Goal: Task Accomplishment & Management: Use online tool/utility

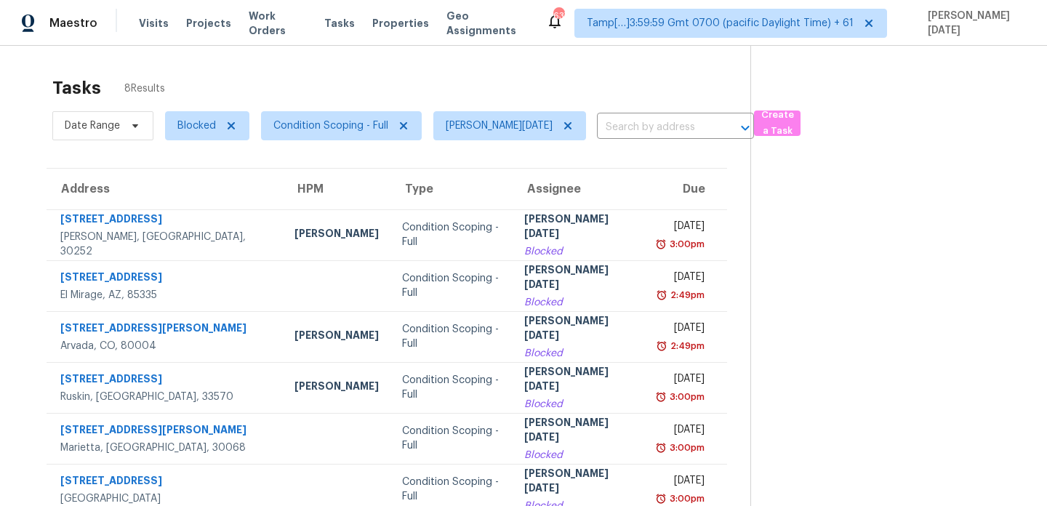
scroll to position [36, 0]
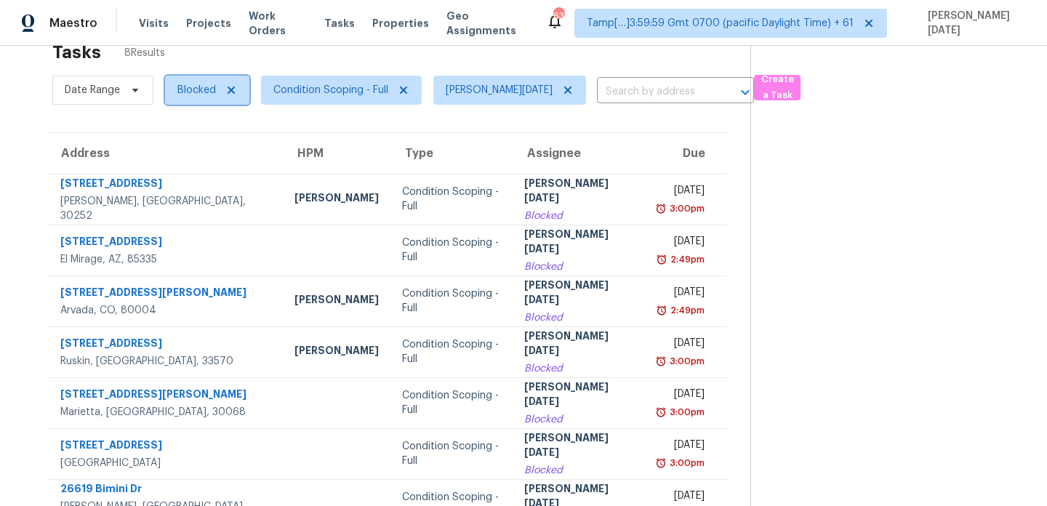
click at [206, 85] on span "Blocked" at bounding box center [196, 90] width 39 height 15
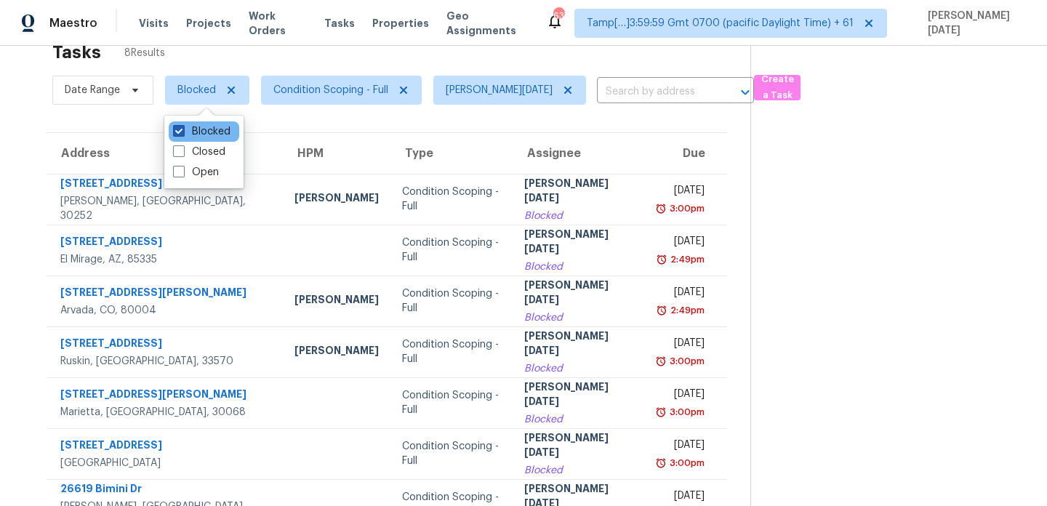
click at [201, 137] on label "Blocked" at bounding box center [201, 131] width 57 height 15
click at [182, 134] on input "Blocked" at bounding box center [177, 128] width 9 height 9
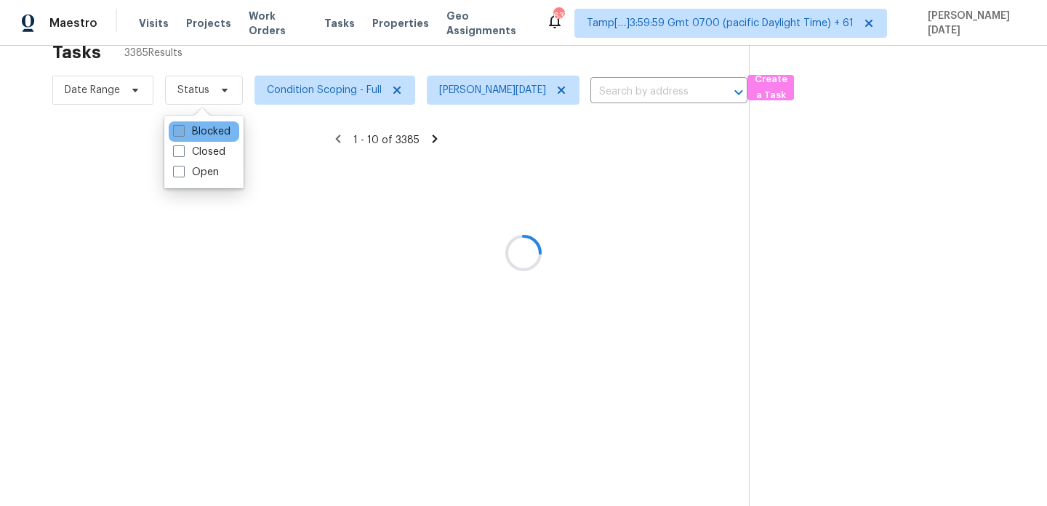
click at [201, 137] on label "Blocked" at bounding box center [201, 131] width 57 height 15
click at [182, 134] on input "Blocked" at bounding box center [177, 128] width 9 height 9
checkbox input "true"
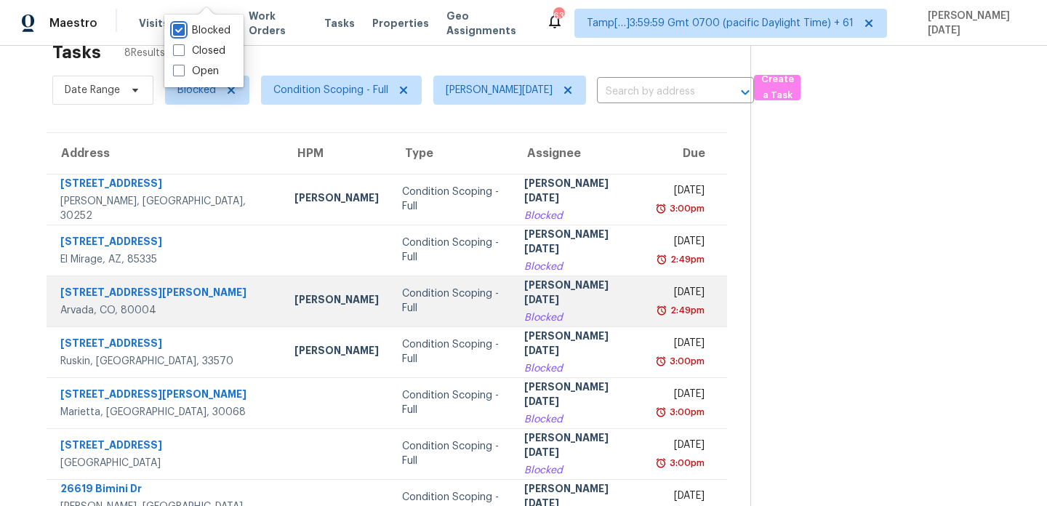
scroll to position [173, 0]
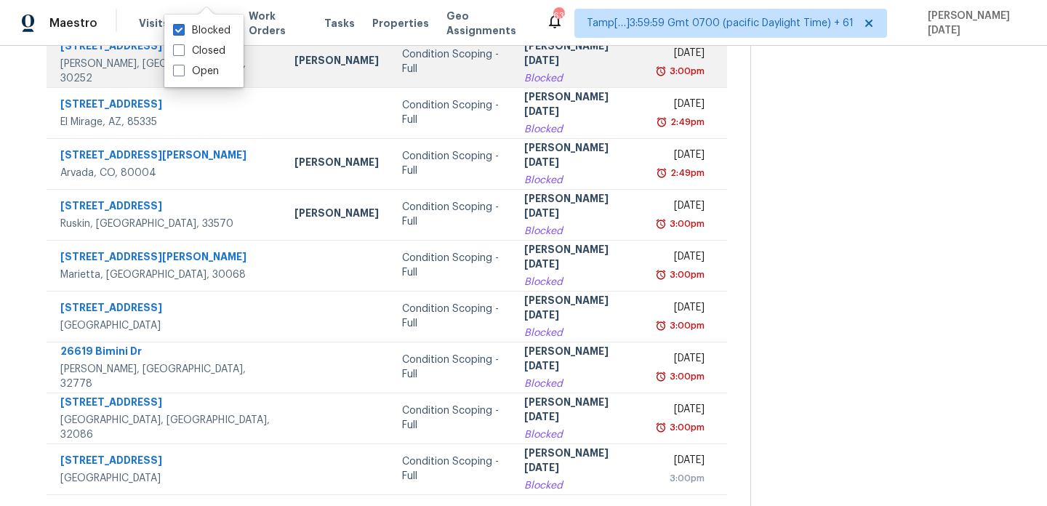
click at [646, 74] on td "Fri, Aug 8th 2025 3:00pm" at bounding box center [686, 61] width 81 height 51
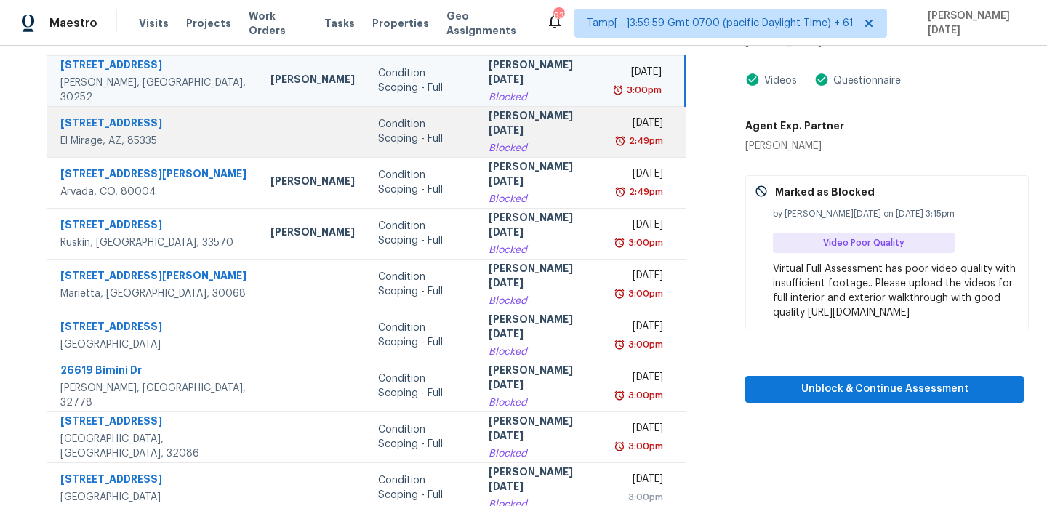
scroll to position [153, 0]
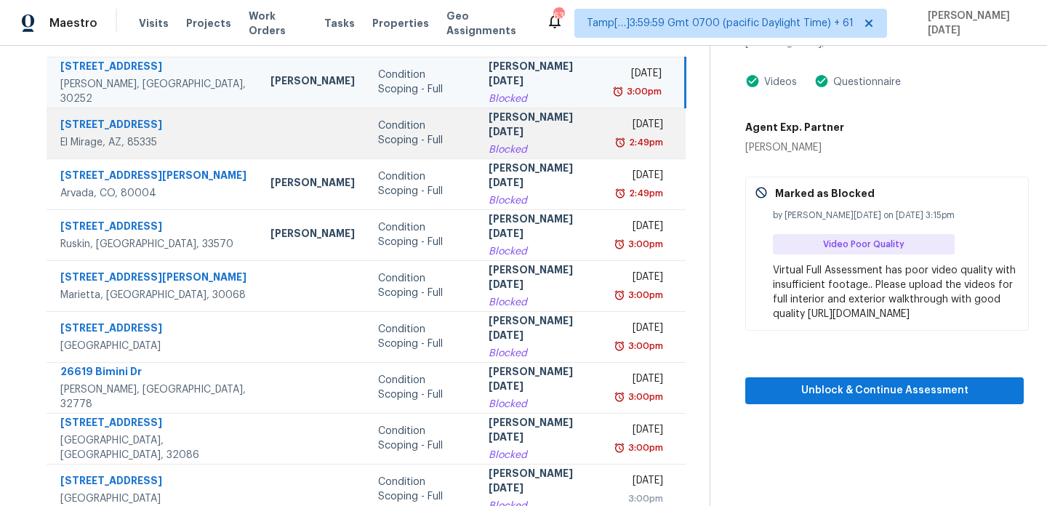
click at [615, 145] on img at bounding box center [620, 142] width 12 height 15
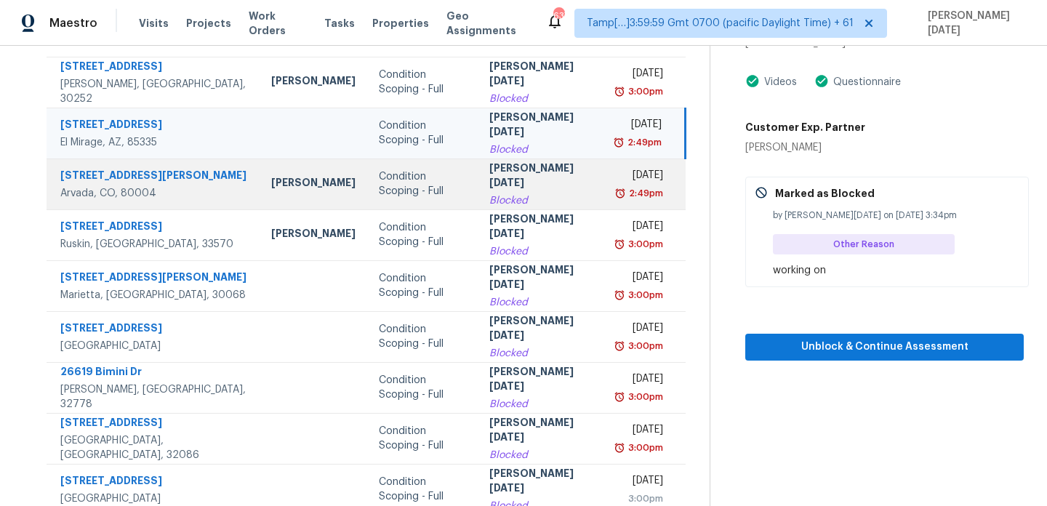
click at [625, 182] on div "[DATE]" at bounding box center [640, 177] width 45 height 18
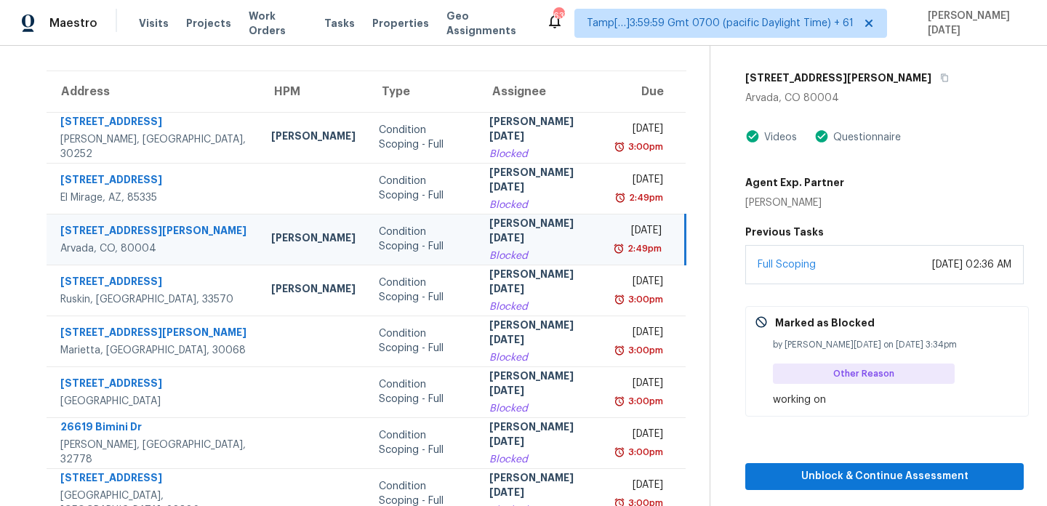
scroll to position [97, 0]
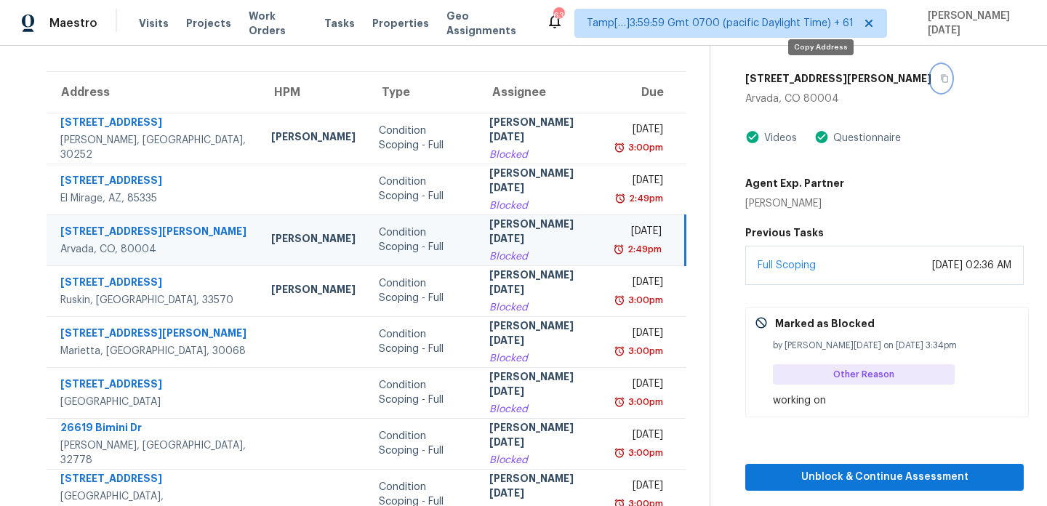
click at [940, 76] on icon "button" at bounding box center [944, 78] width 9 height 9
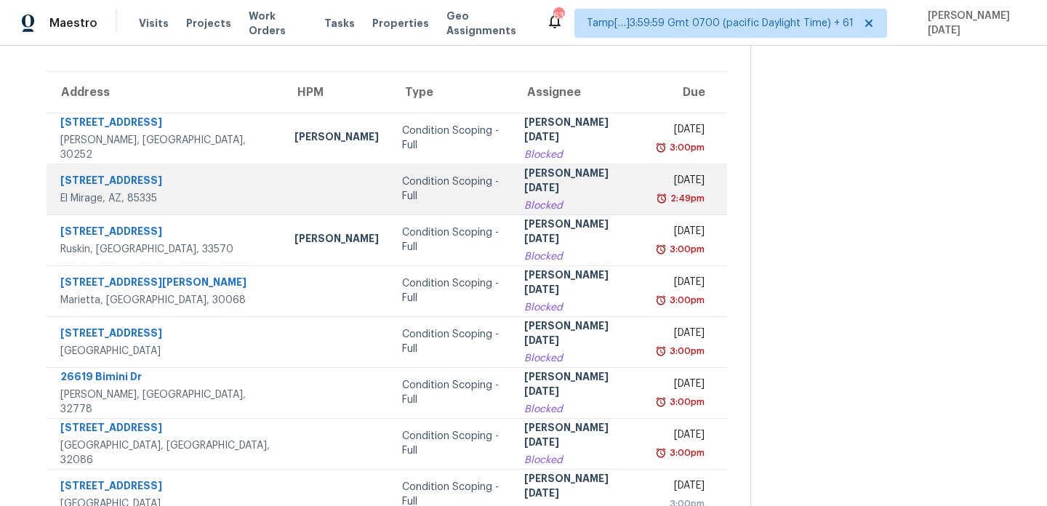
scroll to position [0, 0]
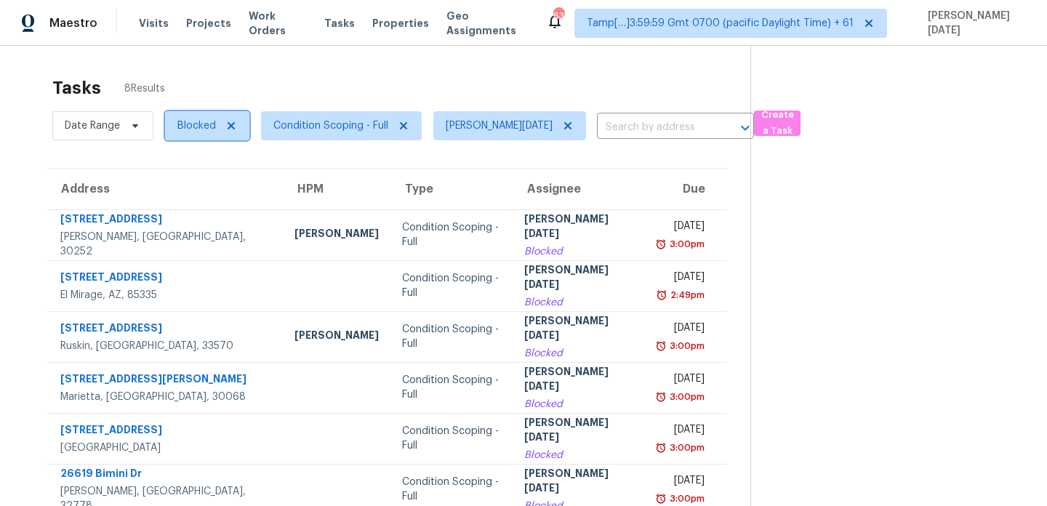
click at [191, 127] on span "Blocked" at bounding box center [196, 126] width 39 height 15
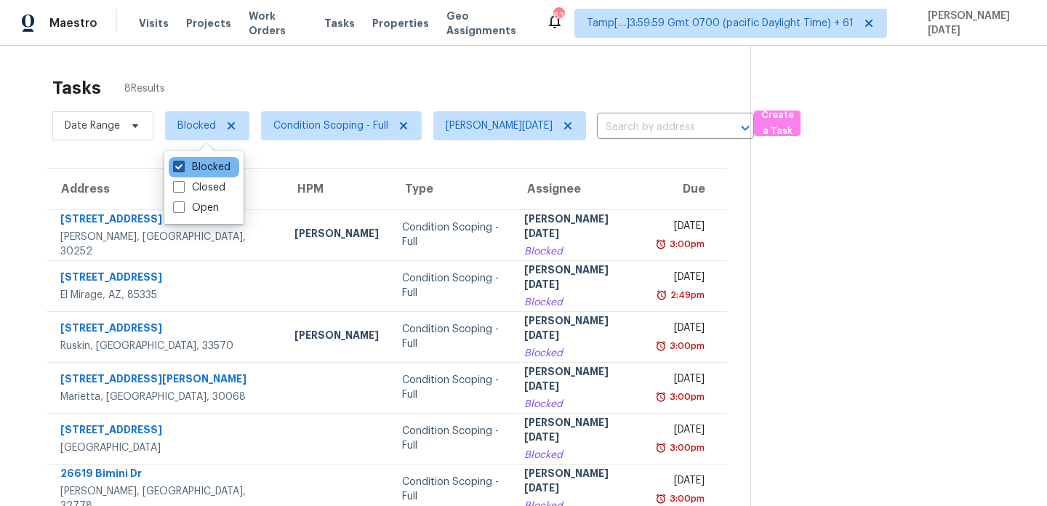
click at [188, 171] on label "Blocked" at bounding box center [201, 167] width 57 height 15
click at [182, 169] on input "Blocked" at bounding box center [177, 164] width 9 height 9
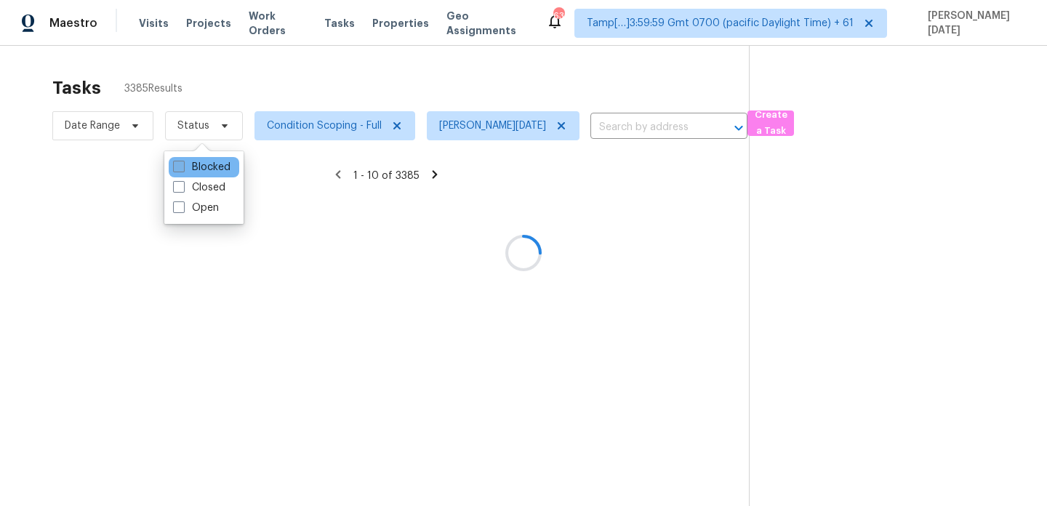
click at [188, 171] on label "Blocked" at bounding box center [201, 167] width 57 height 15
click at [182, 169] on input "Blocked" at bounding box center [177, 164] width 9 height 9
checkbox input "true"
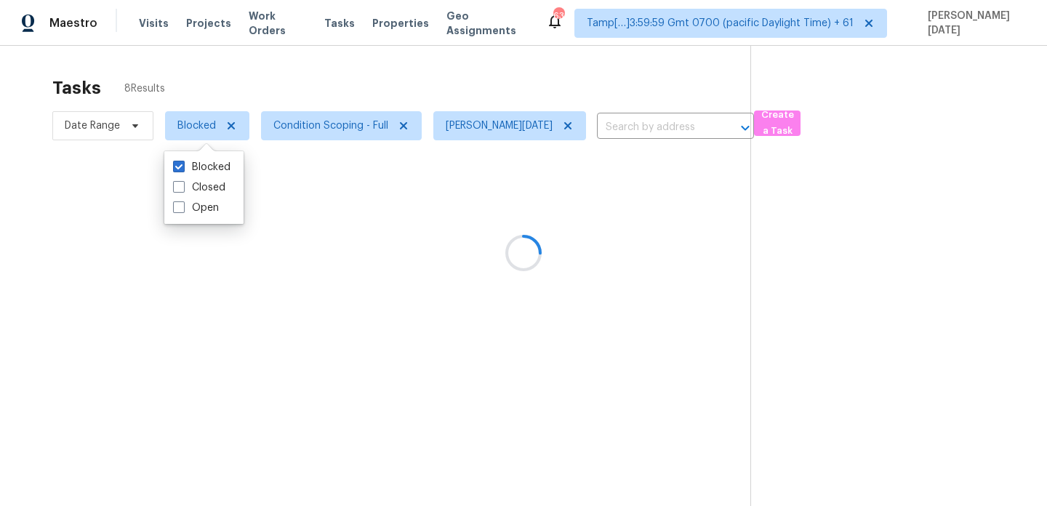
click at [352, 89] on div at bounding box center [523, 253] width 1047 height 506
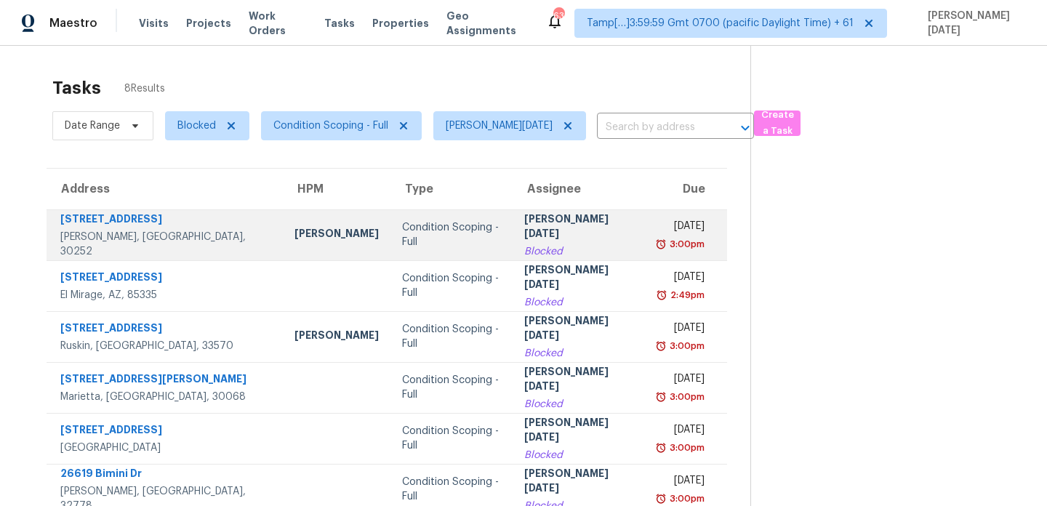
click at [524, 244] on div "Blocked" at bounding box center [579, 251] width 111 height 15
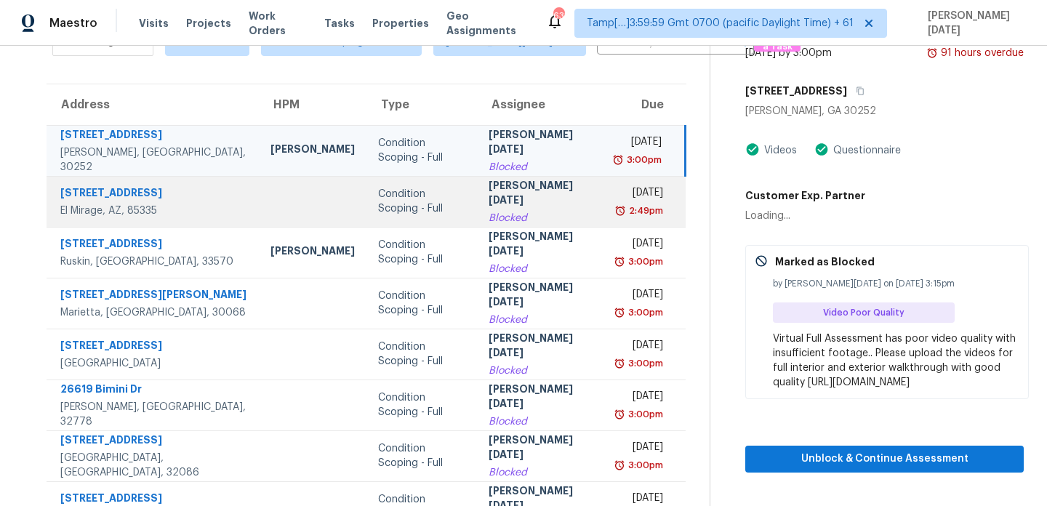
scroll to position [86, 0]
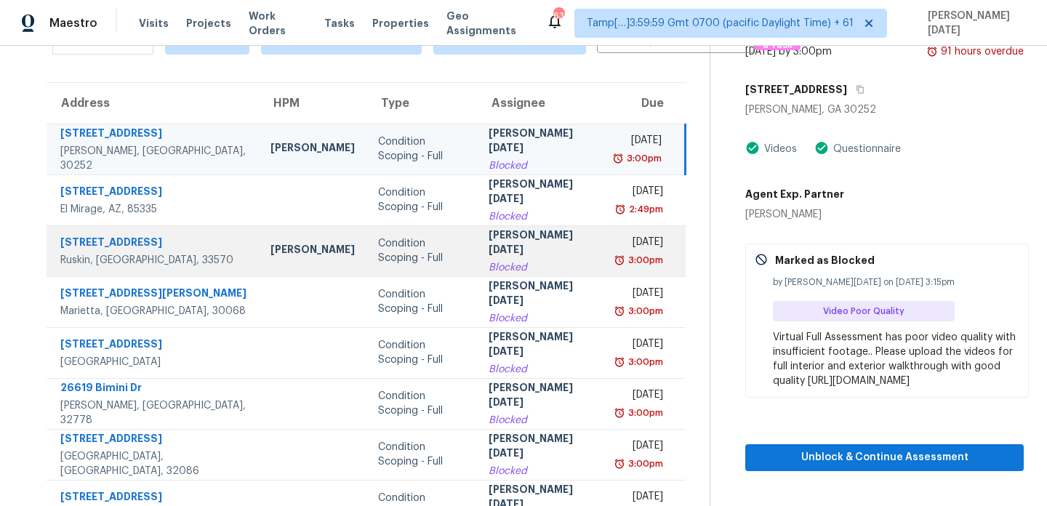
click at [540, 251] on td "Prabhu Raja Blocked" at bounding box center [541, 250] width 128 height 51
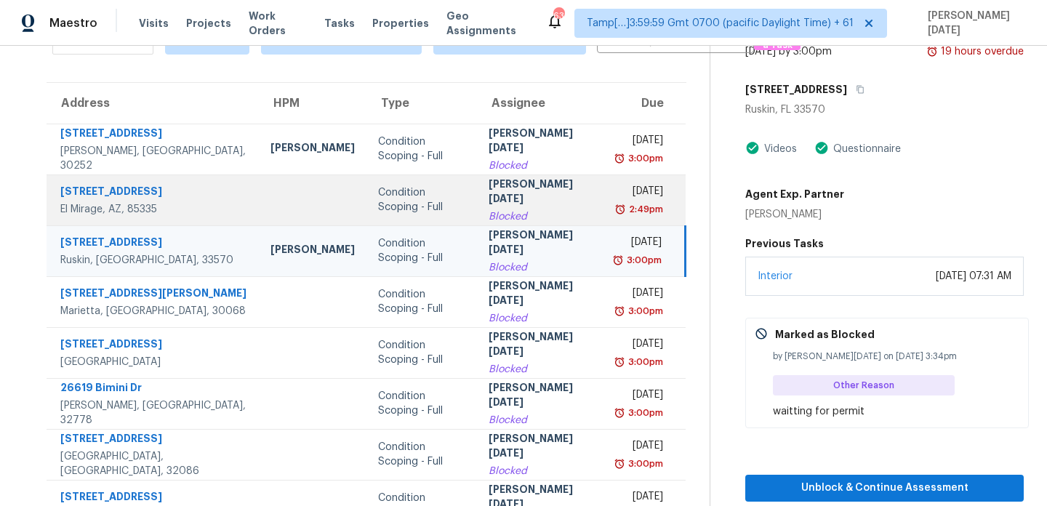
click at [606, 190] on td "Mon, Aug 11th 2025 2:49pm" at bounding box center [646, 199] width 80 height 51
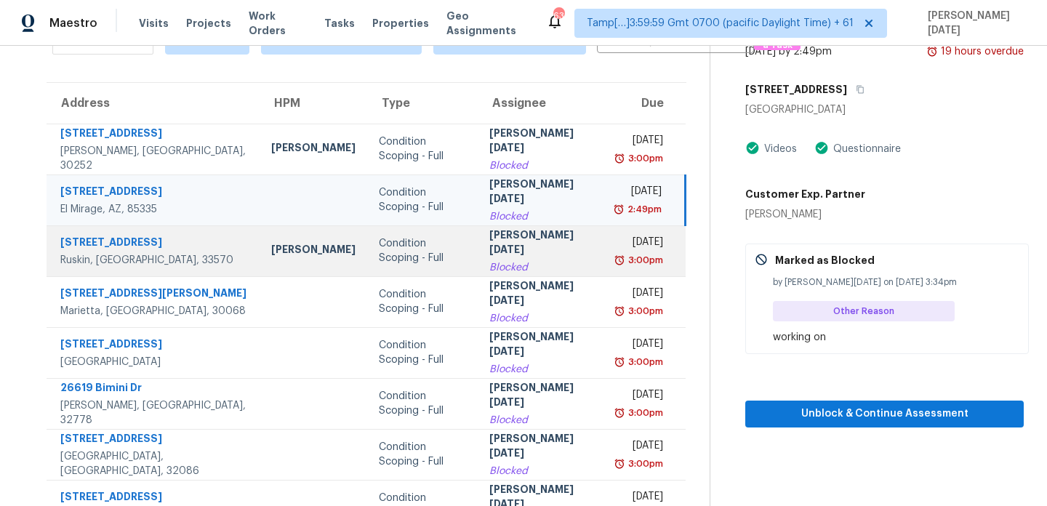
click at [618, 249] on div "Mon, Aug 11th 2025" at bounding box center [640, 244] width 45 height 18
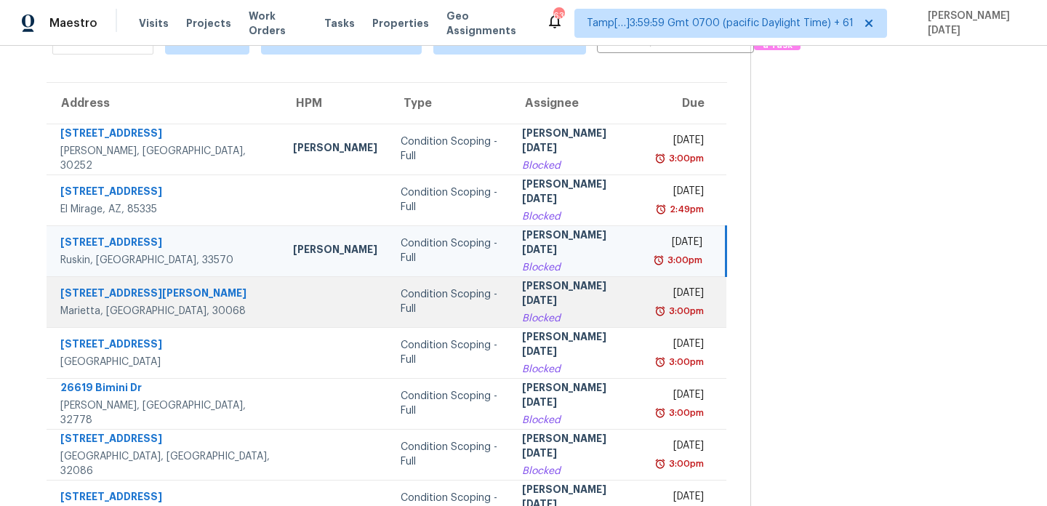
click at [656, 288] on div "Mon, Aug 11th 2025" at bounding box center [680, 295] width 48 height 18
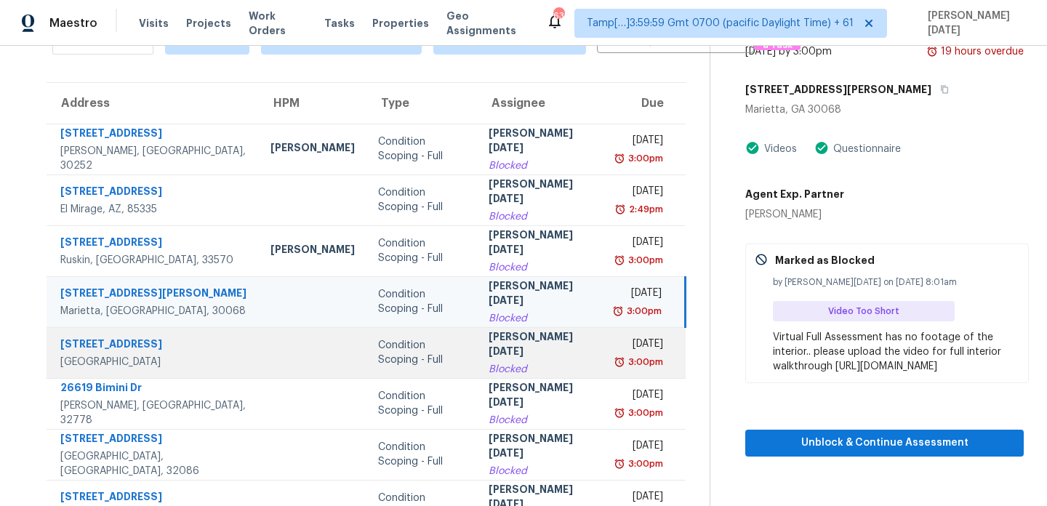
click at [617, 358] on div "3:00pm" at bounding box center [640, 362] width 46 height 15
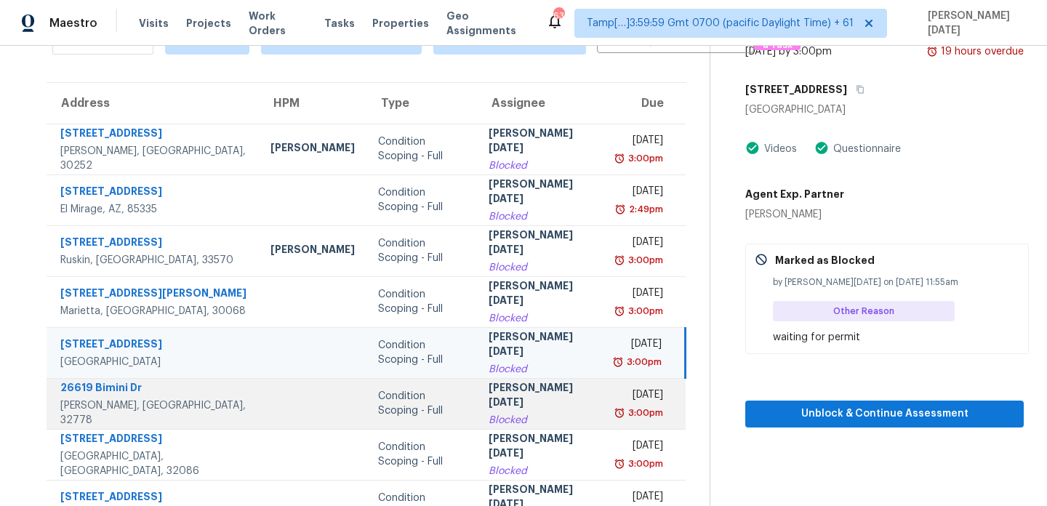
click at [617, 394] on div "Mon, Aug 11th 2025" at bounding box center [640, 397] width 46 height 18
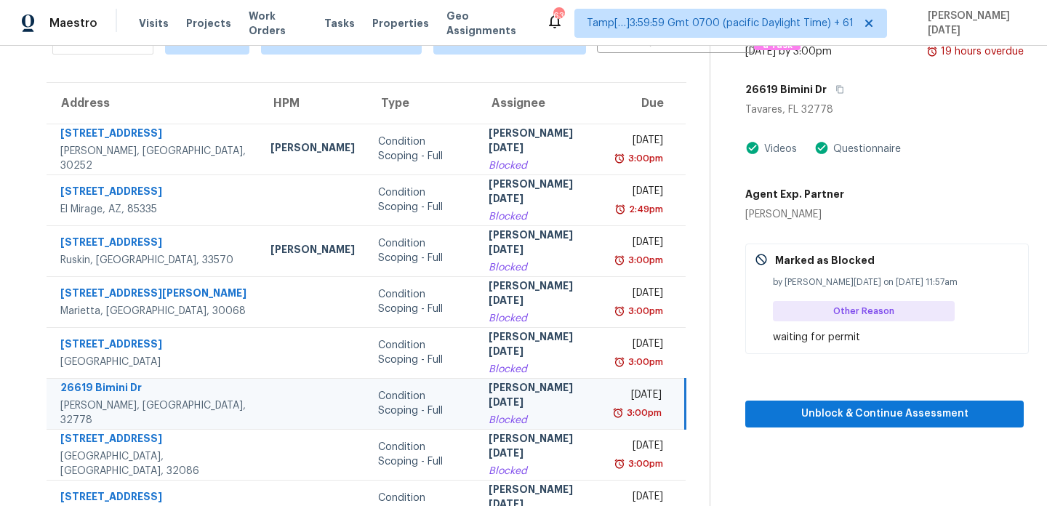
scroll to position [122, 0]
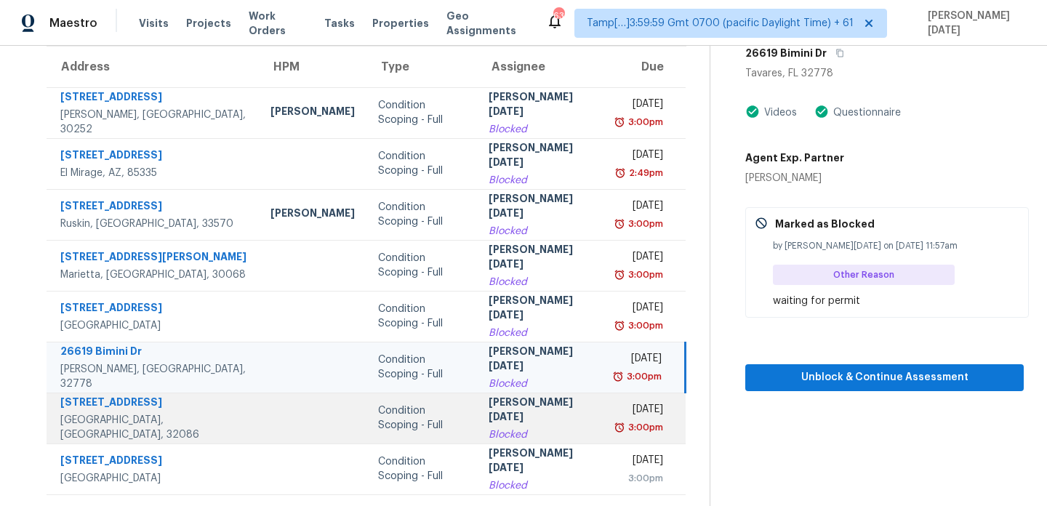
click at [617, 416] on div "Mon, Aug 11th 2025" at bounding box center [640, 411] width 46 height 18
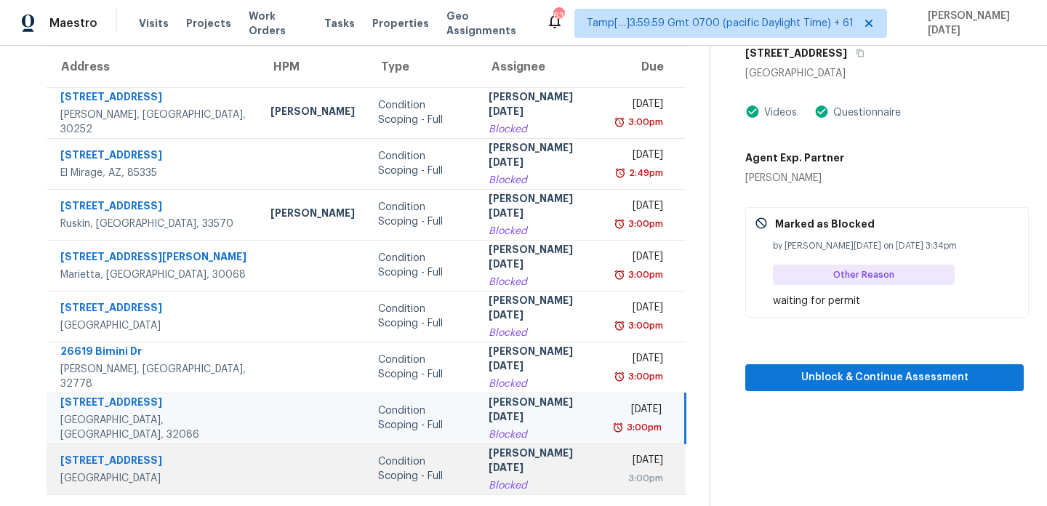
click at [617, 476] on div "3:00pm" at bounding box center [640, 478] width 46 height 15
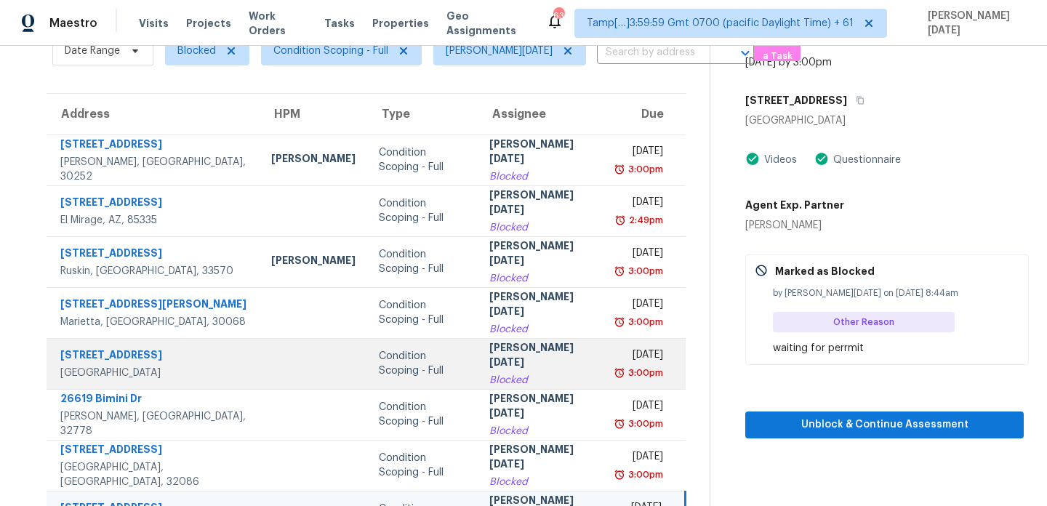
scroll to position [71, 0]
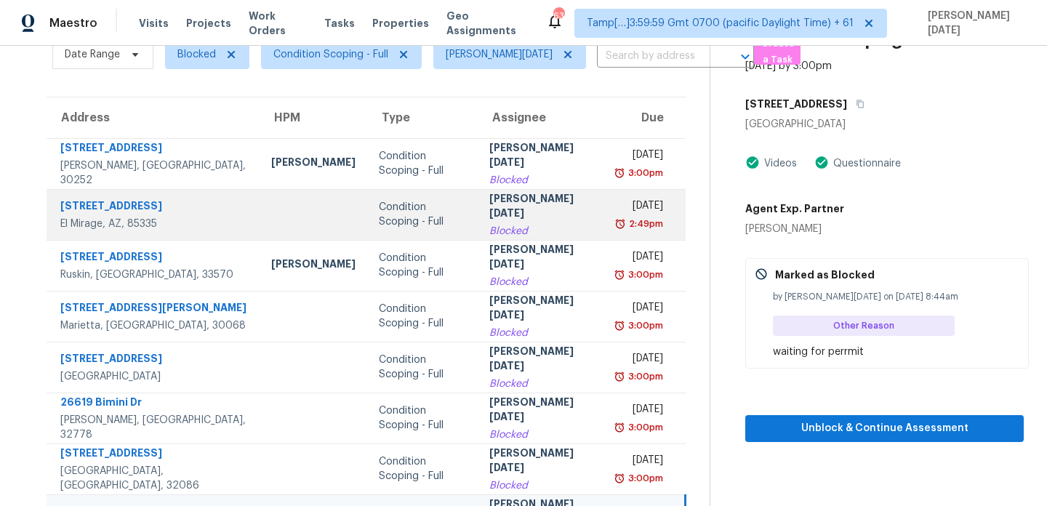
click at [542, 236] on td "Prabhu Raja Blocked" at bounding box center [542, 214] width 129 height 51
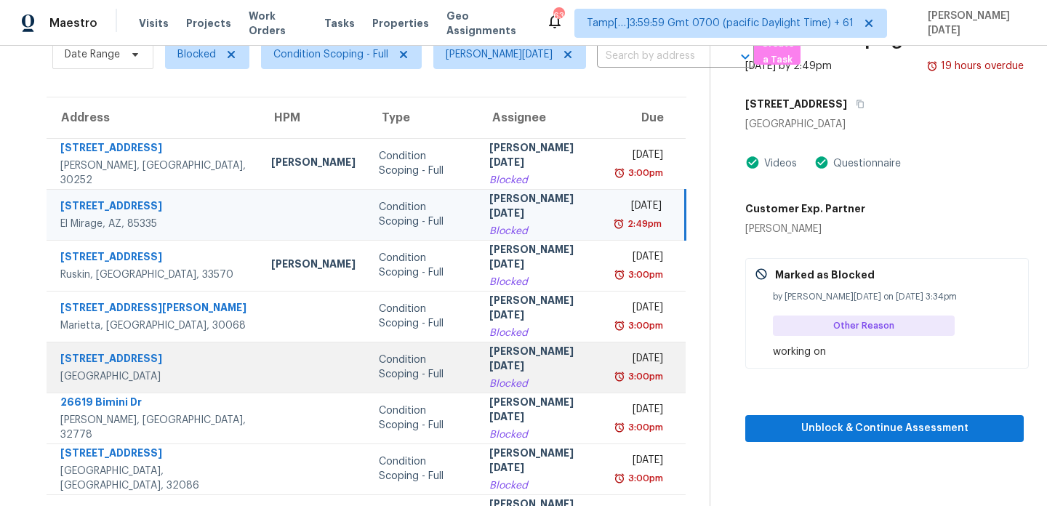
click at [519, 360] on div "[PERSON_NAME][DATE]" at bounding box center [541, 360] width 105 height 33
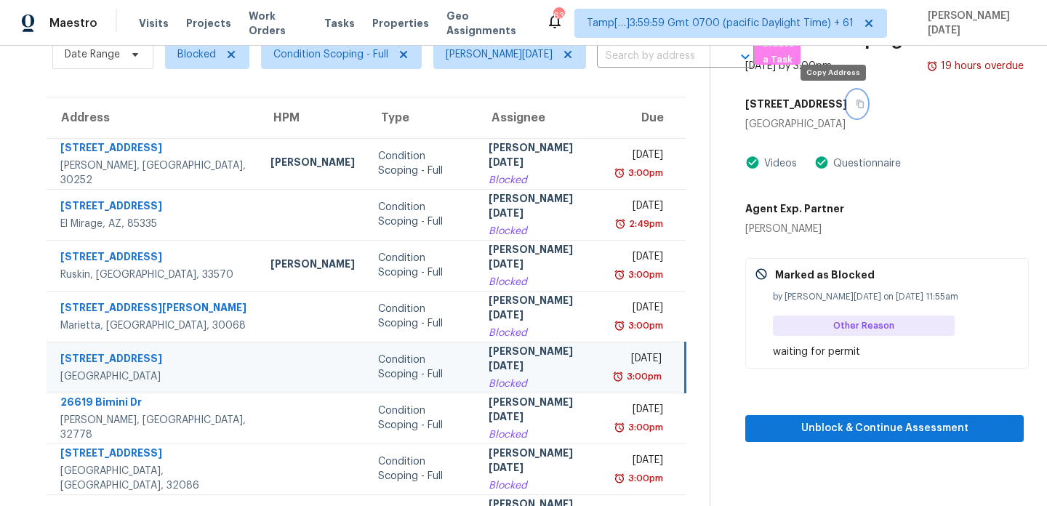
click at [856, 101] on icon "button" at bounding box center [860, 104] width 9 height 9
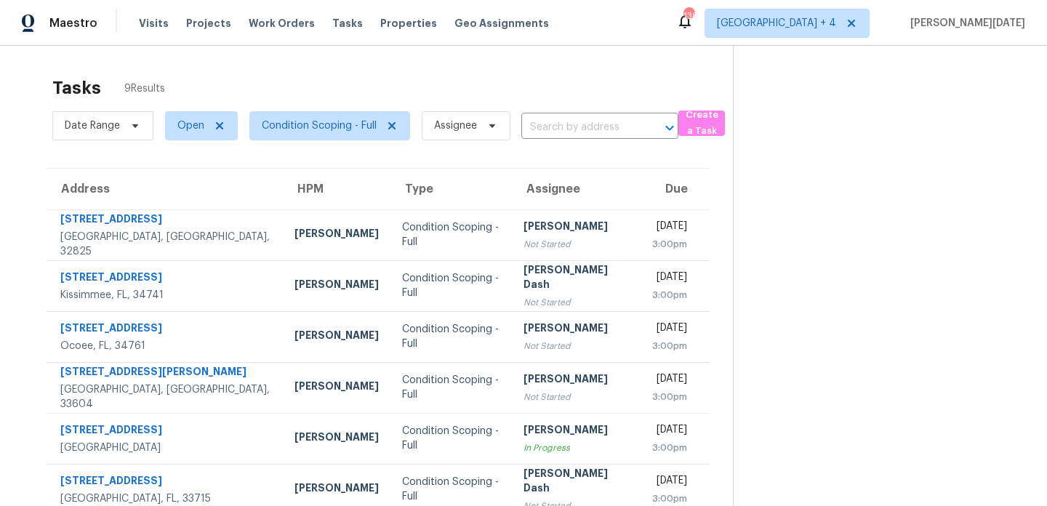
click at [630, 86] on div "Tasks 9 Results" at bounding box center [392, 88] width 681 height 38
click at [836, 25] on span "Jacksonville + 4" at bounding box center [776, 23] width 119 height 15
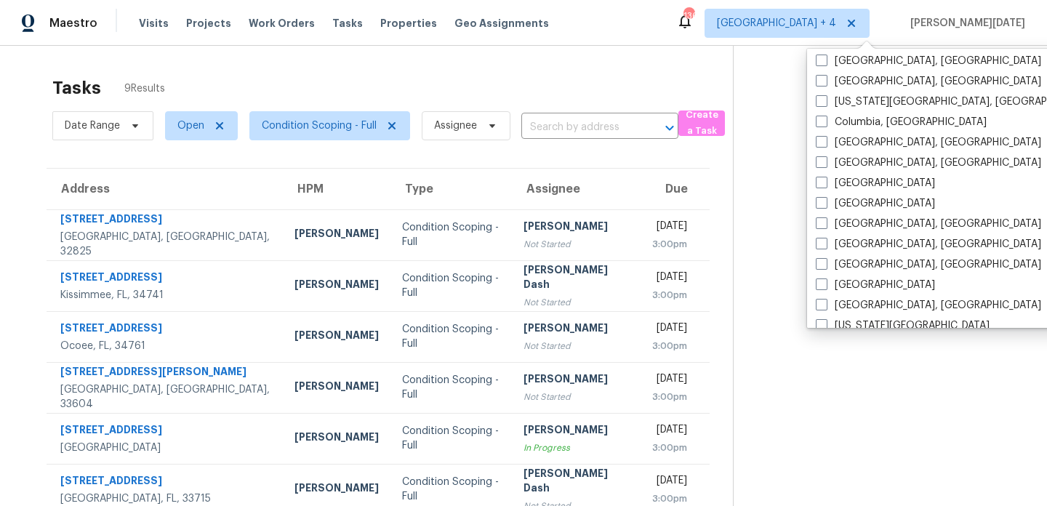
scroll to position [372, 0]
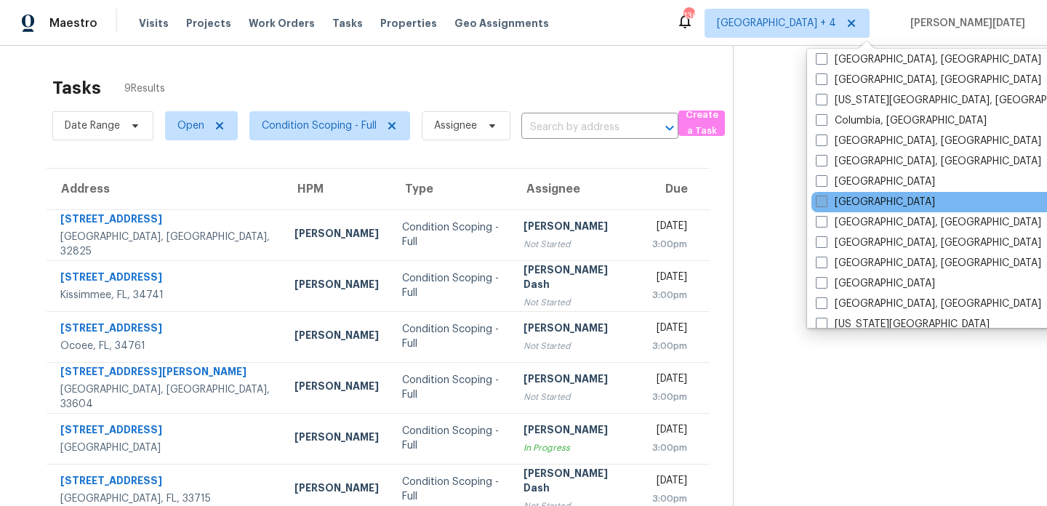
click at [840, 202] on label "Denver" at bounding box center [875, 202] width 119 height 15
click at [825, 202] on input "Denver" at bounding box center [820, 199] width 9 height 9
checkbox input "true"
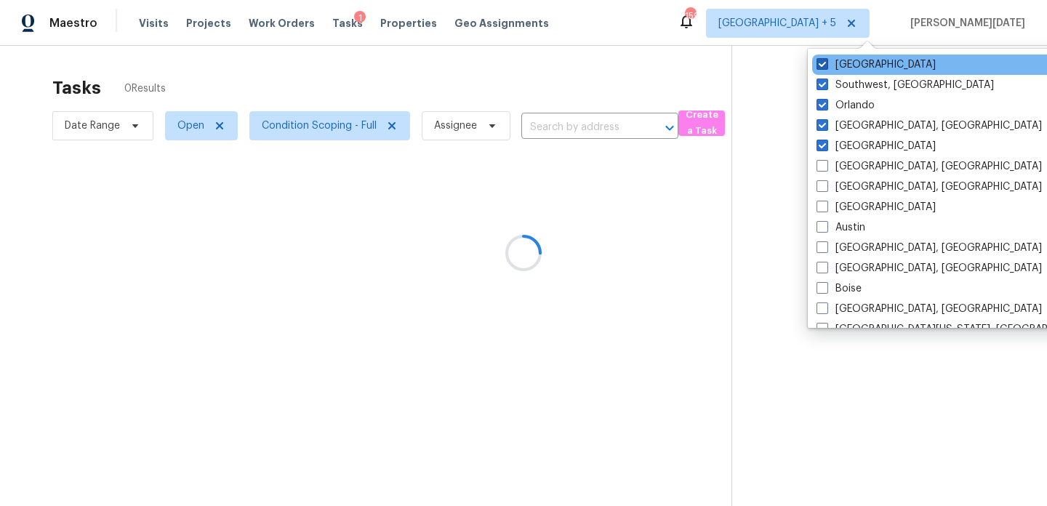
click at [835, 70] on label "Tampa" at bounding box center [875, 64] width 119 height 15
click at [826, 67] on input "Tampa" at bounding box center [820, 61] width 9 height 9
checkbox input "false"
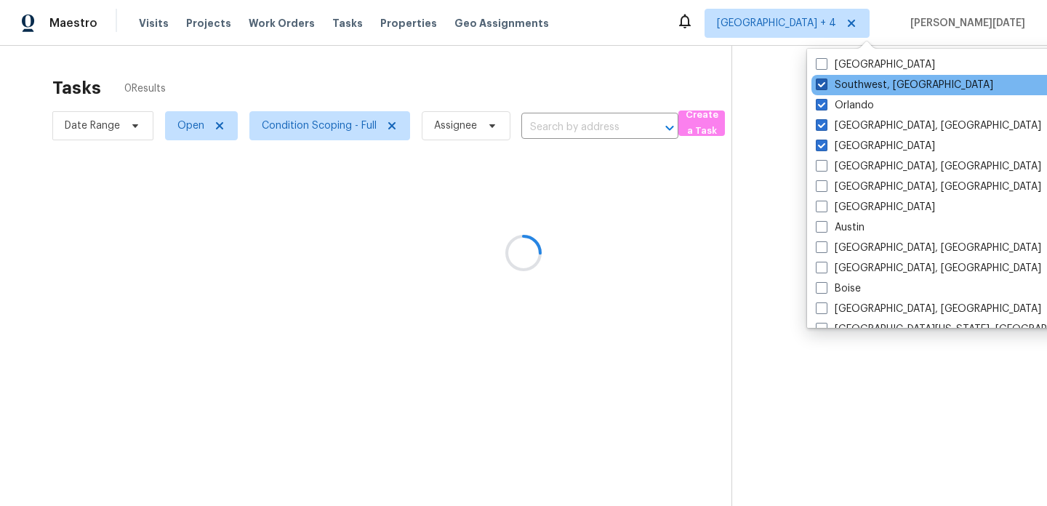
click at [840, 83] on label "Southwest, FL" at bounding box center [904, 85] width 177 height 15
click at [825, 83] on input "Southwest, FL" at bounding box center [820, 82] width 9 height 9
checkbox input "false"
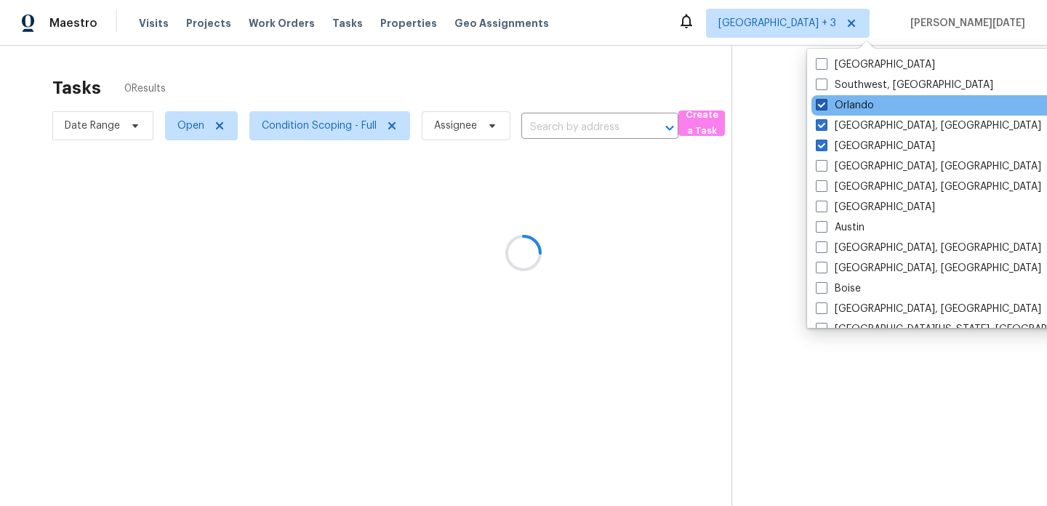
click at [841, 105] on label "Orlando" at bounding box center [845, 105] width 58 height 15
click at [825, 105] on input "Orlando" at bounding box center [820, 102] width 9 height 9
checkbox input "false"
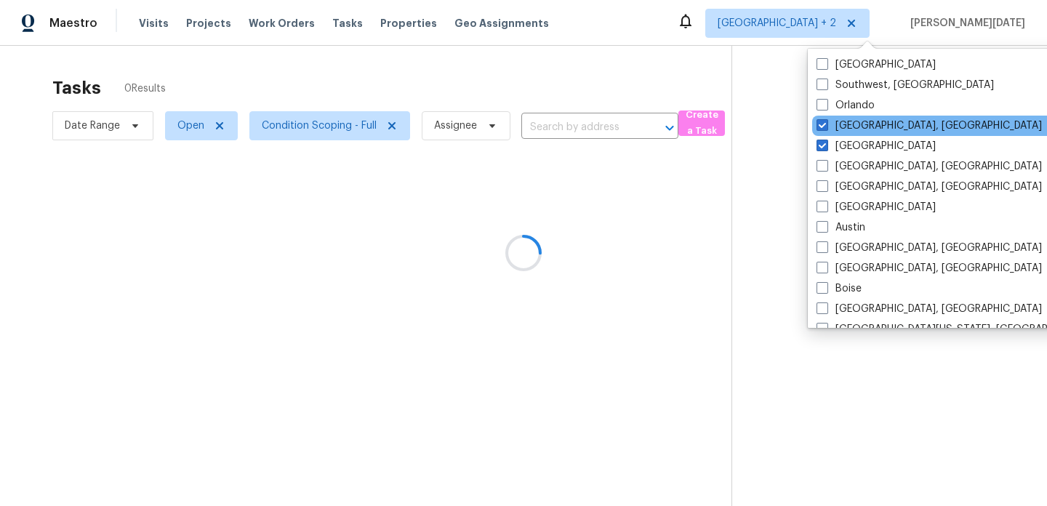
click at [841, 116] on div "Miami, FL" at bounding box center [958, 126] width 293 height 20
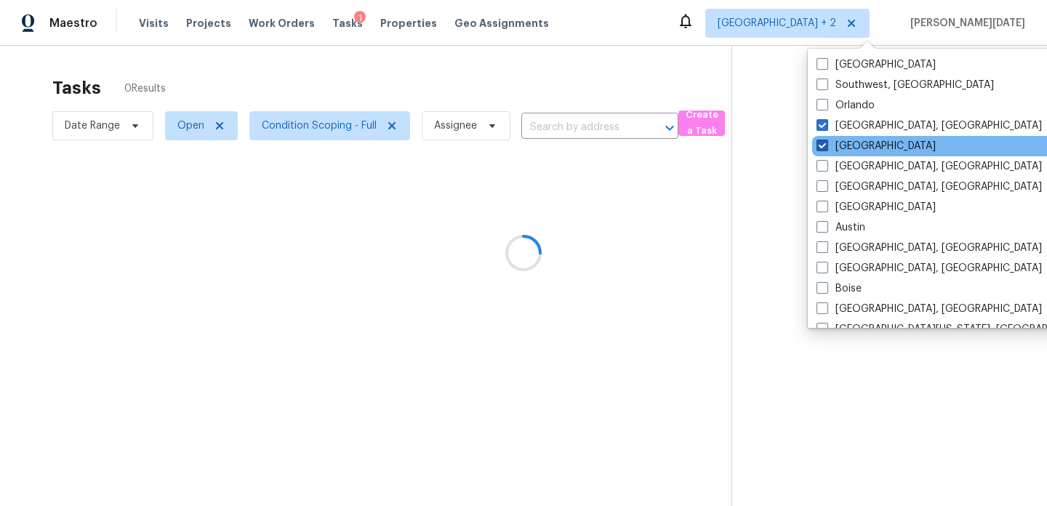
click at [841, 139] on label "Jacksonville" at bounding box center [875, 146] width 119 height 15
click at [826, 139] on input "Jacksonville" at bounding box center [820, 143] width 9 height 9
checkbox input "false"
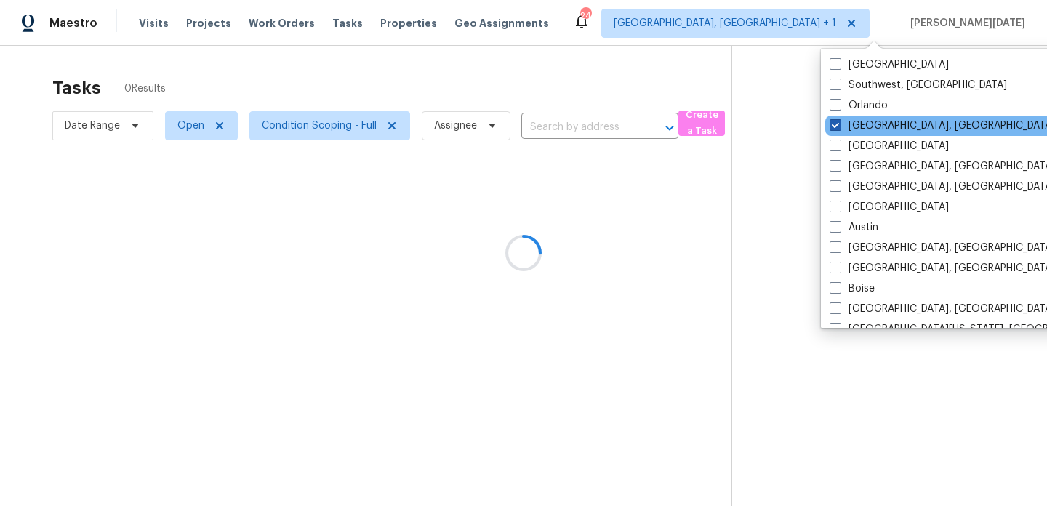
click at [843, 124] on label "Miami, FL" at bounding box center [942, 126] width 225 height 15
click at [839, 124] on input "Miami, FL" at bounding box center [834, 123] width 9 height 9
checkbox input "false"
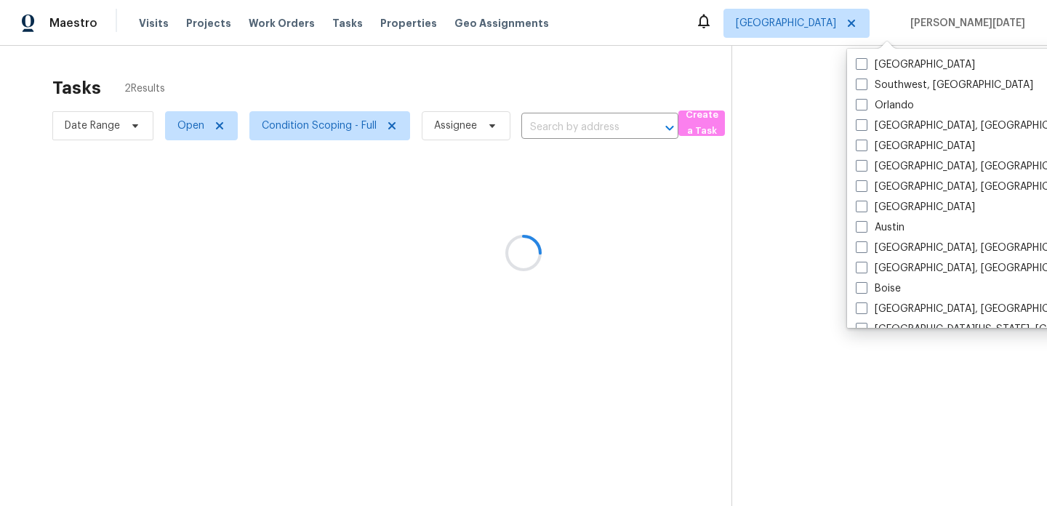
click at [180, 132] on div at bounding box center [523, 253] width 1047 height 506
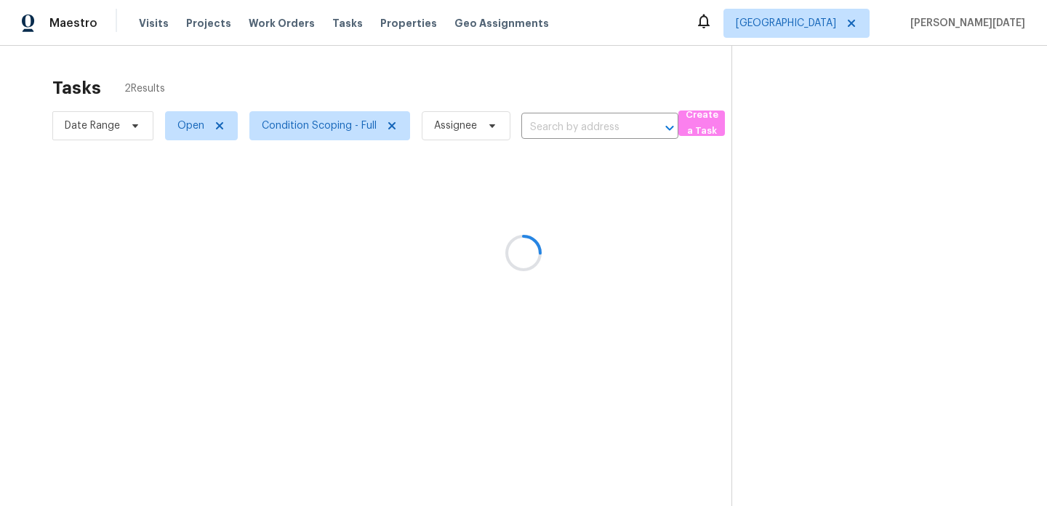
click at [180, 132] on div at bounding box center [523, 253] width 1047 height 506
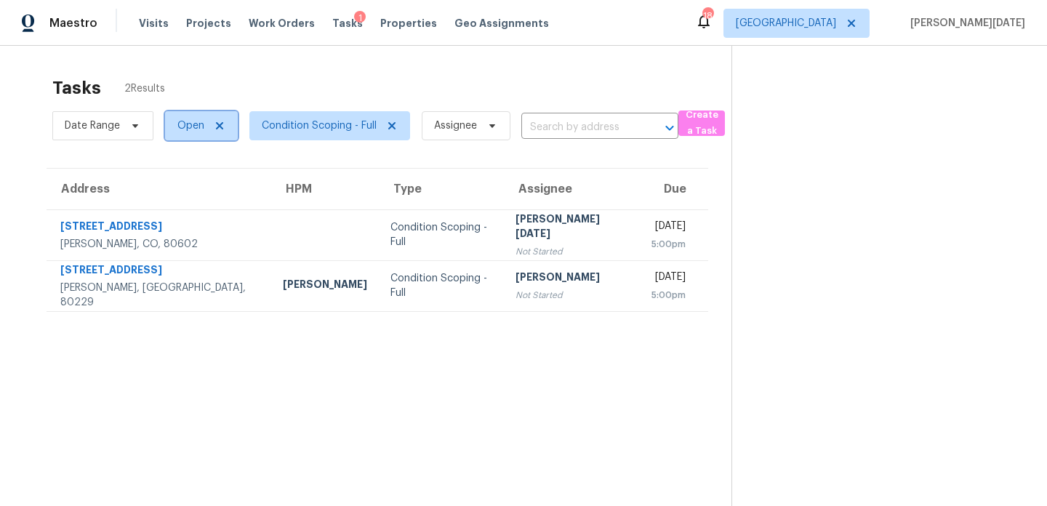
click at [175, 120] on span "Open" at bounding box center [201, 125] width 73 height 29
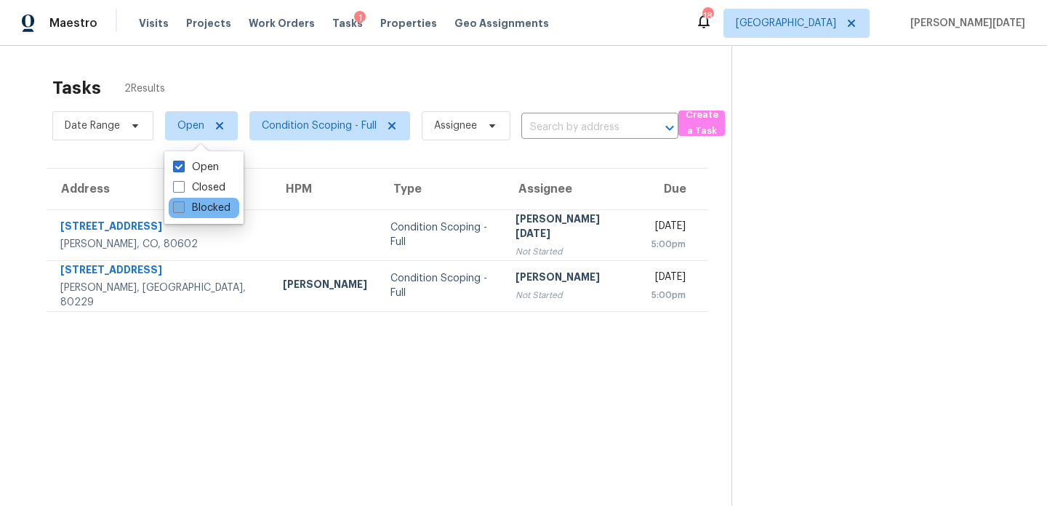
click at [184, 205] on span at bounding box center [179, 207] width 12 height 12
click at [182, 205] on input "Blocked" at bounding box center [177, 205] width 9 height 9
checkbox input "true"
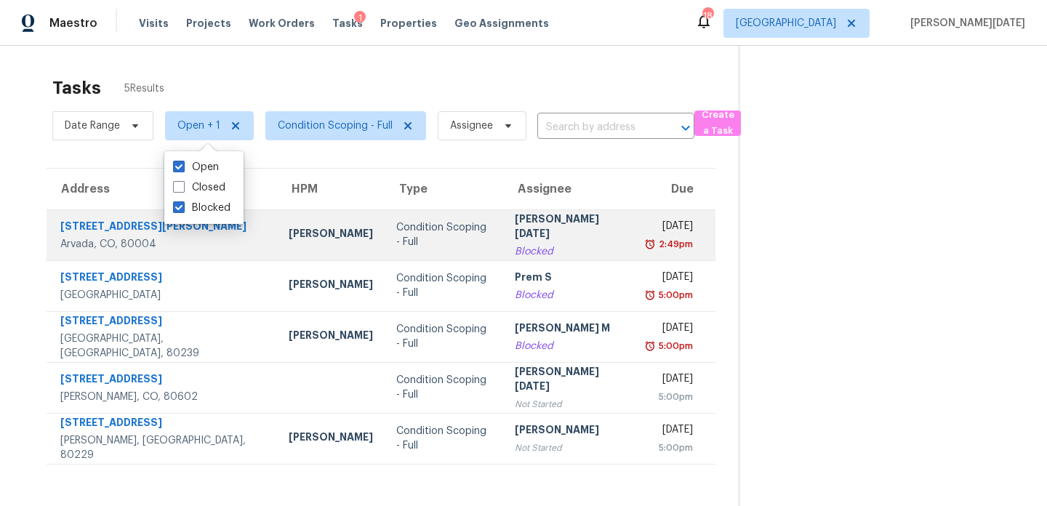
click at [647, 235] on div "Mon, Aug 11th 2025" at bounding box center [669, 228] width 45 height 18
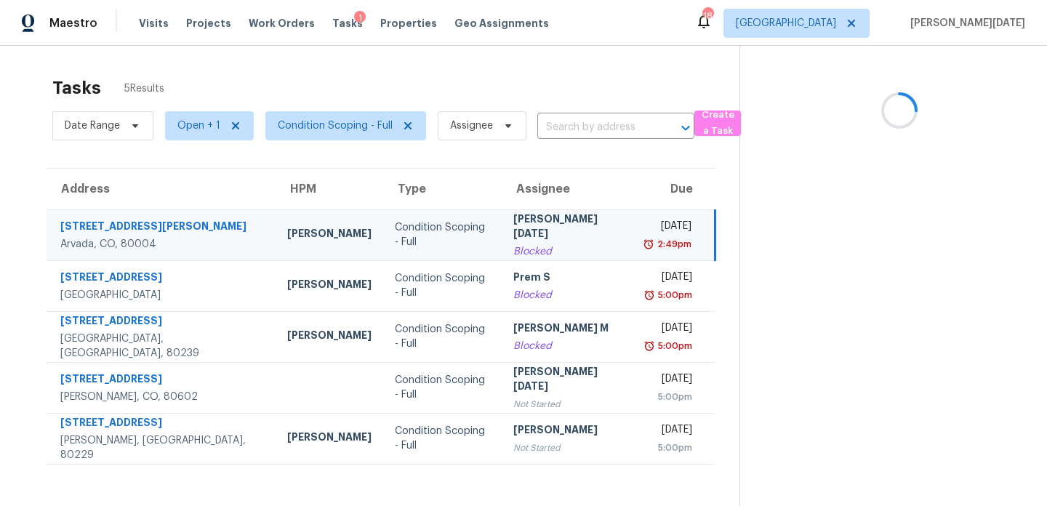
click at [646, 235] on div "Mon, Aug 11th 2025" at bounding box center [668, 228] width 45 height 18
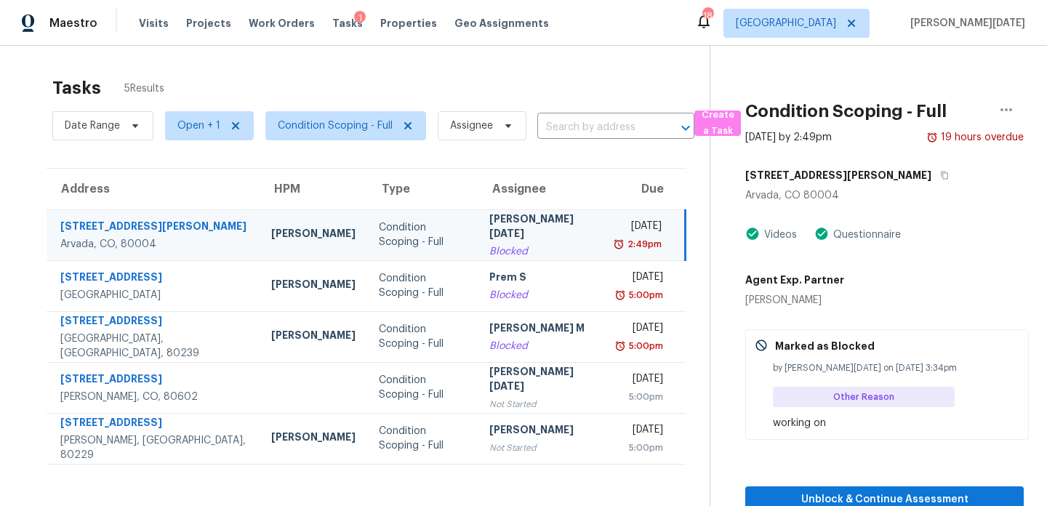
click at [618, 235] on div "Mon, Aug 11th 2025" at bounding box center [640, 228] width 44 height 18
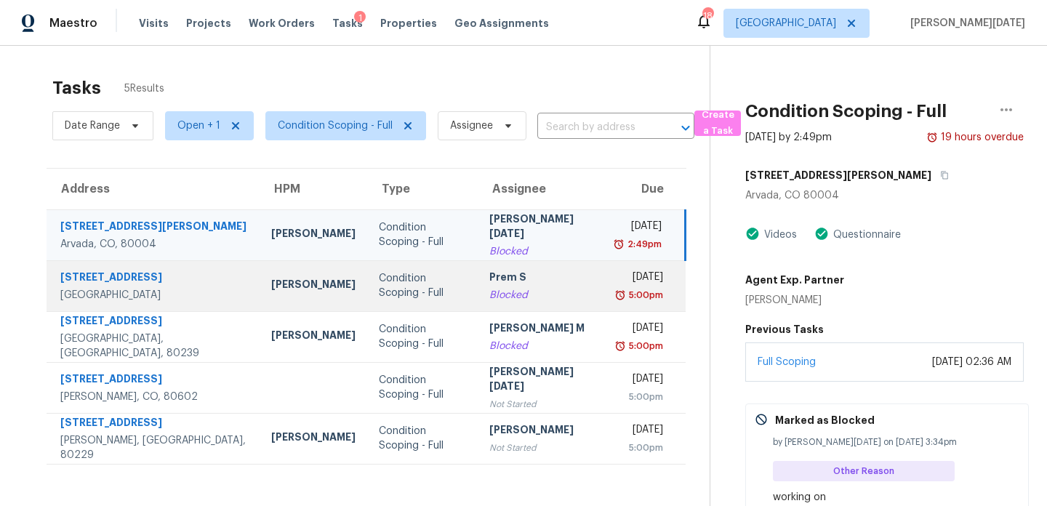
click at [618, 288] on div "Mon, Aug 11th 2025" at bounding box center [640, 279] width 45 height 18
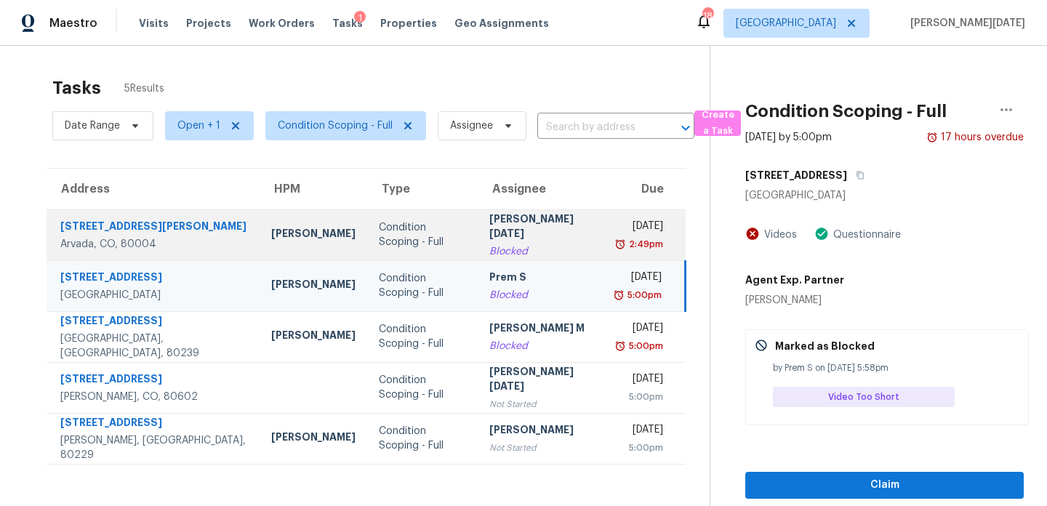
click at [637, 237] on div "Mon, Aug 11th 2025" at bounding box center [640, 228] width 45 height 18
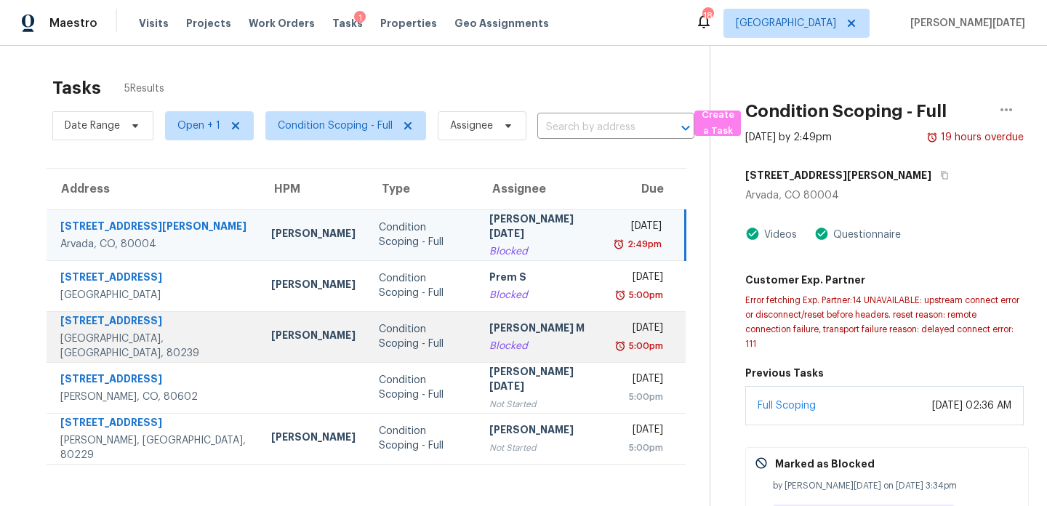
click at [631, 326] on div "Mon, Aug 11th 2025" at bounding box center [640, 330] width 45 height 18
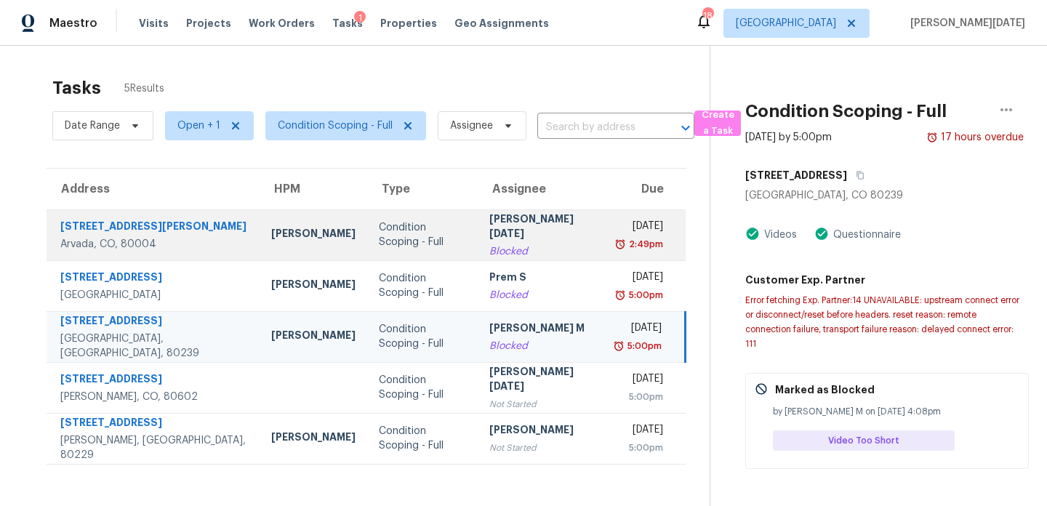
click at [644, 227] on div "Mon, Aug 11th 2025" at bounding box center [640, 228] width 45 height 18
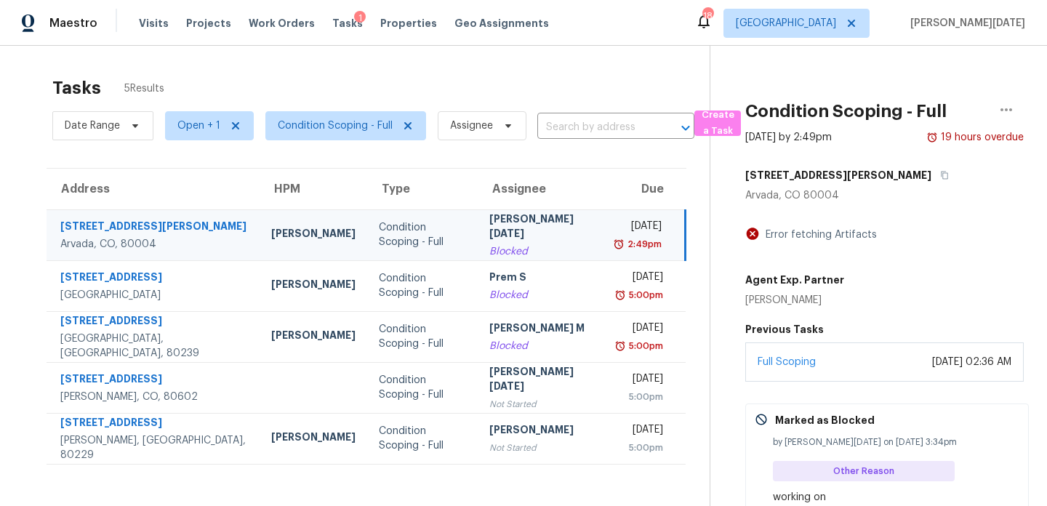
click at [644, 227] on div "Mon, Aug 11th 2025" at bounding box center [640, 228] width 44 height 18
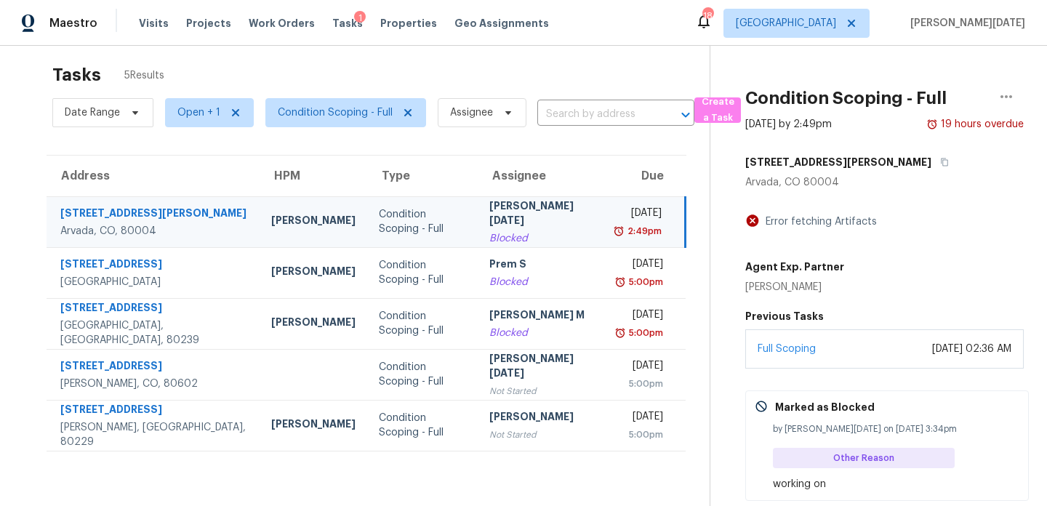
scroll to position [81, 0]
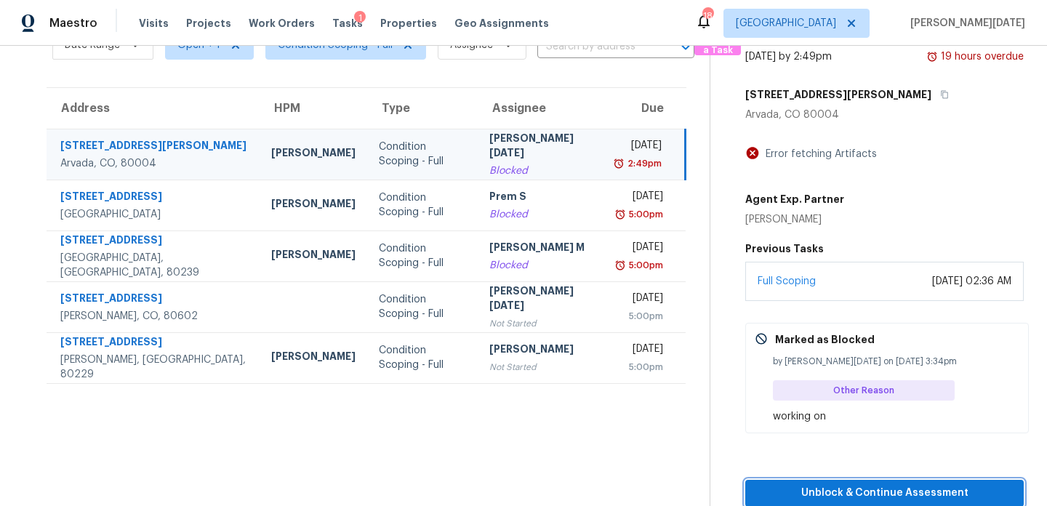
click at [862, 490] on span "Unblock & Continue Assessment" at bounding box center [884, 493] width 255 height 18
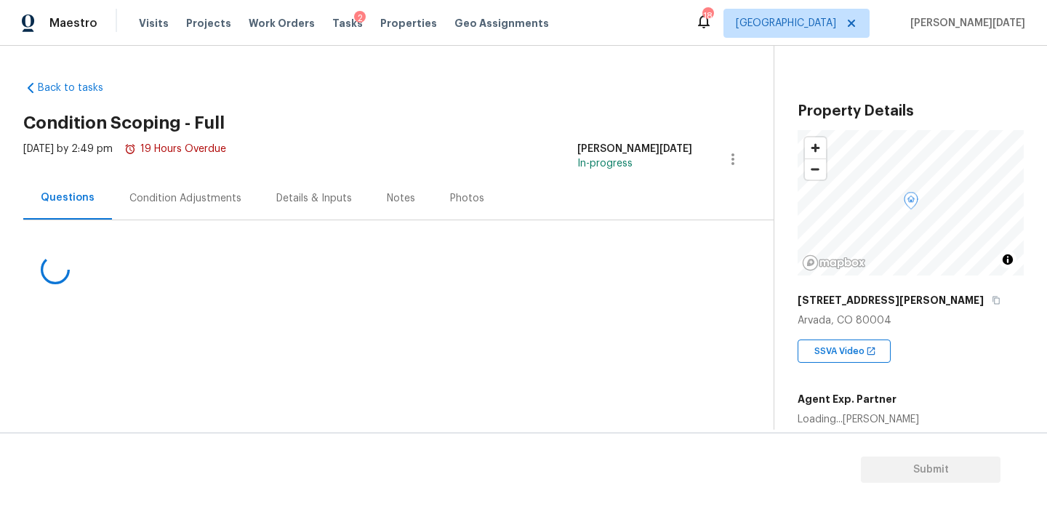
click at [178, 188] on div "Condition Adjustments" at bounding box center [185, 198] width 147 height 43
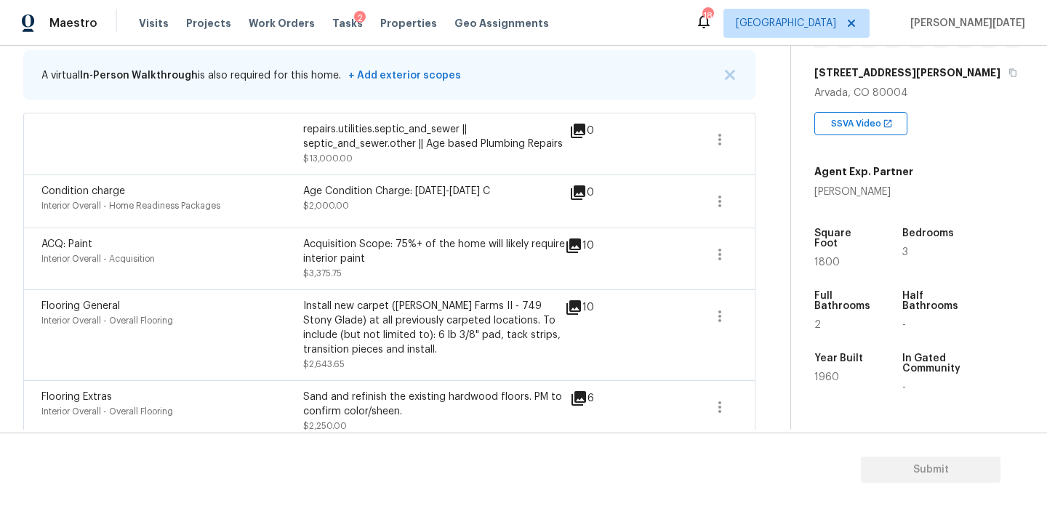
scroll to position [284, 0]
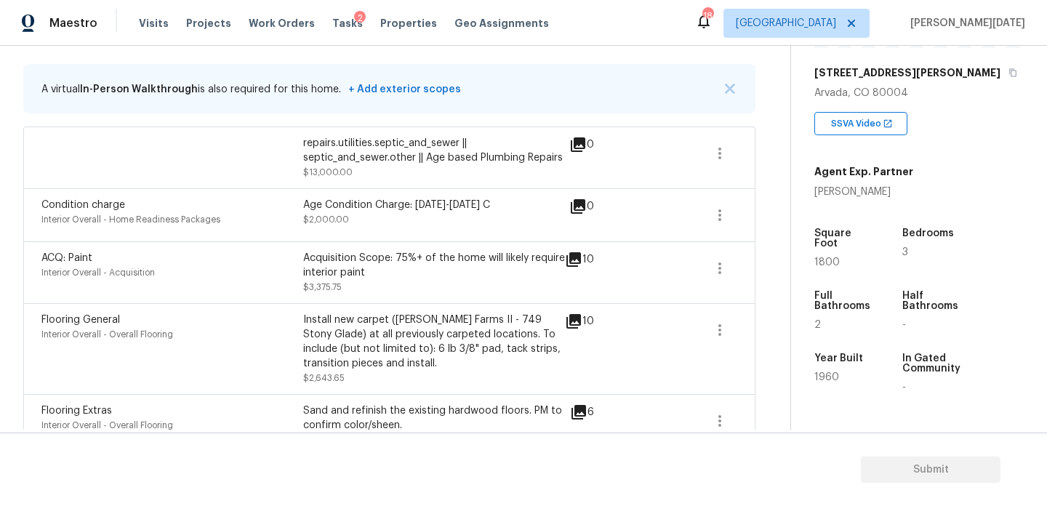
click at [483, 222] on div "Age Condition Charge: 1922-1978 C $2,000.00" at bounding box center [434, 215] width 262 height 35
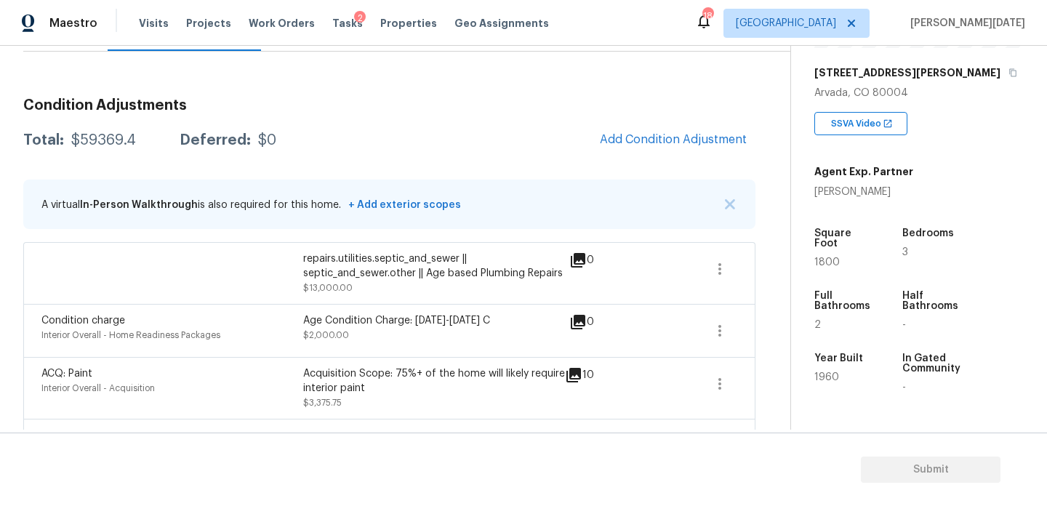
scroll to position [84, 0]
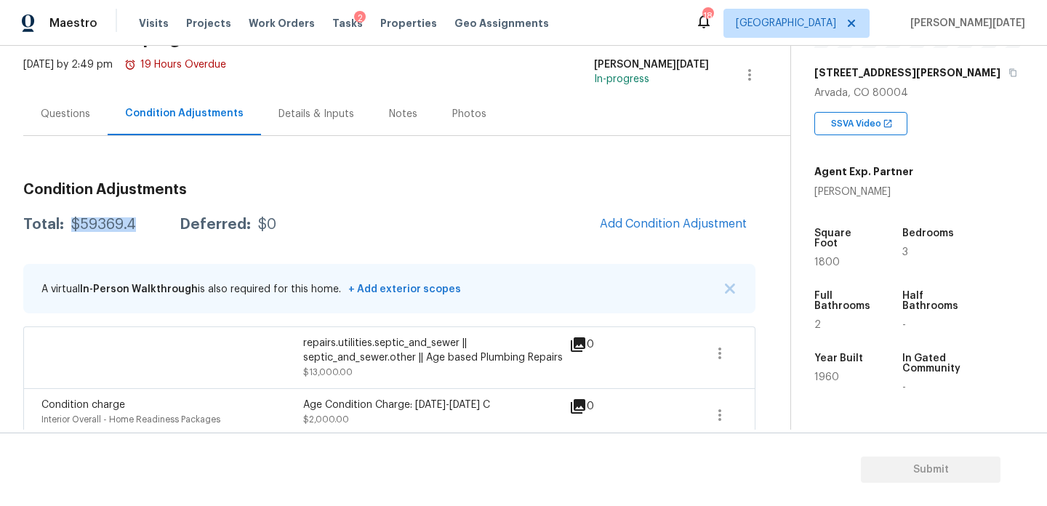
drag, startPoint x: 69, startPoint y: 222, endPoint x: 137, endPoint y: 222, distance: 68.3
click at [137, 222] on div "Total: $59369.4 Deferred: $0" at bounding box center [149, 224] width 253 height 15
copy div "$59369.4"
click at [47, 103] on div "Questions" at bounding box center [65, 113] width 84 height 43
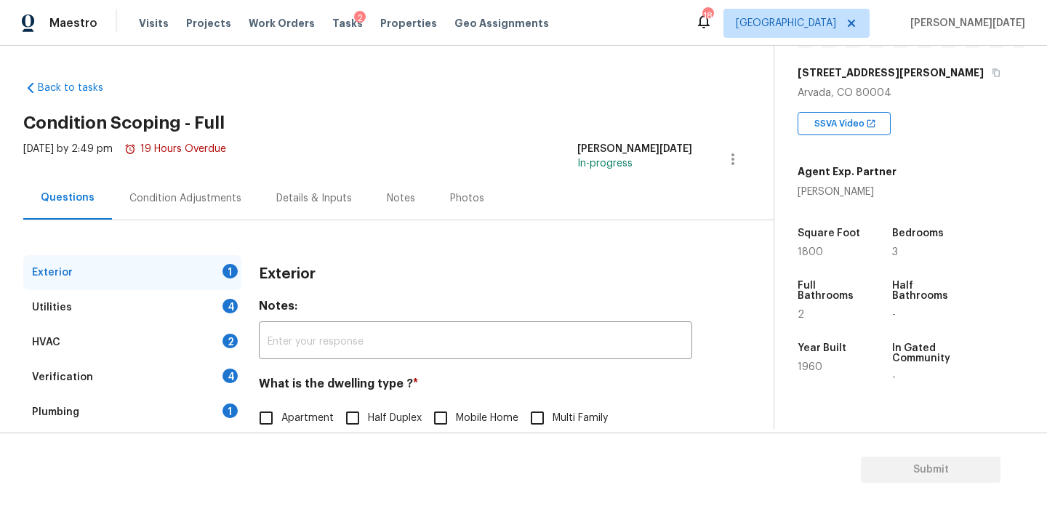
click at [180, 207] on div "Condition Adjustments" at bounding box center [185, 198] width 147 height 43
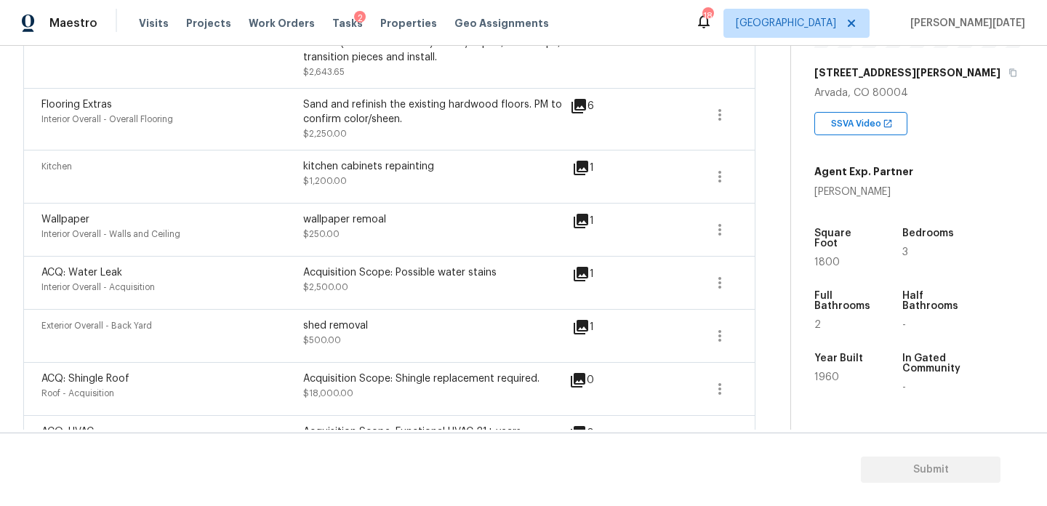
scroll to position [606, 0]
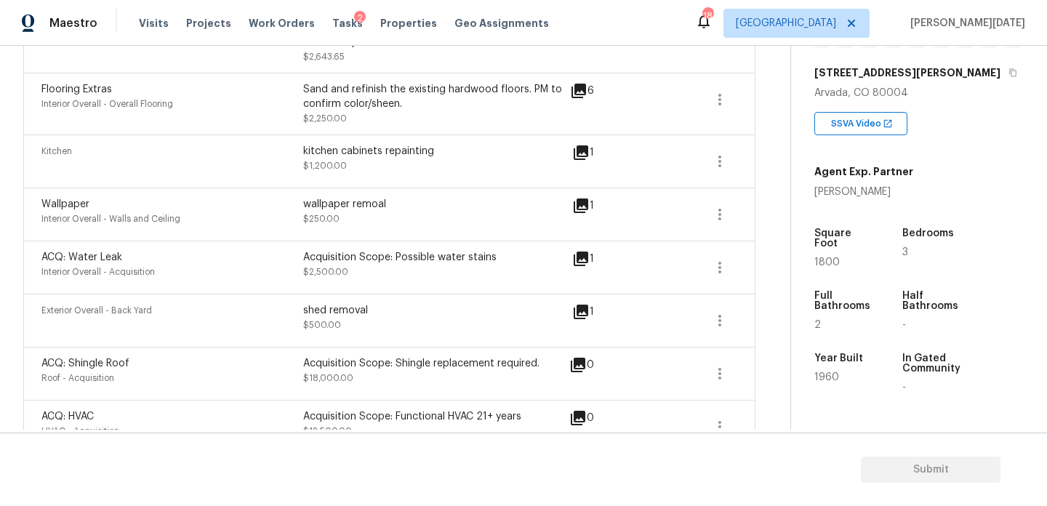
click at [583, 262] on icon at bounding box center [580, 258] width 17 height 17
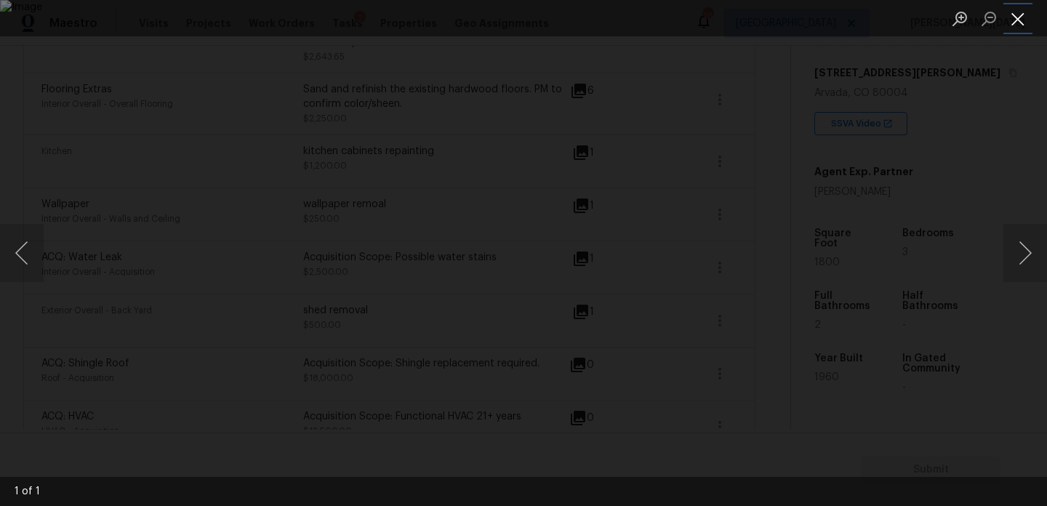
click at [1012, 23] on button "Close lightbox" at bounding box center [1017, 18] width 29 height 25
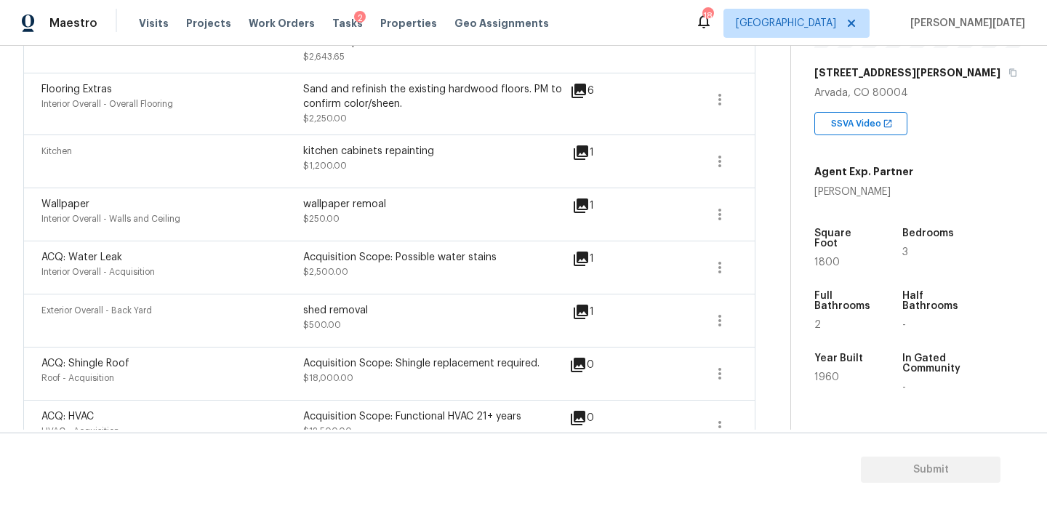
click at [779, 158] on div "Back to tasks Condition Scoping - Full Mon, Aug 11 2025 by 2:49 pm 19 Hours Ove…" at bounding box center [406, 133] width 767 height 1340
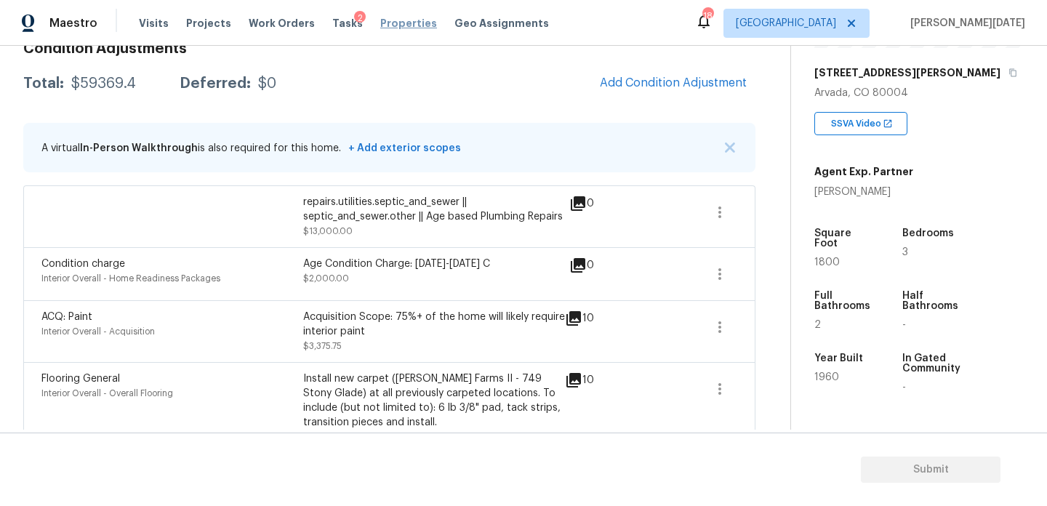
scroll to position [0, 0]
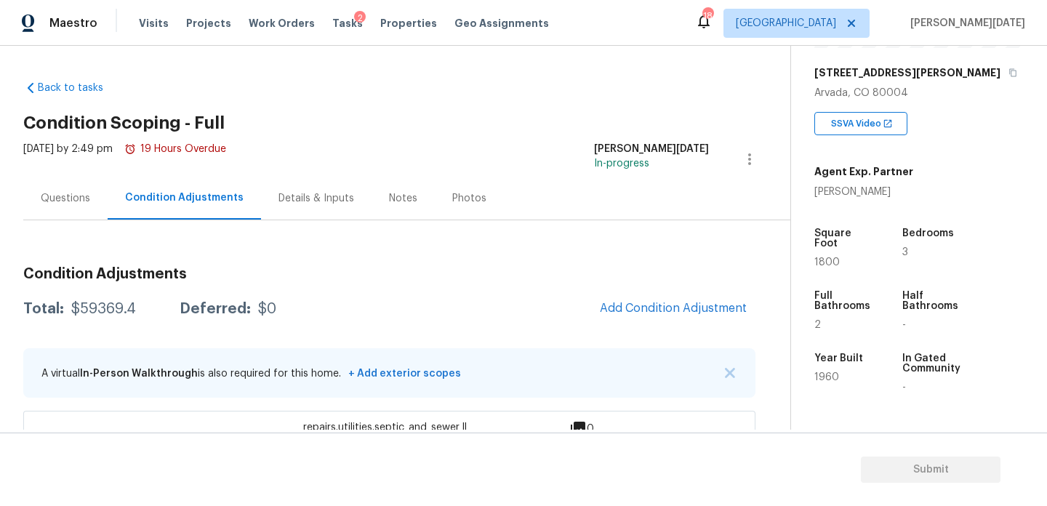
click at [75, 192] on div "Questions" at bounding box center [65, 198] width 49 height 15
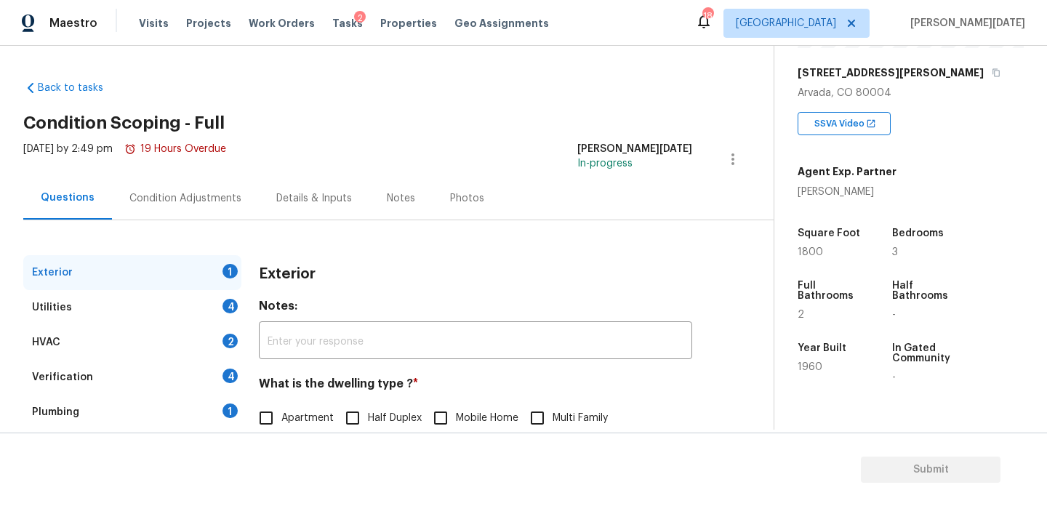
scroll to position [194, 0]
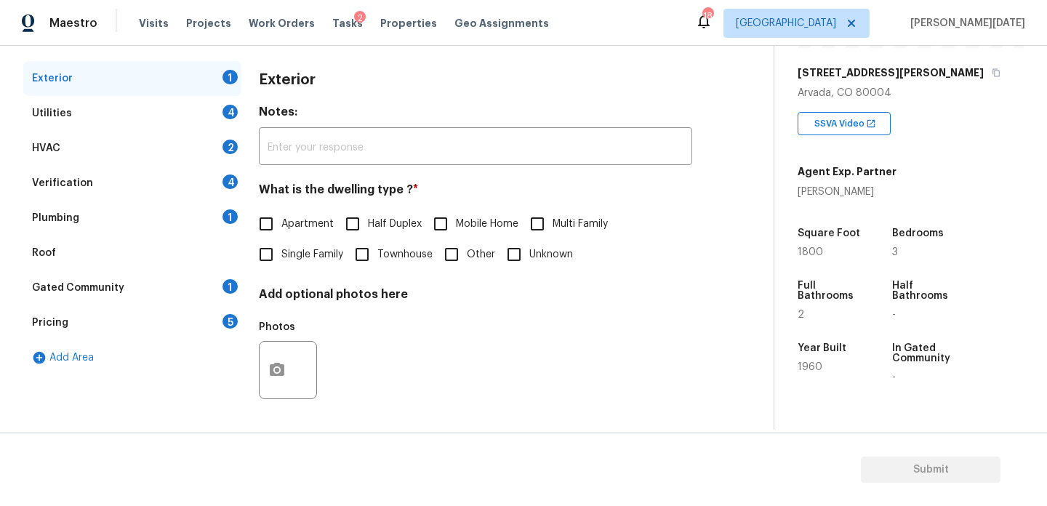
click at [270, 264] on input "Single Family" at bounding box center [266, 254] width 31 height 31
checkbox input "true"
click at [136, 176] on div "Verification 4" at bounding box center [132, 183] width 218 height 35
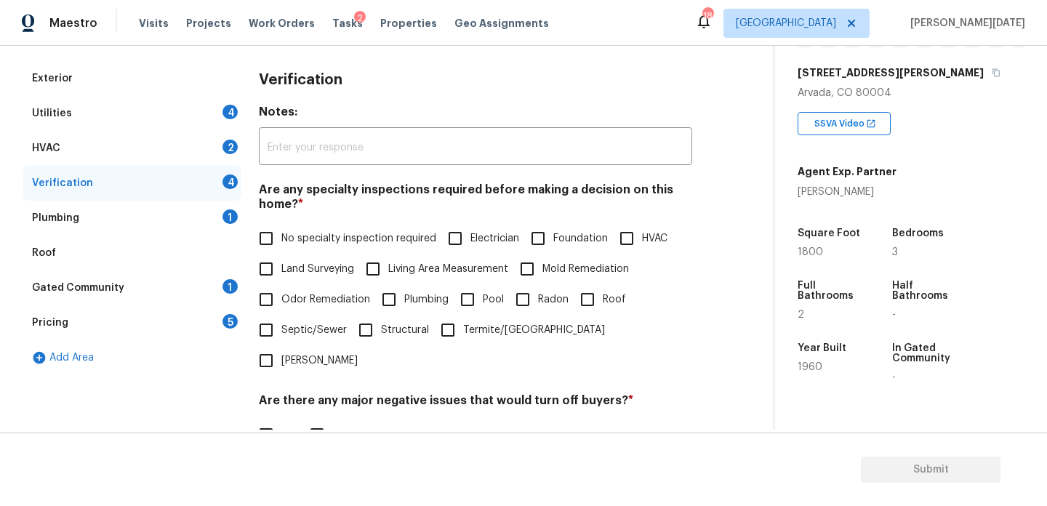
scroll to position [369, 0]
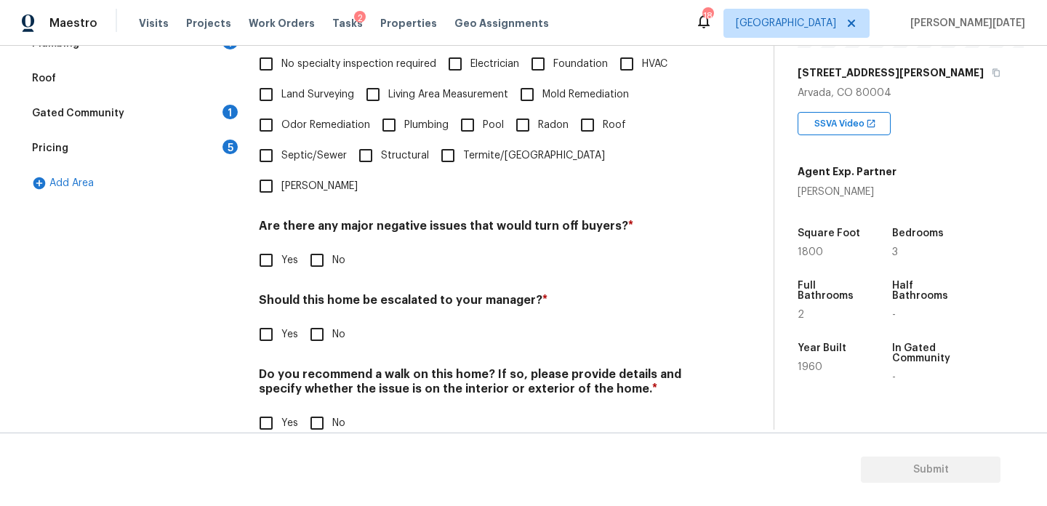
click at [278, 320] on div "Verification Notes: ​ Are any specialty inspections required before making a de…" at bounding box center [475, 171] width 433 height 569
click at [272, 319] on input "Yes" at bounding box center [266, 334] width 31 height 31
checkbox input "true"
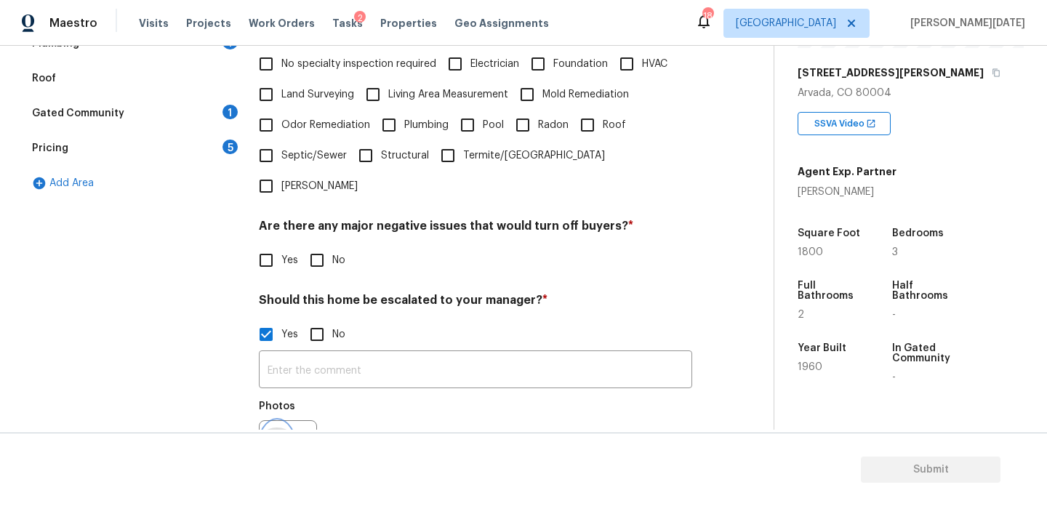
click at [279, 421] on button "button" at bounding box center [277, 449] width 35 height 57
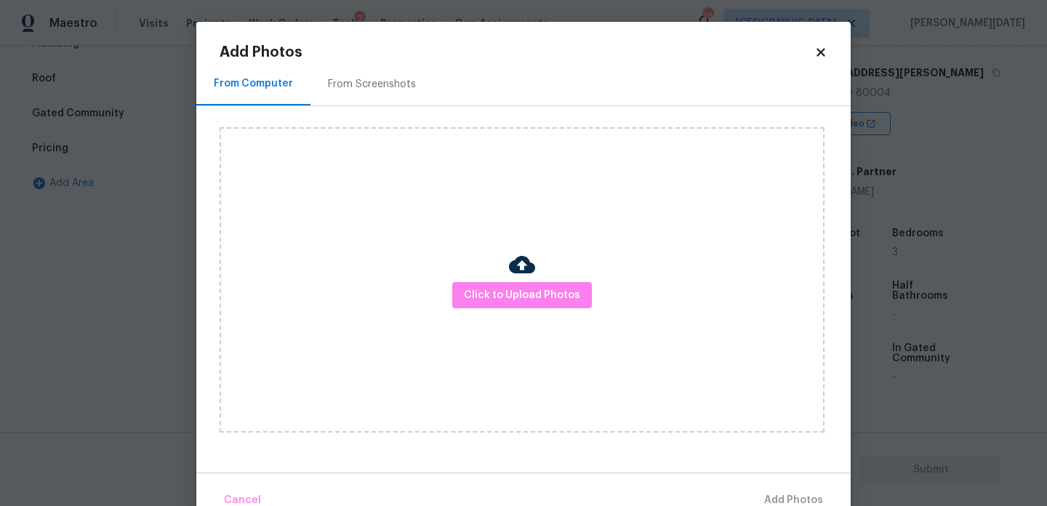
click at [497, 272] on div "Click to Upload Photos" at bounding box center [522, 279] width 605 height 305
click at [508, 298] on span "Click to Upload Photos" at bounding box center [522, 295] width 116 height 18
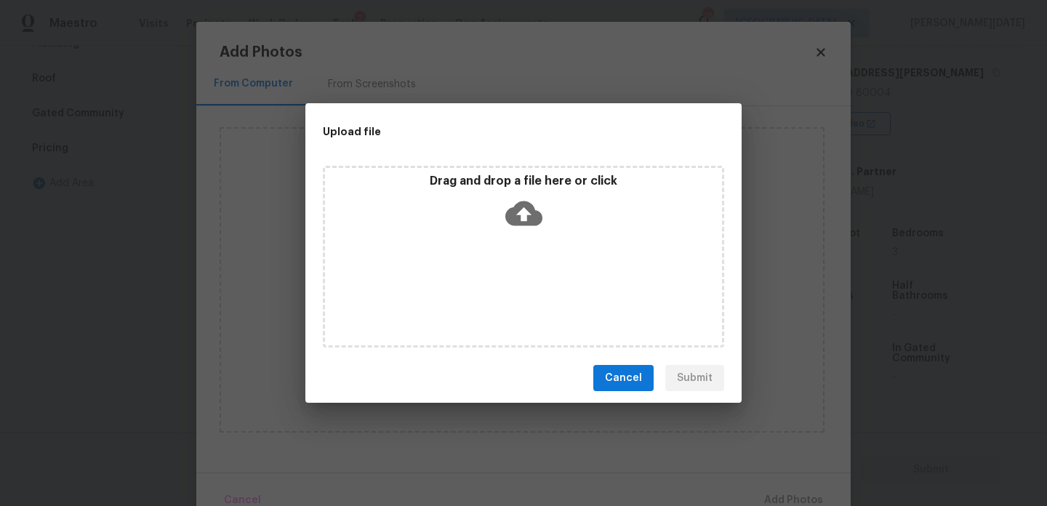
click at [508, 298] on div "Drag and drop a file here or click" at bounding box center [523, 257] width 401 height 182
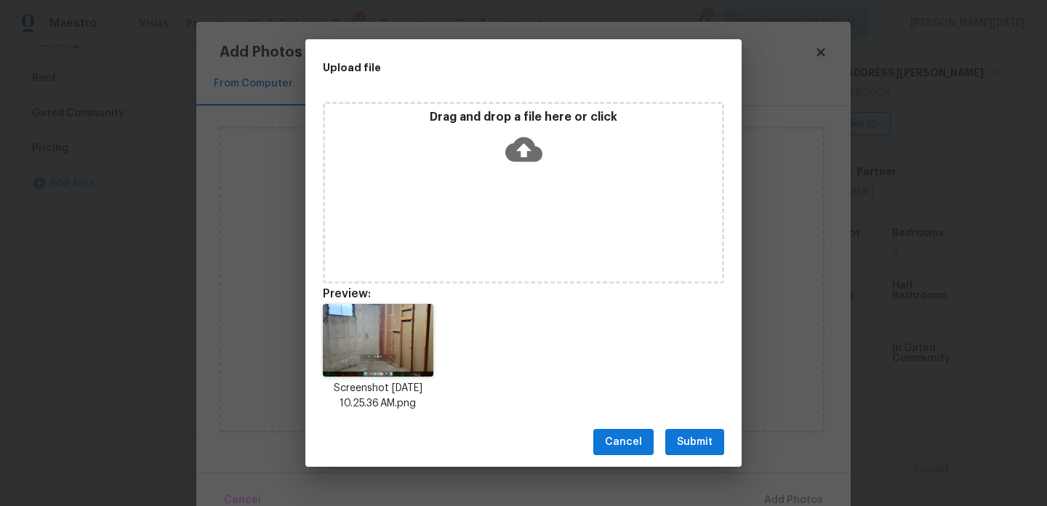
click at [703, 449] on span "Submit" at bounding box center [695, 442] width 36 height 18
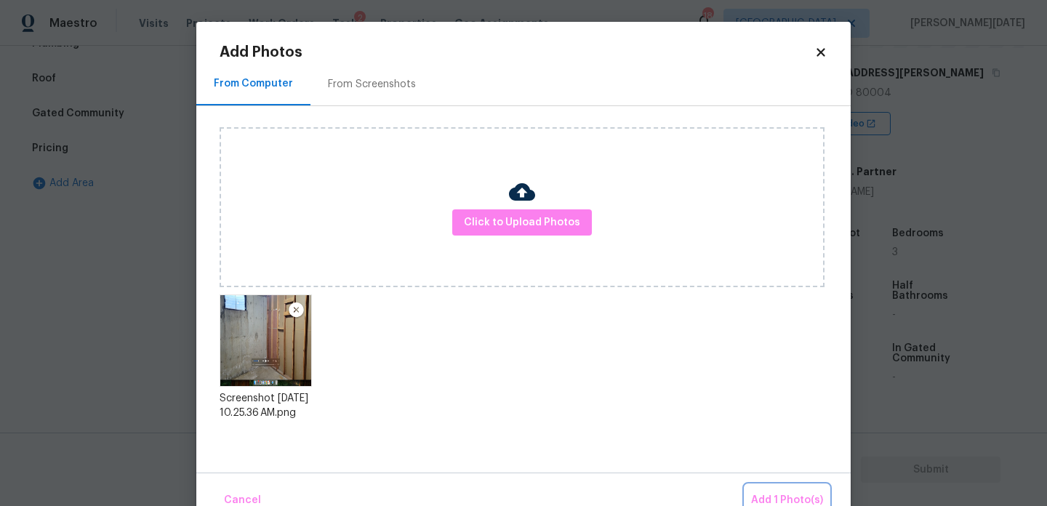
click at [761, 497] on span "Add 1 Photo(s)" at bounding box center [787, 500] width 72 height 18
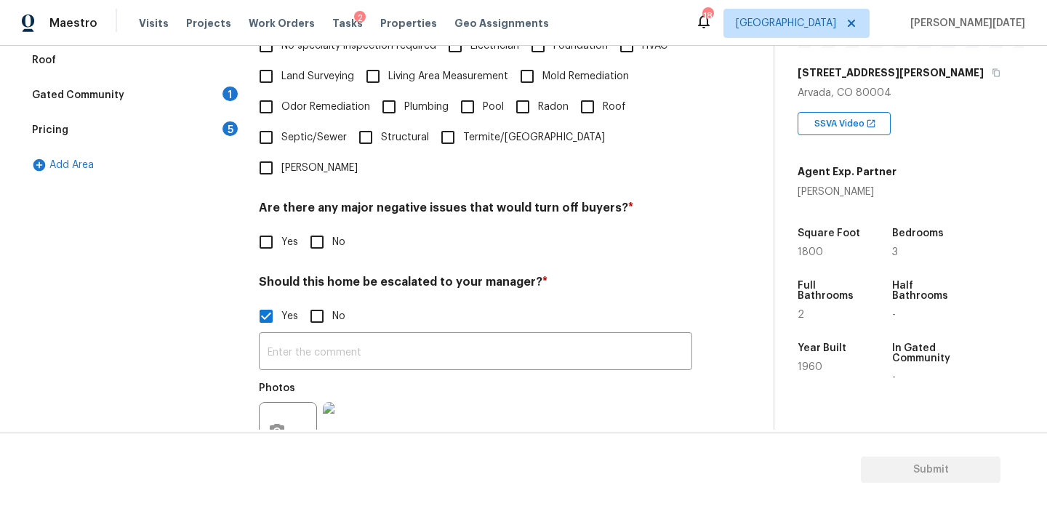
scroll to position [0, 0]
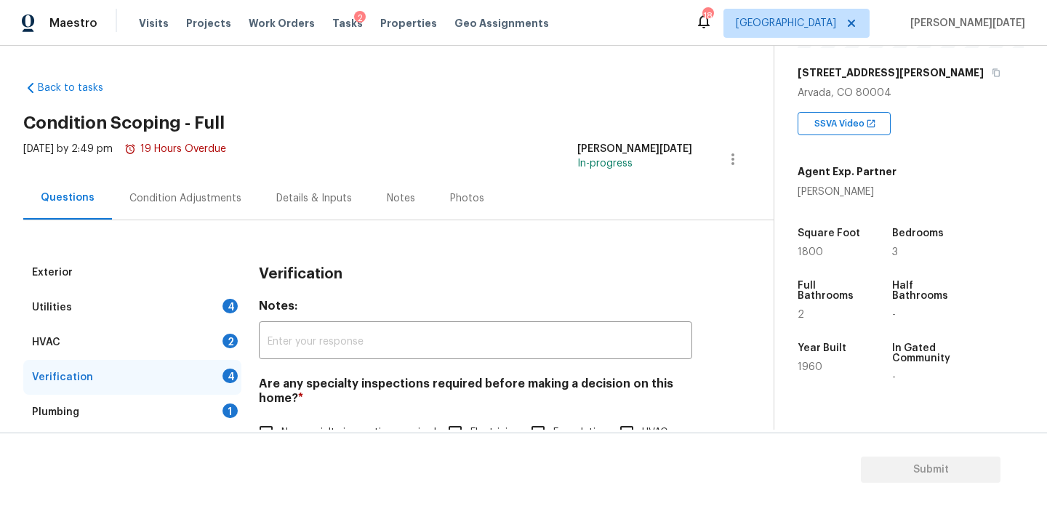
click at [216, 200] on div "Condition Adjustments" at bounding box center [185, 198] width 112 height 15
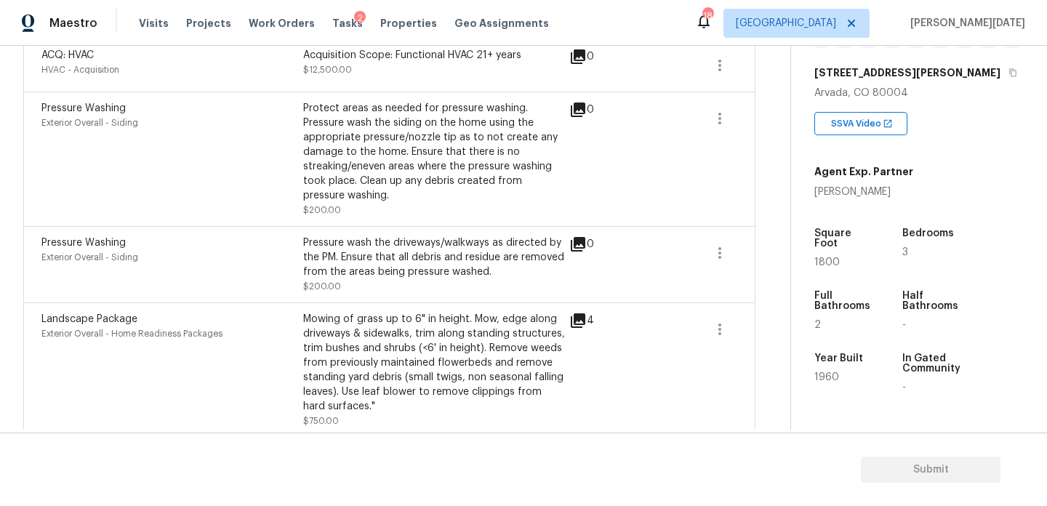
scroll to position [982, 0]
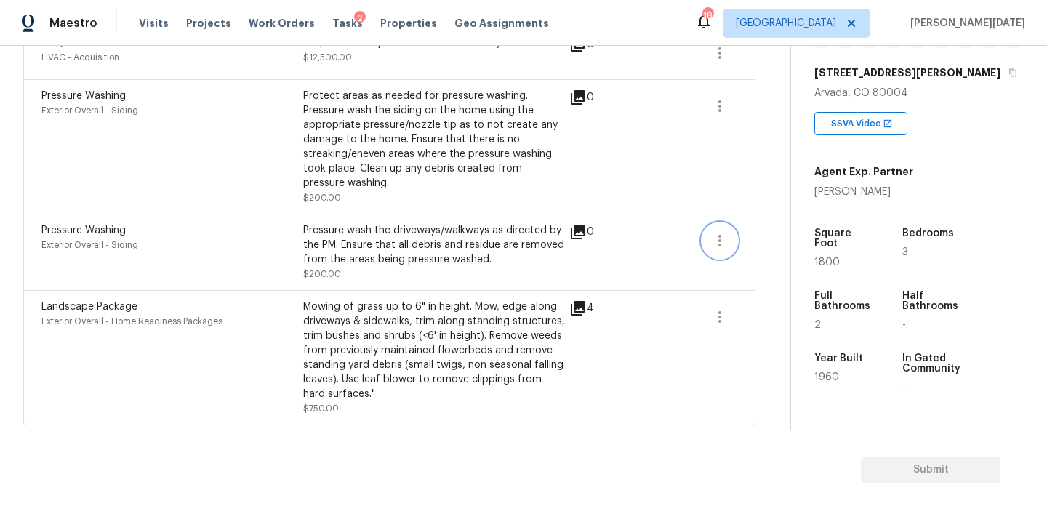
click at [714, 241] on icon "button" at bounding box center [719, 240] width 17 height 17
click at [783, 241] on div "Edit" at bounding box center [801, 237] width 113 height 15
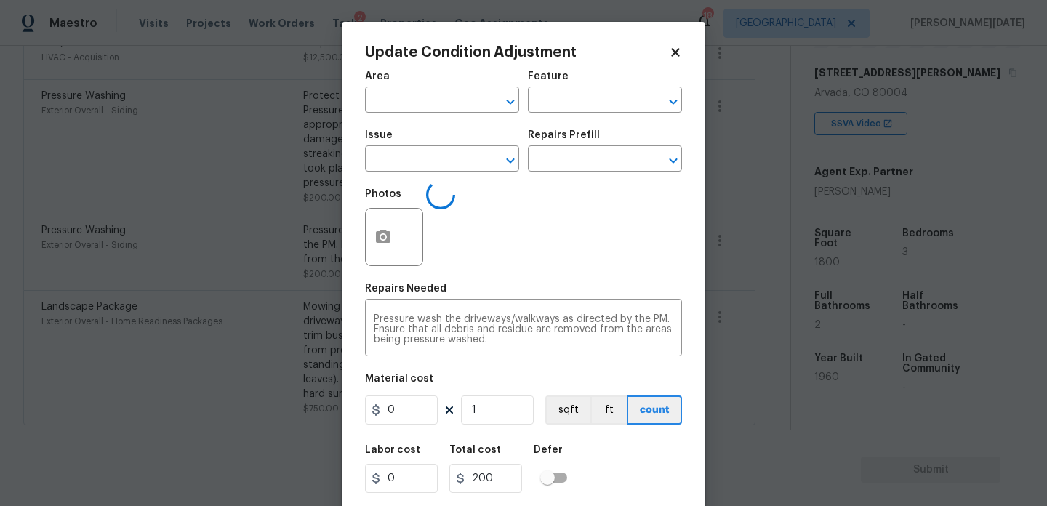
type input "Exterior Overall"
type input "Siding"
type input "Pressure Washing"
type input "200"
click at [382, 245] on icon "button" at bounding box center [382, 236] width 17 height 17
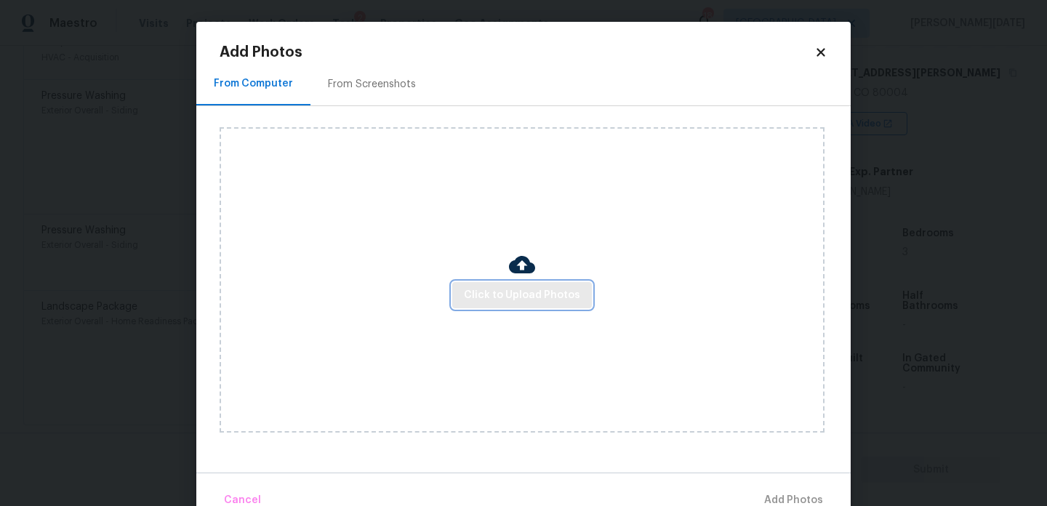
click at [468, 294] on span "Click to Upload Photos" at bounding box center [522, 295] width 116 height 18
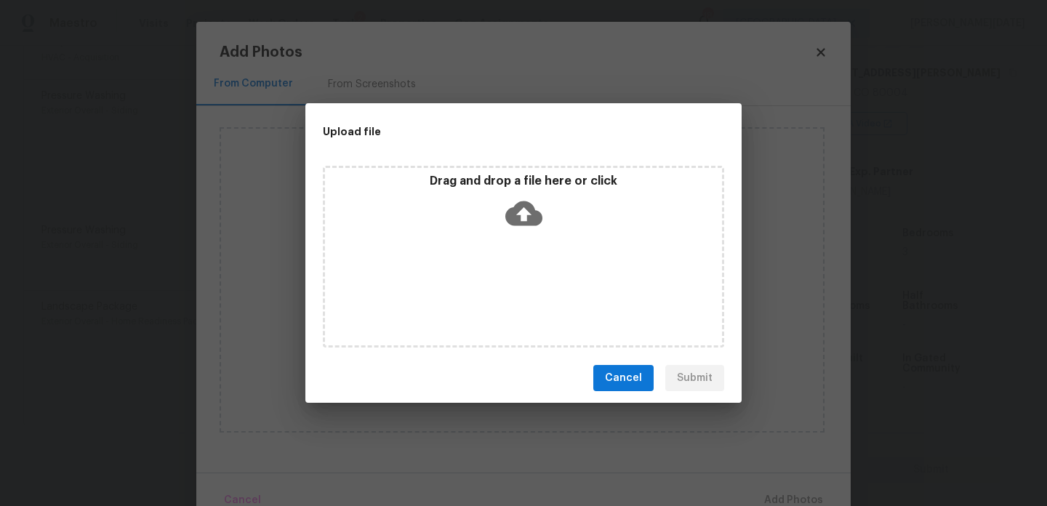
click at [468, 294] on div "Drag and drop a file here or click" at bounding box center [523, 257] width 401 height 182
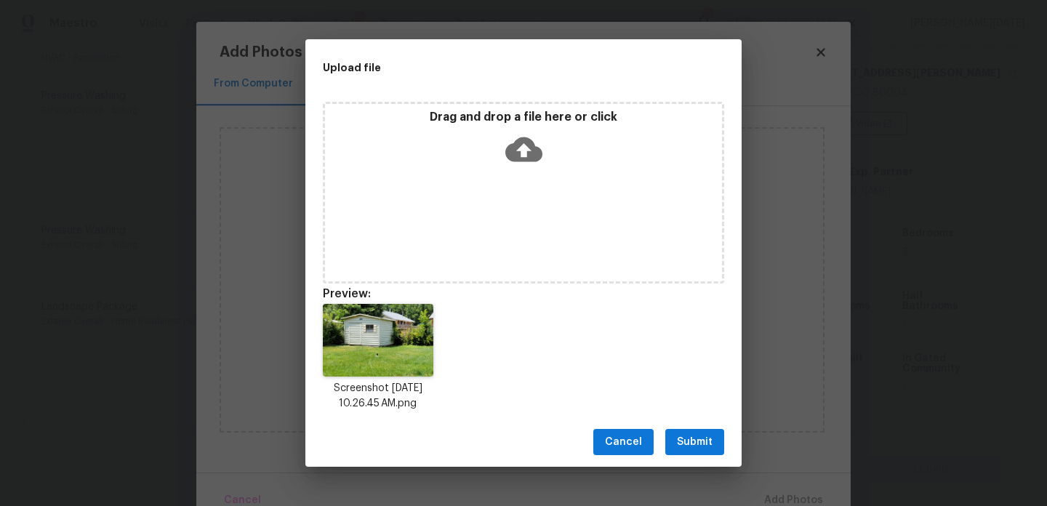
click at [709, 436] on span "Submit" at bounding box center [695, 442] width 36 height 18
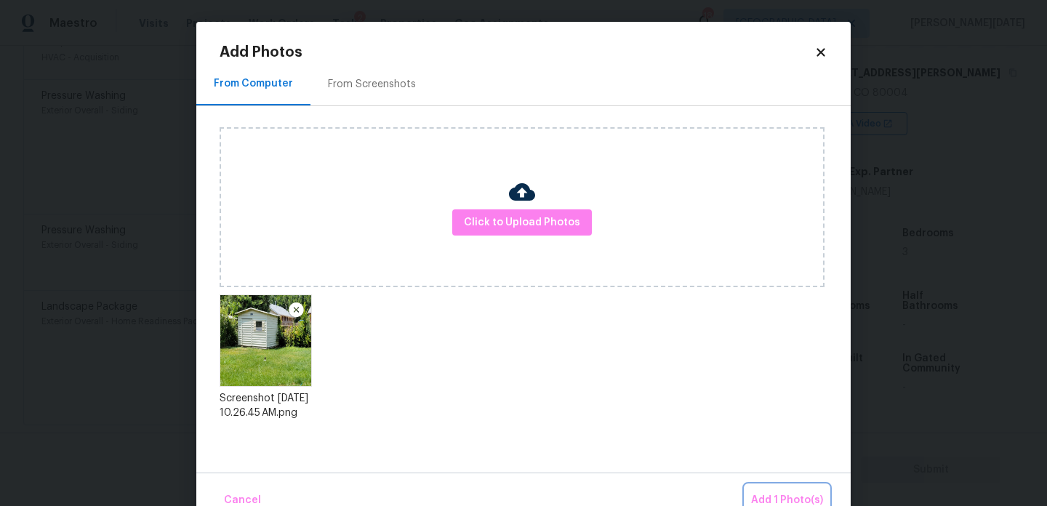
click at [790, 496] on span "Add 1 Photo(s)" at bounding box center [787, 500] width 72 height 18
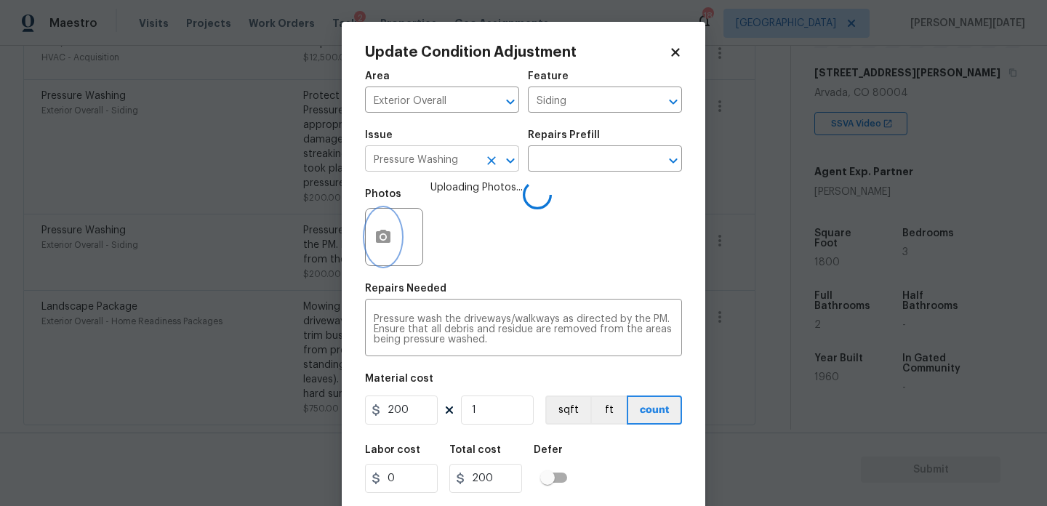
click at [499, 161] on button "Clear" at bounding box center [491, 161] width 20 height 20
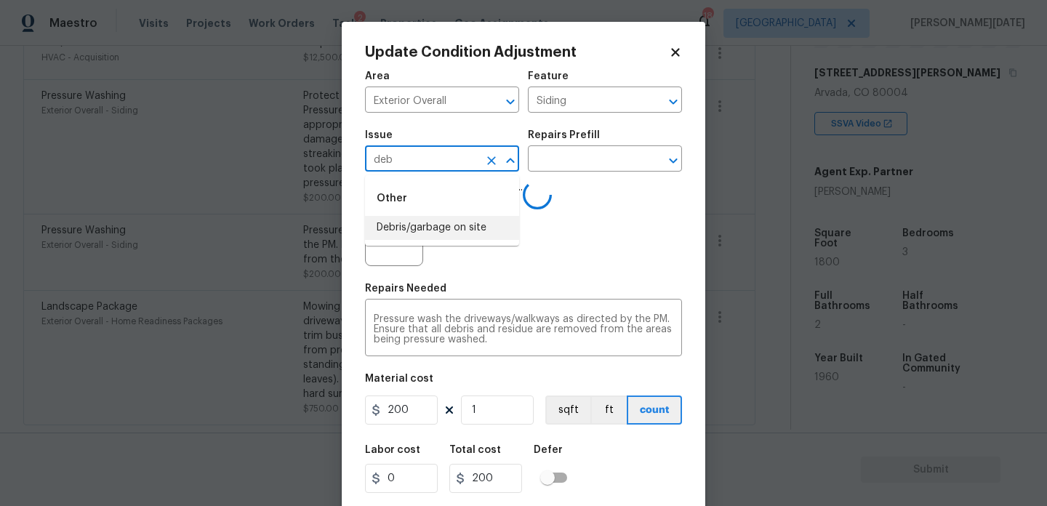
click at [466, 221] on li "Debris/garbage on site" at bounding box center [442, 228] width 154 height 24
type input "Debris/garbage on site"
click at [569, 172] on div "Issue Debris/garbage on site ​ Repairs Prefill ​" at bounding box center [523, 150] width 317 height 59
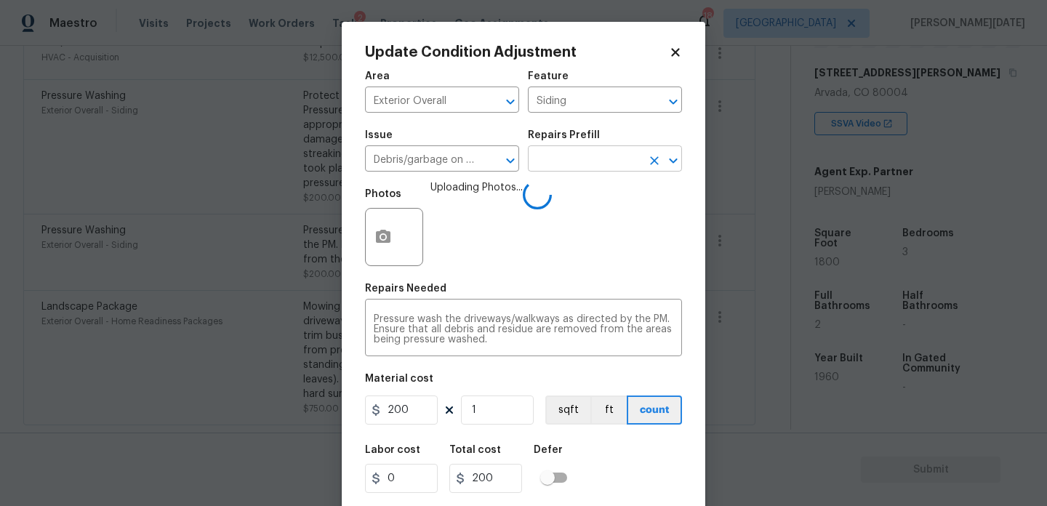
click at [584, 162] on input "text" at bounding box center [584, 160] width 113 height 23
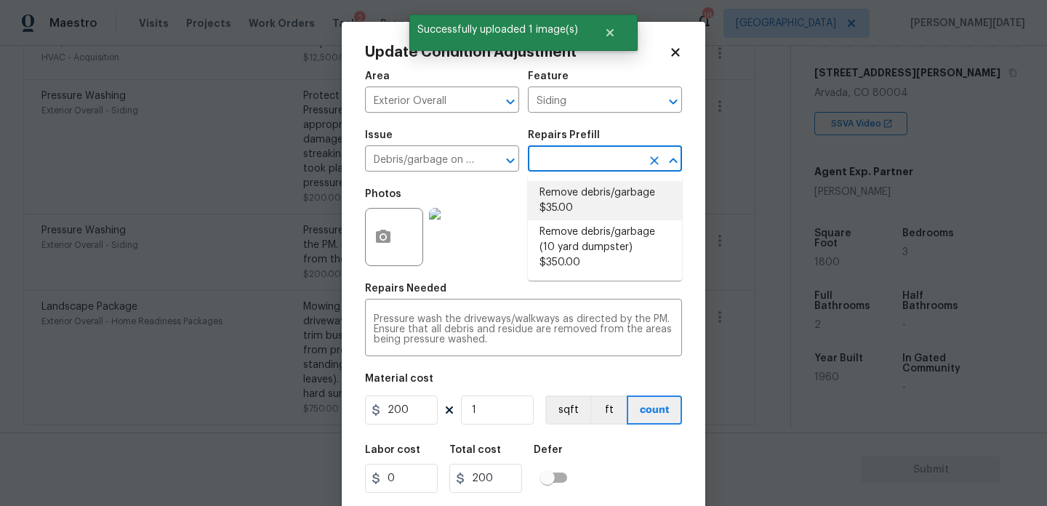
click at [599, 193] on li "Remove debris/garbage $35.00" at bounding box center [605, 200] width 154 height 39
type textarea "Remove, haul off, and properly dispose of any debris left by seller to offsite …"
type input "35"
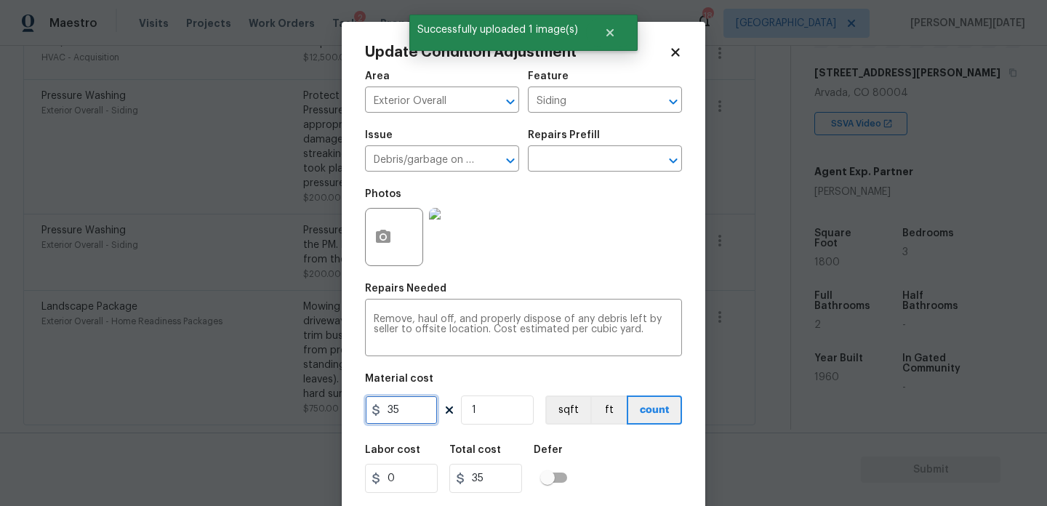
drag, startPoint x: 421, startPoint y: 410, endPoint x: 299, endPoint y: 409, distance: 122.1
click at [299, 409] on div "Update Condition Adjustment Area Exterior Overall ​ Feature Siding ​ Issue Debr…" at bounding box center [523, 253] width 1047 height 506
type input "1000"
click at [579, 292] on div "Repairs Needed" at bounding box center [523, 293] width 317 height 19
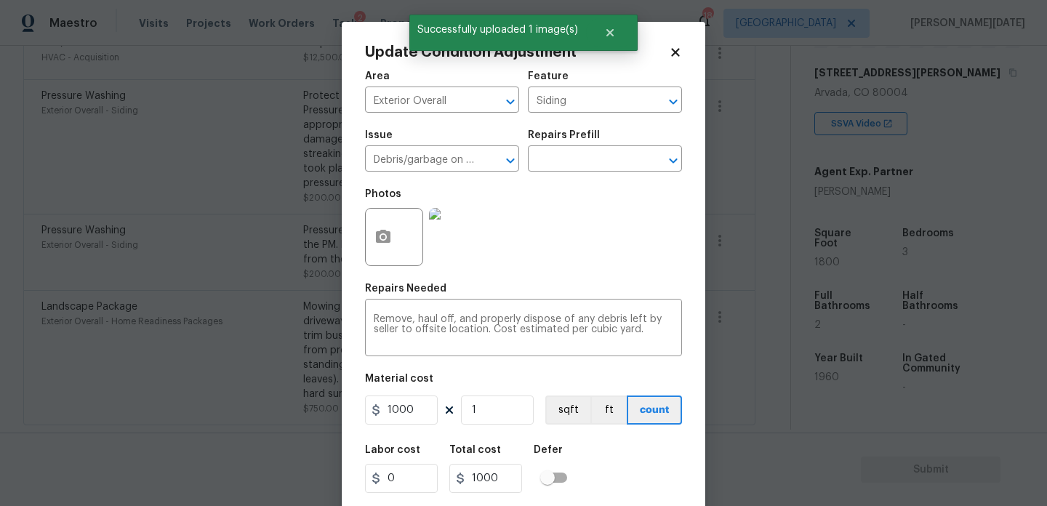
scroll to position [37, 0]
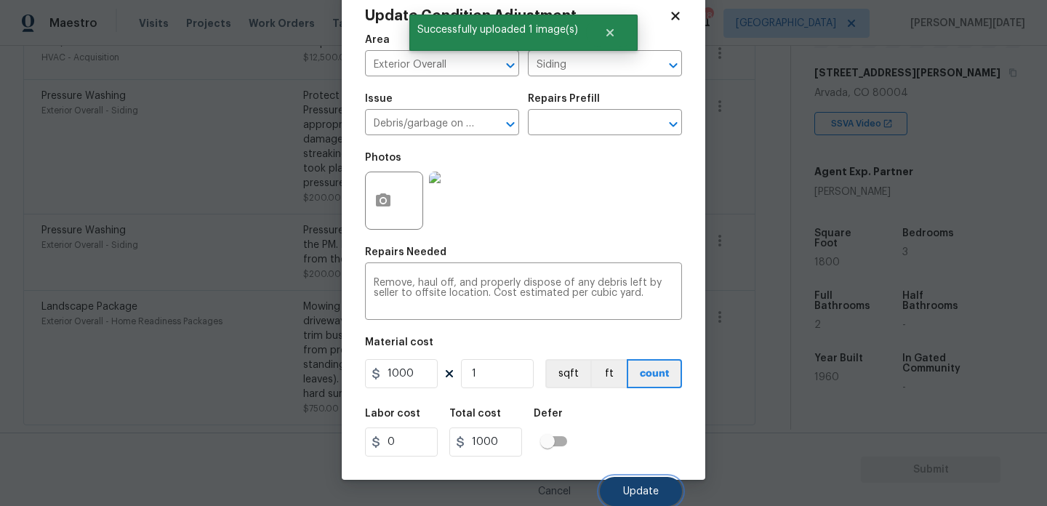
click at [625, 483] on button "Update" at bounding box center [641, 491] width 82 height 29
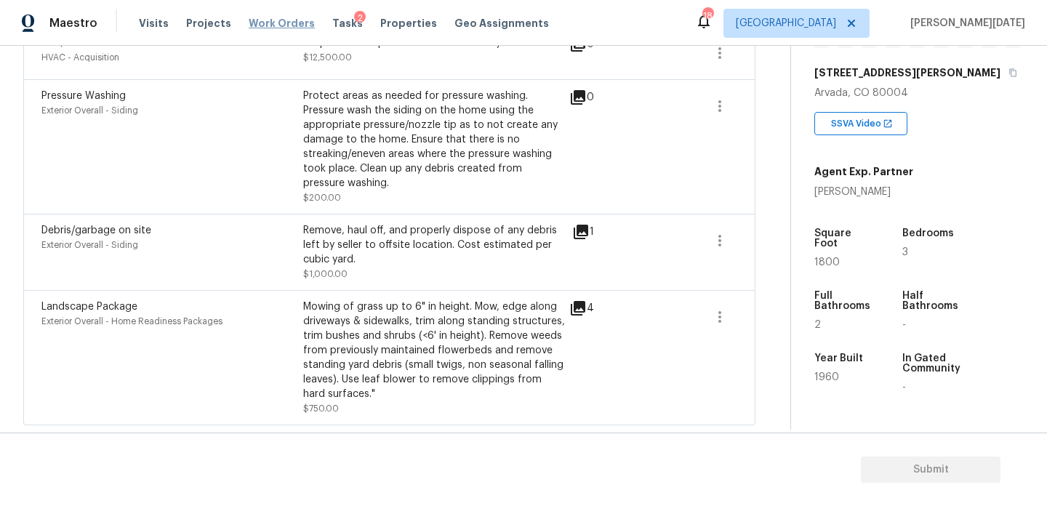
scroll to position [0, 0]
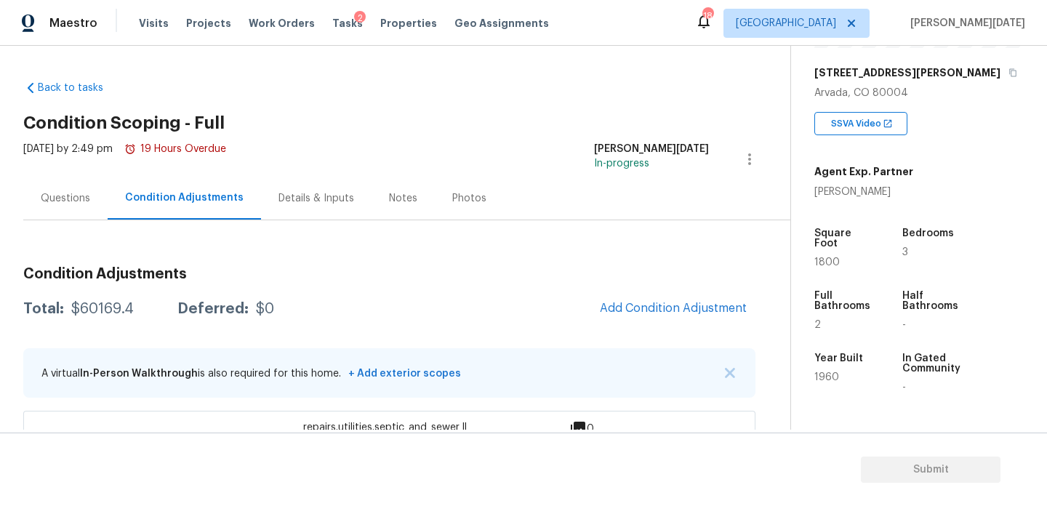
click at [79, 201] on div "Questions" at bounding box center [65, 198] width 49 height 15
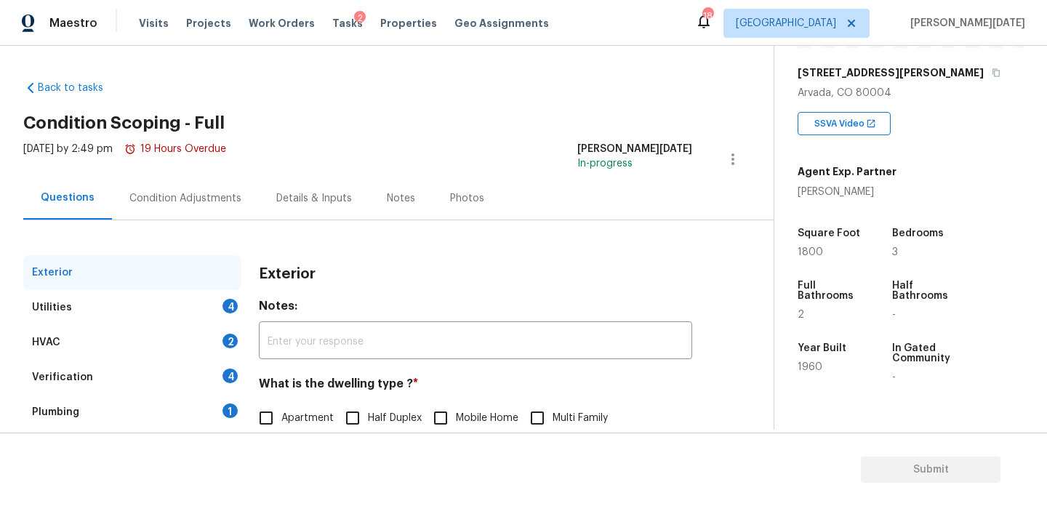
scroll to position [194, 0]
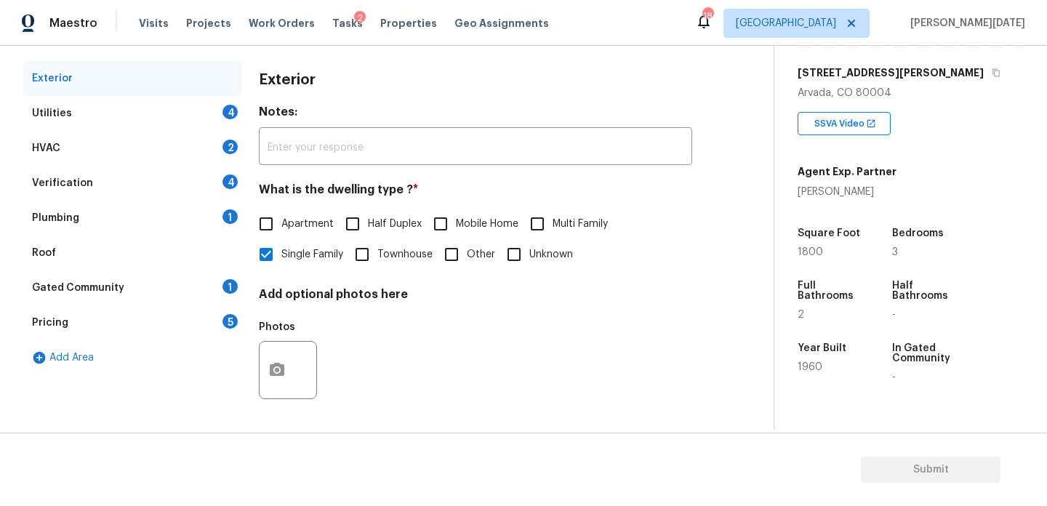
click at [227, 116] on div "4" at bounding box center [229, 112] width 15 height 15
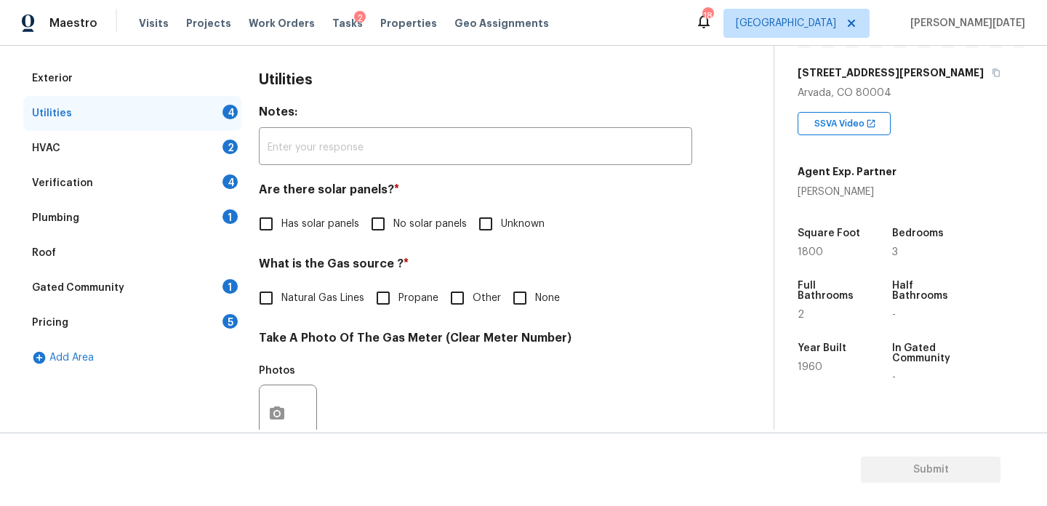
click at [391, 236] on input "No solar panels" at bounding box center [378, 224] width 31 height 31
checkbox input "true"
click at [305, 303] on span "Natural Gas Lines" at bounding box center [322, 299] width 83 height 15
click at [281, 303] on input "Natural Gas Lines" at bounding box center [266, 299] width 31 height 31
checkbox input "true"
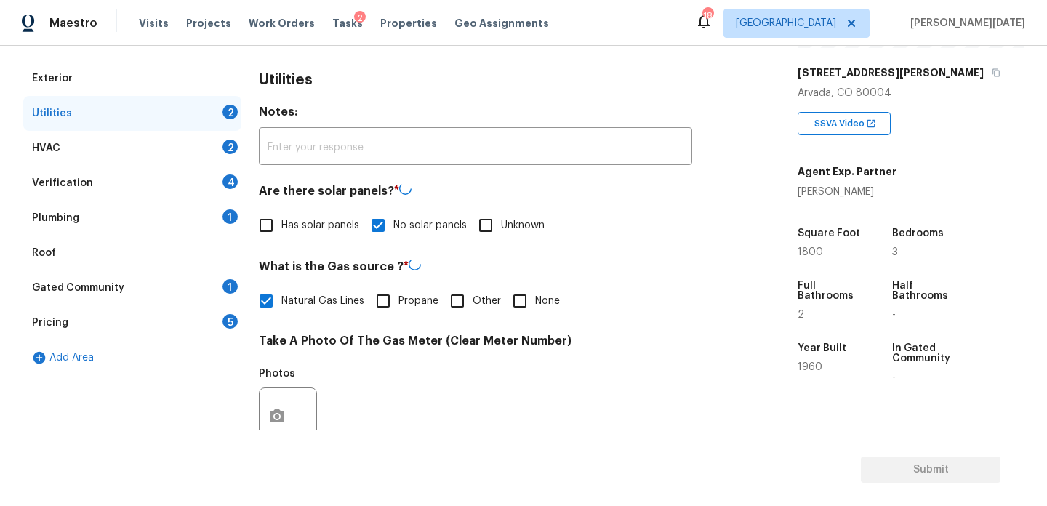
scroll to position [588, 0]
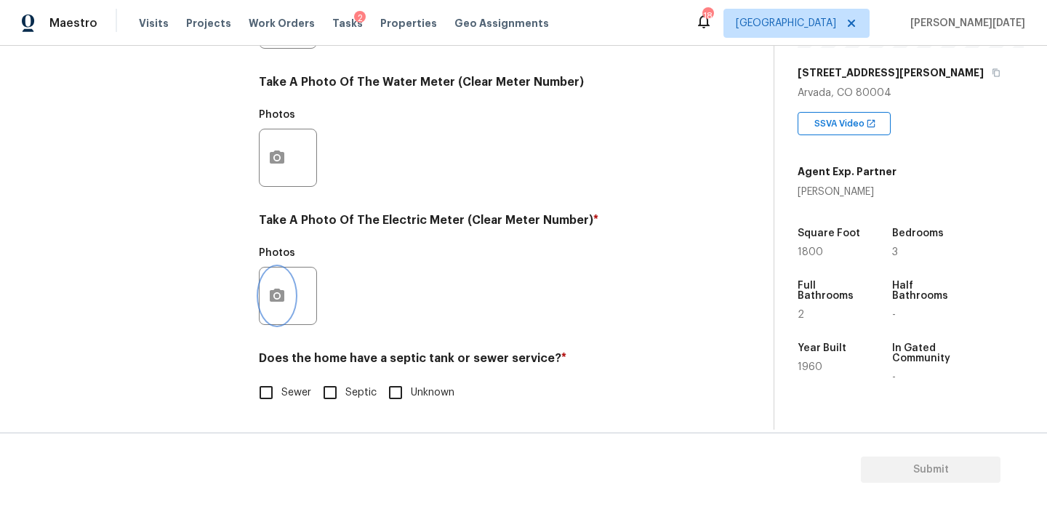
click at [284, 292] on icon "button" at bounding box center [277, 295] width 15 height 13
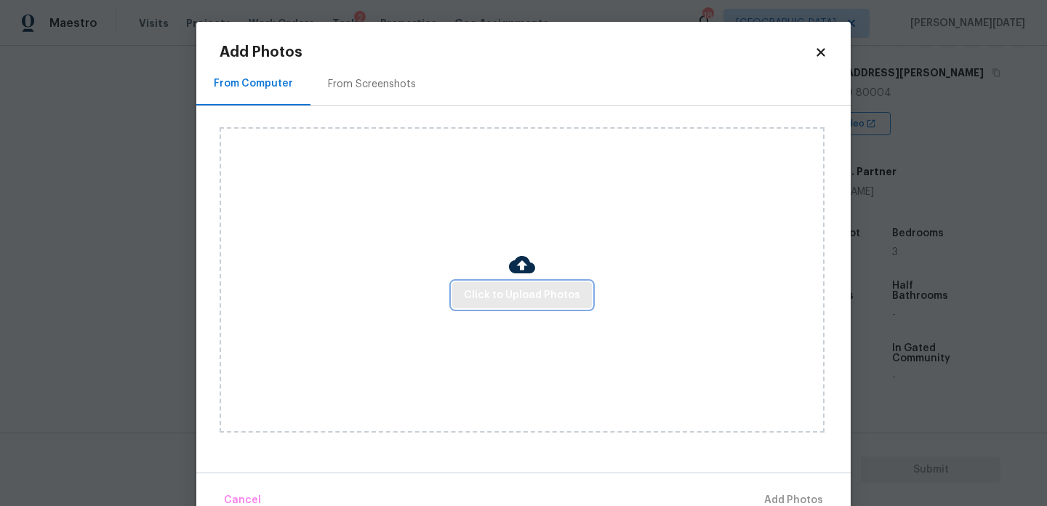
click at [502, 292] on span "Click to Upload Photos" at bounding box center [522, 295] width 116 height 18
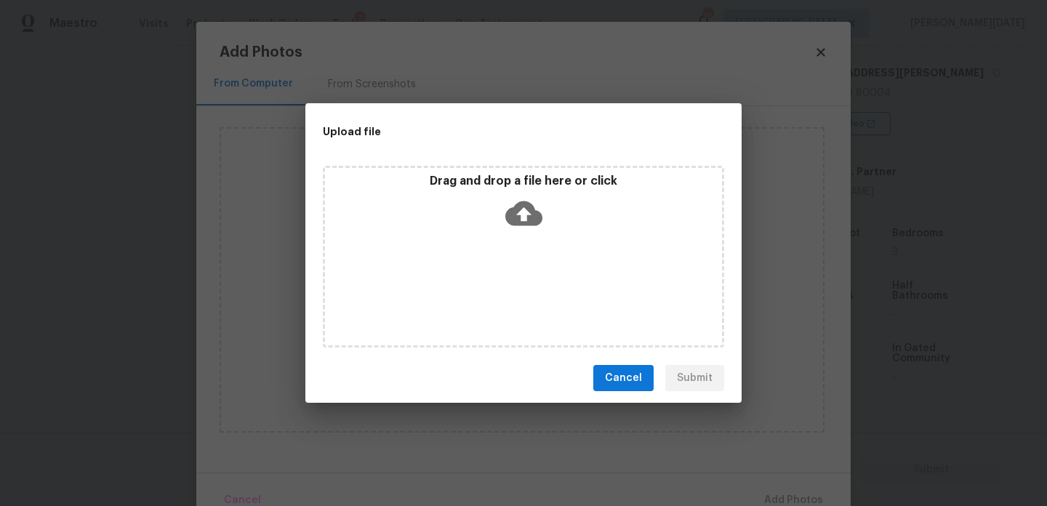
click at [502, 292] on div "Drag and drop a file here or click" at bounding box center [523, 257] width 401 height 182
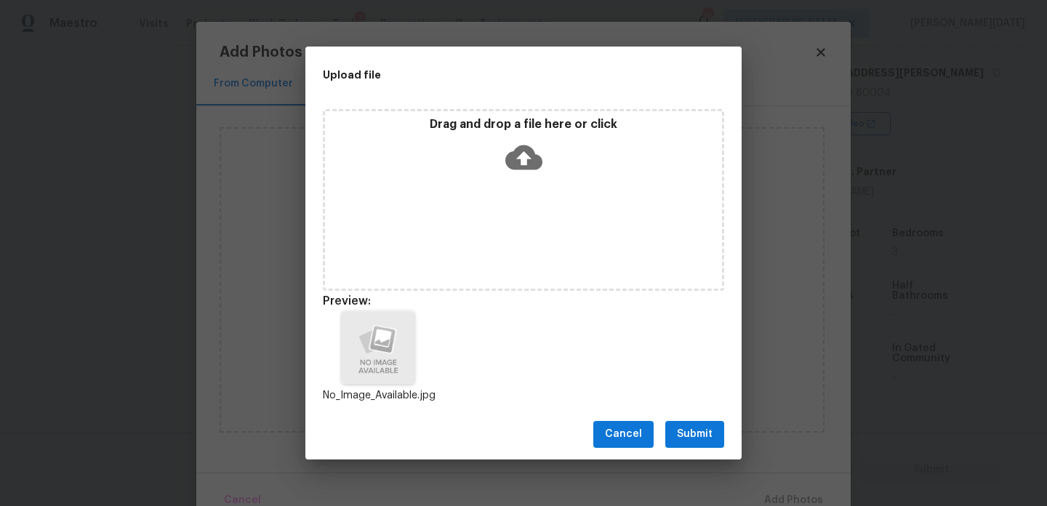
click at [711, 431] on span "Submit" at bounding box center [695, 434] width 36 height 18
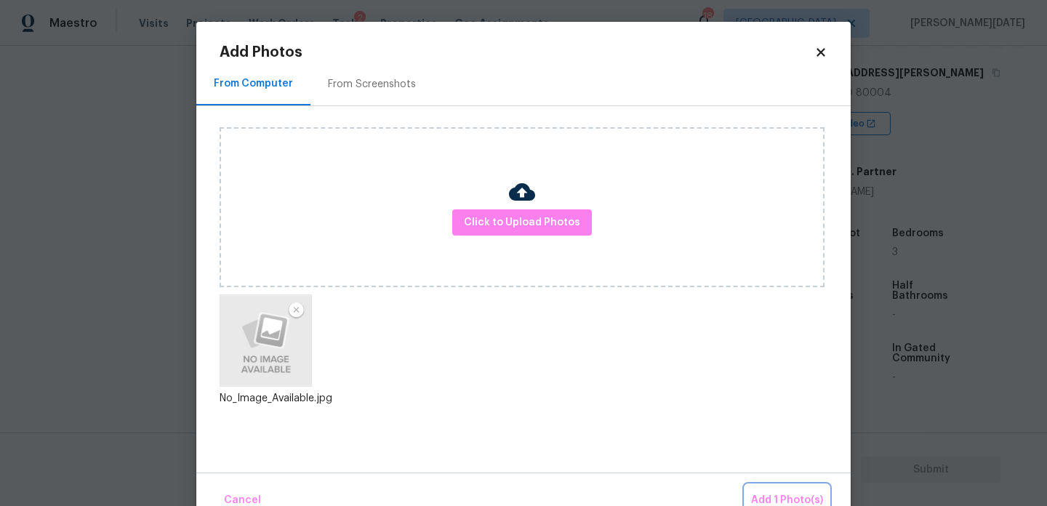
click at [779, 494] on span "Add 1 Photo(s)" at bounding box center [787, 500] width 72 height 18
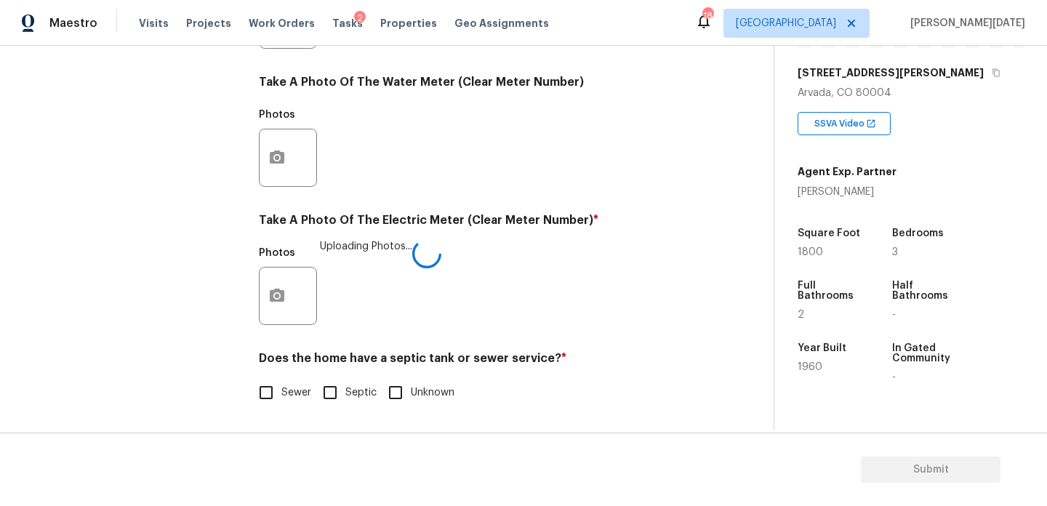
click at [285, 401] on label "Sewer" at bounding box center [281, 392] width 60 height 31
click at [281, 401] on input "Sewer" at bounding box center [266, 392] width 31 height 31
checkbox input "true"
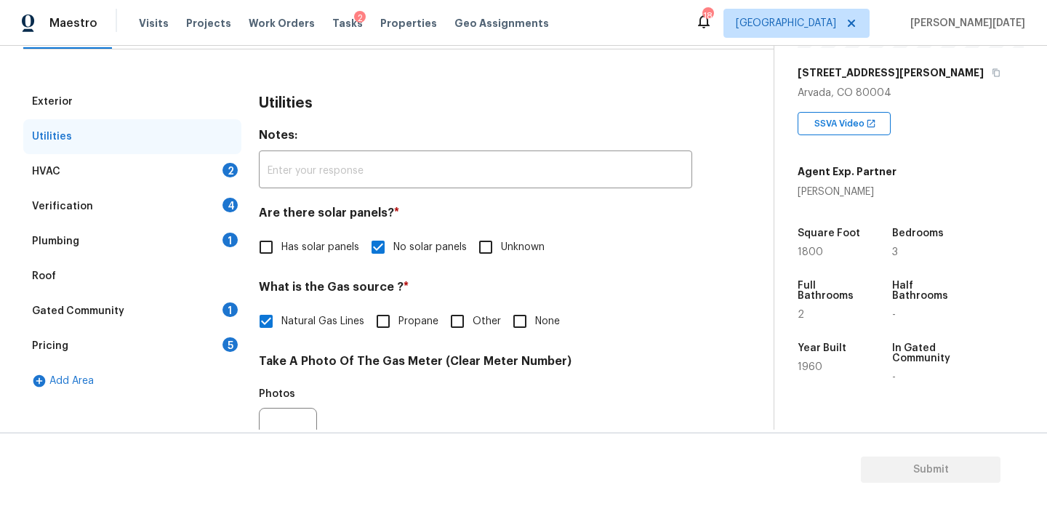
scroll to position [0, 0]
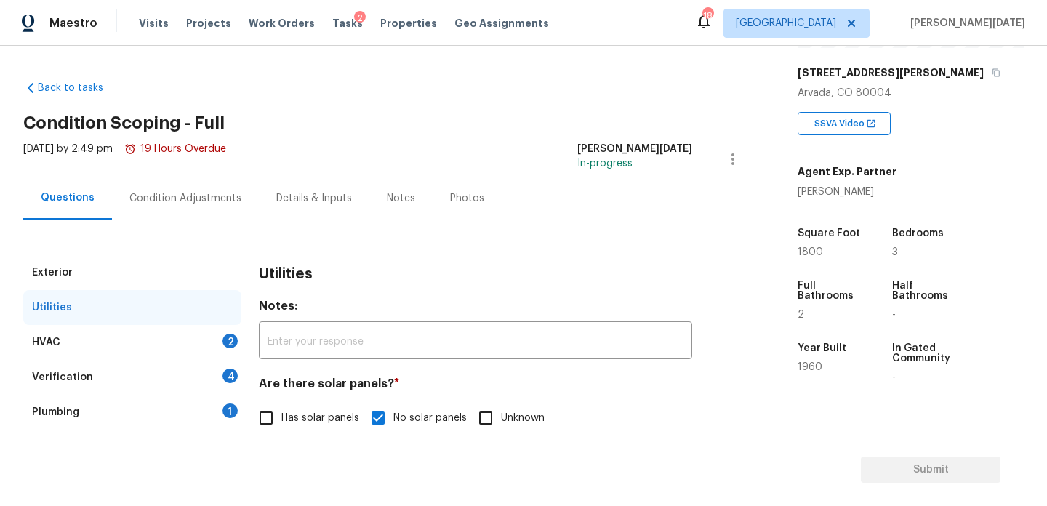
click at [211, 345] on div "HVAC 2" at bounding box center [132, 342] width 218 height 35
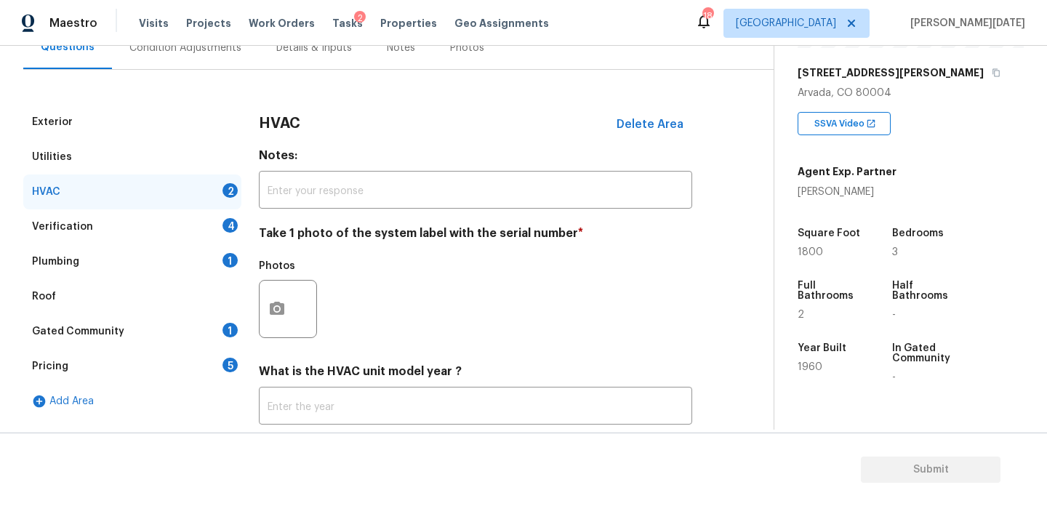
scroll to position [242, 0]
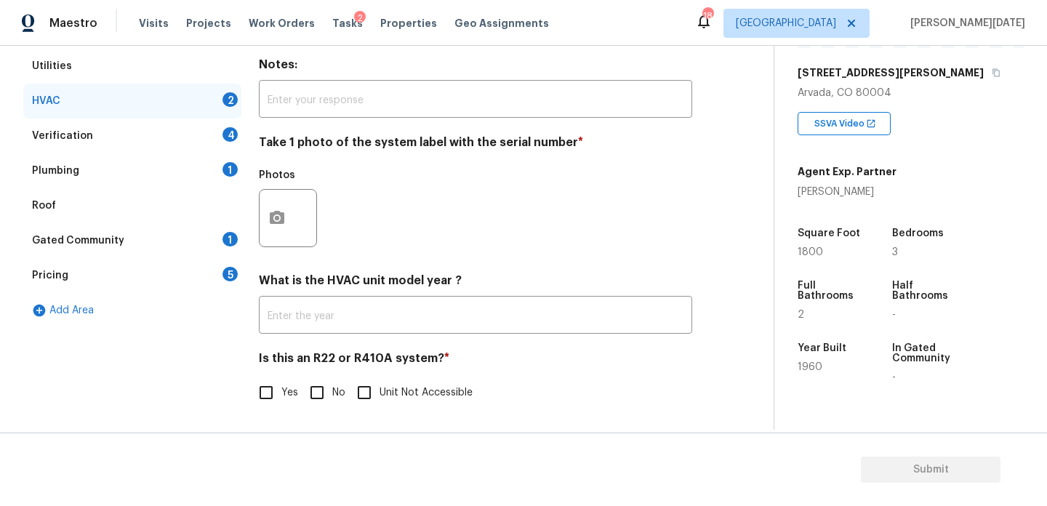
click at [254, 212] on div "Exterior Utilities HVAC 2 Verification 4 Plumbing 1 Roof Gated Community 1 Pric…" at bounding box center [380, 220] width 715 height 412
click at [287, 225] on button "button" at bounding box center [277, 218] width 35 height 57
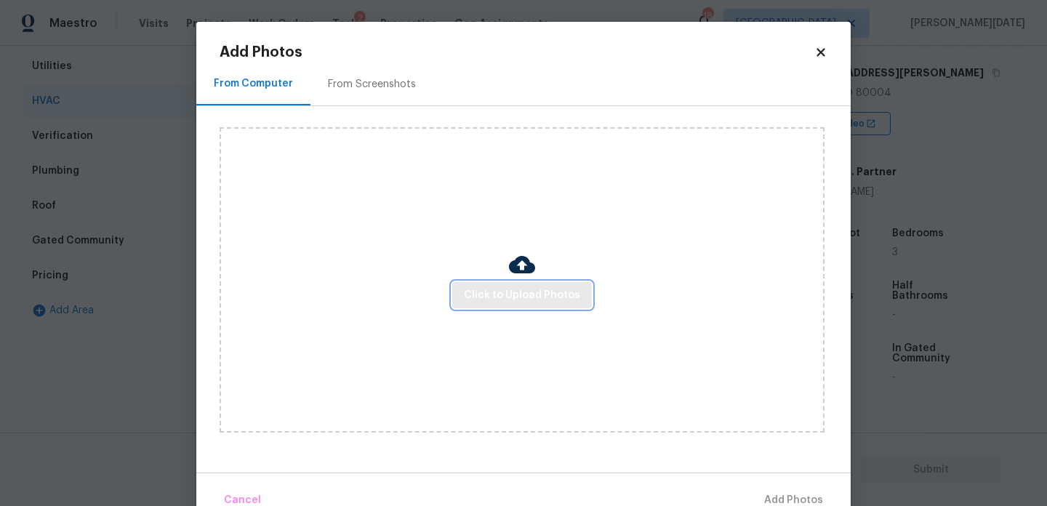
click at [507, 297] on span "Click to Upload Photos" at bounding box center [522, 295] width 116 height 18
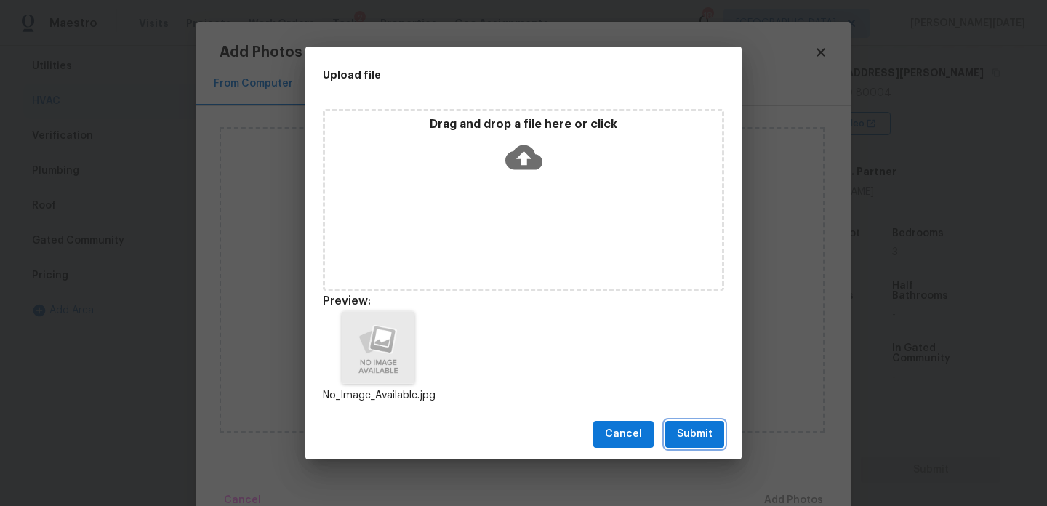
click at [697, 445] on button "Submit" at bounding box center [694, 434] width 59 height 27
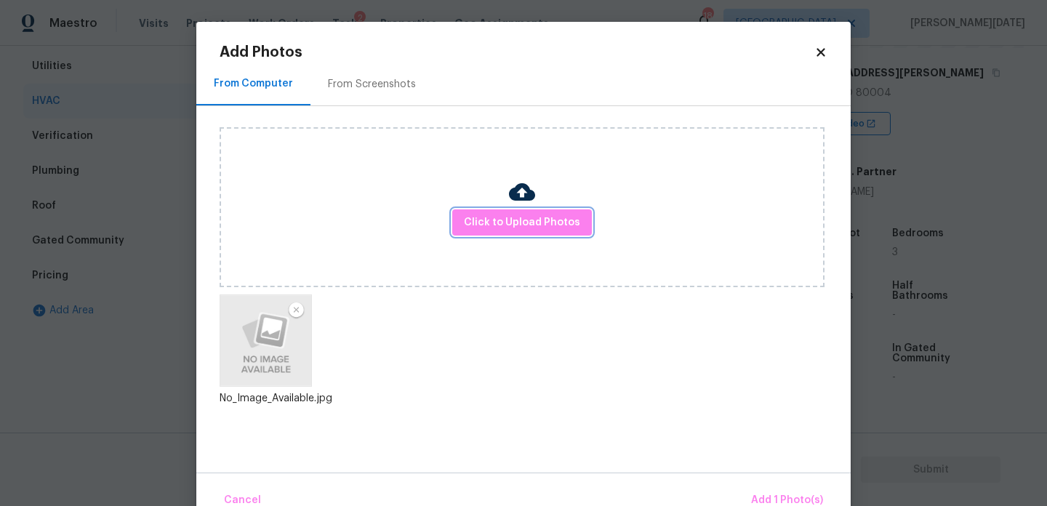
scroll to position [32, 0]
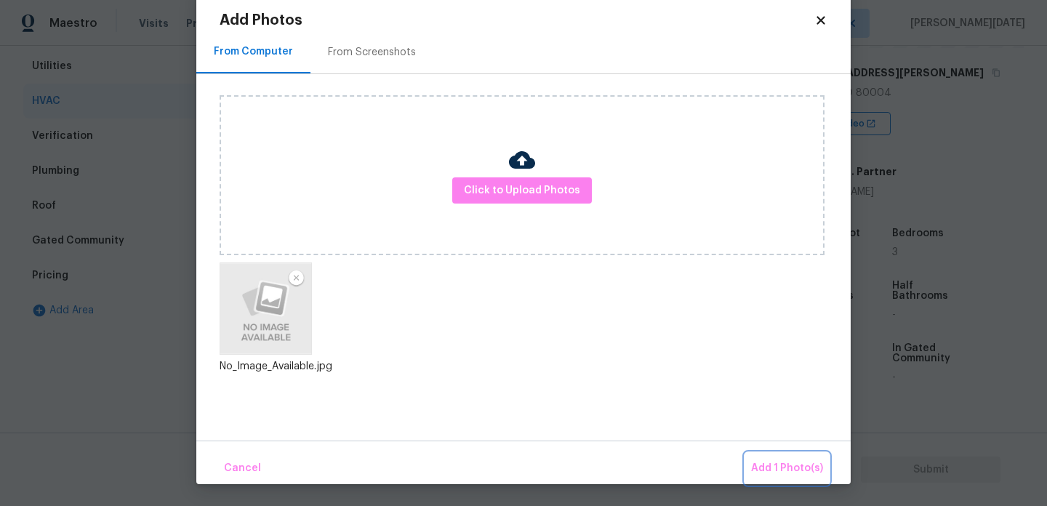
click at [751, 457] on button "Add 1 Photo(s)" at bounding box center [787, 468] width 84 height 31
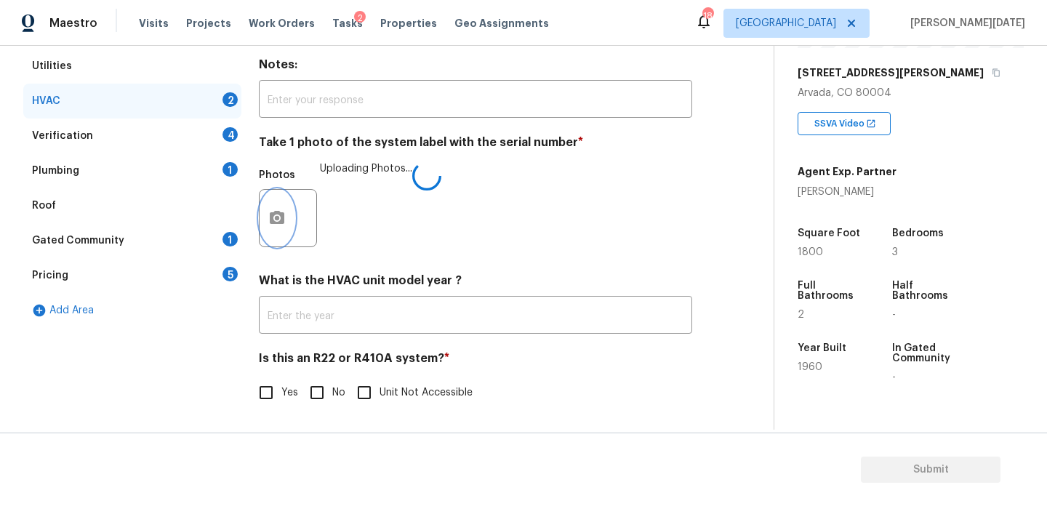
scroll to position [0, 0]
click at [262, 406] on input "Yes" at bounding box center [266, 392] width 31 height 31
checkbox input "true"
click at [215, 139] on div "Verification 4" at bounding box center [132, 136] width 218 height 35
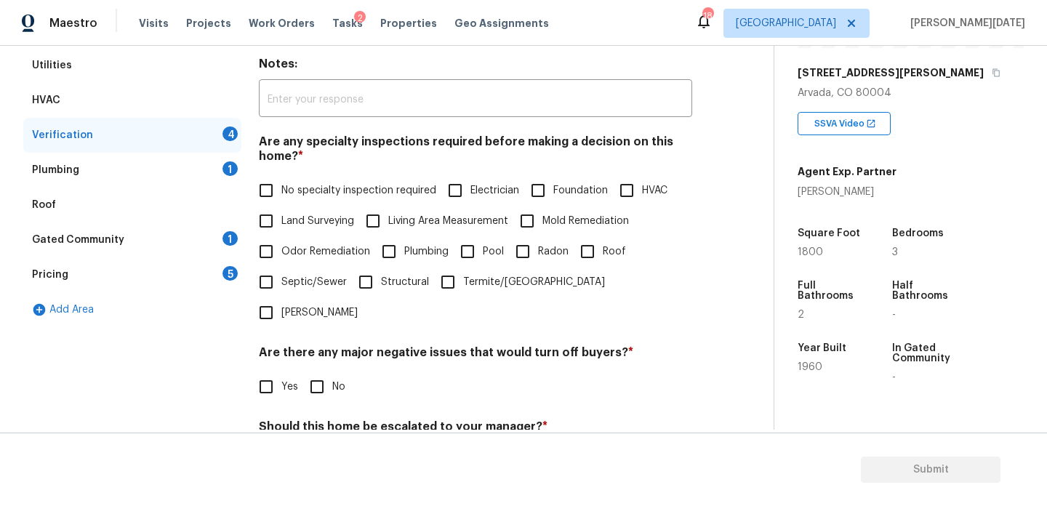
click at [285, 185] on span "No specialty inspection required" at bounding box center [358, 190] width 155 height 15
click at [281, 185] on input "No specialty inspection required" at bounding box center [266, 190] width 31 height 31
checkbox input "true"
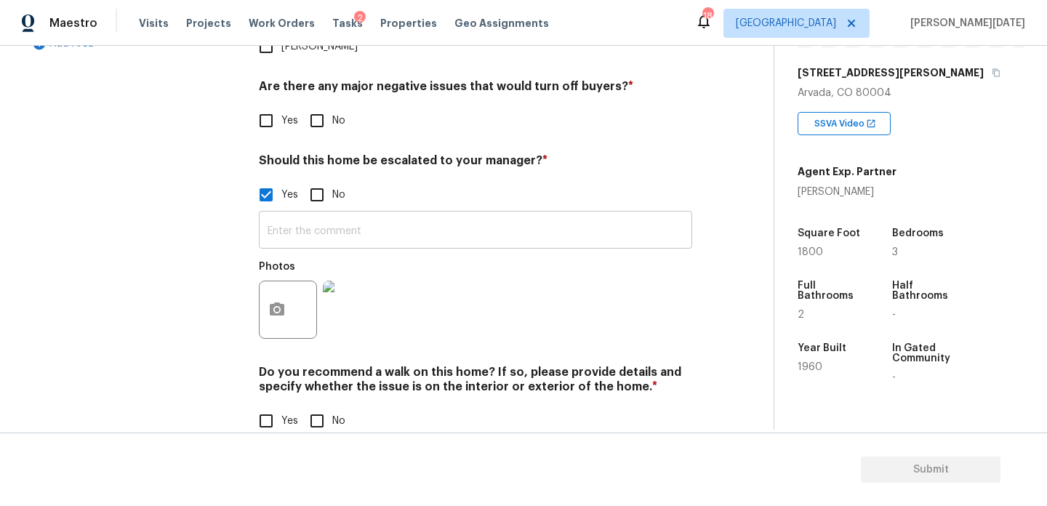
scroll to position [507, 0]
click at [320, 107] on input "No" at bounding box center [317, 122] width 31 height 31
checkbox input "true"
click at [310, 407] on input "No" at bounding box center [317, 422] width 31 height 31
checkbox input "true"
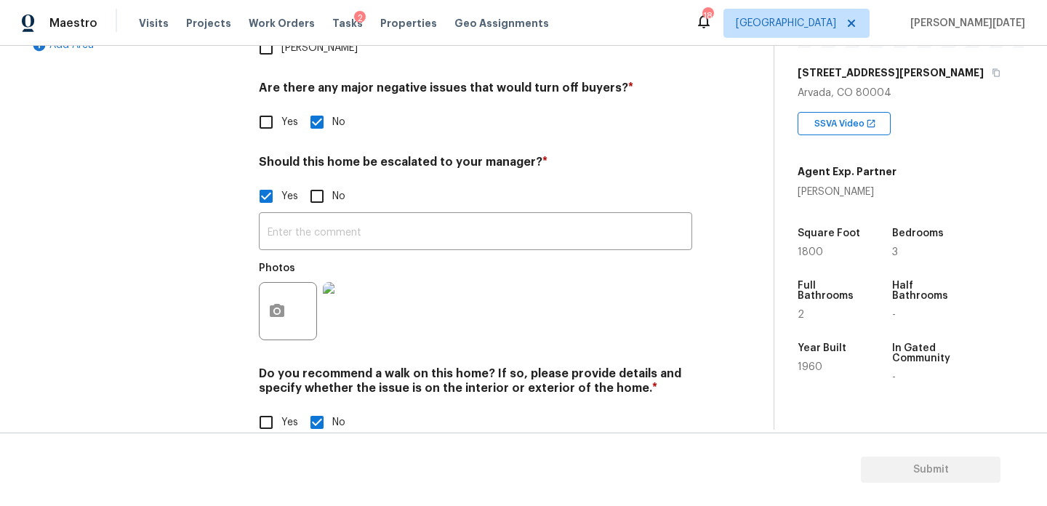
click at [364, 292] on img at bounding box center [352, 311] width 58 height 58
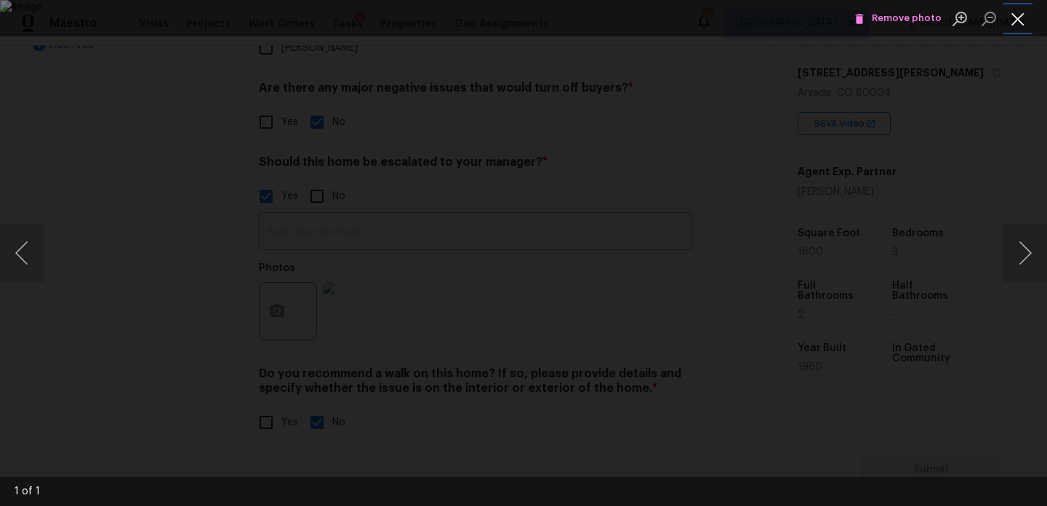
click at [1014, 17] on button "Close lightbox" at bounding box center [1017, 18] width 29 height 25
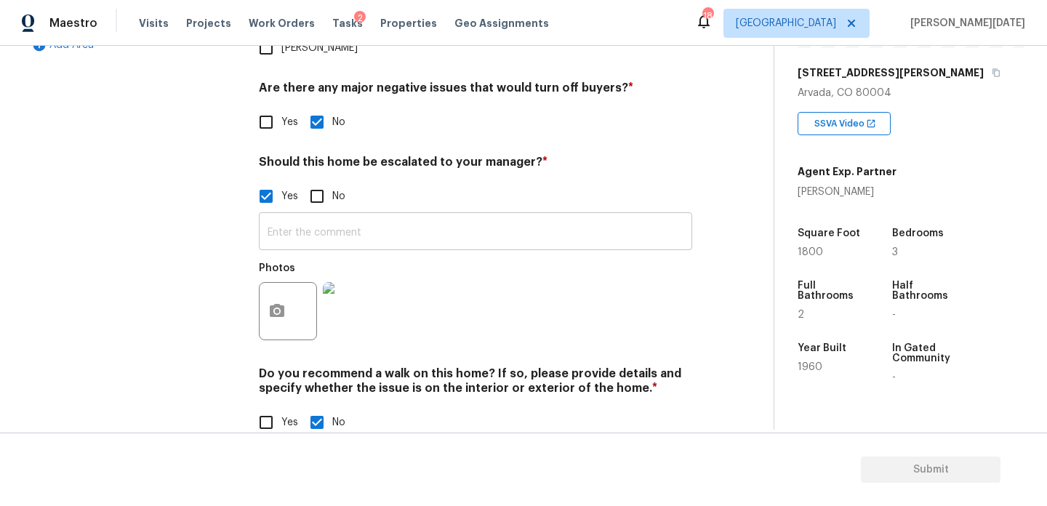
click at [409, 216] on input "text" at bounding box center [475, 233] width 433 height 34
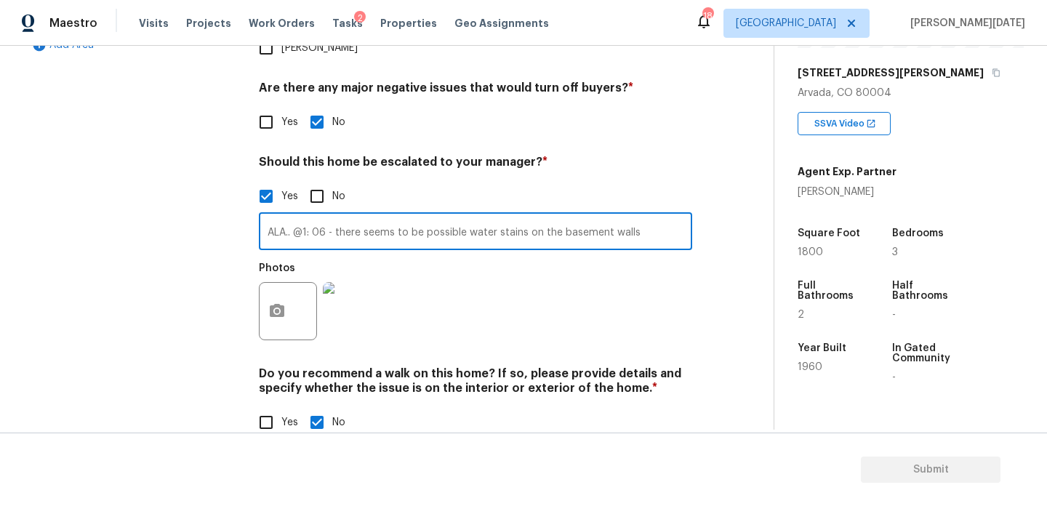
type input "ALA.. @1: 06 - there seems to be possible water stains on the basement walls"
click at [560, 155] on h4 "Should this home be escalated to your manager? *" at bounding box center [475, 165] width 433 height 20
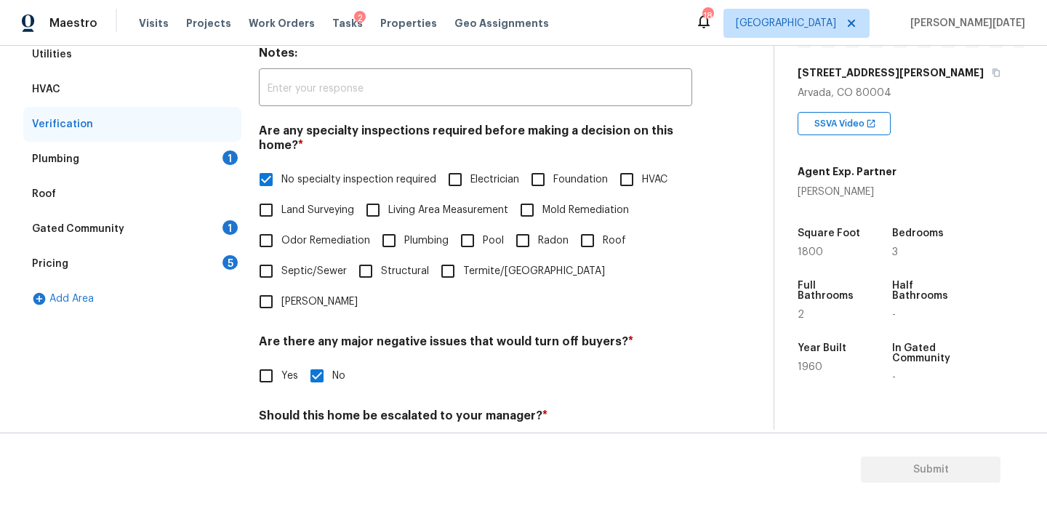
click at [207, 157] on div "Plumbing 1" at bounding box center [132, 159] width 218 height 35
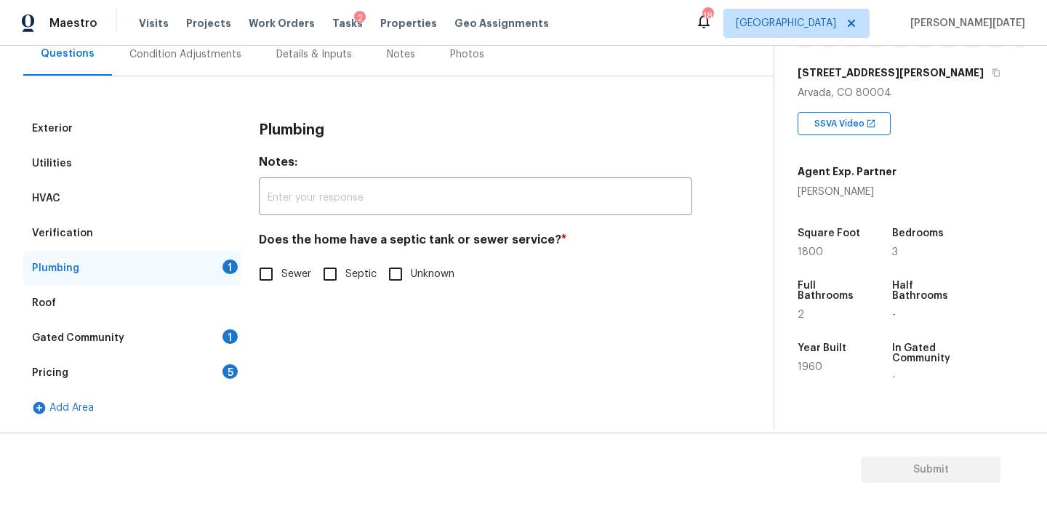
scroll to position [144, 0]
click at [281, 286] on input "Sewer" at bounding box center [266, 274] width 31 height 31
checkbox input "true"
click at [194, 326] on div "Gated Community 1" at bounding box center [132, 338] width 218 height 35
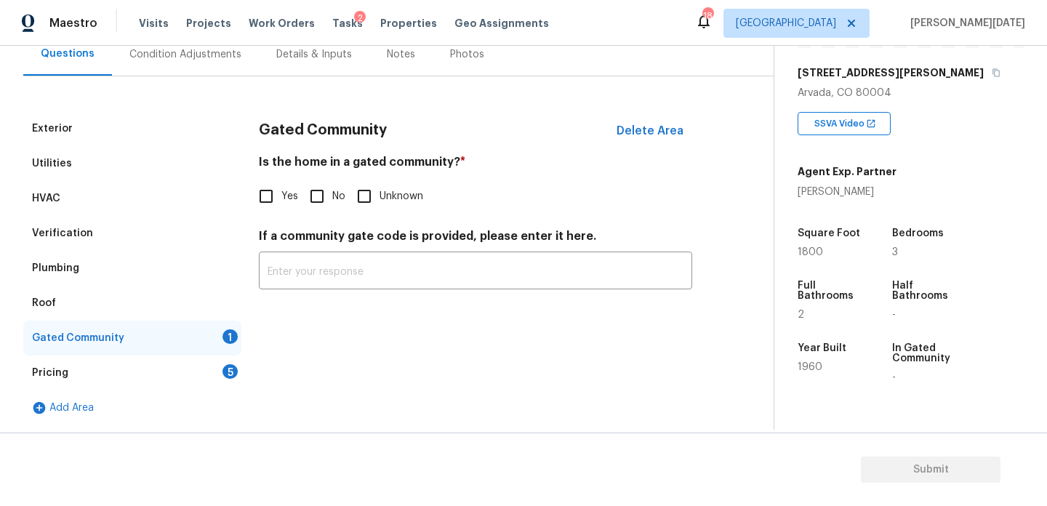
click at [327, 189] on input "No" at bounding box center [317, 196] width 31 height 31
checkbox input "true"
click at [230, 369] on div "5" at bounding box center [229, 371] width 15 height 15
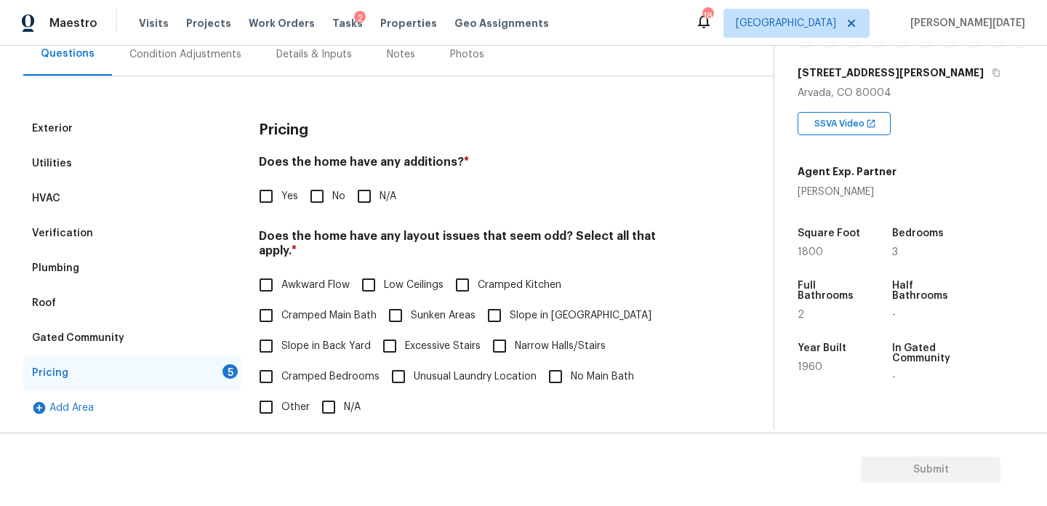
click at [317, 196] on input "No" at bounding box center [317, 196] width 31 height 31
checkbox input "true"
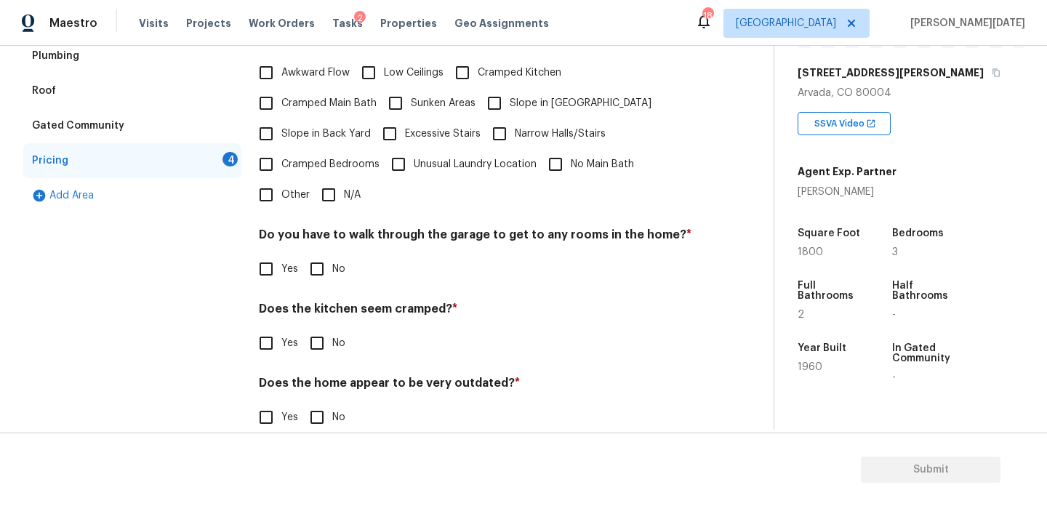
scroll to position [366, 0]
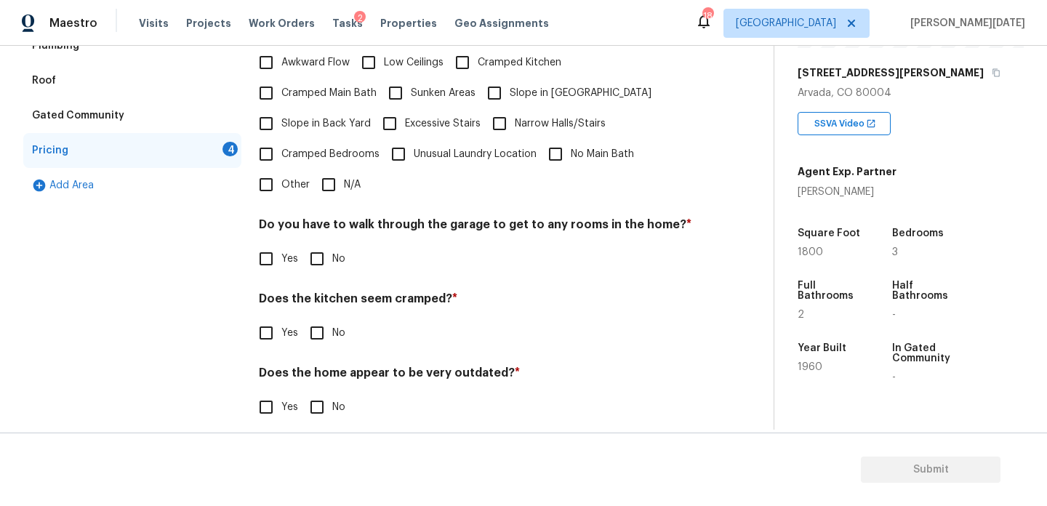
click at [330, 172] on input "N/A" at bounding box center [328, 184] width 31 height 31
checkbox input "true"
click at [332, 263] on div "Pricing Does the home have any additions? * Yes No N/A Does the home have any l…" at bounding box center [475, 164] width 433 height 551
click at [324, 318] on input "No" at bounding box center [317, 333] width 31 height 31
checkbox input "true"
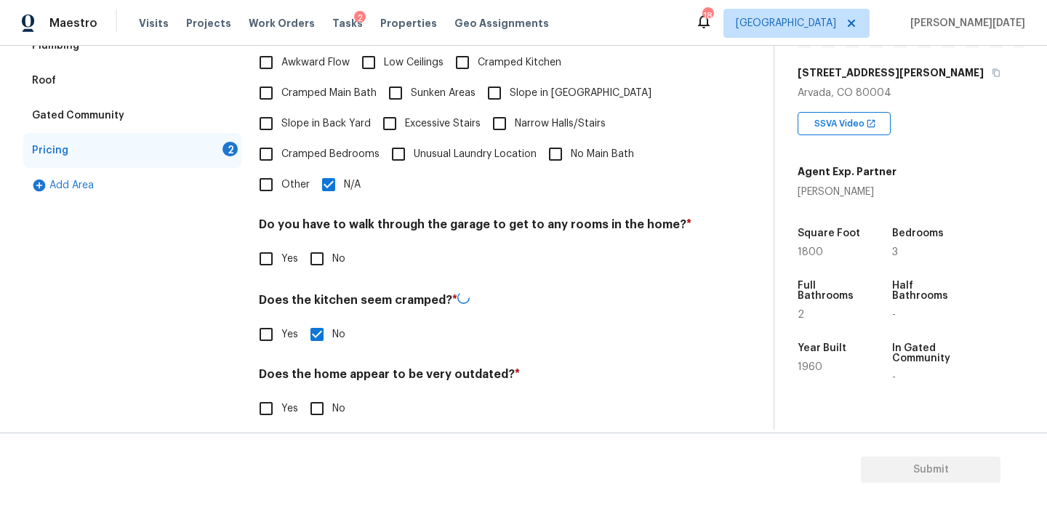
click at [321, 377] on div "Does the home appear to be very outdated? * Yes No" at bounding box center [475, 395] width 433 height 57
click at [318, 392] on input "No" at bounding box center [317, 407] width 31 height 31
checkbox input "true"
click at [320, 244] on input "No" at bounding box center [317, 259] width 31 height 31
checkbox input "true"
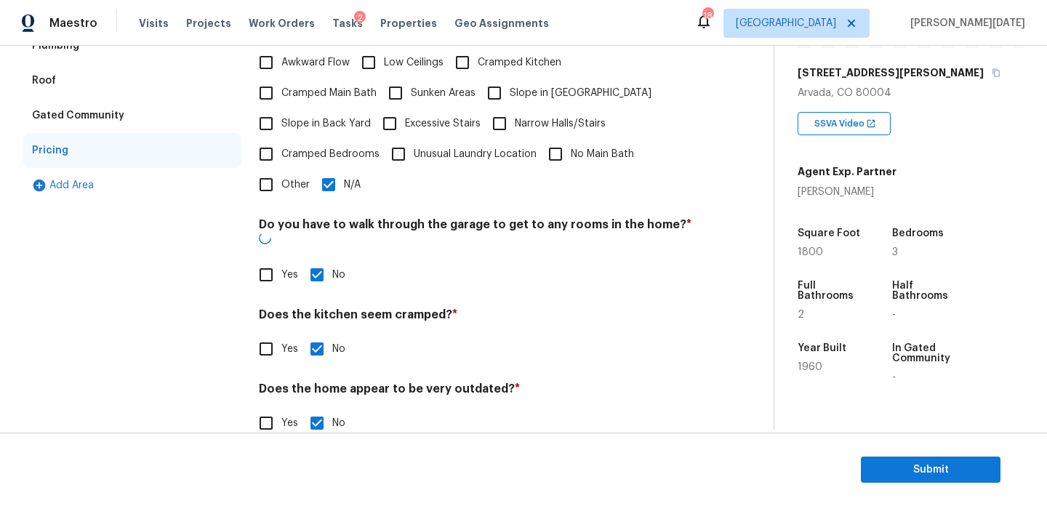
scroll to position [0, 0]
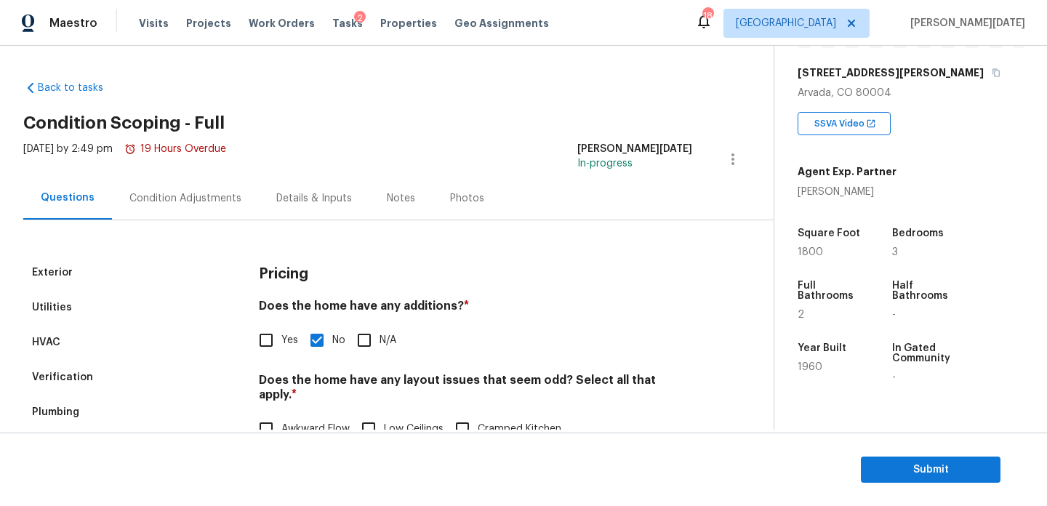
click at [195, 207] on div "Condition Adjustments" at bounding box center [185, 198] width 147 height 43
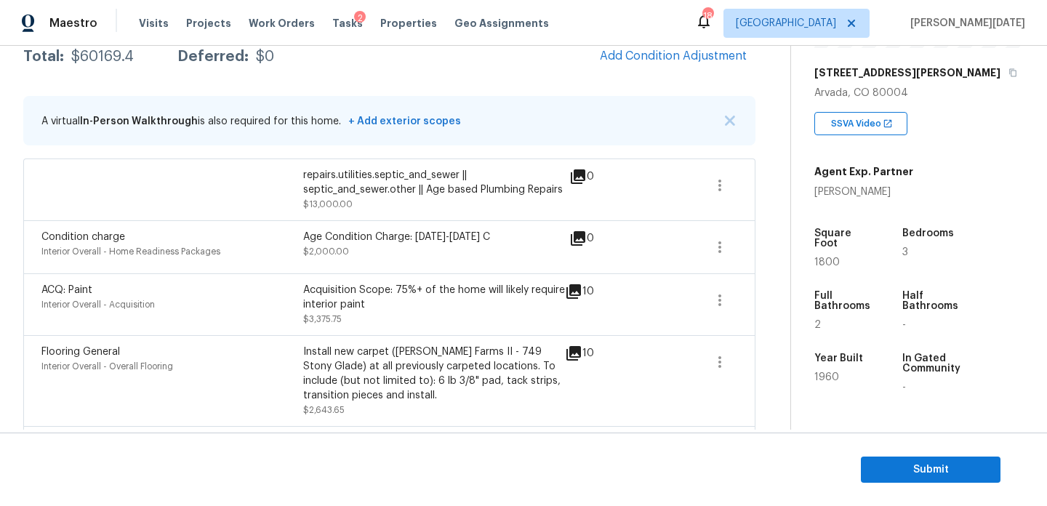
scroll to position [982, 0]
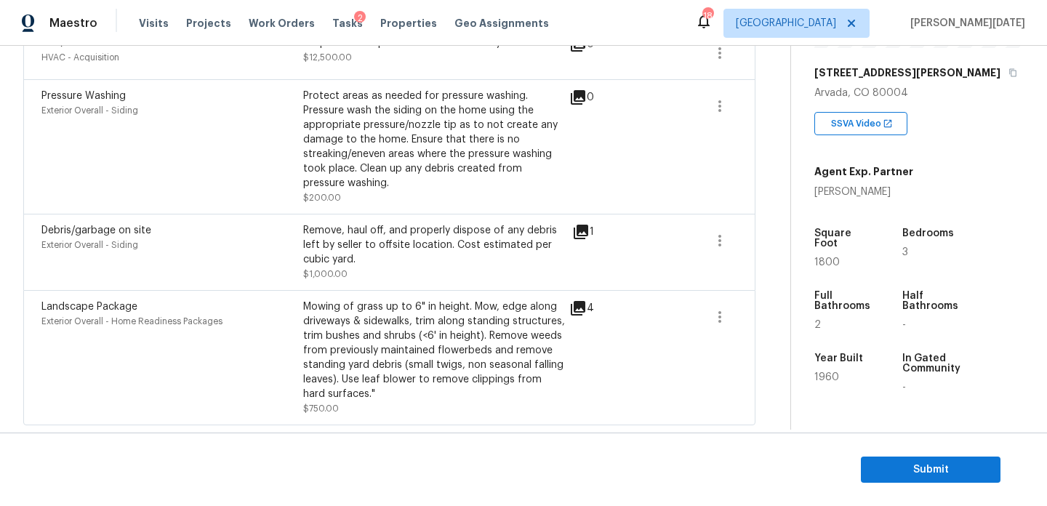
click at [582, 233] on icon at bounding box center [580, 231] width 17 height 17
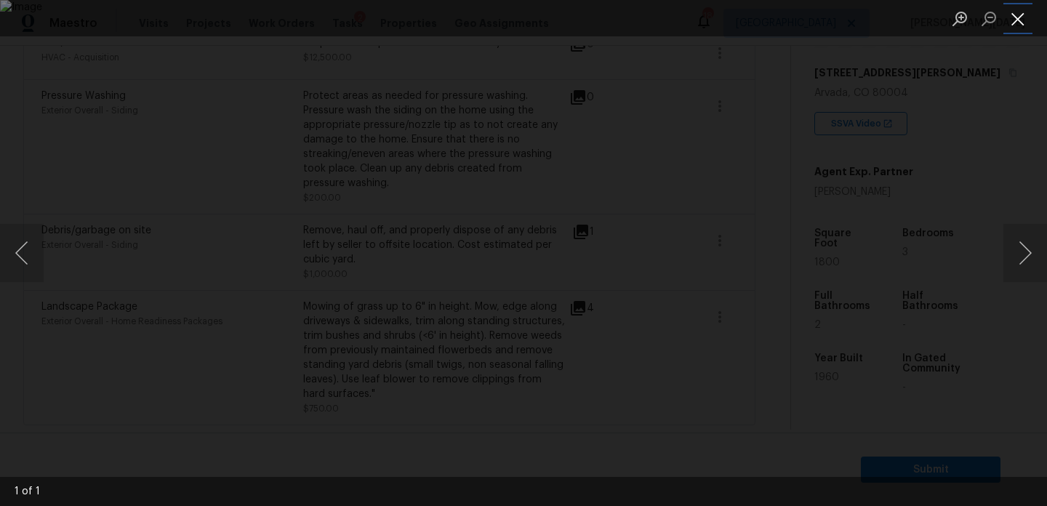
click at [1014, 17] on button "Close lightbox" at bounding box center [1017, 18] width 29 height 25
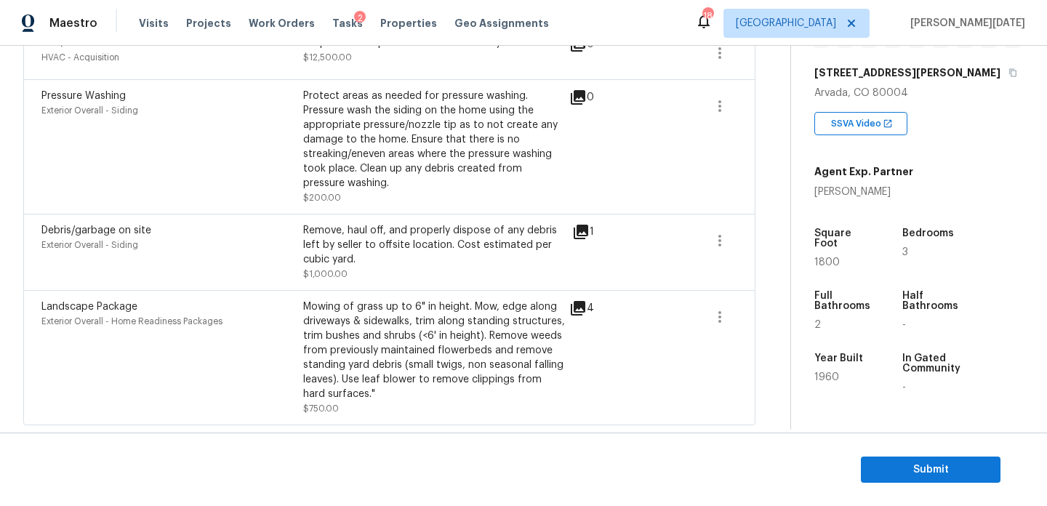
scroll to position [0, 0]
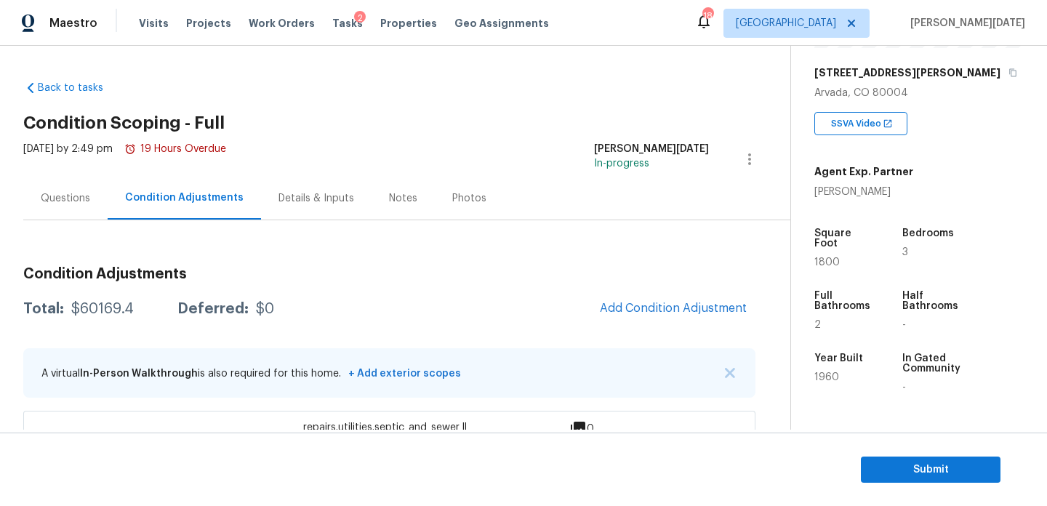
click at [93, 192] on div "Questions" at bounding box center [65, 198] width 84 height 43
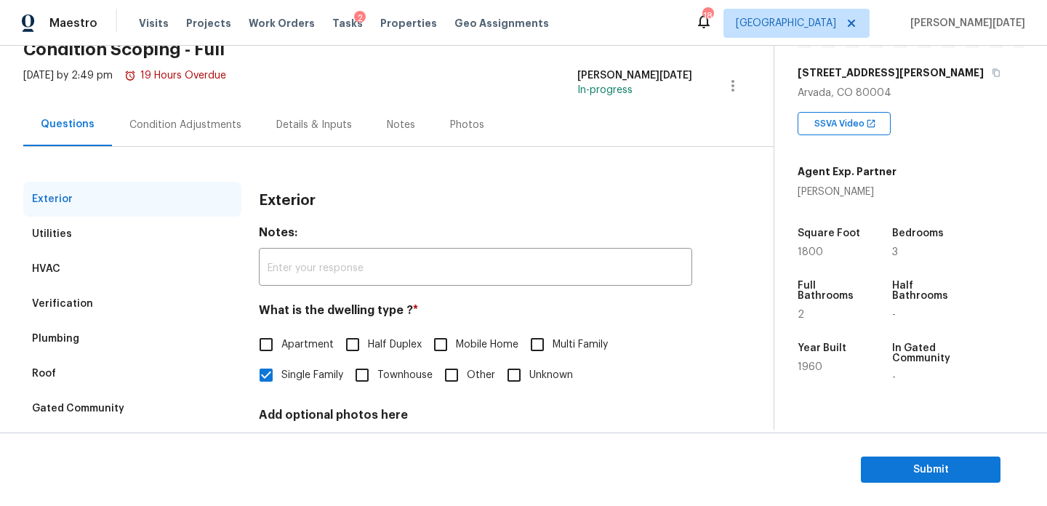
scroll to position [44, 0]
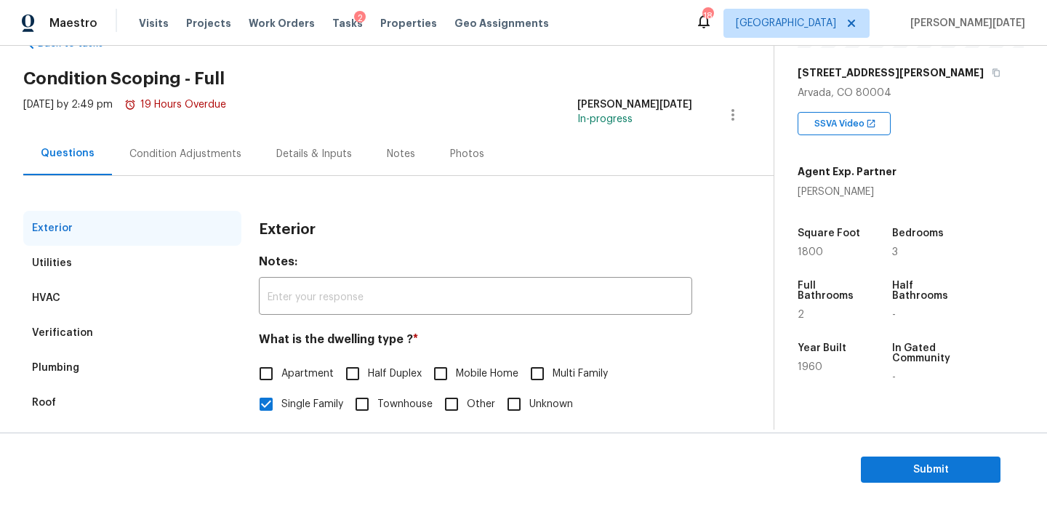
click at [207, 153] on div "Condition Adjustments" at bounding box center [185, 154] width 112 height 15
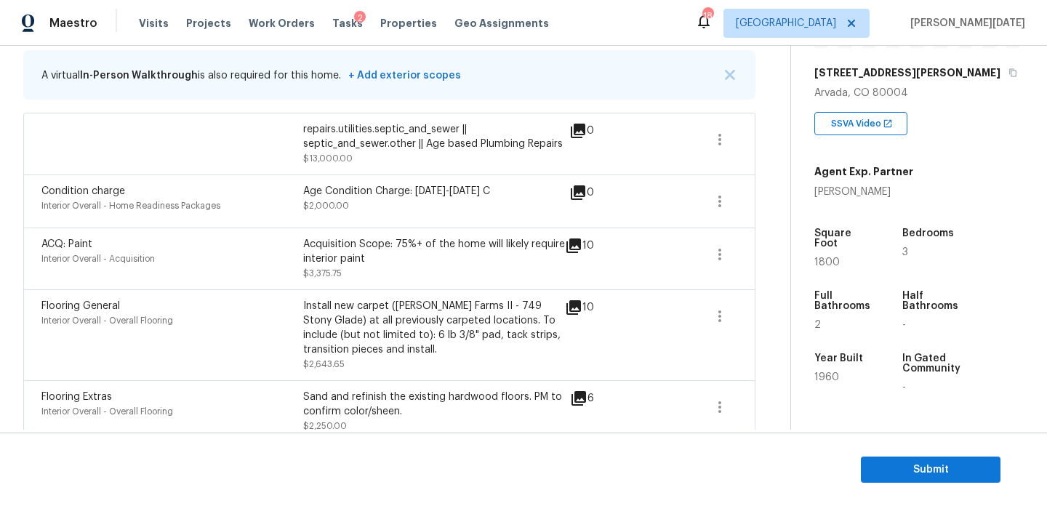
scroll to position [327, 0]
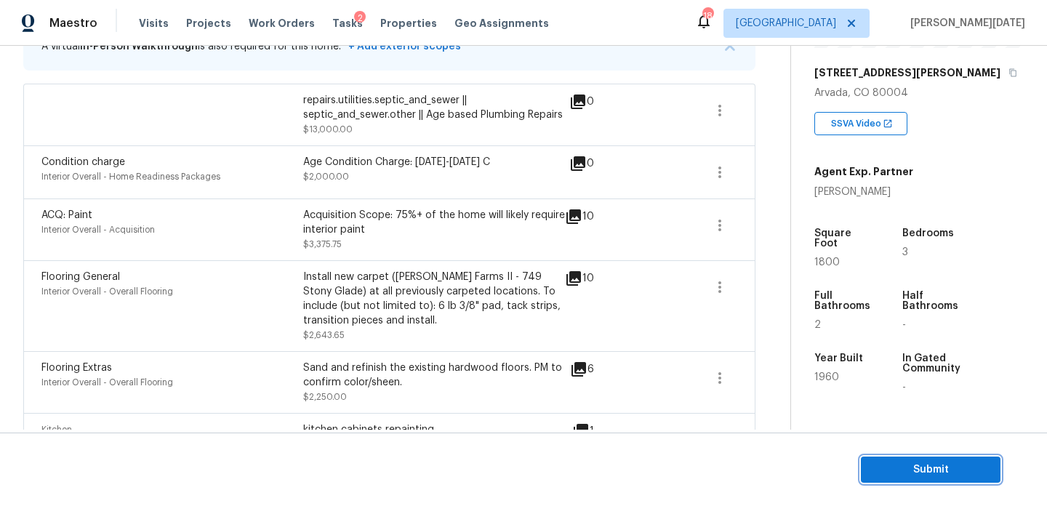
click at [887, 460] on button "Submit" at bounding box center [931, 470] width 140 height 27
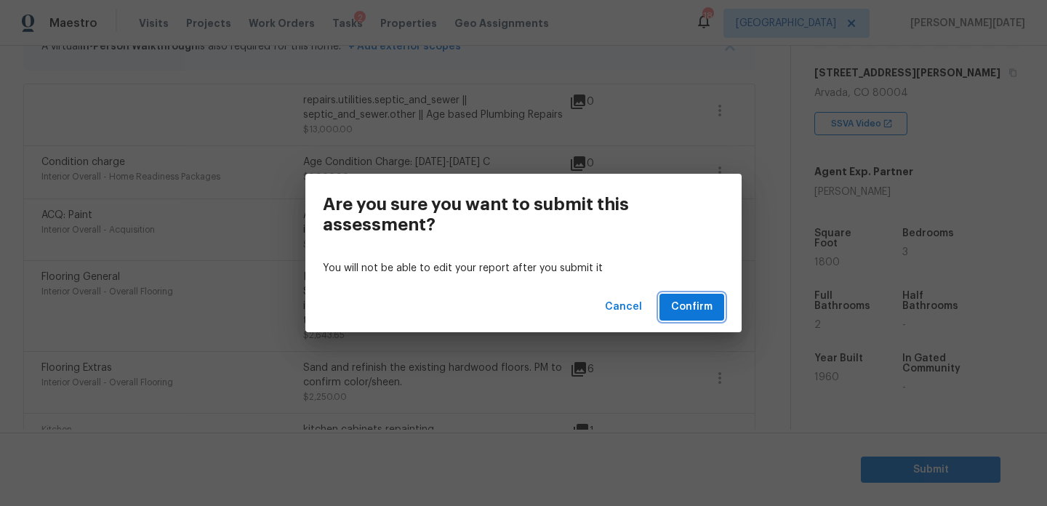
click at [693, 308] on span "Confirm" at bounding box center [691, 307] width 41 height 18
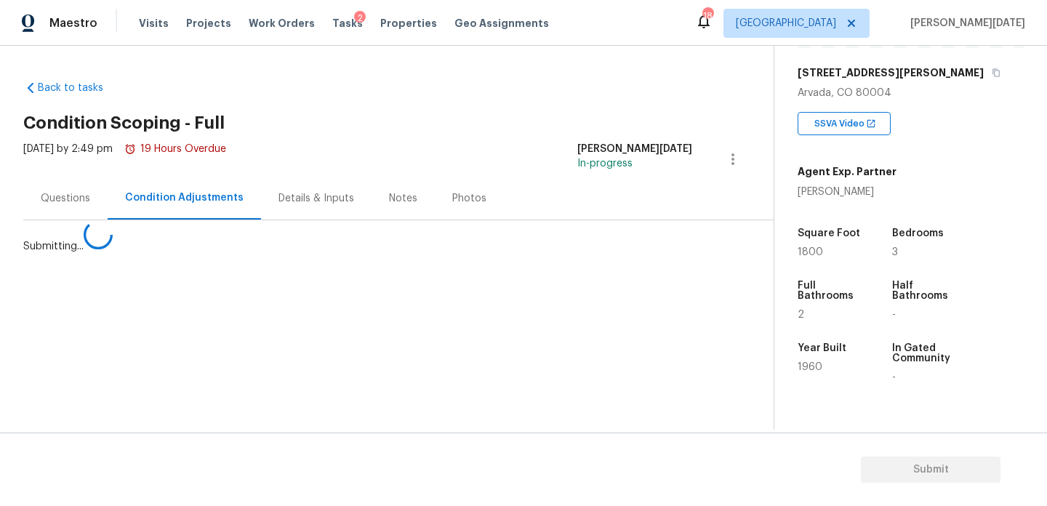
scroll to position [0, 0]
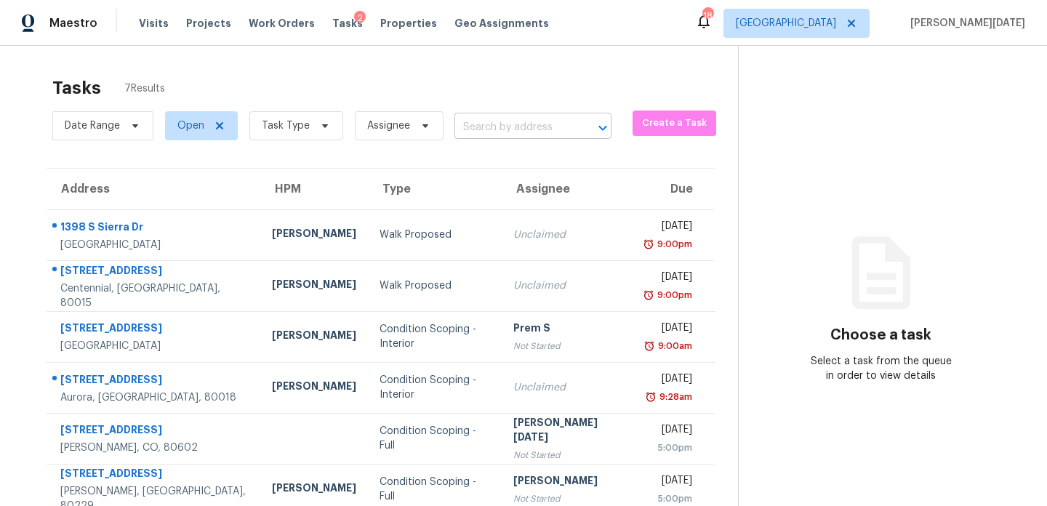
click at [489, 129] on input "text" at bounding box center [512, 127] width 116 height 23
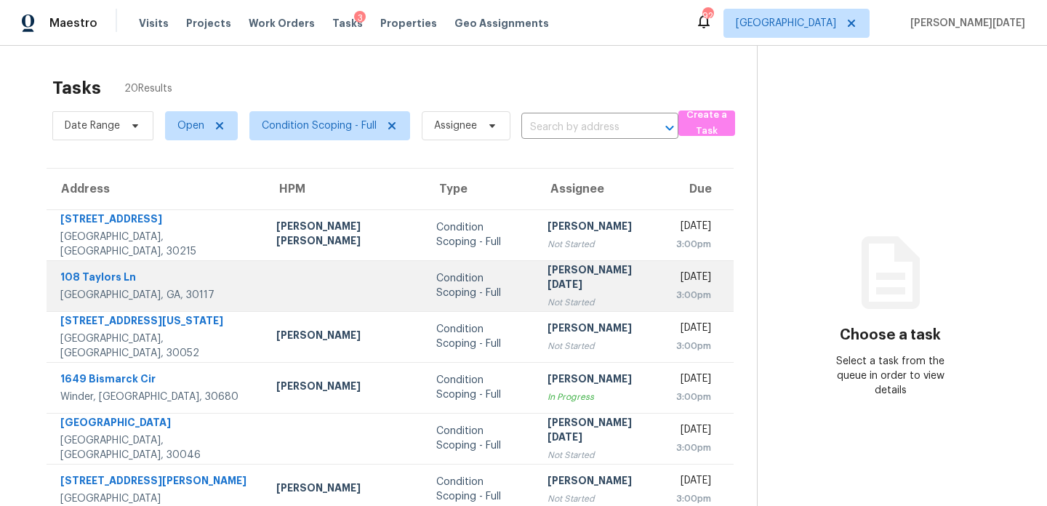
scroll to position [181, 0]
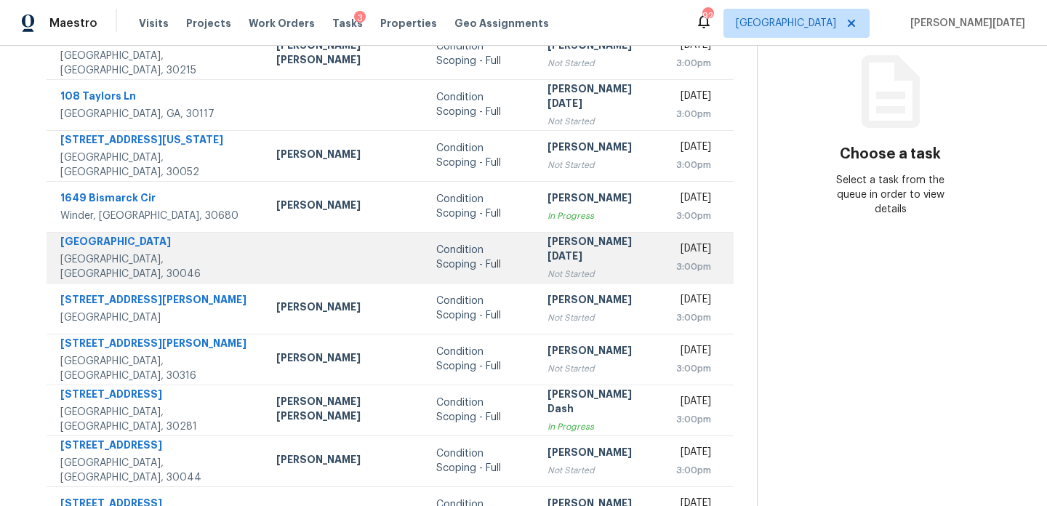
click at [547, 252] on div "[PERSON_NAME][DATE]" at bounding box center [599, 250] width 105 height 33
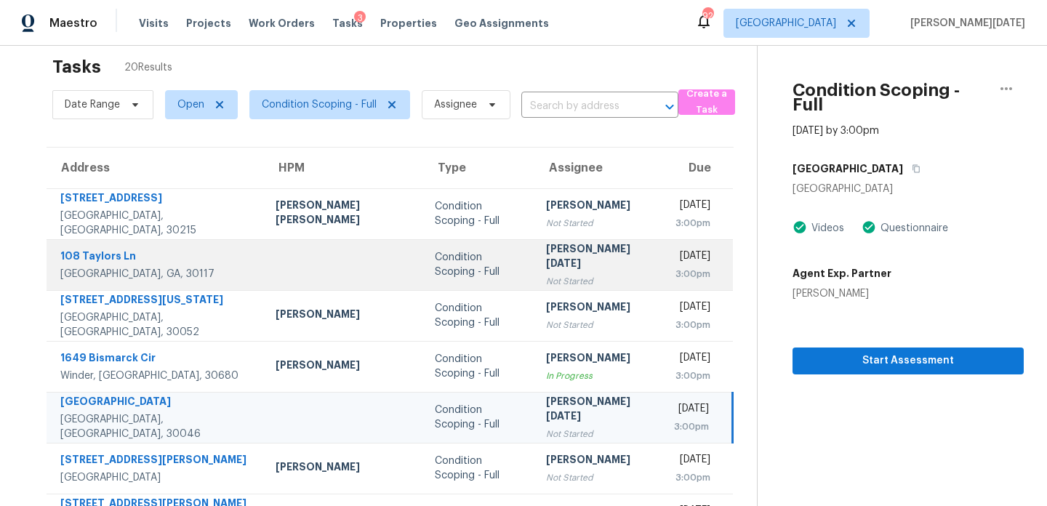
scroll to position [251, 0]
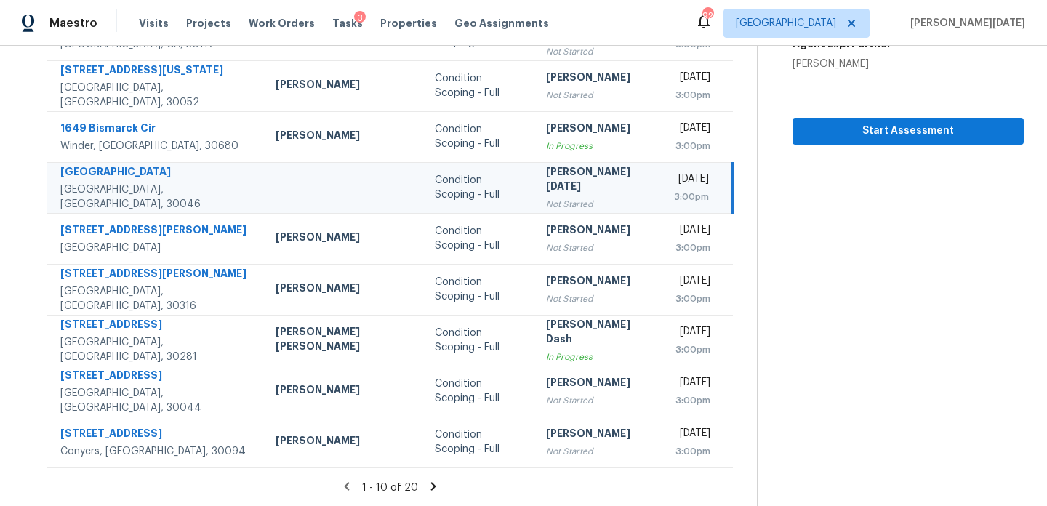
click at [427, 487] on icon at bounding box center [433, 486] width 13 height 13
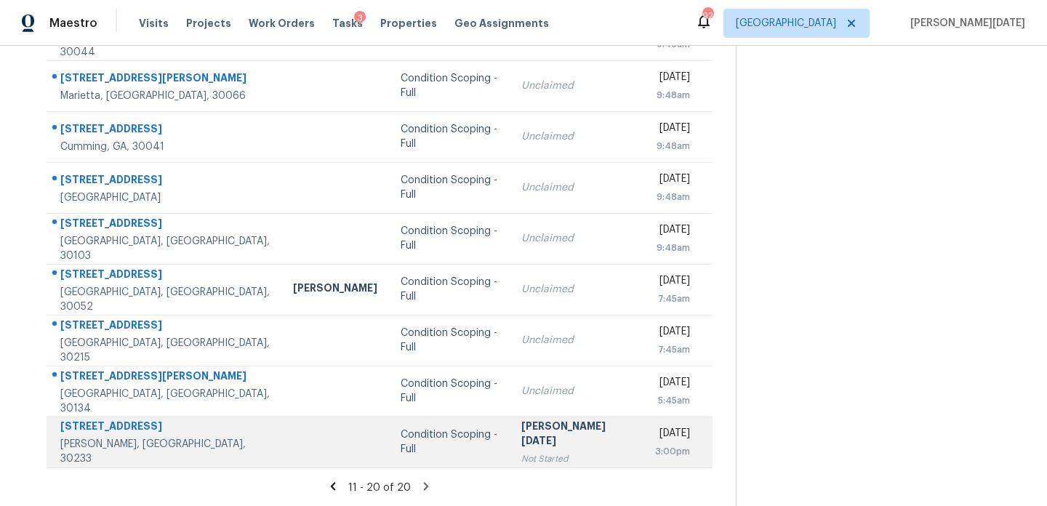
click at [466, 458] on td "Condition Scoping - Full" at bounding box center [449, 442] width 121 height 51
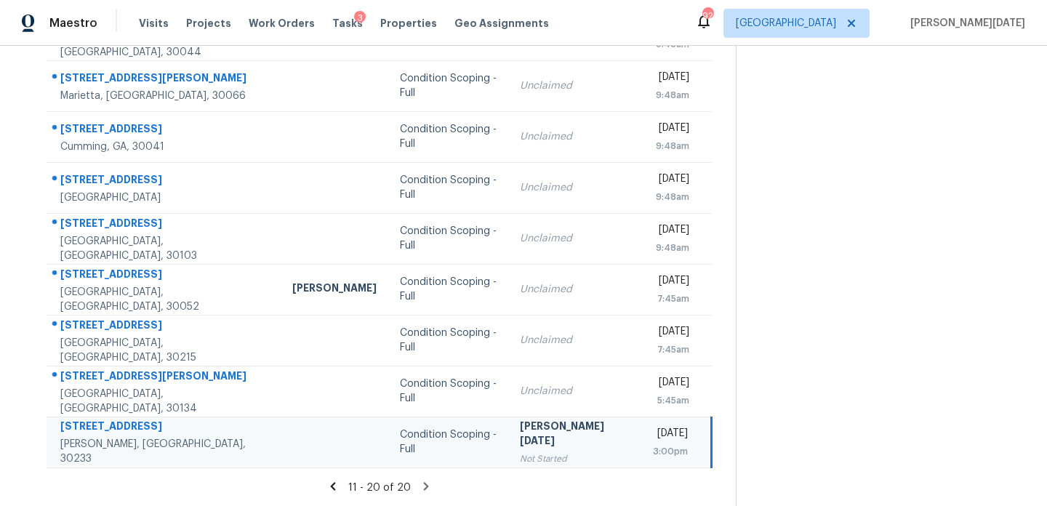
click at [481, 446] on td "Condition Scoping - Full" at bounding box center [448, 442] width 120 height 51
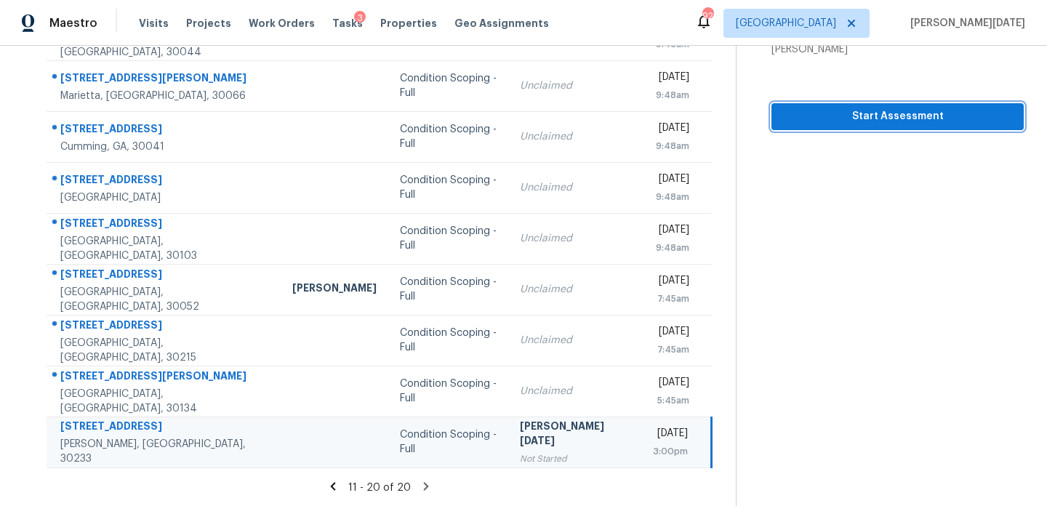
click at [883, 108] on span "Start Assessment" at bounding box center [897, 117] width 229 height 18
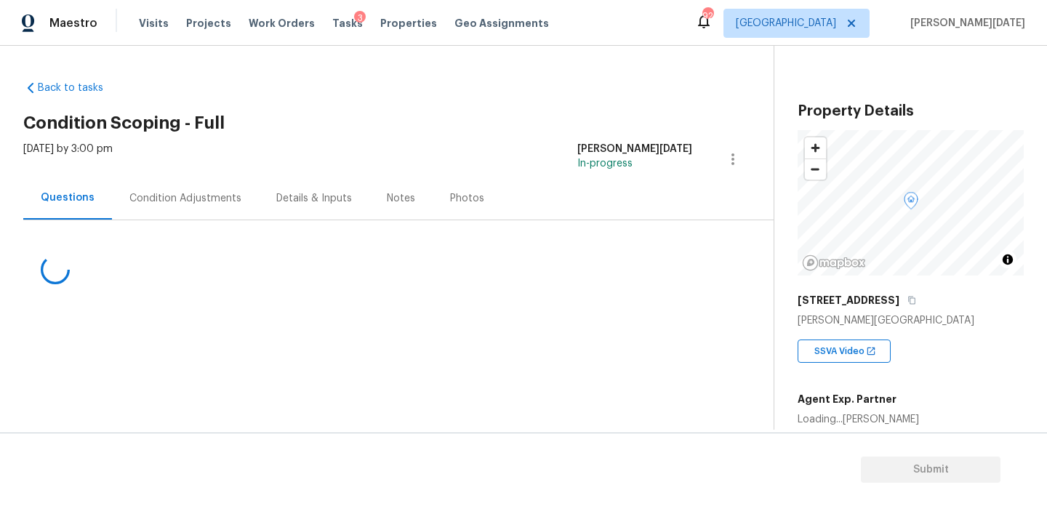
click at [225, 197] on div "Condition Adjustments" at bounding box center [185, 198] width 112 height 15
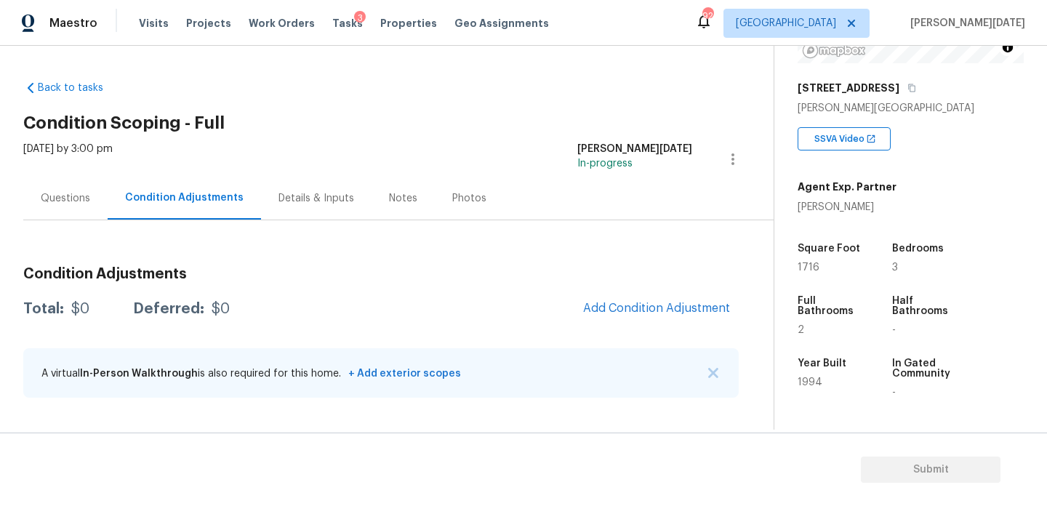
scroll to position [214, 0]
click at [84, 204] on div "Questions" at bounding box center [65, 198] width 49 height 15
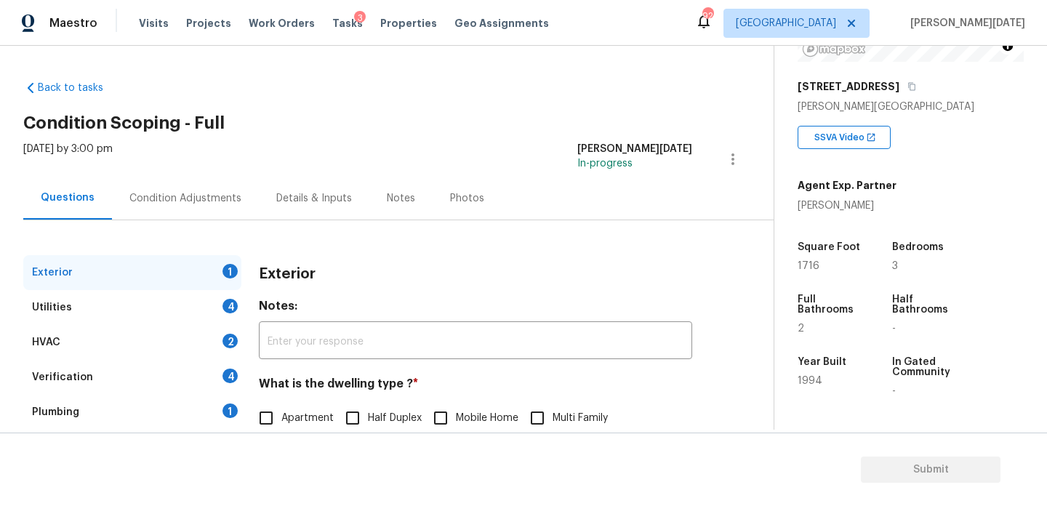
scroll to position [194, 0]
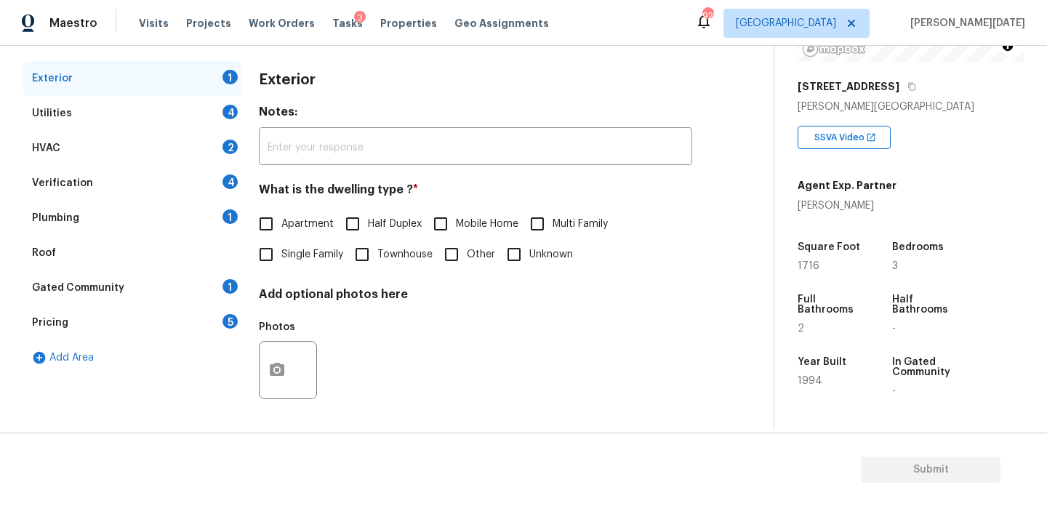
click at [182, 334] on div "Pricing 5" at bounding box center [132, 322] width 218 height 35
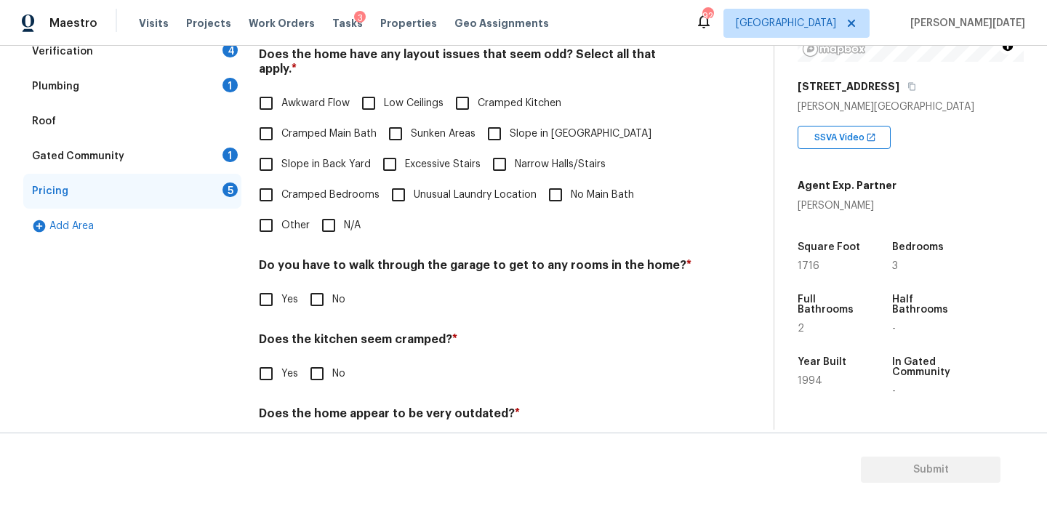
scroll to position [340, 0]
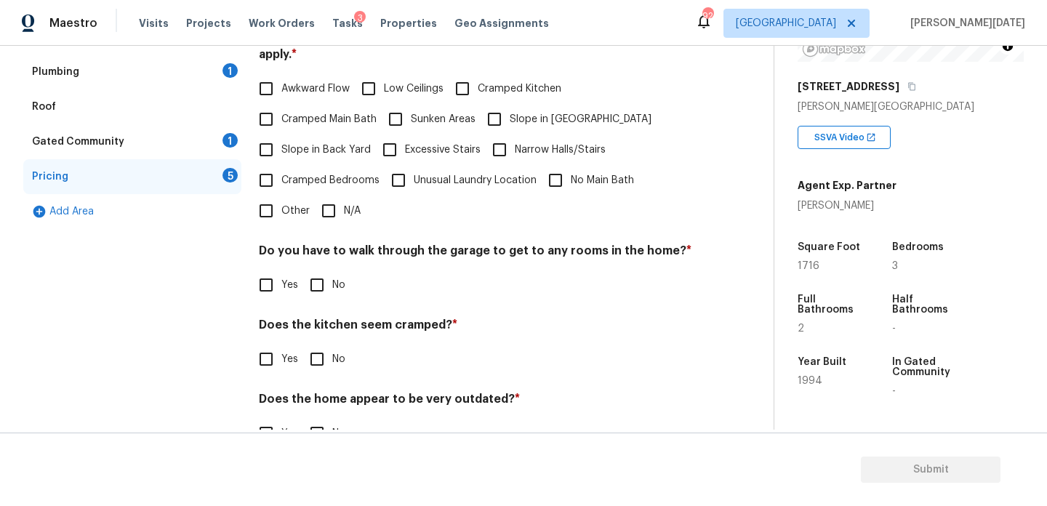
click at [276, 208] on input "Other" at bounding box center [266, 211] width 31 height 31
checkbox input "true"
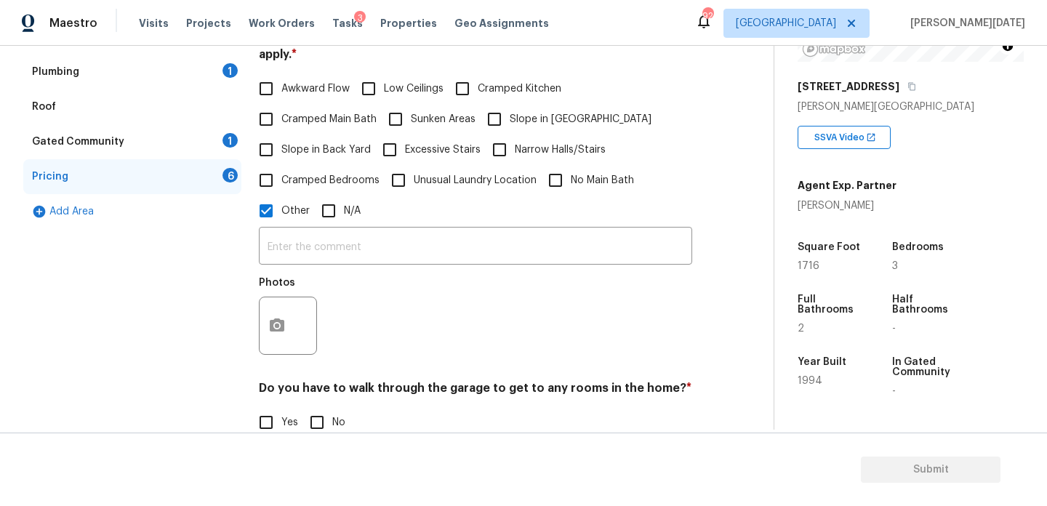
click at [303, 252] on div "​ Photos" at bounding box center [475, 294] width 433 height 137
click at [328, 236] on input "text" at bounding box center [475, 247] width 433 height 34
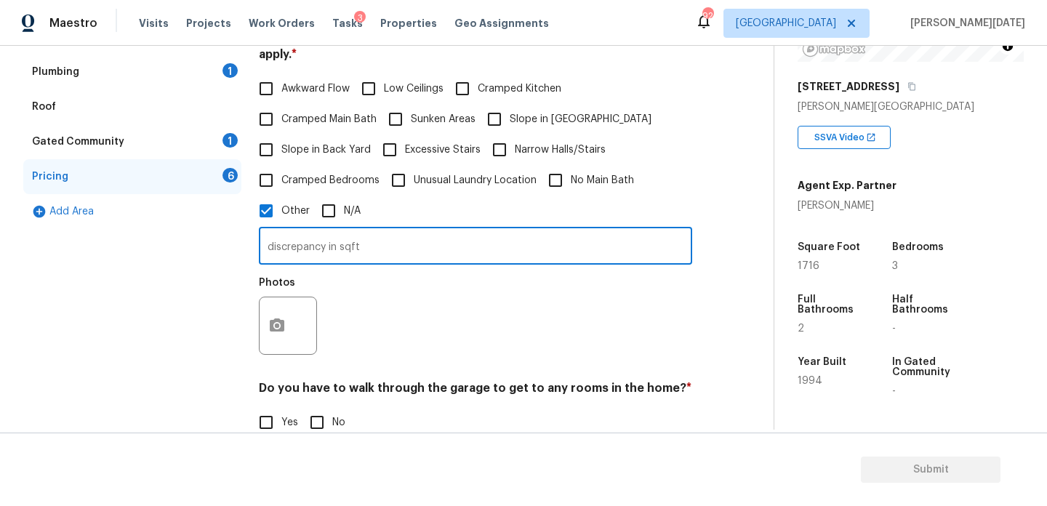
type input "discrepancy in sqft"
click at [437, 277] on div "Photos" at bounding box center [475, 316] width 433 height 95
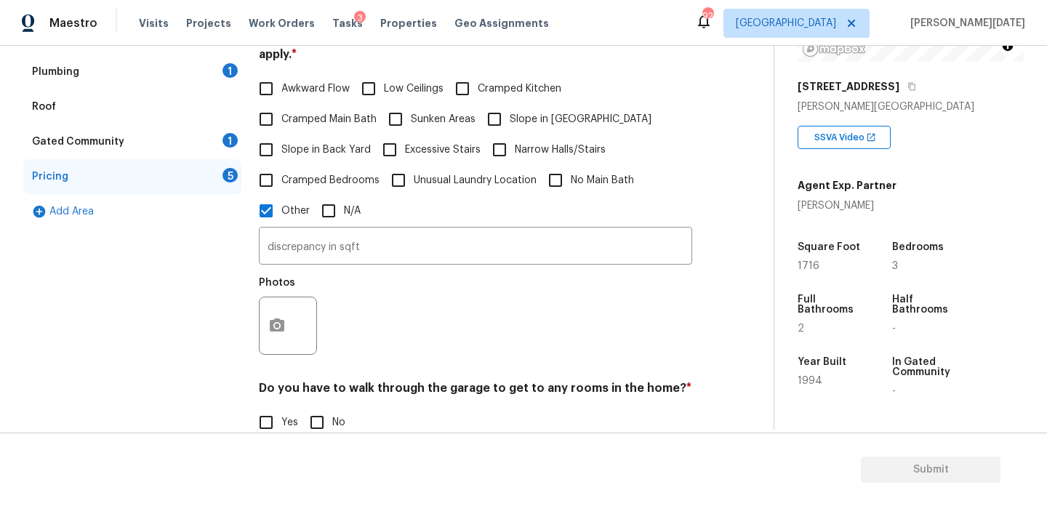
click at [556, 310] on div "Photos" at bounding box center [475, 316] width 433 height 95
click at [280, 317] on icon "button" at bounding box center [276, 325] width 17 height 17
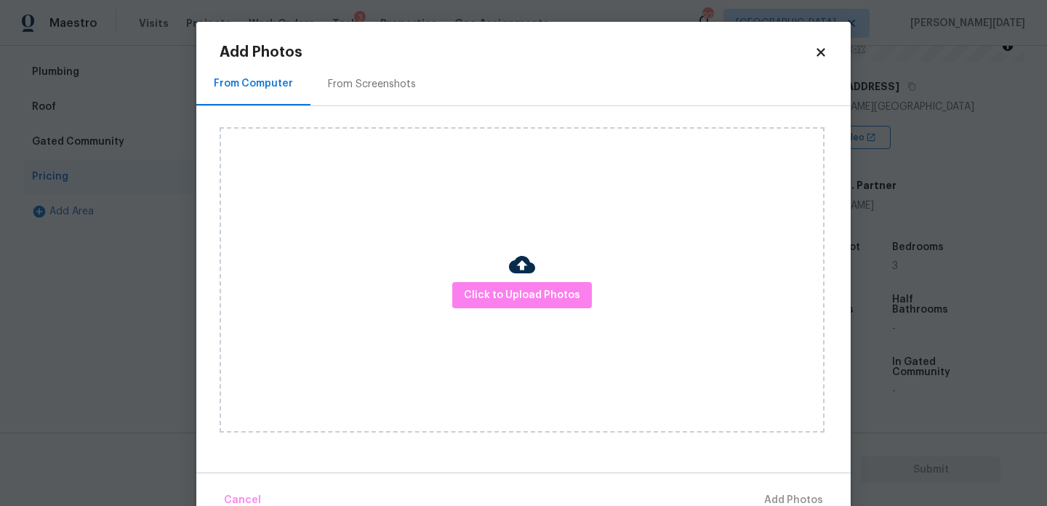
click at [820, 55] on icon at bounding box center [820, 52] width 13 height 13
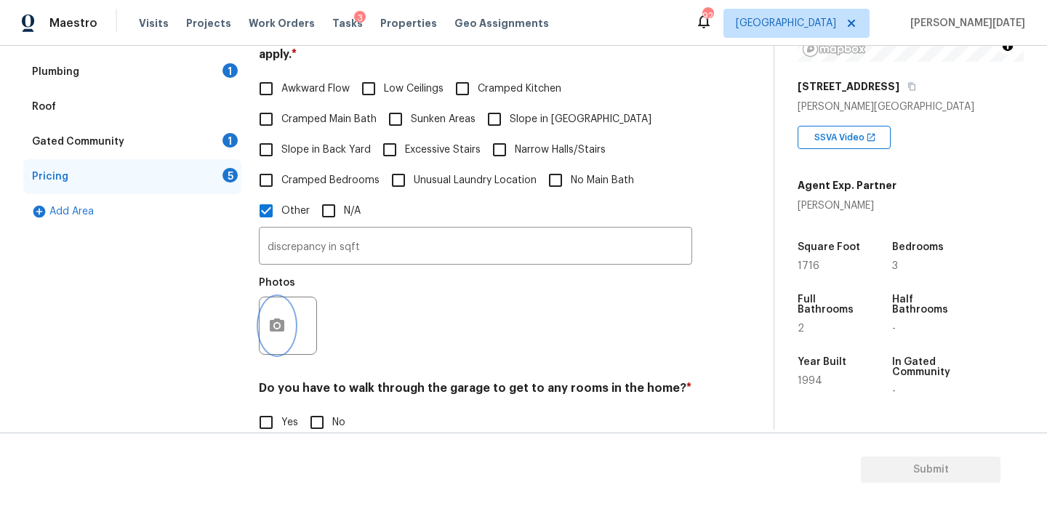
click at [279, 317] on icon "button" at bounding box center [276, 325] width 17 height 17
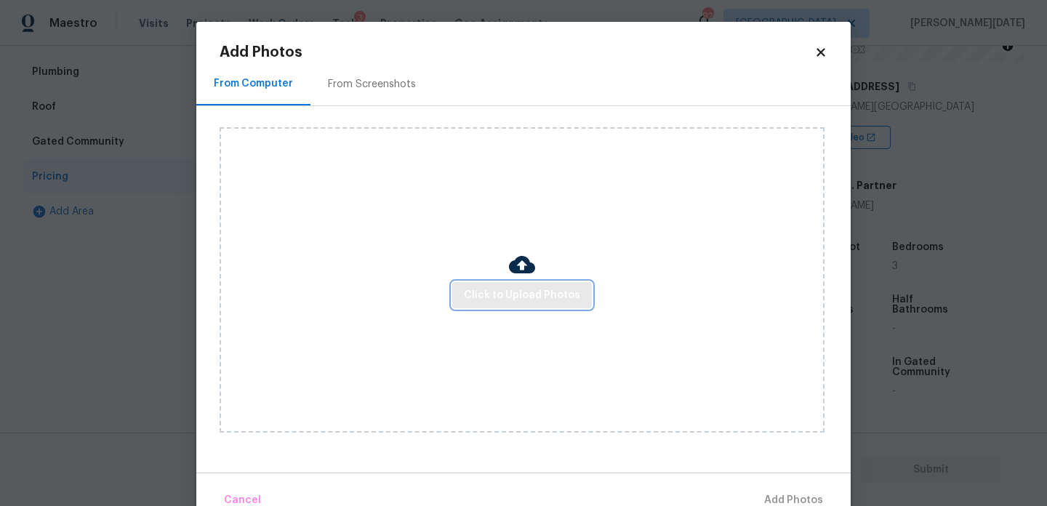
click at [532, 289] on span "Click to Upload Photos" at bounding box center [522, 295] width 116 height 18
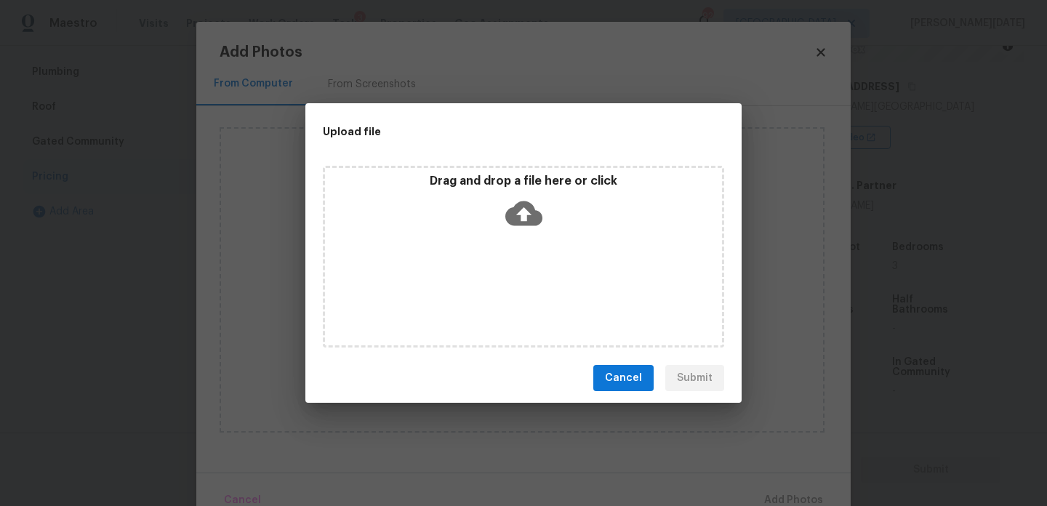
click at [532, 289] on div "Drag and drop a file here or click" at bounding box center [523, 257] width 401 height 182
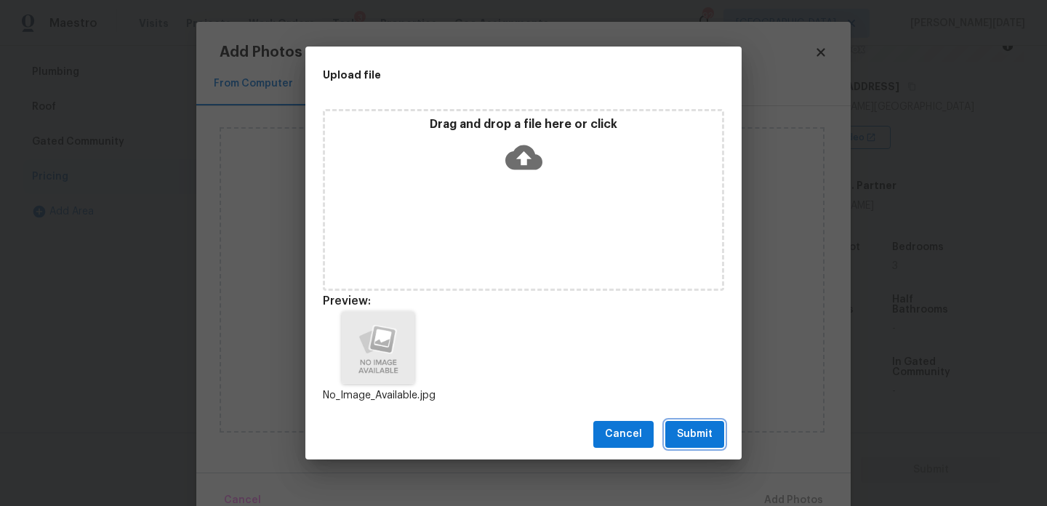
click at [699, 428] on span "Submit" at bounding box center [695, 434] width 36 height 18
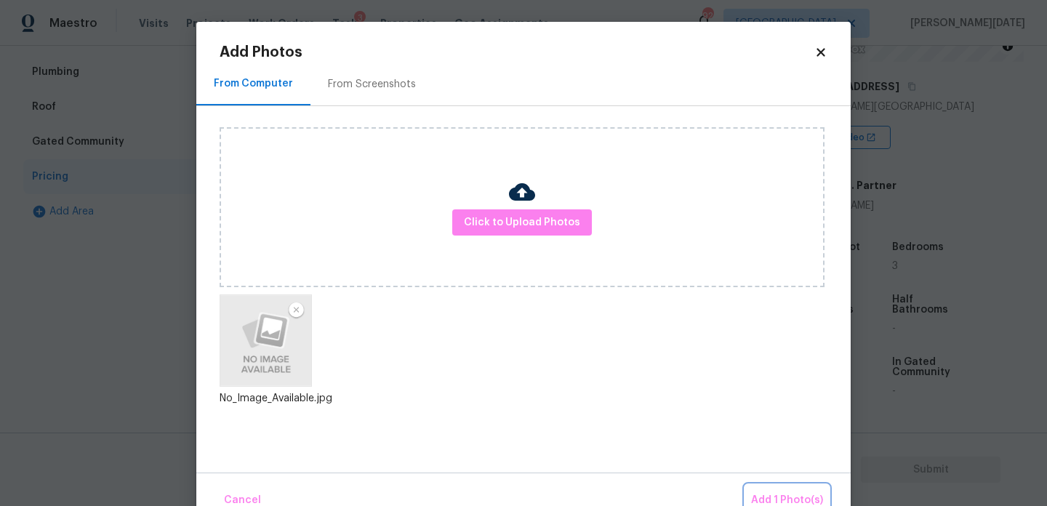
click at [791, 497] on span "Add 1 Photo(s)" at bounding box center [787, 500] width 72 height 18
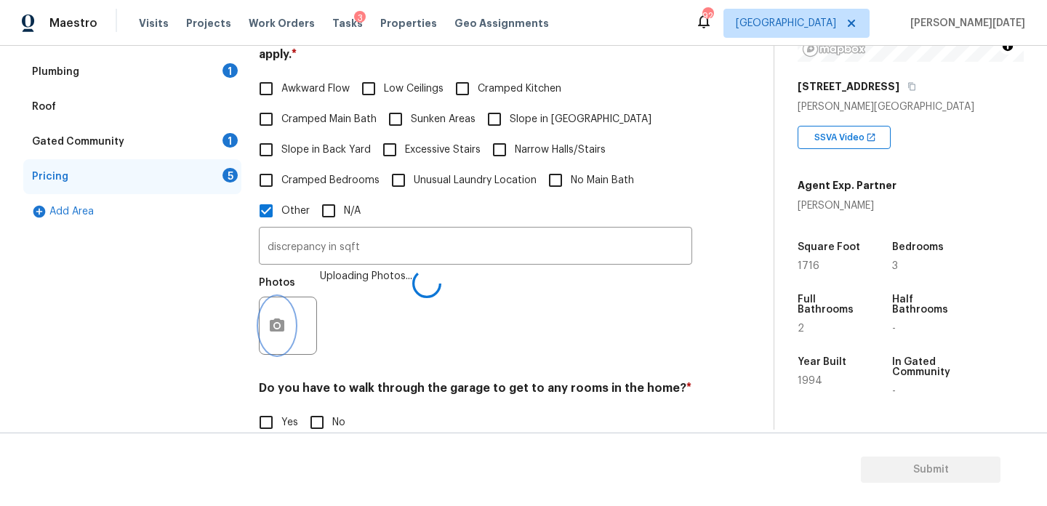
scroll to position [504, 0]
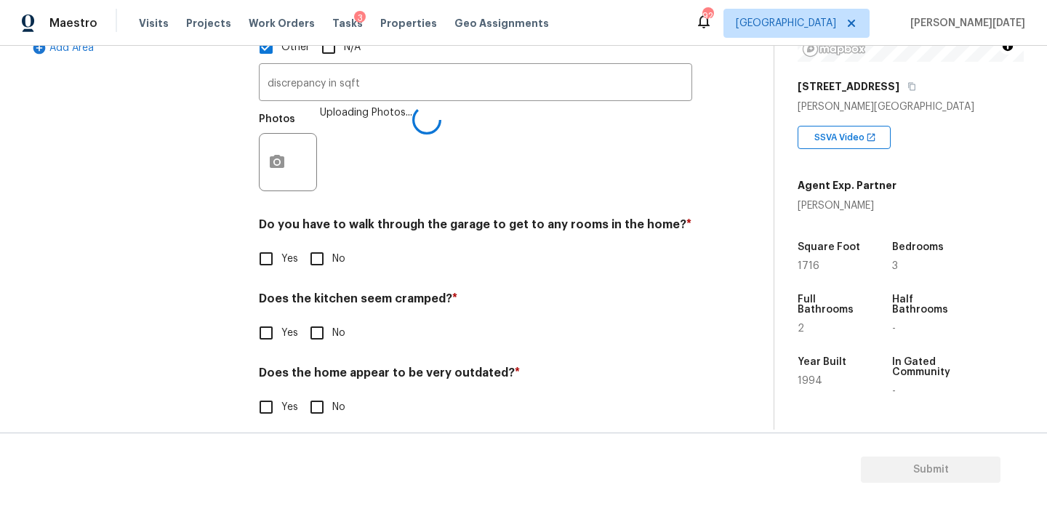
click at [332, 252] on span "No" at bounding box center [338, 259] width 13 height 15
click at [332, 244] on input "No" at bounding box center [317, 259] width 31 height 31
checkbox input "true"
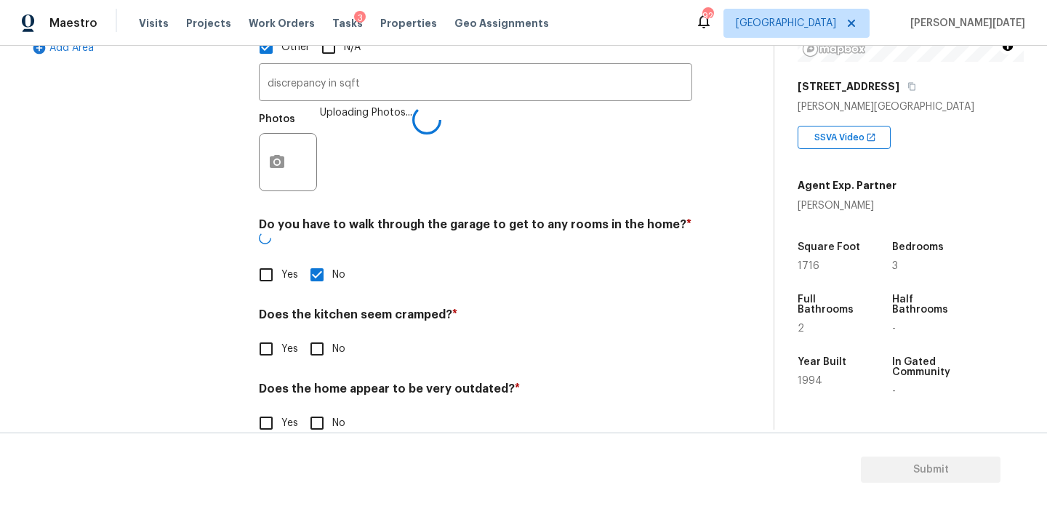
click at [326, 334] on input "No" at bounding box center [317, 349] width 31 height 31
checkbox input "true"
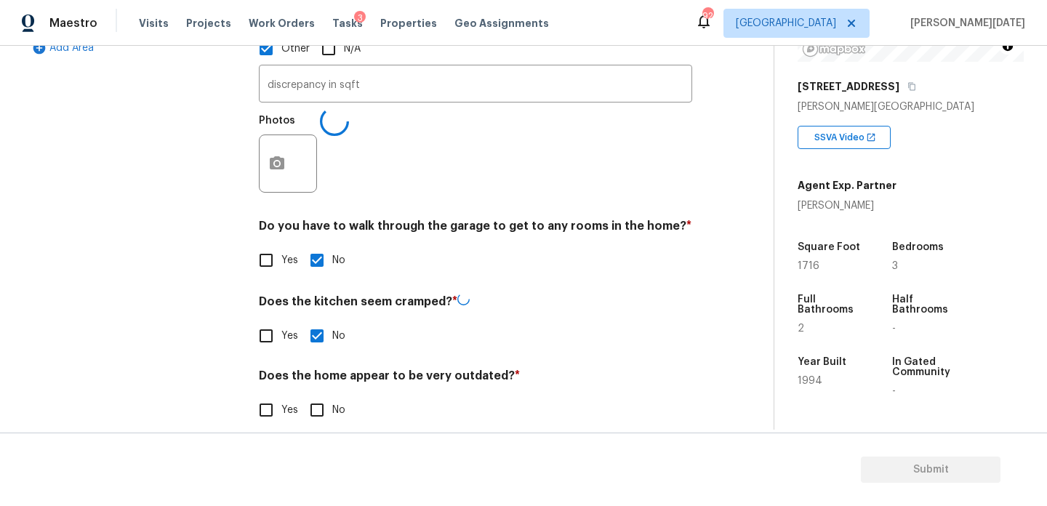
click at [325, 390] on div "Does the home appear to be very outdated? * Yes No" at bounding box center [475, 397] width 433 height 57
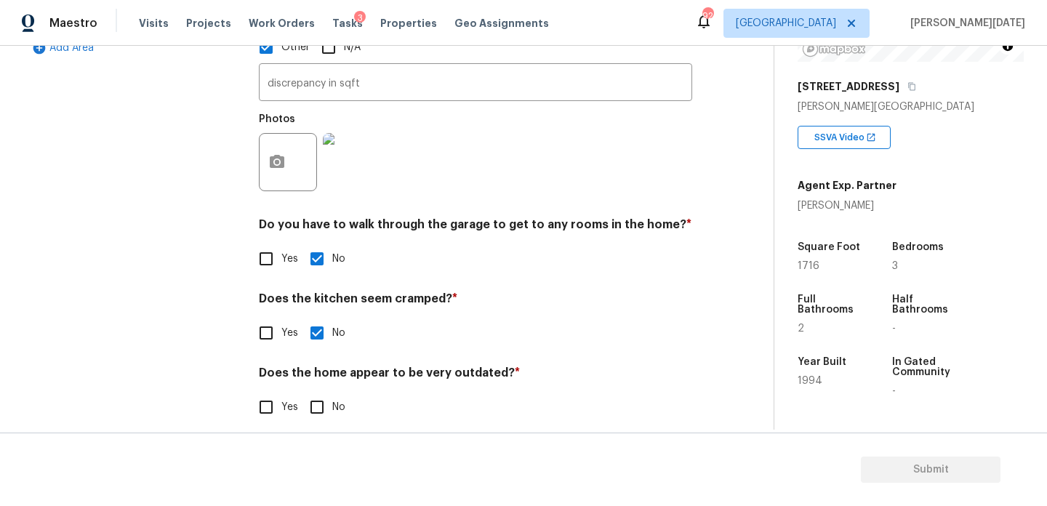
click at [320, 406] on input "No" at bounding box center [317, 407] width 31 height 31
checkbox input "true"
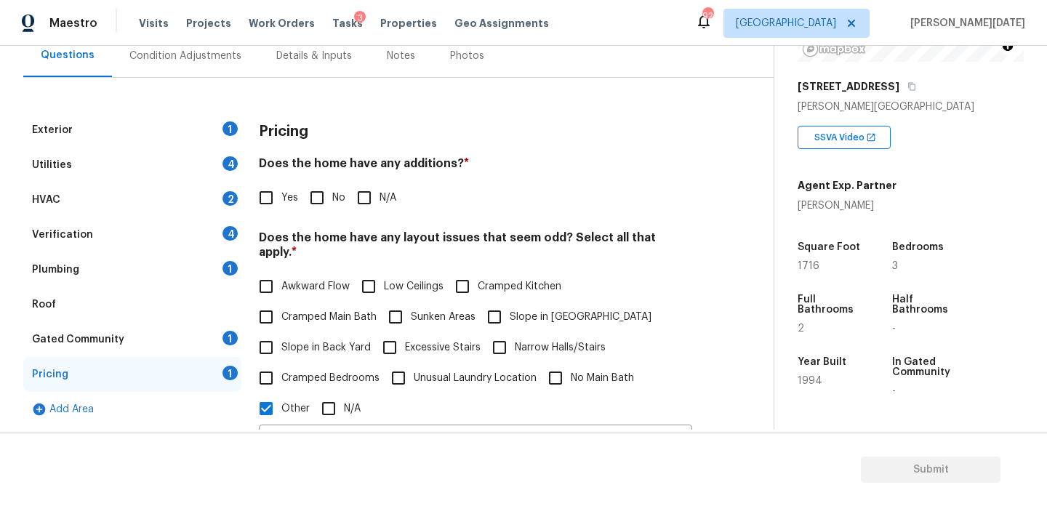
scroll to position [141, 0]
click at [266, 204] on input "Yes" at bounding box center [266, 199] width 31 height 31
checkbox input "true"
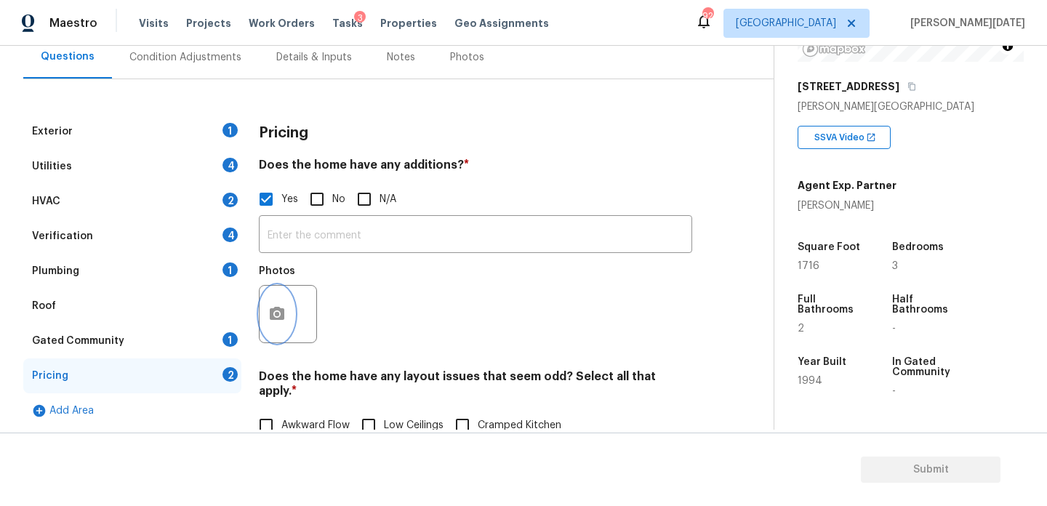
click at [278, 307] on icon "button" at bounding box center [277, 313] width 15 height 13
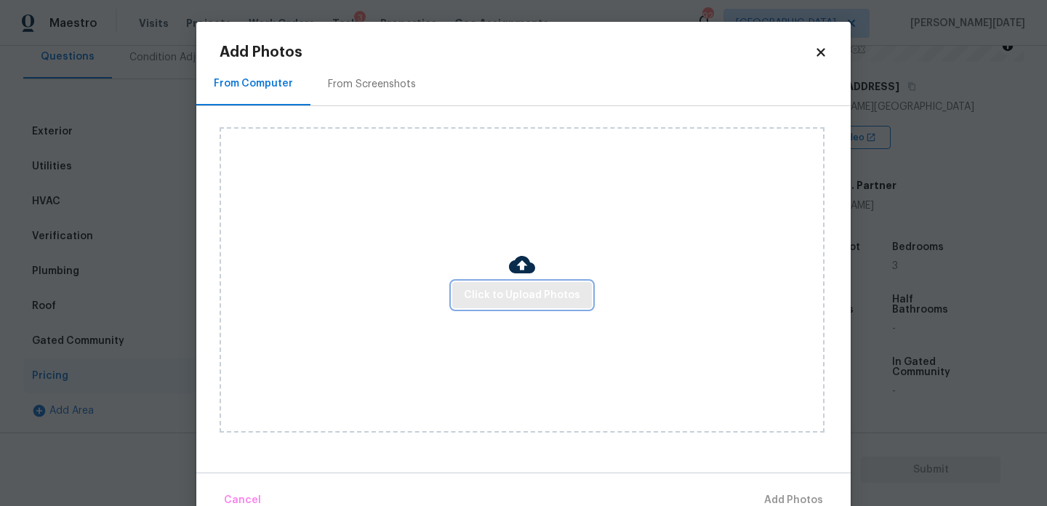
click at [539, 300] on span "Click to Upload Photos" at bounding box center [522, 295] width 116 height 18
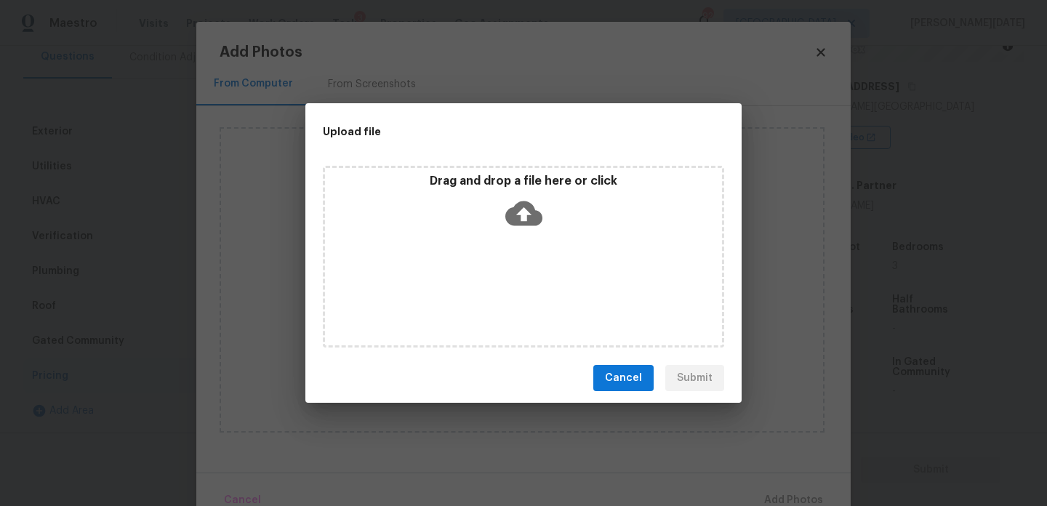
click at [539, 300] on div "Drag and drop a file here or click" at bounding box center [523, 257] width 401 height 182
click at [635, 382] on span "Cancel" at bounding box center [623, 378] width 37 height 18
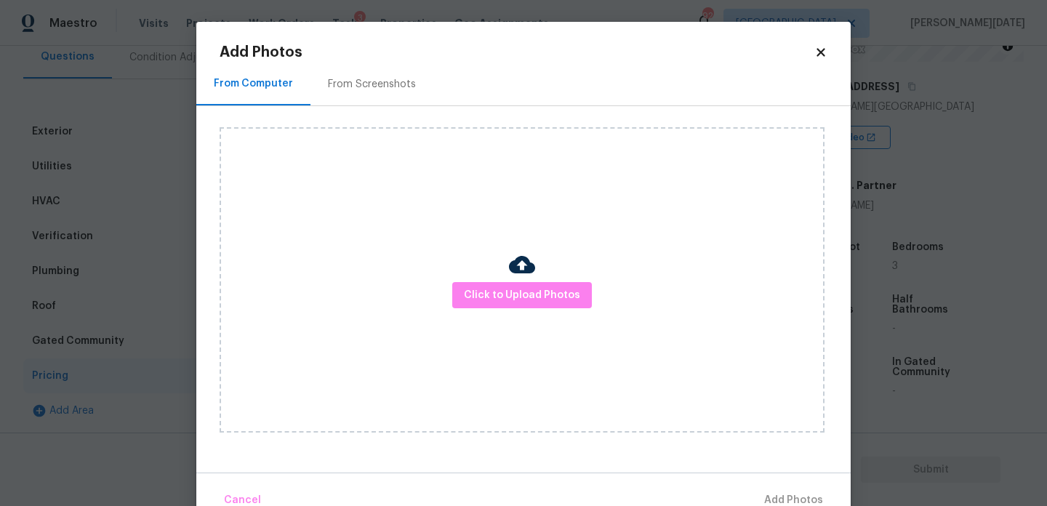
click at [820, 52] on icon at bounding box center [820, 52] width 8 height 8
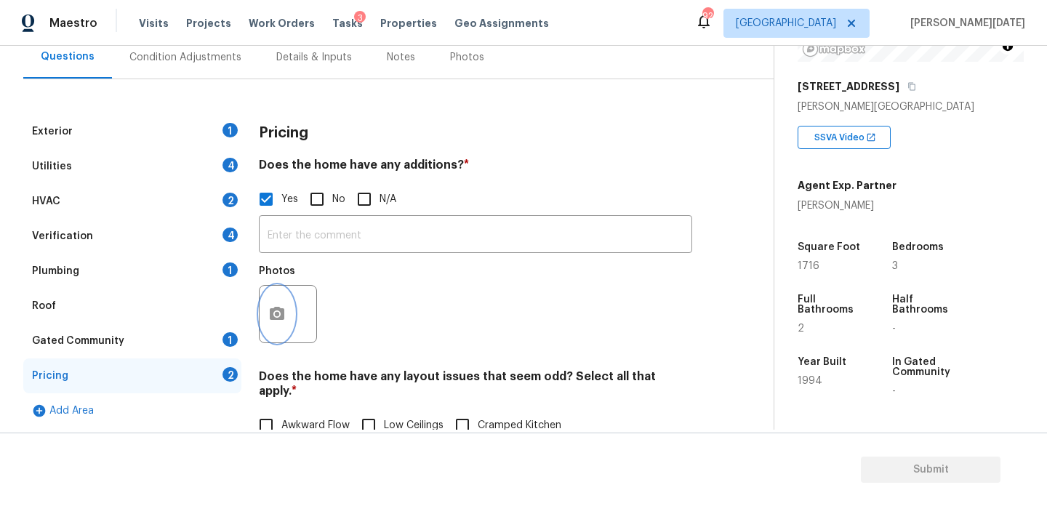
click at [278, 316] on icon "button" at bounding box center [276, 313] width 17 height 17
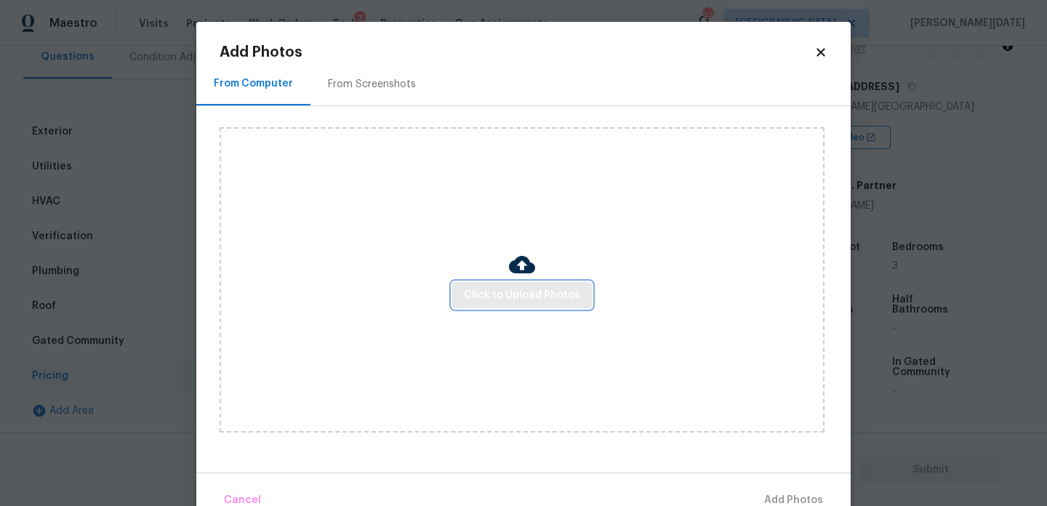
click at [481, 300] on span "Click to Upload Photos" at bounding box center [522, 295] width 116 height 18
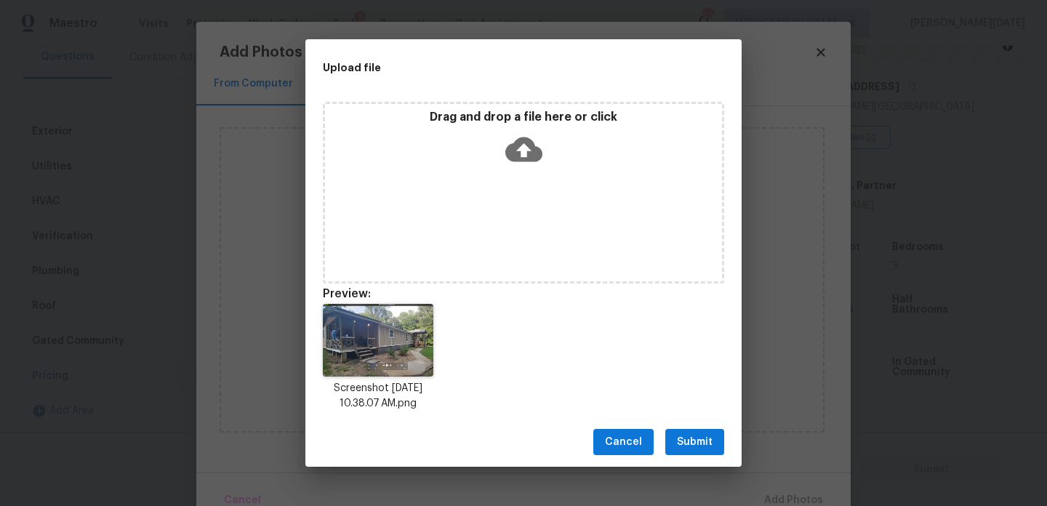
click at [698, 438] on span "Submit" at bounding box center [695, 442] width 36 height 18
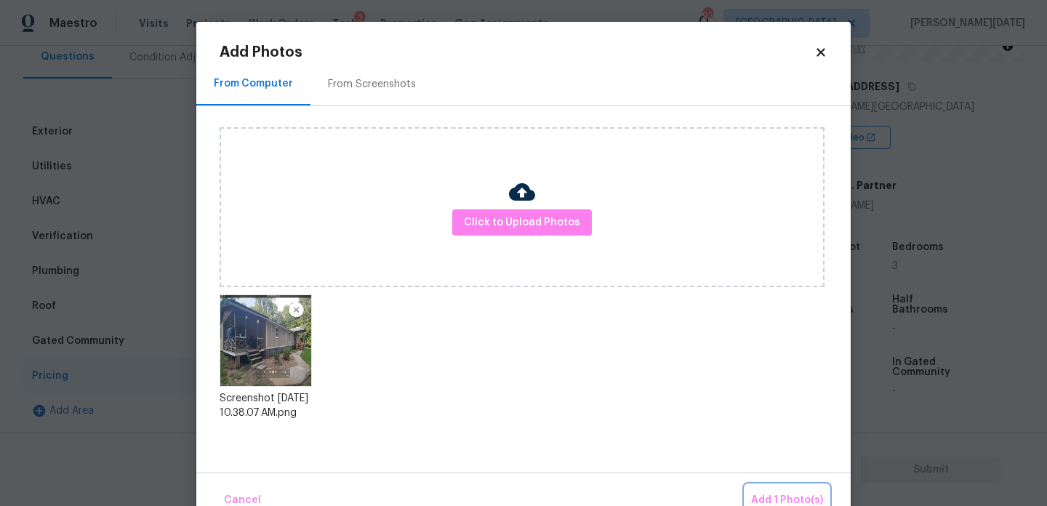
click at [777, 488] on button "Add 1 Photo(s)" at bounding box center [787, 500] width 84 height 31
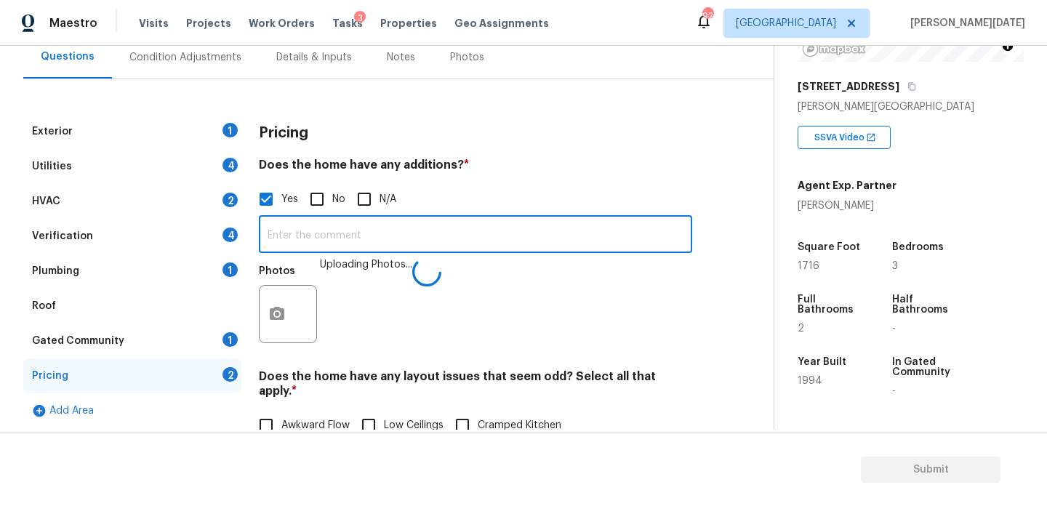
click at [316, 220] on input "text" at bounding box center [475, 236] width 433 height 34
type input ","
type input "m"
type input "Manufactured home"
click at [485, 270] on div "Photos" at bounding box center [475, 304] width 433 height 95
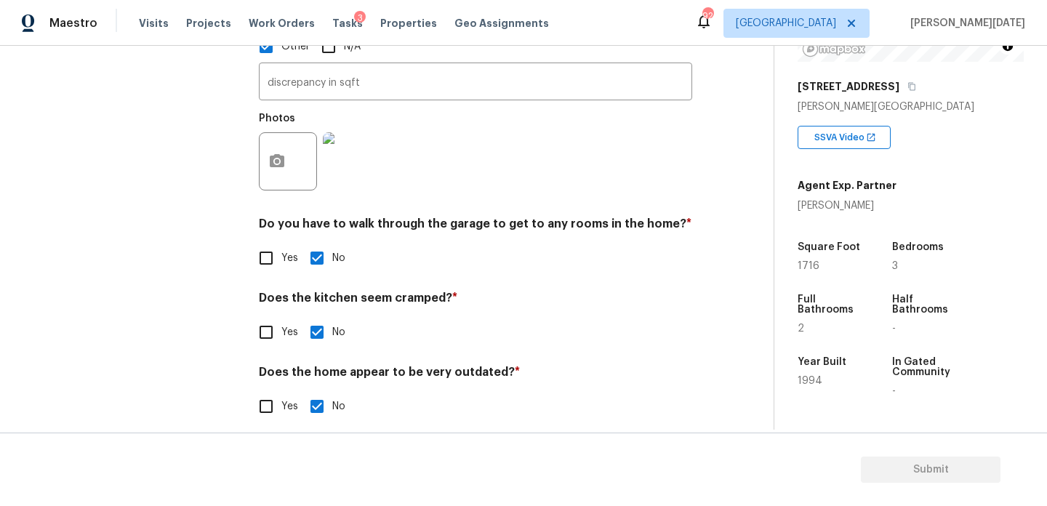
scroll to position [0, 0]
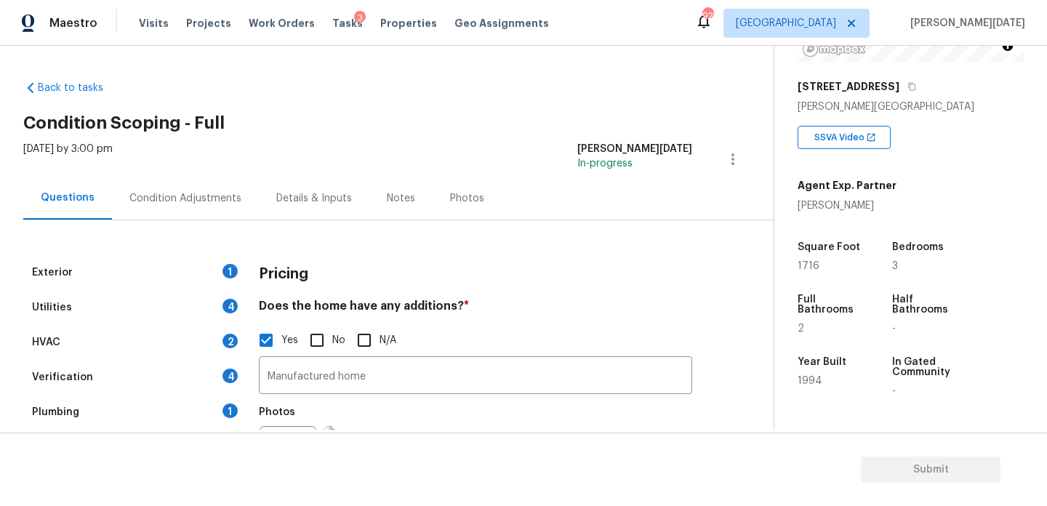
click at [227, 272] on div "1" at bounding box center [229, 271] width 15 height 15
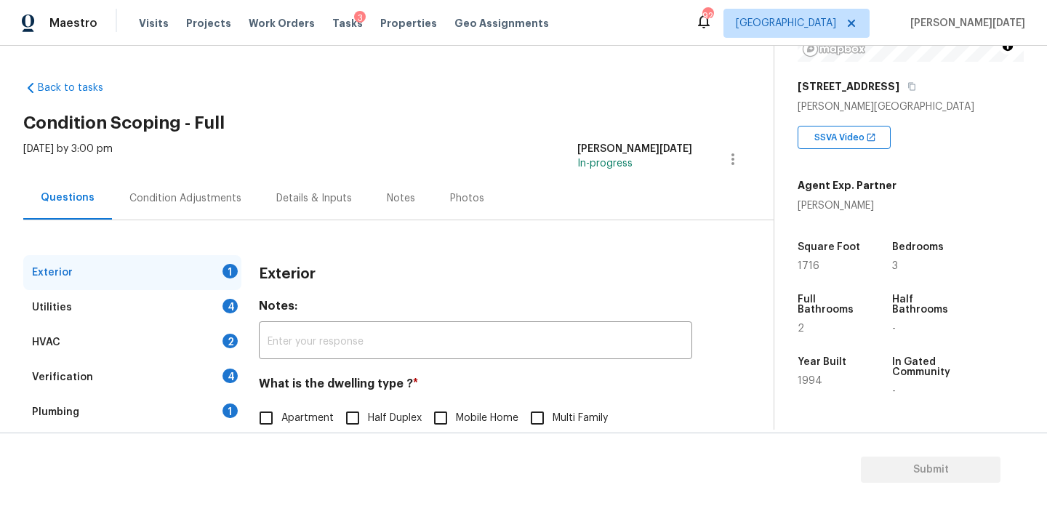
click at [187, 213] on div "Condition Adjustments" at bounding box center [185, 198] width 147 height 43
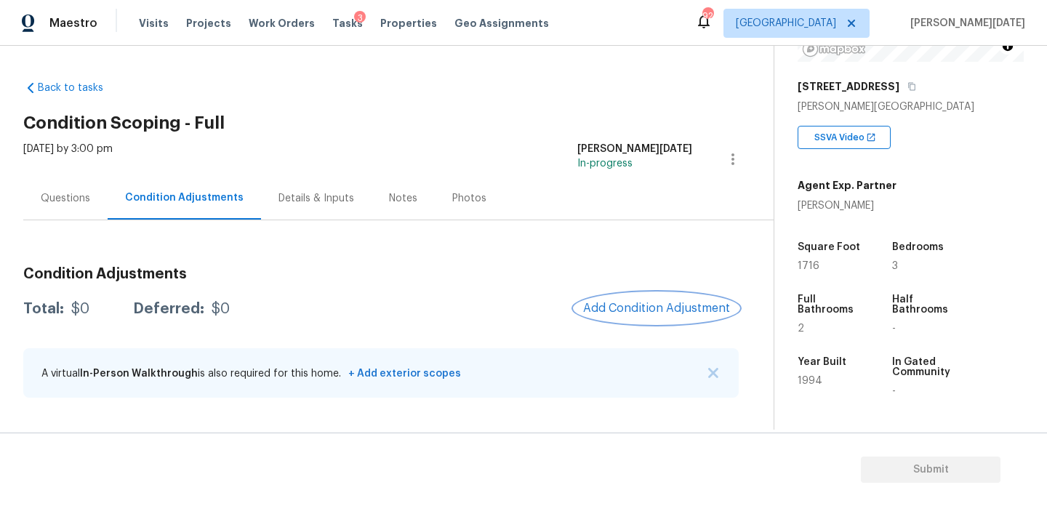
click at [604, 314] on span "Add Condition Adjustment" at bounding box center [656, 308] width 147 height 13
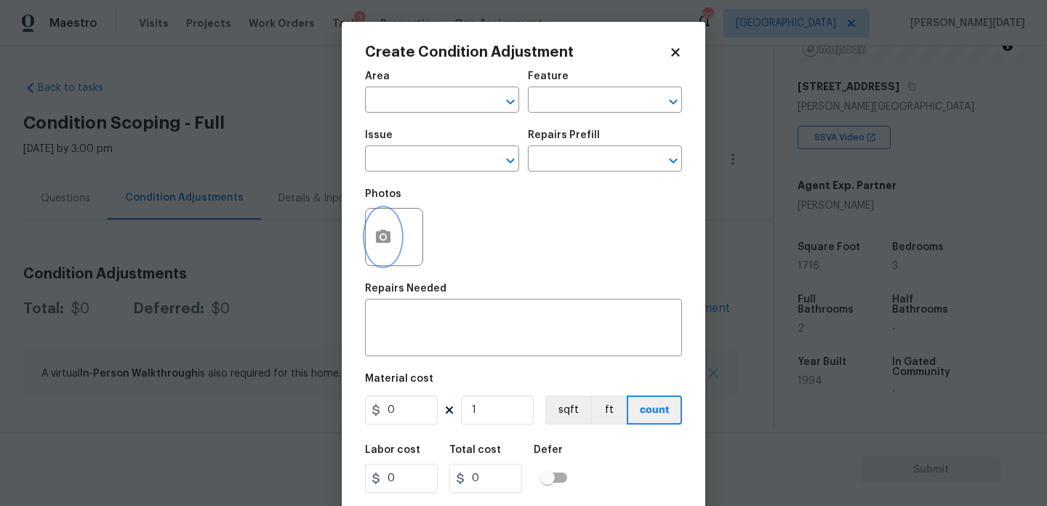
click at [370, 235] on button "button" at bounding box center [383, 237] width 35 height 57
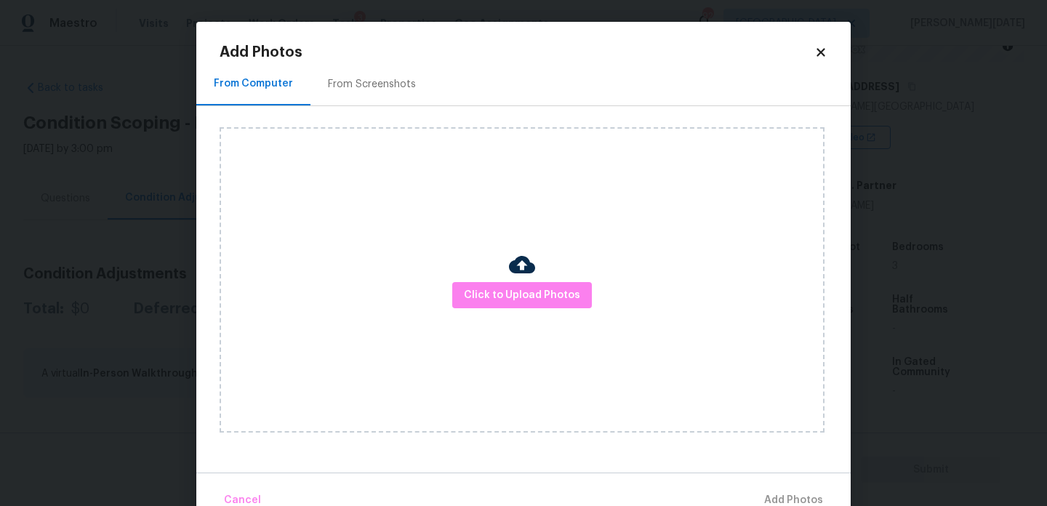
click at [533, 315] on div "Click to Upload Photos" at bounding box center [522, 279] width 605 height 305
click at [541, 302] on span "Click to Upload Photos" at bounding box center [522, 295] width 116 height 18
click at [360, 84] on div "From Screenshots" at bounding box center [372, 84] width 88 height 15
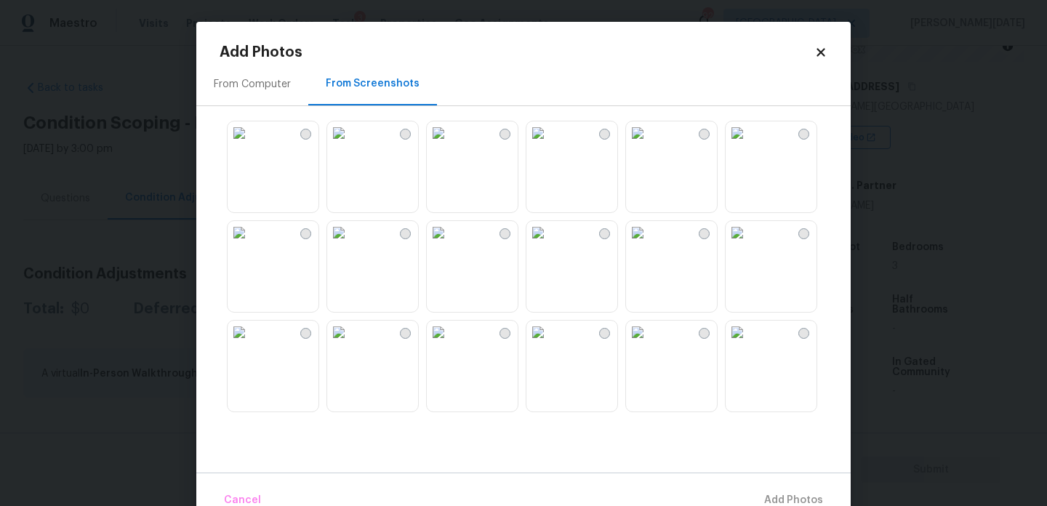
click at [350, 145] on img at bounding box center [338, 132] width 23 height 23
click at [350, 244] on img at bounding box center [338, 232] width 23 height 23
click at [275, 214] on div at bounding box center [535, 265] width 631 height 305
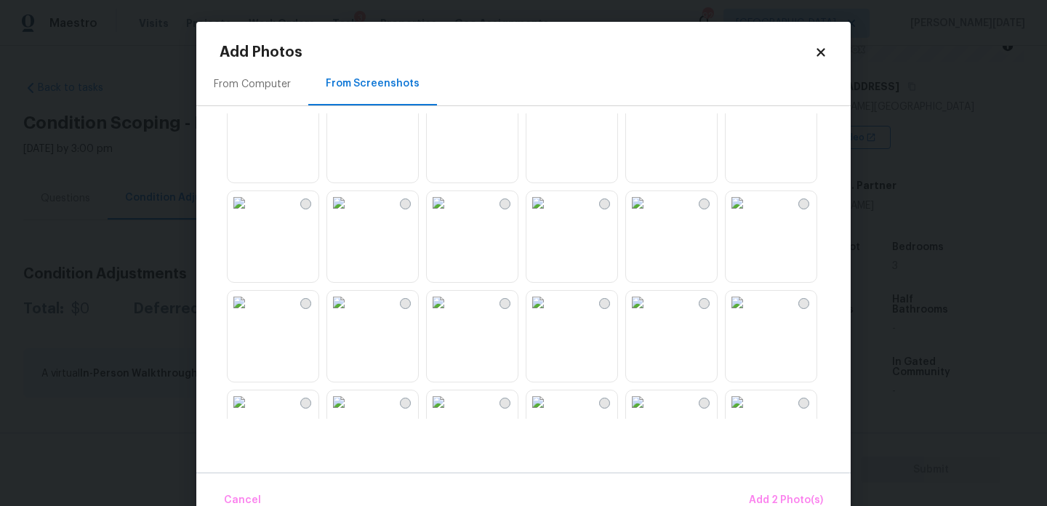
scroll to position [230, 0]
click at [649, 214] on img at bounding box center [637, 201] width 23 height 23
click at [550, 313] on img at bounding box center [537, 301] width 23 height 23
click at [450, 313] on img at bounding box center [438, 301] width 23 height 23
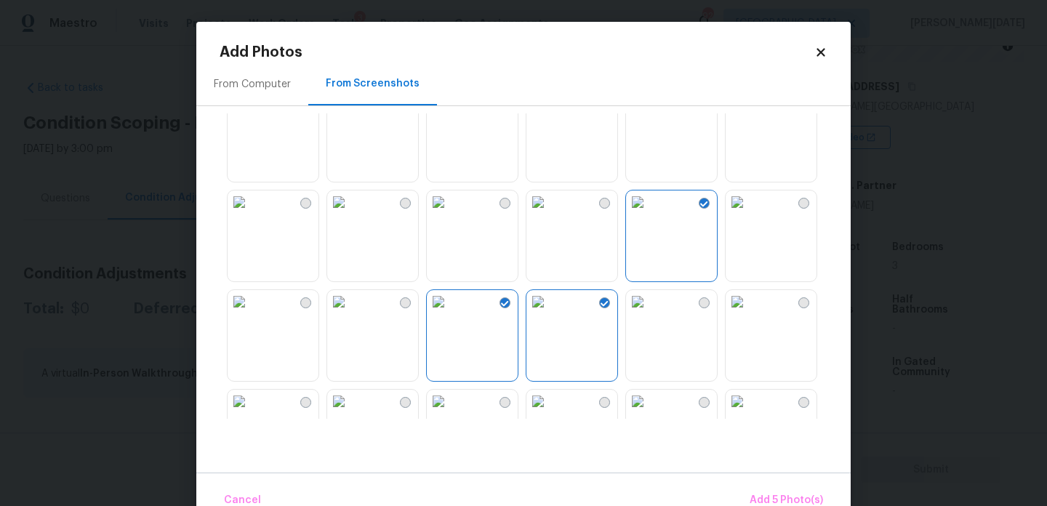
click at [550, 313] on img at bounding box center [537, 301] width 23 height 23
click at [251, 313] on img at bounding box center [239, 301] width 23 height 23
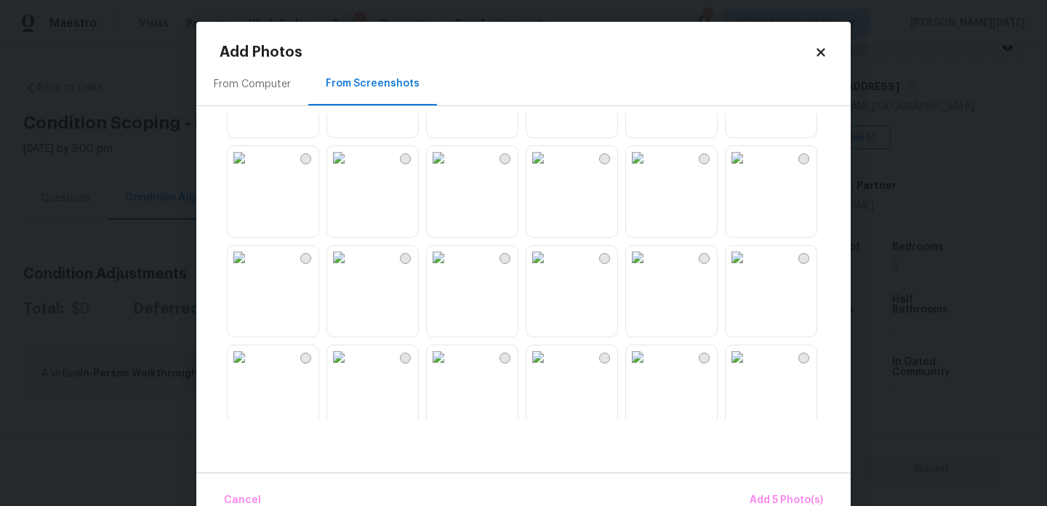
scroll to position [846, 0]
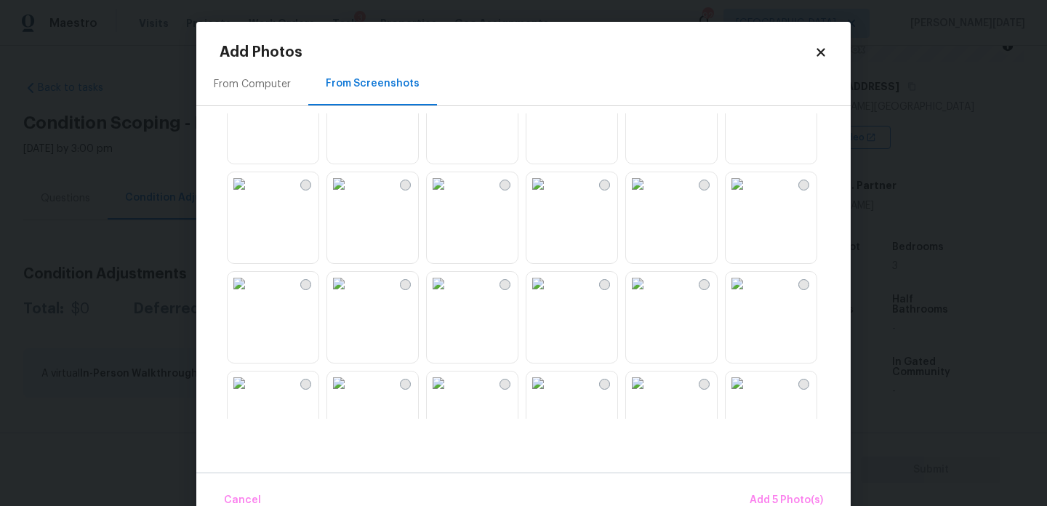
click at [550, 295] on img at bounding box center [537, 283] width 23 height 23
click at [649, 295] on img at bounding box center [637, 283] width 23 height 23
click at [749, 295] on img at bounding box center [737, 283] width 23 height 23
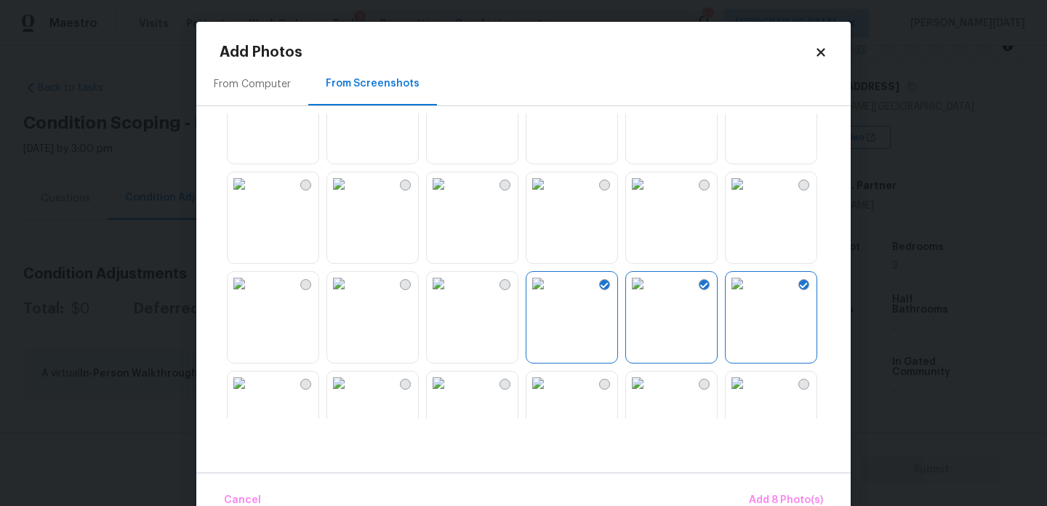
click at [749, 295] on img at bounding box center [737, 283] width 23 height 23
click at [450, 294] on img at bounding box center [438, 282] width 23 height 23
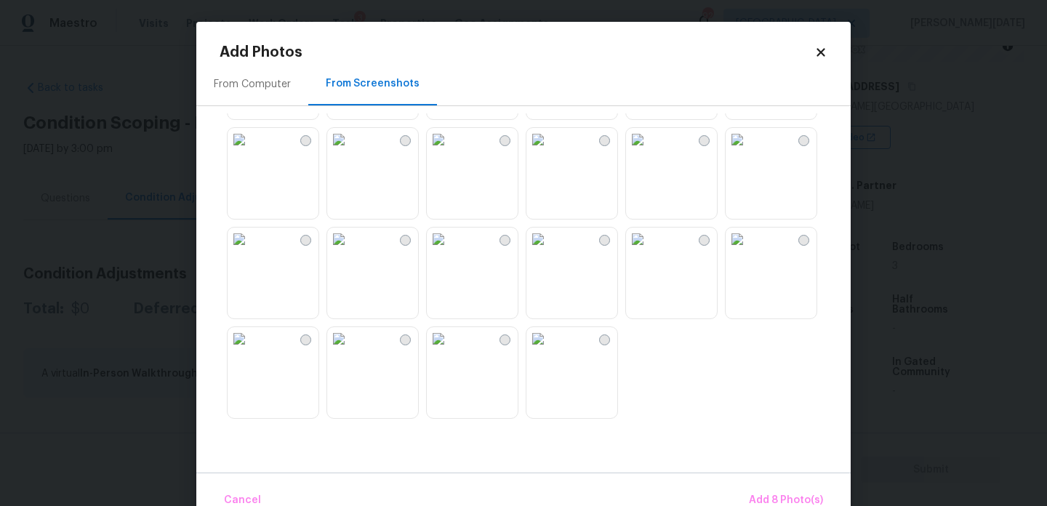
click at [822, 273] on div at bounding box center [535, 265] width 631 height 305
click at [749, 251] on img at bounding box center [737, 239] width 23 height 23
click at [649, 251] on img at bounding box center [637, 239] width 23 height 23
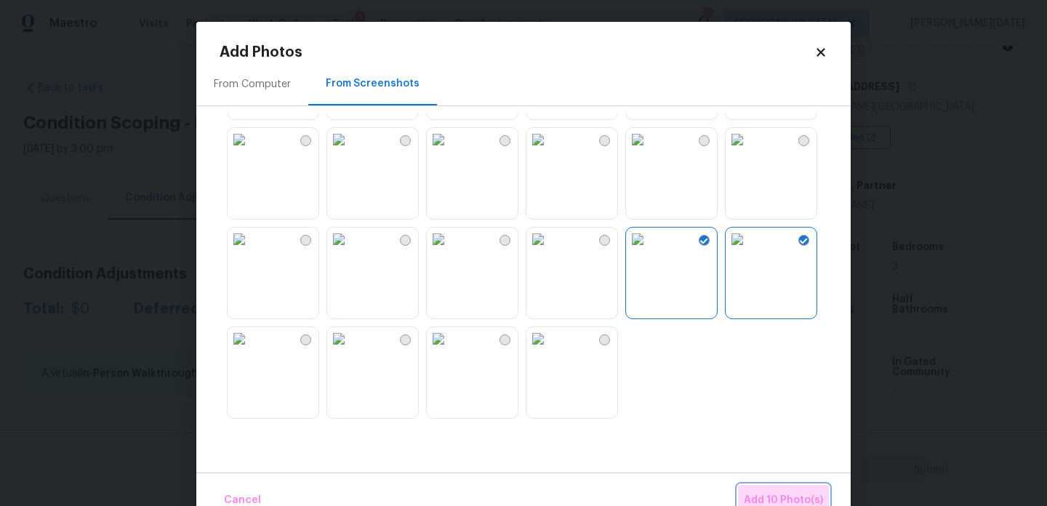
click at [766, 490] on button "Add 10 Photo(s)" at bounding box center [783, 500] width 91 height 31
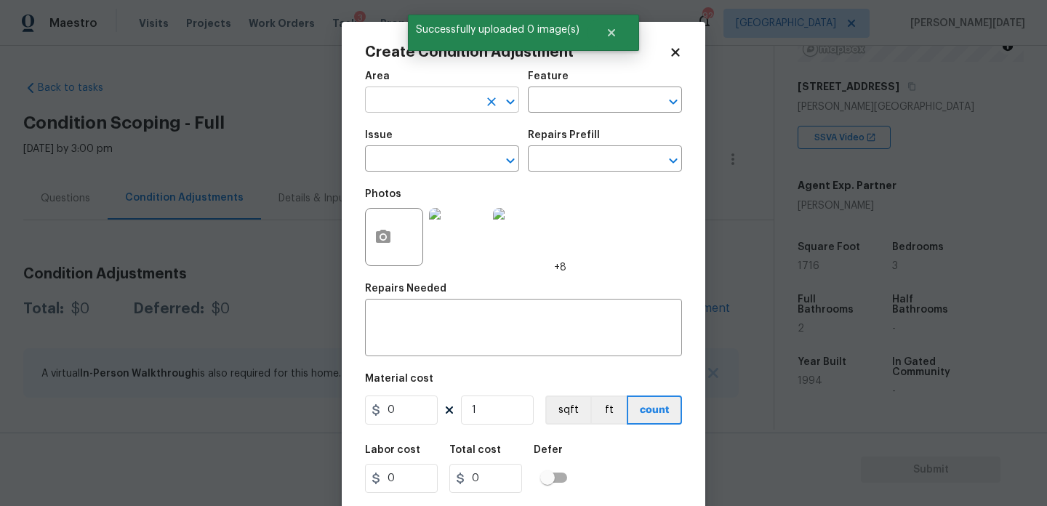
click at [424, 104] on input "text" at bounding box center [421, 101] width 113 height 23
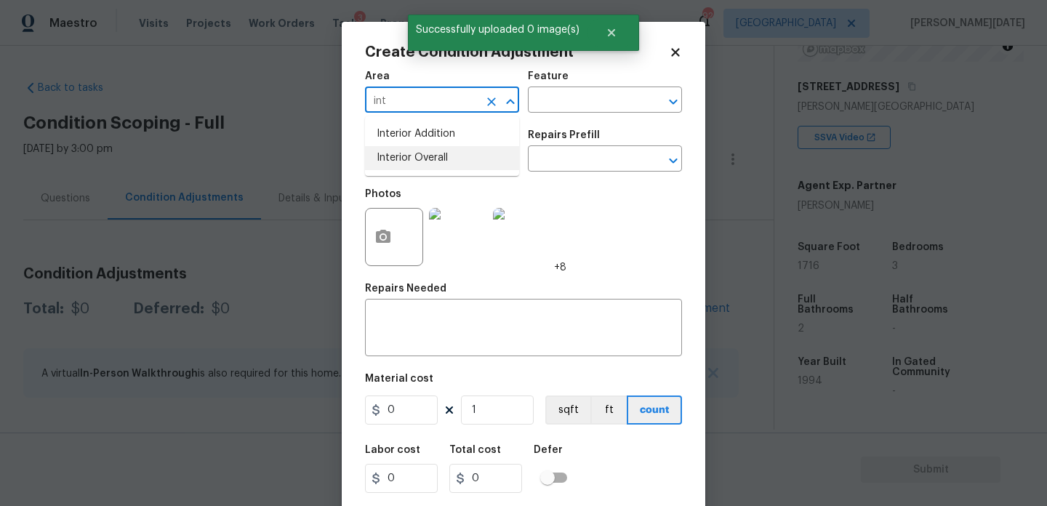
click at [438, 159] on li "Interior Overall" at bounding box center [442, 158] width 154 height 24
type input "Interior Overall"
click at [438, 159] on input "text" at bounding box center [421, 160] width 113 height 23
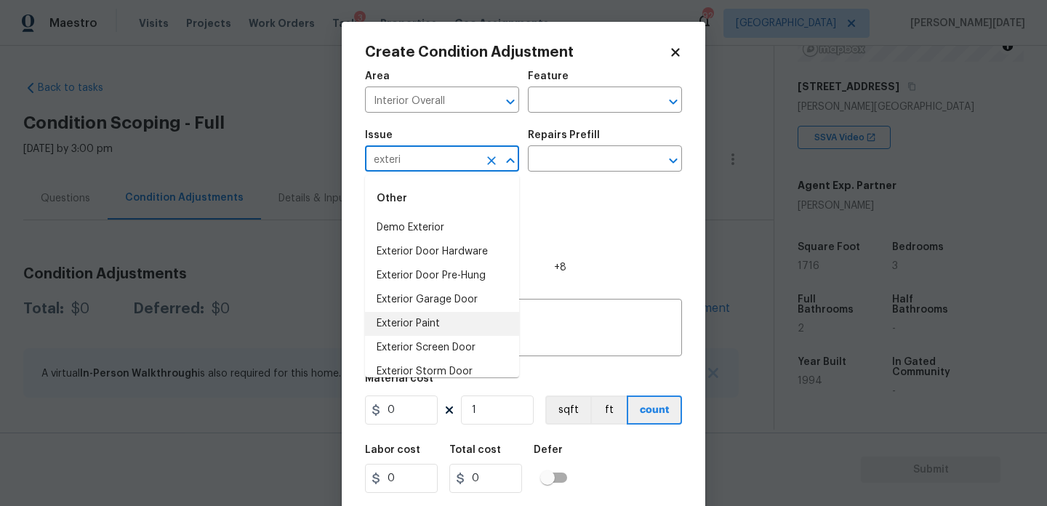
scroll to position [36, 0]
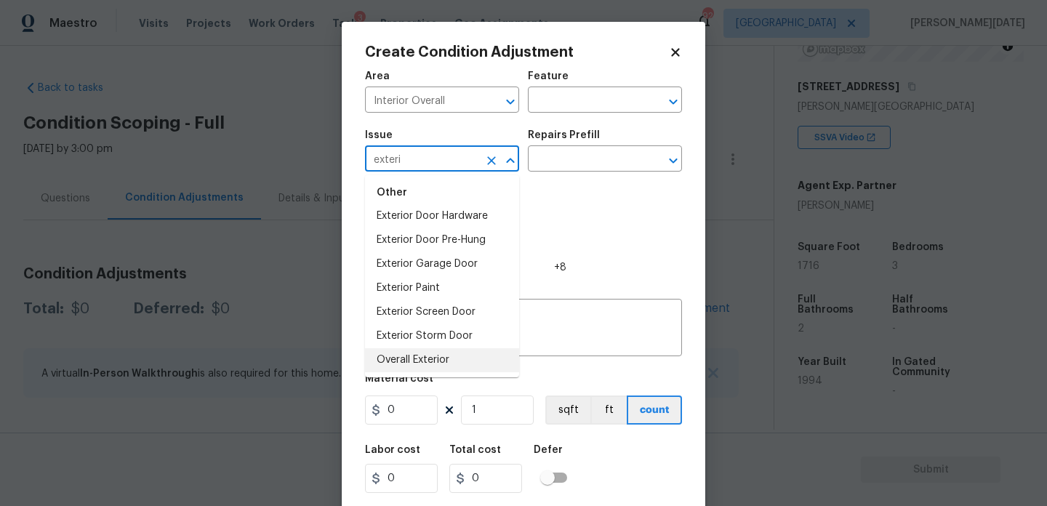
click at [442, 356] on li "Overall Exterior" at bounding box center [442, 360] width 154 height 24
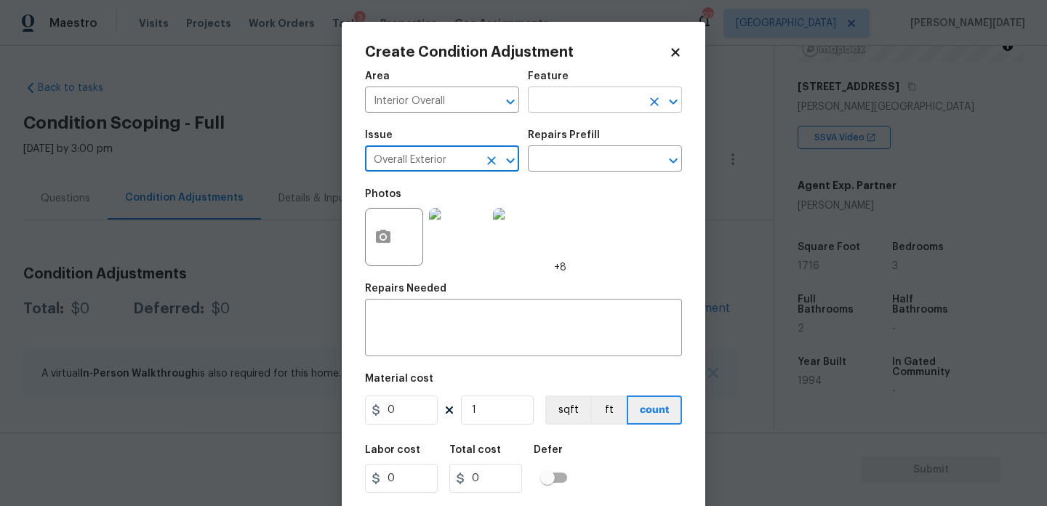
type input "Overall Exterior"
click at [566, 98] on input "text" at bounding box center [584, 101] width 113 height 23
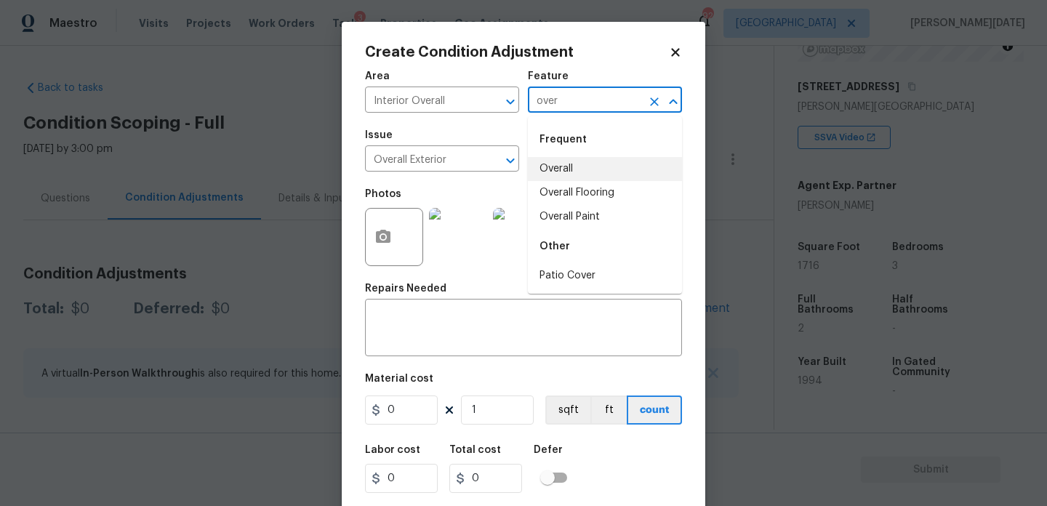
click at [590, 168] on li "Overall" at bounding box center [605, 169] width 154 height 24
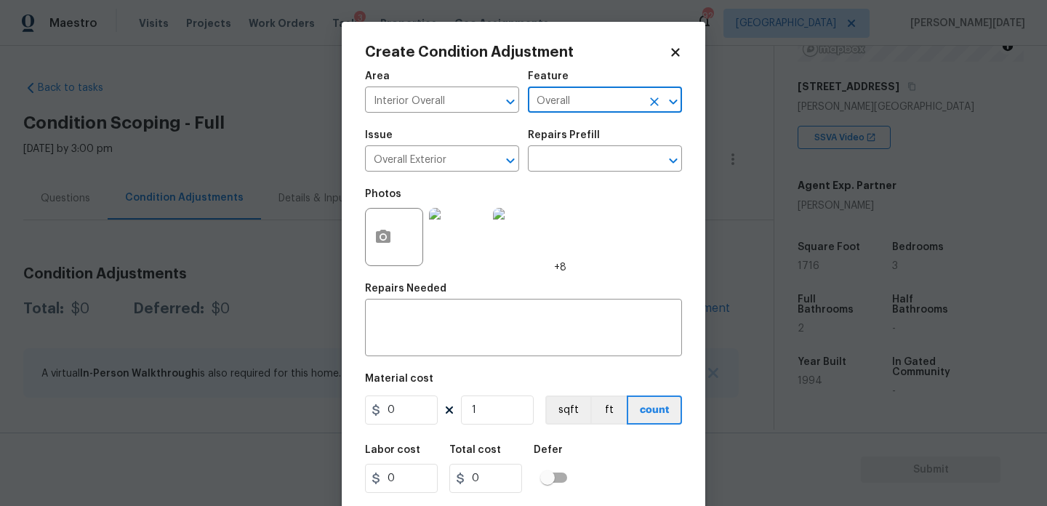
type input "Overall"
click at [406, 414] on input "0" at bounding box center [401, 410] width 73 height 29
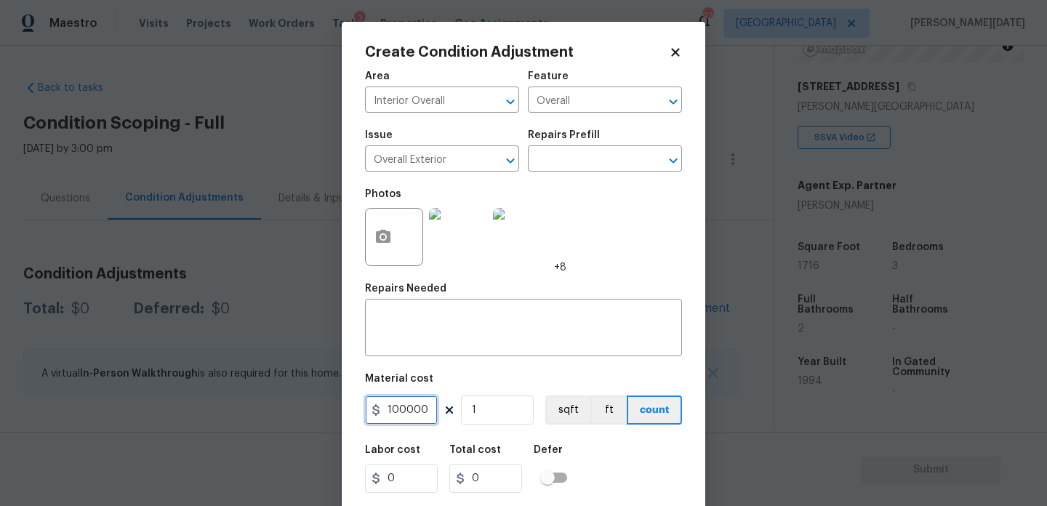
click at [405, 412] on input "100000" at bounding box center [401, 410] width 73 height 29
type input "100000"
click at [460, 344] on textarea at bounding box center [524, 329] width 300 height 31
type input "100000"
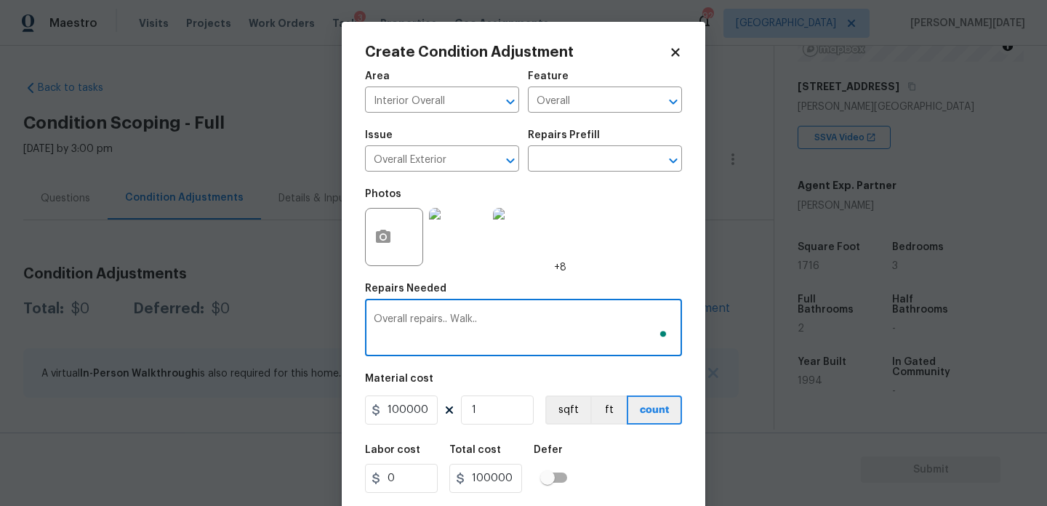
scroll to position [37, 0]
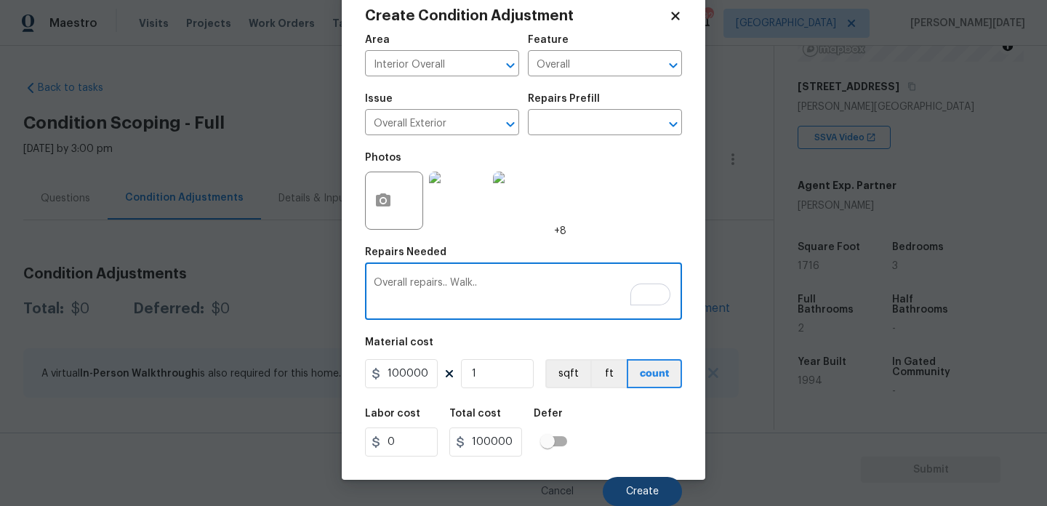
type textarea "Overall repairs.. Walk.."
click at [630, 483] on button "Create" at bounding box center [642, 491] width 79 height 29
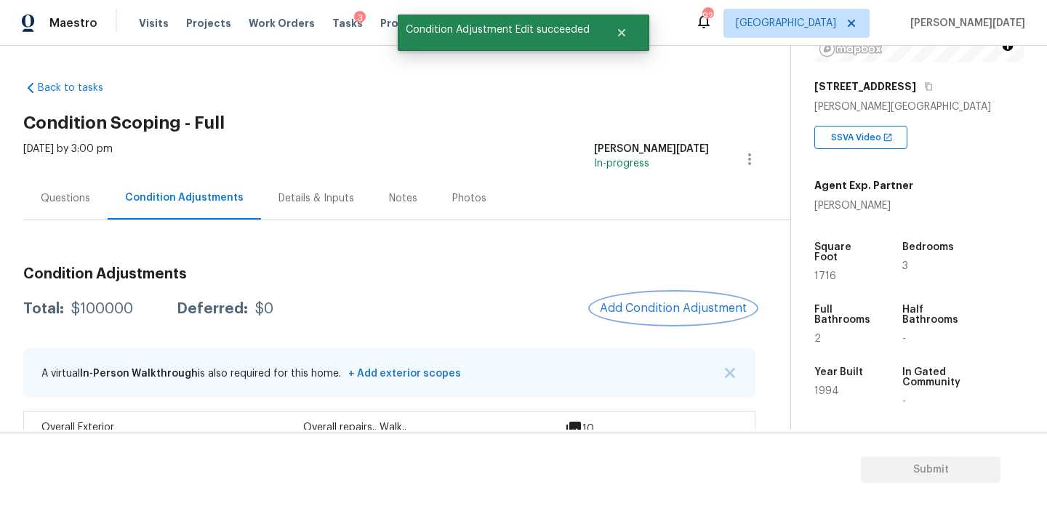
scroll to position [39, 0]
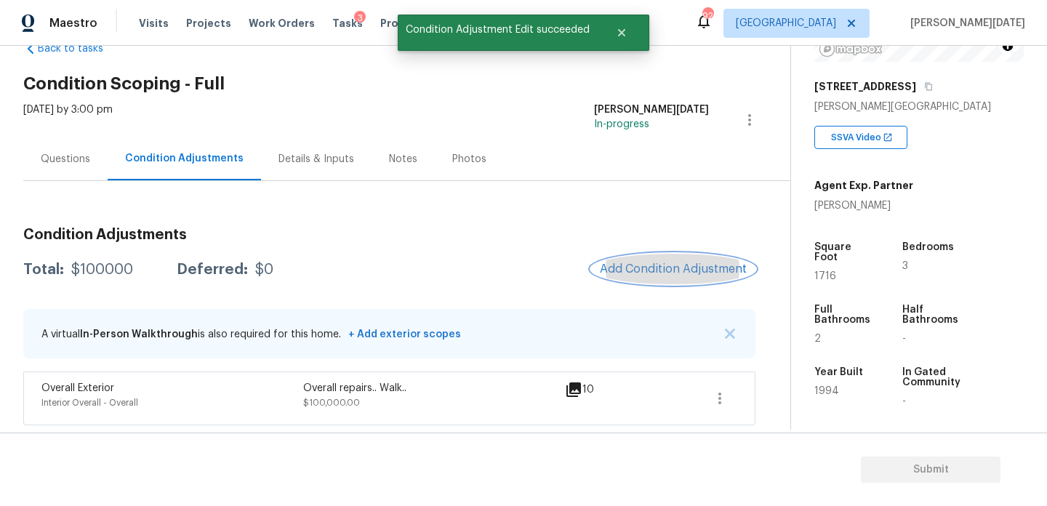
click at [660, 270] on span "Add Condition Adjustment" at bounding box center [673, 268] width 147 height 13
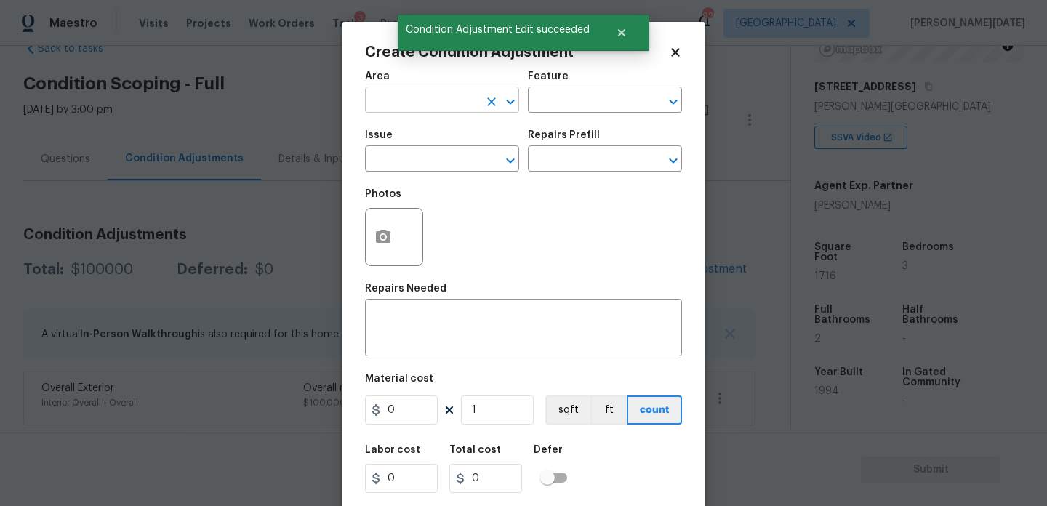
click at [418, 113] on input "text" at bounding box center [421, 101] width 113 height 23
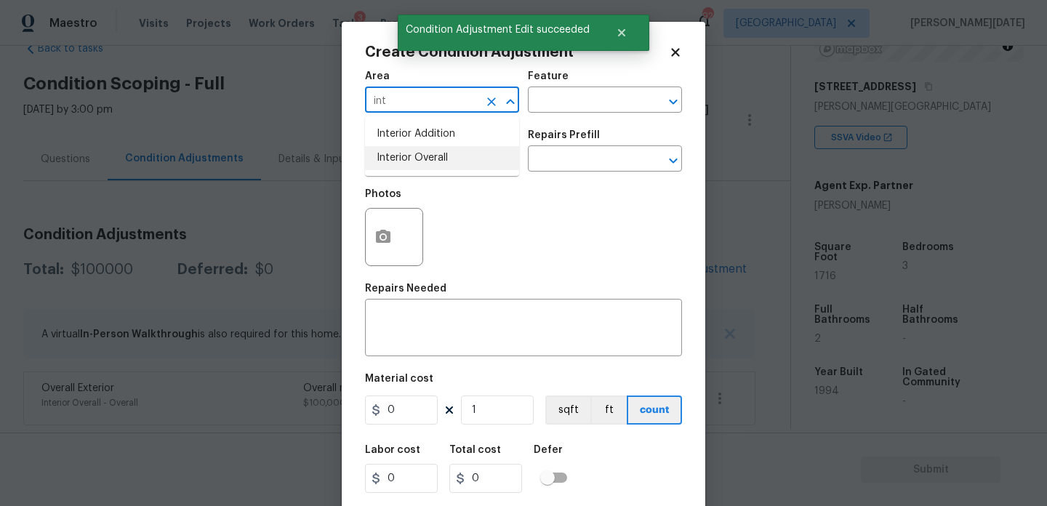
click at [414, 156] on li "Interior Overall" at bounding box center [442, 158] width 154 height 24
type input "Interior Overall"
click at [414, 156] on input "text" at bounding box center [421, 160] width 113 height 23
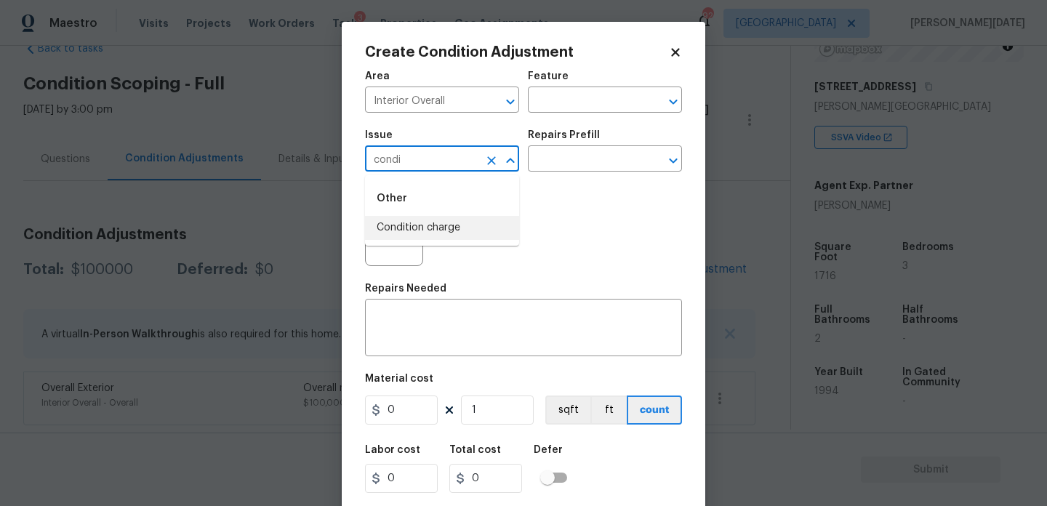
click at [466, 232] on li "Condition charge" at bounding box center [442, 228] width 154 height 24
type input "Condition charge"
click at [586, 158] on input "text" at bounding box center [584, 160] width 113 height 23
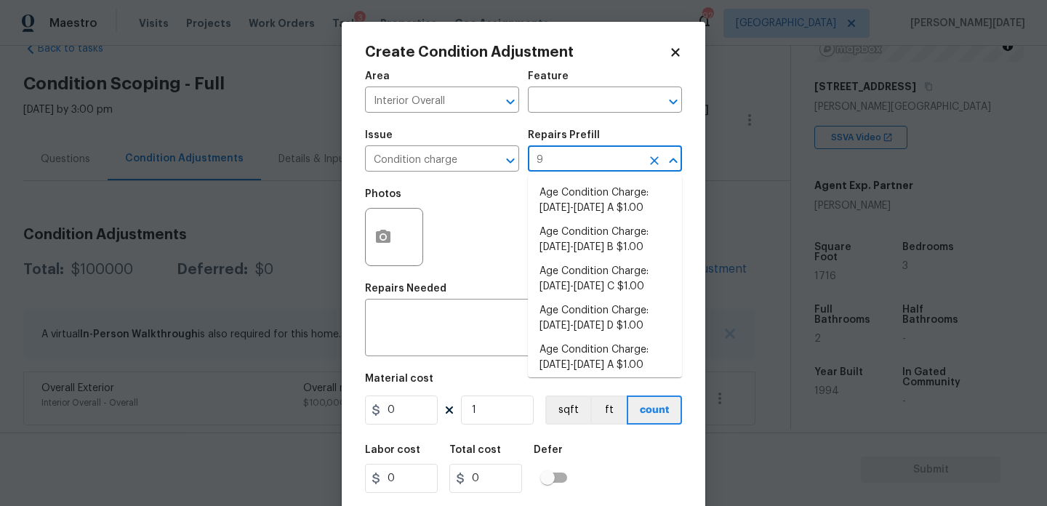
type input "92"
click at [599, 357] on li "Age Condition Charge: 1979-1992 A $1.00" at bounding box center [605, 357] width 154 height 39
type input "Home Readiness Packages"
type textarea "Age Condition Charge: 1979-1992 A"
type input "1"
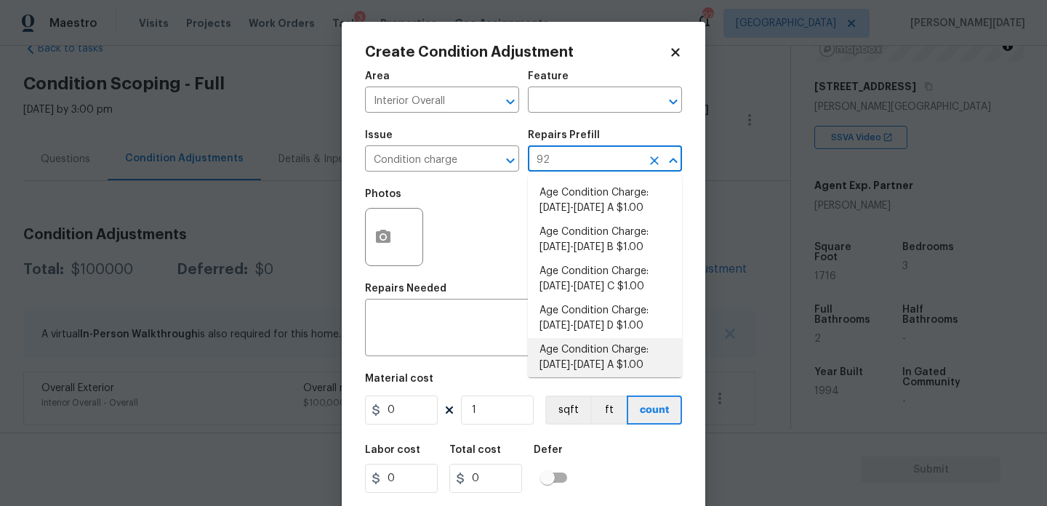
type input "1"
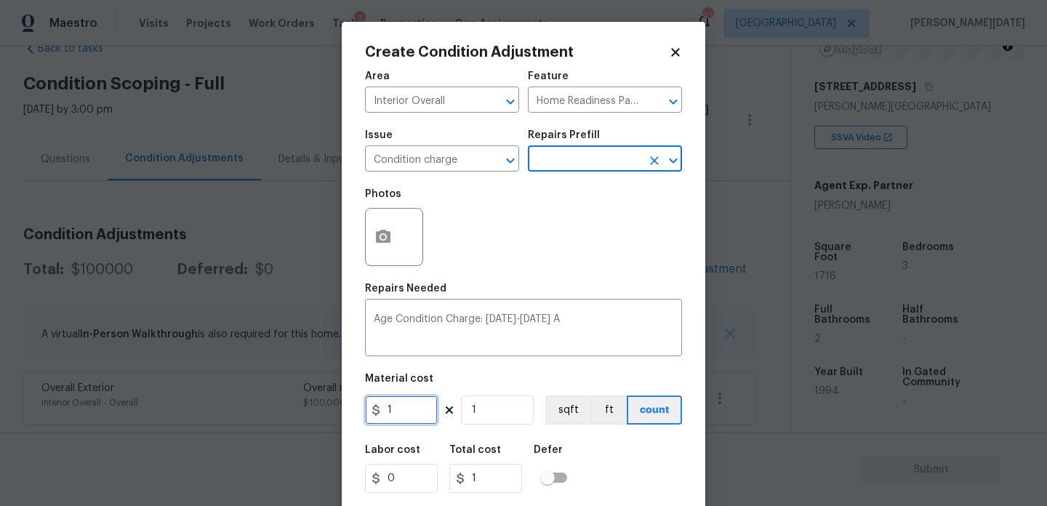
click at [405, 408] on input "1" at bounding box center [401, 410] width 73 height 29
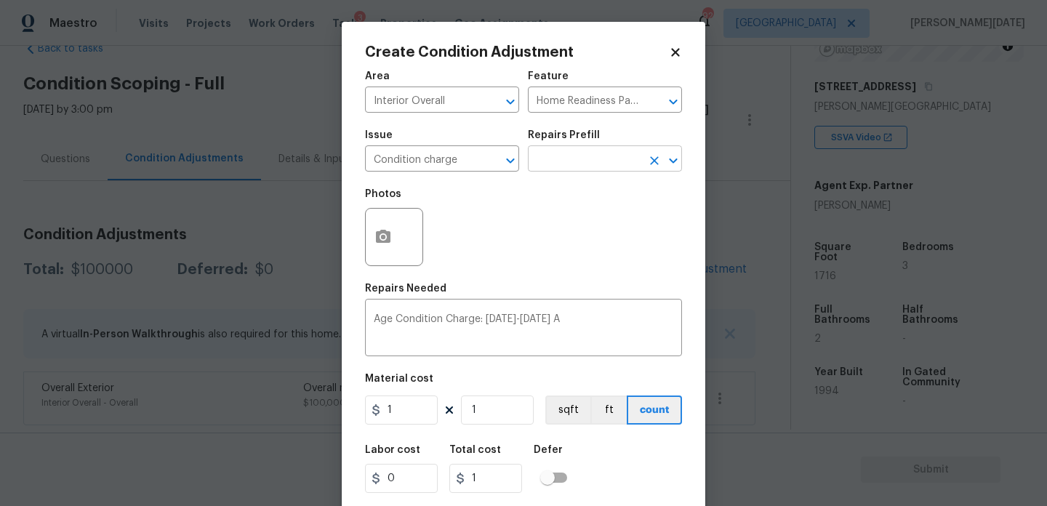
click at [549, 164] on input "text" at bounding box center [584, 160] width 113 height 23
type input "93"
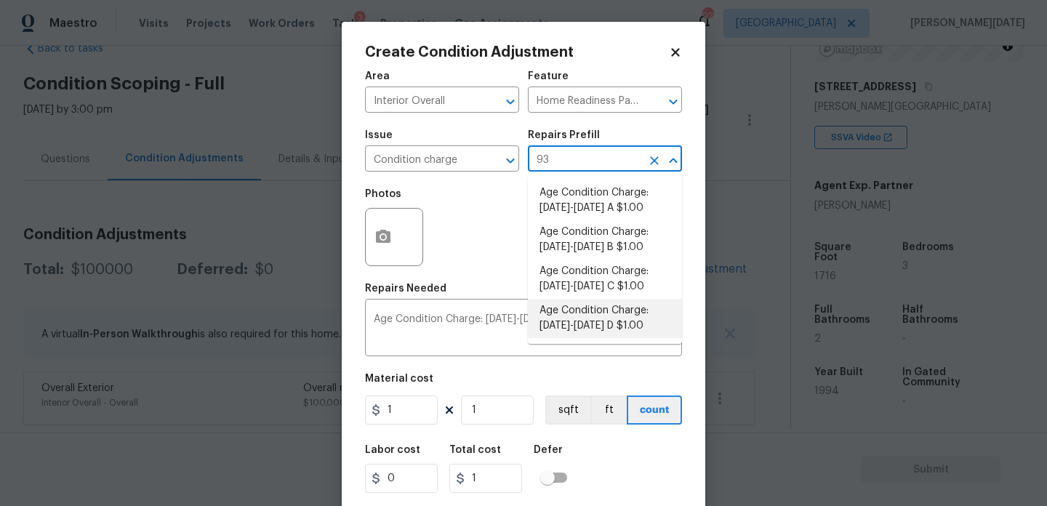
click at [615, 316] on li "Age Condition Charge: 1993-2008 D $1.00" at bounding box center [605, 318] width 154 height 39
type textarea "Age Condition Charge: 1993-2008 D"
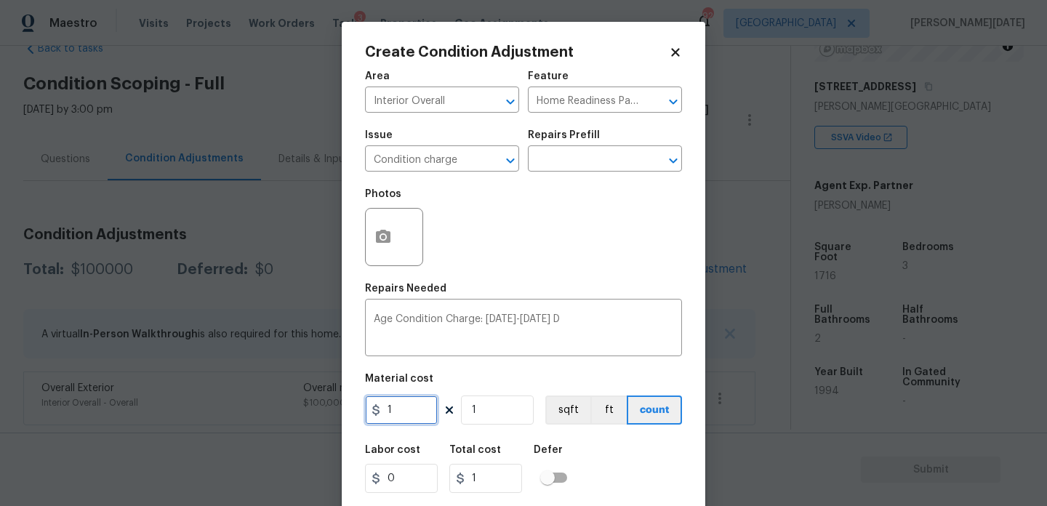
click at [425, 418] on input "1" at bounding box center [401, 410] width 73 height 29
type input "2000"
click at [536, 287] on div "Repairs Needed" at bounding box center [523, 293] width 317 height 19
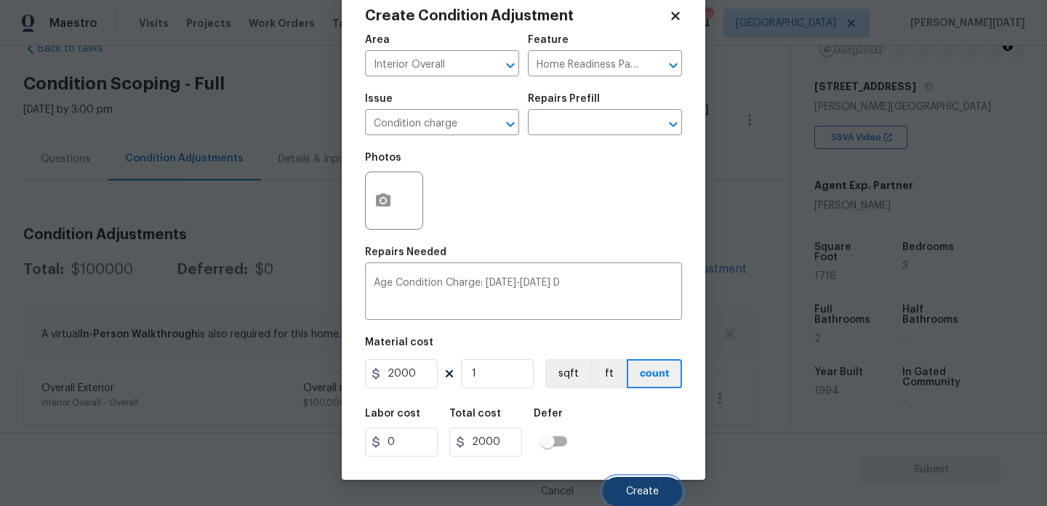
click at [622, 479] on button "Create" at bounding box center [642, 491] width 79 height 29
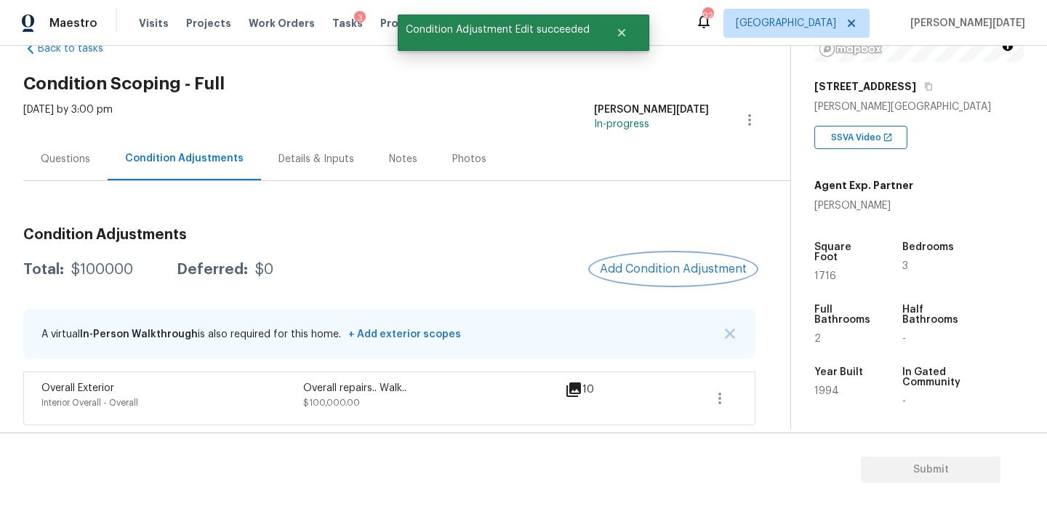
scroll to position [0, 0]
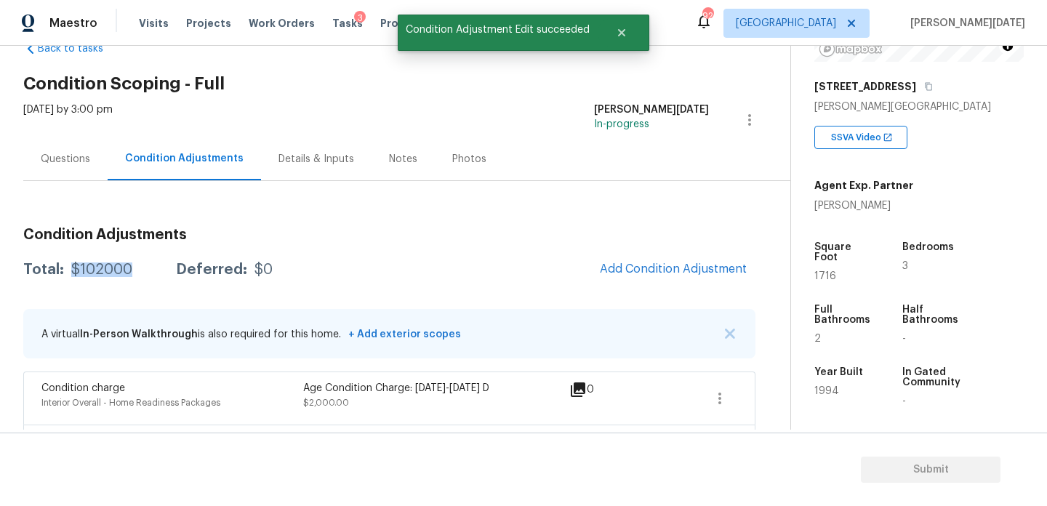
drag, startPoint x: 70, startPoint y: 273, endPoint x: 134, endPoint y: 273, distance: 64.0
click at [134, 273] on div "Total: $102000 Deferred: $0" at bounding box center [147, 269] width 249 height 15
copy div "$102000"
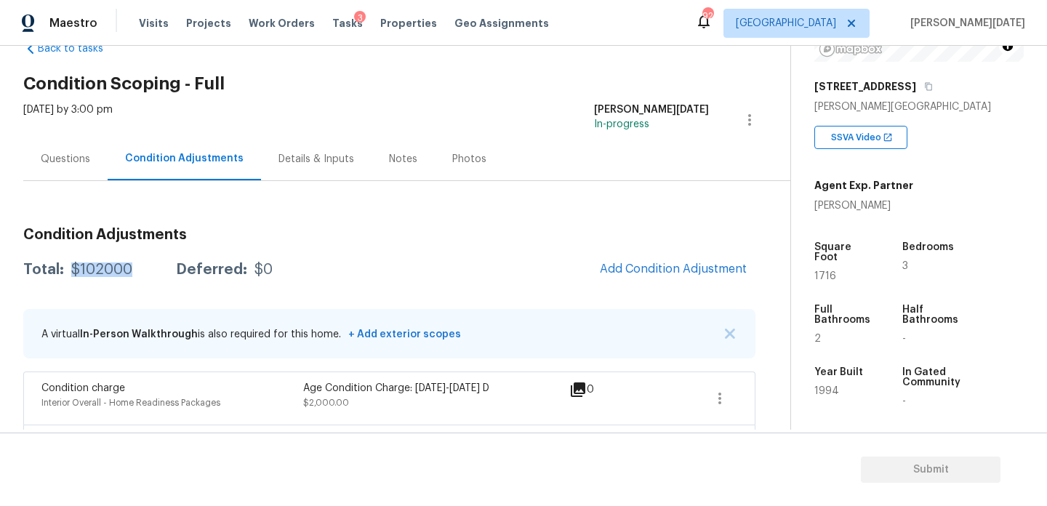
click at [58, 164] on div "Questions" at bounding box center [65, 159] width 49 height 15
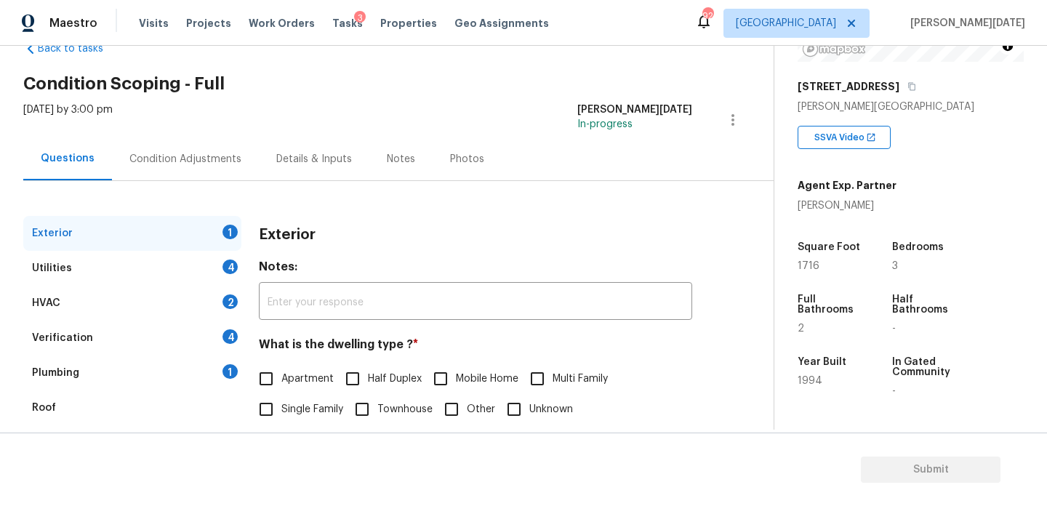
scroll to position [194, 0]
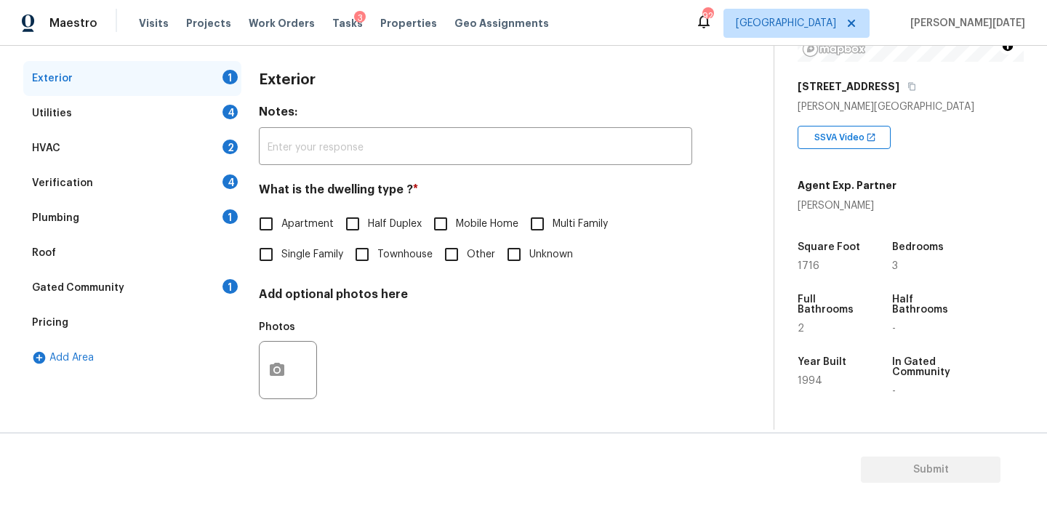
click at [270, 253] on input "Single Family" at bounding box center [266, 254] width 31 height 31
checkbox input "true"
click at [222, 97] on div "Utilities 4" at bounding box center [132, 113] width 218 height 35
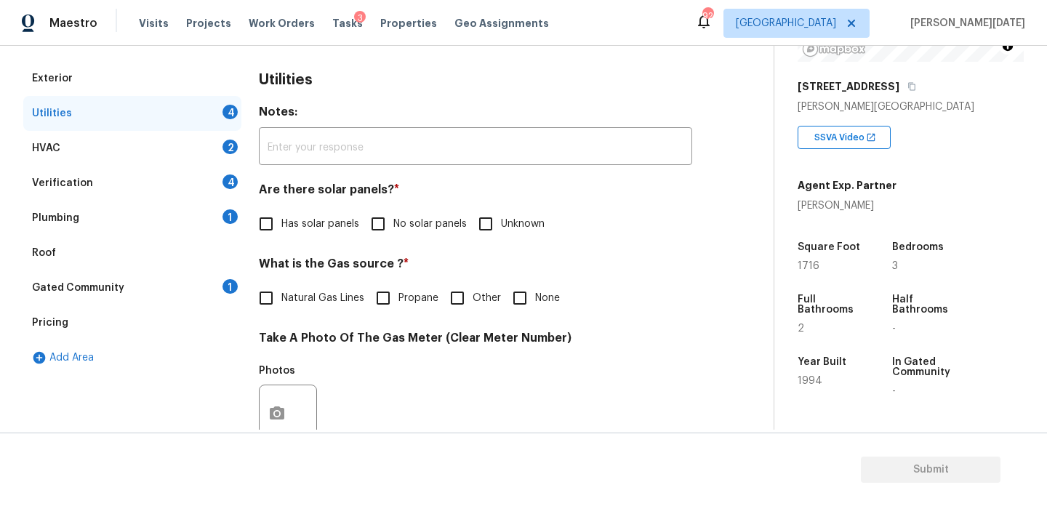
click at [377, 220] on input "No solar panels" at bounding box center [378, 224] width 31 height 31
checkbox input "true"
click at [539, 300] on span "None" at bounding box center [547, 298] width 25 height 15
click at [535, 300] on input "None" at bounding box center [520, 298] width 31 height 31
checkbox input "true"
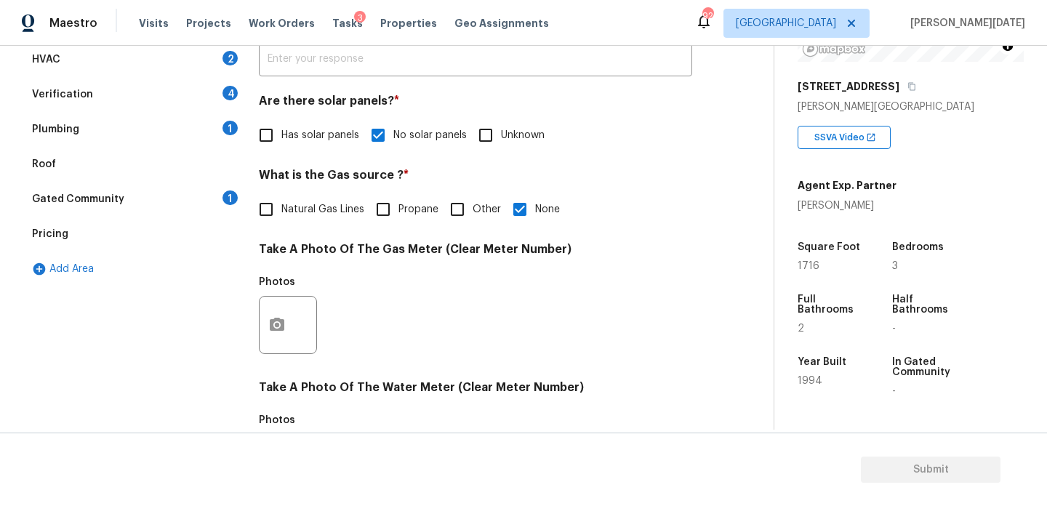
scroll to position [588, 0]
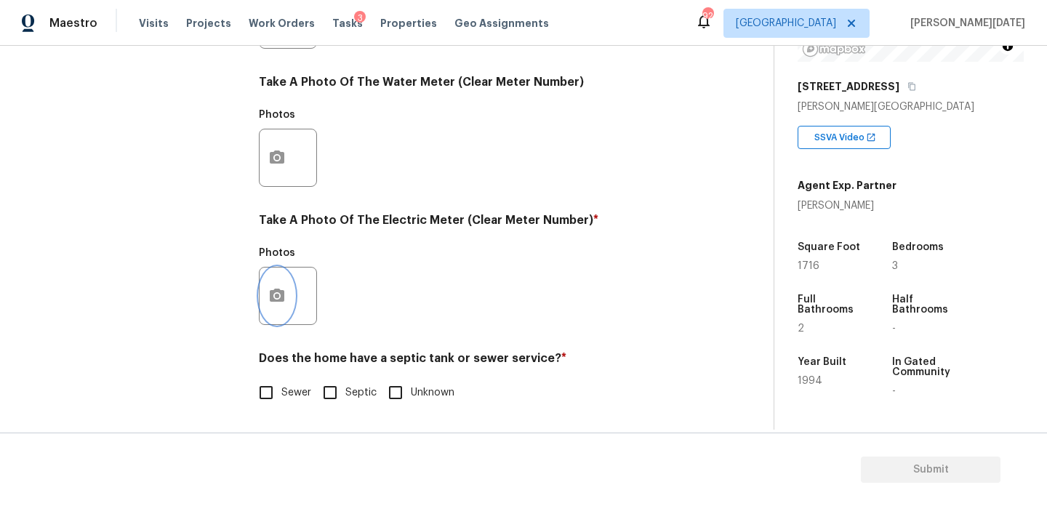
click at [265, 313] on button "button" at bounding box center [277, 296] width 35 height 57
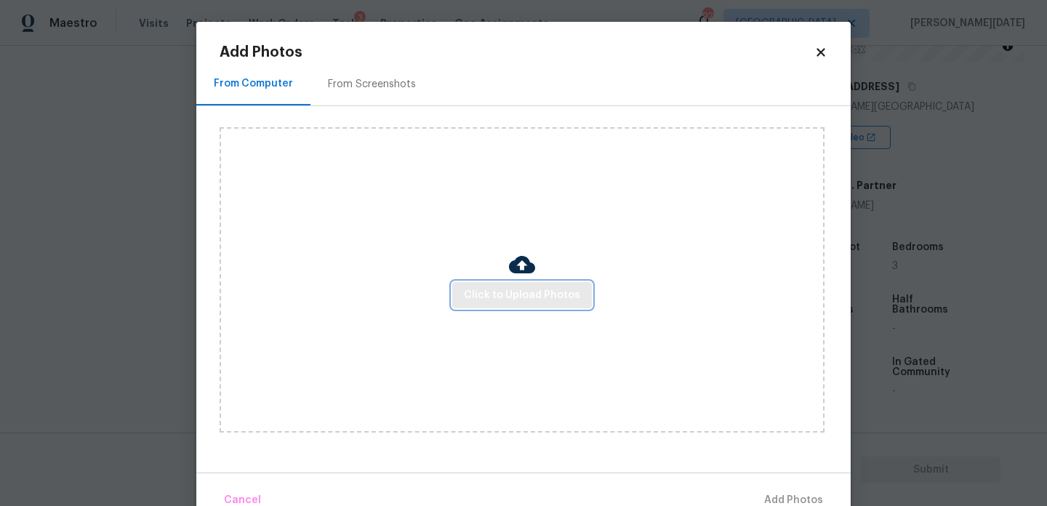
click at [478, 304] on button "Click to Upload Photos" at bounding box center [522, 295] width 140 height 27
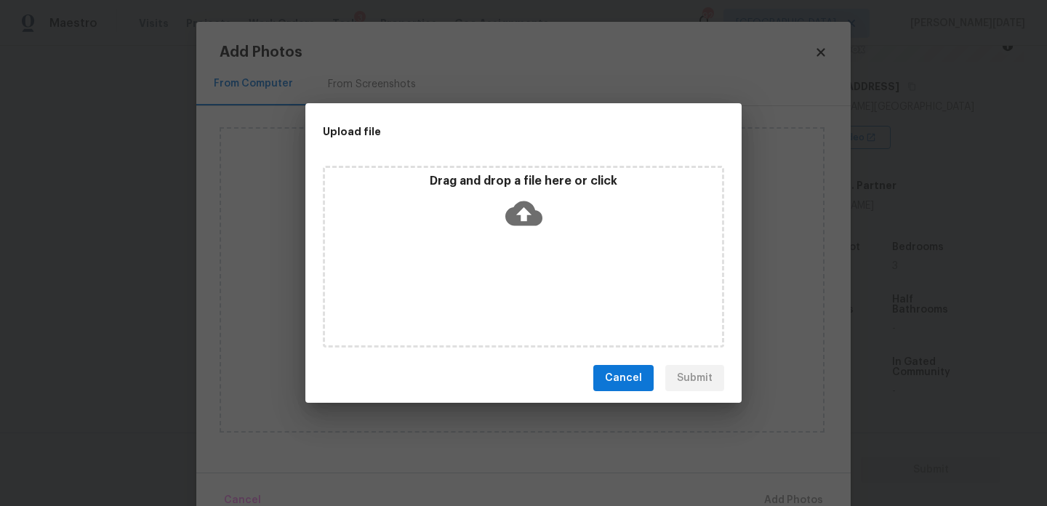
click at [478, 304] on div "Drag and drop a file here or click" at bounding box center [523, 257] width 401 height 182
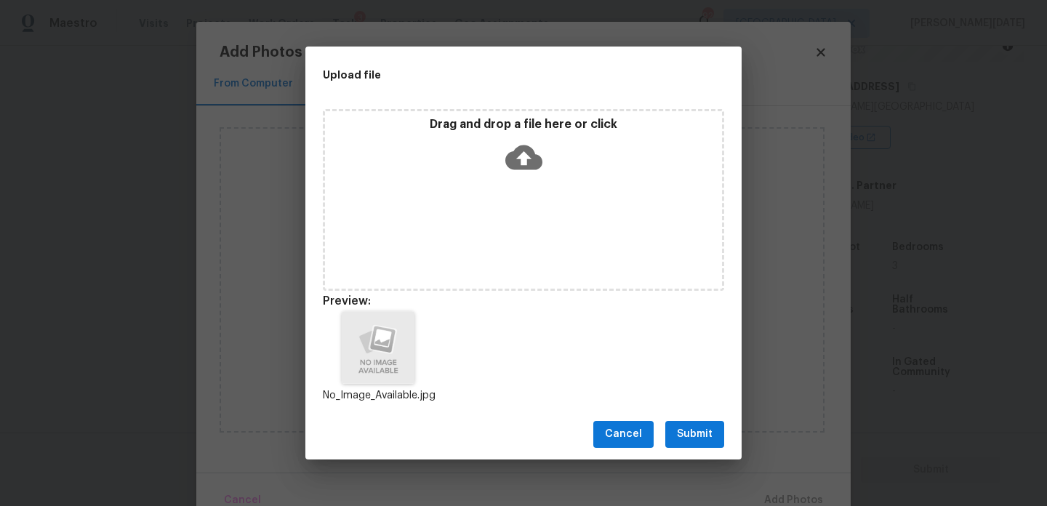
click at [715, 418] on div "Cancel Submit" at bounding box center [523, 434] width 436 height 50
click at [702, 433] on span "Submit" at bounding box center [695, 434] width 36 height 18
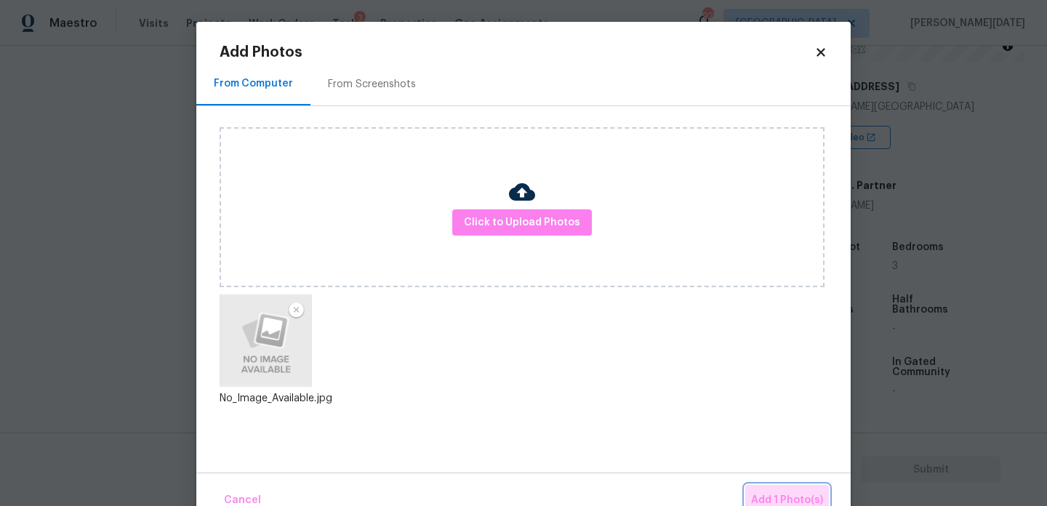
click at [774, 494] on span "Add 1 Photo(s)" at bounding box center [787, 500] width 72 height 18
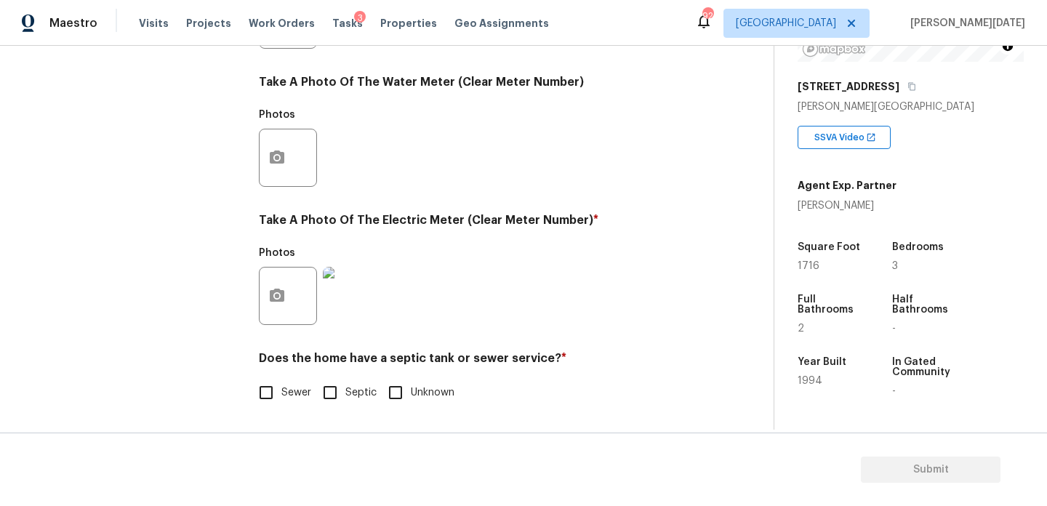
click at [287, 389] on span "Sewer" at bounding box center [296, 392] width 30 height 15
click at [281, 389] on input "Sewer" at bounding box center [266, 392] width 31 height 31
checkbox input "true"
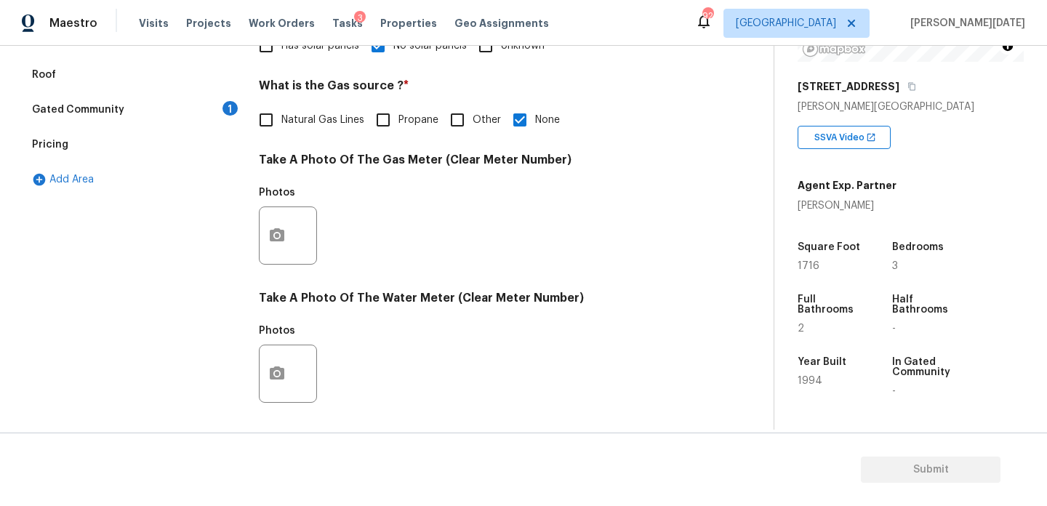
scroll to position [175, 0]
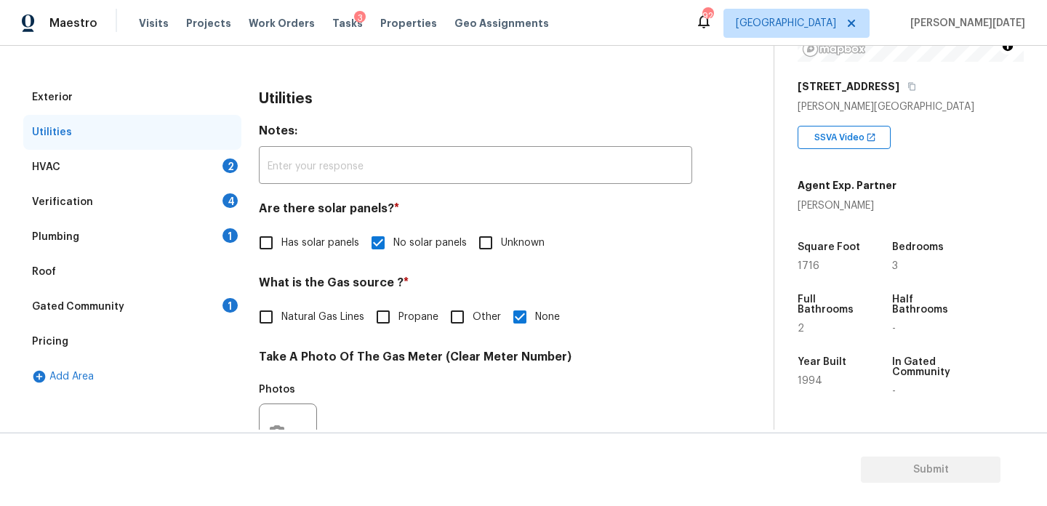
click at [233, 162] on div "2" at bounding box center [229, 165] width 15 height 15
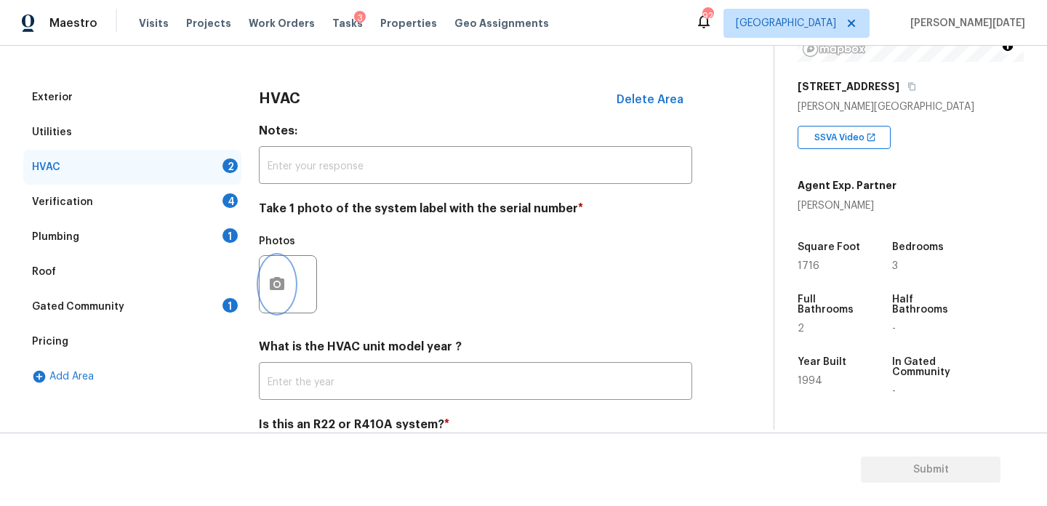
click at [276, 268] on button "button" at bounding box center [277, 284] width 35 height 57
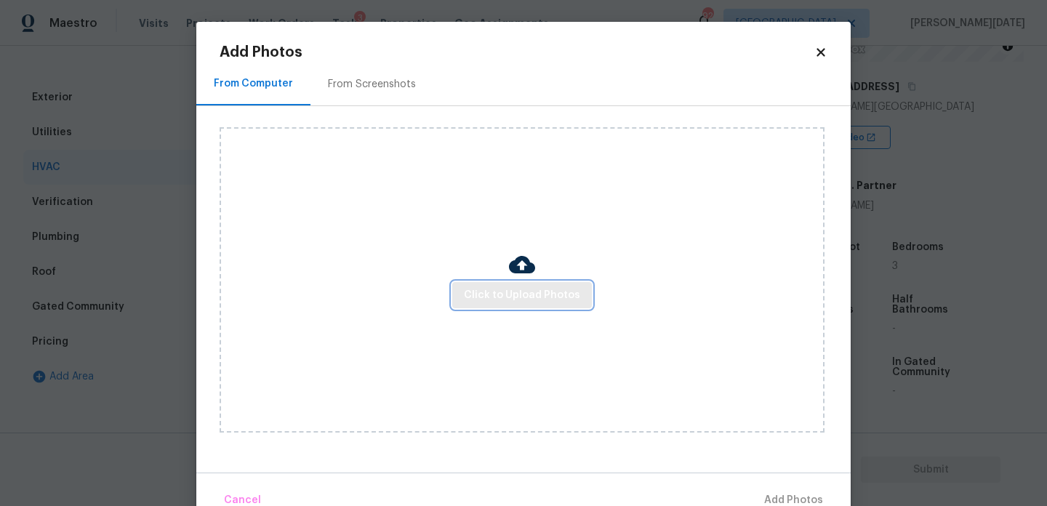
click at [507, 285] on button "Click to Upload Photos" at bounding box center [522, 295] width 140 height 27
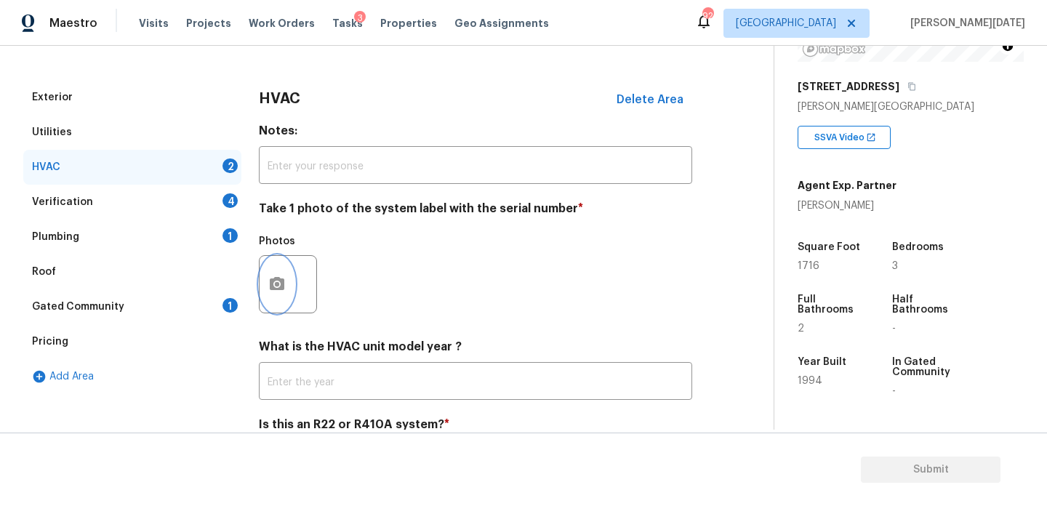
scroll to position [242, 0]
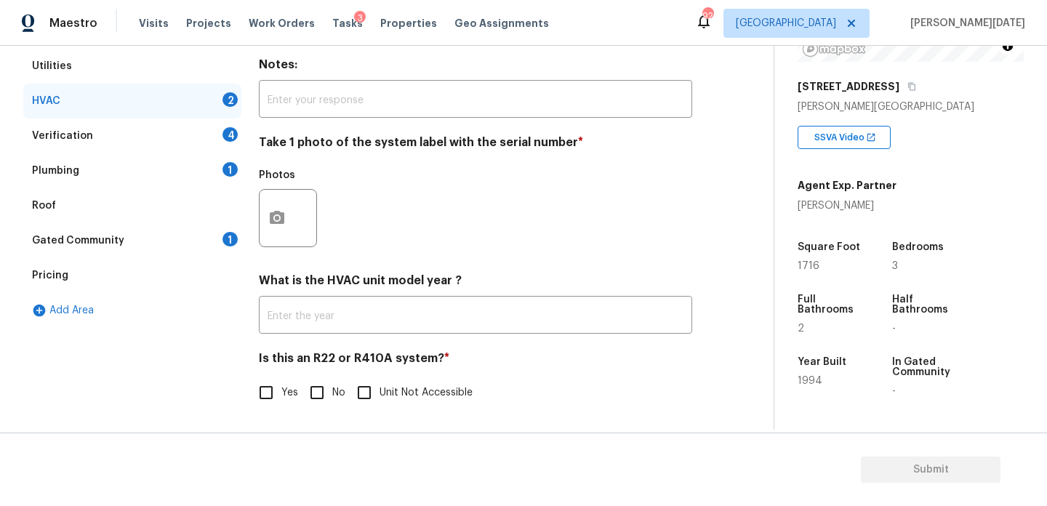
click at [272, 396] on input "Yes" at bounding box center [266, 392] width 31 height 31
checkbox input "true"
click at [278, 230] on button "button" at bounding box center [277, 217] width 35 height 57
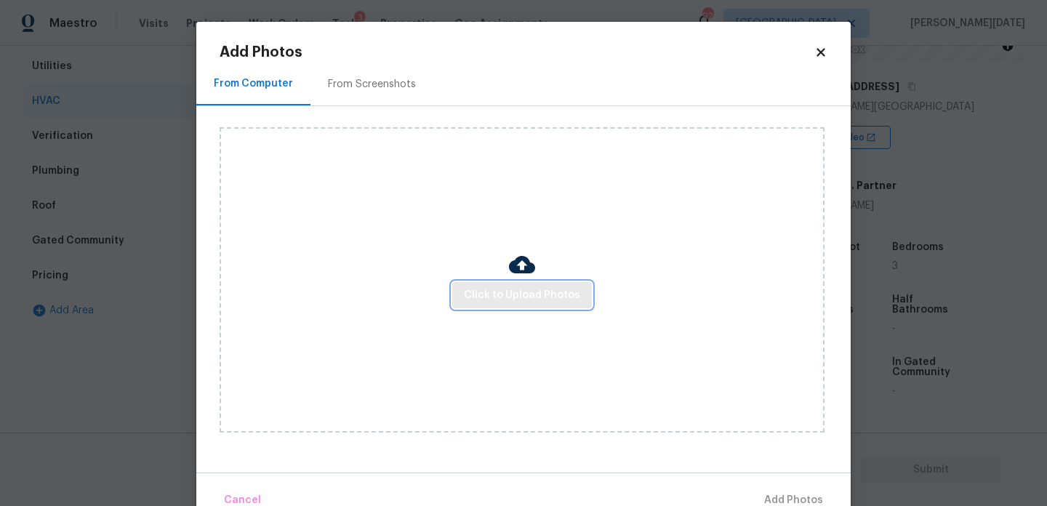
click at [482, 294] on span "Click to Upload Photos" at bounding box center [522, 295] width 116 height 18
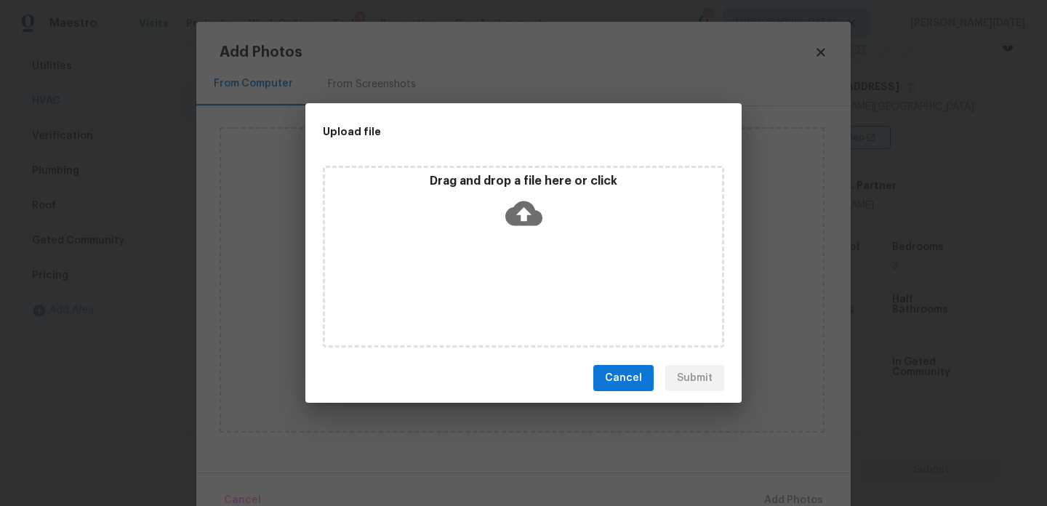
click at [482, 294] on div "Drag and drop a file here or click" at bounding box center [523, 257] width 401 height 182
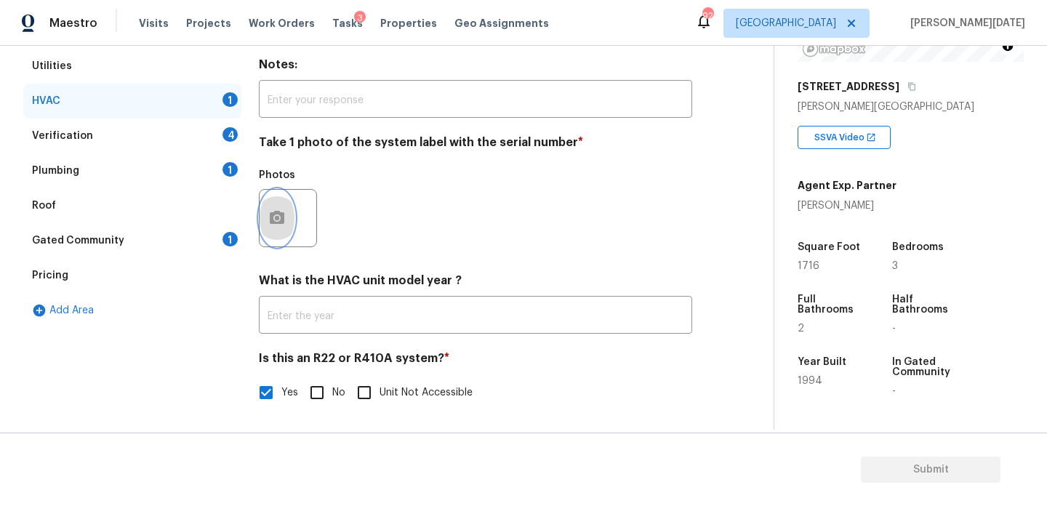
click at [292, 211] on button "button" at bounding box center [277, 218] width 35 height 57
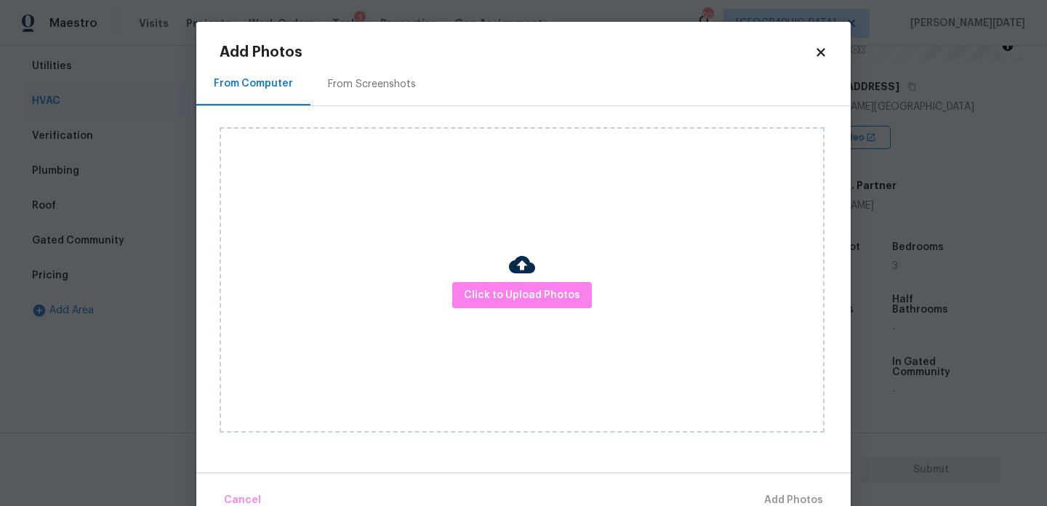
click at [461, 280] on div "Click to Upload Photos" at bounding box center [522, 279] width 605 height 305
click at [486, 292] on span "Click to Upload Photos" at bounding box center [522, 295] width 116 height 18
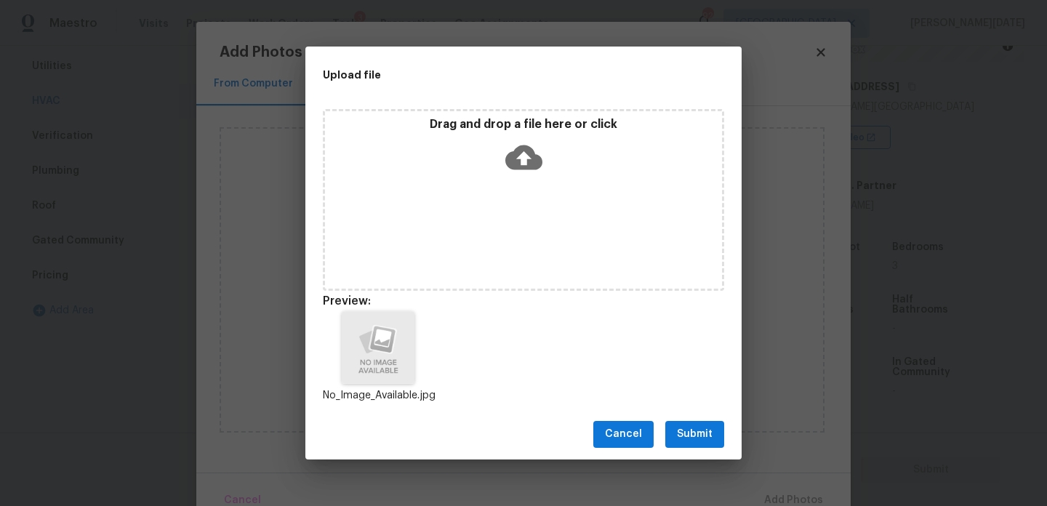
click at [668, 420] on div "Cancel Submit" at bounding box center [523, 434] width 436 height 50
click at [682, 425] on button "Submit" at bounding box center [694, 434] width 59 height 27
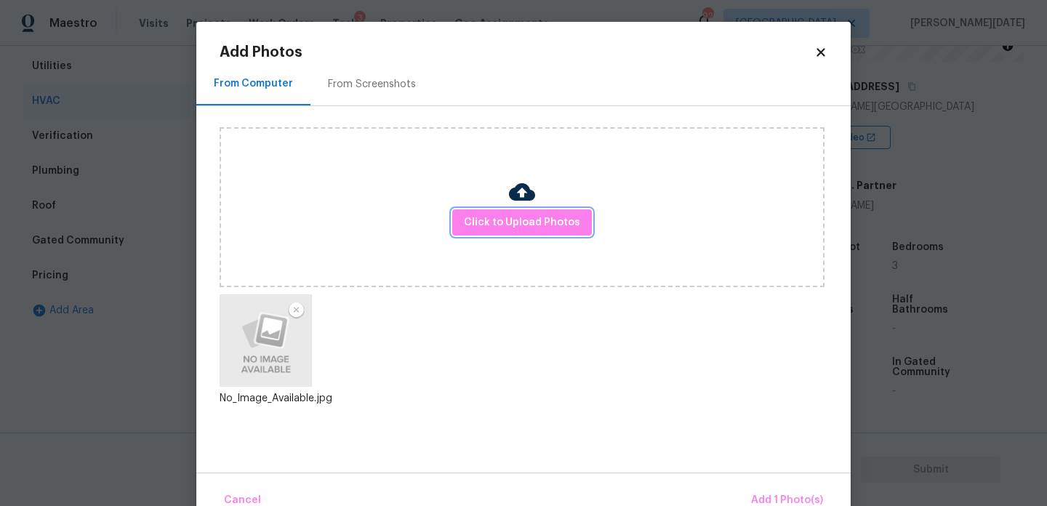
scroll to position [32, 0]
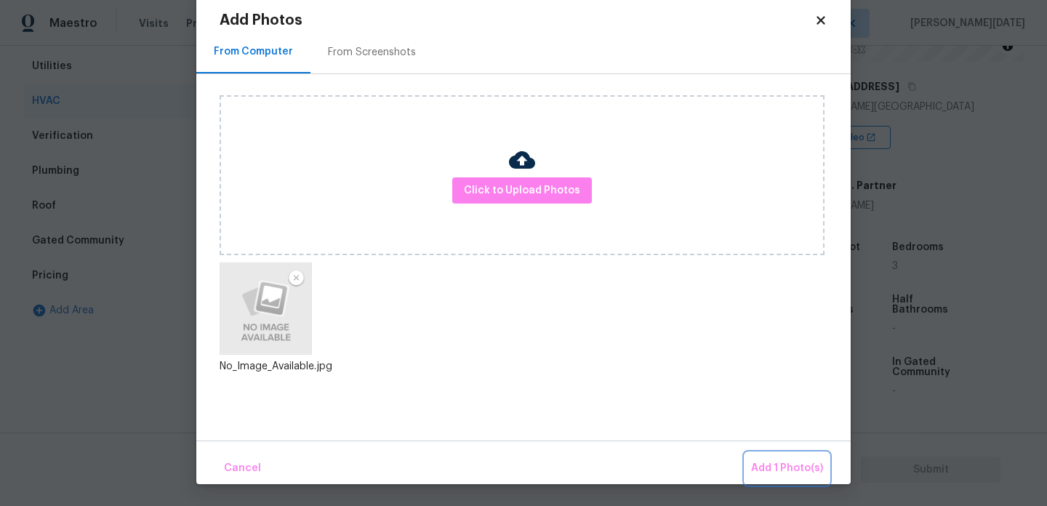
click at [759, 454] on button "Add 1 Photo(s)" at bounding box center [787, 468] width 84 height 31
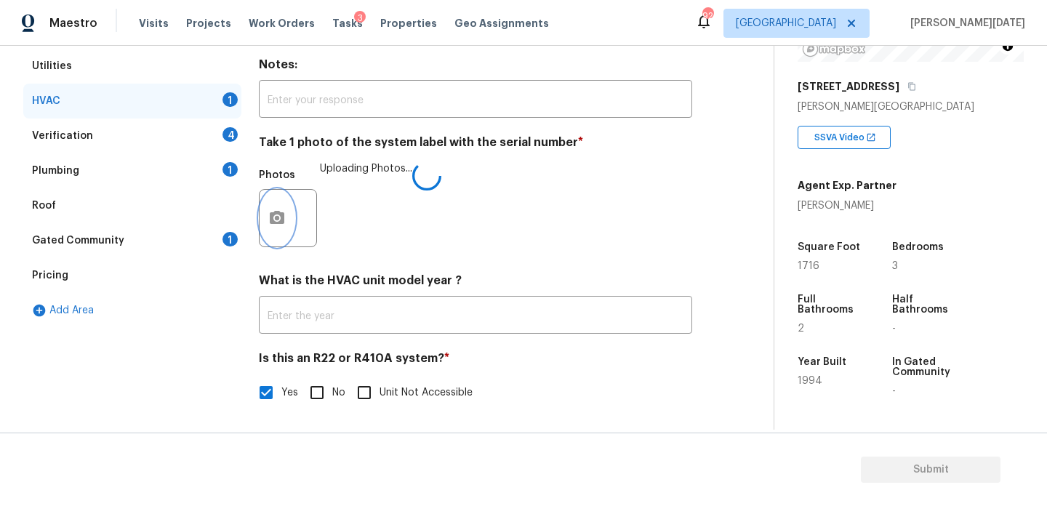
scroll to position [0, 0]
click at [224, 137] on div "4" at bounding box center [229, 134] width 15 height 15
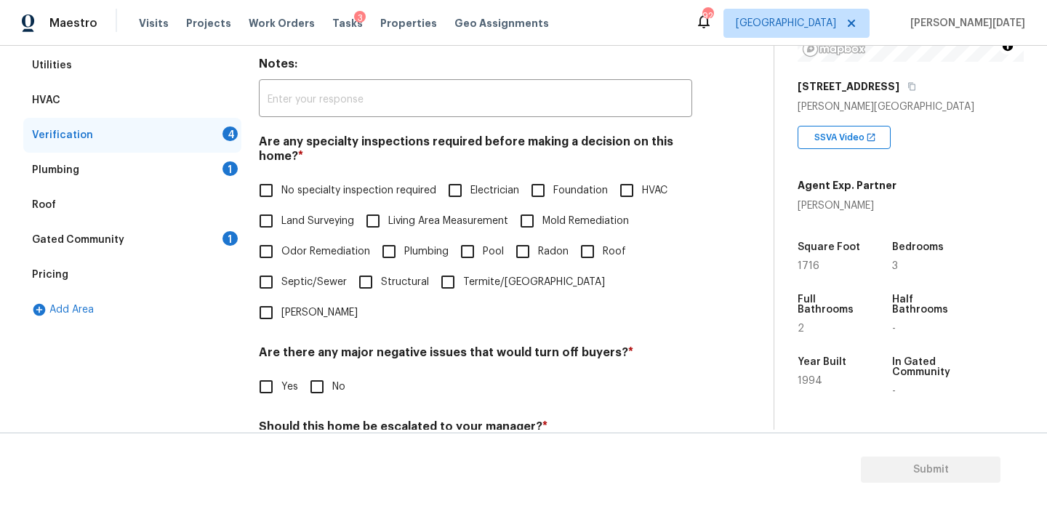
click at [280, 182] on input "No specialty inspection required" at bounding box center [266, 190] width 31 height 31
checkbox input "true"
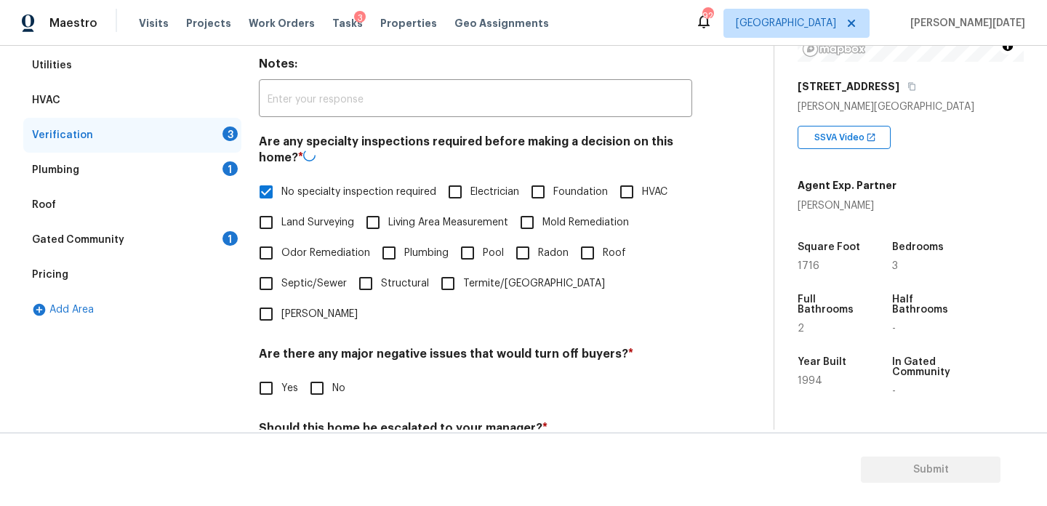
click at [318, 373] on input "No" at bounding box center [317, 388] width 31 height 31
checkbox input "true"
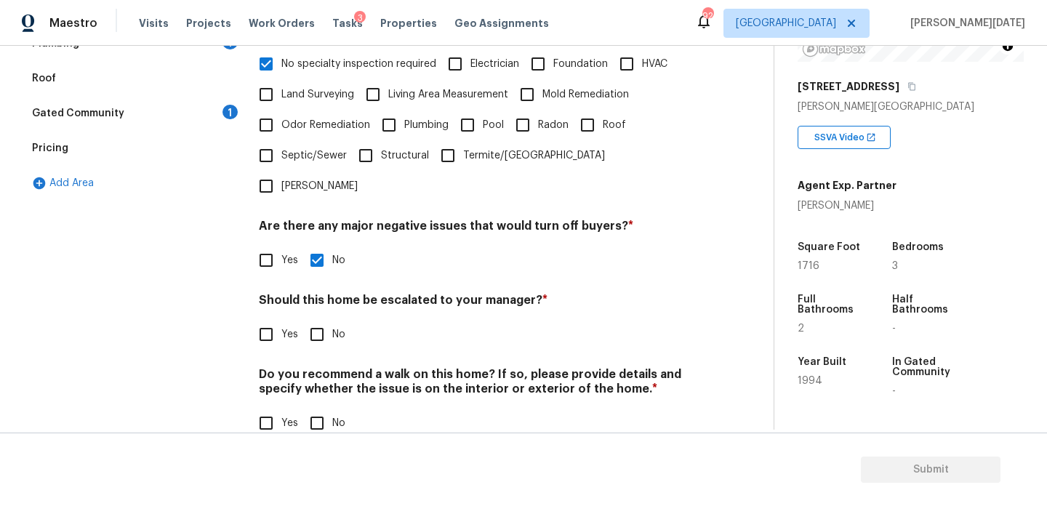
click at [312, 408] on input "No" at bounding box center [317, 423] width 31 height 31
checkbox input "true"
click at [268, 321] on div "Verification Notes: ​ Are any specialty inspections required before making a de…" at bounding box center [475, 172] width 433 height 571
click at [268, 319] on input "Yes" at bounding box center [266, 334] width 31 height 31
checkbox input "true"
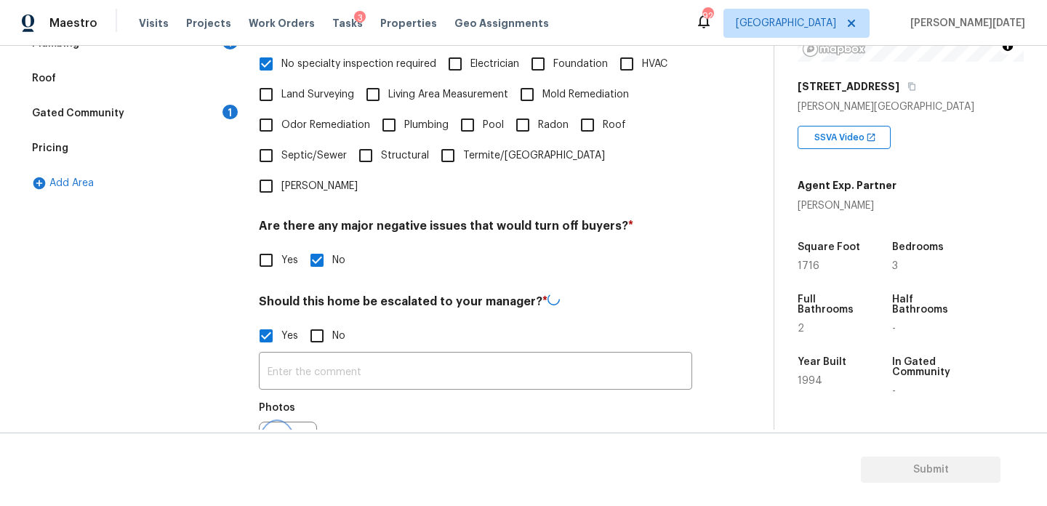
click at [278, 449] on circle "button" at bounding box center [277, 451] width 4 height 4
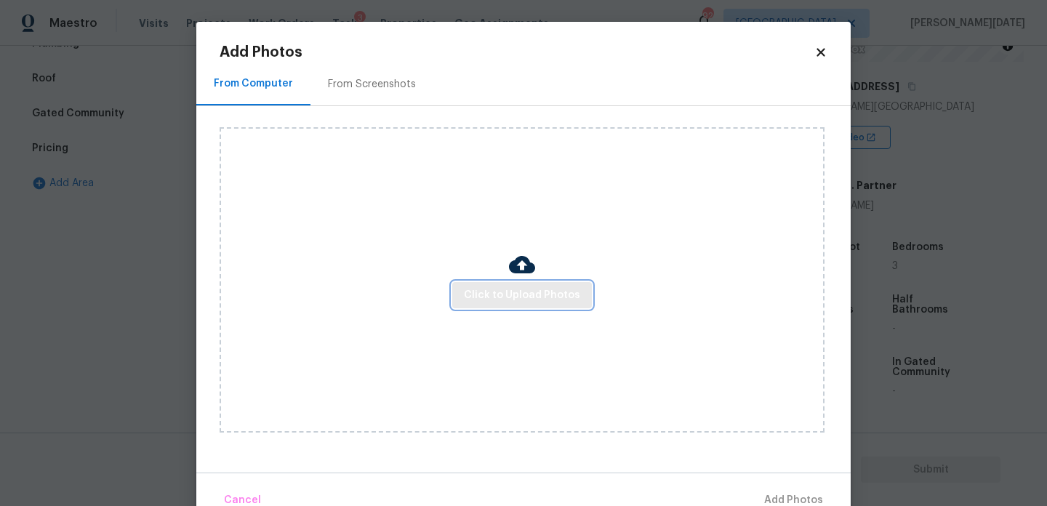
click at [511, 292] on span "Click to Upload Photos" at bounding box center [522, 295] width 116 height 18
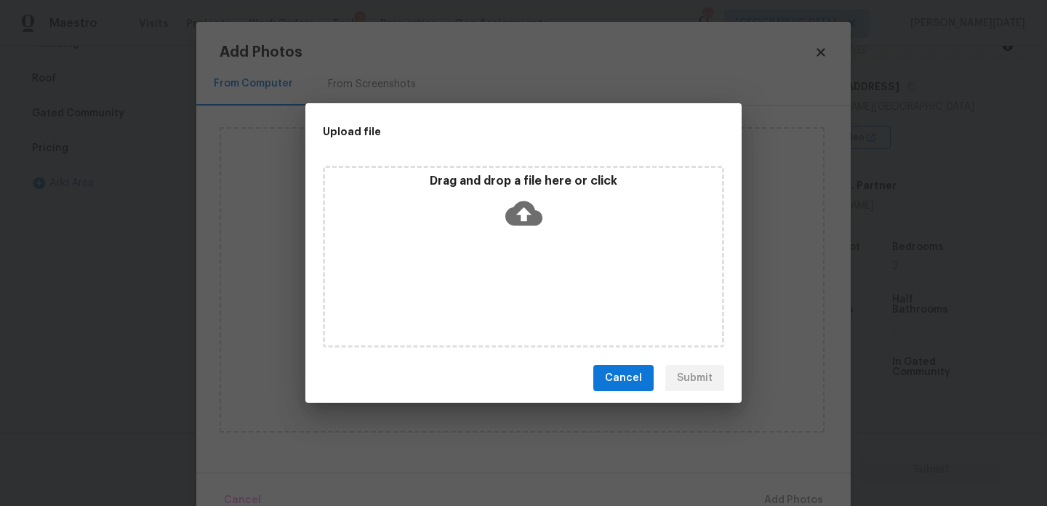
click at [511, 292] on div "Drag and drop a file here or click" at bounding box center [523, 257] width 401 height 182
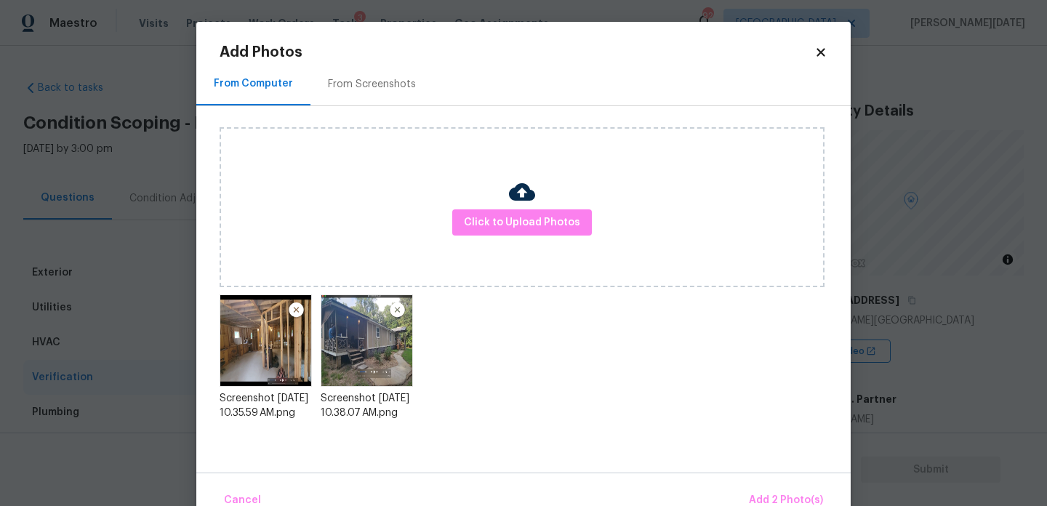
scroll to position [214, 0]
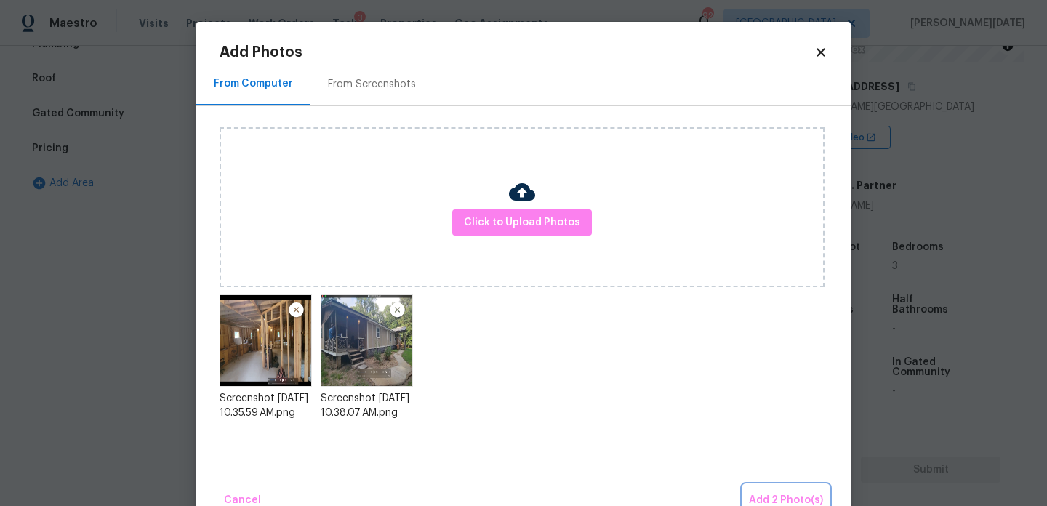
click at [776, 494] on span "Add 2 Photo(s)" at bounding box center [786, 500] width 74 height 18
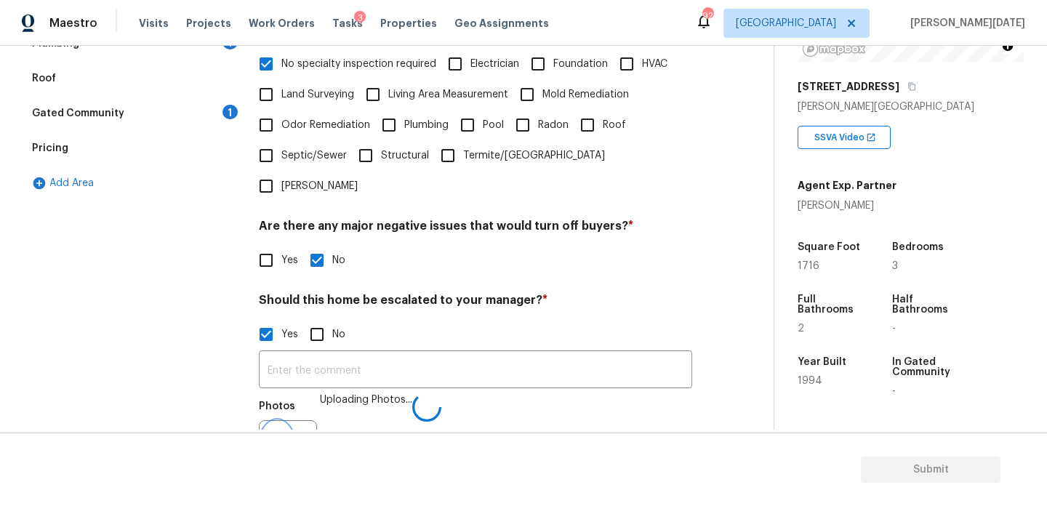
scroll to position [387, 0]
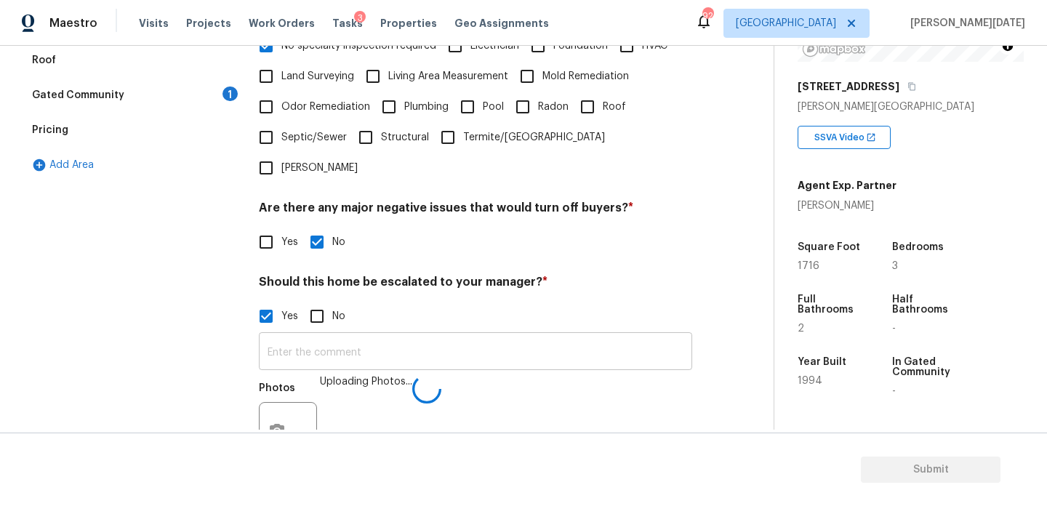
click at [319, 336] on input "text" at bounding box center [475, 353] width 433 height 34
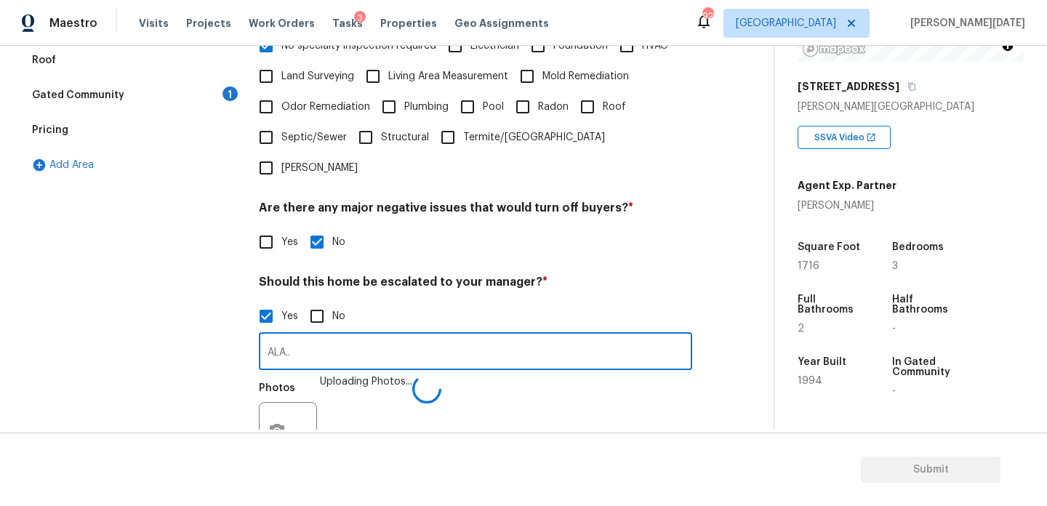
click at [622, 242] on div "Verification Notes: ​ Are any specialty inspections required before making a de…" at bounding box center [475, 221] width 433 height 707
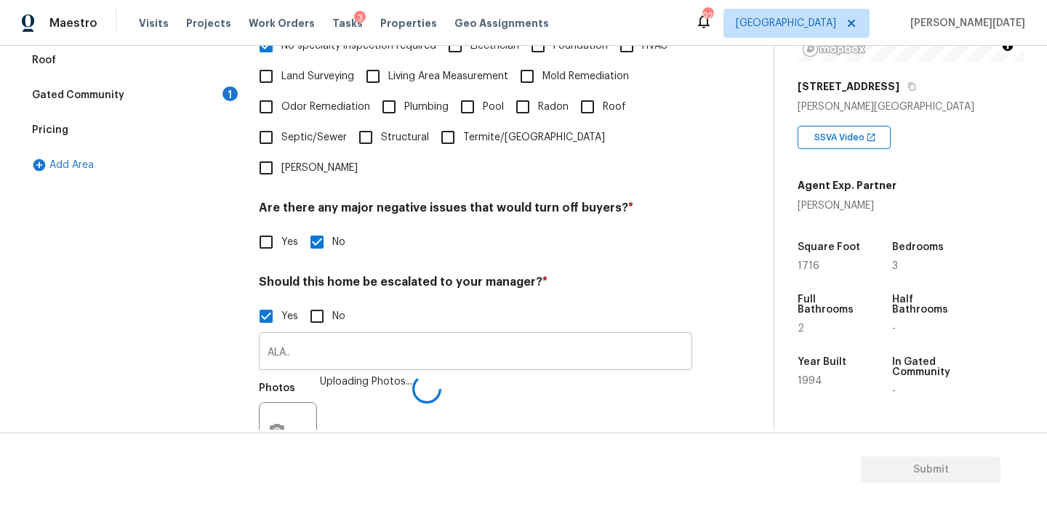
click at [373, 336] on input "ALA.." at bounding box center [475, 353] width 433 height 34
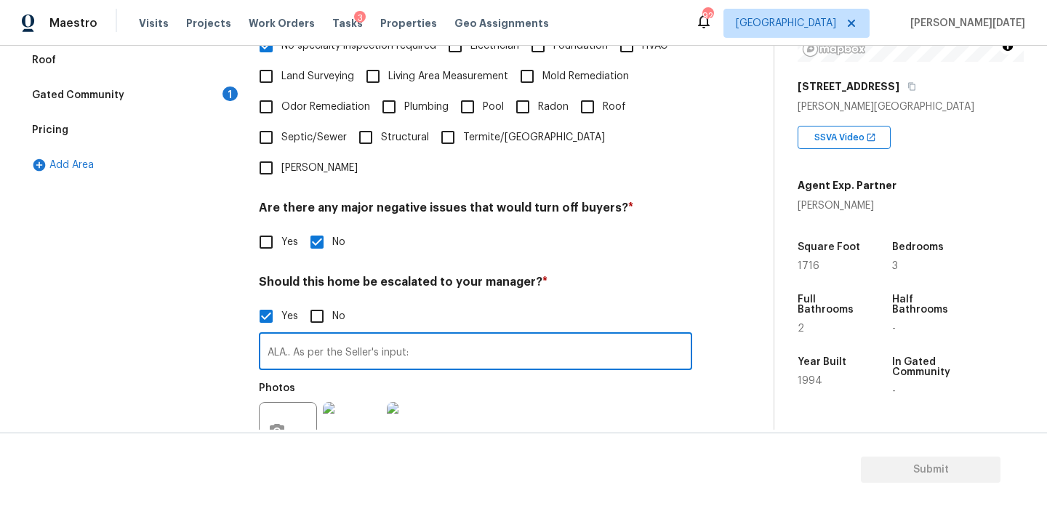
paste input "Seller is still in the process of building this property. He is about 70% done …"
type input "ALA.. As per the Seller's input: Seller is still in the process of building thi…"
click at [512, 383] on div "Photos" at bounding box center [475, 421] width 433 height 95
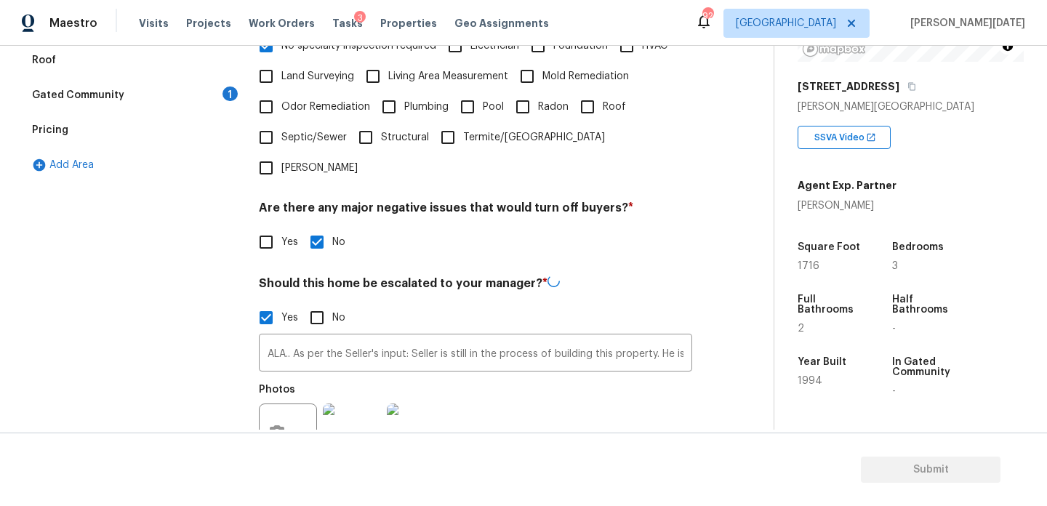
scroll to position [507, 0]
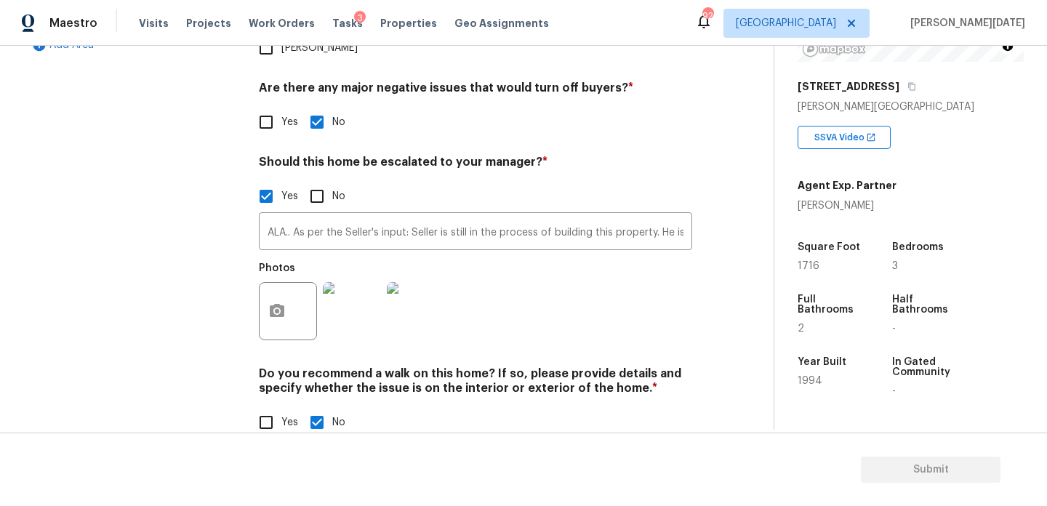
click at [270, 407] on input "Yes" at bounding box center [266, 422] width 31 height 31
checkbox input "true"
checkbox input "false"
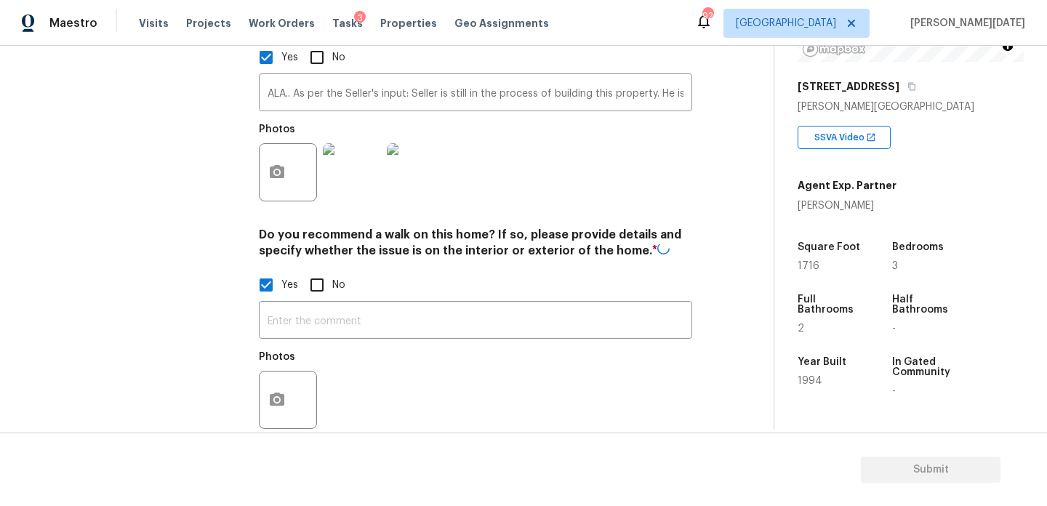
scroll to position [644, 0]
click at [340, 305] on input "text" at bounding box center [475, 322] width 433 height 34
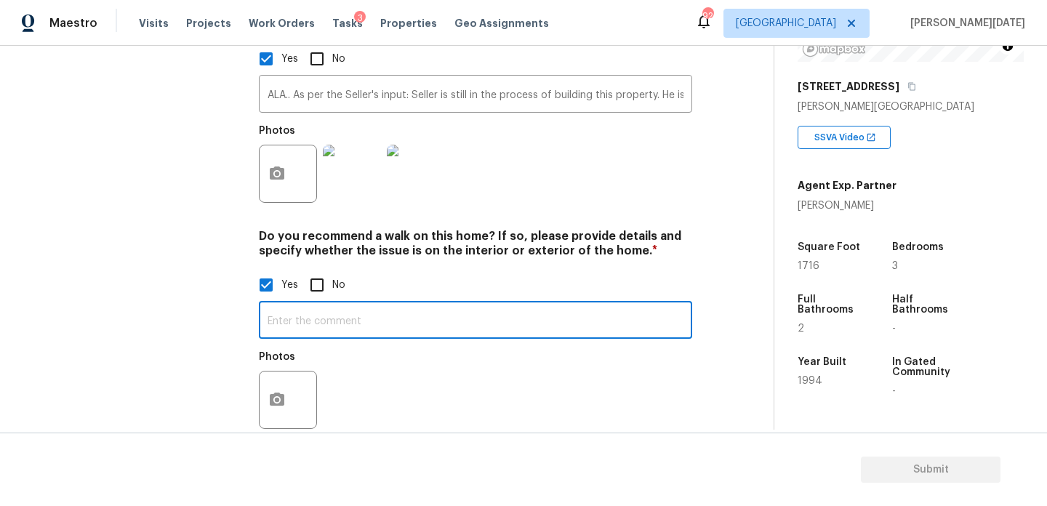
paste input "ALA.. As per the Seller's input: Seller is still in the process of building thi…"
type input "ALA.. As per the Seller's input: Seller is still in the process of building thi…"
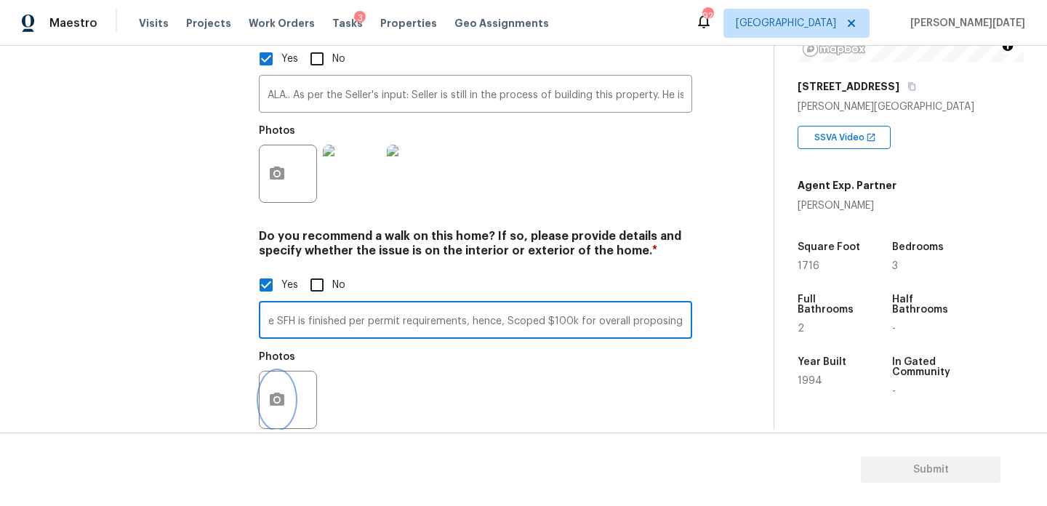
click at [278, 372] on button "button" at bounding box center [277, 400] width 35 height 57
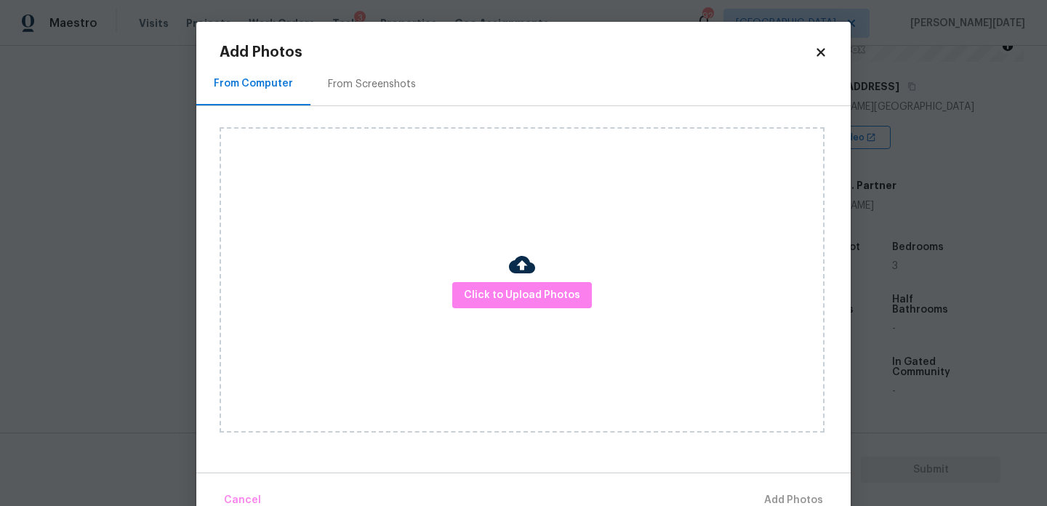
scroll to position [0, 0]
click at [514, 296] on span "Click to Upload Photos" at bounding box center [522, 295] width 116 height 18
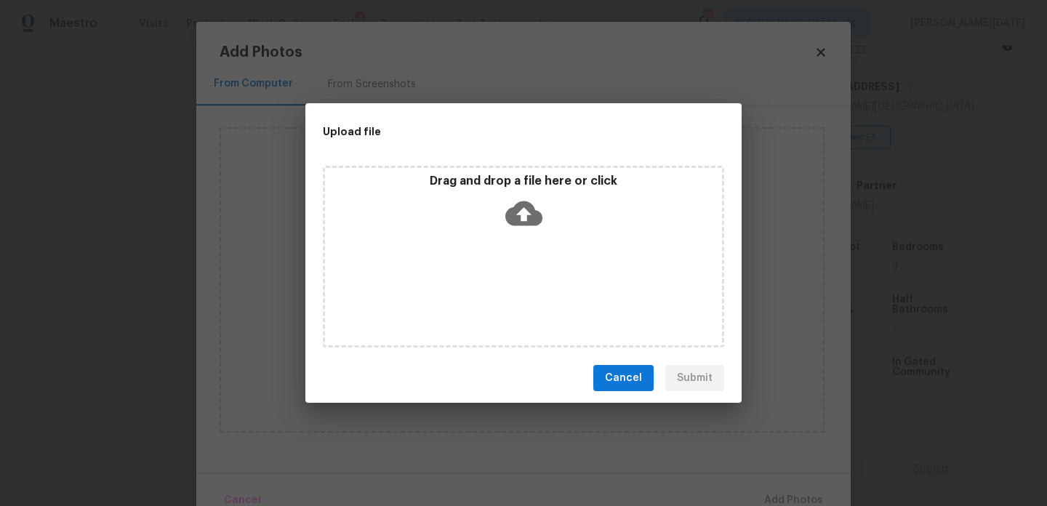
click at [514, 296] on div "Drag and drop a file here or click" at bounding box center [523, 257] width 401 height 182
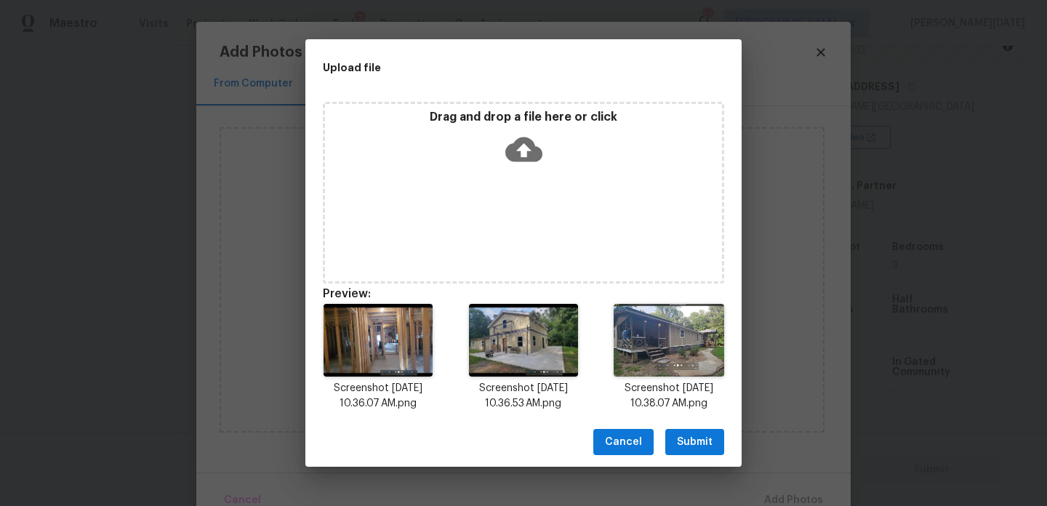
click at [694, 442] on span "Submit" at bounding box center [695, 442] width 36 height 18
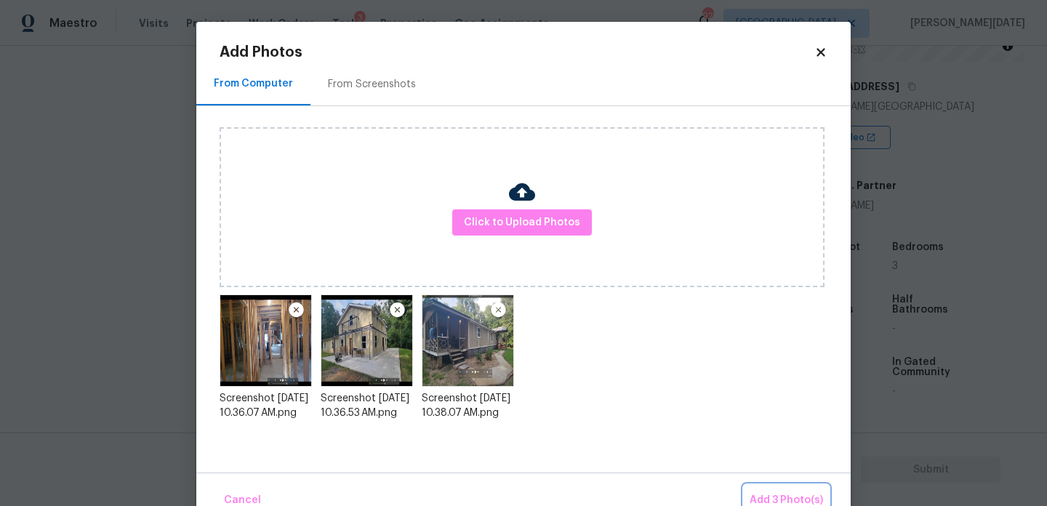
click at [767, 493] on span "Add 3 Photo(s)" at bounding box center [786, 500] width 73 height 18
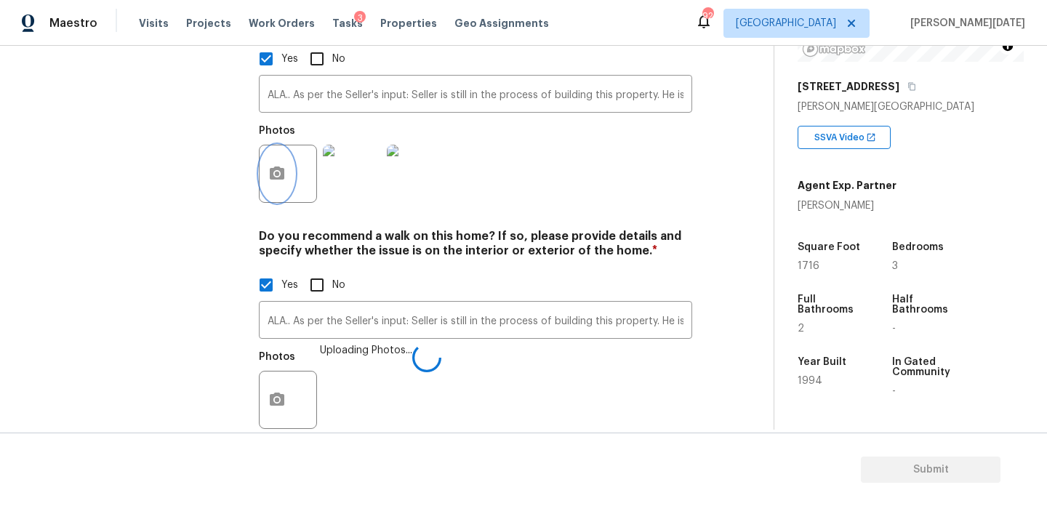
click at [269, 165] on icon "button" at bounding box center [276, 173] width 17 height 17
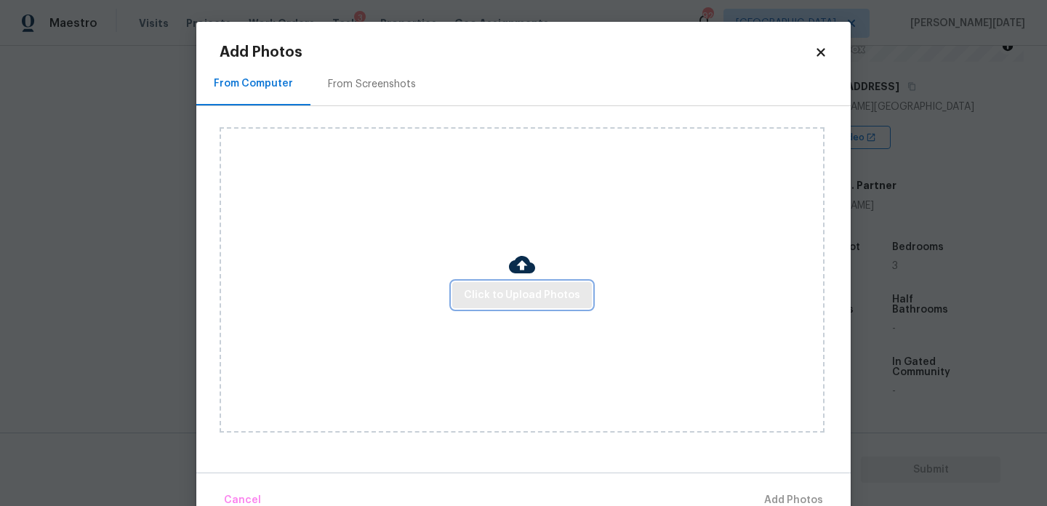
click at [477, 282] on button "Click to Upload Photos" at bounding box center [522, 295] width 140 height 27
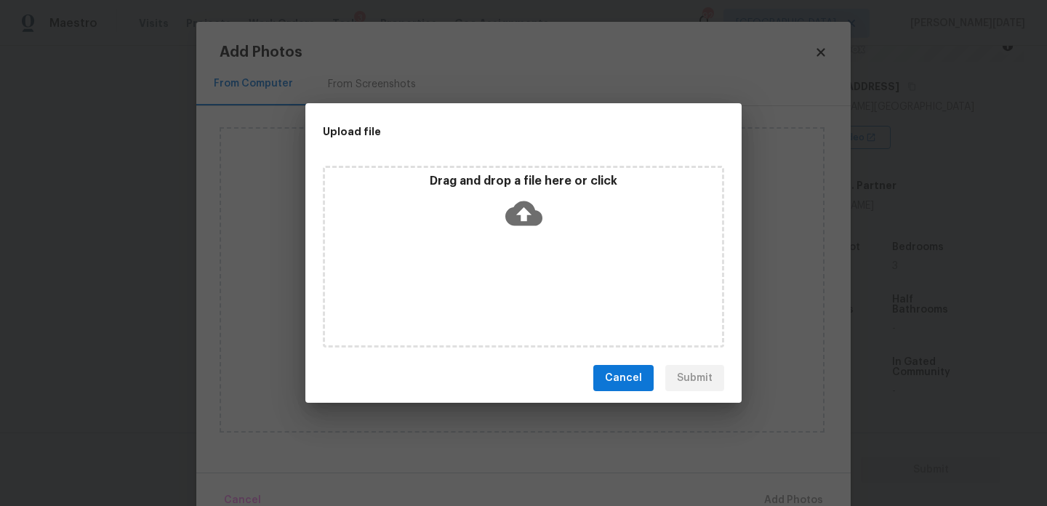
click at [477, 282] on div "Drag and drop a file here or click" at bounding box center [523, 257] width 401 height 182
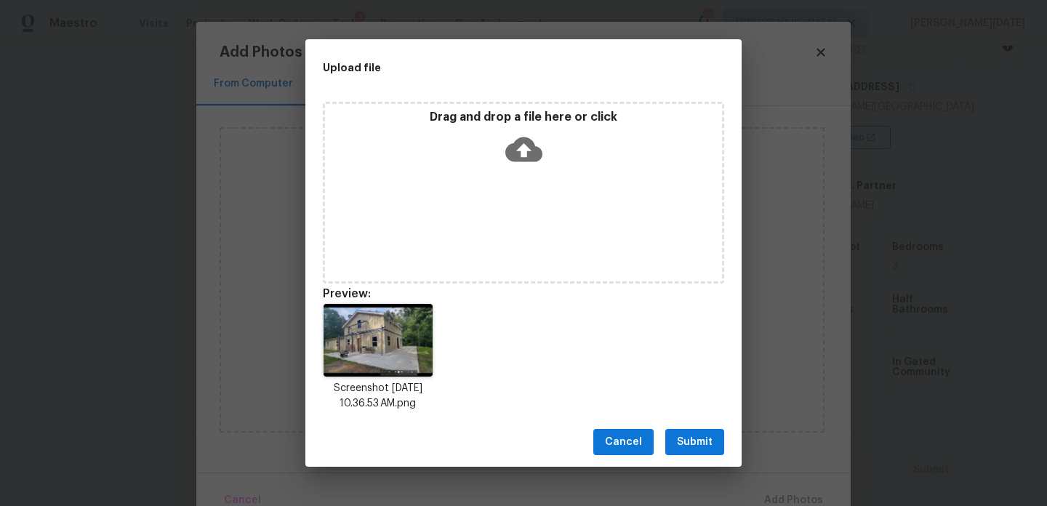
click at [691, 437] on span "Submit" at bounding box center [695, 442] width 36 height 18
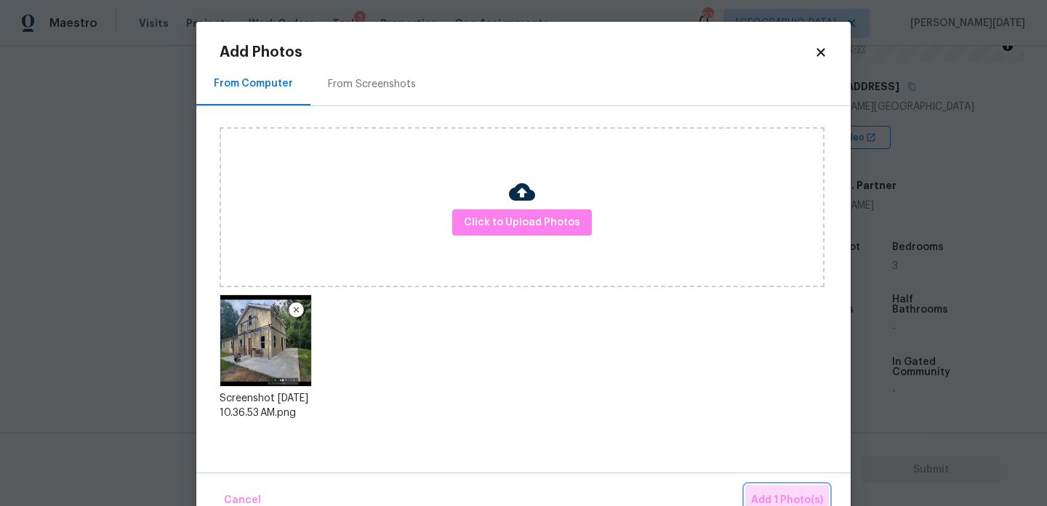
click at [769, 489] on button "Add 1 Photo(s)" at bounding box center [787, 500] width 84 height 31
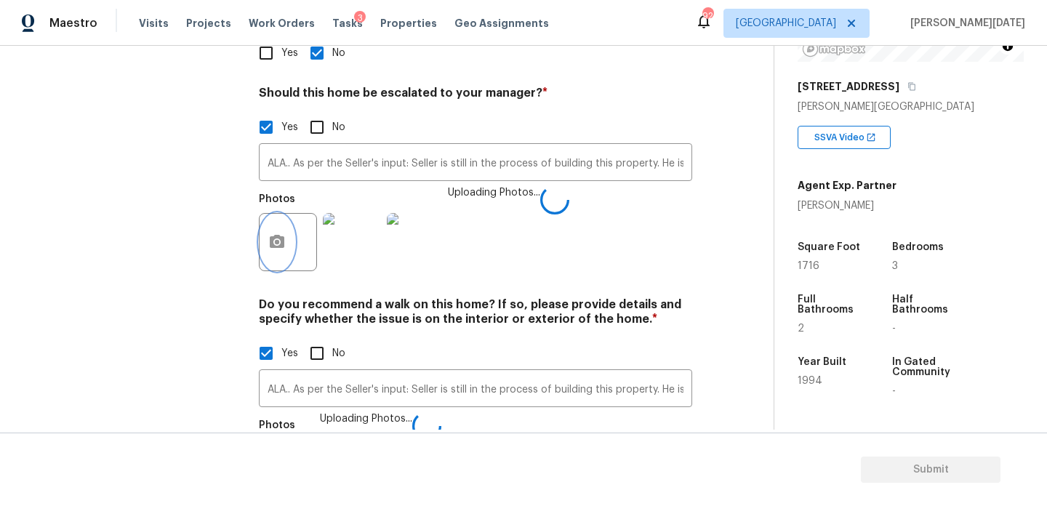
scroll to position [572, 0]
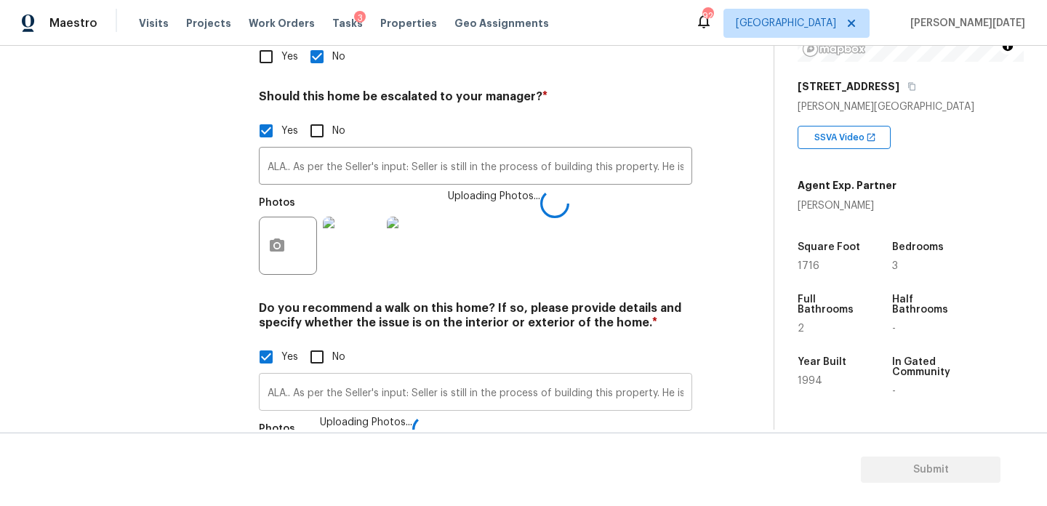
click at [563, 377] on input "ALA.. As per the Seller's input: Seller is still in the process of building thi…" at bounding box center [475, 394] width 433 height 34
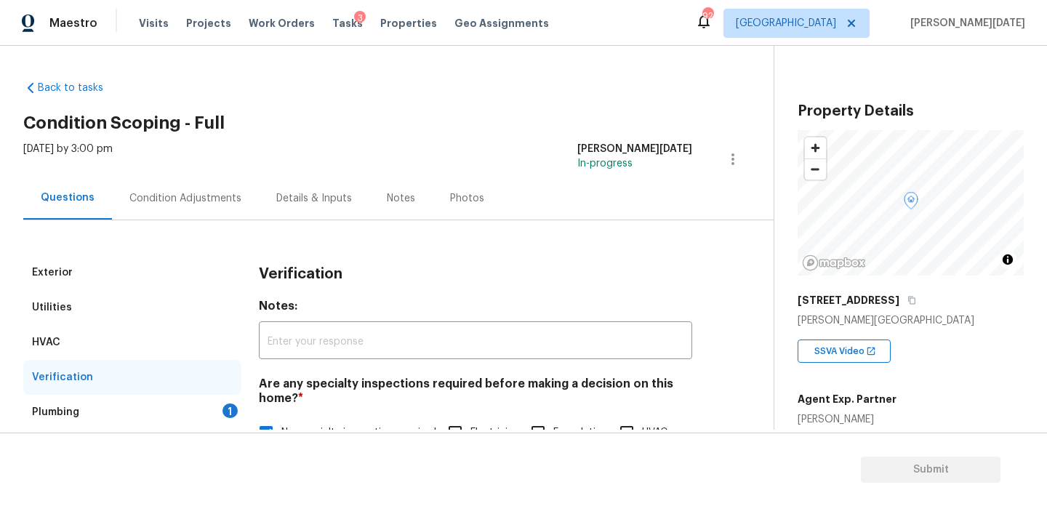
scroll to position [214, 0]
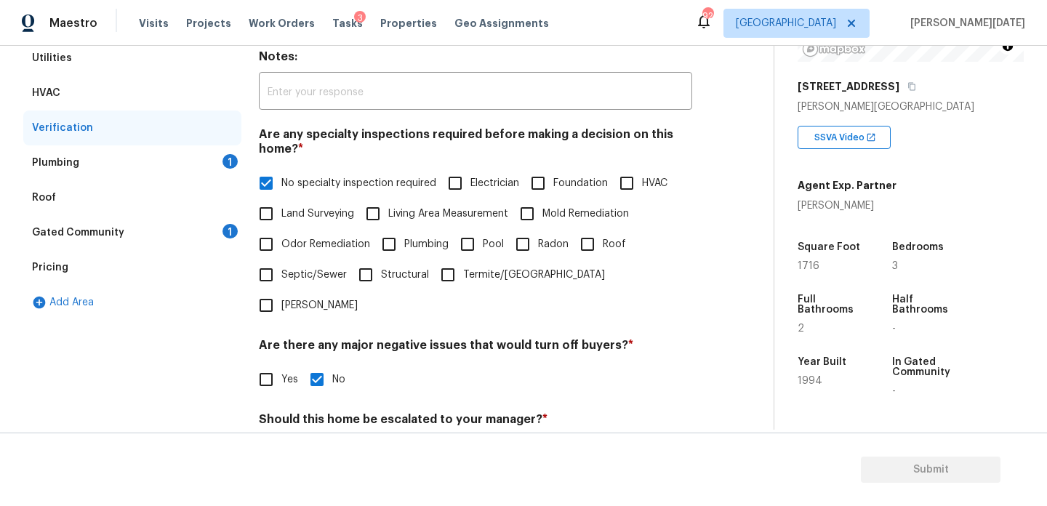
click at [218, 154] on div "Plumbing 1" at bounding box center [132, 162] width 218 height 35
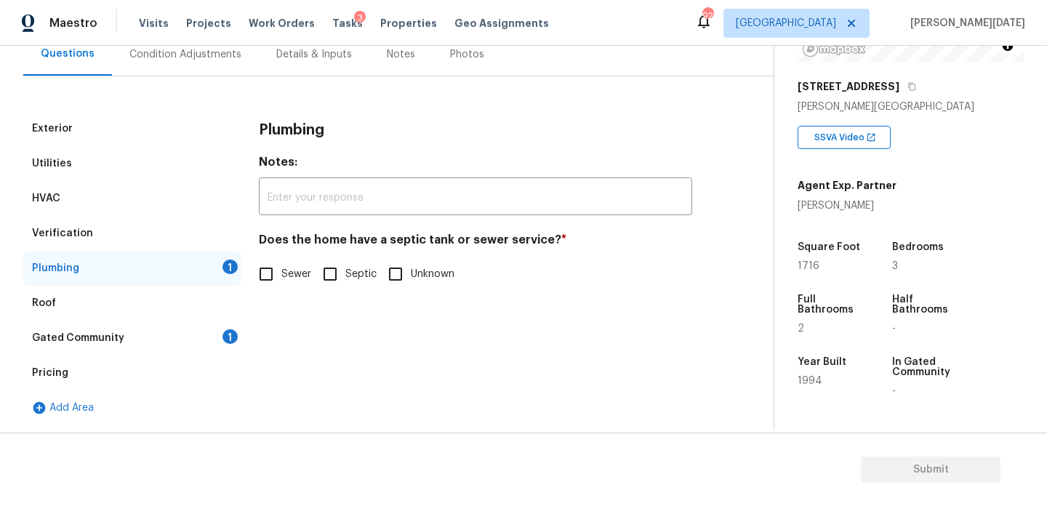
click at [270, 268] on input "Sewer" at bounding box center [266, 274] width 31 height 31
checkbox input "true"
click at [222, 333] on div "Gated Community 1" at bounding box center [132, 338] width 218 height 35
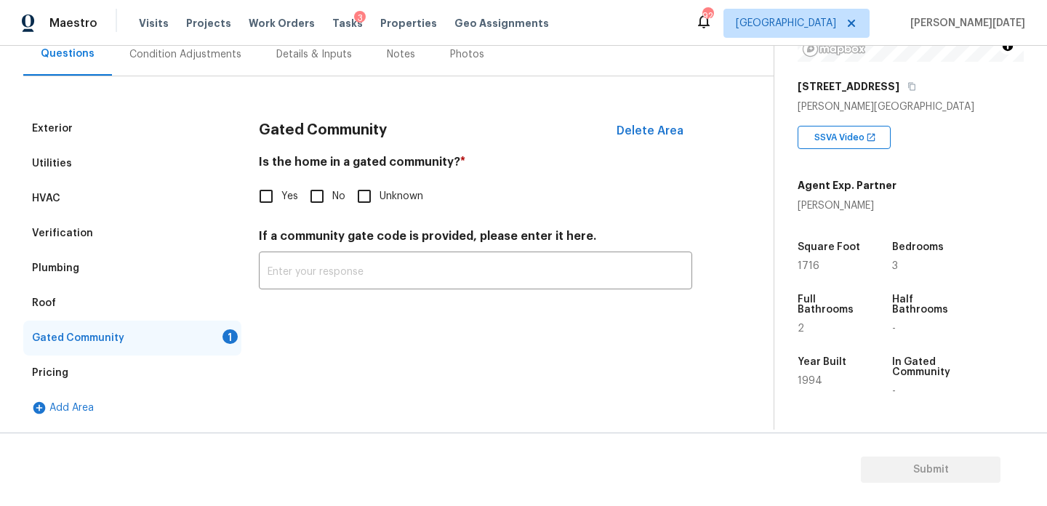
click at [310, 203] on input "No" at bounding box center [317, 196] width 31 height 31
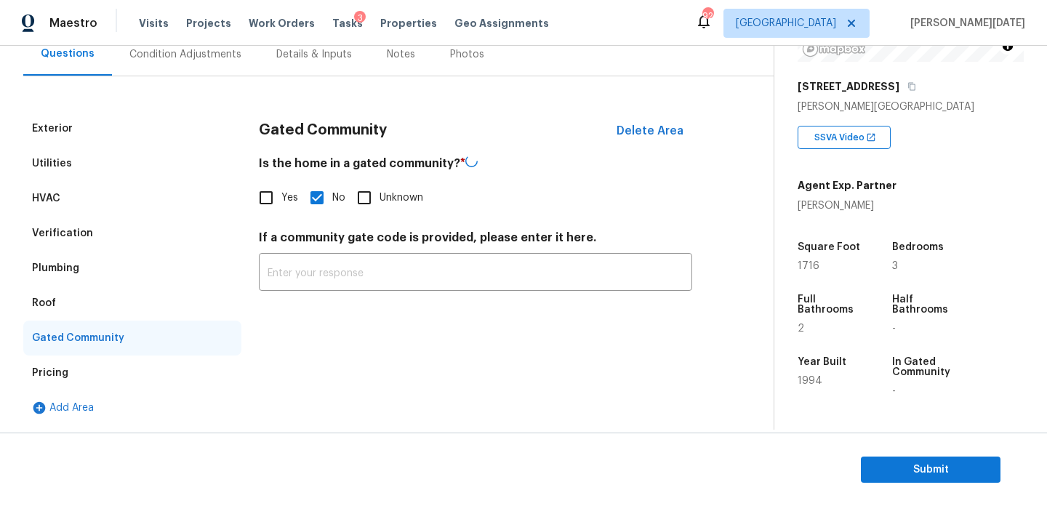
click at [310, 203] on input "No" at bounding box center [317, 197] width 31 height 31
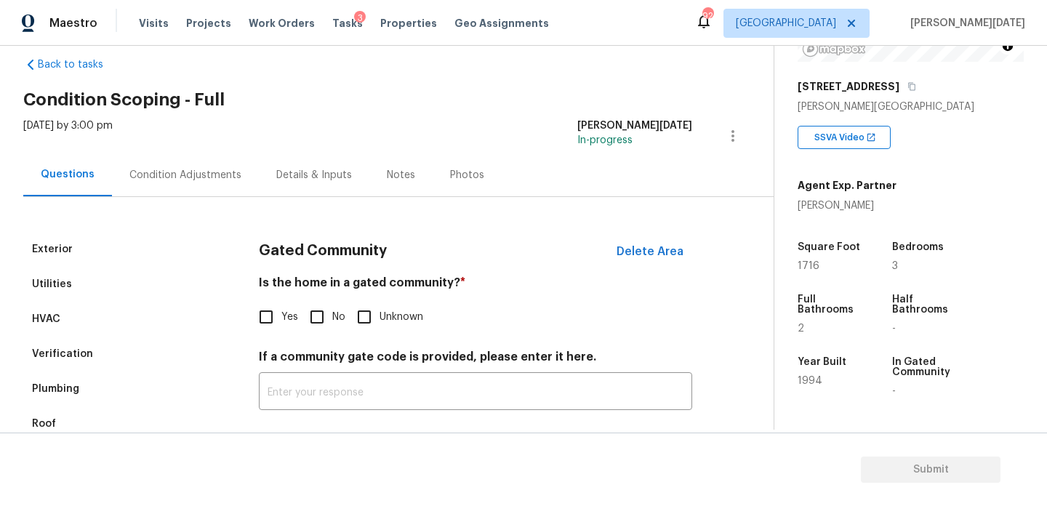
scroll to position [0, 0]
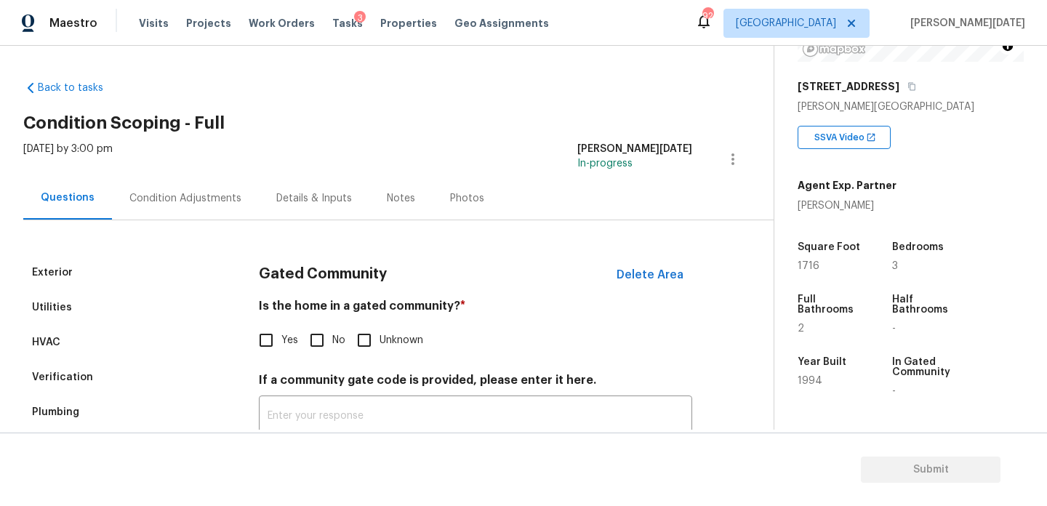
click at [306, 344] on input "No" at bounding box center [317, 340] width 31 height 31
checkbox input "true"
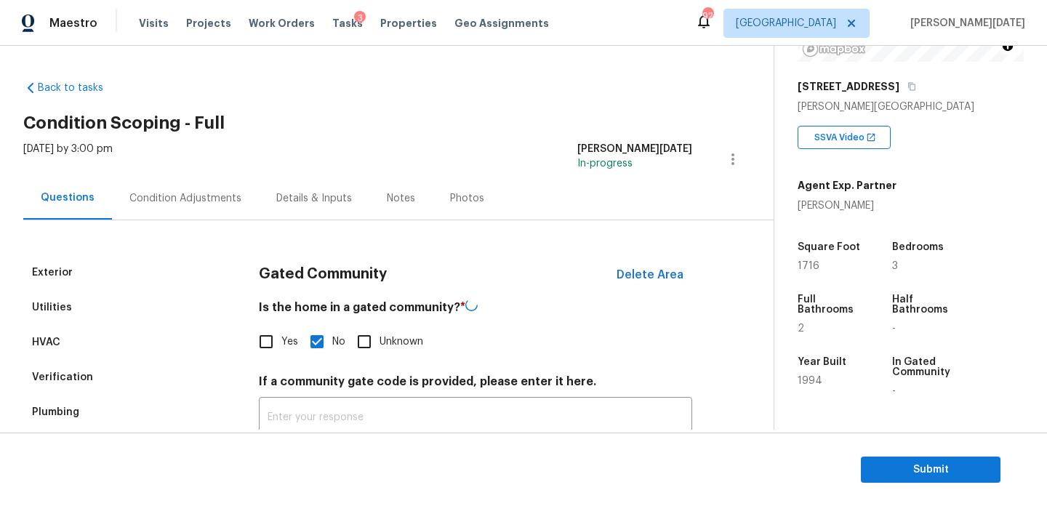
click at [270, 340] on input "Yes" at bounding box center [266, 341] width 31 height 31
checkbox input "true"
checkbox input "false"
click at [177, 208] on div "Condition Adjustments" at bounding box center [185, 198] width 147 height 43
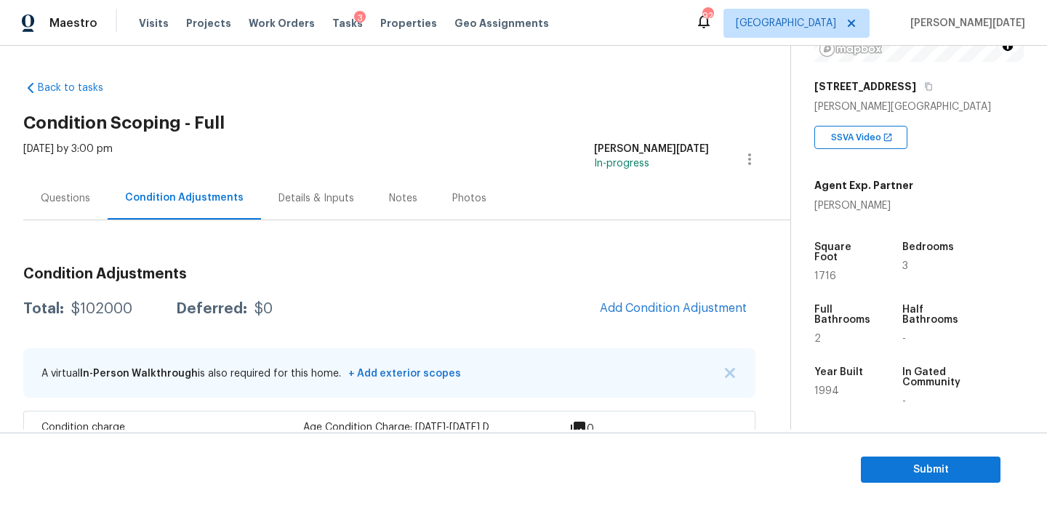
scroll to position [92, 0]
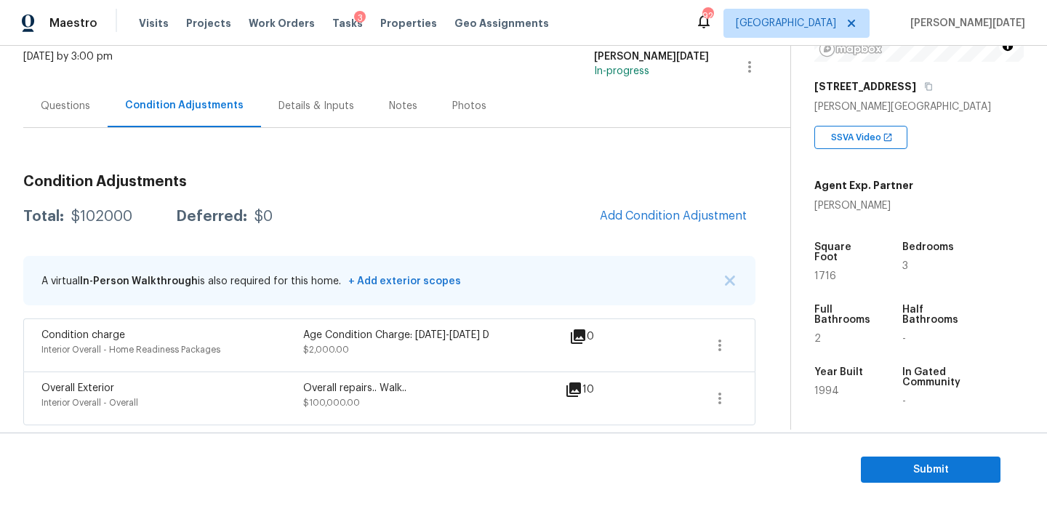
click at [60, 99] on div "Questions" at bounding box center [65, 106] width 49 height 15
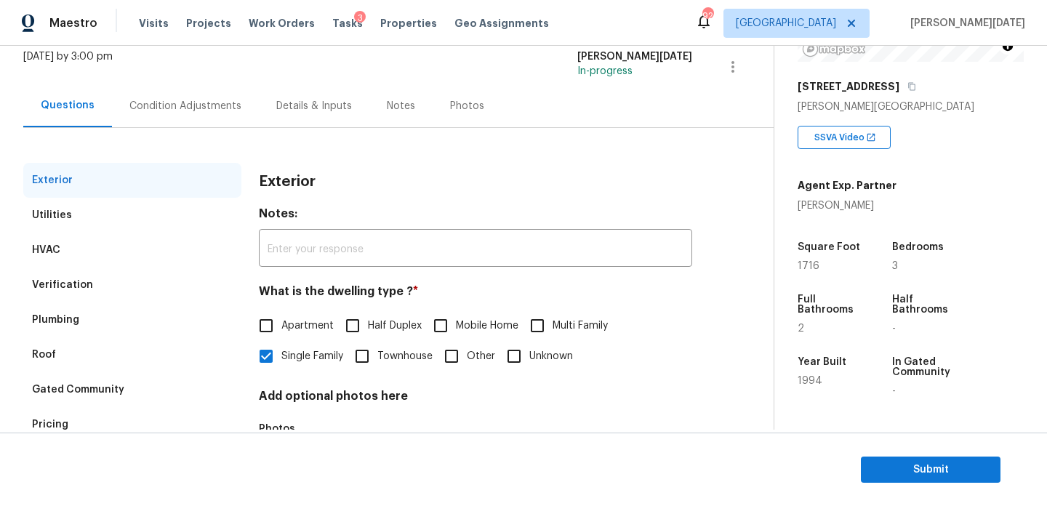
click at [89, 231] on div "Utilities" at bounding box center [132, 215] width 218 height 35
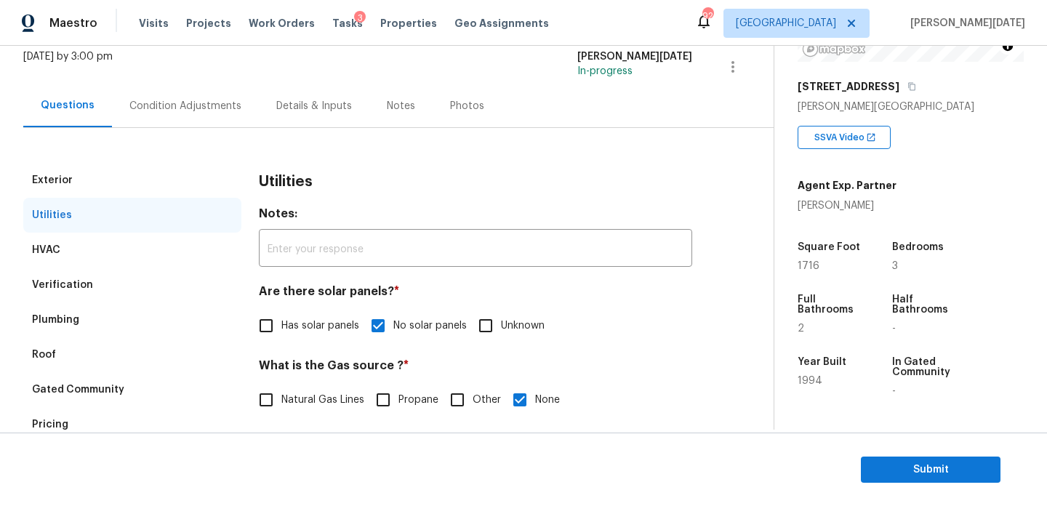
scroll to position [588, 0]
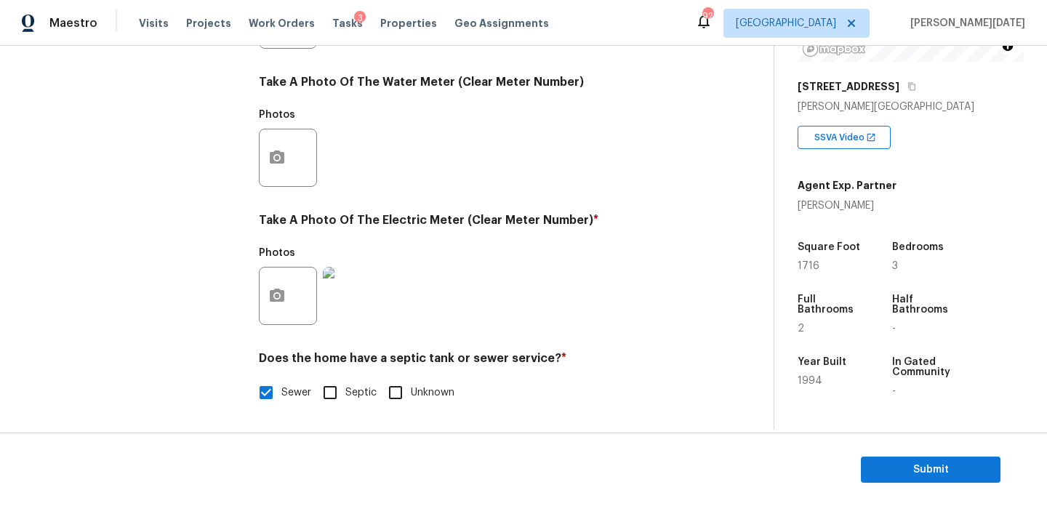
click at [332, 387] on input "Septic" at bounding box center [330, 392] width 31 height 31
checkbox input "true"
checkbox input "false"
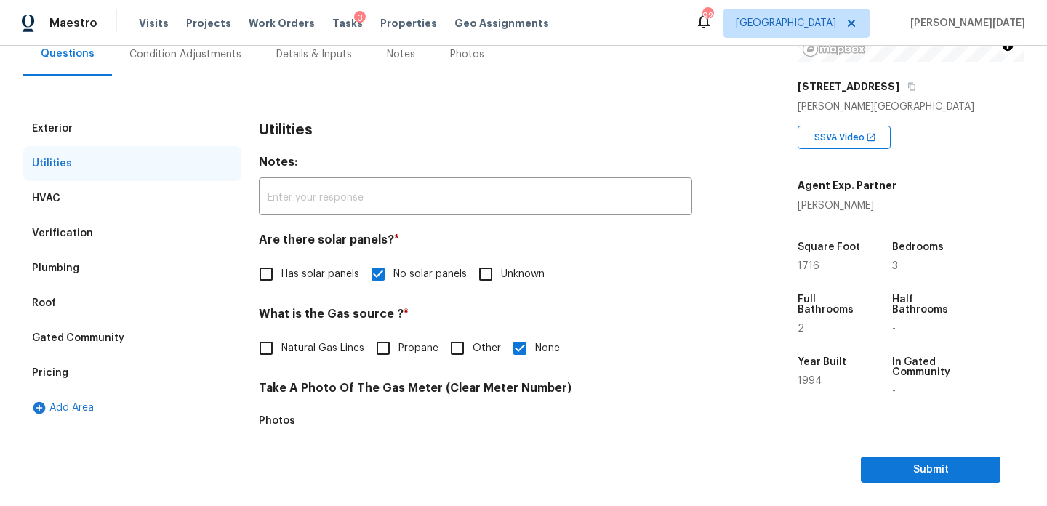
scroll to position [115, 0]
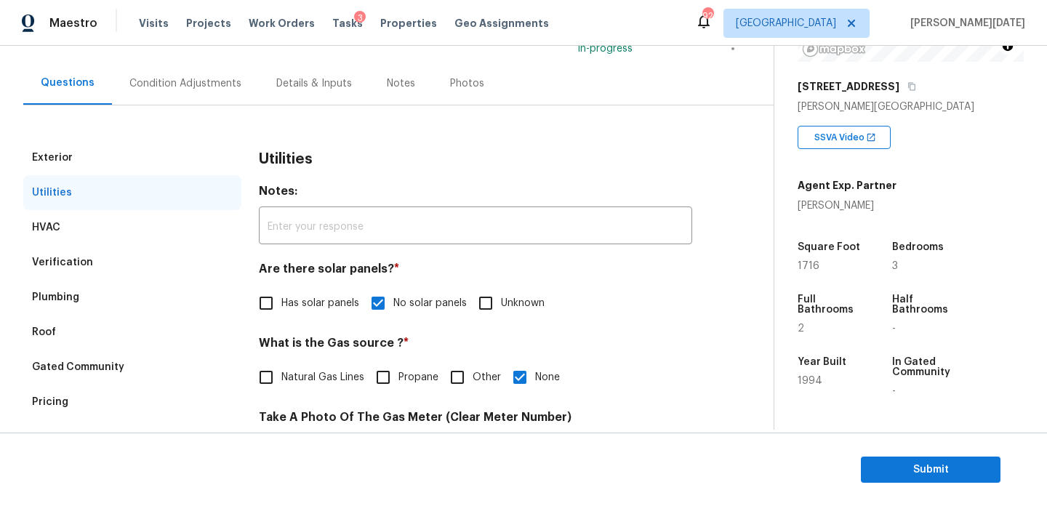
click at [93, 296] on div "Plumbing" at bounding box center [132, 297] width 218 height 35
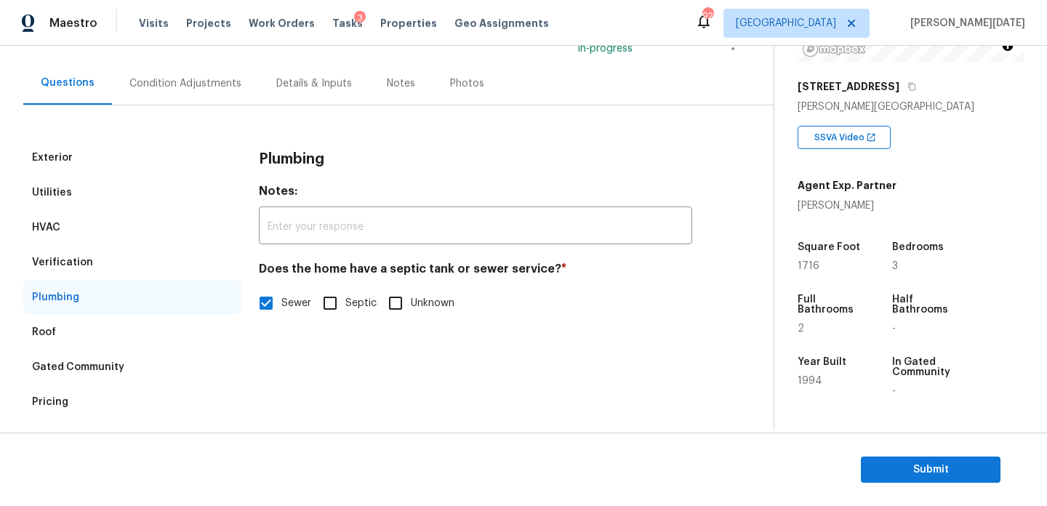
click at [325, 300] on input "Septic" at bounding box center [330, 303] width 31 height 31
checkbox input "true"
checkbox input "false"
click at [190, 78] on div "Condition Adjustments" at bounding box center [185, 83] width 112 height 15
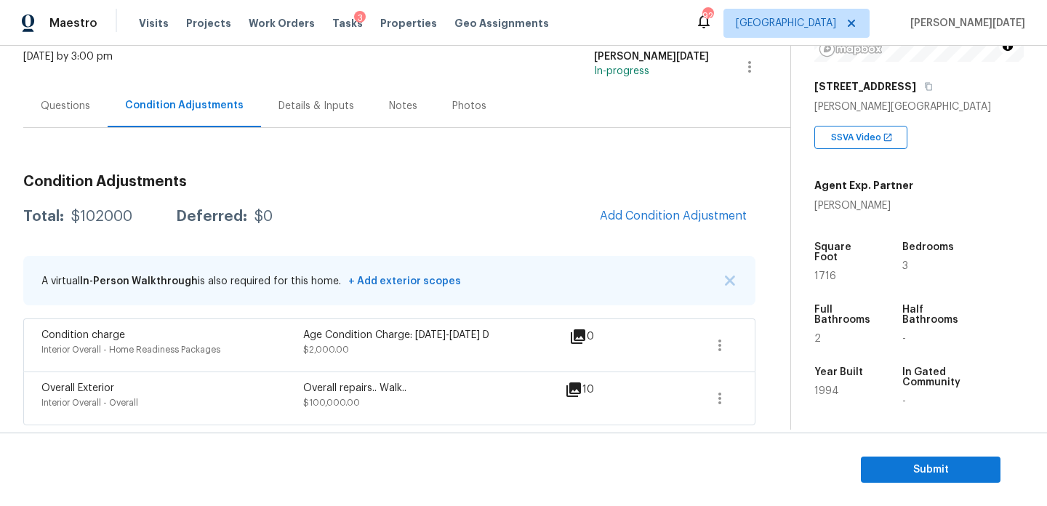
scroll to position [92, 0]
click at [879, 462] on span "Submit" at bounding box center [930, 470] width 116 height 18
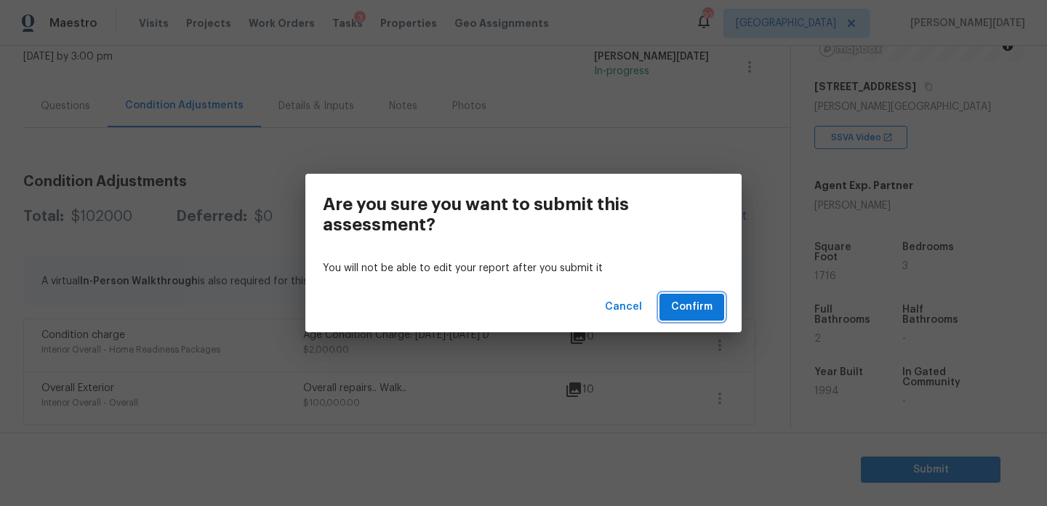
click at [705, 313] on span "Confirm" at bounding box center [691, 307] width 41 height 18
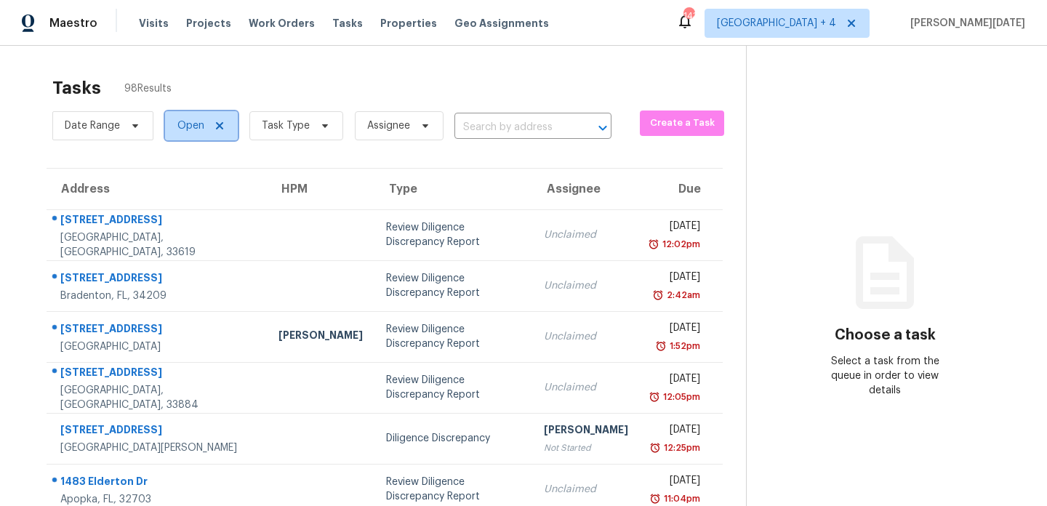
click at [195, 127] on span "Open" at bounding box center [190, 126] width 27 height 15
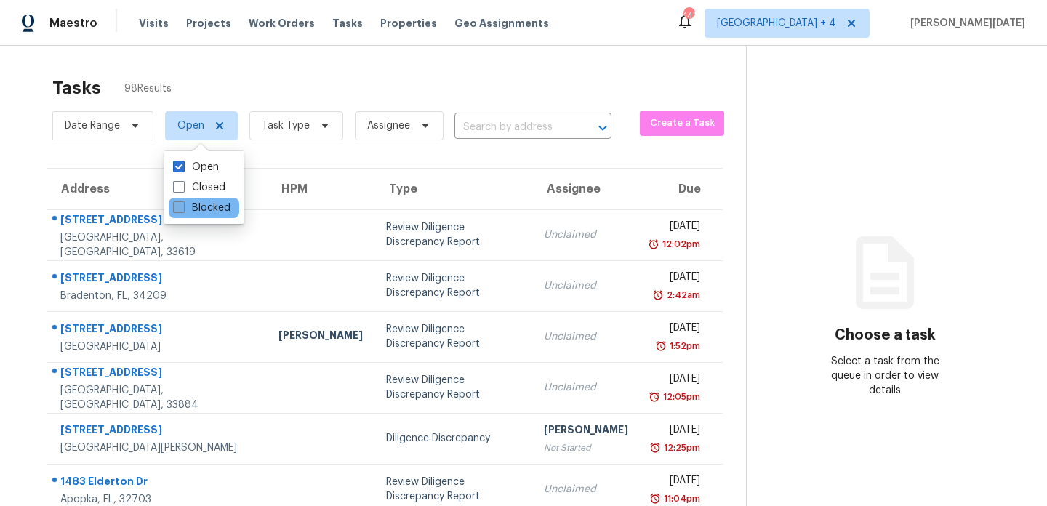
click at [193, 208] on label "Blocked" at bounding box center [201, 208] width 57 height 15
click at [182, 208] on input "Blocked" at bounding box center [177, 205] width 9 height 9
checkbox input "true"
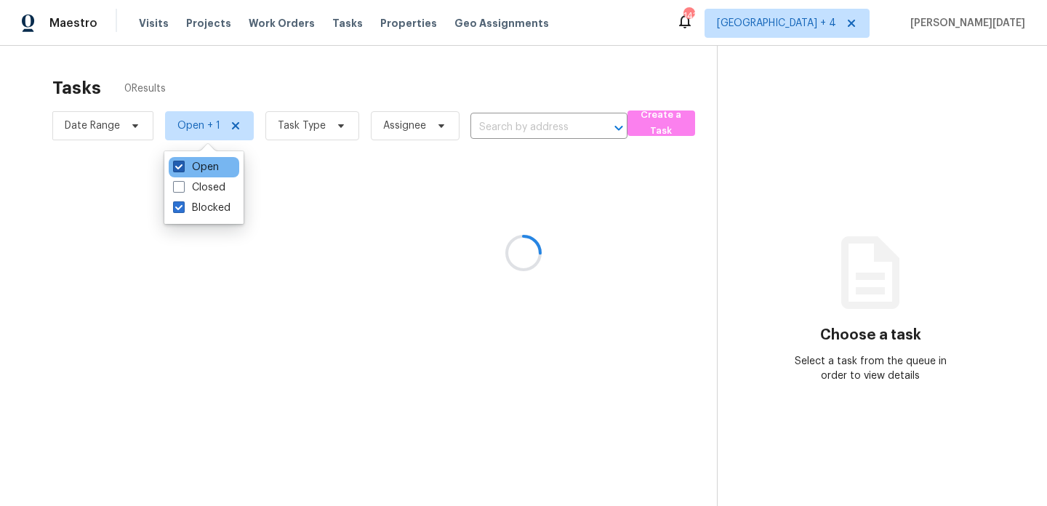
click at [205, 168] on label "Open" at bounding box center [196, 167] width 46 height 15
click at [182, 168] on input "Open" at bounding box center [177, 164] width 9 height 9
checkbox input "false"
click at [377, 84] on div at bounding box center [523, 253] width 1047 height 506
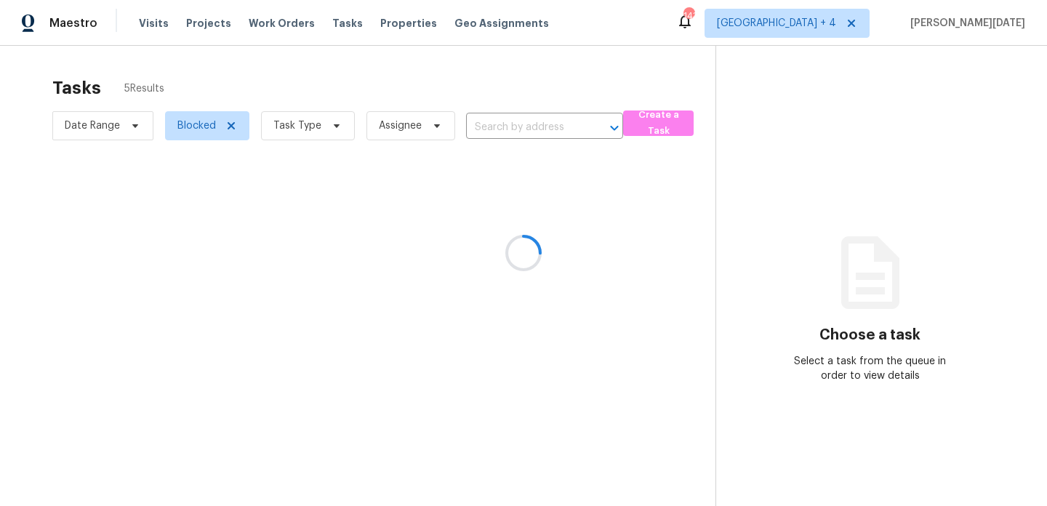
click at [289, 132] on div at bounding box center [523, 253] width 1047 height 506
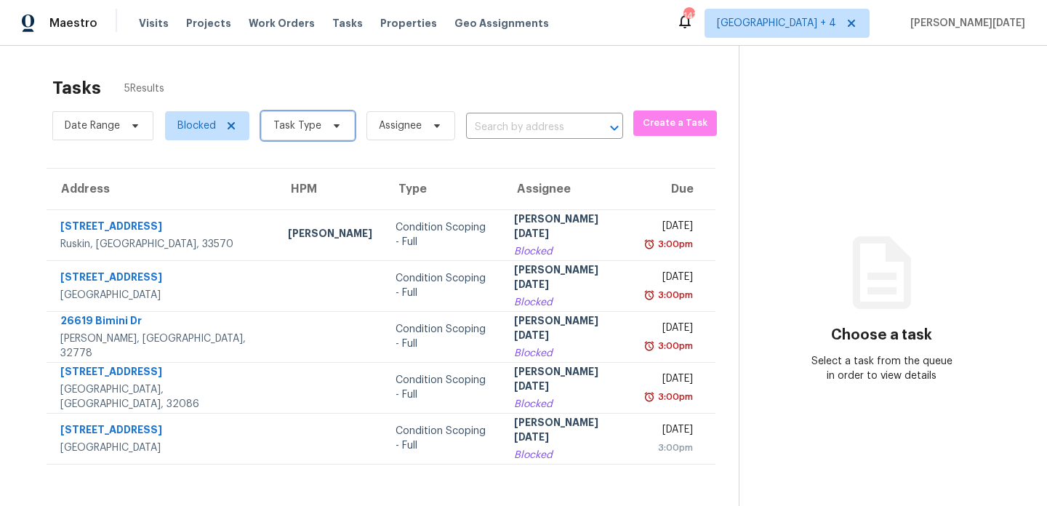
click at [289, 132] on span "Task Type" at bounding box center [297, 126] width 48 height 15
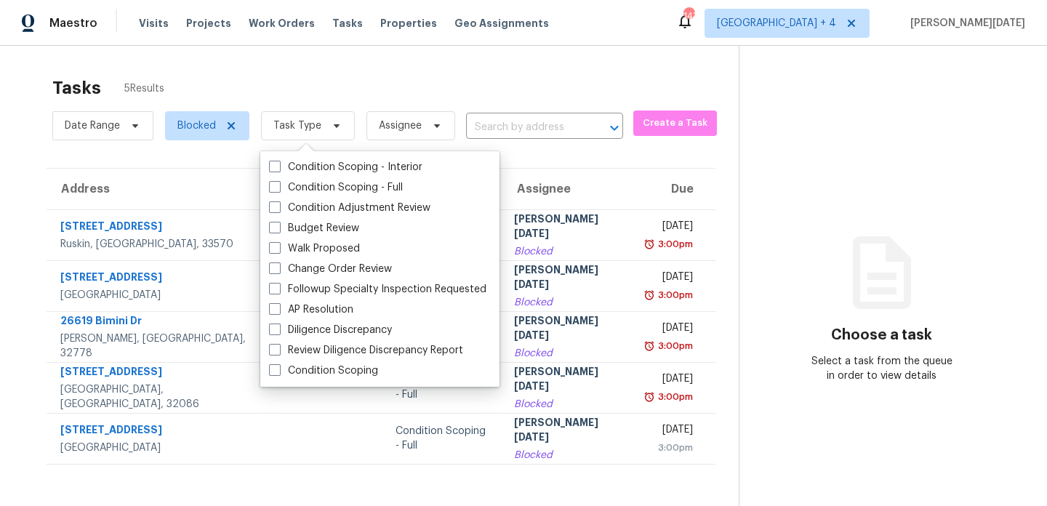
click at [435, 71] on div "Tasks 5 Results" at bounding box center [395, 88] width 686 height 38
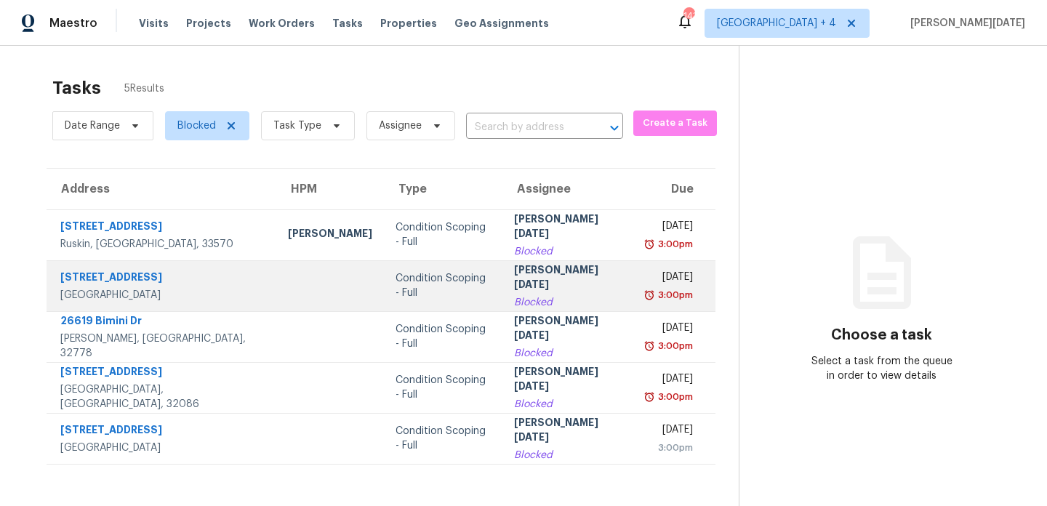
click at [502, 284] on td "Prabhu Raja Blocked" at bounding box center [568, 285] width 132 height 51
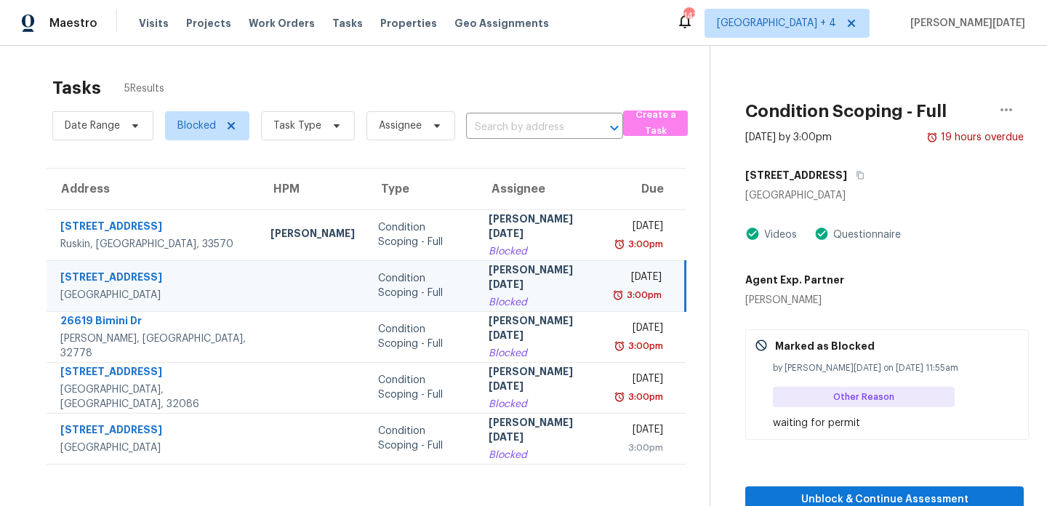
click at [510, 310] on td "Prabhu Raja Blocked" at bounding box center [541, 285] width 128 height 51
click at [539, 297] on td "Prabhu Raja Blocked" at bounding box center [541, 285] width 128 height 51
click at [792, 491] on span "Unblock & Continue Assessment" at bounding box center [884, 500] width 255 height 18
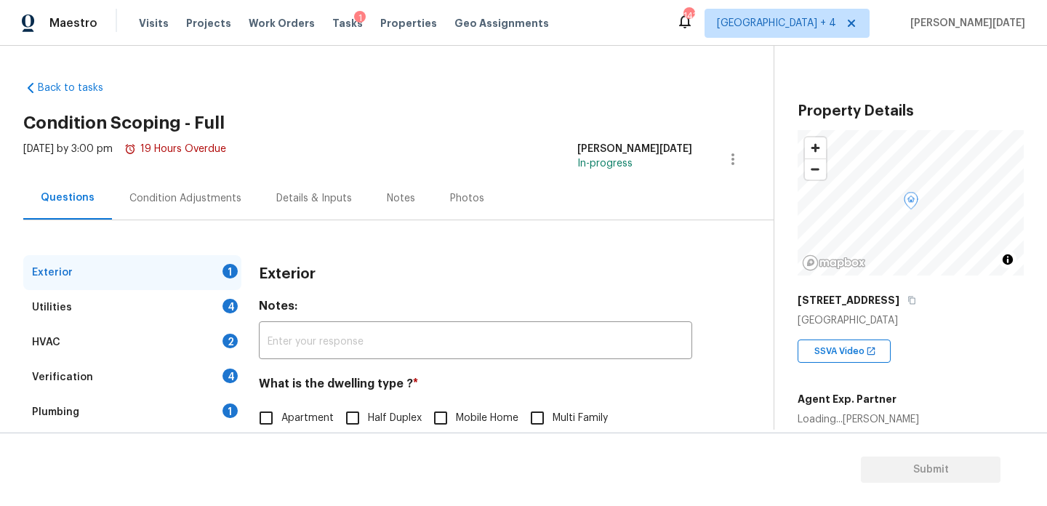
click at [171, 201] on div "Condition Adjustments" at bounding box center [185, 198] width 112 height 15
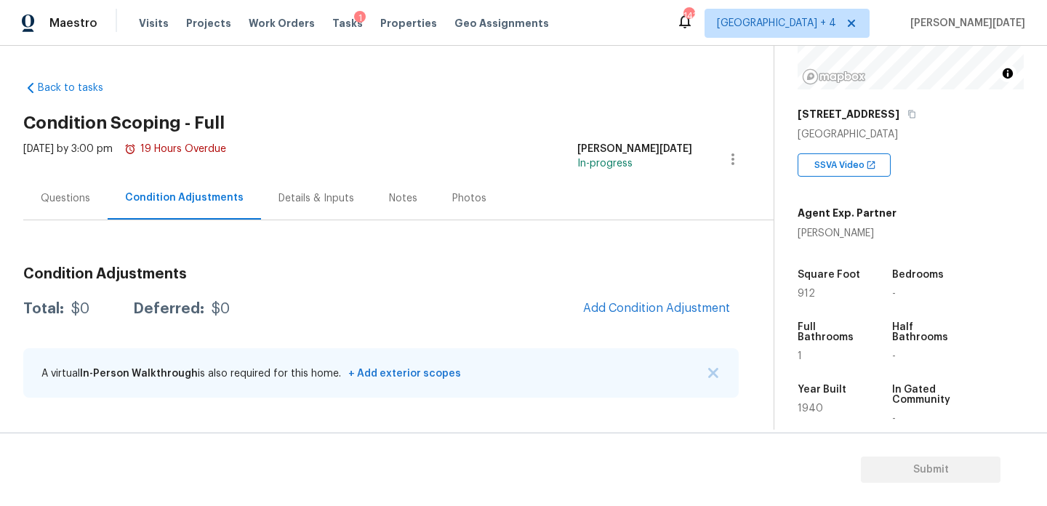
scroll to position [189, 0]
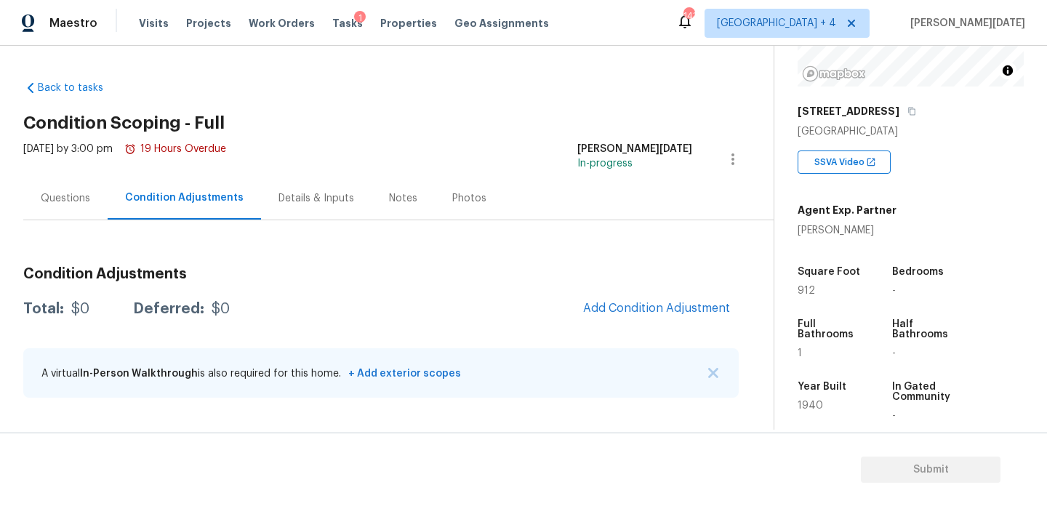
click at [45, 205] on div "Questions" at bounding box center [65, 198] width 84 height 43
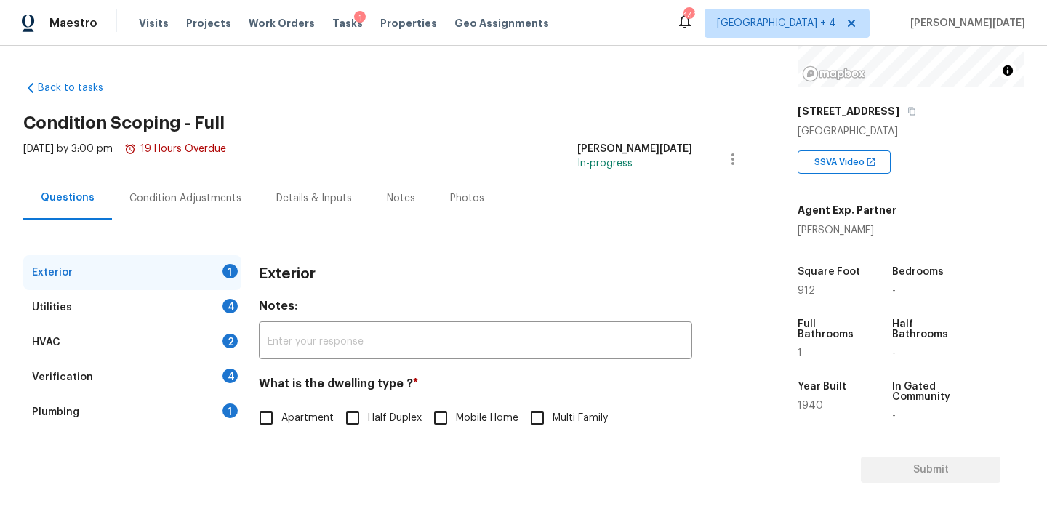
scroll to position [194, 0]
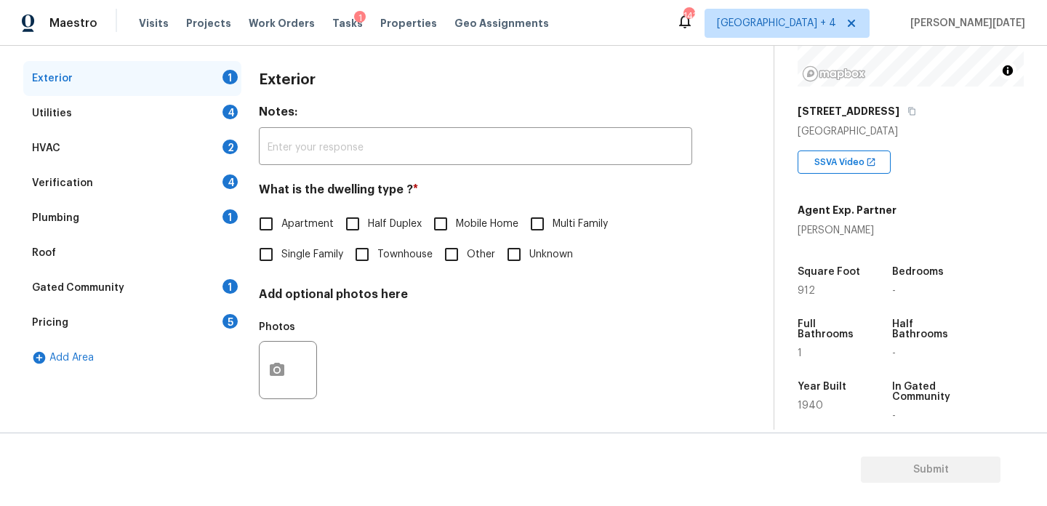
click at [162, 193] on div "Verification 4" at bounding box center [132, 183] width 218 height 35
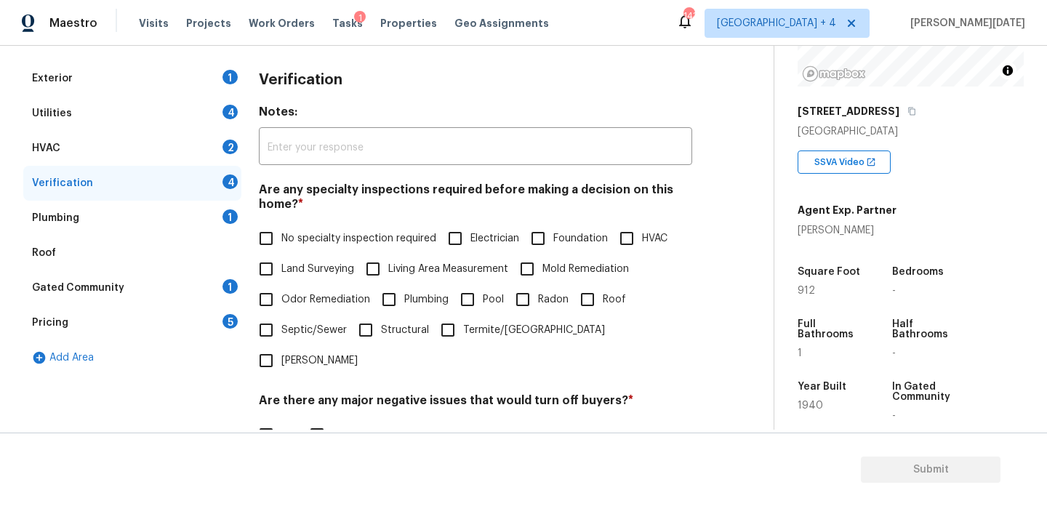
scroll to position [369, 0]
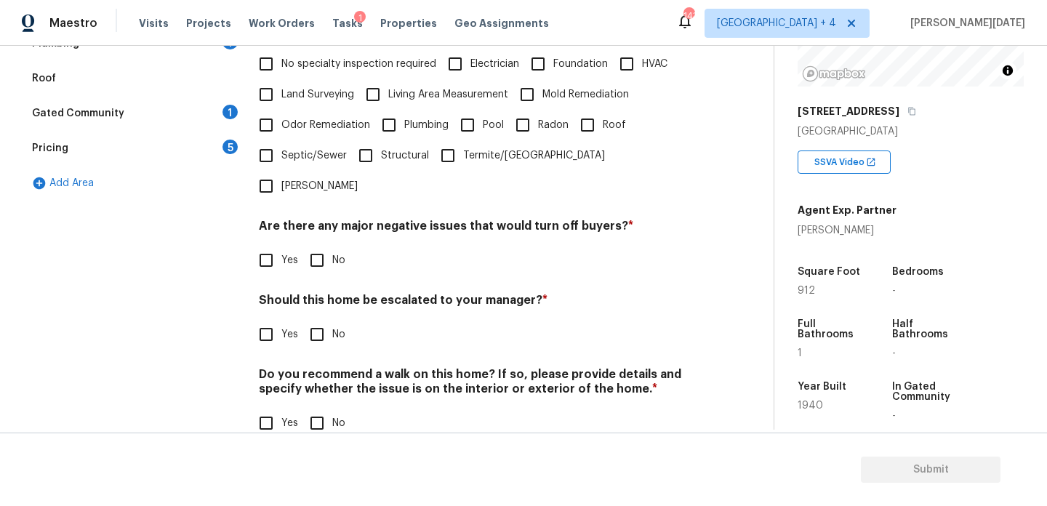
click at [262, 319] on input "Yes" at bounding box center [266, 334] width 31 height 31
checkbox input "true"
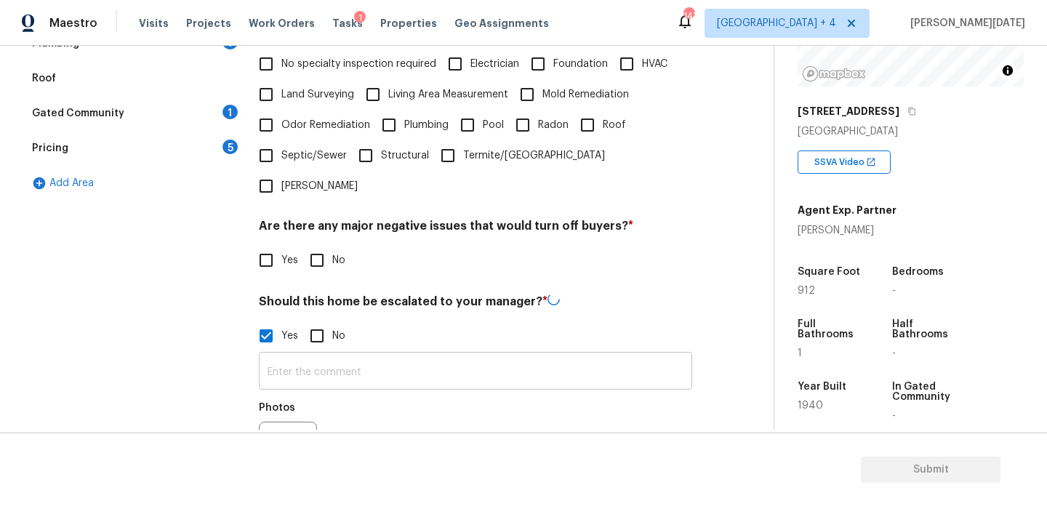
click at [278, 356] on input "text" at bounding box center [475, 373] width 433 height 34
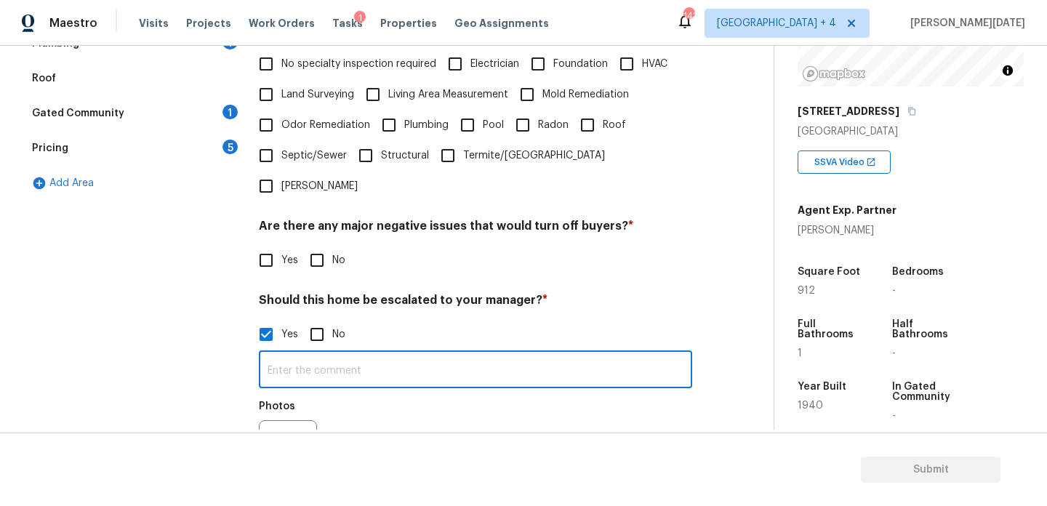
paste input "he house does not have central AC"
click at [677, 354] on input "he house does not have central AC" at bounding box center [475, 371] width 433 height 34
click at [479, 354] on input "he house does not have central AC" at bounding box center [475, 371] width 433 height 34
paste input "The roof is in very bad shape, needs to be replaced as soon as possible"
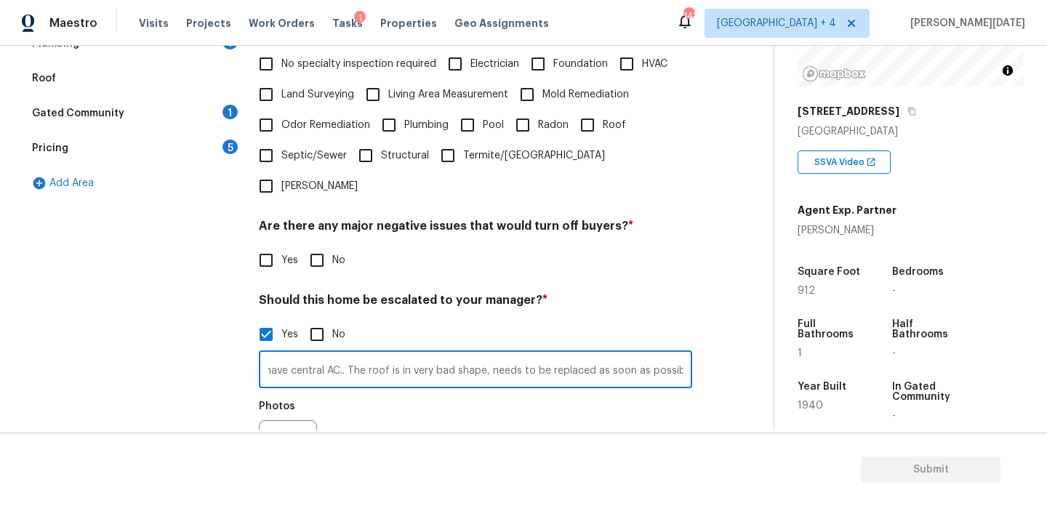
click at [529, 416] on div "Photos" at bounding box center [475, 440] width 433 height 95
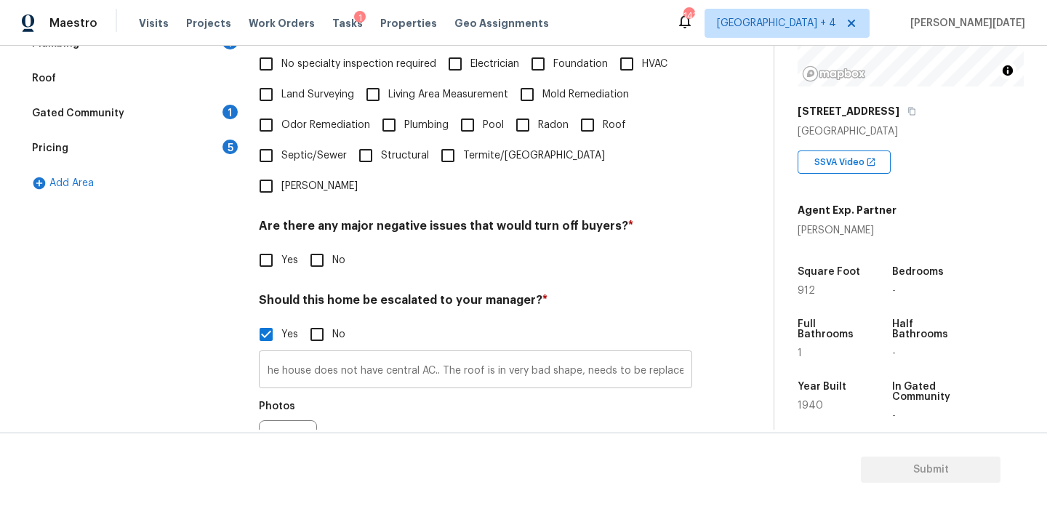
click at [265, 354] on input "he house does not have central AC.. The roof is in very bad shape, needs to be …" at bounding box center [475, 371] width 433 height 34
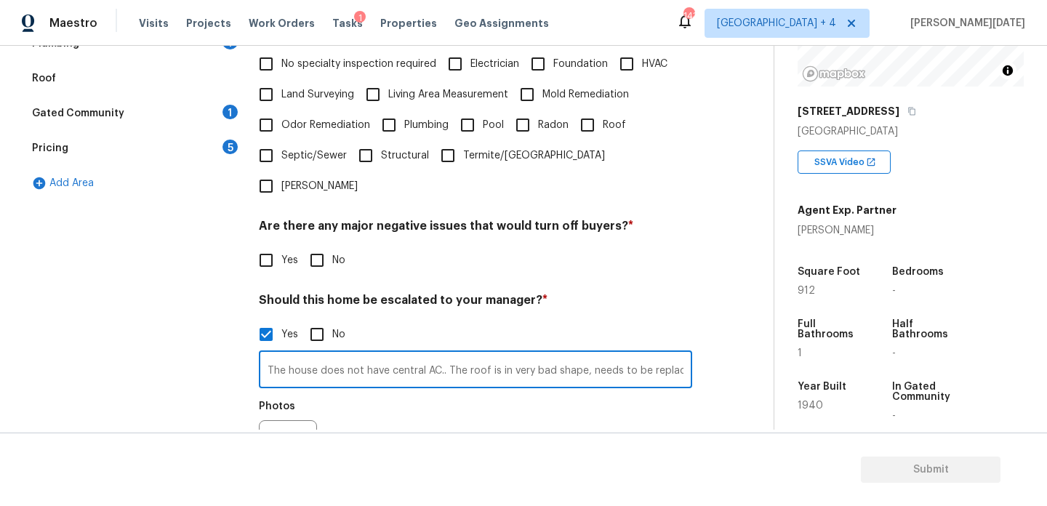
type input "The house does not have central AC.. The roof is in very bad shape, needs to be…"
click at [436, 416] on div "Photos" at bounding box center [475, 440] width 433 height 95
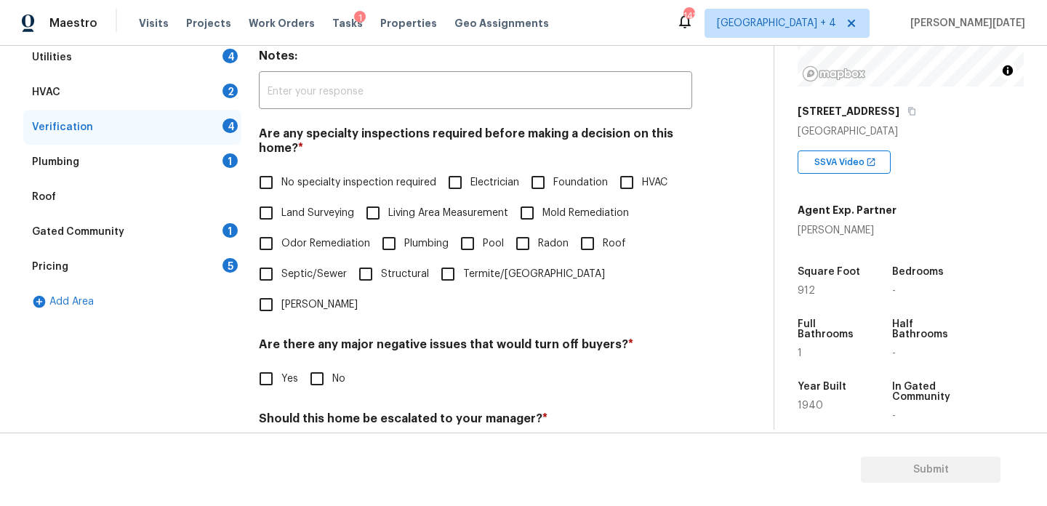
scroll to position [229, 0]
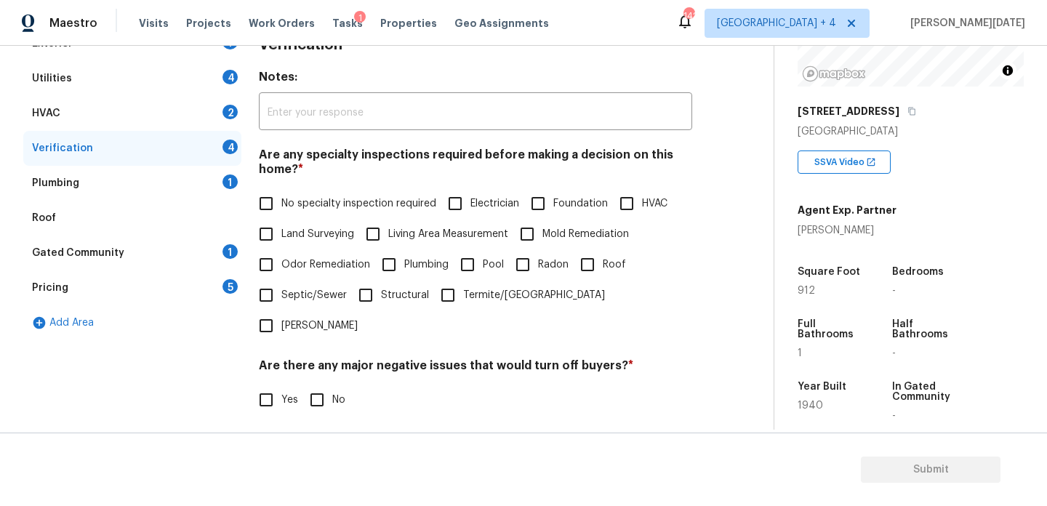
click at [289, 198] on span "No specialty inspection required" at bounding box center [358, 203] width 155 height 15
click at [281, 198] on input "No specialty inspection required" at bounding box center [266, 203] width 31 height 31
checkbox input "true"
click at [321, 385] on input "No" at bounding box center [317, 400] width 31 height 31
checkbox input "true"
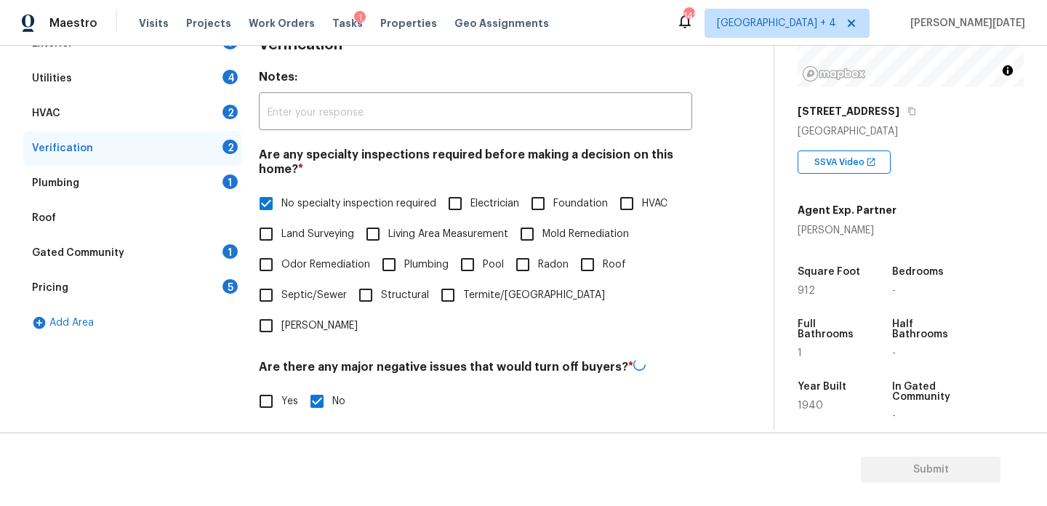
scroll to position [507, 0]
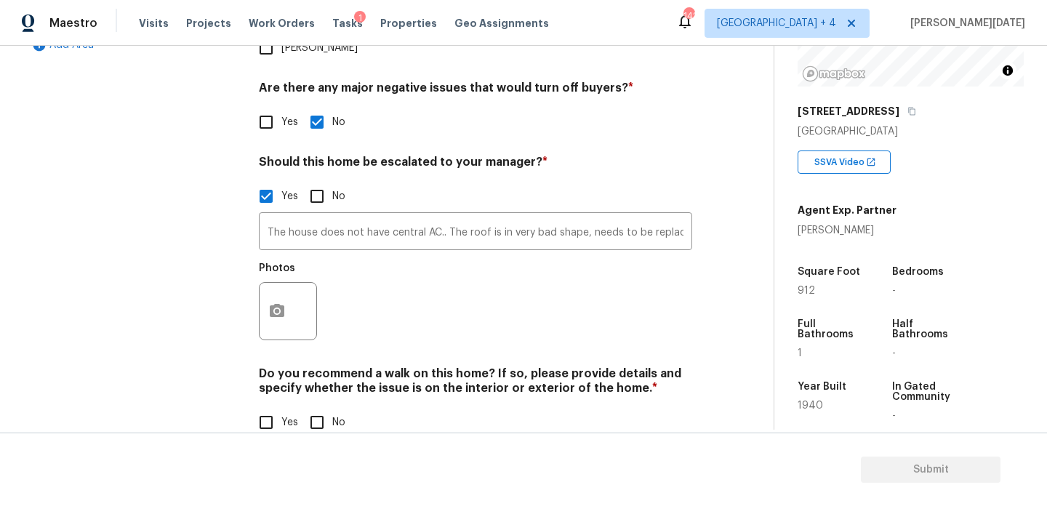
click at [321, 407] on input "No" at bounding box center [317, 422] width 31 height 31
checkbox input "true"
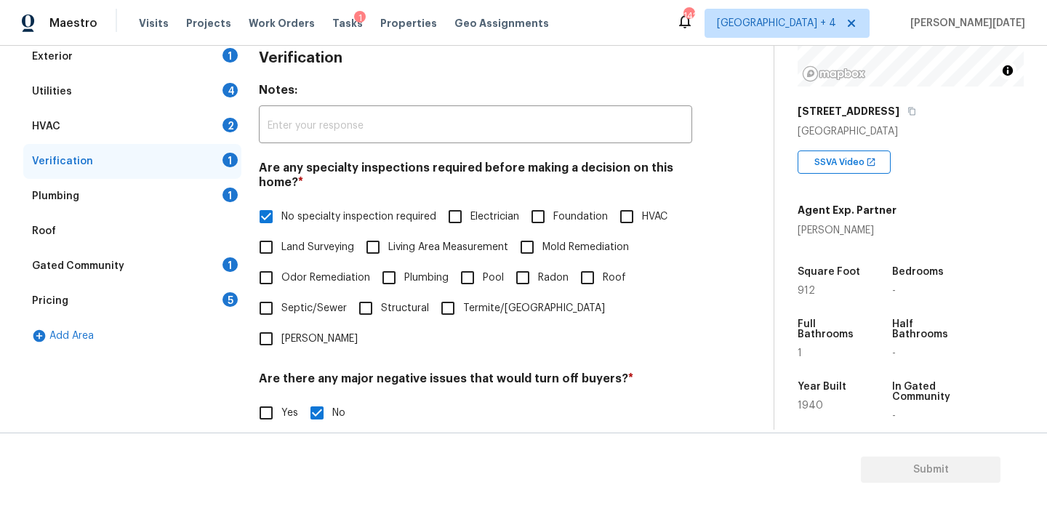
scroll to position [105, 0]
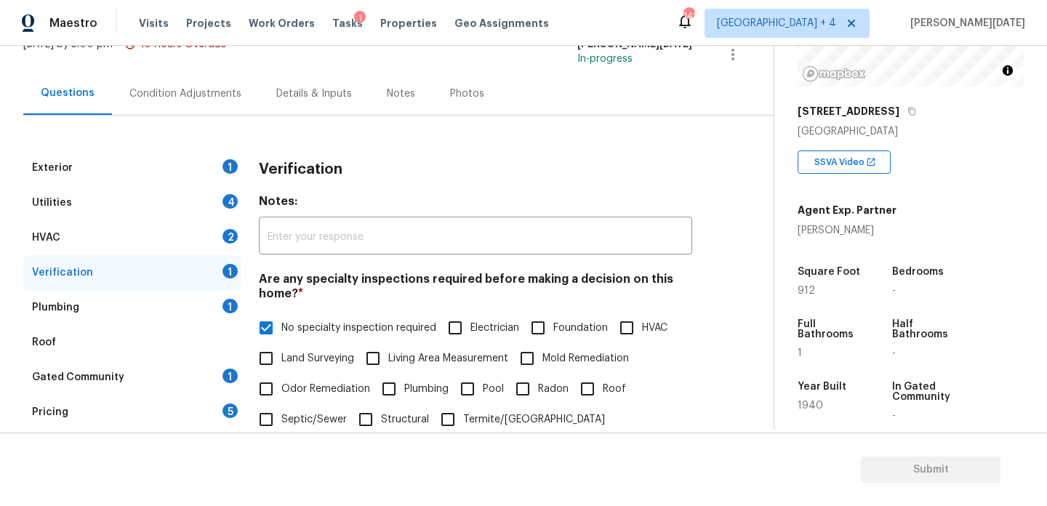
click at [157, 422] on div "Pricing 5" at bounding box center [132, 412] width 218 height 35
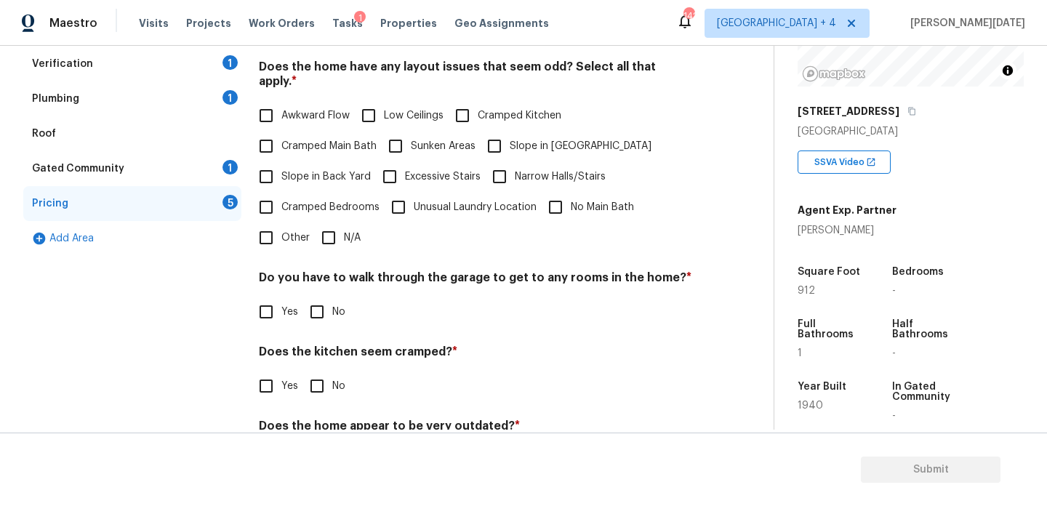
scroll to position [302, 0]
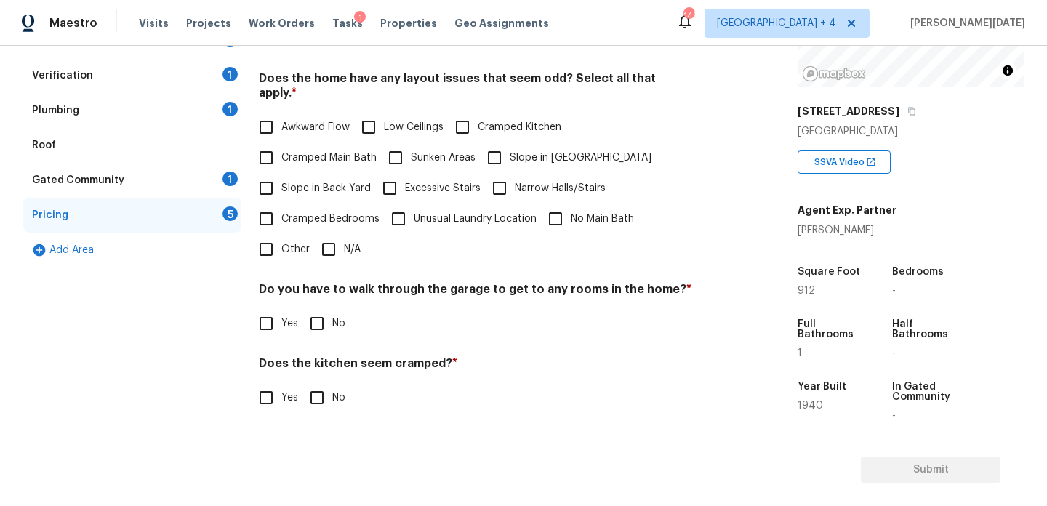
click at [419, 151] on span "Sunken Areas" at bounding box center [443, 158] width 65 height 15
click at [411, 143] on input "Sunken Areas" at bounding box center [395, 158] width 31 height 31
checkbox input "true"
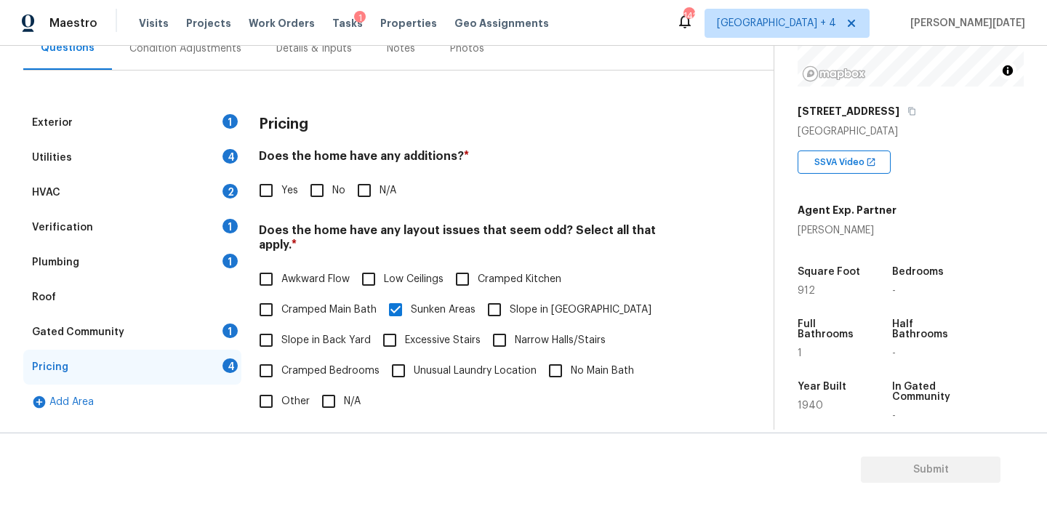
click at [326, 187] on input "No" at bounding box center [317, 190] width 31 height 31
checkbox input "true"
click at [384, 246] on div "Does the home have any layout issues that seem odd? Select all that apply. * Aw…" at bounding box center [475, 319] width 433 height 193
click at [384, 264] on label "Low Ceilings" at bounding box center [398, 279] width 90 height 31
click at [384, 264] on input "Low Ceilings" at bounding box center [368, 279] width 31 height 31
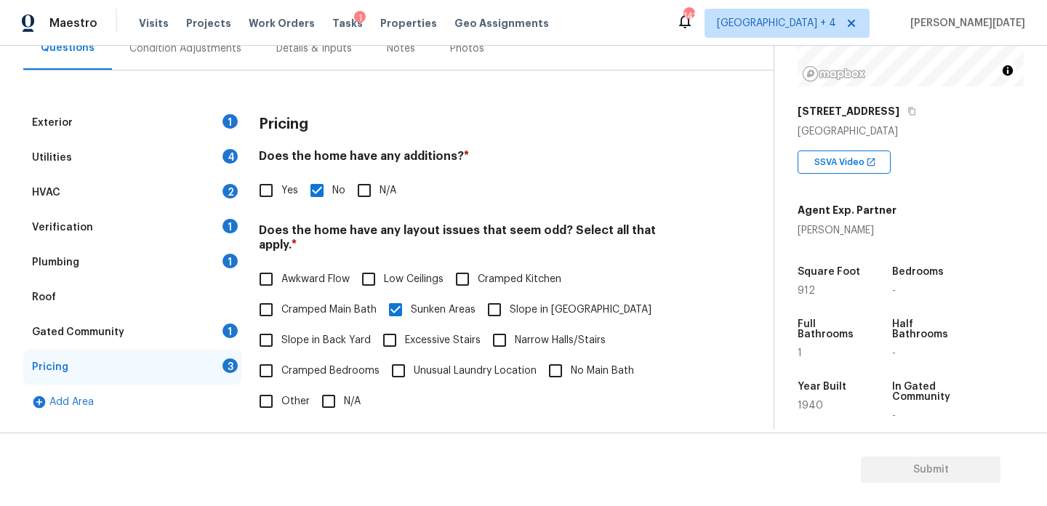
checkbox input "true"
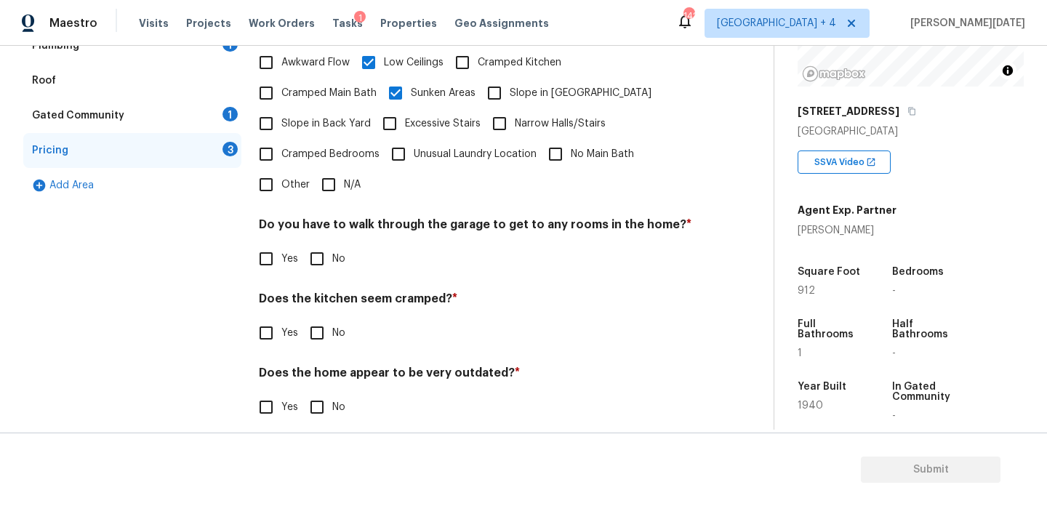
click at [325, 318] on input "No" at bounding box center [317, 333] width 31 height 31
checkbox input "true"
click at [320, 244] on input "No" at bounding box center [317, 259] width 31 height 31
checkbox input "true"
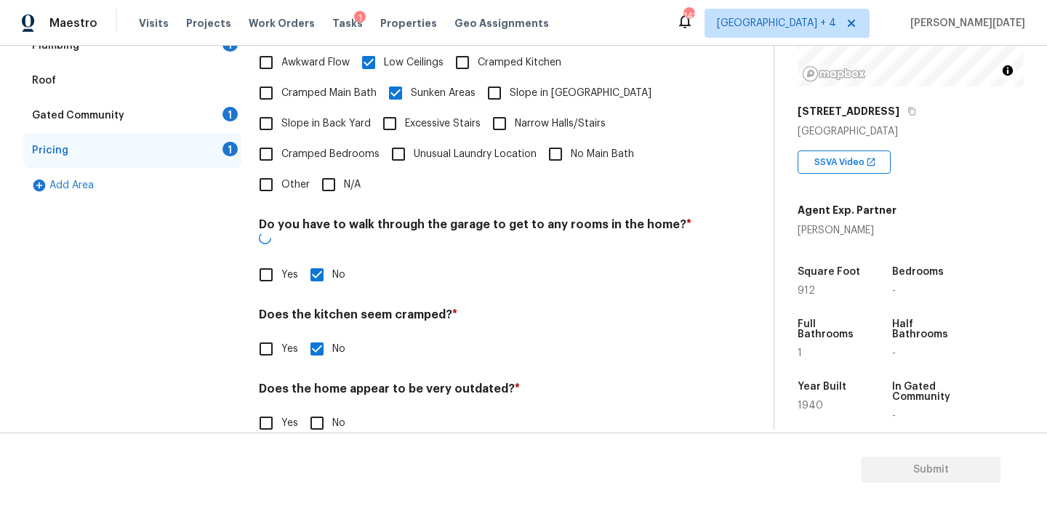
click at [317, 408] on input "No" at bounding box center [317, 423] width 31 height 31
checkbox input "true"
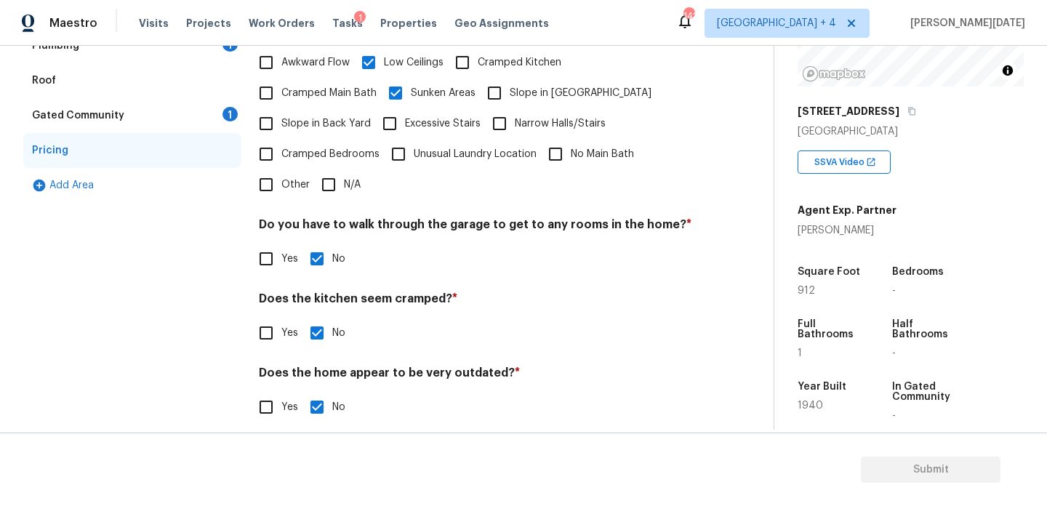
scroll to position [0, 0]
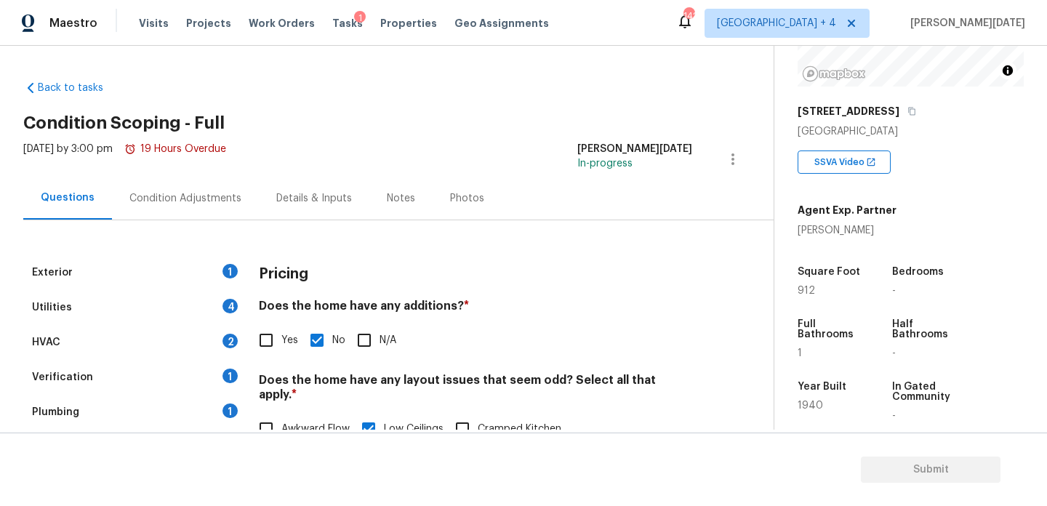
click at [221, 206] on div "Condition Adjustments" at bounding box center [185, 198] width 147 height 43
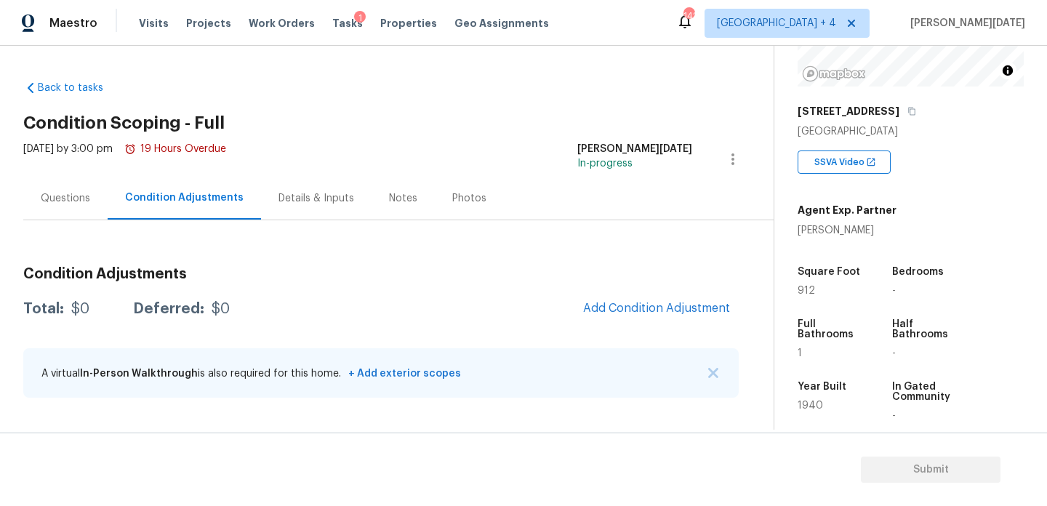
click at [806, 293] on span "912" at bounding box center [806, 291] width 17 height 10
copy span "912"
click at [609, 314] on span "Add Condition Adjustment" at bounding box center [656, 308] width 147 height 13
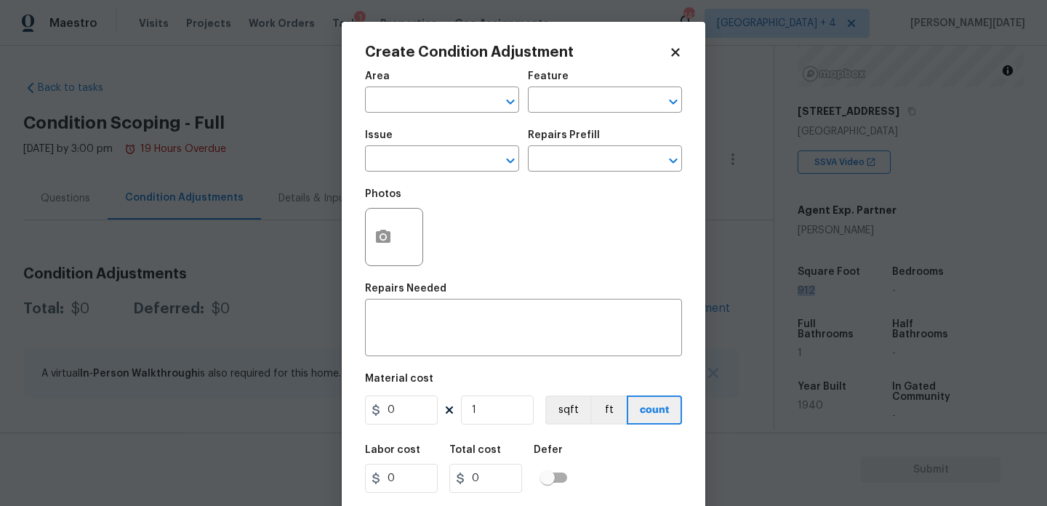
click at [408, 114] on span "Area ​" at bounding box center [442, 92] width 154 height 59
click at [374, 95] on input "text" at bounding box center [421, 101] width 113 height 23
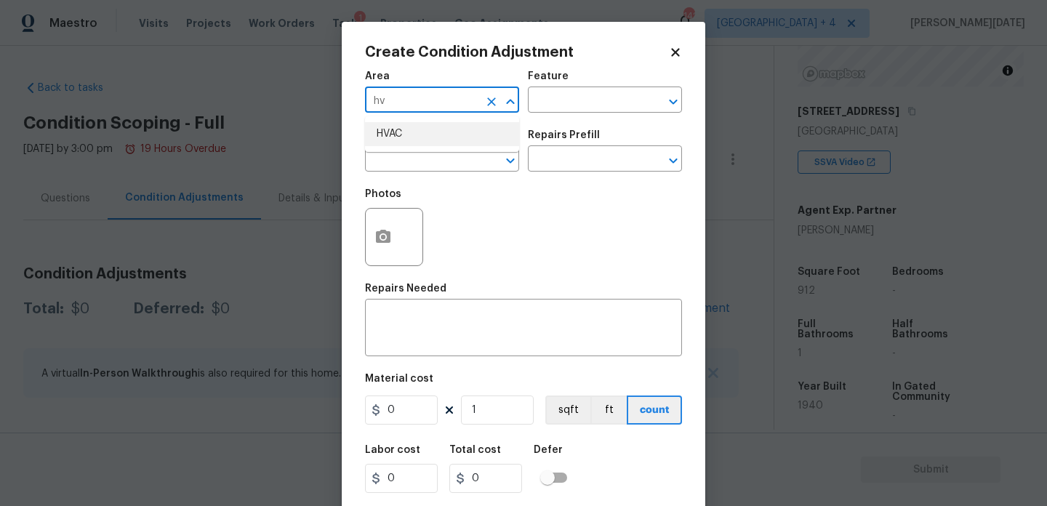
click at [386, 122] on li "HVAC" at bounding box center [442, 134] width 154 height 24
type input "HVAC"
click at [388, 144] on div "Issue" at bounding box center [442, 139] width 154 height 19
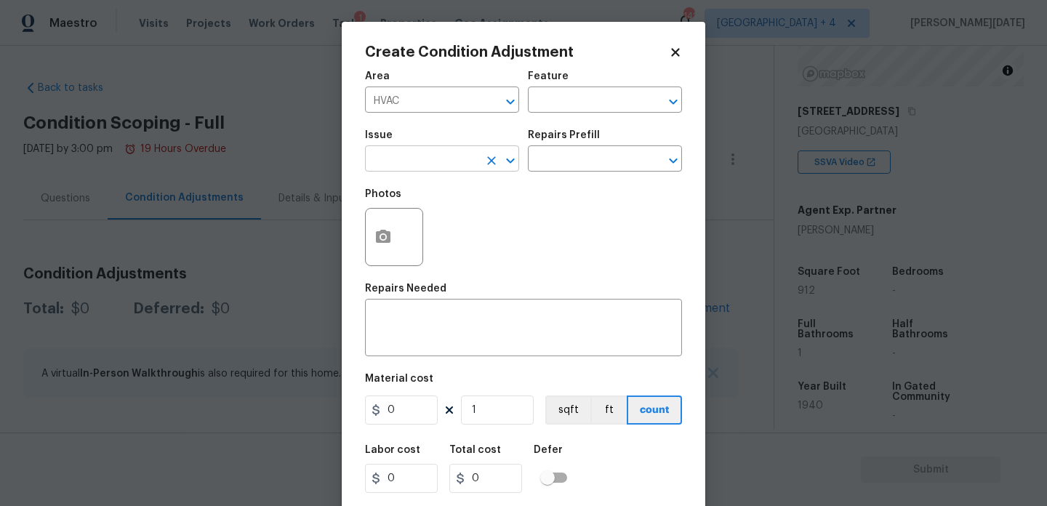
click at [388, 168] on input "text" at bounding box center [421, 160] width 113 height 23
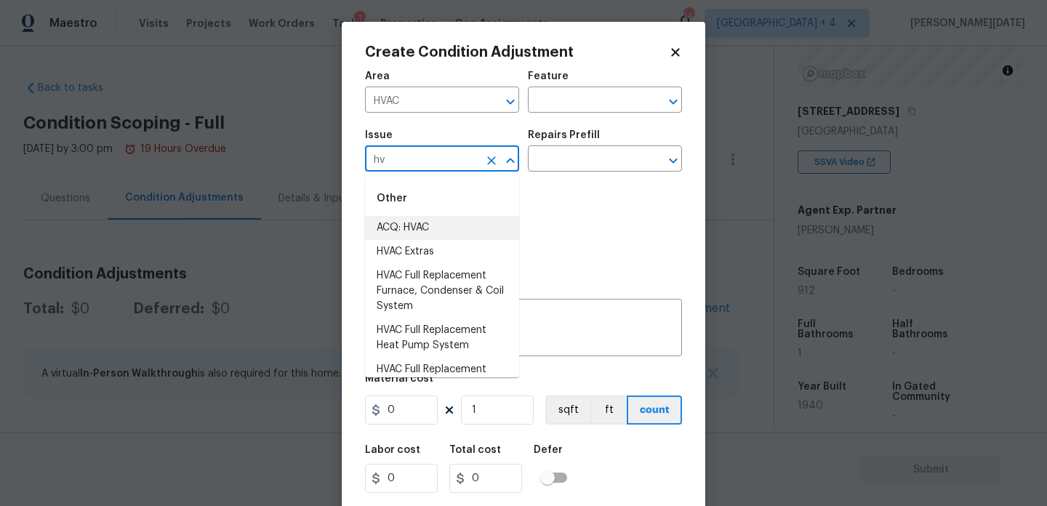
click at [415, 234] on li "ACQ: HVAC" at bounding box center [442, 228] width 154 height 24
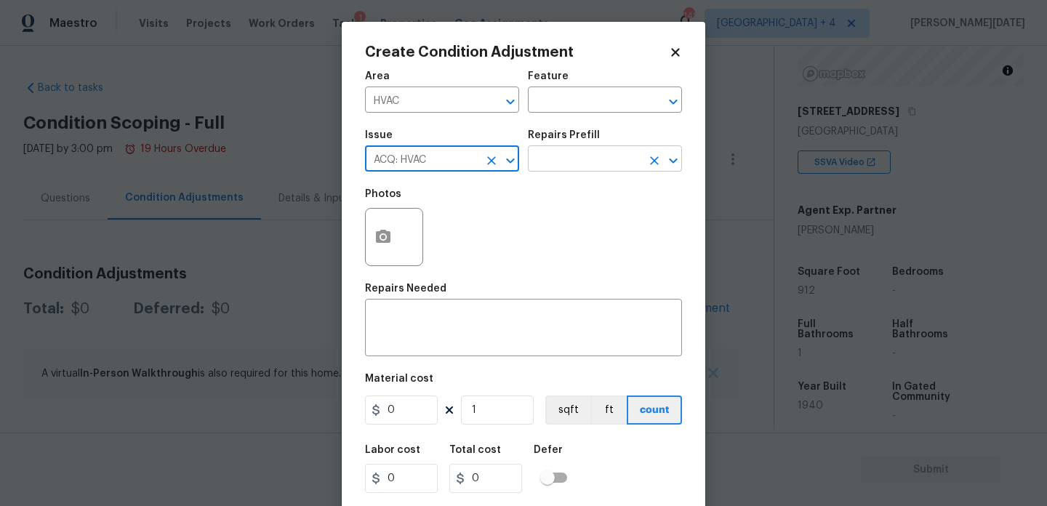
type input "ACQ: HVAC"
click at [577, 164] on input "text" at bounding box center [584, 160] width 113 height 23
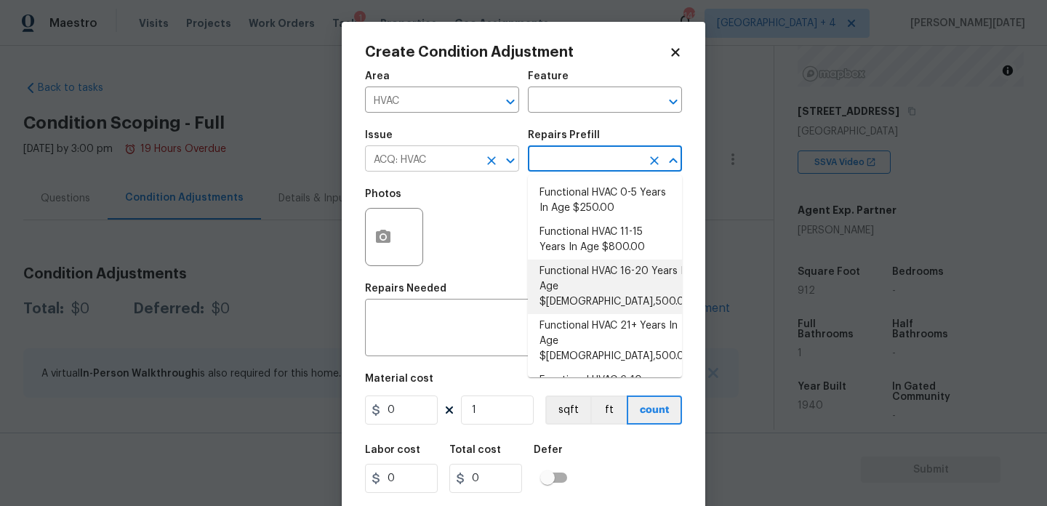
click at [481, 162] on div "ACQ: HVAC ​" at bounding box center [442, 160] width 154 height 23
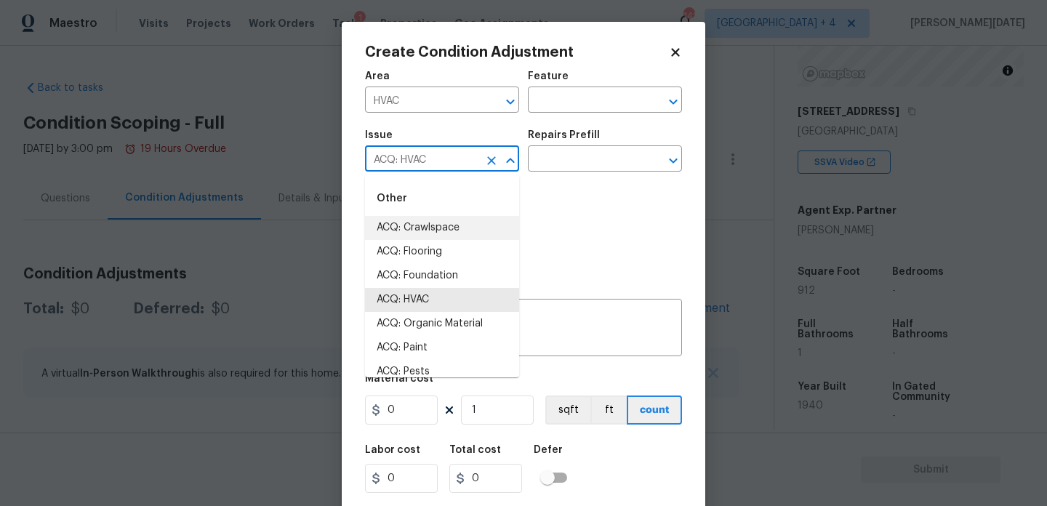
click at [489, 162] on icon "Clear" at bounding box center [491, 160] width 9 height 9
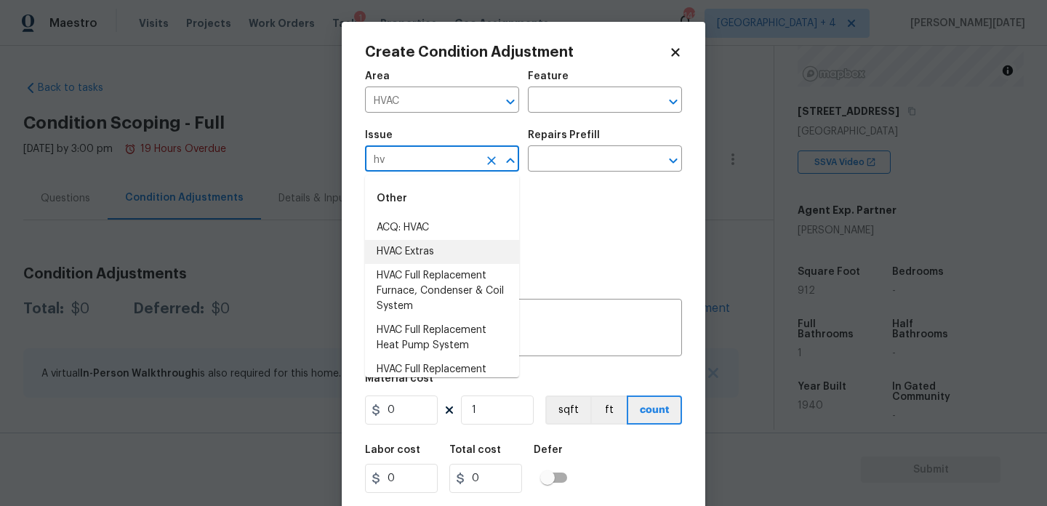
click at [467, 248] on li "HVAC Extras" at bounding box center [442, 252] width 154 height 24
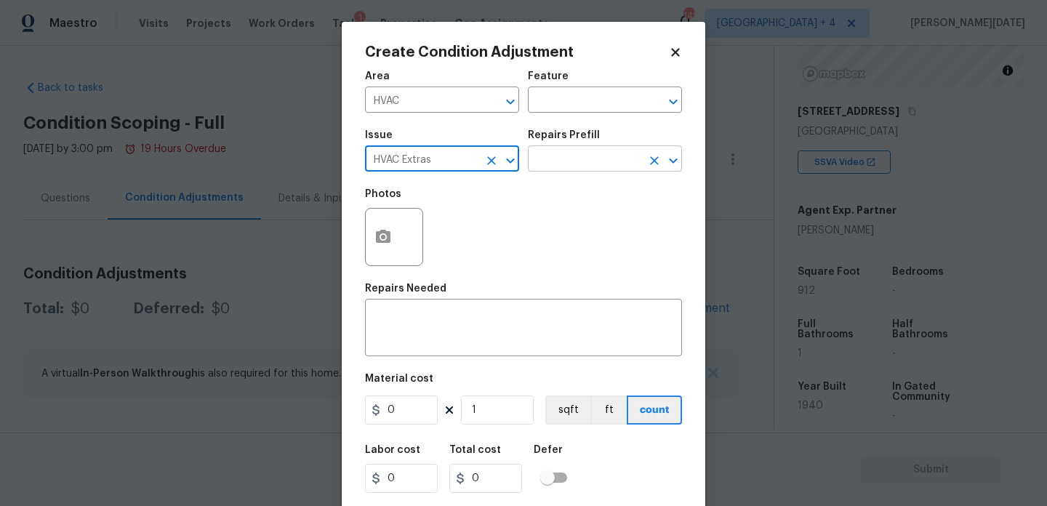
type input "HVAC Extras"
click at [580, 164] on input "text" at bounding box center [584, 160] width 113 height 23
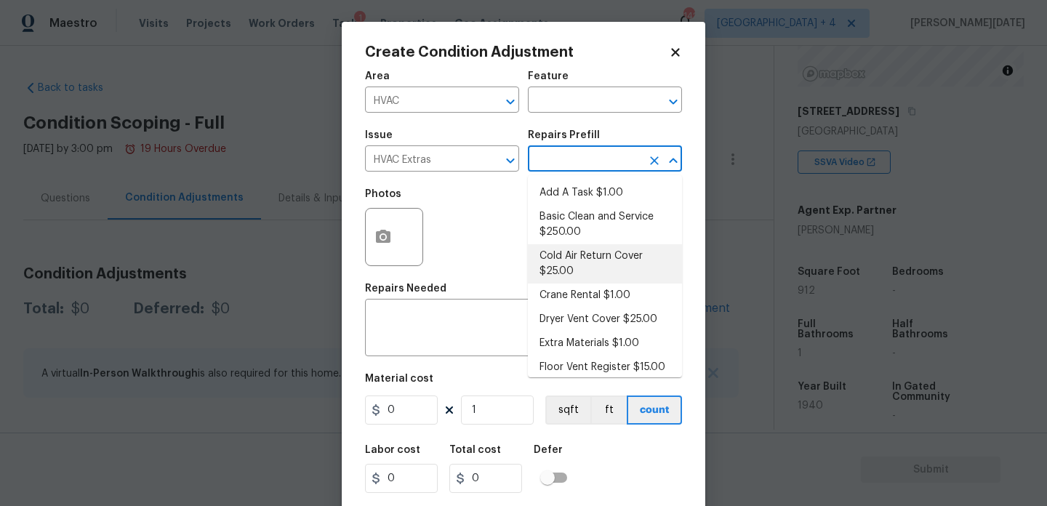
scroll to position [103, 0]
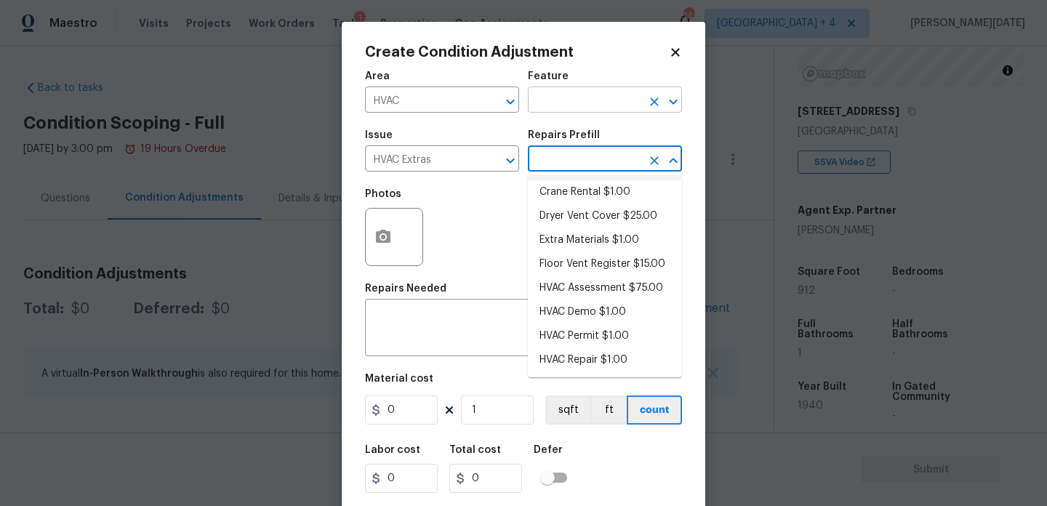
click at [573, 107] on input "text" at bounding box center [584, 101] width 113 height 23
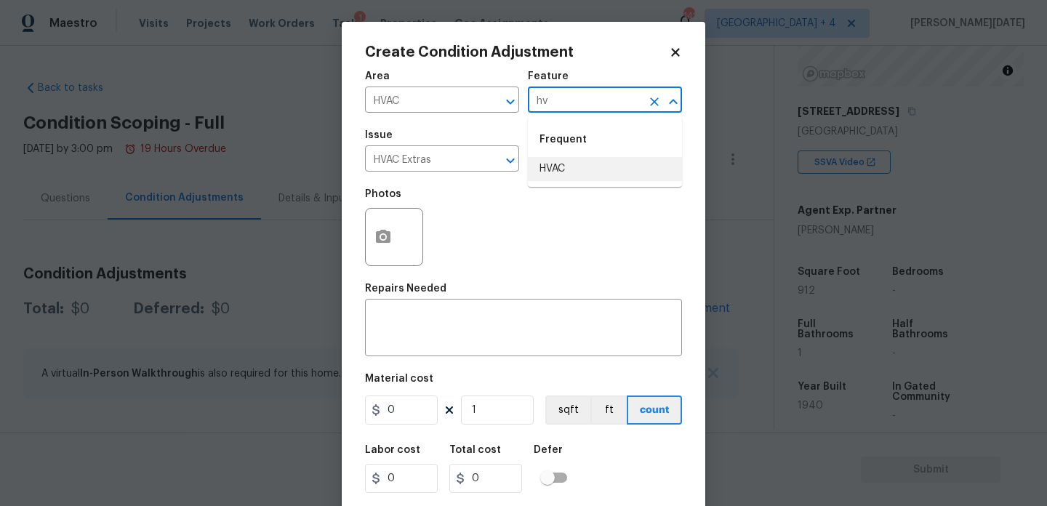
click at [566, 176] on li "HVAC" at bounding box center [605, 169] width 154 height 24
type input "HVAC"
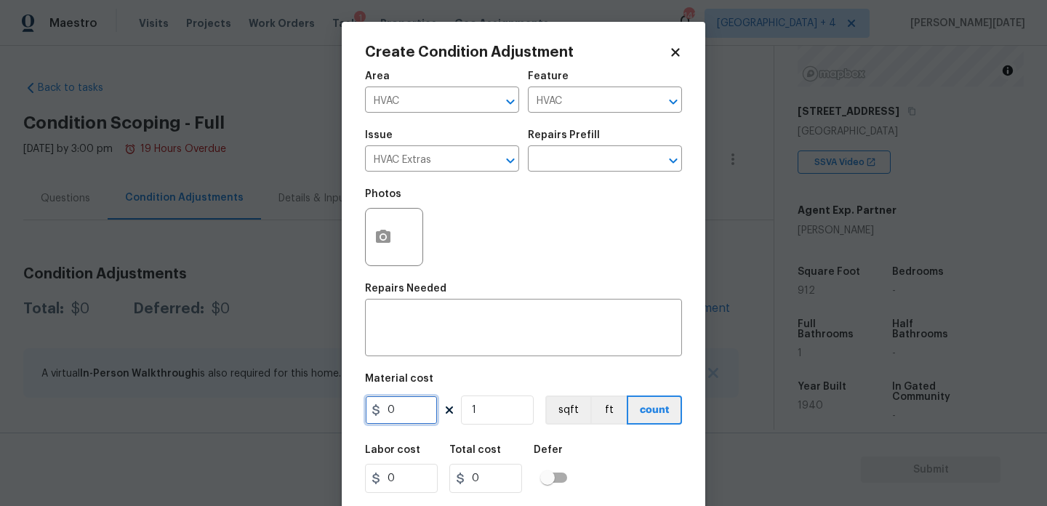
click at [418, 403] on input "0" at bounding box center [401, 410] width 73 height 29
type input "8000"
click at [412, 323] on textarea at bounding box center [524, 329] width 300 height 31
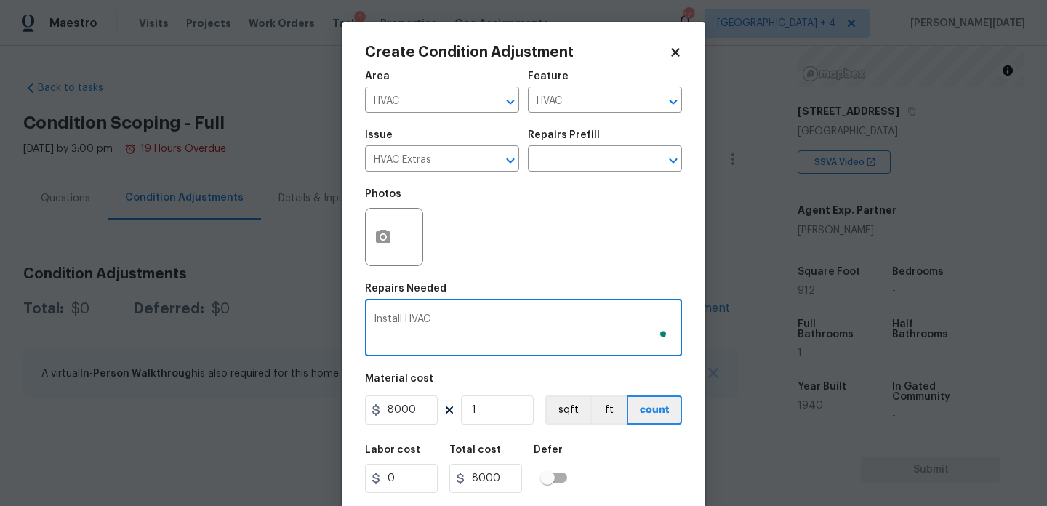
scroll to position [37, 0]
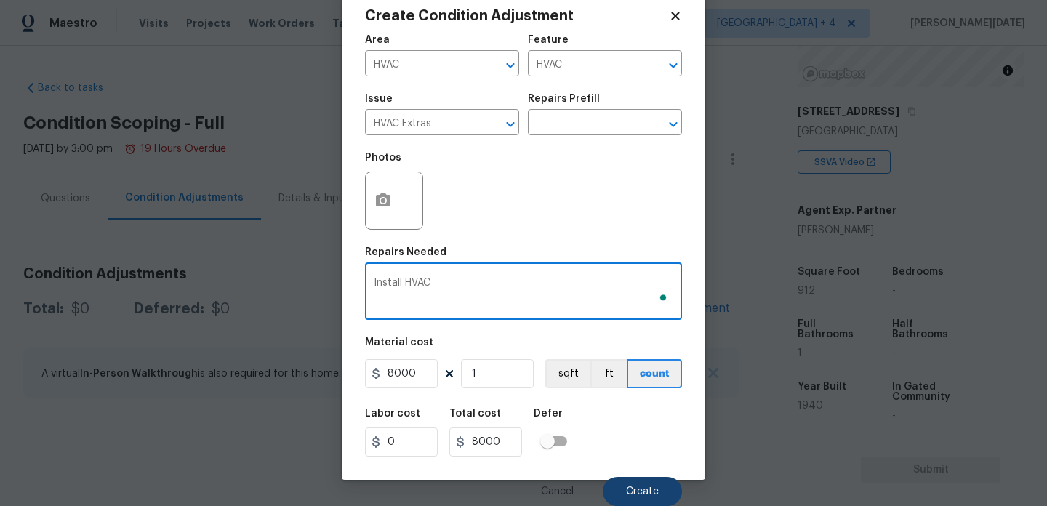
type textarea "Install HVAC"
click at [634, 499] on button "Create" at bounding box center [642, 491] width 79 height 29
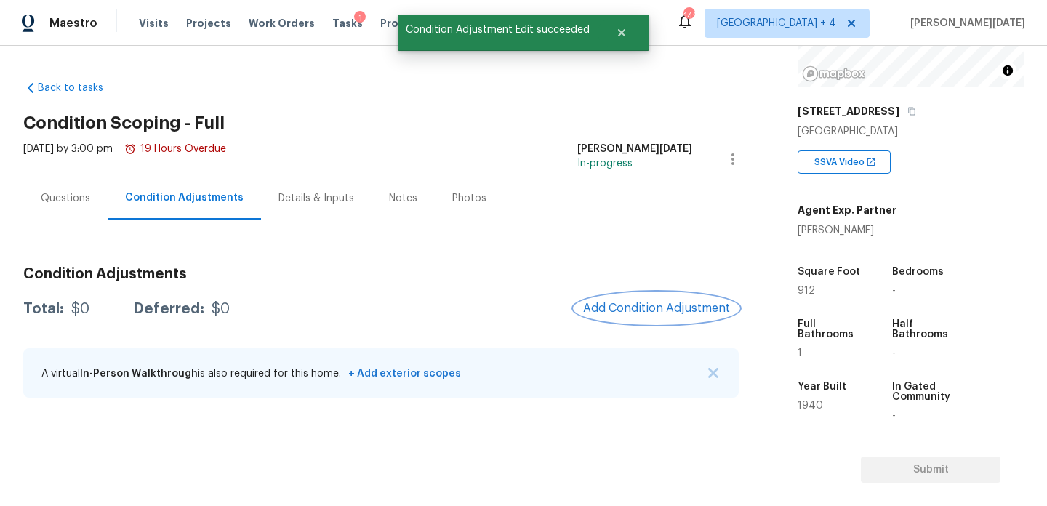
scroll to position [0, 0]
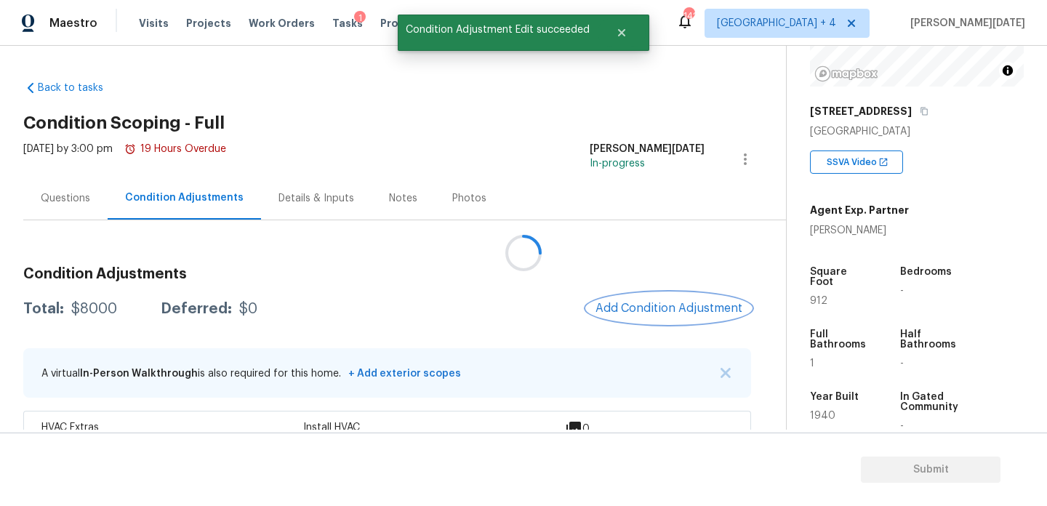
click at [633, 300] on button "Add Condition Adjustment" at bounding box center [669, 308] width 164 height 31
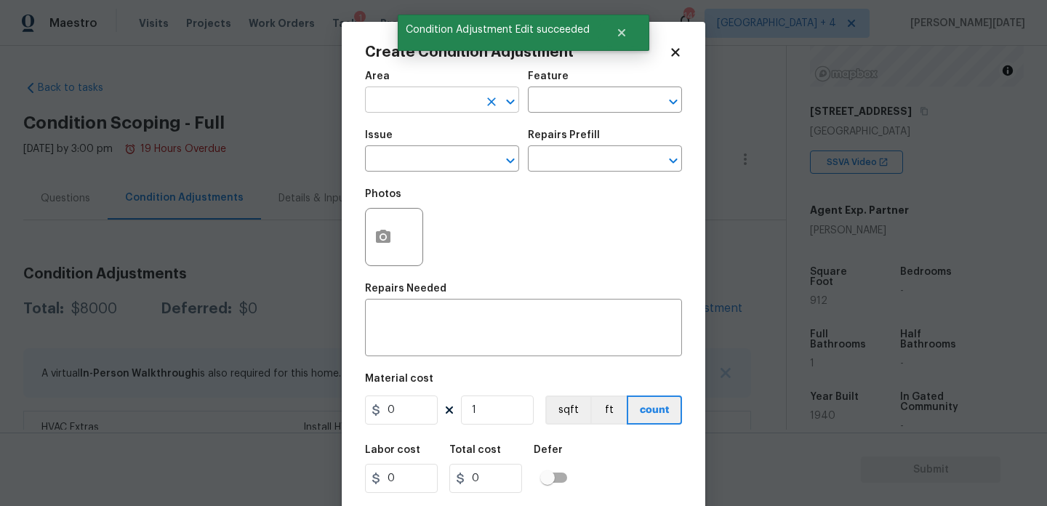
click at [390, 91] on input "text" at bounding box center [421, 101] width 113 height 23
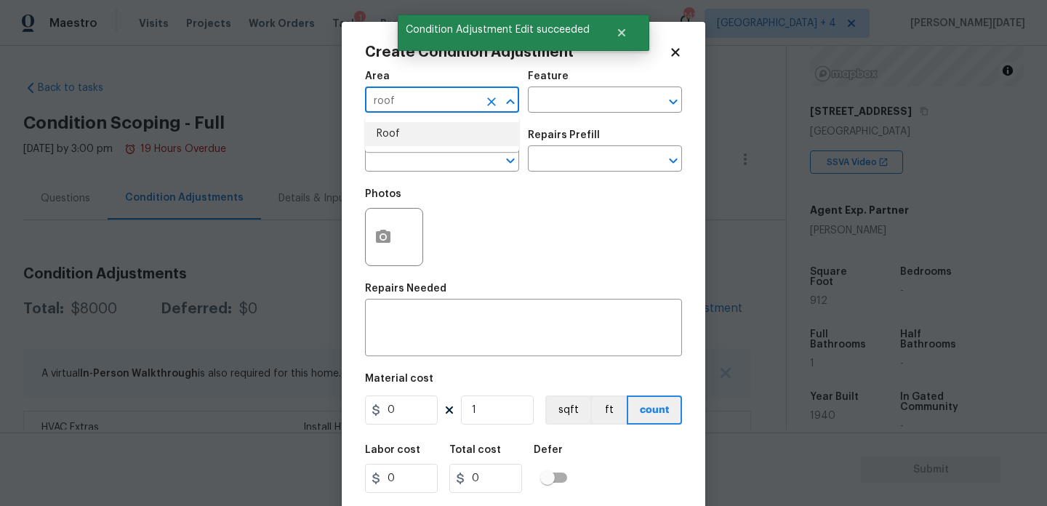
click at [398, 130] on li "Roof" at bounding box center [442, 134] width 154 height 24
type input "Roof"
click at [396, 166] on input "text" at bounding box center [421, 160] width 113 height 23
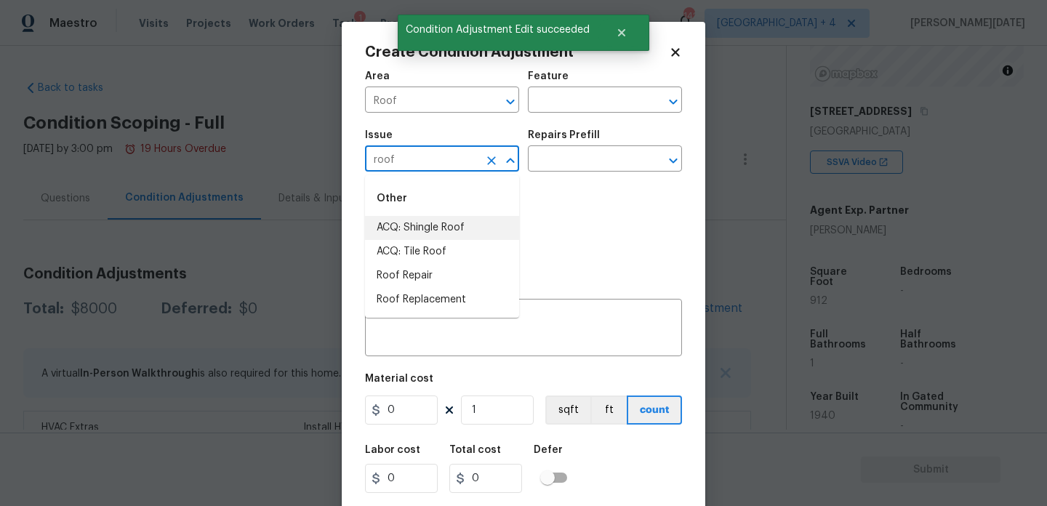
click at [422, 229] on li "ACQ: Shingle Roof" at bounding box center [442, 228] width 154 height 24
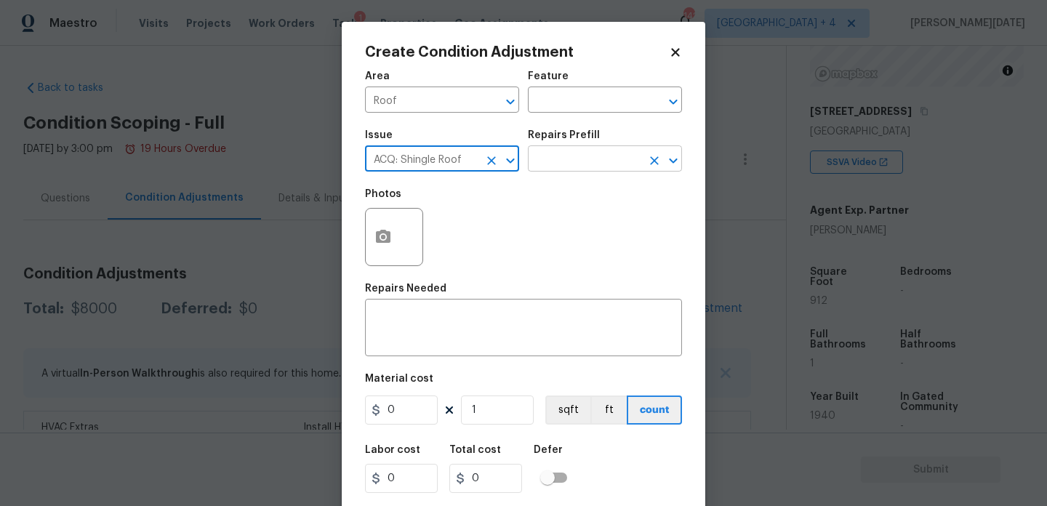
type input "ACQ: Shingle Roof"
click at [569, 158] on input "text" at bounding box center [584, 160] width 113 height 23
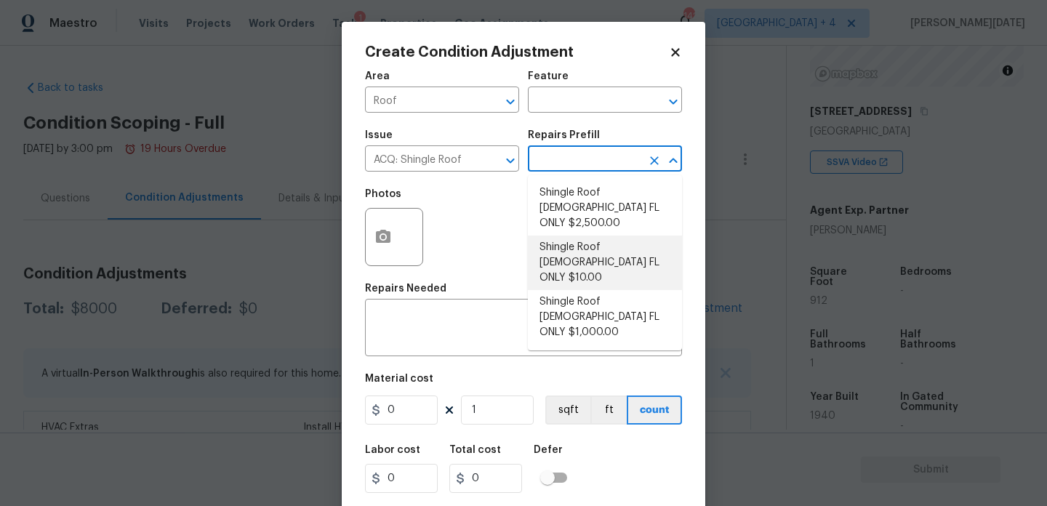
click at [593, 246] on li "Shingle Roof 15+ Years Old FL ONLY $10.00" at bounding box center [605, 263] width 154 height 55
type input "Acquisition"
type textarea "Acquisition Scope ([US_STATE] Only): Shingle Roof 15+ years in age maintenance."
type input "10"
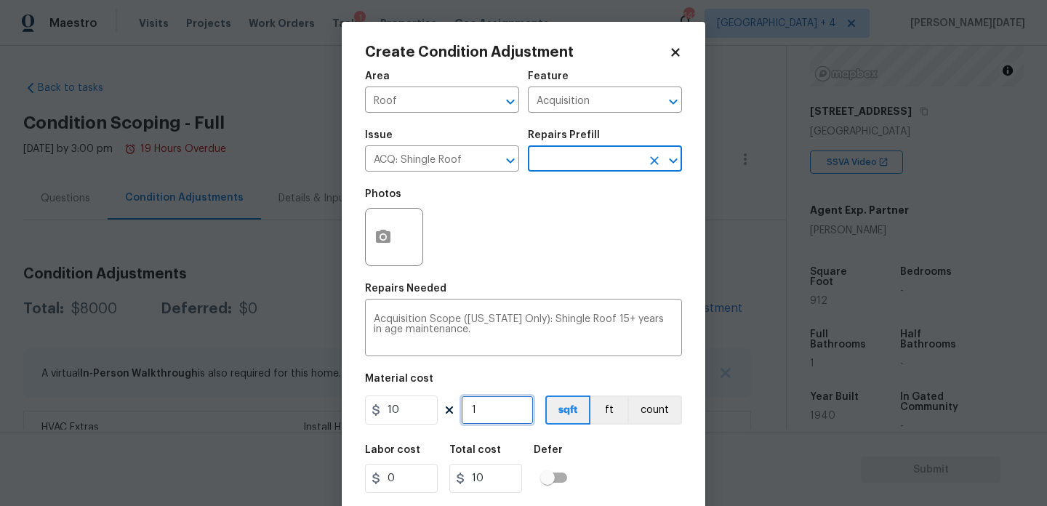
click at [482, 419] on input "1" at bounding box center [497, 410] width 73 height 29
type input "0"
paste input "912"
type input "912"
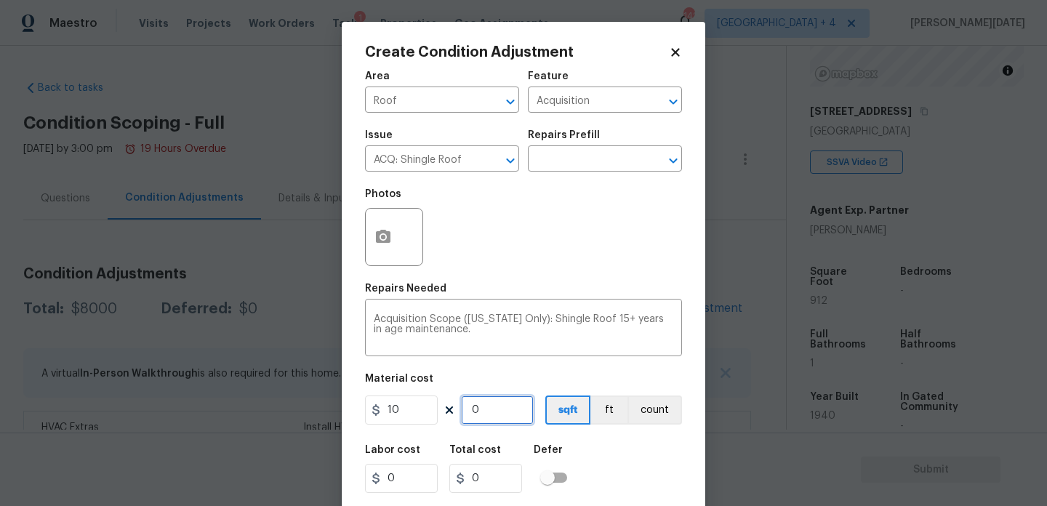
type input "9120"
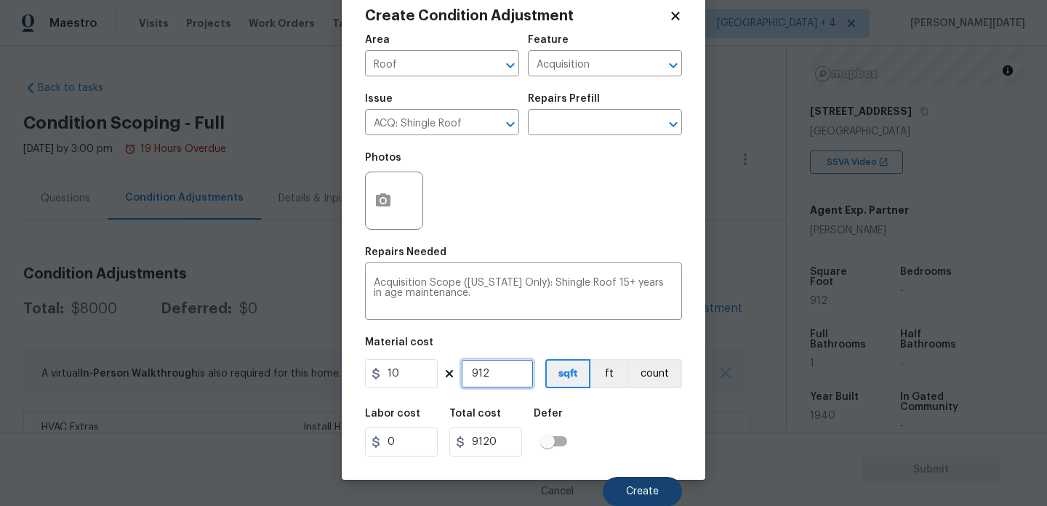
type input "912"
click at [614, 482] on button "Create" at bounding box center [642, 491] width 79 height 29
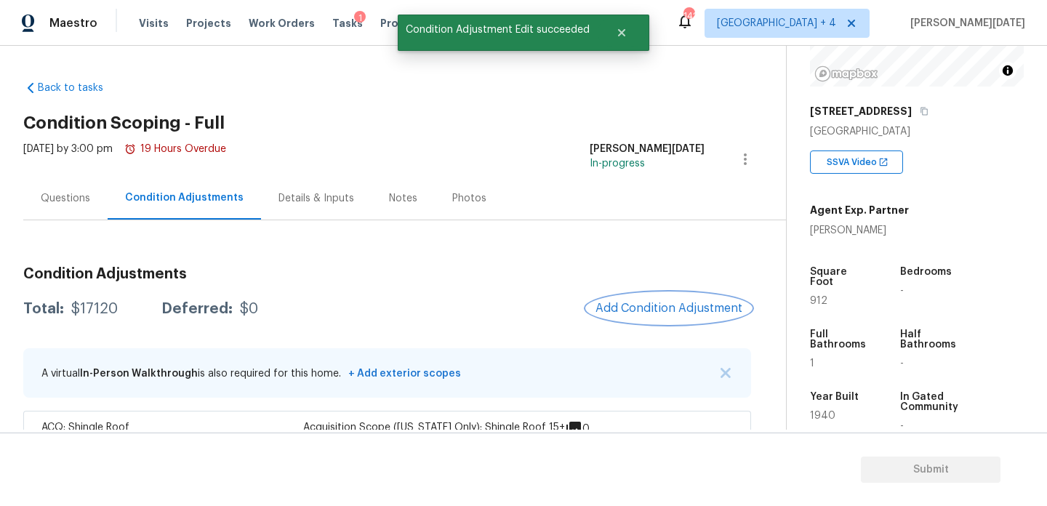
scroll to position [101, 0]
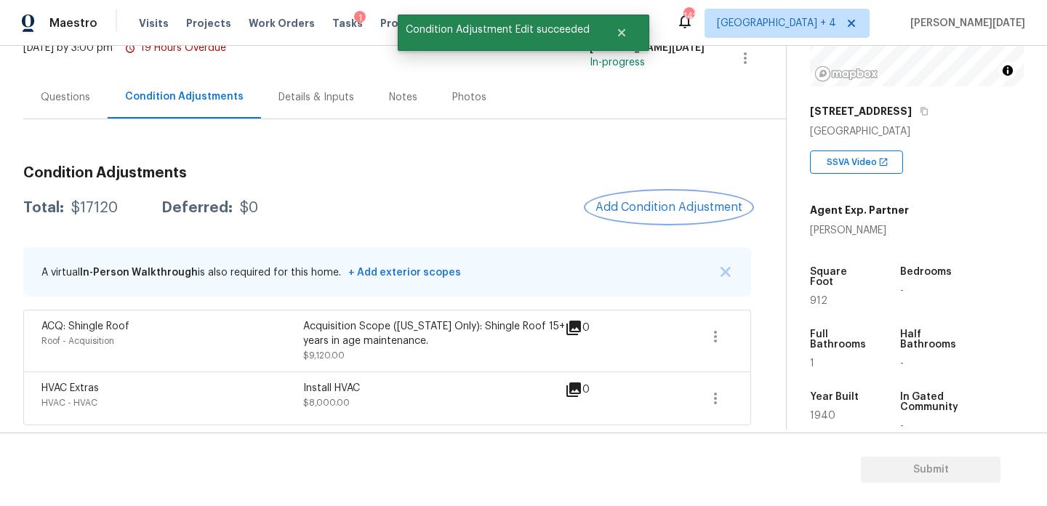
click at [646, 198] on button "Add Condition Adjustment" at bounding box center [669, 207] width 164 height 31
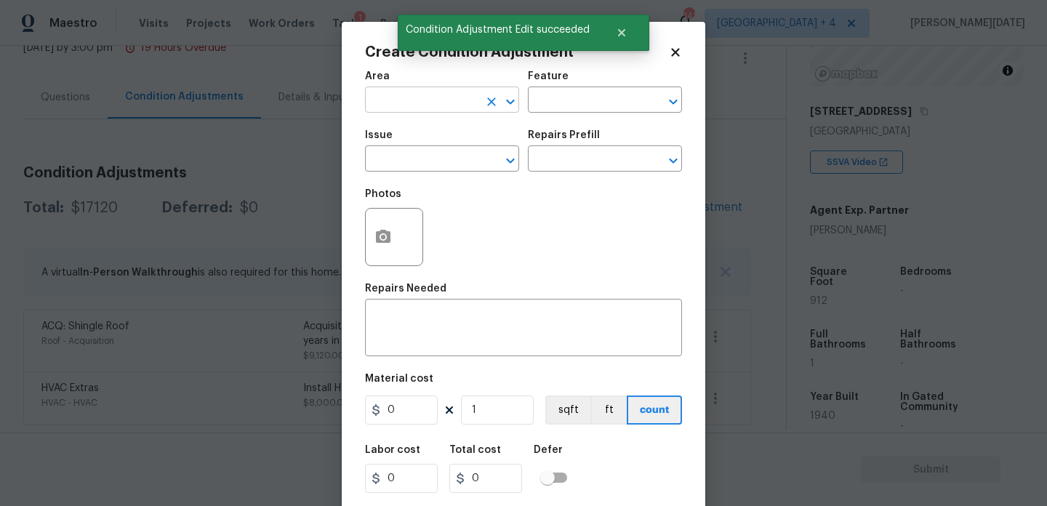
click at [401, 90] on input "text" at bounding box center [421, 101] width 113 height 23
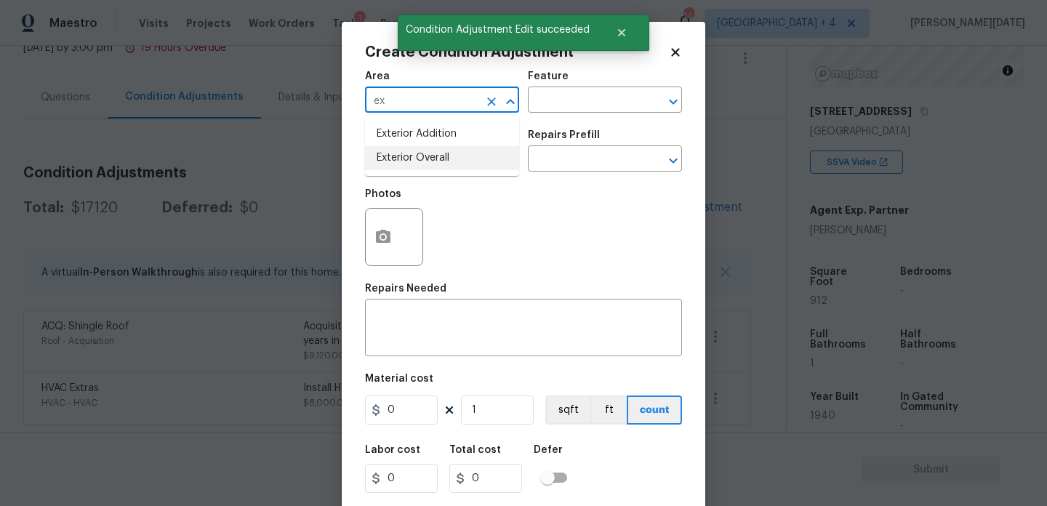
click at [409, 159] on li "Exterior Overall" at bounding box center [442, 158] width 154 height 24
type input "Exterior Overall"
click at [409, 159] on input "text" at bounding box center [421, 160] width 113 height 23
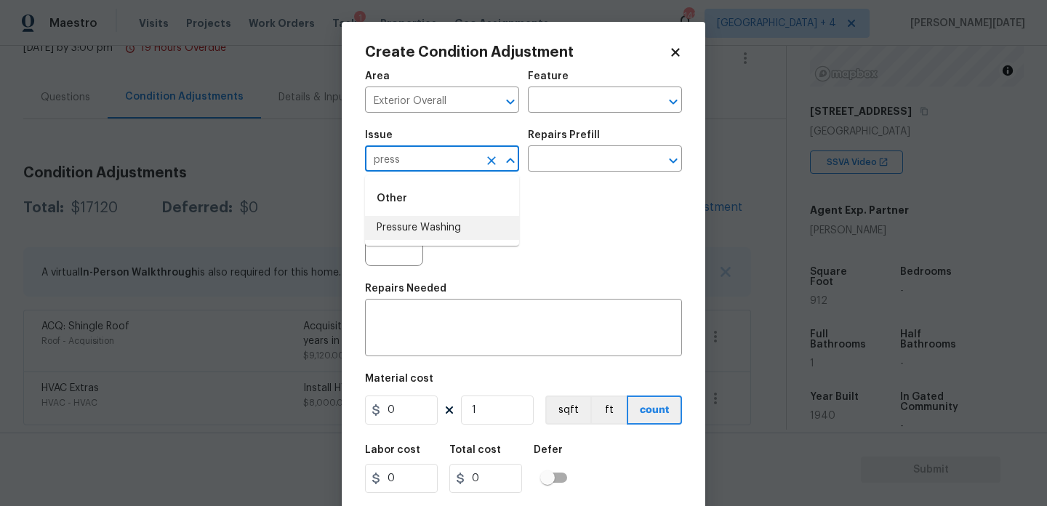
click at [436, 229] on li "Pressure Washing" at bounding box center [442, 228] width 154 height 24
type input "Pressure Washing"
click at [569, 156] on input "text" at bounding box center [584, 160] width 113 height 23
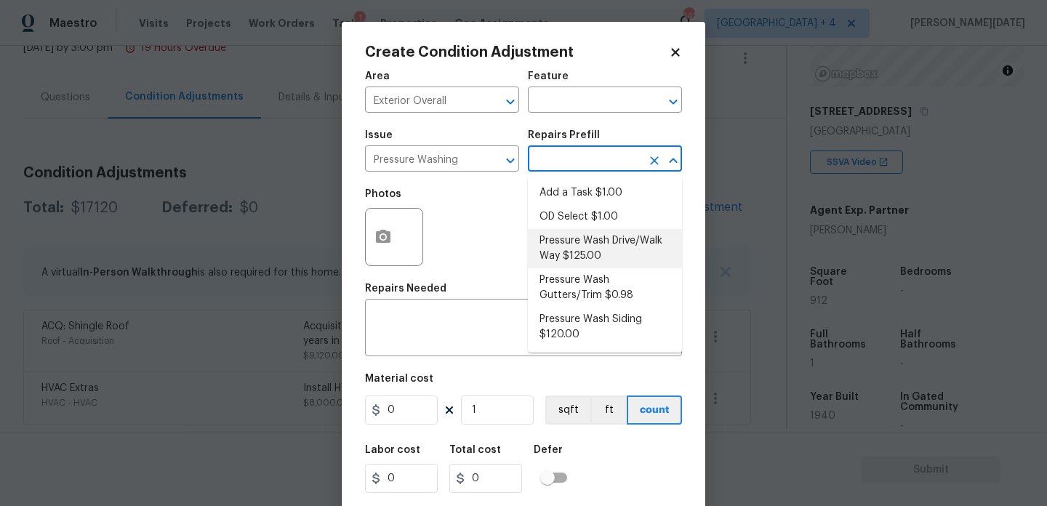
click at [585, 247] on li "Pressure Wash Drive/Walk Way $125.00" at bounding box center [605, 248] width 154 height 39
type input "Siding"
type textarea "Pressure wash the driveways/walkways as directed by the PM. Ensure that all deb…"
type input "125"
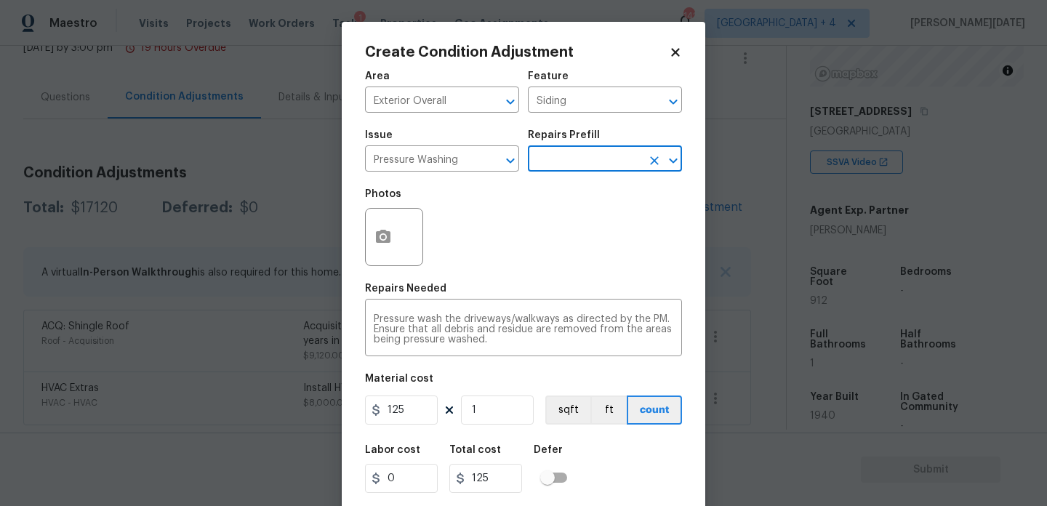
scroll to position [37, 0]
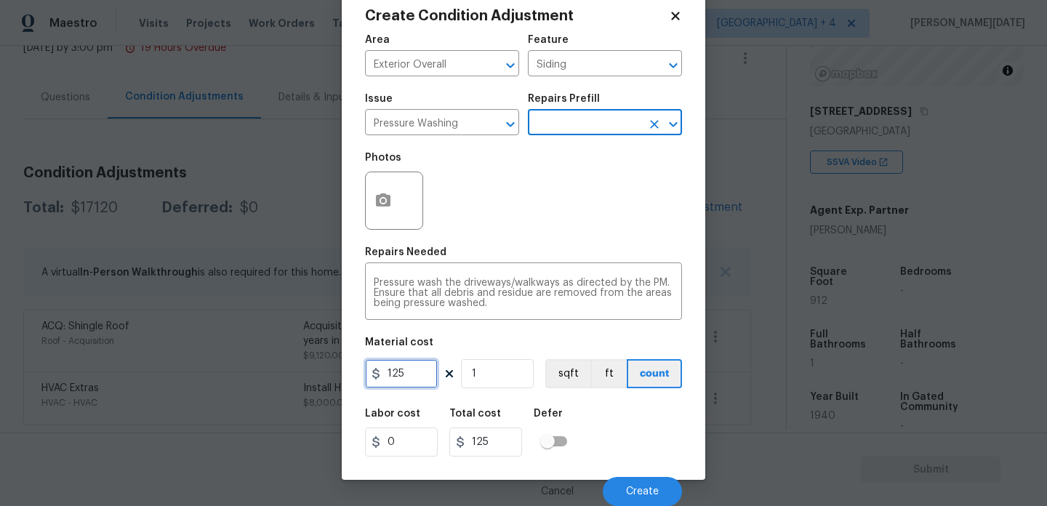
drag, startPoint x: 413, startPoint y: 382, endPoint x: 364, endPoint y: 382, distance: 48.7
click at [365, 382] on input "125" at bounding box center [401, 373] width 73 height 29
type input "200"
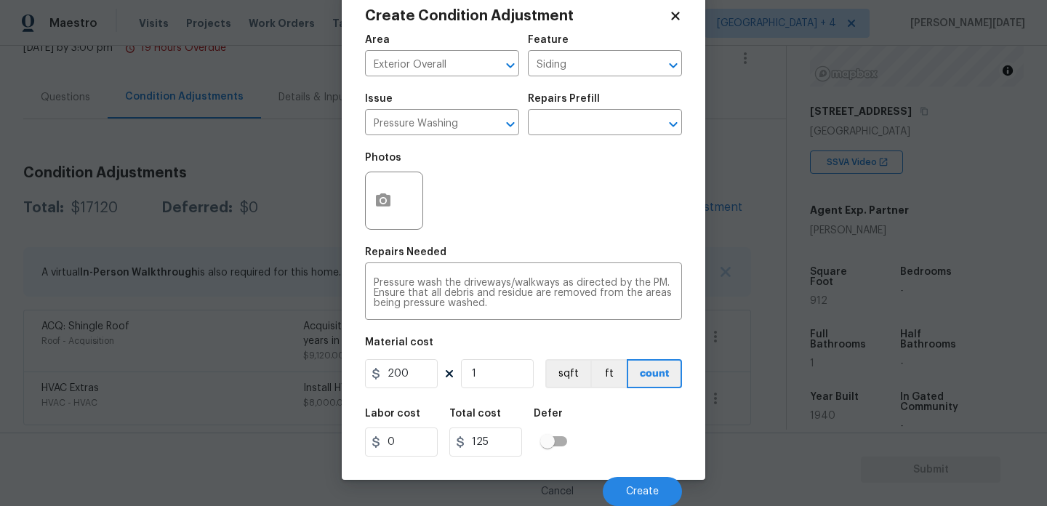
click at [576, 209] on div "Photos" at bounding box center [523, 191] width 317 height 95
type input "200"
click at [623, 489] on button "Create" at bounding box center [642, 491] width 79 height 29
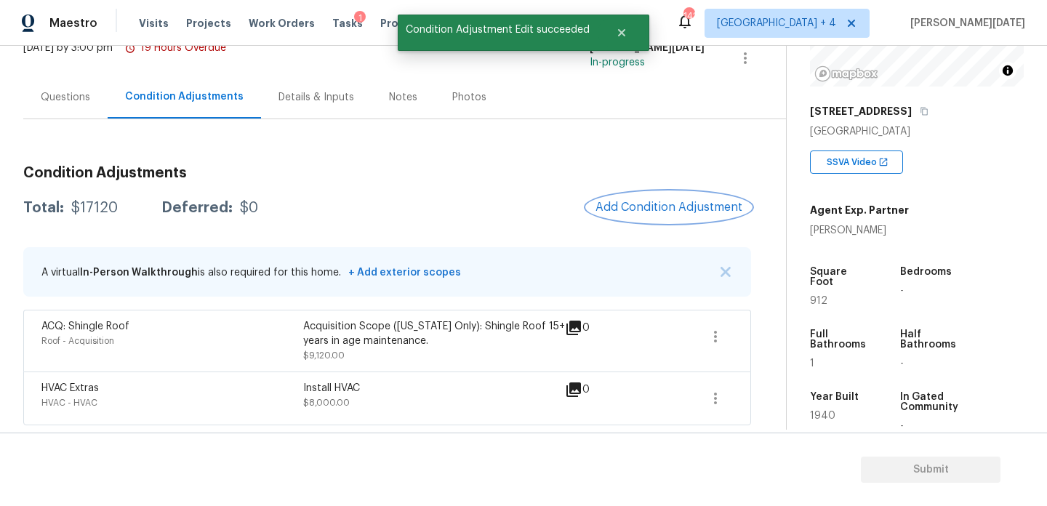
scroll to position [0, 0]
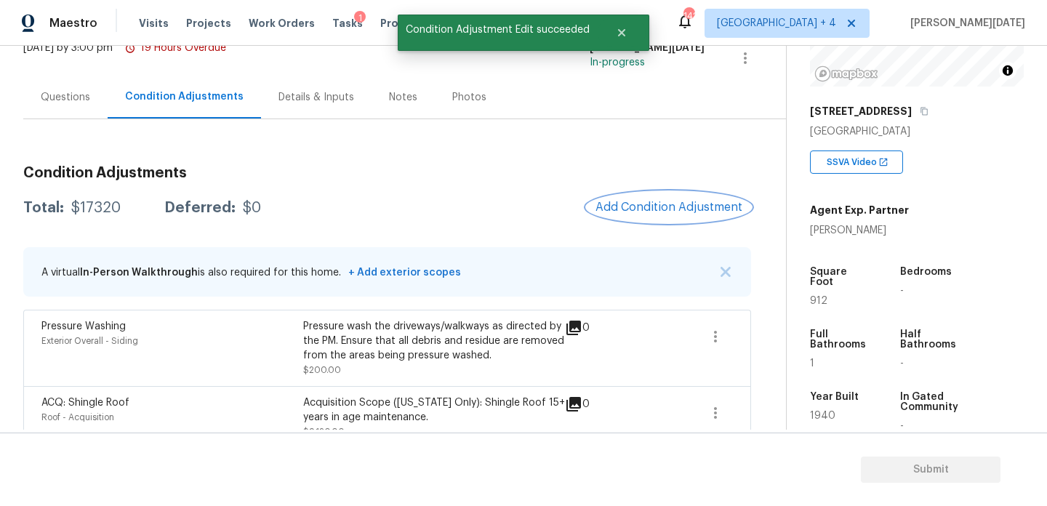
click at [675, 211] on span "Add Condition Adjustment" at bounding box center [668, 207] width 147 height 13
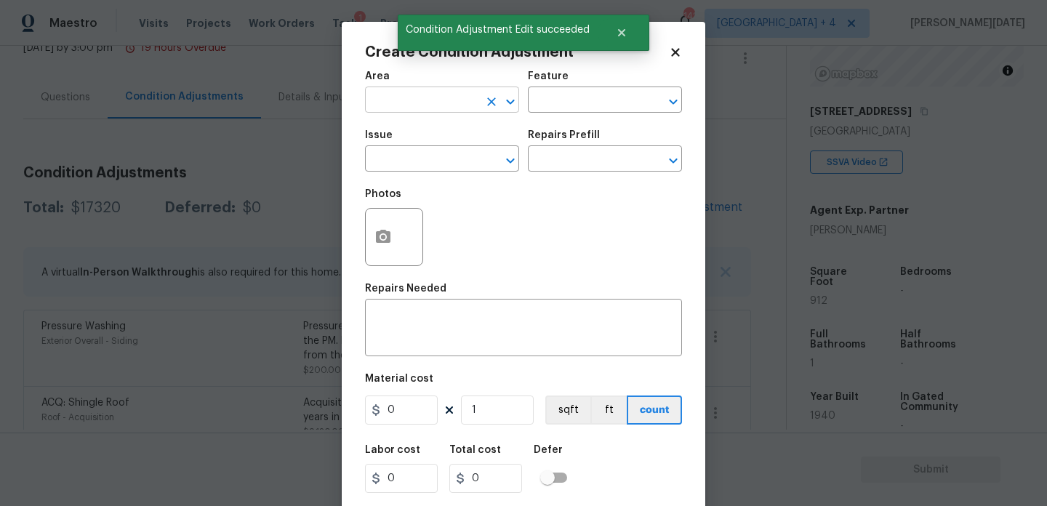
click at [407, 106] on input "text" at bounding box center [421, 101] width 113 height 23
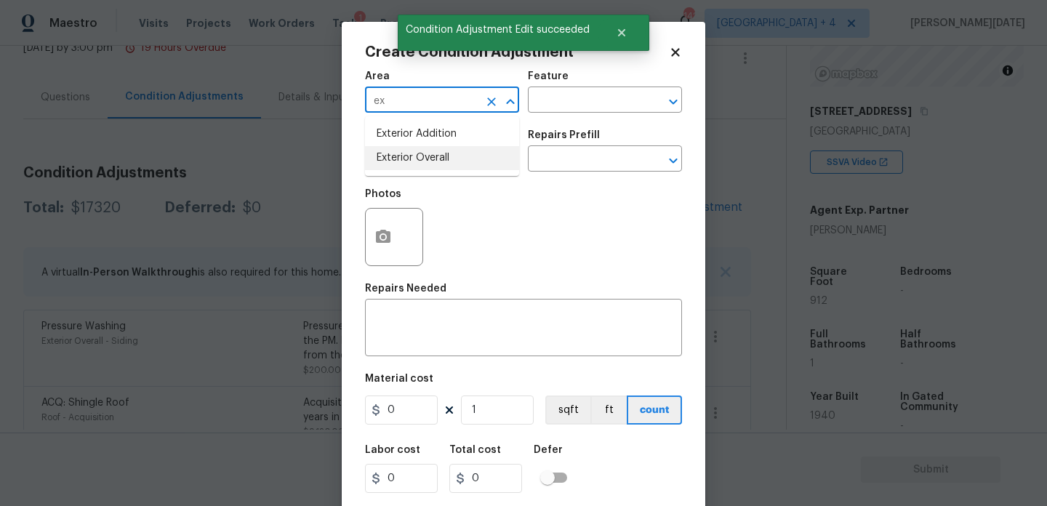
click at [415, 150] on li "Exterior Overall" at bounding box center [442, 158] width 154 height 24
type input "Exterior Overall"
click at [415, 150] on input "text" at bounding box center [421, 160] width 113 height 23
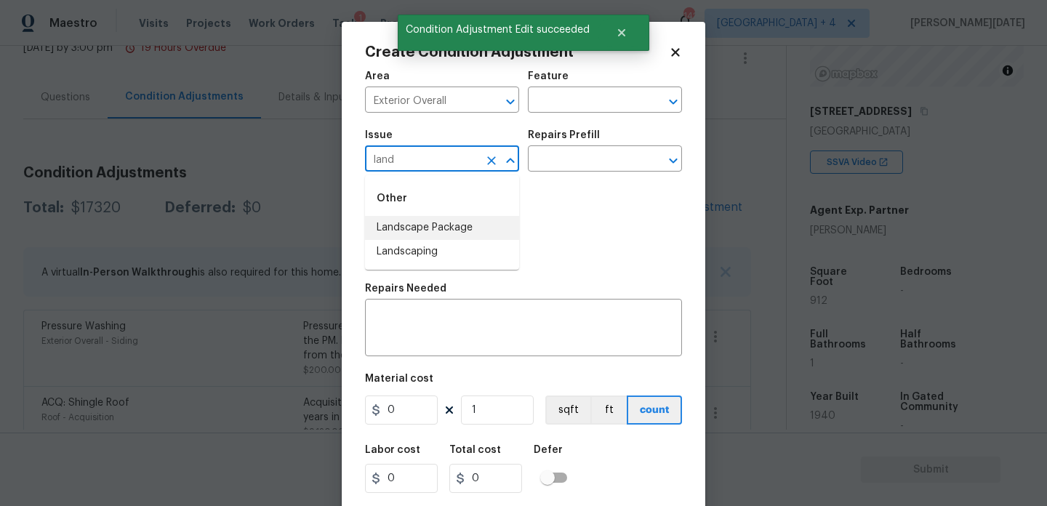
click at [432, 223] on li "Landscape Package" at bounding box center [442, 228] width 154 height 24
type input "Landscape Package"
click at [570, 152] on input "text" at bounding box center [584, 160] width 113 height 23
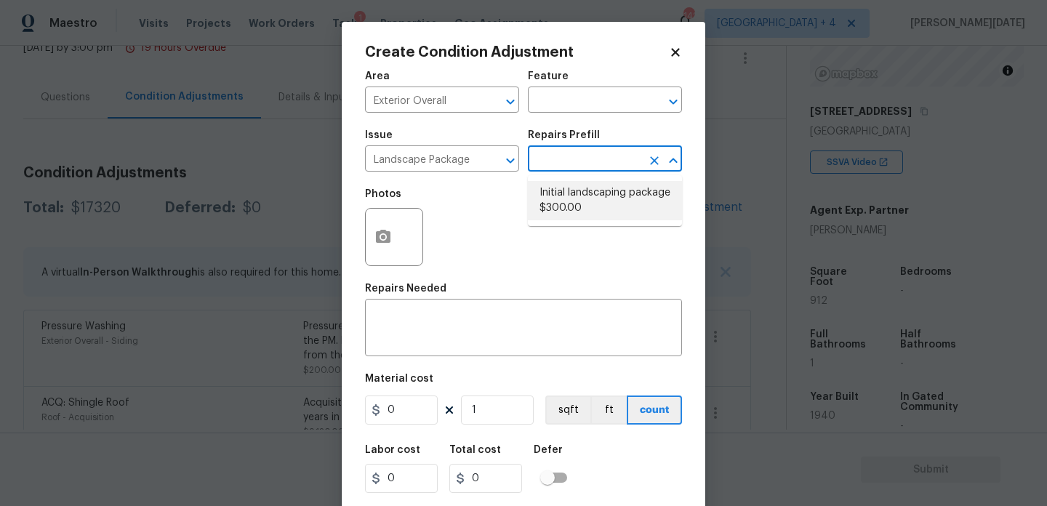
click at [575, 191] on li "Initial landscaping package $300.00" at bounding box center [605, 200] width 154 height 39
type input "Home Readiness Packages"
type textarea "Mowing of grass up to 6" in height. Mow, edge along driveways & sidewalks, trim…"
type input "300"
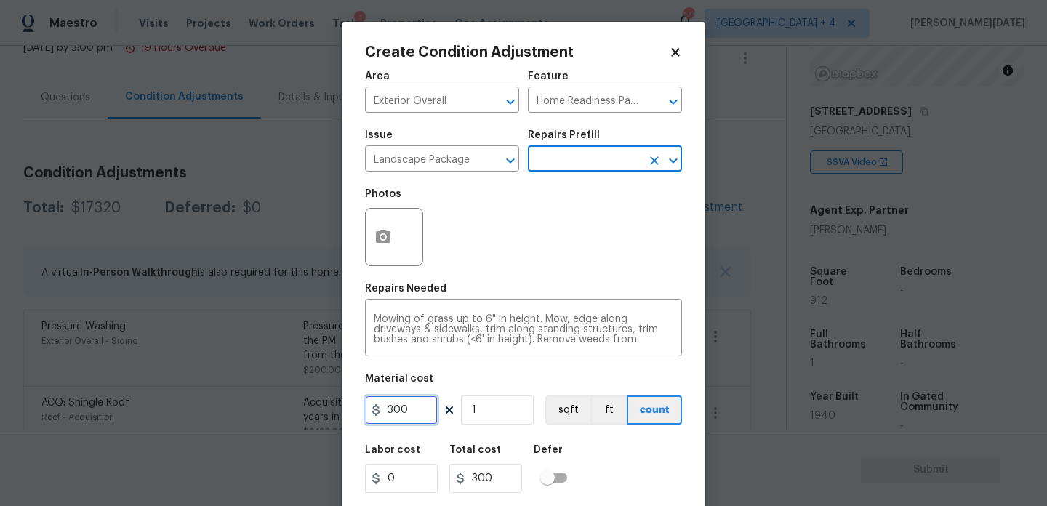
drag, startPoint x: 417, startPoint y: 407, endPoint x: 308, endPoint y: 405, distance: 109.1
click at [308, 405] on div "Create Condition Adjustment Area Exterior Overall ​ Feature Home Readiness Pack…" at bounding box center [523, 253] width 1047 height 506
type input "750"
click at [450, 202] on div "Photos" at bounding box center [523, 227] width 317 height 95
type input "750"
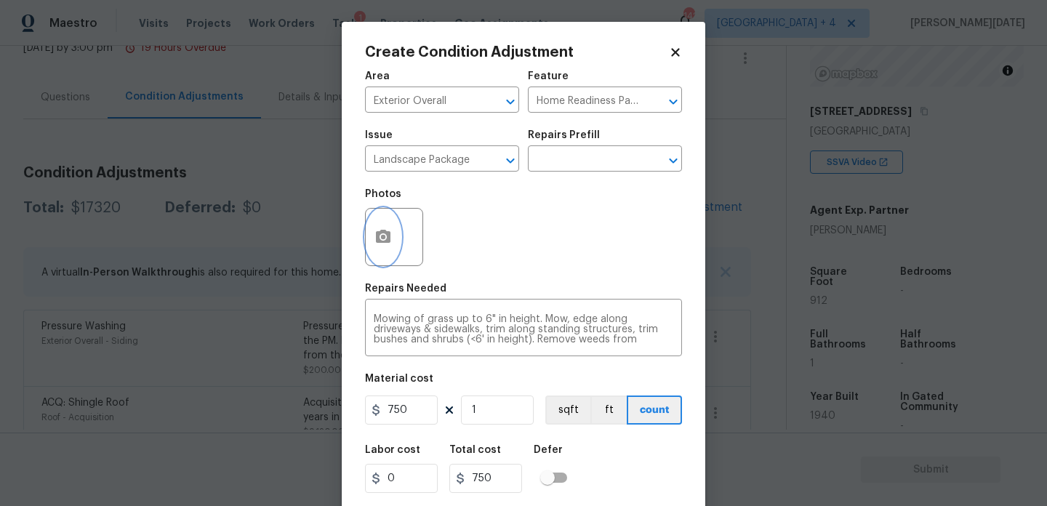
click at [385, 241] on icon "button" at bounding box center [383, 236] width 15 height 13
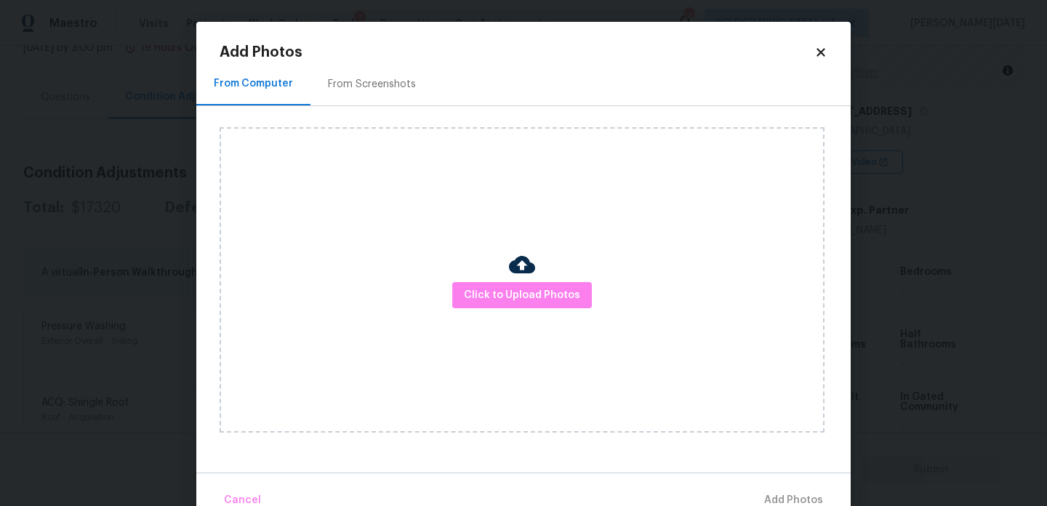
click at [382, 64] on div "From Screenshots" at bounding box center [371, 84] width 123 height 43
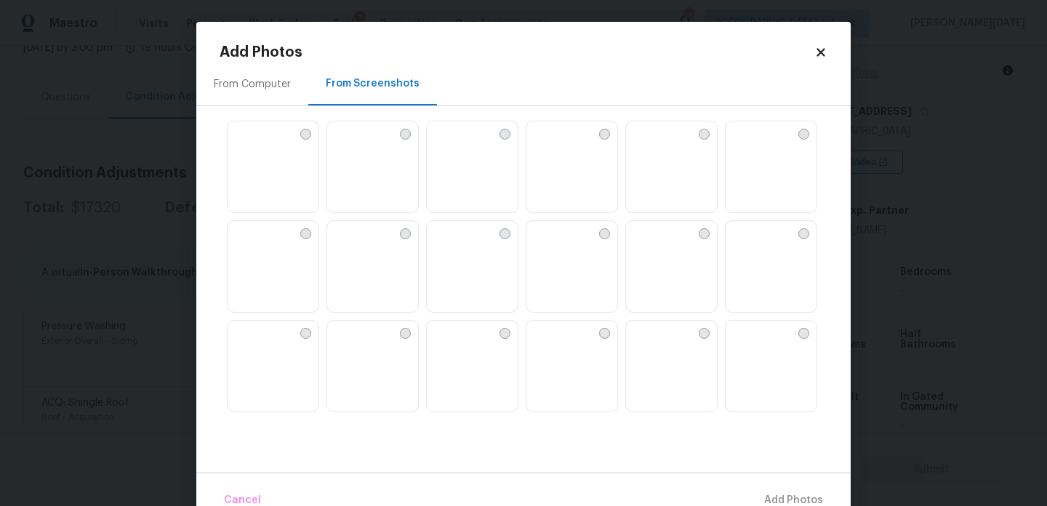
click at [350, 145] on img at bounding box center [338, 132] width 23 height 23
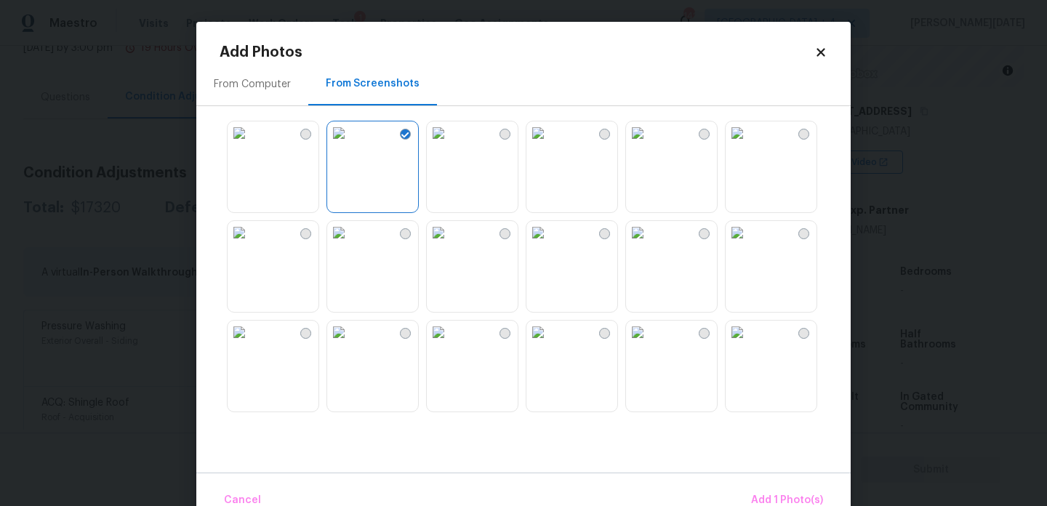
click at [350, 244] on img at bounding box center [338, 232] width 23 height 23
click at [450, 244] on img at bounding box center [438, 232] width 23 height 23
click at [739, 244] on img at bounding box center [737, 232] width 23 height 23
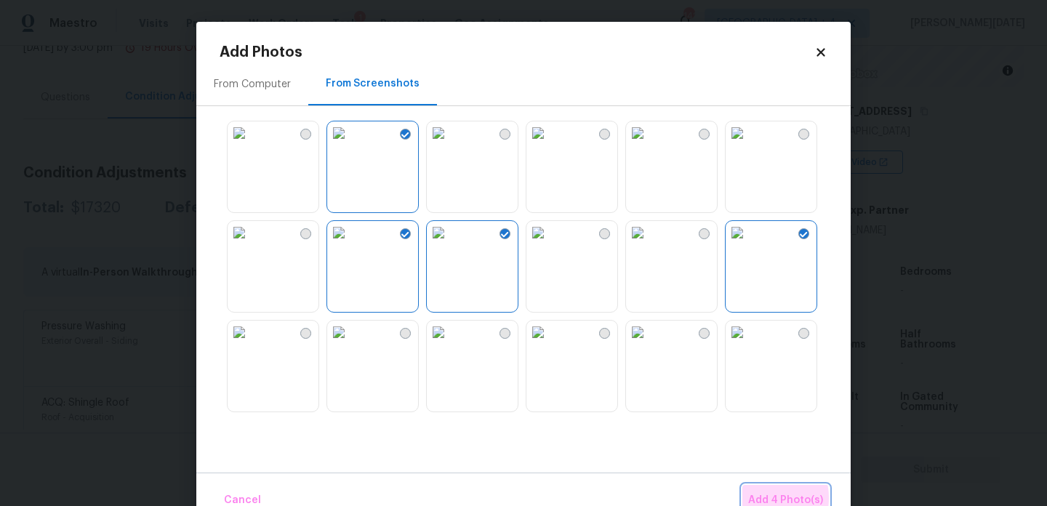
click at [761, 498] on span "Add 4 Photo(s)" at bounding box center [785, 500] width 75 height 18
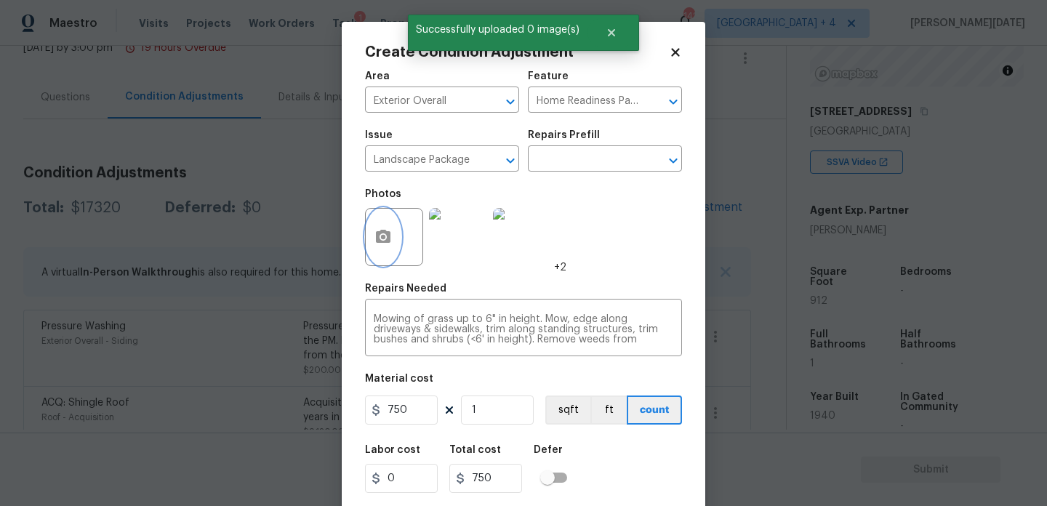
scroll to position [37, 0]
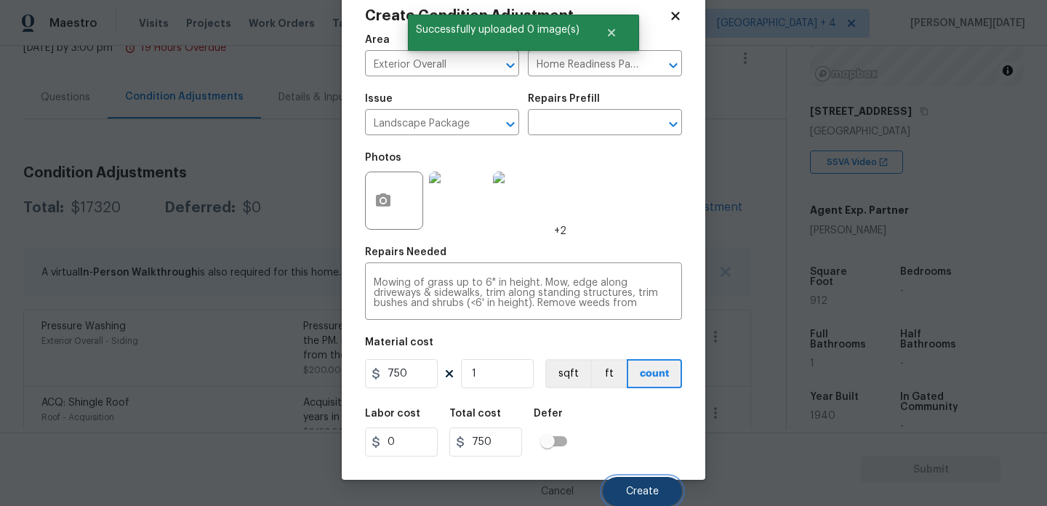
click at [637, 483] on button "Create" at bounding box center [642, 491] width 79 height 29
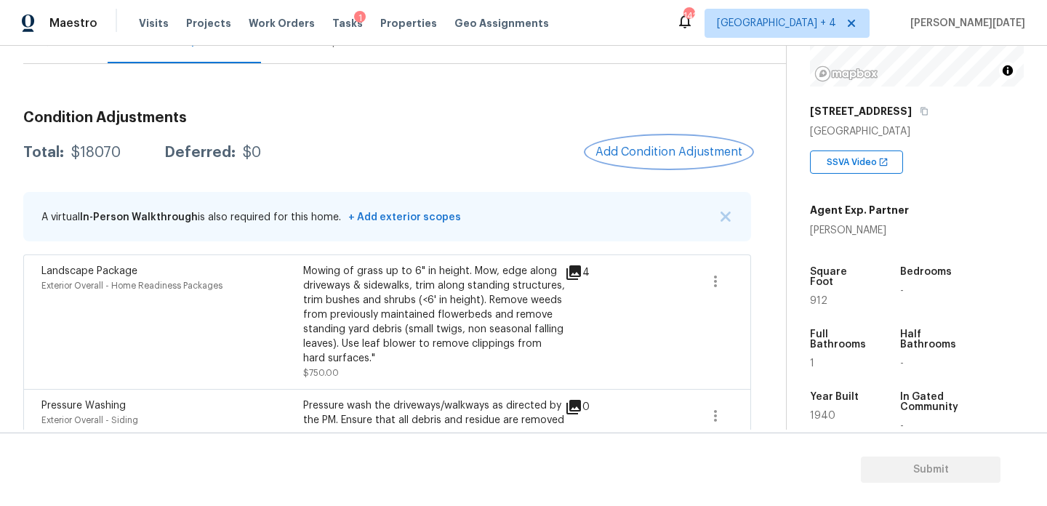
scroll to position [151, 0]
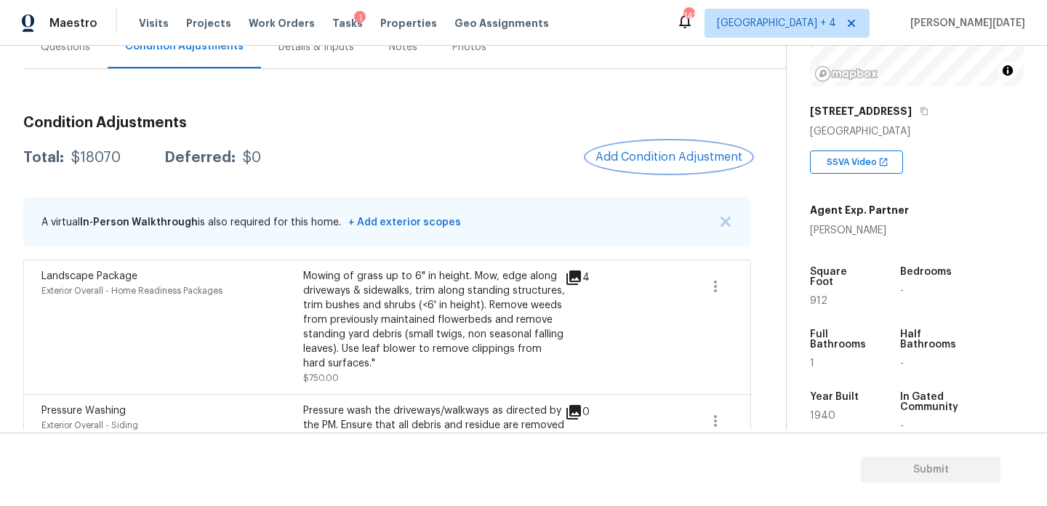
click at [651, 147] on button "Add Condition Adjustment" at bounding box center [669, 157] width 164 height 31
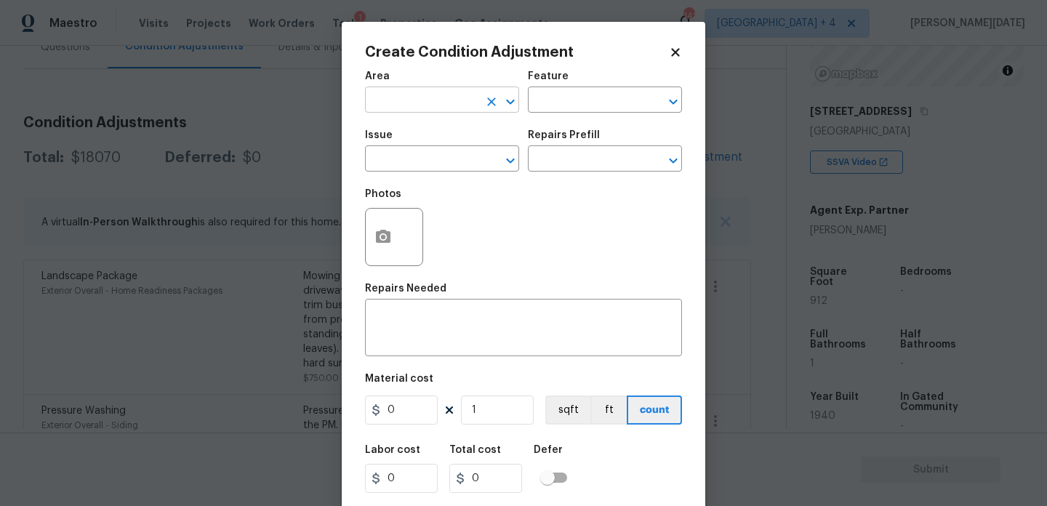
click at [416, 100] on input "text" at bounding box center [421, 101] width 113 height 23
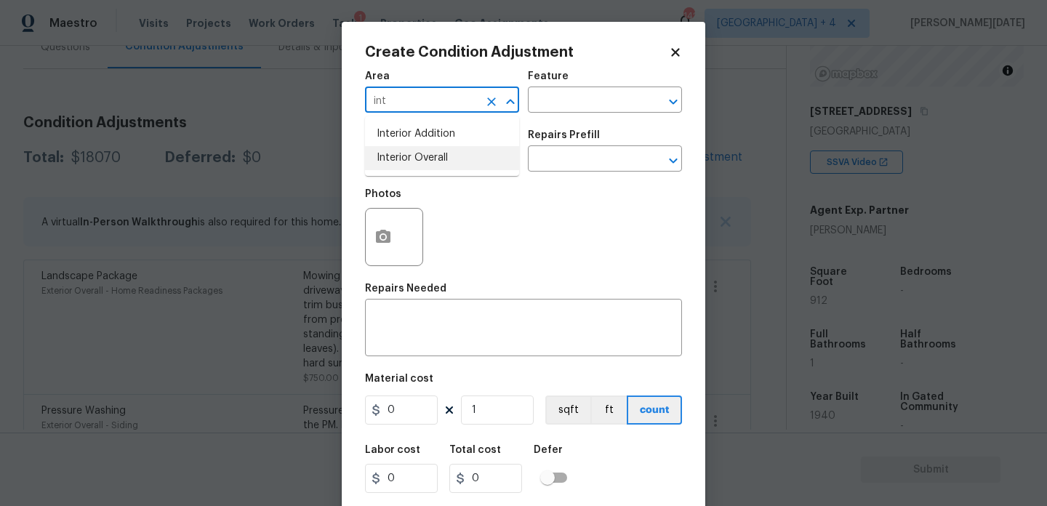
click at [434, 160] on li "Interior Overall" at bounding box center [442, 158] width 154 height 24
type input "Interior Overall"
click at [434, 160] on input "text" at bounding box center [421, 160] width 113 height 23
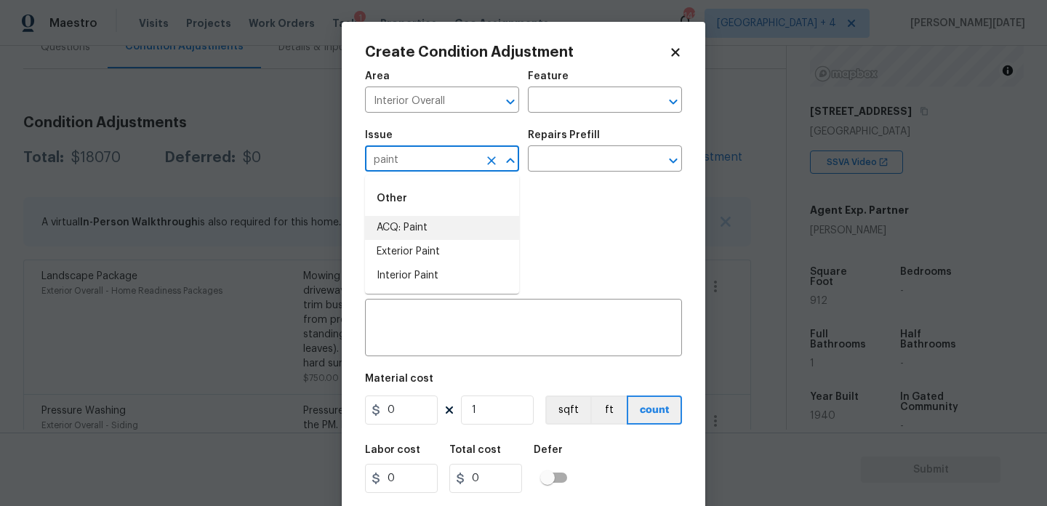
click at [443, 224] on li "ACQ: Paint" at bounding box center [442, 228] width 154 height 24
click at [646, 110] on div at bounding box center [663, 102] width 38 height 20
type input "ACQ: Paint"
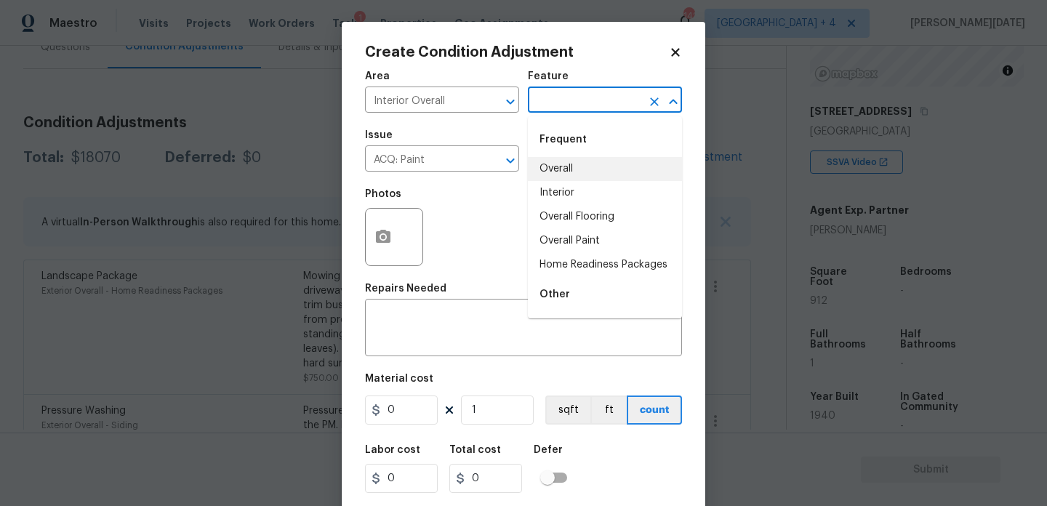
click at [499, 198] on div "Photos" at bounding box center [523, 227] width 317 height 95
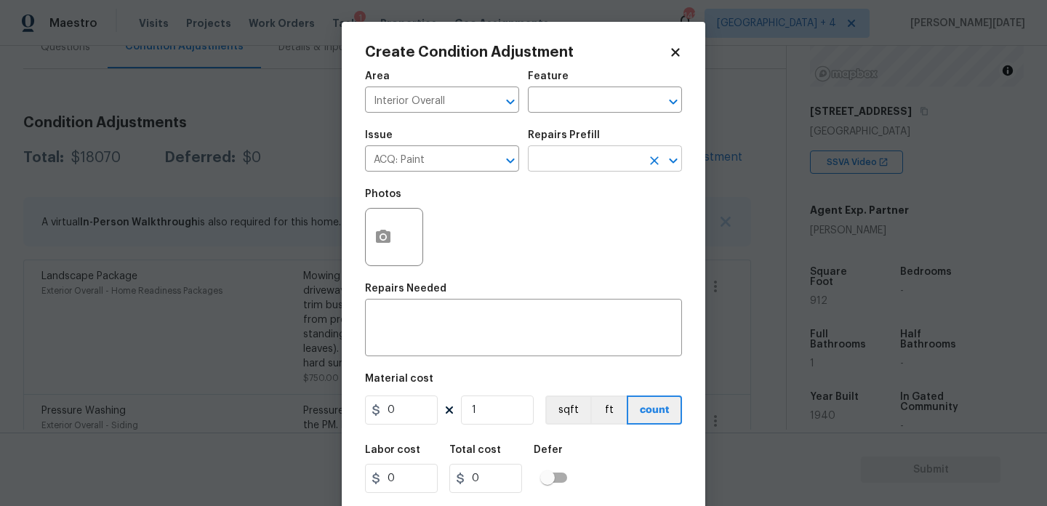
click at [585, 167] on input "text" at bounding box center [584, 160] width 113 height 23
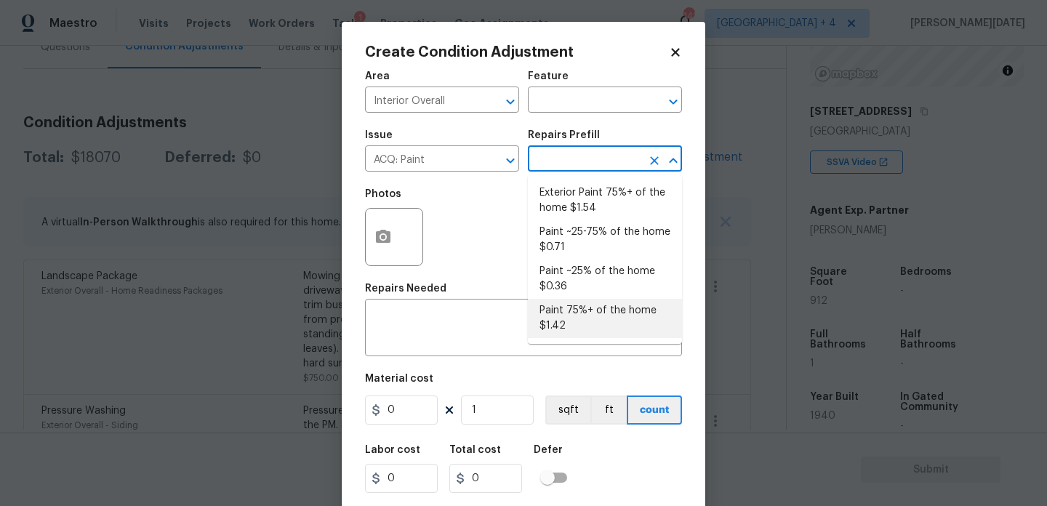
click at [594, 324] on li "Paint 75%+ of the home $1.42" at bounding box center [605, 318] width 154 height 39
type input "Acquisition"
type textarea "Acquisition Scope: 75%+ of the home will likely require interior paint"
type input "1.42"
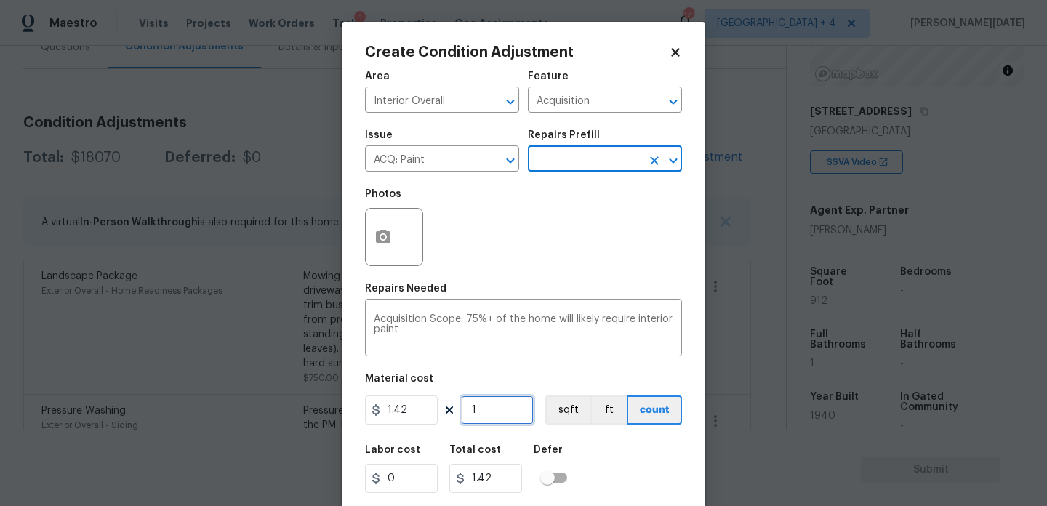
click at [514, 413] on input "1" at bounding box center [497, 410] width 73 height 29
type input "0"
paste input "912"
type input "912"
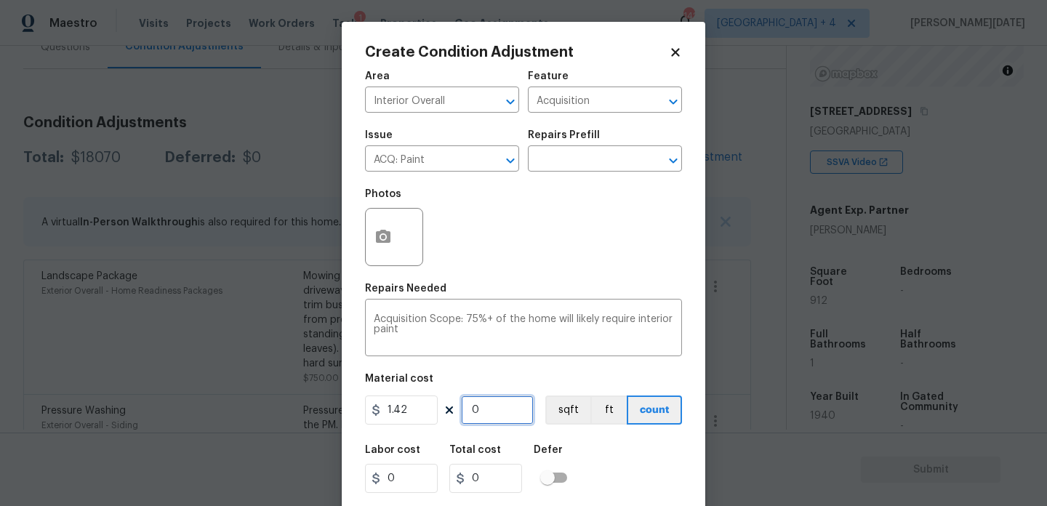
type input "1295.04"
type input "912"
click at [387, 249] on button "button" at bounding box center [383, 237] width 35 height 57
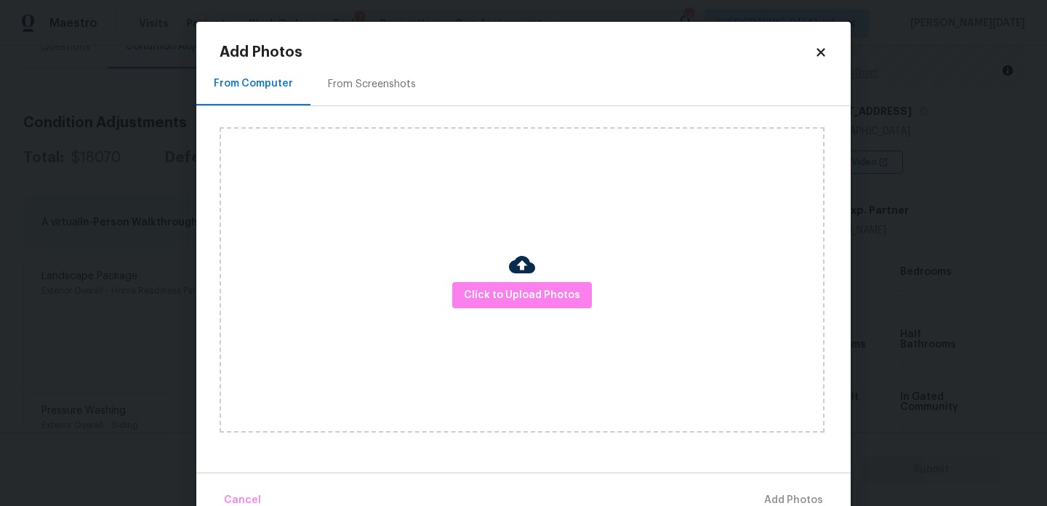
click at [380, 86] on div "From Screenshots" at bounding box center [372, 84] width 88 height 15
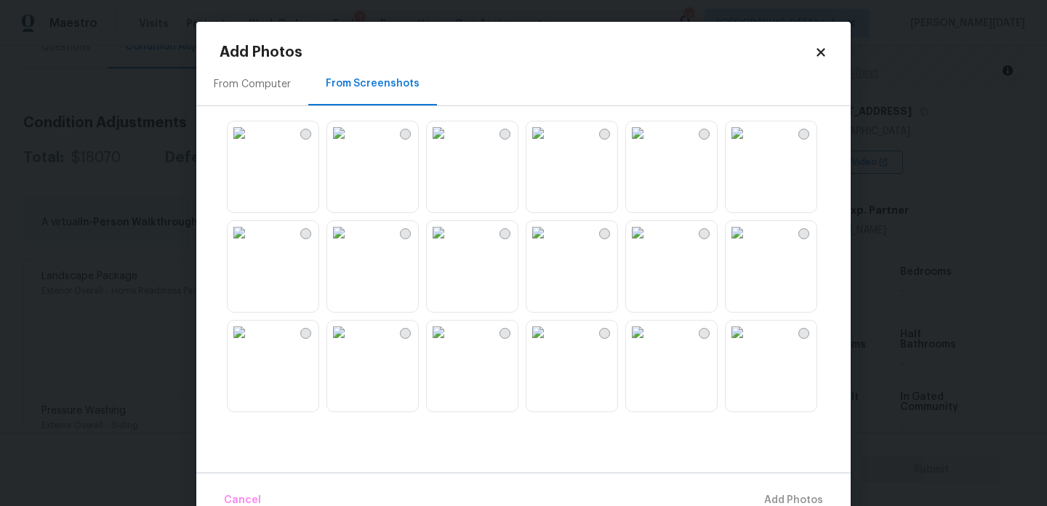
click at [550, 244] on img at bounding box center [537, 232] width 23 height 23
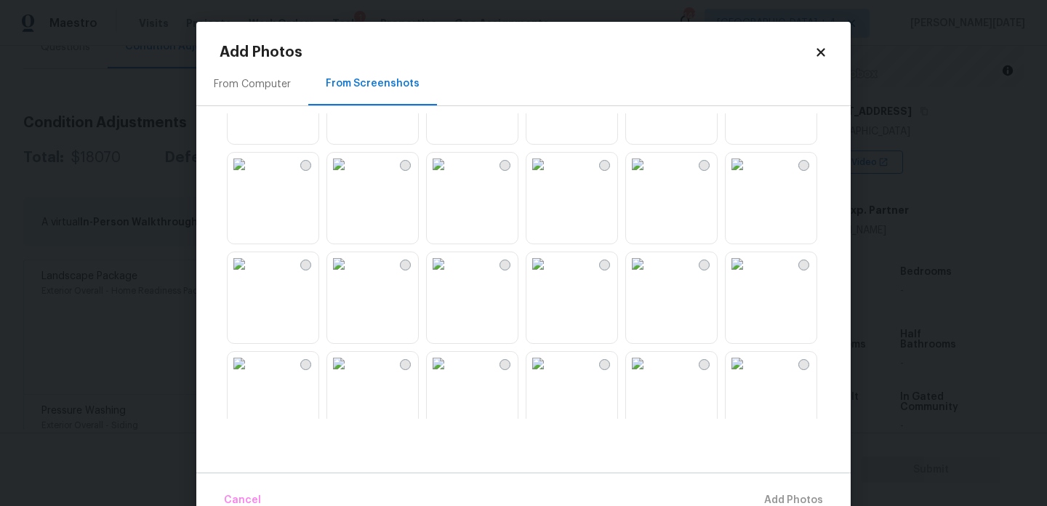
click at [450, 176] on img at bounding box center [438, 164] width 23 height 23
click at [350, 176] on img at bounding box center [338, 164] width 23 height 23
click at [550, 276] on img at bounding box center [537, 263] width 23 height 23
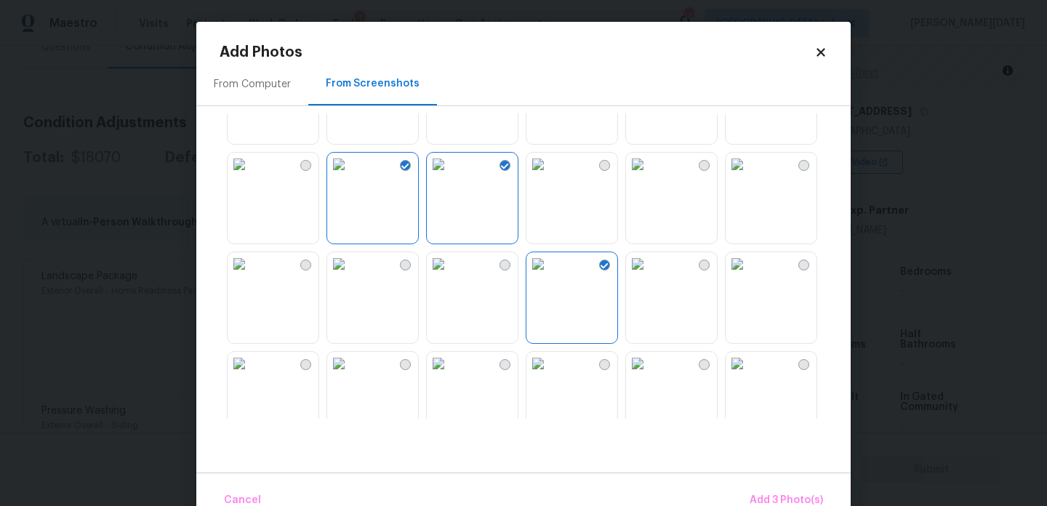
click at [649, 276] on img at bounding box center [637, 263] width 23 height 23
click at [749, 276] on img at bounding box center [737, 263] width 23 height 23
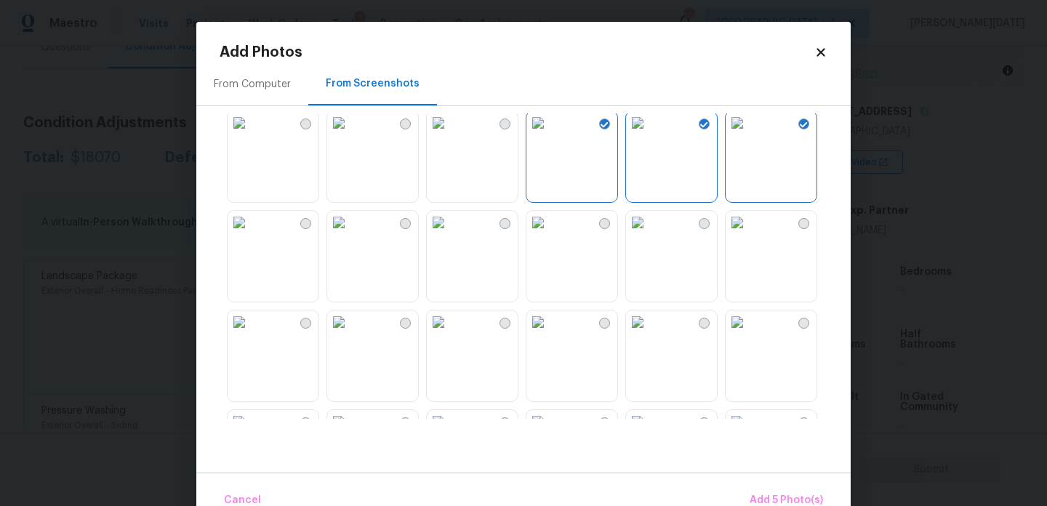
scroll to position [367, 0]
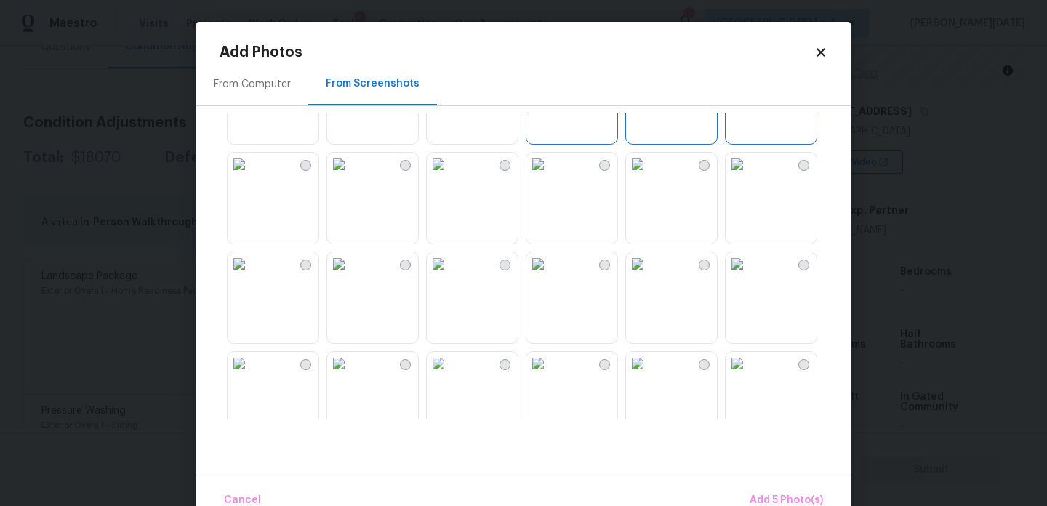
click at [749, 176] on img at bounding box center [737, 164] width 23 height 23
click at [649, 176] on img at bounding box center [637, 164] width 23 height 23
click at [649, 276] on img at bounding box center [637, 263] width 23 height 23
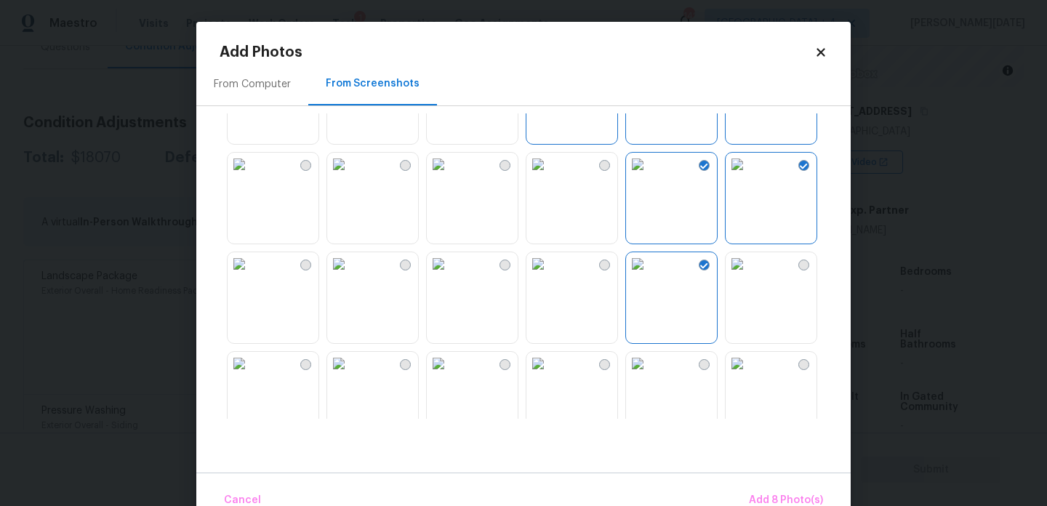
click at [749, 276] on img at bounding box center [737, 263] width 23 height 23
click at [787, 493] on span "Add 9 Photo(s)" at bounding box center [786, 500] width 74 height 18
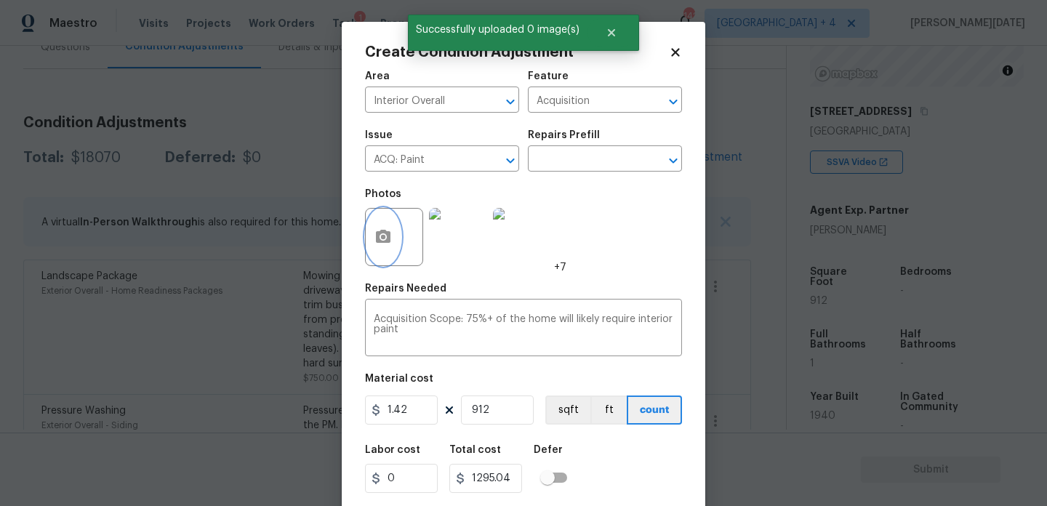
scroll to position [37, 0]
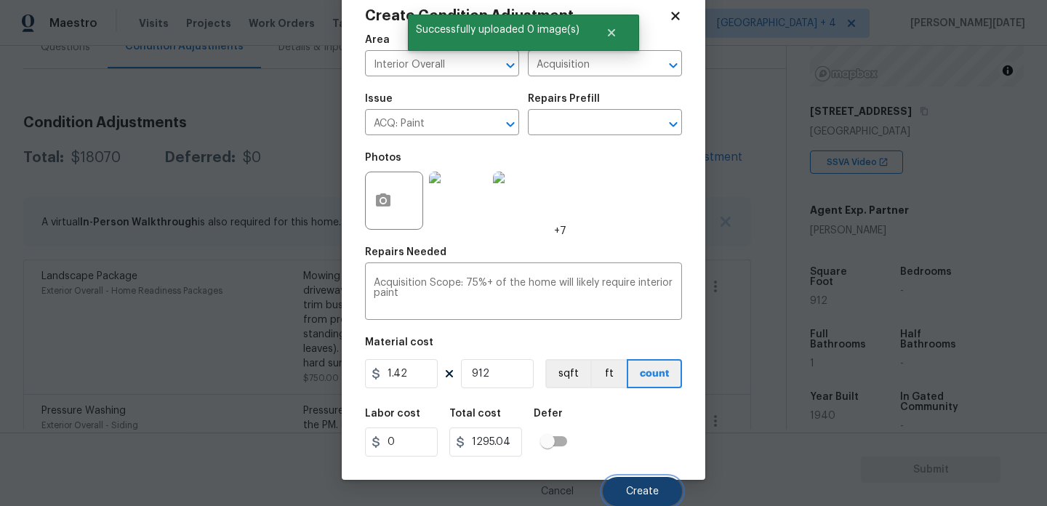
click at [641, 495] on span "Create" at bounding box center [642, 491] width 33 height 11
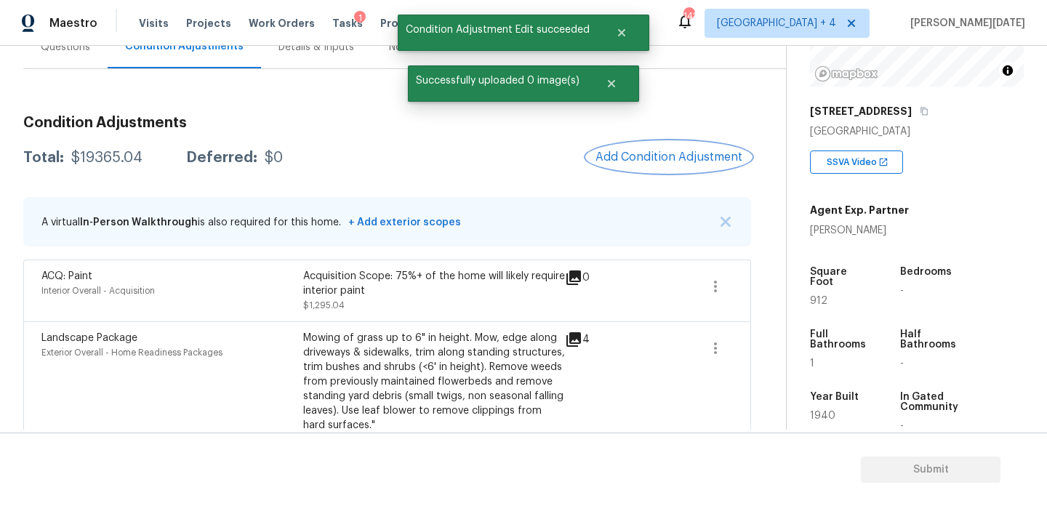
scroll to position [0, 0]
click at [631, 171] on span "Add Condition Adjustment" at bounding box center [669, 158] width 164 height 32
click at [647, 154] on span "Add Condition Adjustment" at bounding box center [668, 157] width 147 height 13
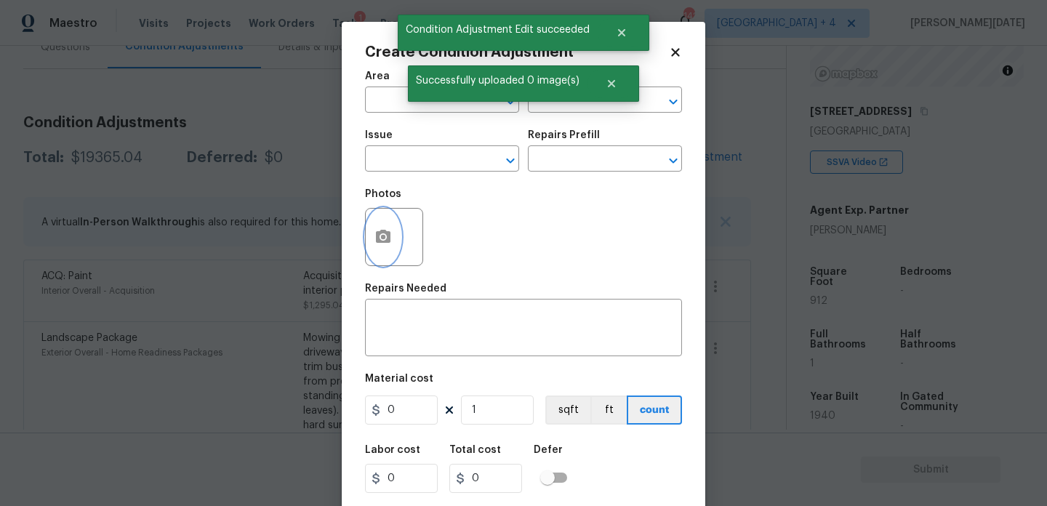
click at [396, 236] on button "button" at bounding box center [383, 237] width 35 height 57
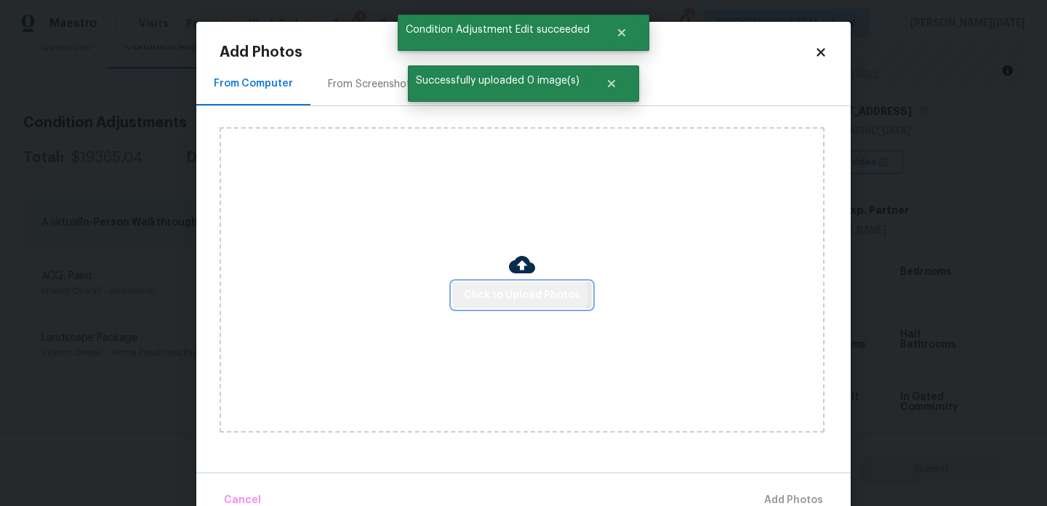
click at [515, 294] on span "Click to Upload Photos" at bounding box center [522, 295] width 116 height 18
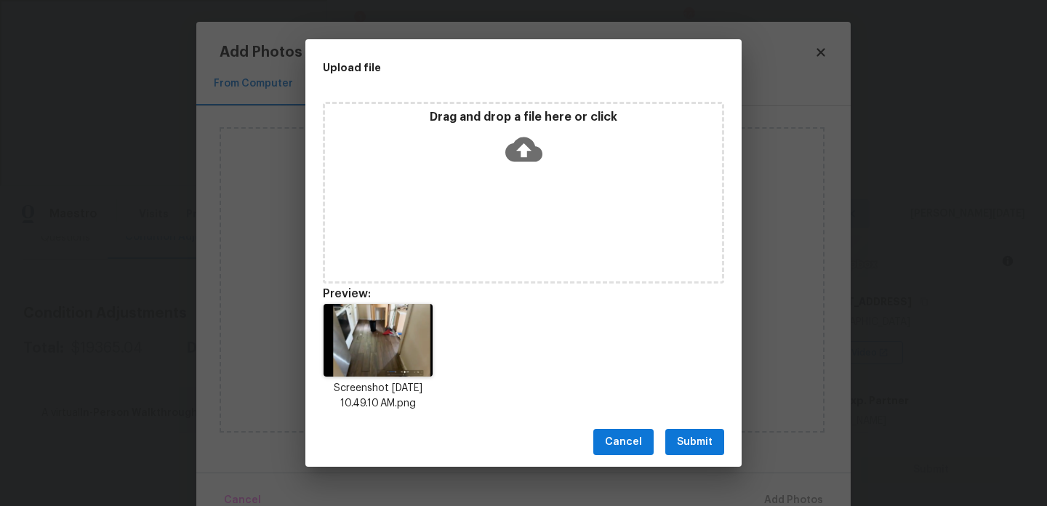
click at [690, 438] on span "Submit" at bounding box center [695, 442] width 36 height 18
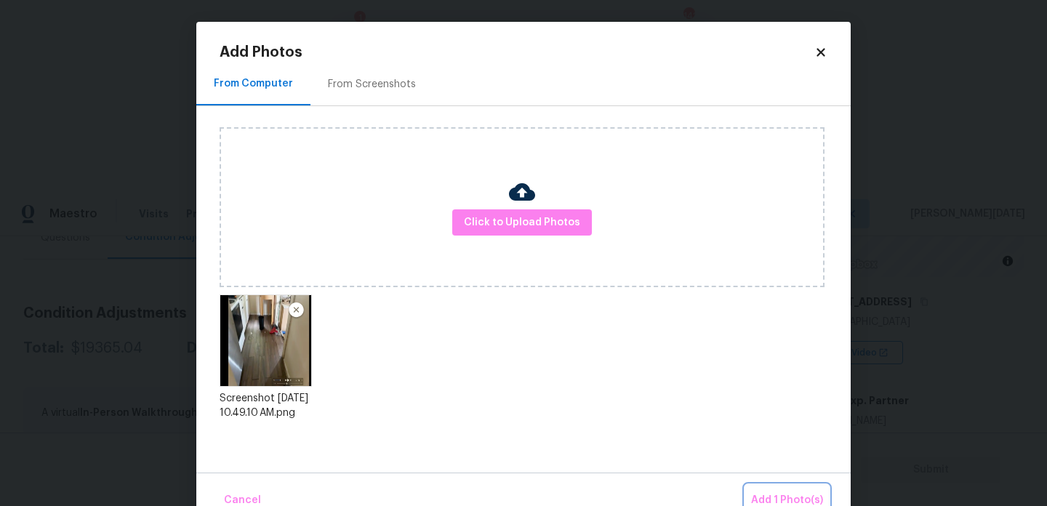
click at [776, 491] on button "Add 1 Photo(s)" at bounding box center [787, 500] width 84 height 31
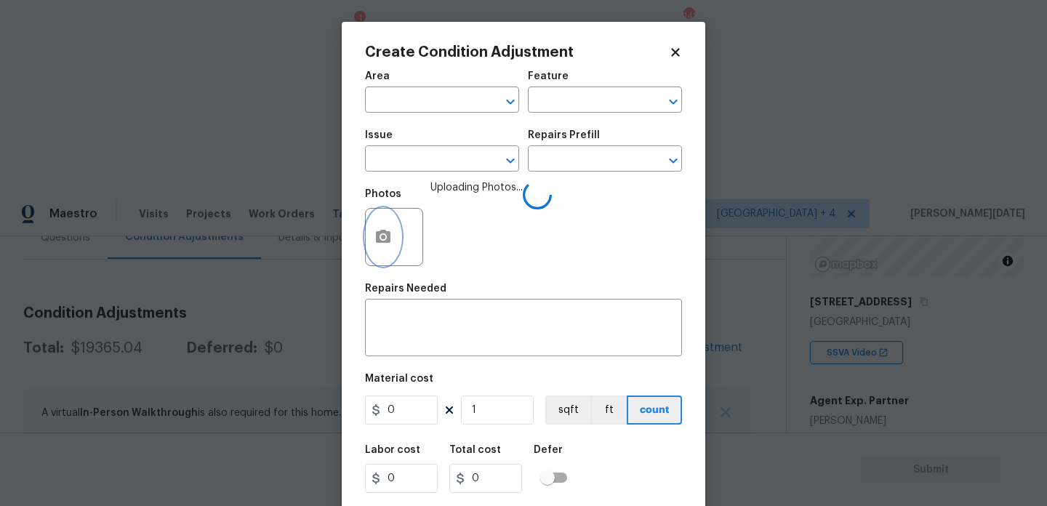
click at [380, 244] on icon "button" at bounding box center [382, 236] width 17 height 17
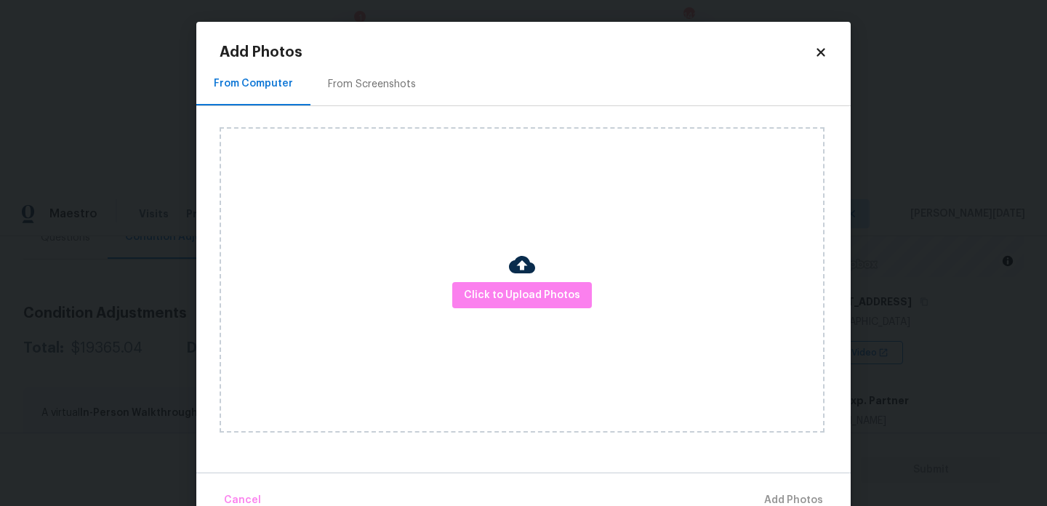
click at [380, 98] on div "From Screenshots" at bounding box center [371, 84] width 123 height 43
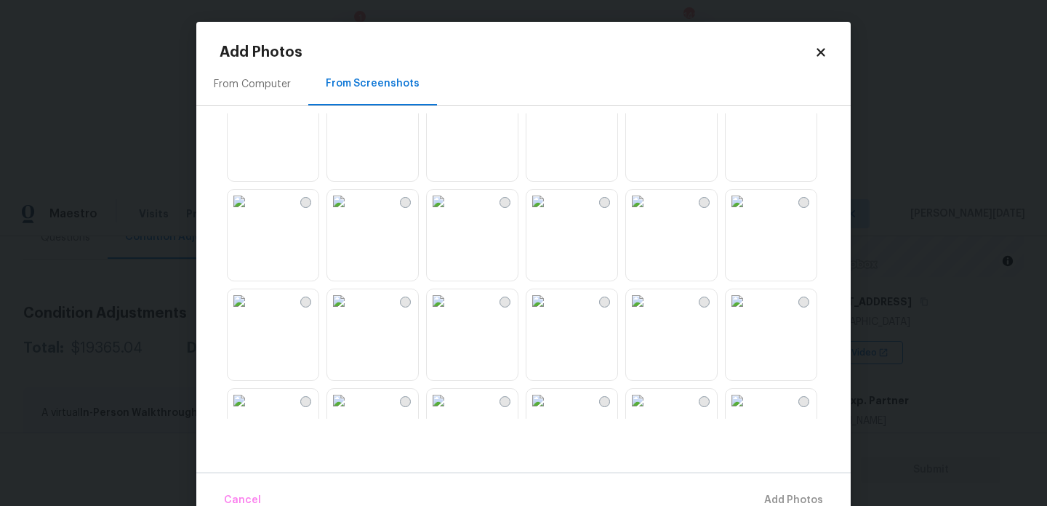
scroll to position [448, 0]
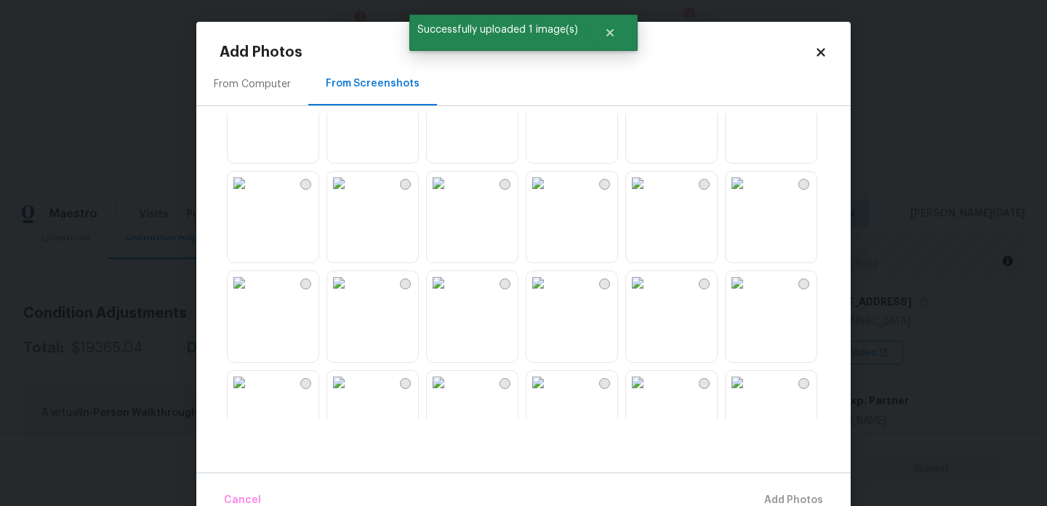
click at [749, 95] on img at bounding box center [737, 83] width 23 height 23
click at [550, 294] on img at bounding box center [537, 282] width 23 height 23
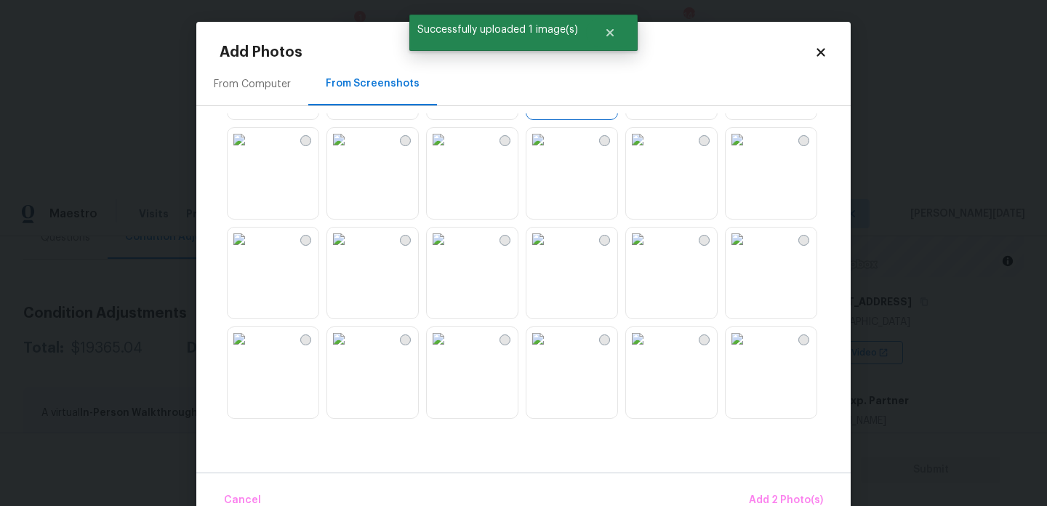
scroll to position [705, 0]
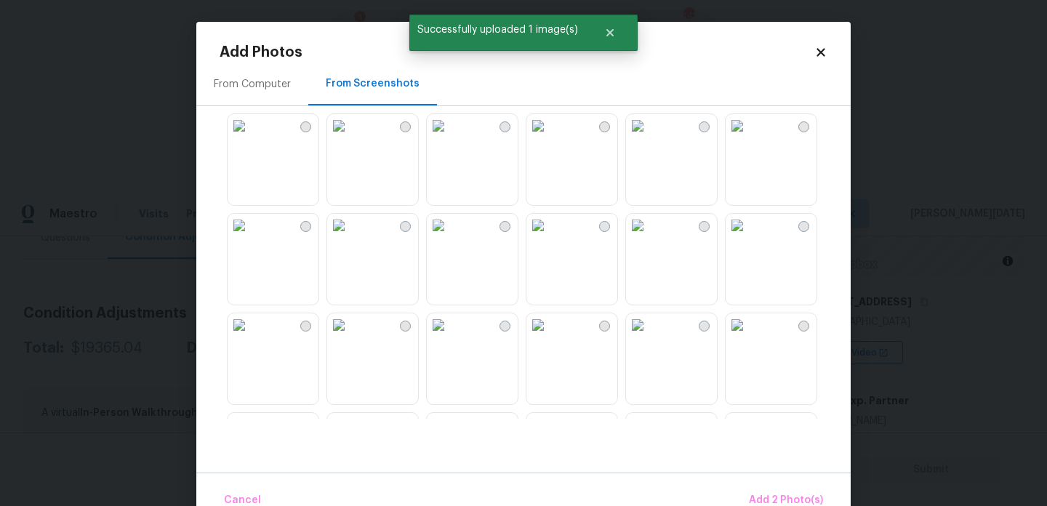
click at [550, 237] on img at bounding box center [537, 225] width 23 height 23
click at [649, 337] on img at bounding box center [637, 324] width 23 height 23
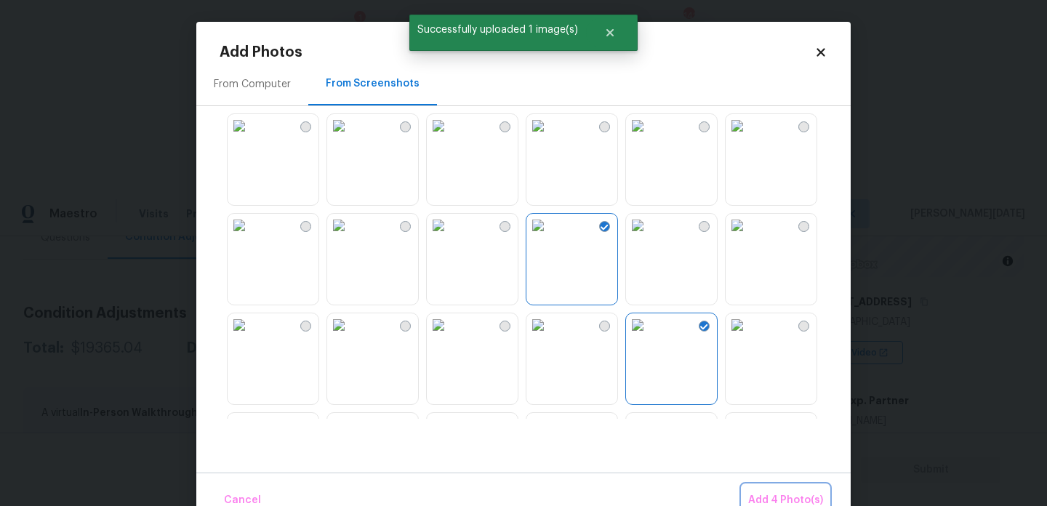
click at [791, 491] on span "Add 4 Photo(s)" at bounding box center [785, 500] width 75 height 18
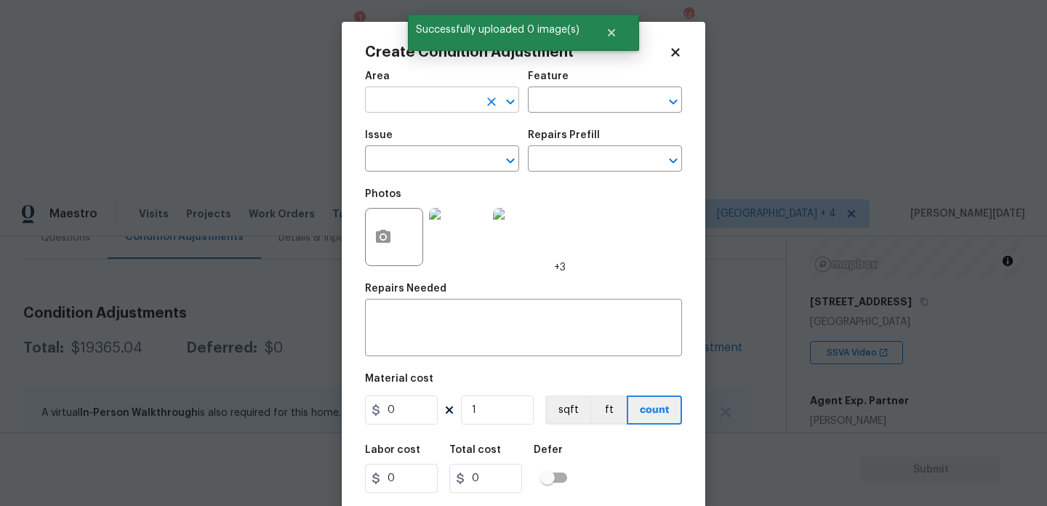
click at [391, 107] on input "text" at bounding box center [421, 101] width 113 height 23
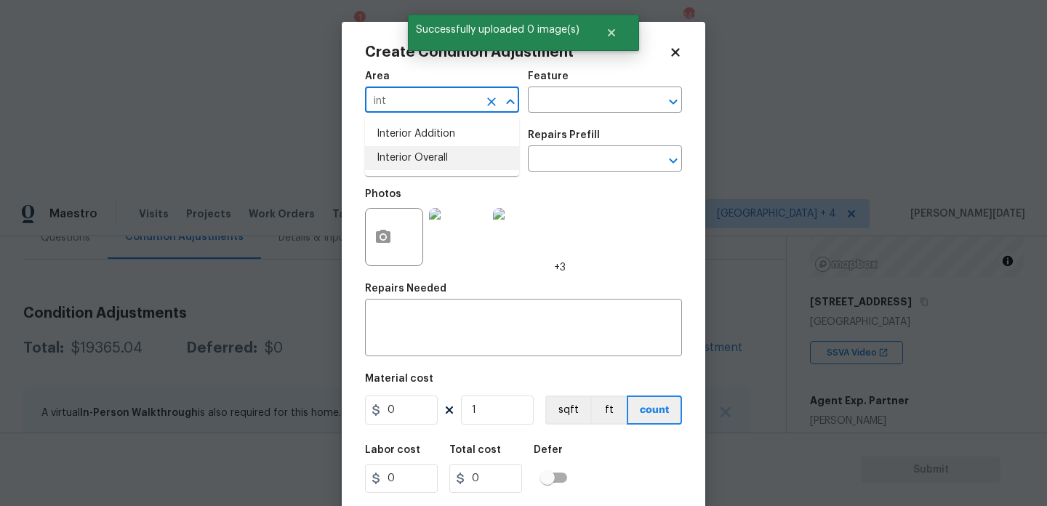
click at [410, 166] on li "Interior Overall" at bounding box center [442, 158] width 154 height 24
type input "Interior Overall"
click at [410, 166] on input "text" at bounding box center [421, 160] width 113 height 23
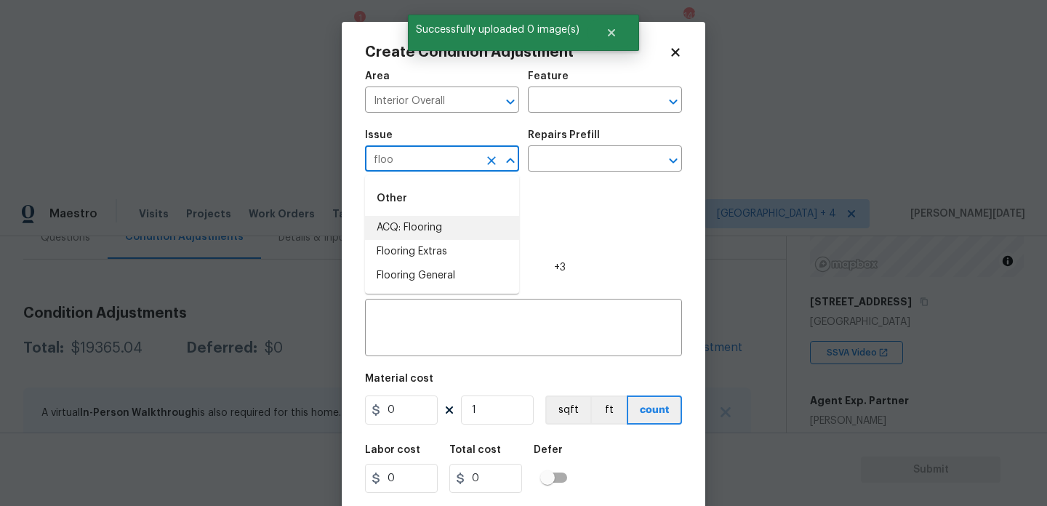
click at [429, 228] on li "ACQ: Flooring" at bounding box center [442, 228] width 154 height 24
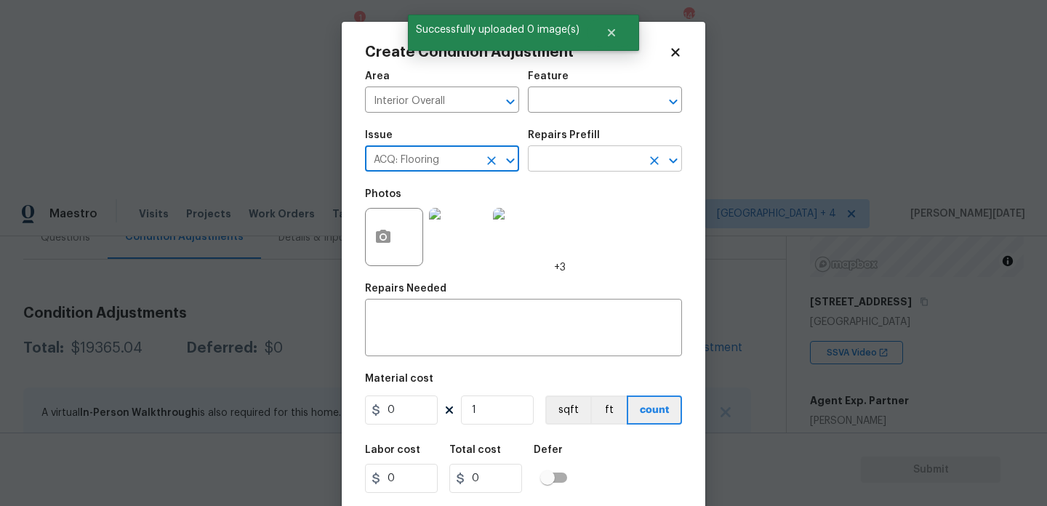
type input "ACQ: Flooring"
click at [534, 171] on input "text" at bounding box center [584, 160] width 113 height 23
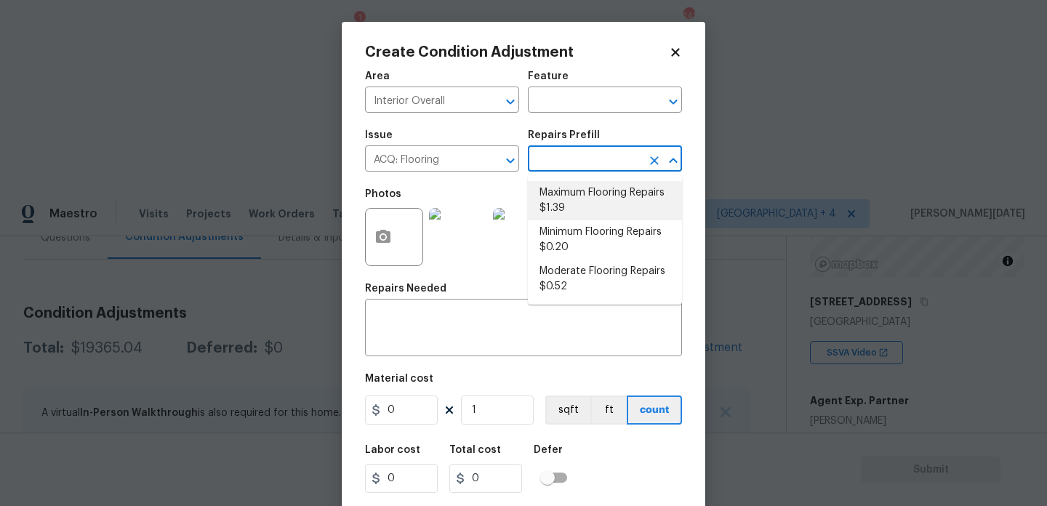
click at [569, 195] on li "Maximum Flooring Repairs $1.39" at bounding box center [605, 200] width 154 height 39
type input "Acquisition"
type textarea "Acquisition Scope: Maximum flooring repairs"
type input "1.39"
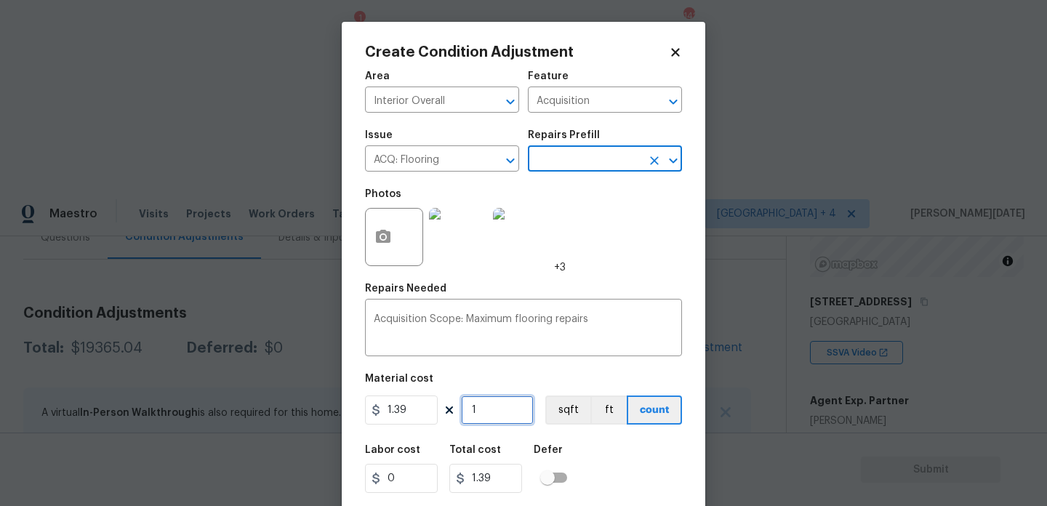
click at [502, 418] on input "1" at bounding box center [497, 410] width 73 height 29
type input "0"
paste input "912"
type input "912"
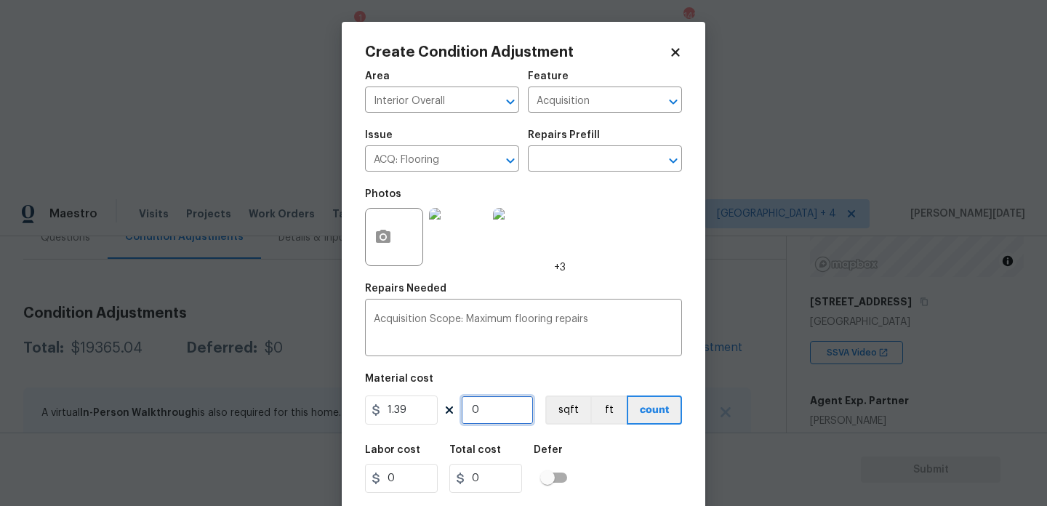
type input "1267.68"
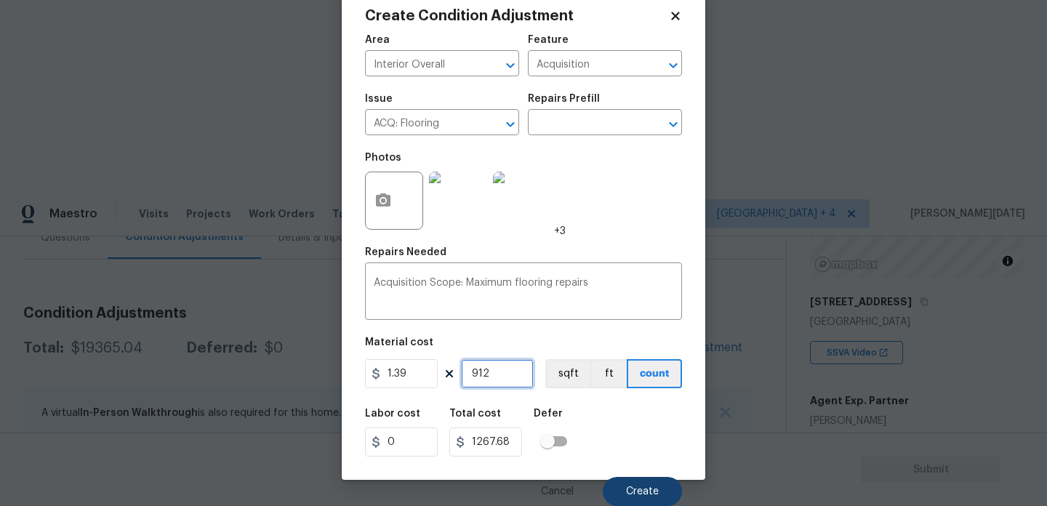
type input "912"
click at [630, 489] on span "Create" at bounding box center [642, 491] width 33 height 11
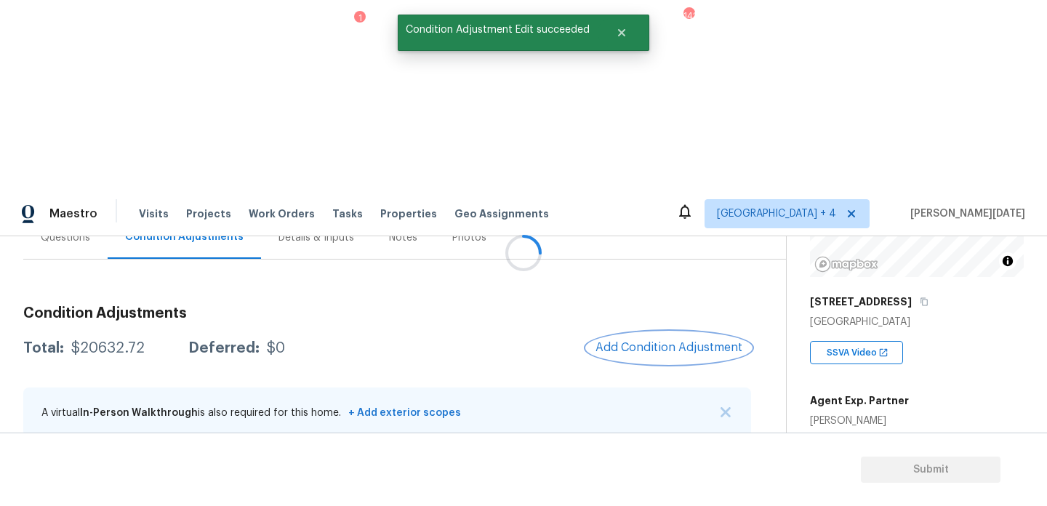
scroll to position [0, 0]
click at [643, 341] on span "Add Condition Adjustment" at bounding box center [668, 347] width 147 height 13
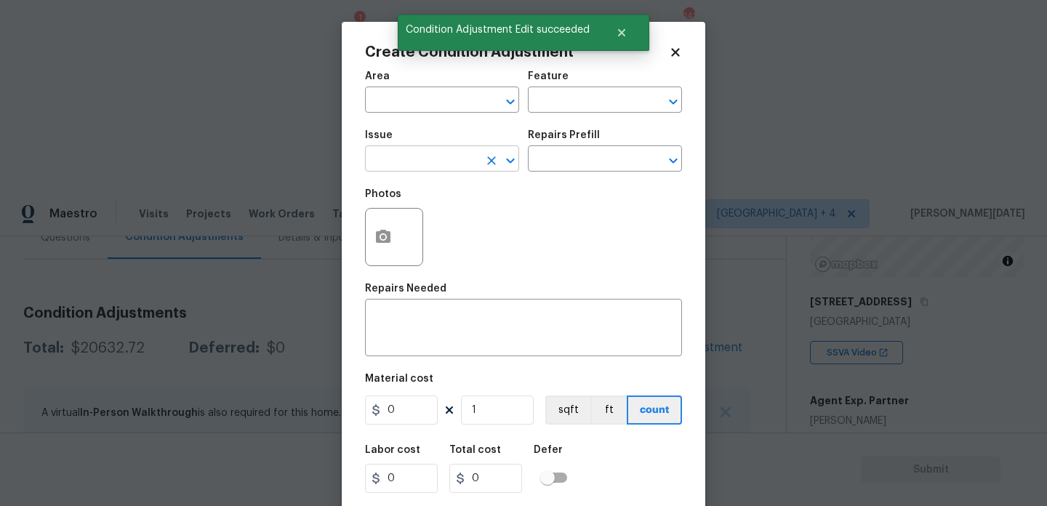
click at [408, 160] on input "text" at bounding box center [421, 160] width 113 height 23
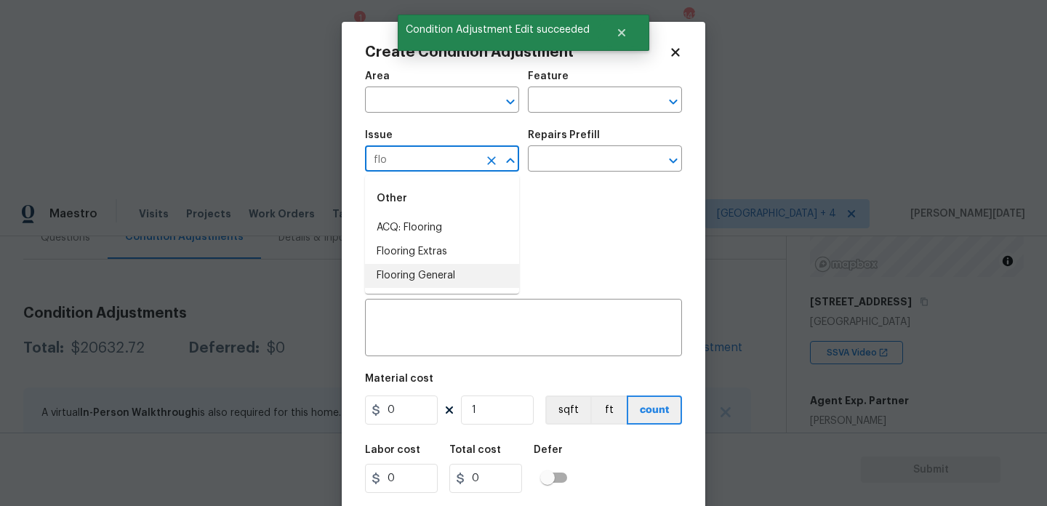
click at [388, 286] on li "Flooring General" at bounding box center [442, 276] width 154 height 24
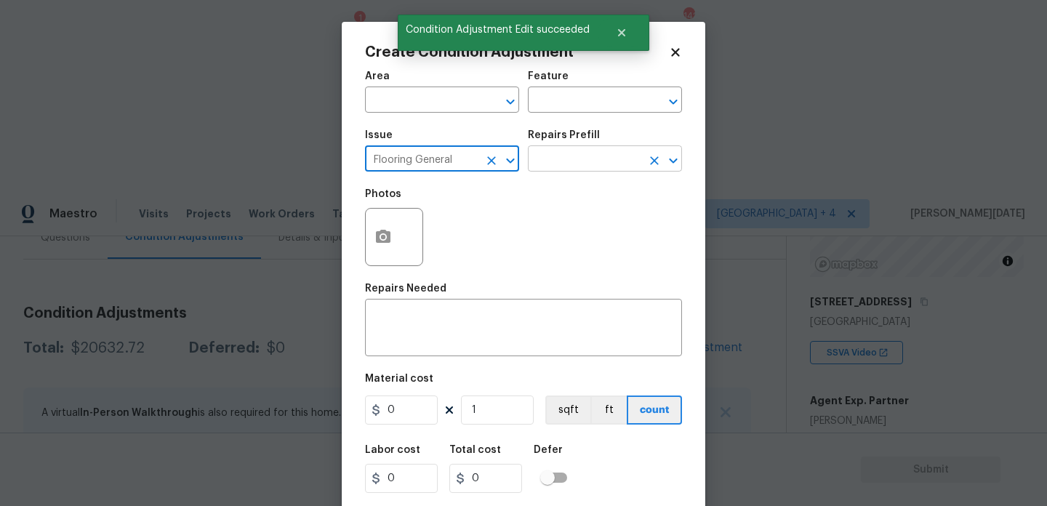
type input "Flooring General"
click at [550, 154] on input "text" at bounding box center [584, 160] width 113 height 23
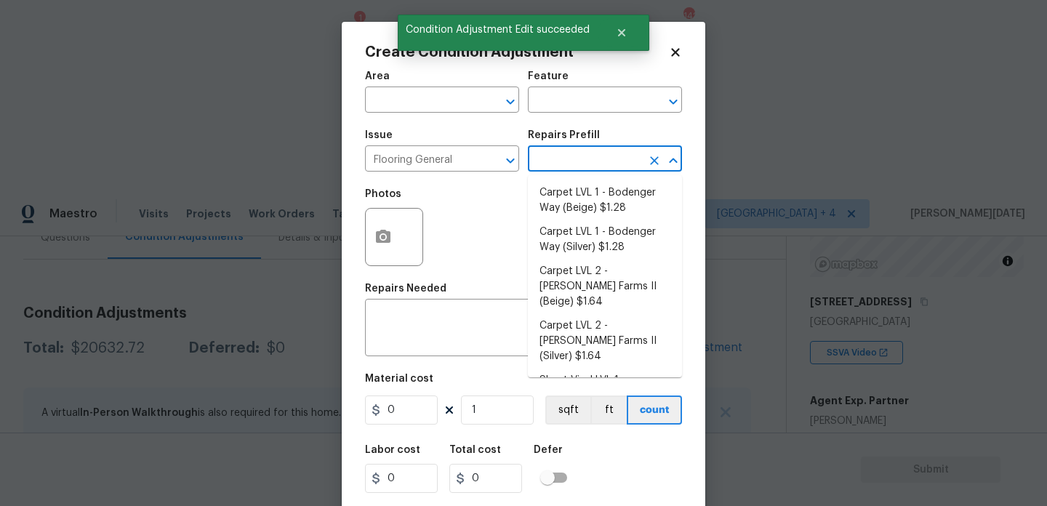
type input "k"
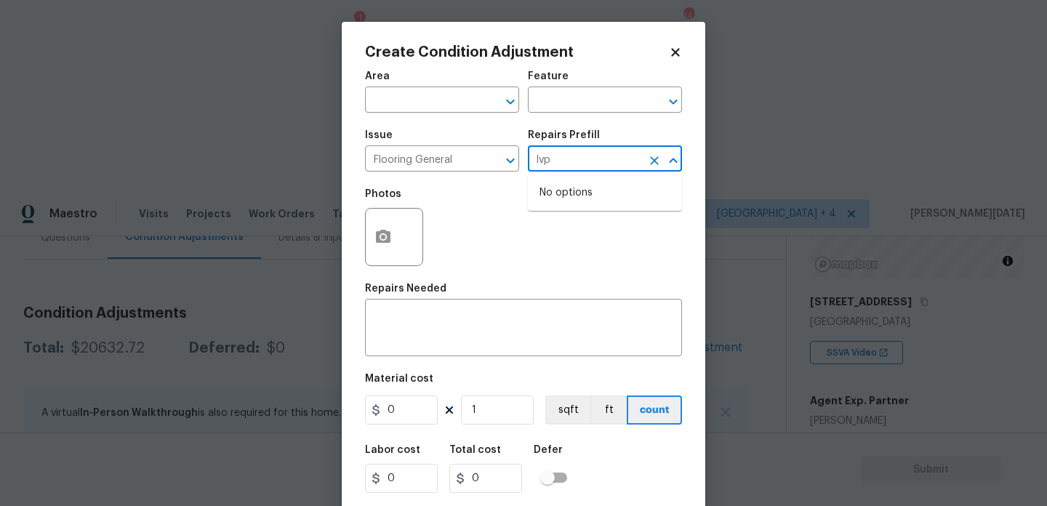
type input "lv"
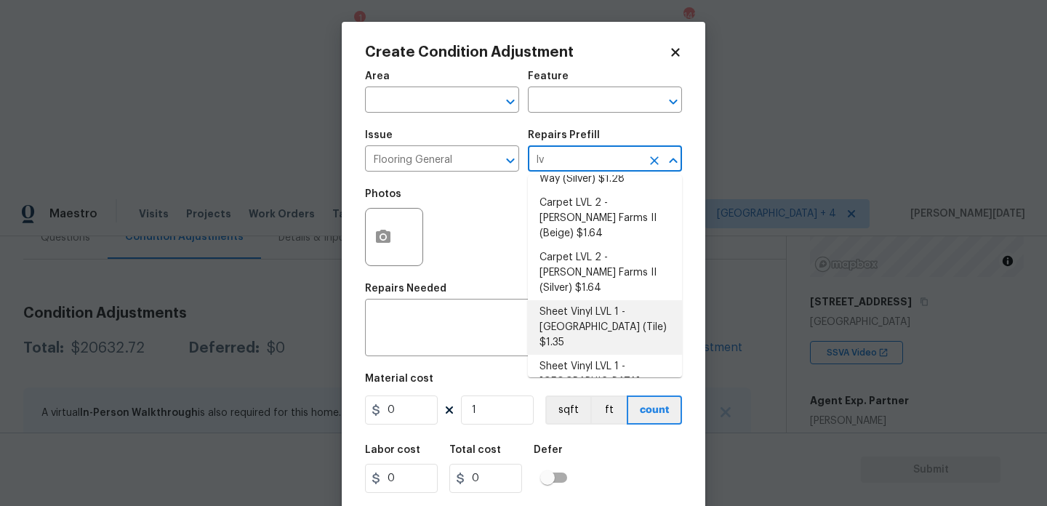
scroll to position [63, 0]
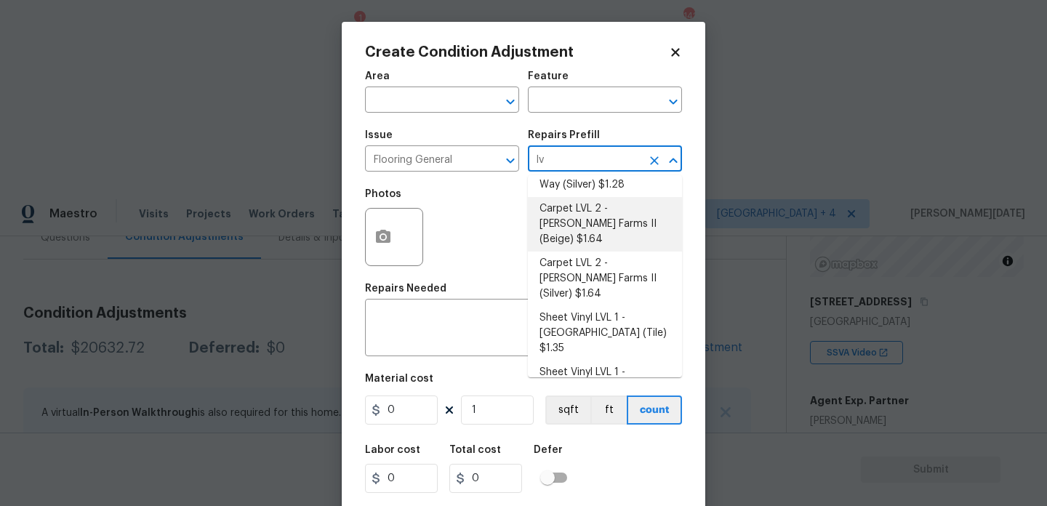
click at [638, 222] on li "Carpet LVL 2 - Abshire Farms II (Beige) $1.64" at bounding box center [605, 224] width 154 height 55
type input "Overall Flooring"
type textarea "Install new carpet (Abshire Farms II - 749 Stony Glade) at all previously carpe…"
type input "1.64"
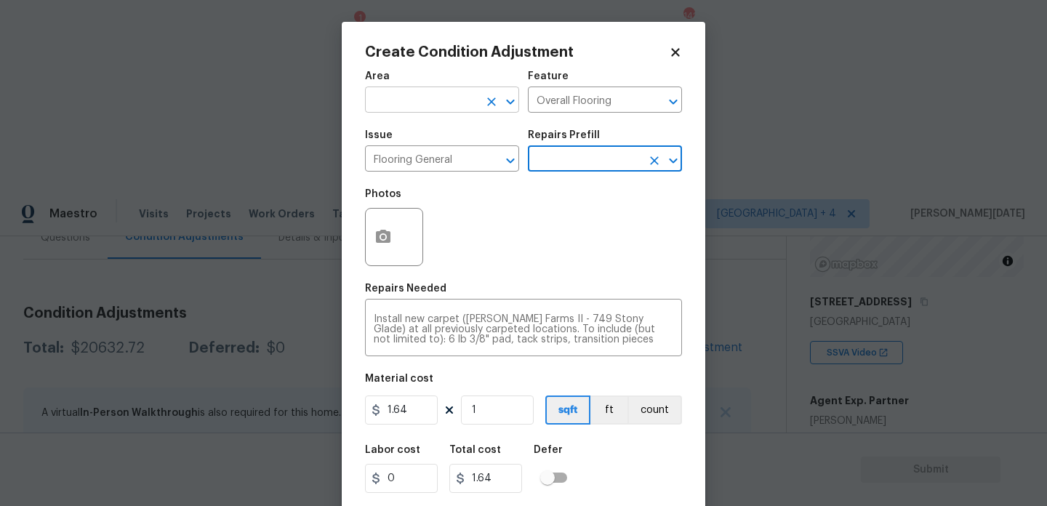
click at [392, 103] on input "text" at bounding box center [421, 101] width 113 height 23
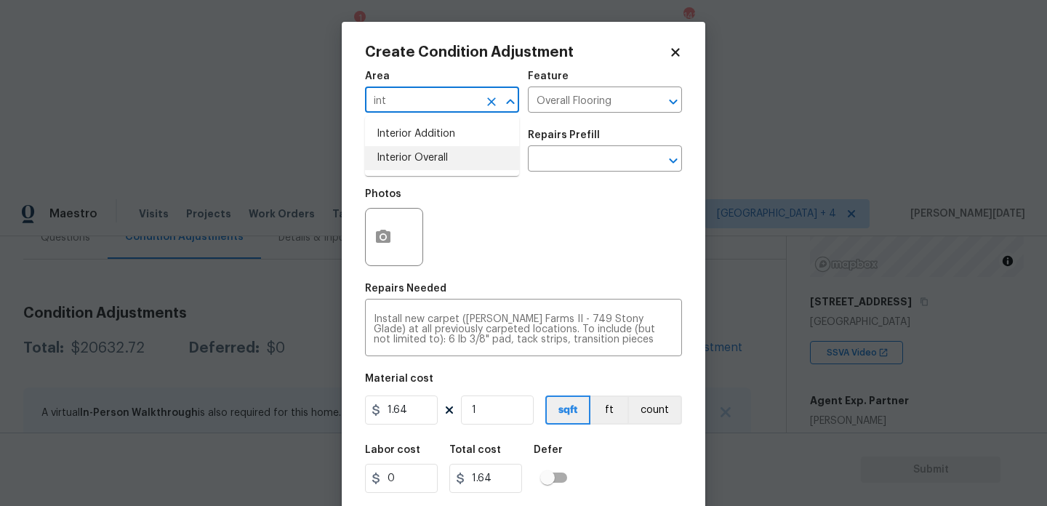
click at [440, 152] on li "Interior Overall" at bounding box center [442, 158] width 154 height 24
type input "Interior Overall"
click at [497, 417] on input "1" at bounding box center [497, 410] width 73 height 29
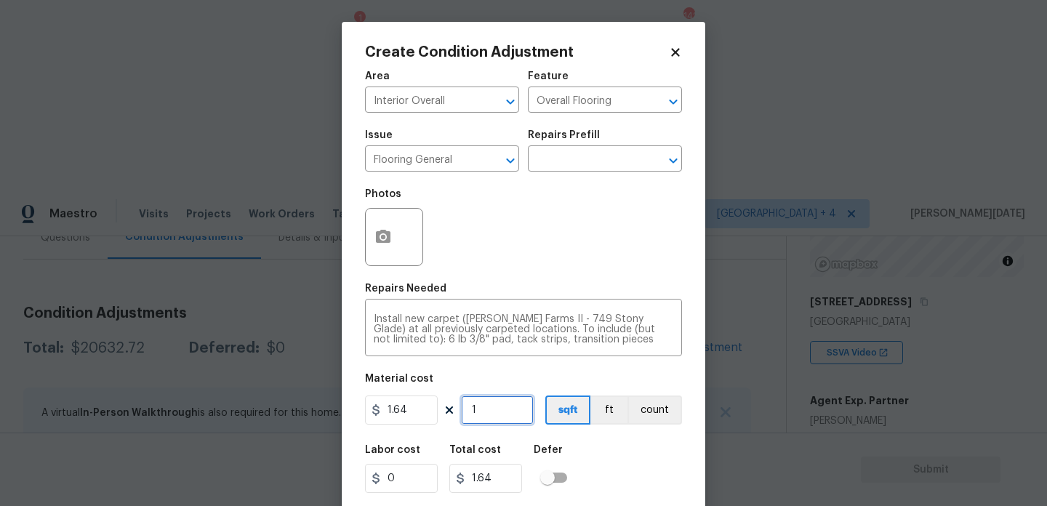
type input "0"
type input "5"
type input "8.2"
type input "50"
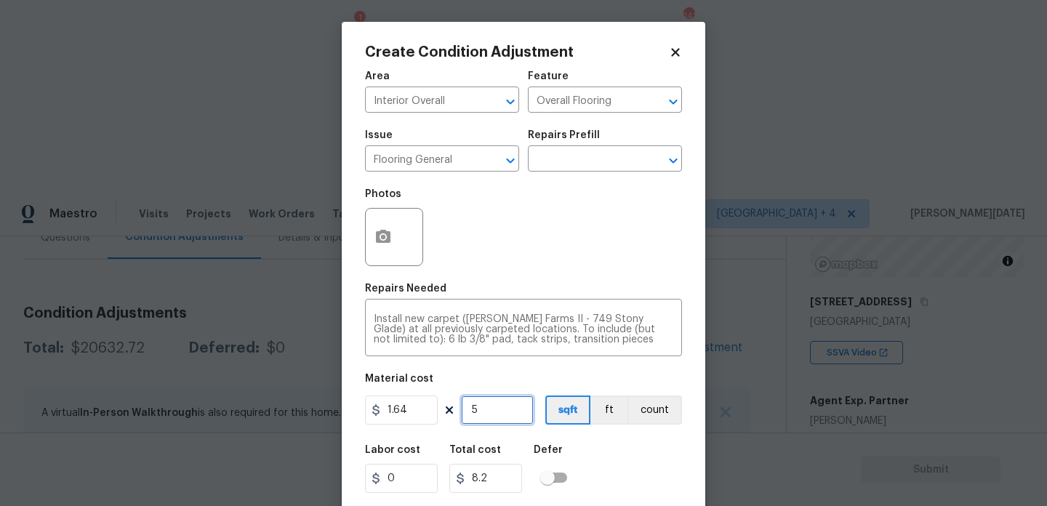
type input "82"
type input "500"
type input "820"
click at [393, 257] on button "button" at bounding box center [383, 237] width 35 height 57
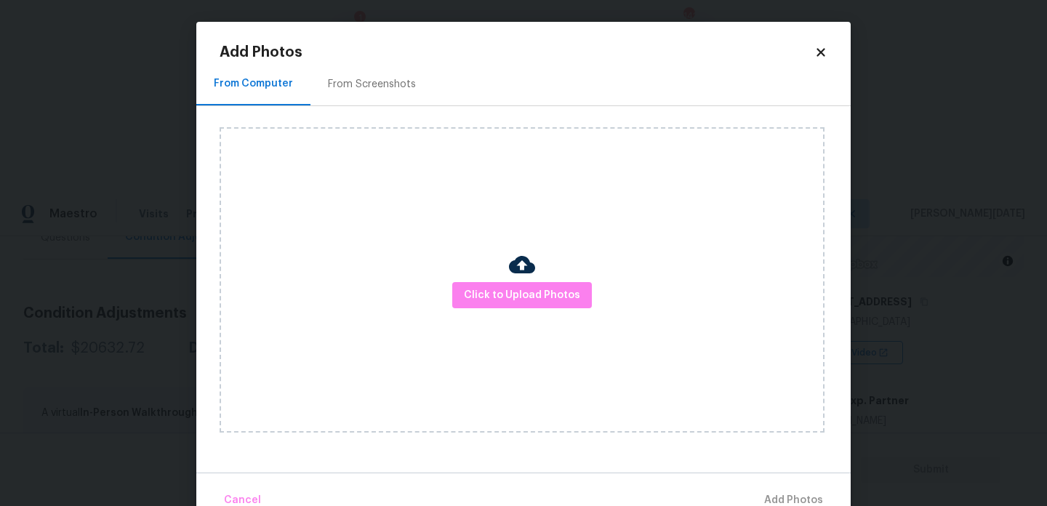
click at [375, 241] on div "Click to Upload Photos" at bounding box center [522, 279] width 605 height 305
click at [502, 289] on span "Click to Upload Photos" at bounding box center [522, 295] width 116 height 18
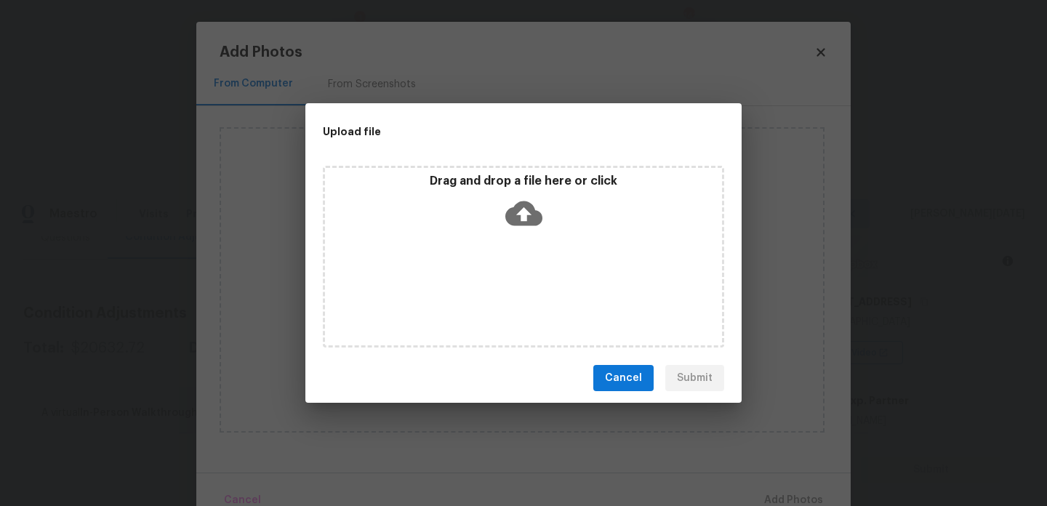
click at [502, 289] on div "Drag and drop a file here or click" at bounding box center [523, 257] width 401 height 182
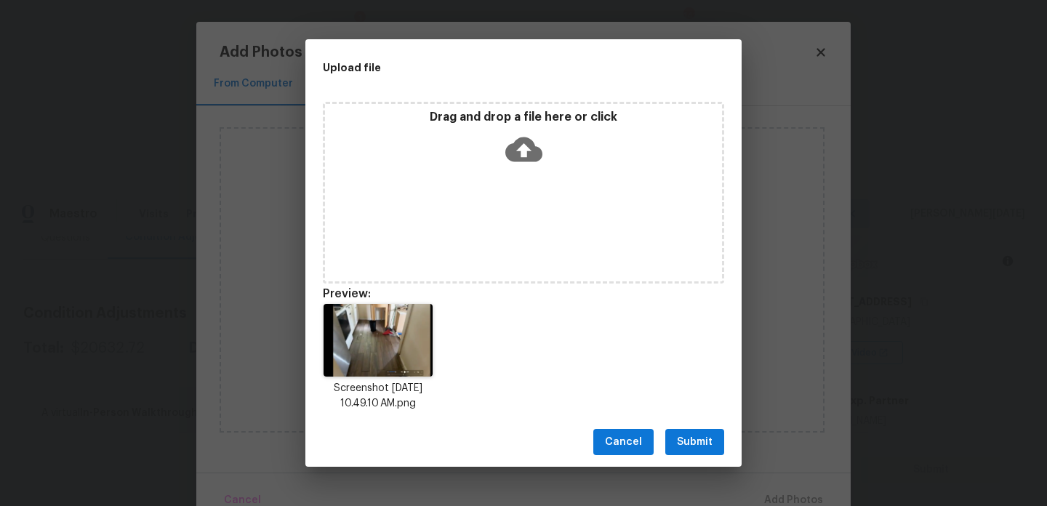
click at [696, 440] on span "Submit" at bounding box center [695, 442] width 36 height 18
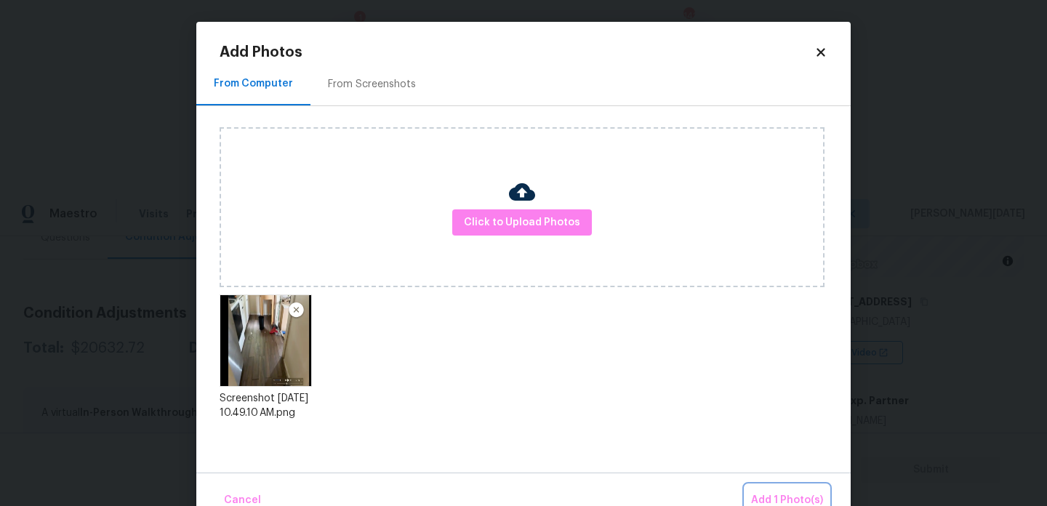
click at [768, 491] on span "Add 1 Photo(s)" at bounding box center [787, 500] width 72 height 18
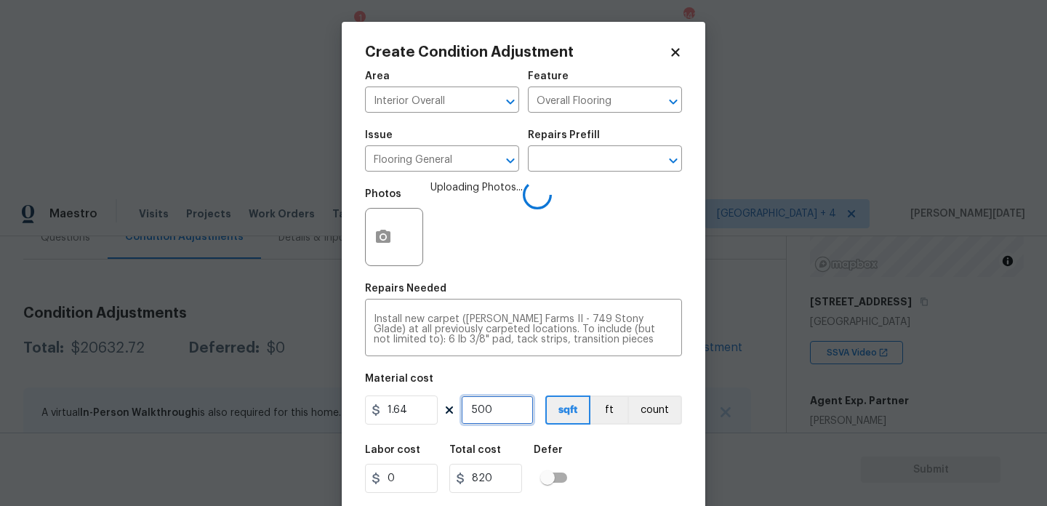
drag, startPoint x: 513, startPoint y: 412, endPoint x: 428, endPoint y: 410, distance: 85.1
click at [428, 410] on div "1.64 500 sqft ft count" at bounding box center [523, 410] width 317 height 29
type input "0"
type input "6"
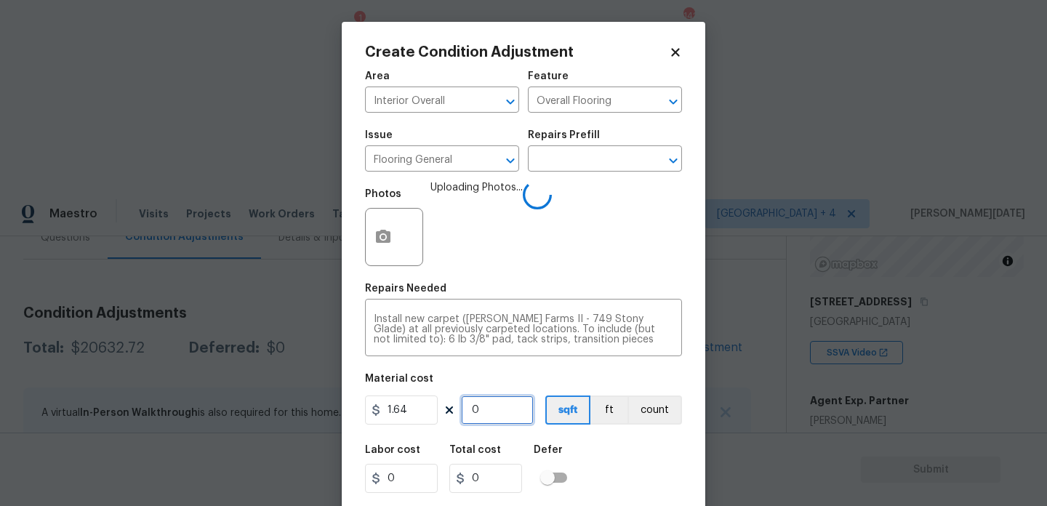
type input "9.84"
type input "60"
type input "98.4"
type input "600"
type input "984"
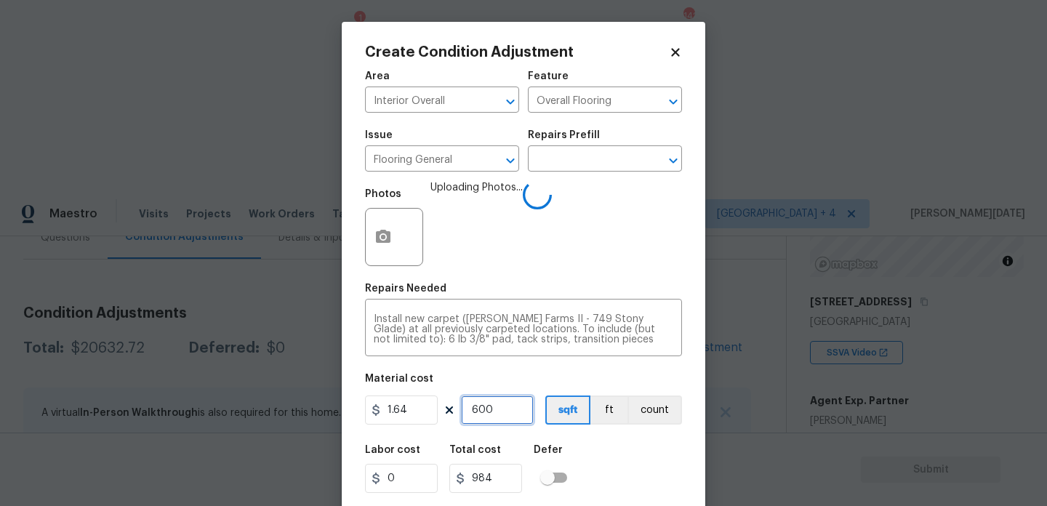
type input "600"
click at [531, 259] on div "Photos Uploading Photos..." at bounding box center [523, 227] width 317 height 95
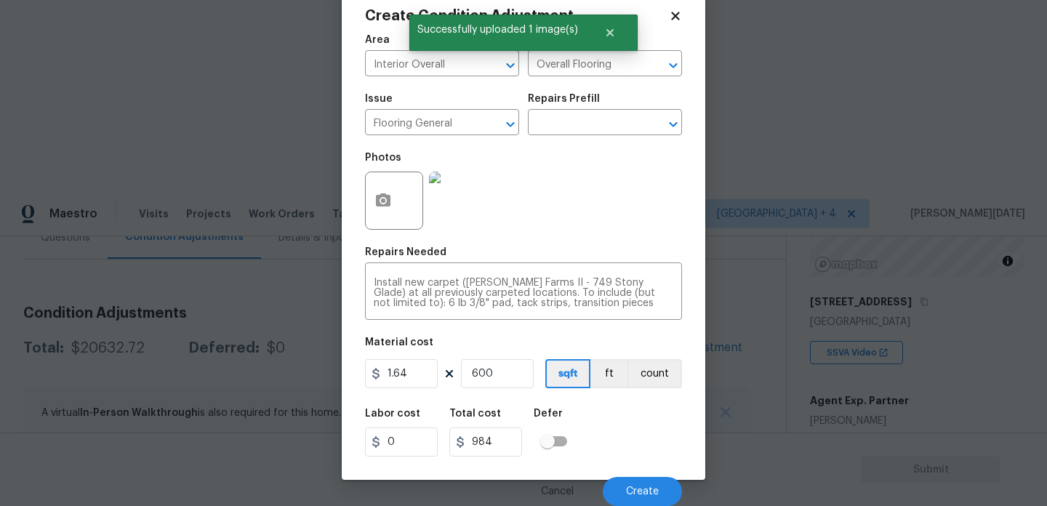
click at [627, 414] on div "Labor cost 0 Total cost 984 Defer" at bounding box center [523, 432] width 317 height 65
click at [627, 483] on button "Create" at bounding box center [642, 491] width 79 height 29
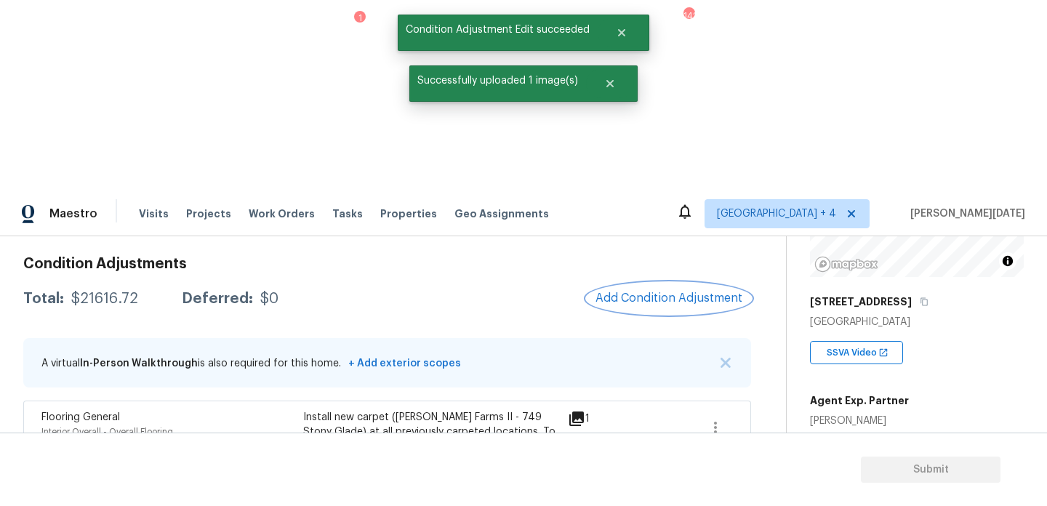
scroll to position [202, 0]
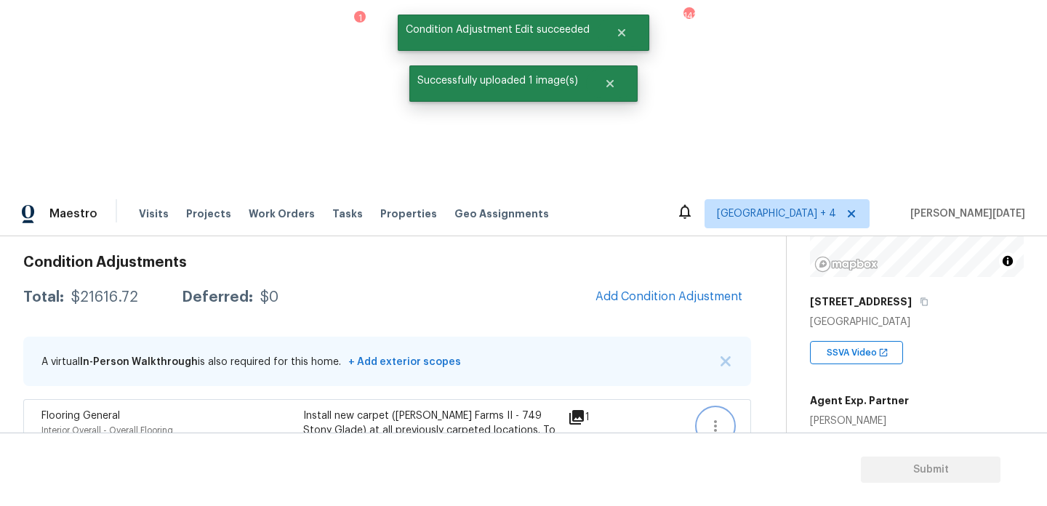
click at [712, 417] on icon "button" at bounding box center [715, 425] width 17 height 17
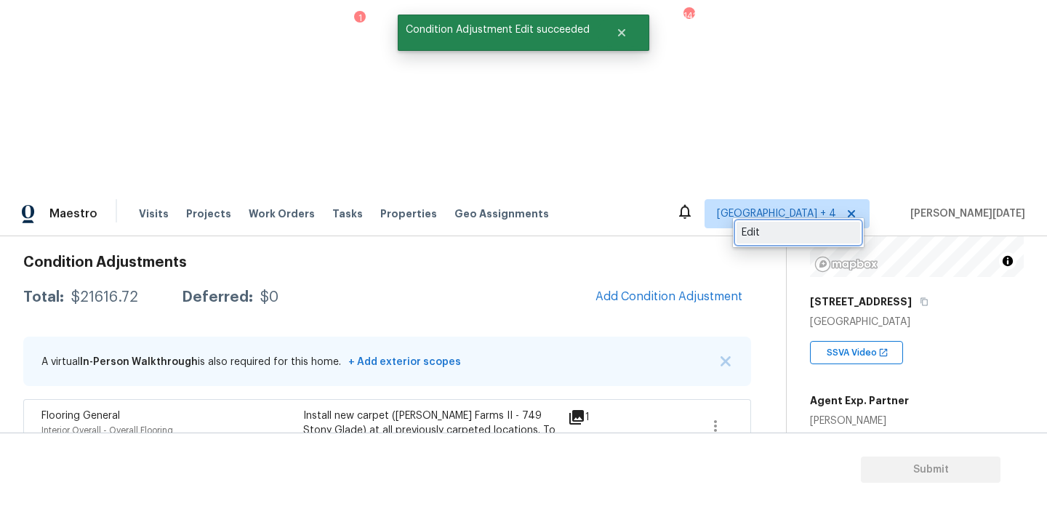
click at [756, 228] on div "Edit" at bounding box center [798, 232] width 113 height 15
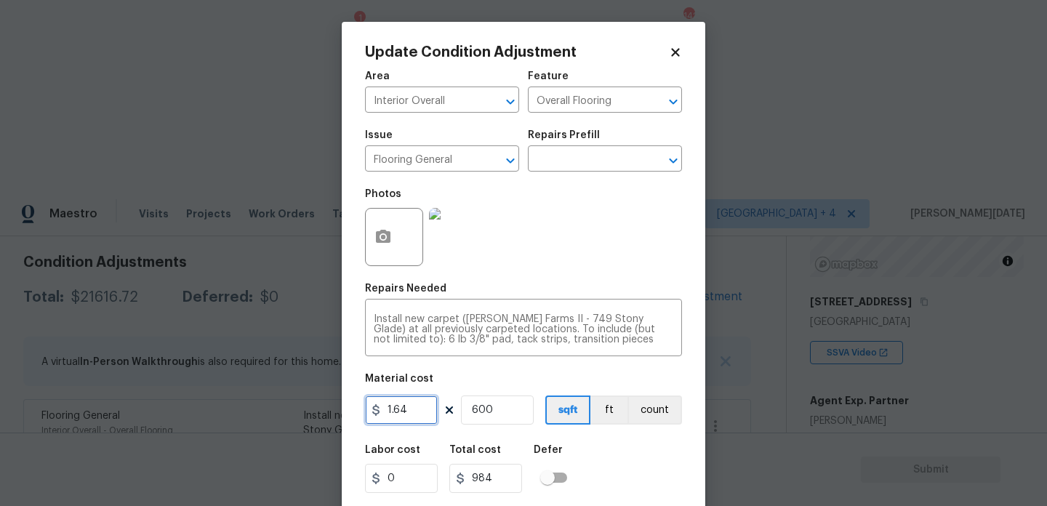
drag, startPoint x: 429, startPoint y: 409, endPoint x: 311, endPoint y: 409, distance: 117.8
click at [311, 409] on div "Update Condition Adjustment Area Interior Overall ​ Feature Overall Flooring ​ …" at bounding box center [523, 253] width 1047 height 506
type input "2.5"
type input "1500"
click at [513, 414] on input "600" at bounding box center [497, 410] width 73 height 29
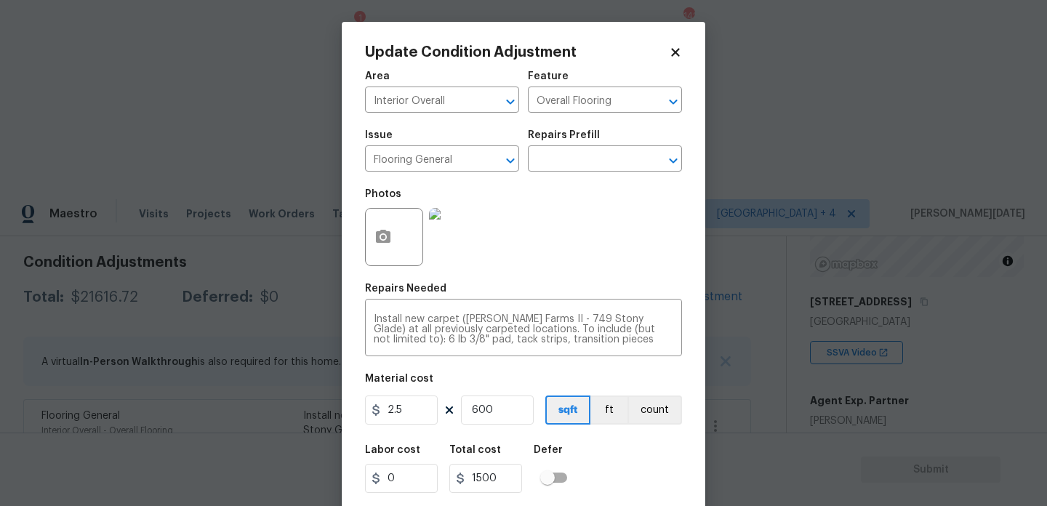
click at [577, 284] on div "Repairs Needed" at bounding box center [523, 293] width 317 height 19
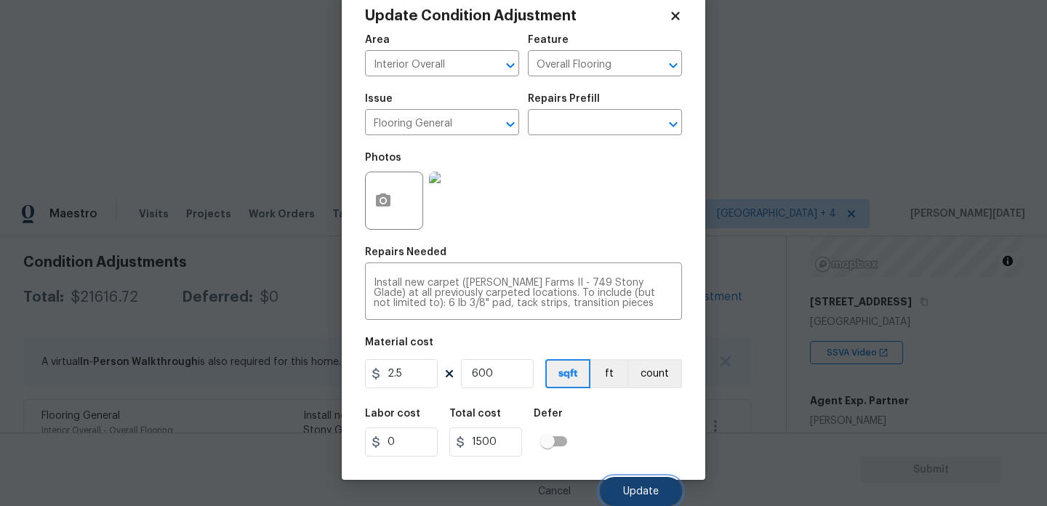
click at [611, 483] on button "Update" at bounding box center [641, 491] width 82 height 29
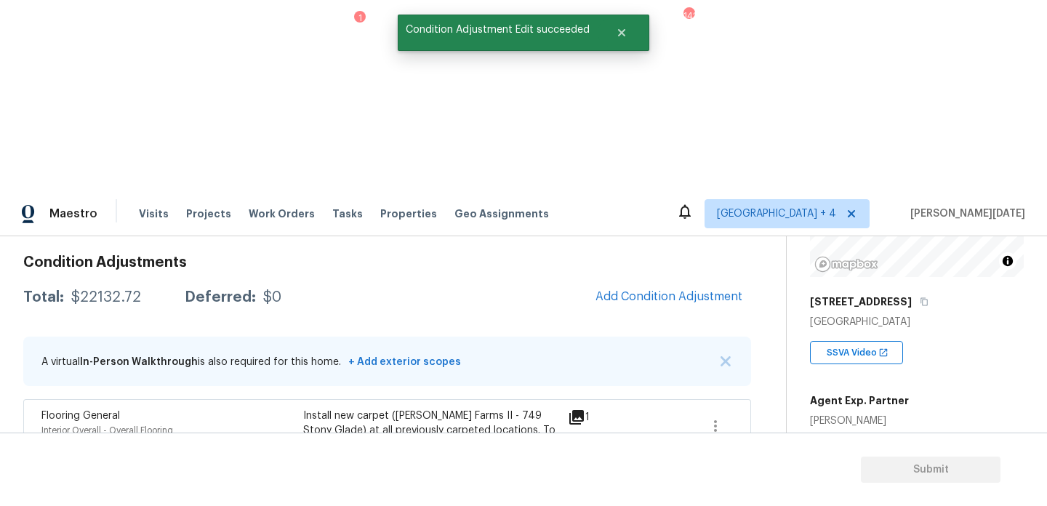
scroll to position [0, 0]
click at [818, 486] on span "912" at bounding box center [818, 491] width 17 height 10
copy span "912"
click at [633, 290] on span "Add Condition Adjustment" at bounding box center [668, 296] width 147 height 13
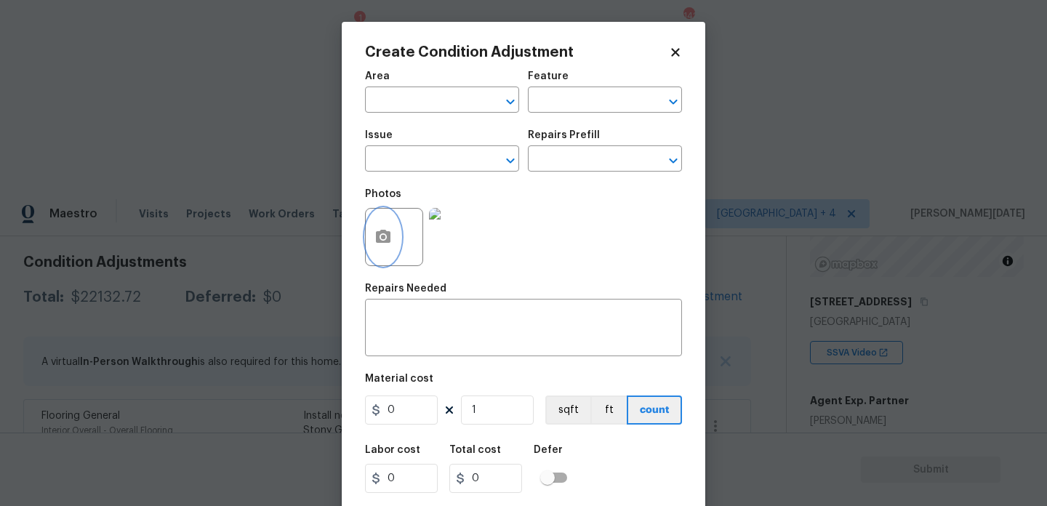
click at [372, 244] on button "button" at bounding box center [383, 237] width 35 height 57
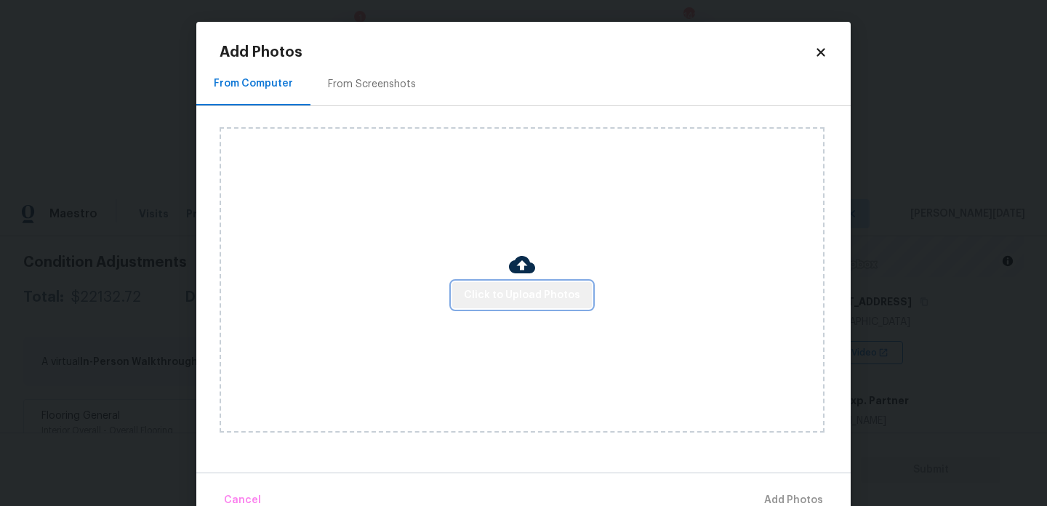
click at [526, 284] on button "Click to Upload Photos" at bounding box center [522, 295] width 140 height 27
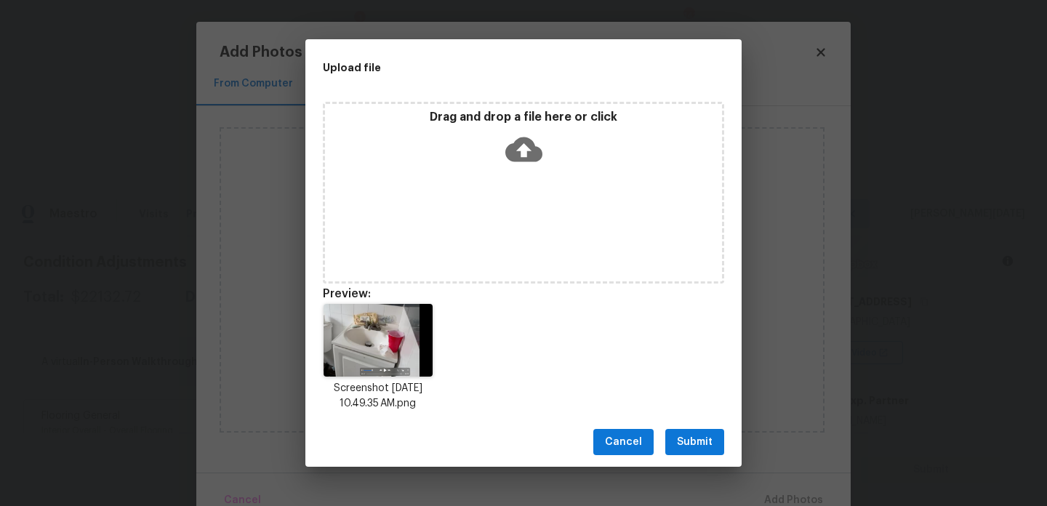
click at [678, 438] on span "Submit" at bounding box center [695, 442] width 36 height 18
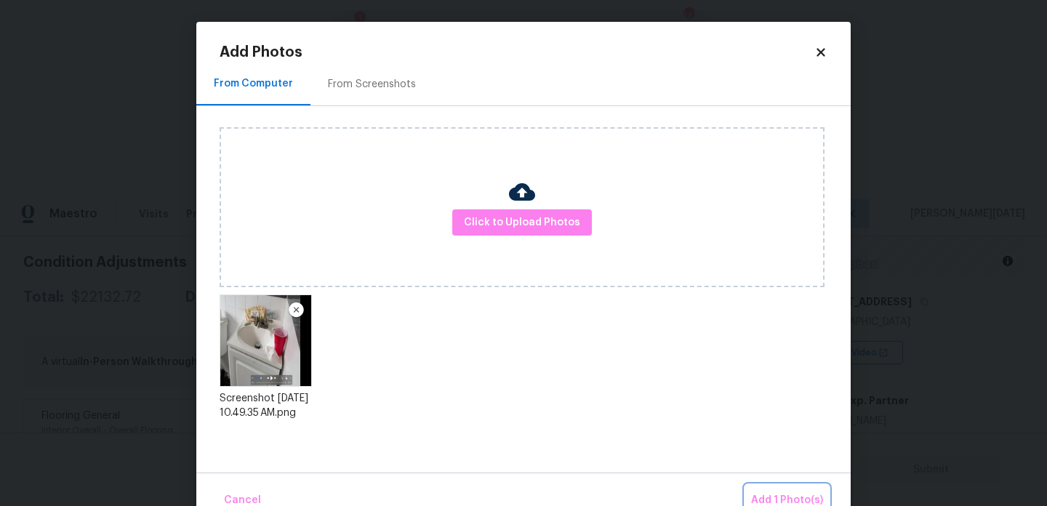
click at [772, 491] on span "Add 1 Photo(s)" at bounding box center [787, 500] width 72 height 18
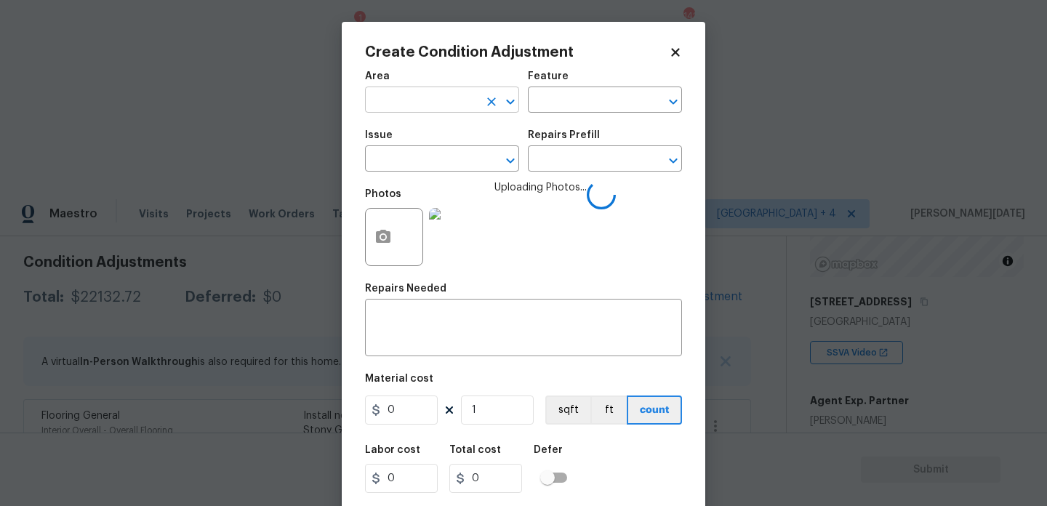
click at [452, 108] on input "text" at bounding box center [421, 101] width 113 height 23
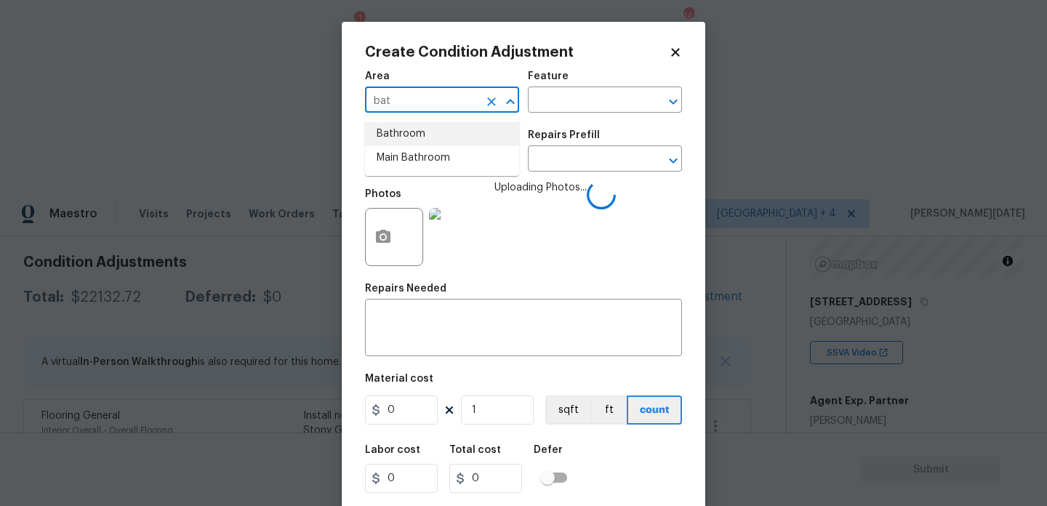
click at [433, 144] on li "Bathroom" at bounding box center [442, 134] width 154 height 24
type input "Bathroom"
click at [433, 154] on input "text" at bounding box center [421, 160] width 113 height 23
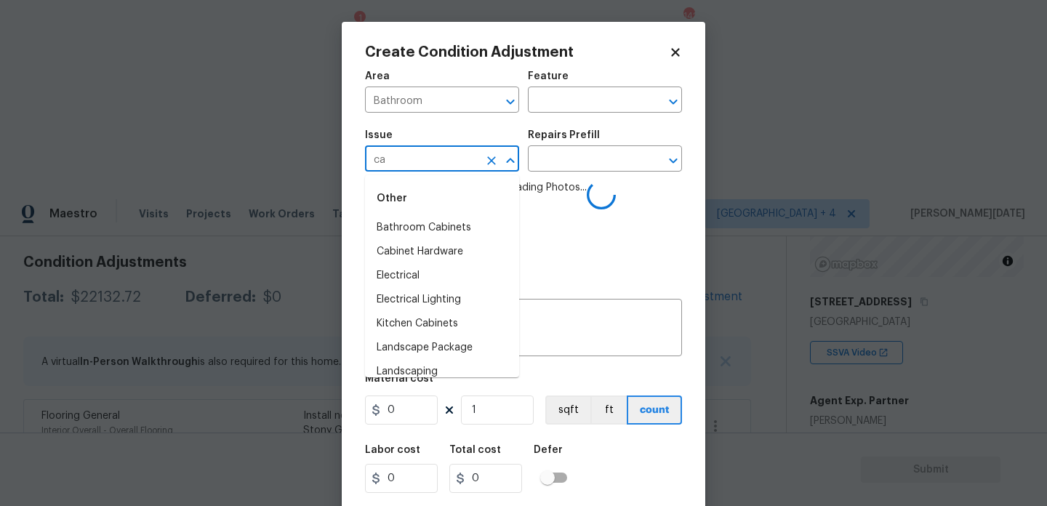
type input "cab"
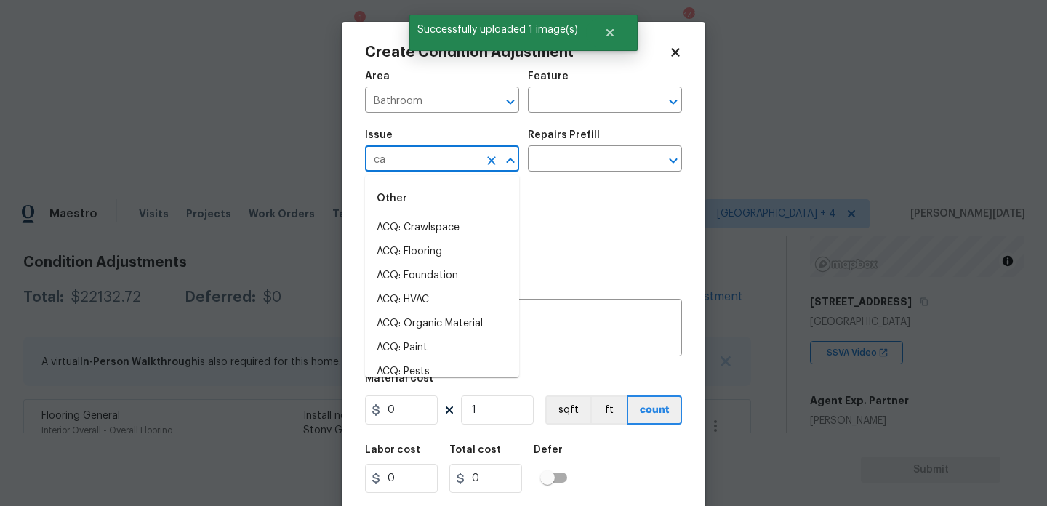
type input "cab"
click at [447, 226] on li "ACQ: Crawlspace" at bounding box center [442, 228] width 154 height 24
type input "ACQ: Crawlspace"
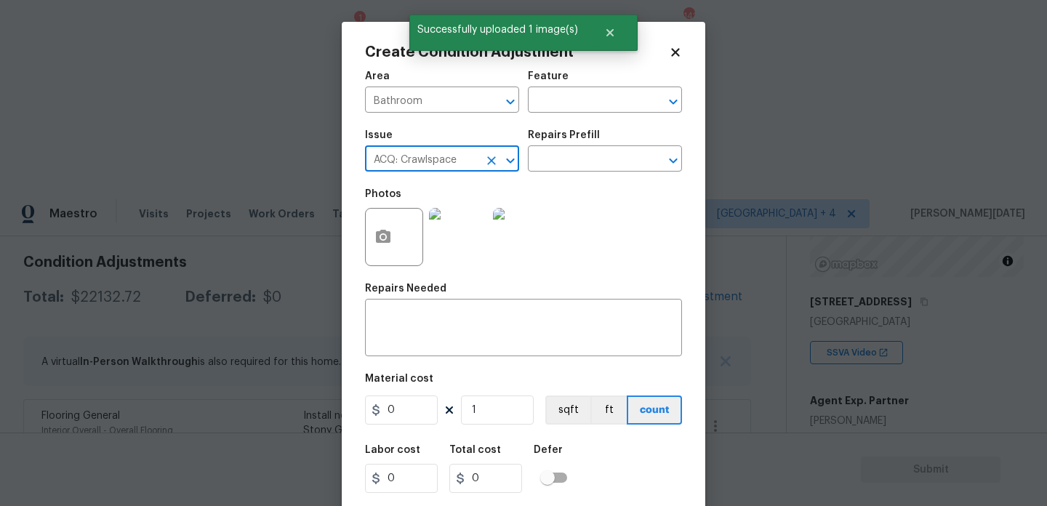
click at [490, 167] on icon "Clear" at bounding box center [491, 160] width 15 height 15
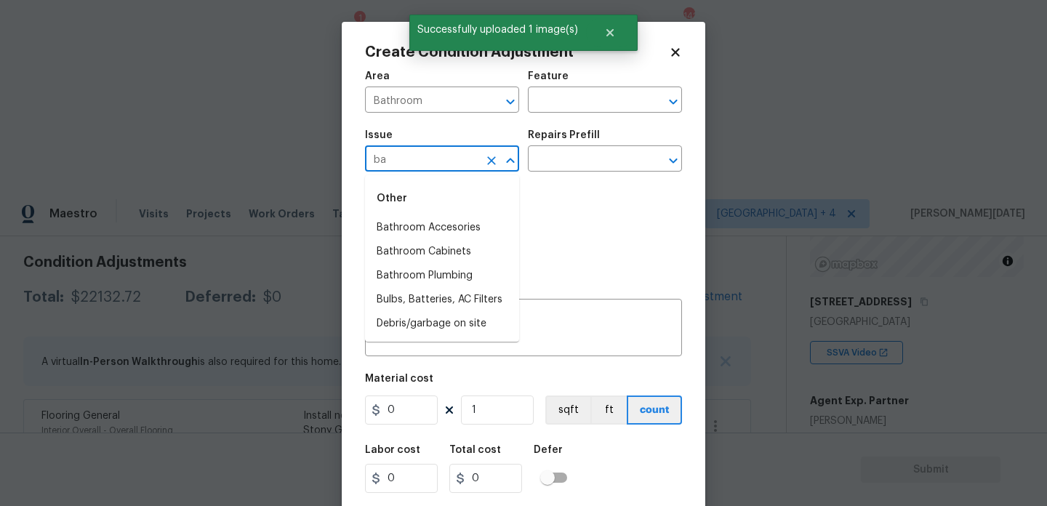
type input "b"
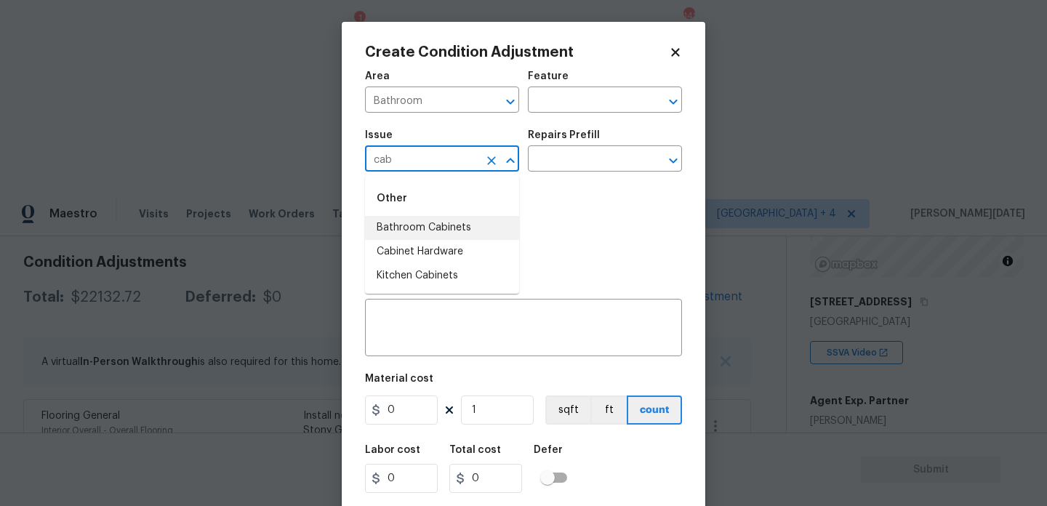
click at [461, 232] on li "Bathroom Cabinets" at bounding box center [442, 228] width 154 height 24
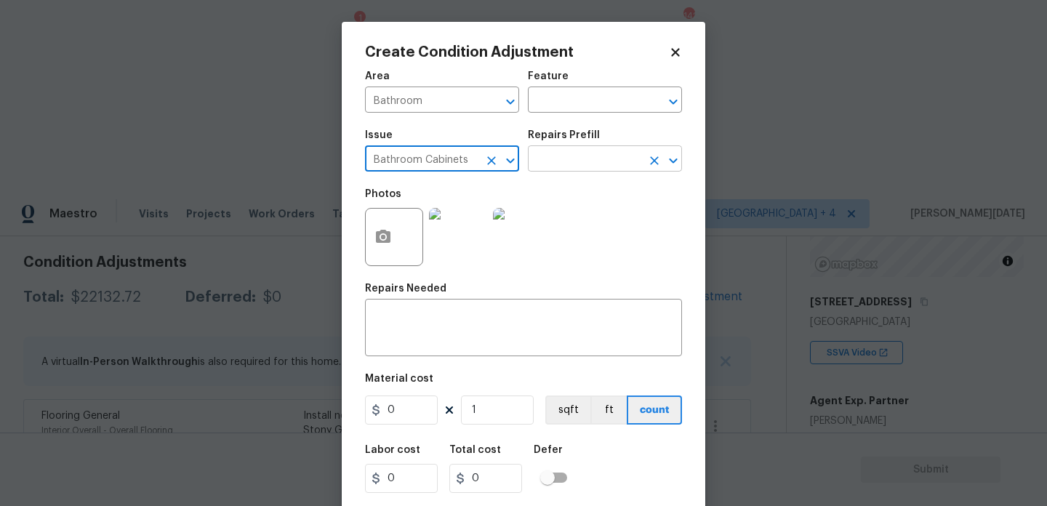
type input "Bathroom Cabinets"
click at [547, 170] on input "text" at bounding box center [584, 160] width 113 height 23
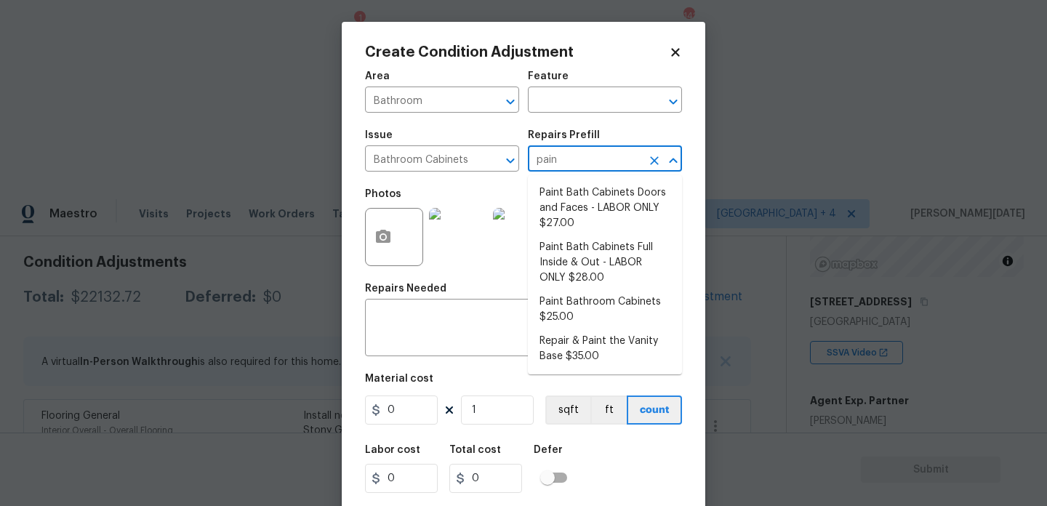
type input "paint"
click at [569, 261] on li "Paint Bath Cabinets Full Inside & Out - LABOR ONLY $28.00" at bounding box center [605, 263] width 154 height 55
type input "Cabinets"
type textarea "Prep, sand, mask and apply 2 coats of paint to the bathroom cabinet doors, inte…"
type input "28"
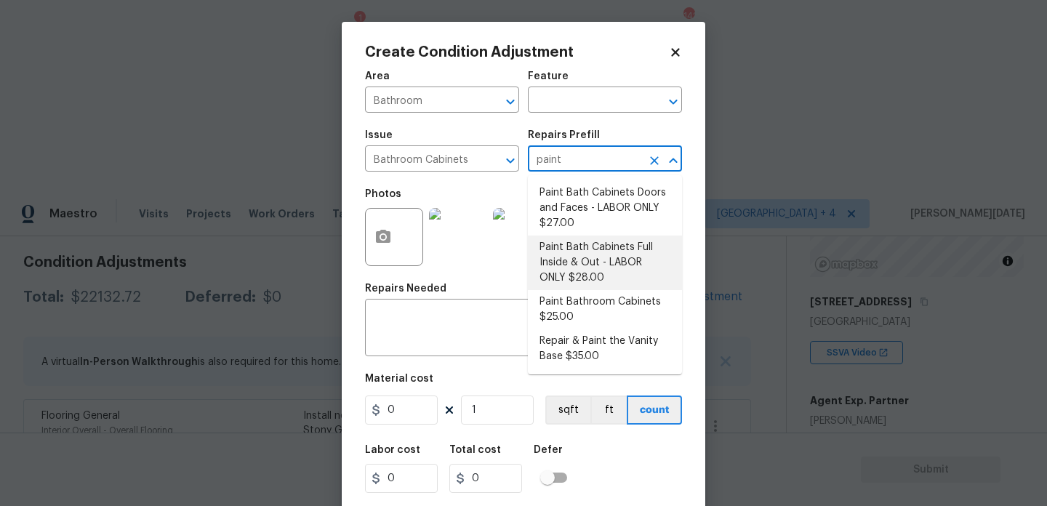
type input "28"
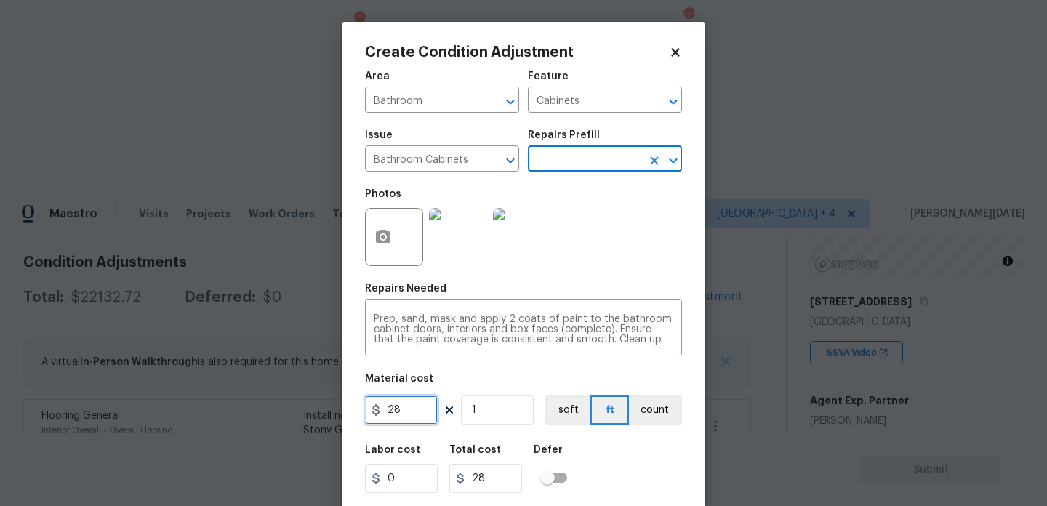
drag, startPoint x: 418, startPoint y: 409, endPoint x: 306, endPoint y: 409, distance: 112.0
click at [306, 409] on div "Create Condition Adjustment Area Bathroom ​ Feature Cabinets ​ Issue Bathroom C…" at bounding box center [523, 253] width 1047 height 506
type input "500"
click at [629, 202] on div "Photos" at bounding box center [523, 227] width 317 height 95
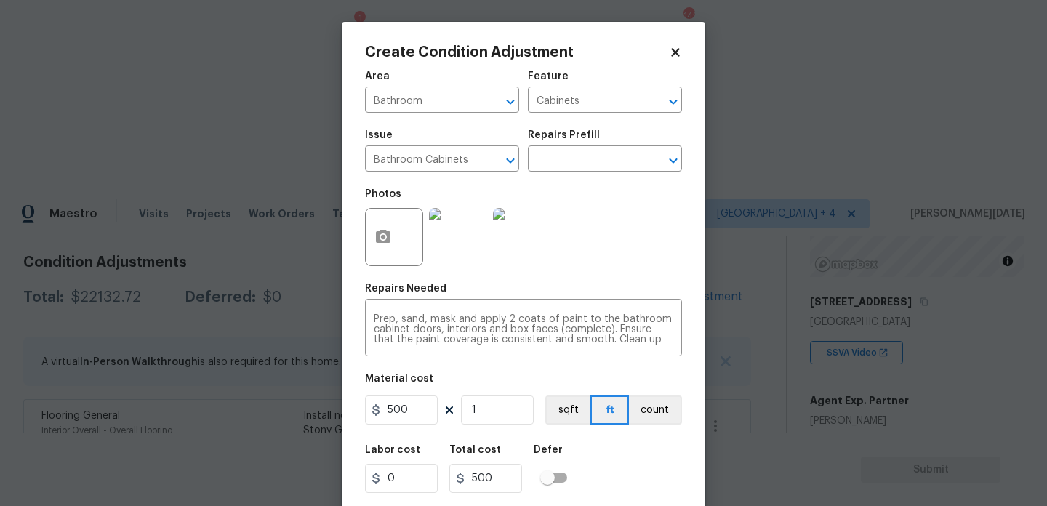
scroll to position [37, 0]
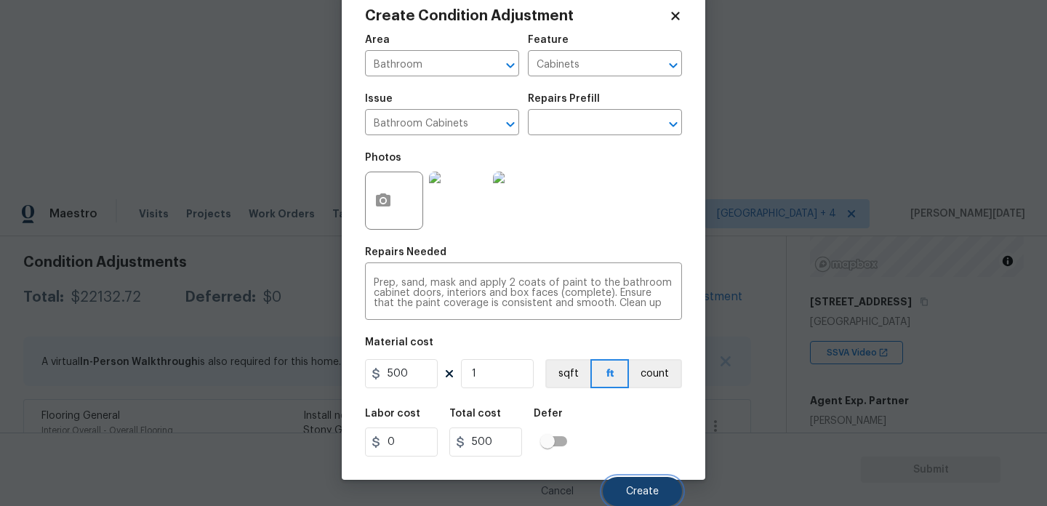
click at [641, 489] on span "Create" at bounding box center [642, 491] width 33 height 11
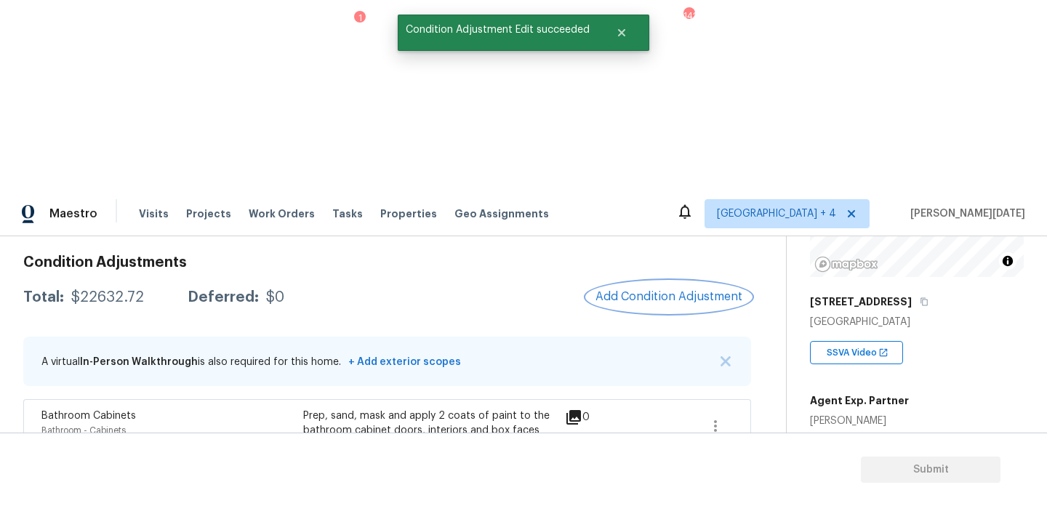
scroll to position [0, 0]
click at [662, 290] on span "Add Condition Adjustment" at bounding box center [668, 296] width 147 height 13
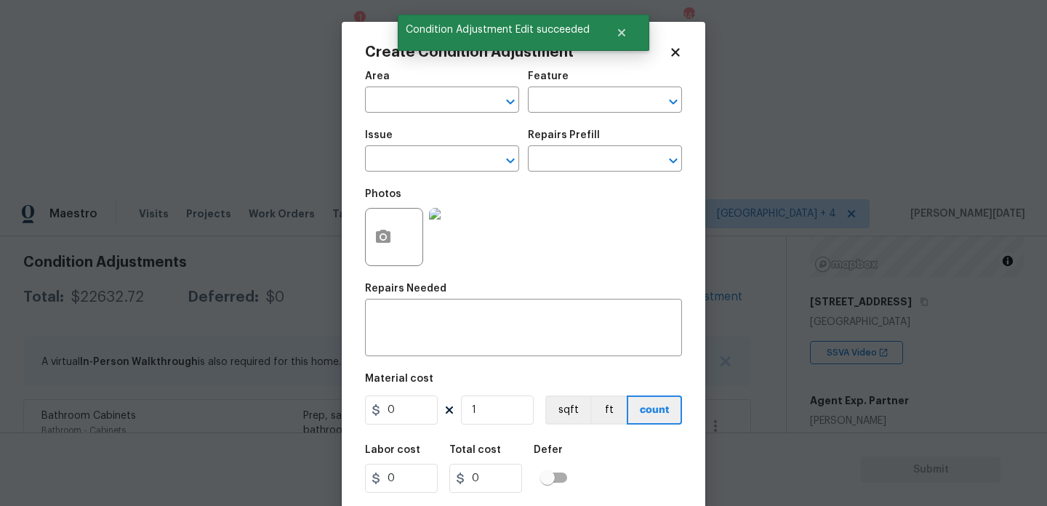
click at [665, 111] on icon "Open" at bounding box center [673, 101] width 17 height 17
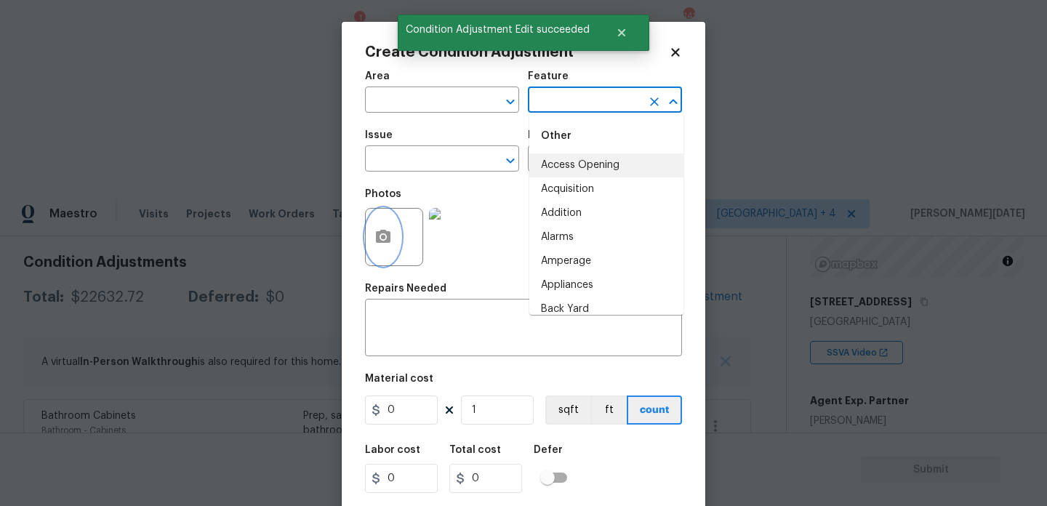
click at [390, 237] on icon "button" at bounding box center [383, 236] width 15 height 13
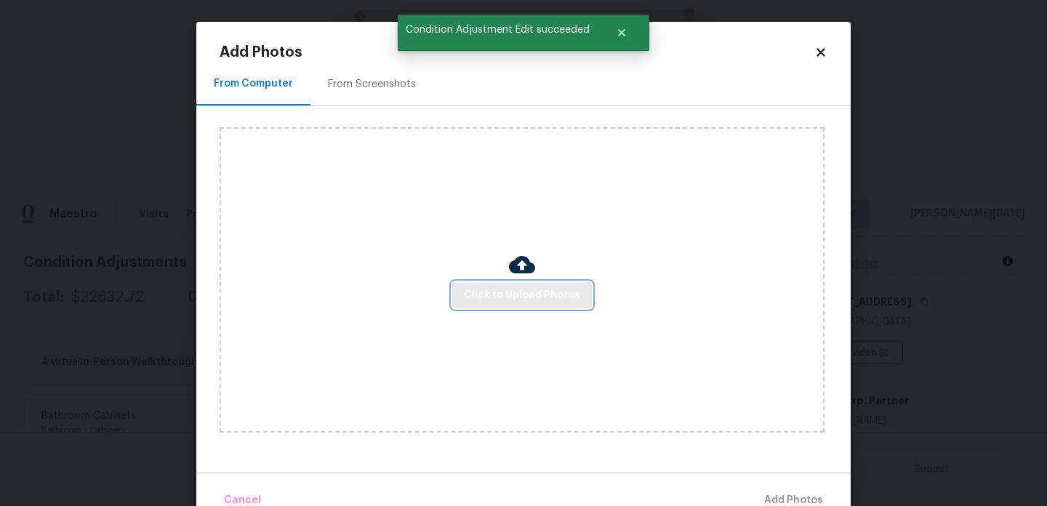
click at [491, 284] on button "Click to Upload Photos" at bounding box center [522, 295] width 140 height 27
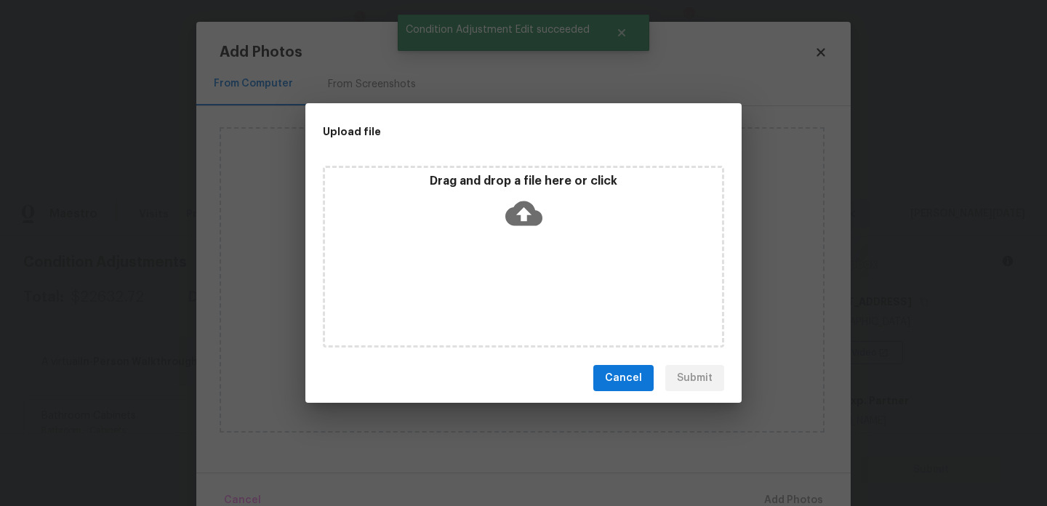
click at [491, 284] on div "Drag and drop a file here or click" at bounding box center [523, 257] width 401 height 182
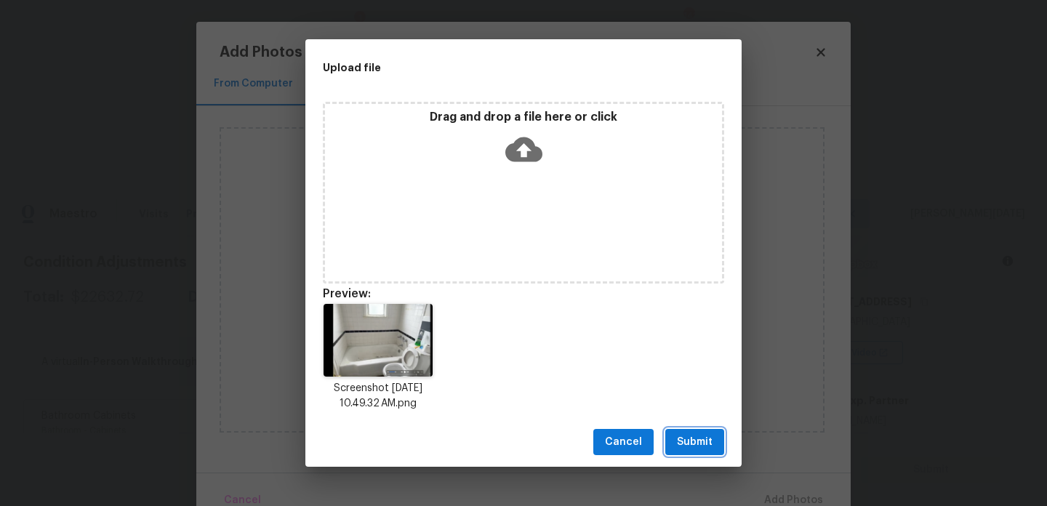
click at [686, 437] on span "Submit" at bounding box center [695, 442] width 36 height 18
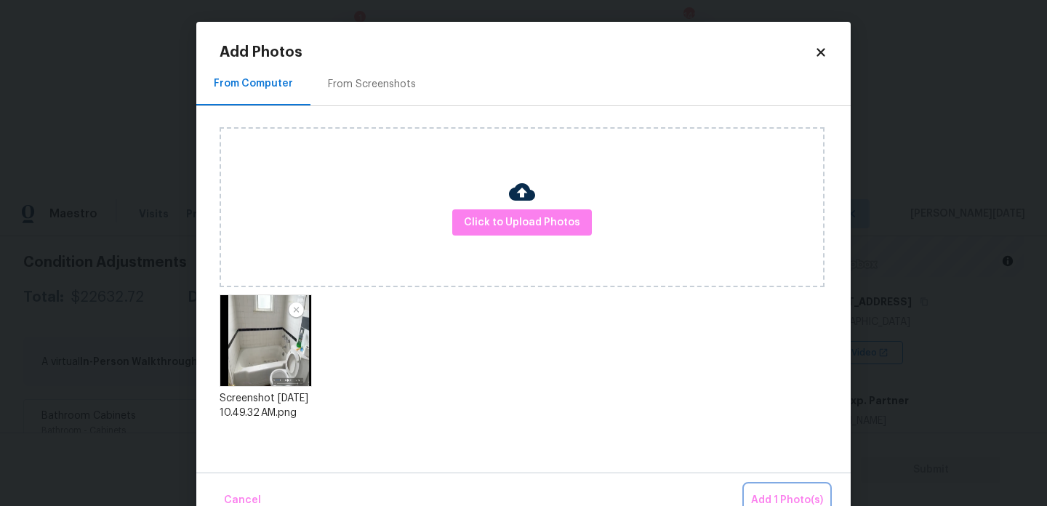
click at [766, 490] on button "Add 1 Photo(s)" at bounding box center [787, 500] width 84 height 31
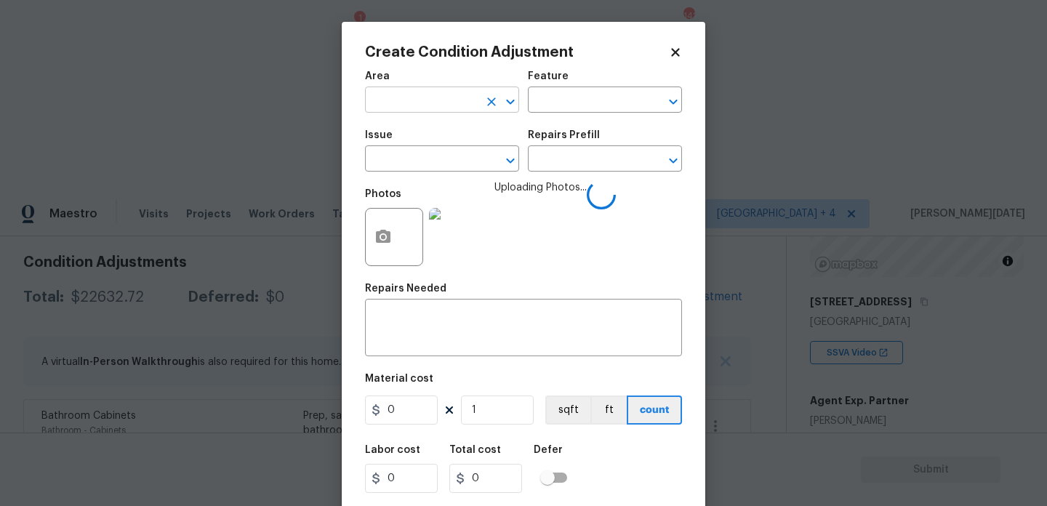
click at [436, 105] on input "text" at bounding box center [421, 101] width 113 height 23
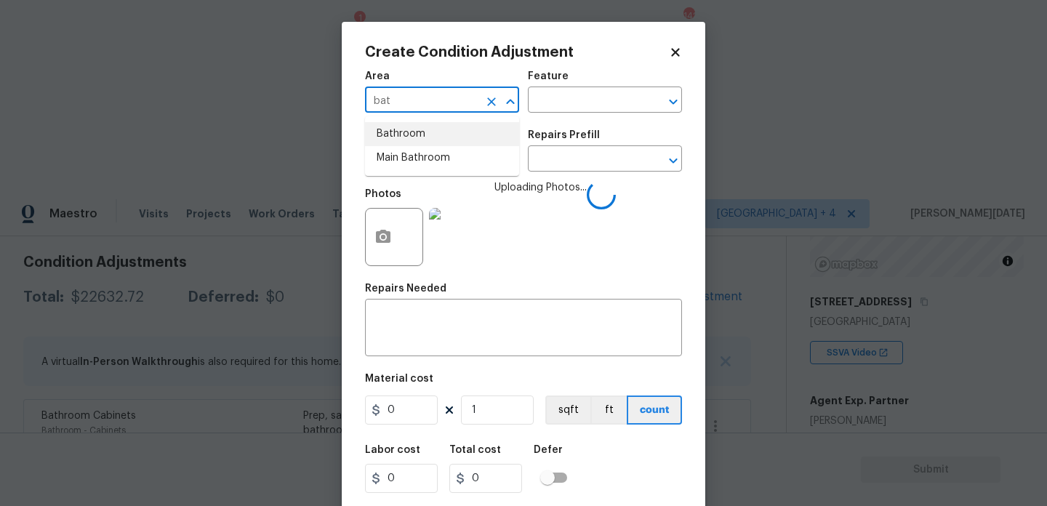
click at [433, 129] on li "Bathroom" at bounding box center [442, 134] width 154 height 24
type input "Bathroom"
click at [433, 158] on input "text" at bounding box center [421, 160] width 113 height 23
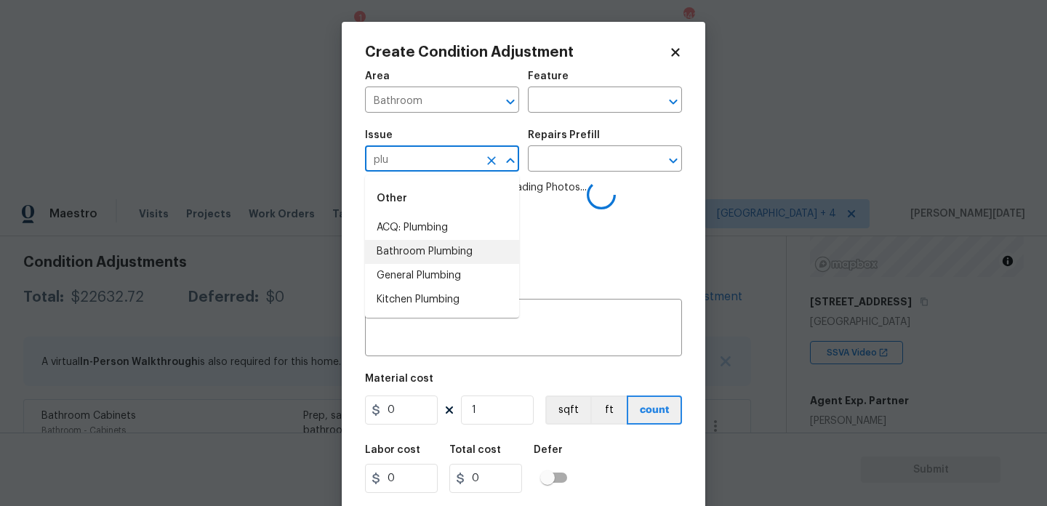
click at [454, 253] on li "Bathroom Plumbing" at bounding box center [442, 252] width 154 height 24
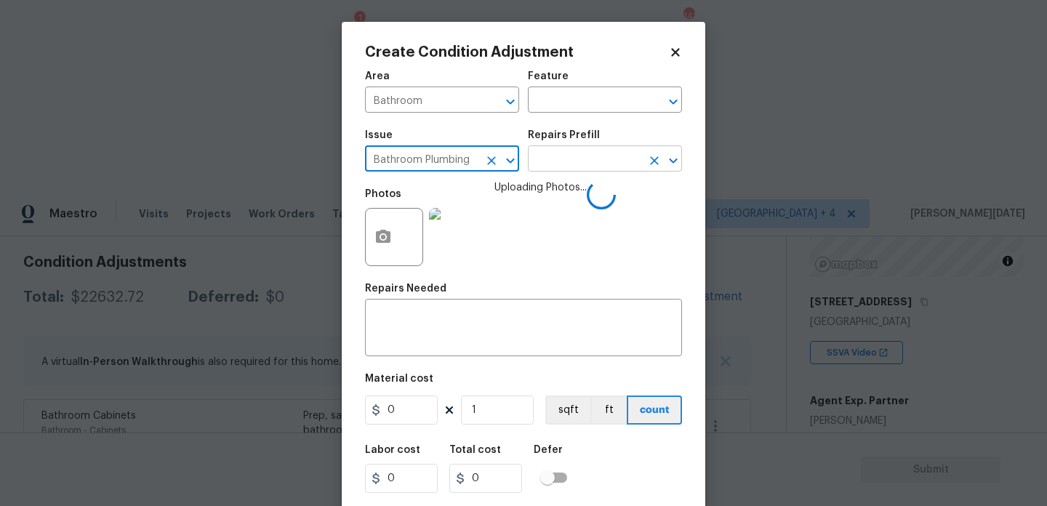
type input "Bathroom Plumbing"
click at [552, 153] on input "text" at bounding box center [584, 160] width 113 height 23
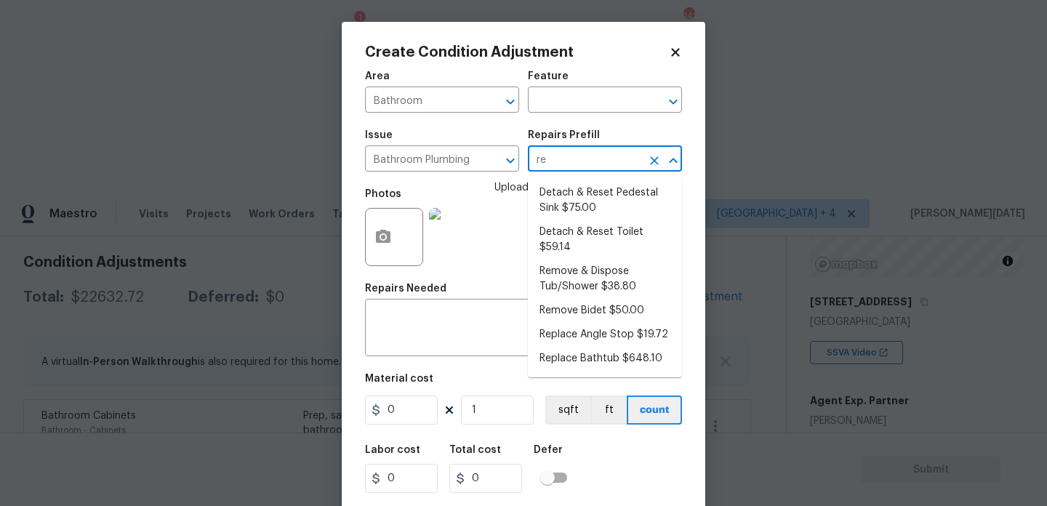
type input "ref"
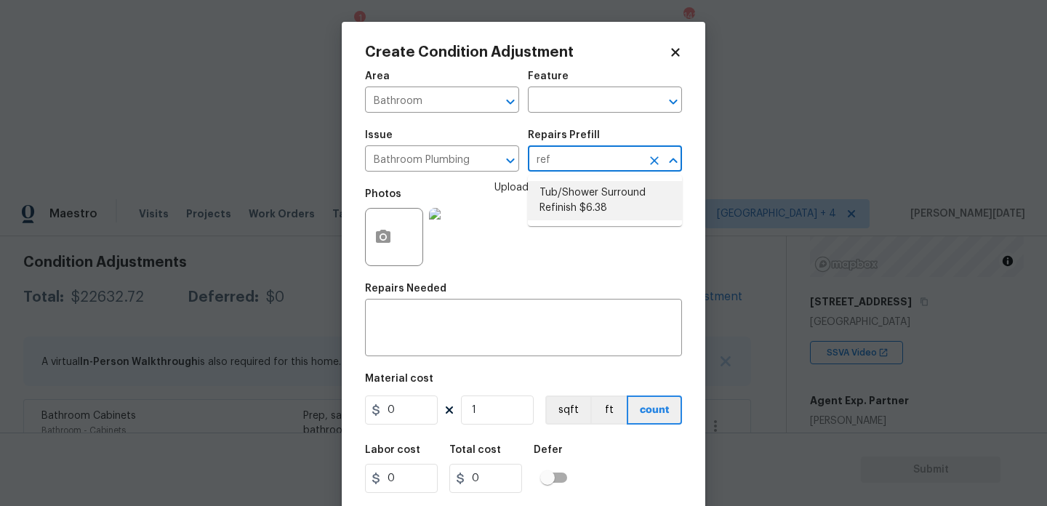
click at [564, 197] on li "Tub/Shower Surround Refinish $6.38" at bounding box center [605, 200] width 154 height 39
type input "Plumbing"
type textarea "Prep, mask, clean and refinish the tub/shower tile surround both all sides ensu…"
type input "6.38"
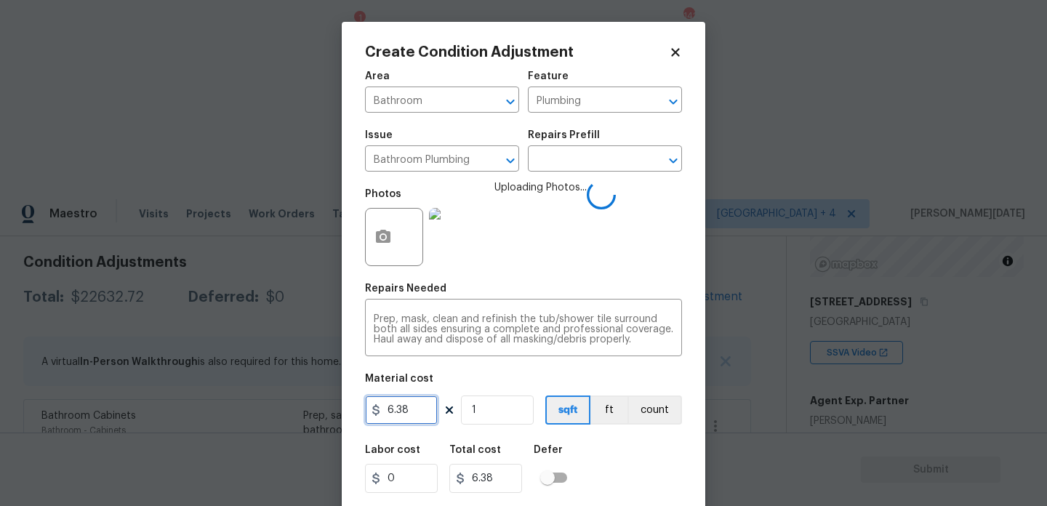
drag, startPoint x: 423, startPoint y: 410, endPoint x: 243, endPoint y: 398, distance: 180.7
click at [243, 398] on div "Create Condition Adjustment Area Bathroom ​ Feature Plumbing ​ Issue Bathroom P…" at bounding box center [523, 253] width 1047 height 506
type input "350"
click at [517, 269] on span "Uploading Photos..." at bounding box center [540, 227] width 92 height 95
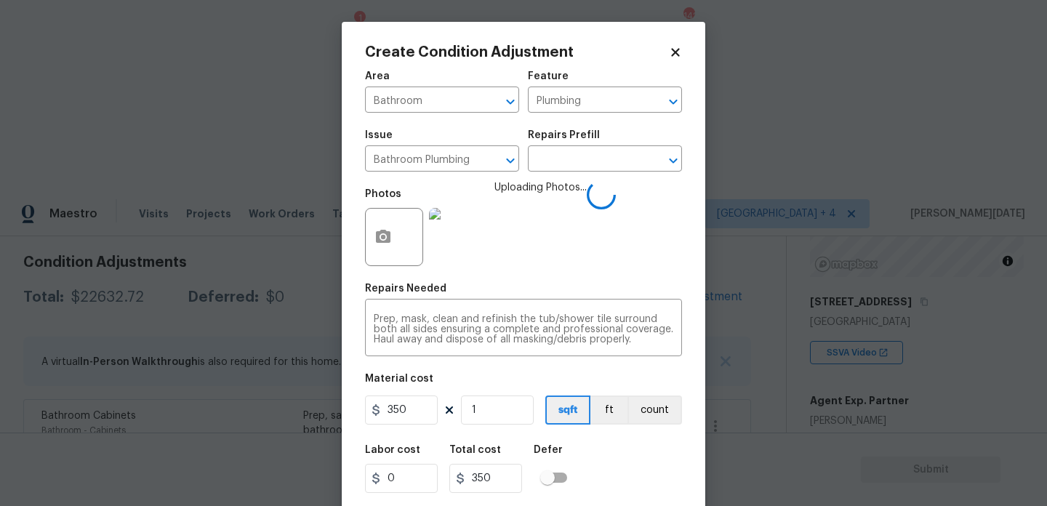
click at [567, 260] on span "Uploading Photos..." at bounding box center [540, 227] width 92 height 95
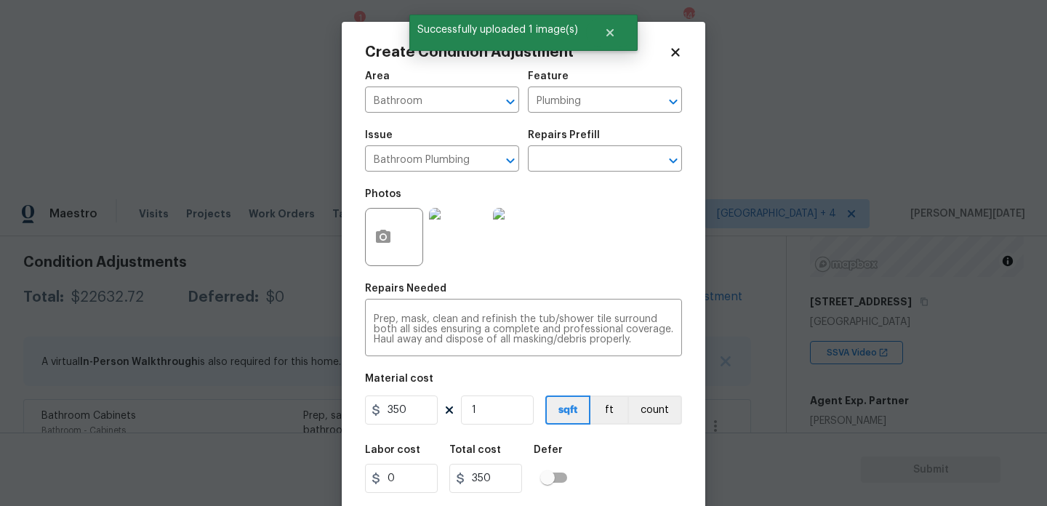
click at [567, 260] on div "Photos" at bounding box center [523, 227] width 317 height 95
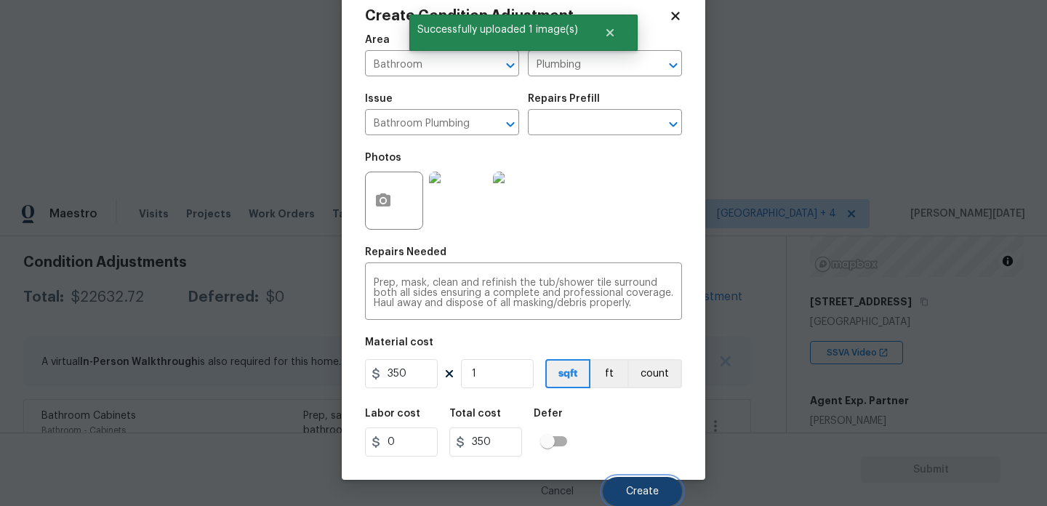
click at [619, 478] on button "Create" at bounding box center [642, 491] width 79 height 29
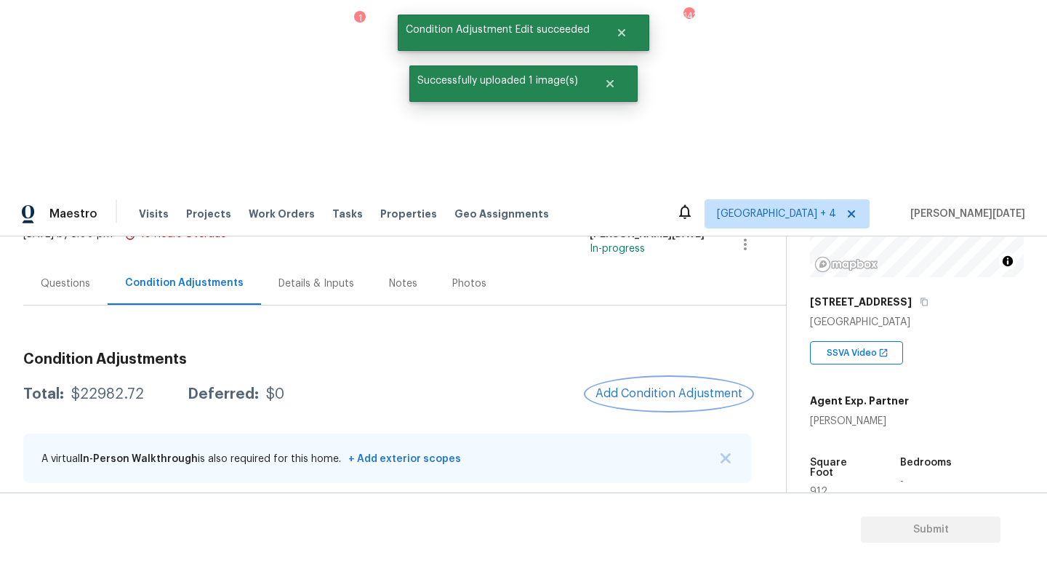
scroll to position [99, 0]
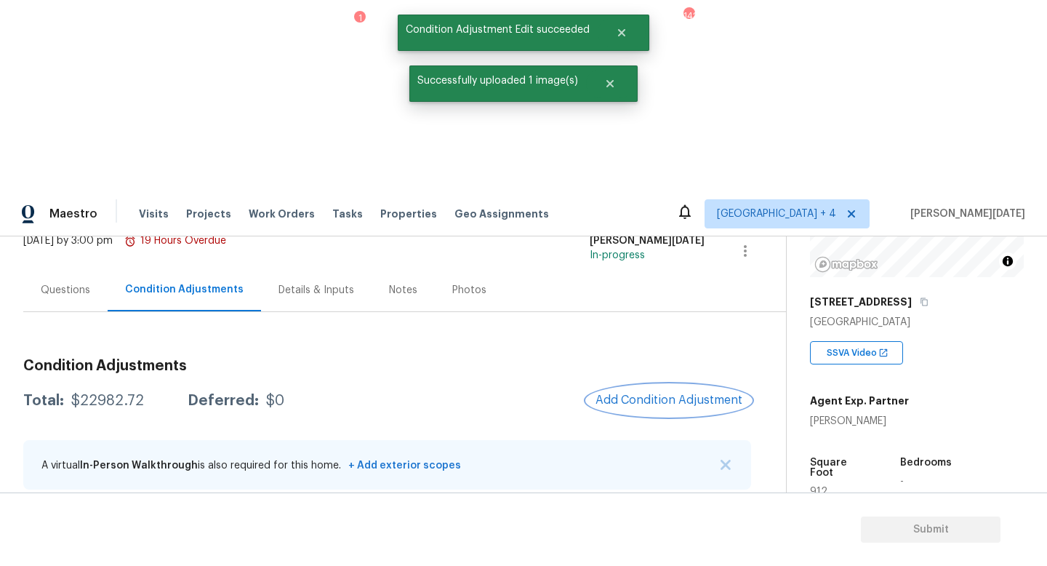
click at [680, 393] on span "Add Condition Adjustment" at bounding box center [668, 399] width 147 height 13
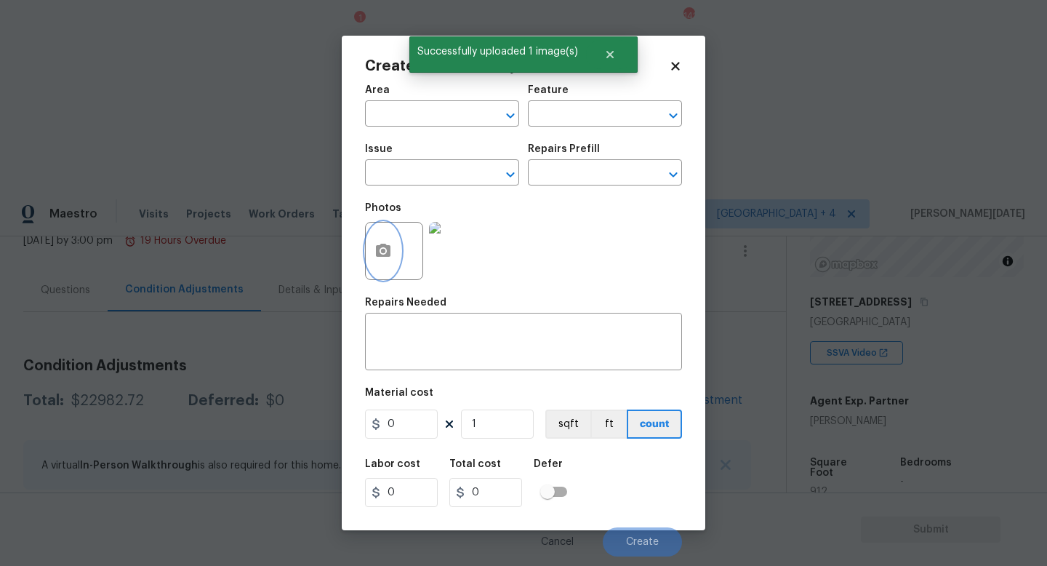
click at [376, 254] on icon "button" at bounding box center [383, 250] width 15 height 13
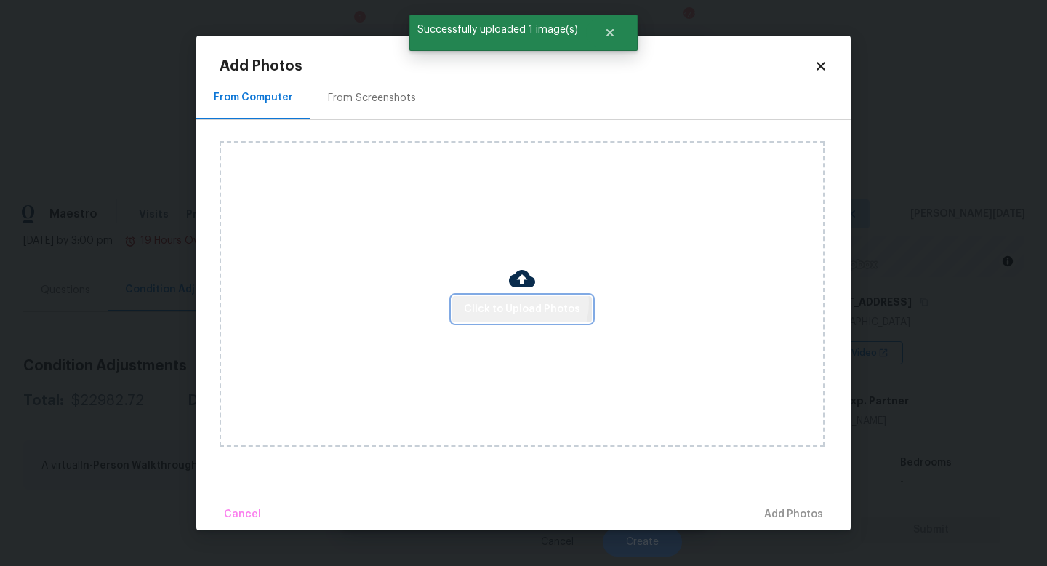
click at [515, 302] on span "Click to Upload Photos" at bounding box center [522, 309] width 116 height 18
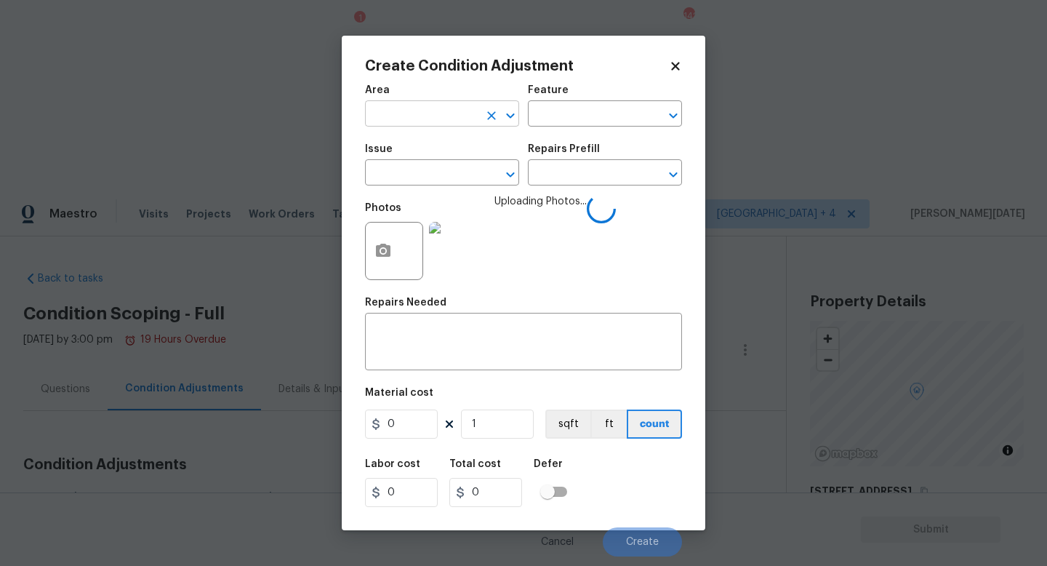
scroll to position [189, 0]
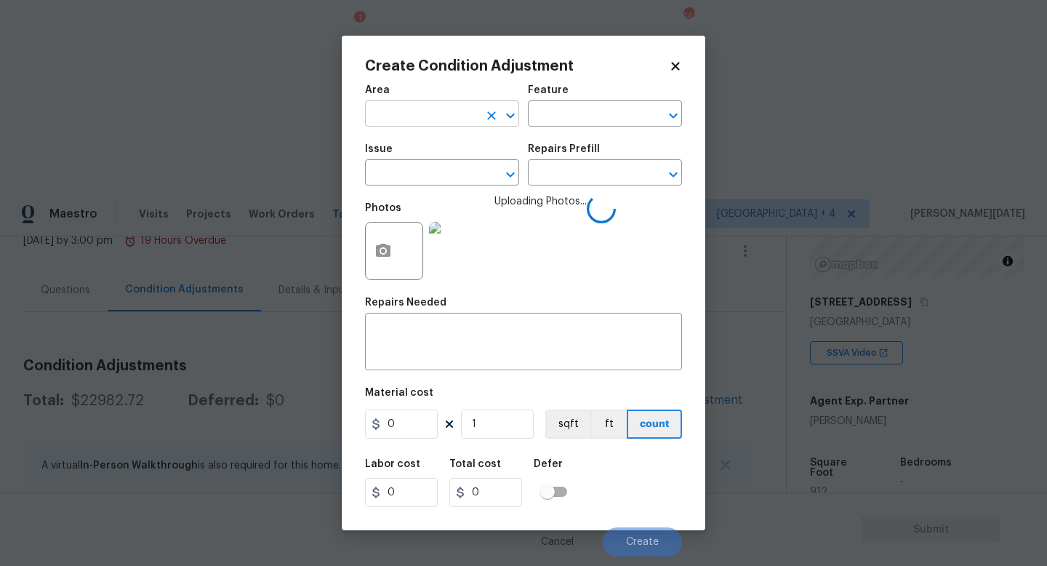
click at [398, 117] on input "text" at bounding box center [421, 115] width 113 height 23
click at [400, 143] on li "Kitchen" at bounding box center [442, 148] width 154 height 24
type input "Kitchen"
click at [401, 169] on input "text" at bounding box center [421, 174] width 113 height 23
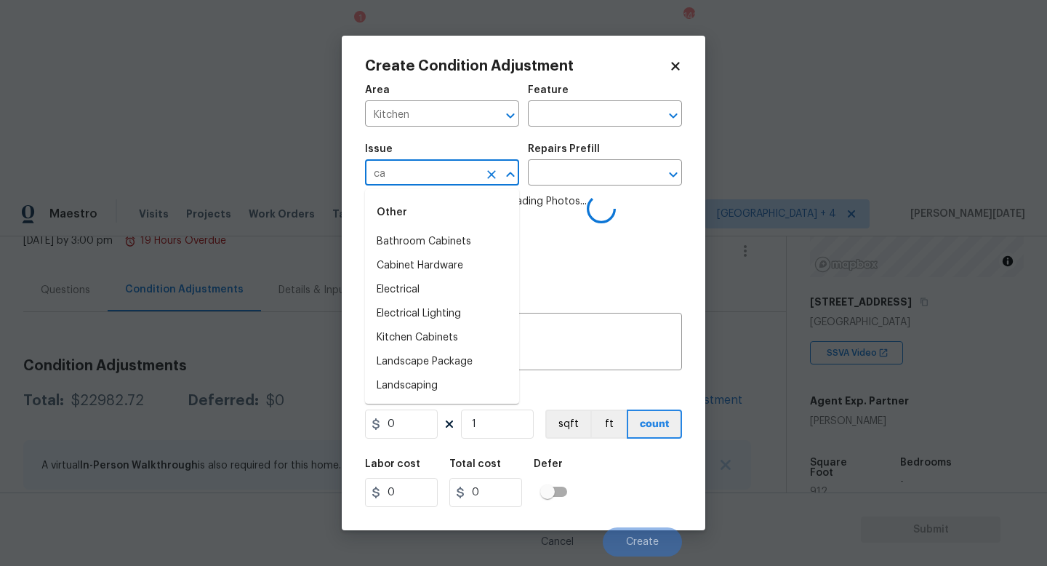
type input "cab"
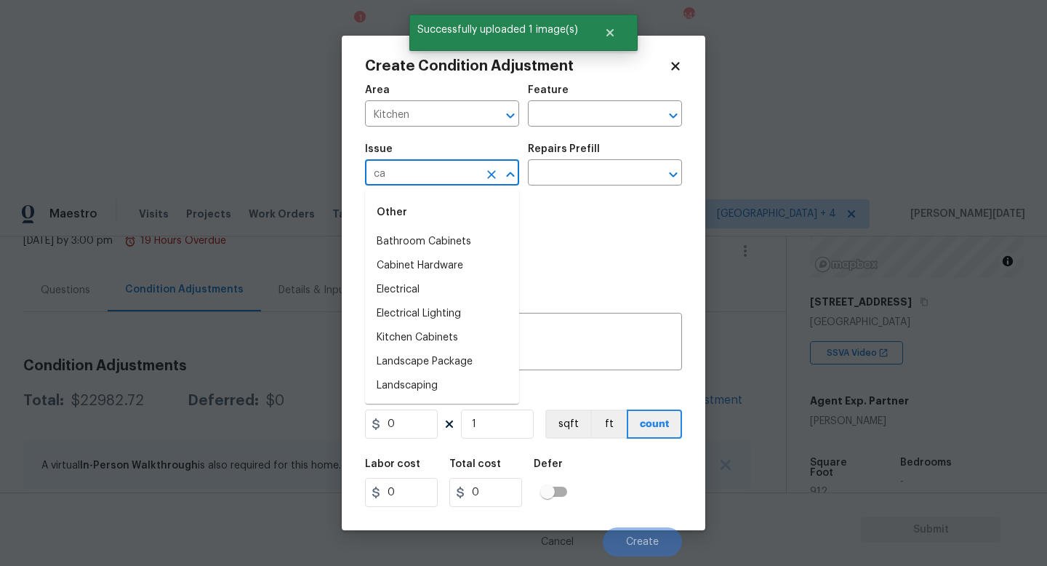
type input "cab"
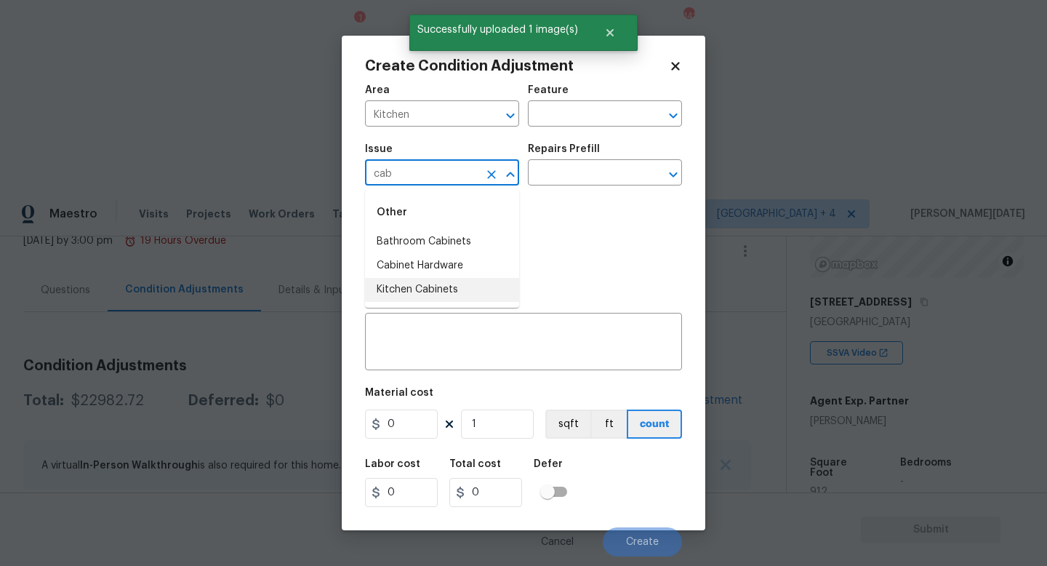
click at [456, 292] on li "Kitchen Cabinets" at bounding box center [442, 290] width 154 height 24
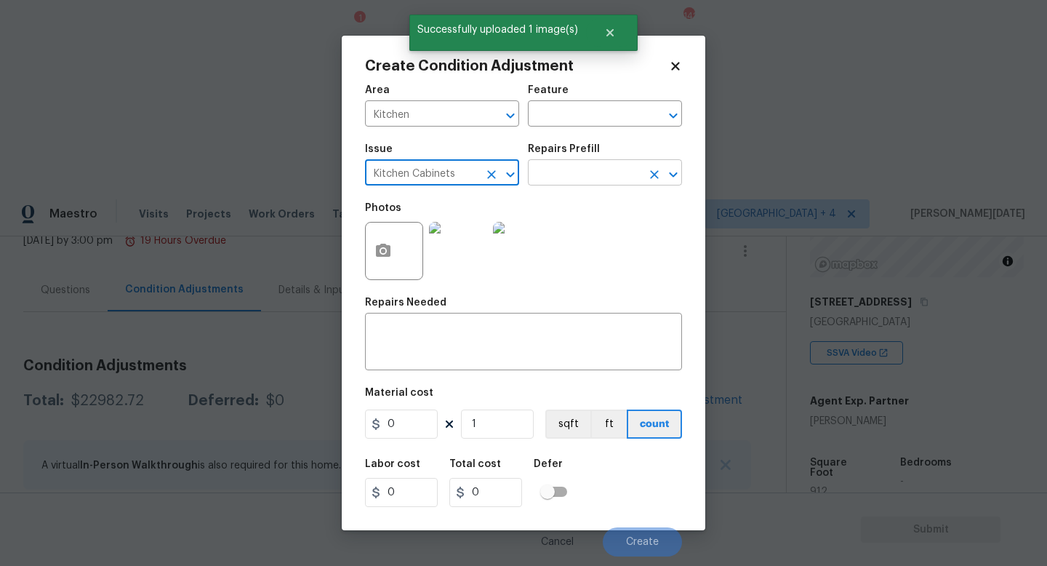
type input "Kitchen Cabinets"
click at [555, 176] on input "text" at bounding box center [584, 174] width 113 height 23
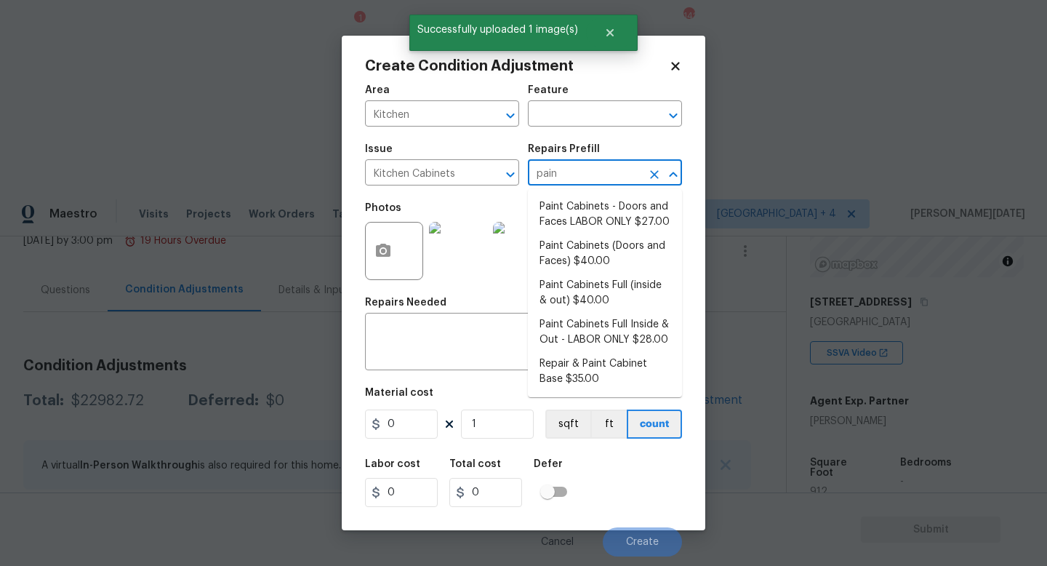
type input "paint"
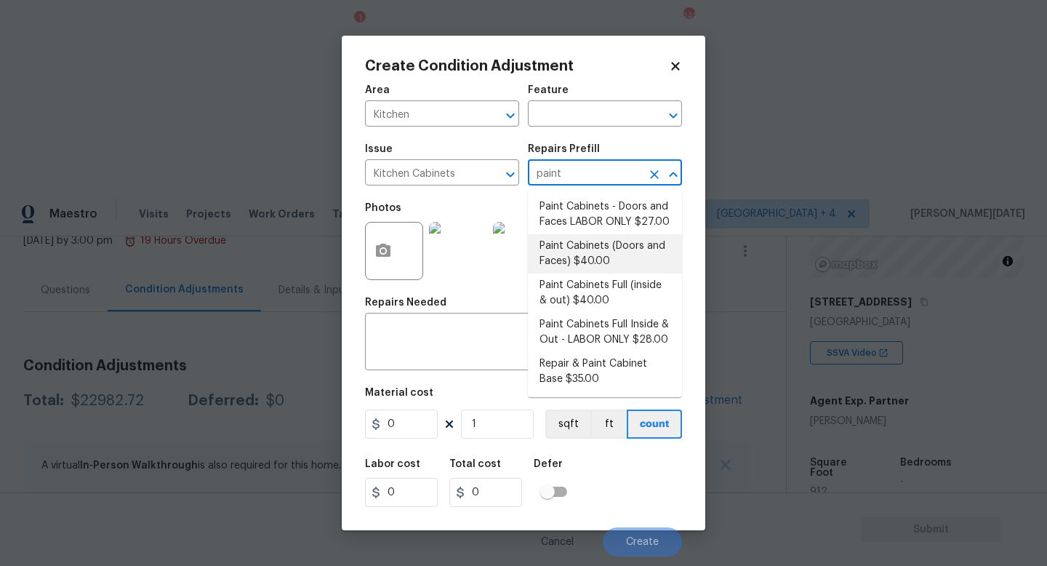
click at [583, 252] on li "Paint Cabinets (Doors and Faces) $40.00" at bounding box center [605, 253] width 154 height 39
type input "Cabinets"
type input "40"
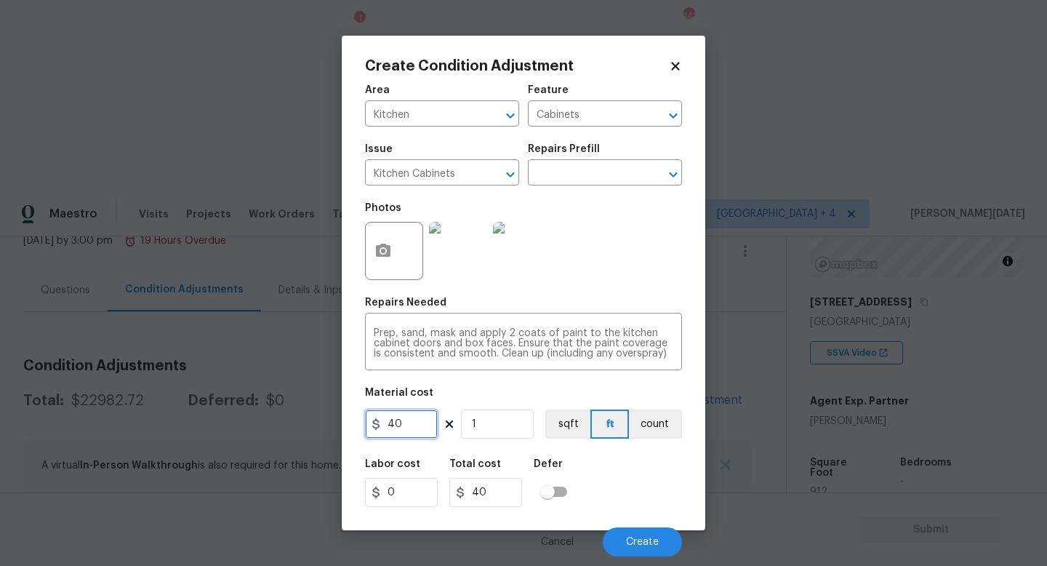
drag, startPoint x: 408, startPoint y: 418, endPoint x: 311, endPoint y: 418, distance: 96.7
click at [311, 418] on div "Create Condition Adjustment Area Kitchen ​ Feature Cabinets ​ Issue Kitchen Cab…" at bounding box center [523, 283] width 1047 height 566
type input "1200"
click at [662, 271] on div "Photos" at bounding box center [523, 241] width 317 height 95
type input "1200"
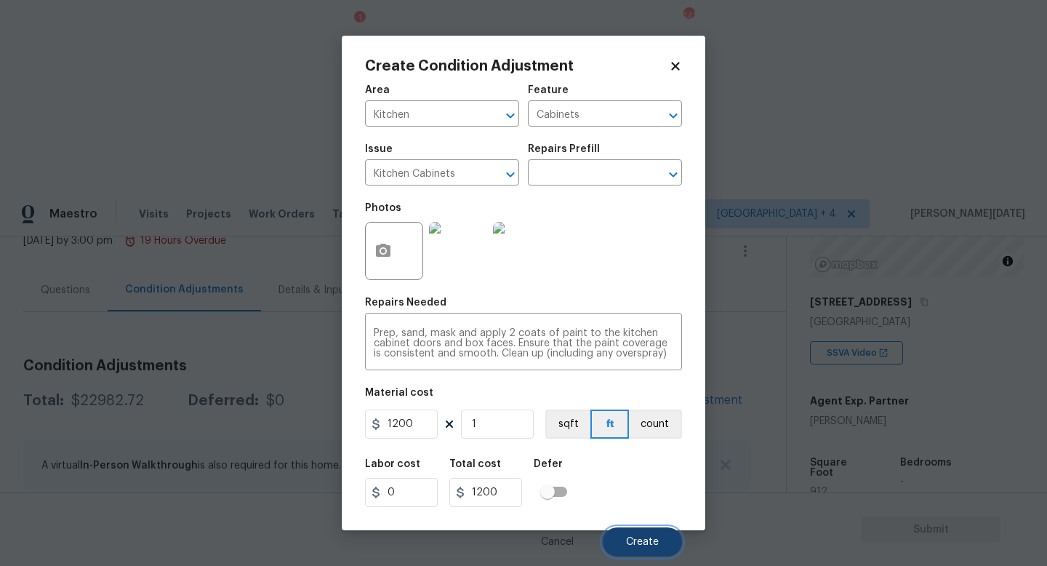
click at [642, 537] on span "Create" at bounding box center [642, 542] width 33 height 11
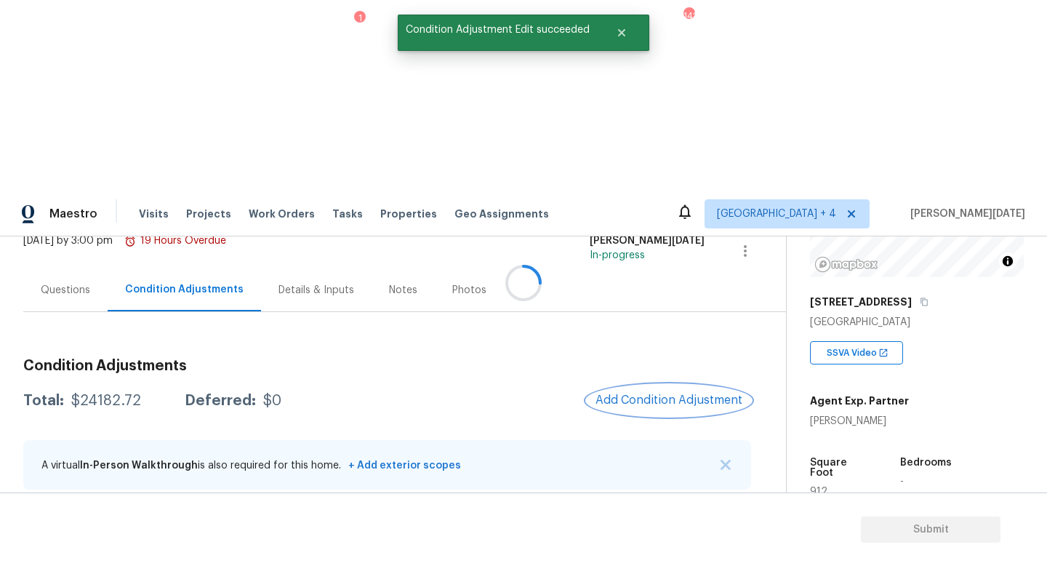
click at [653, 385] on button "Add Condition Adjustment" at bounding box center [669, 400] width 164 height 31
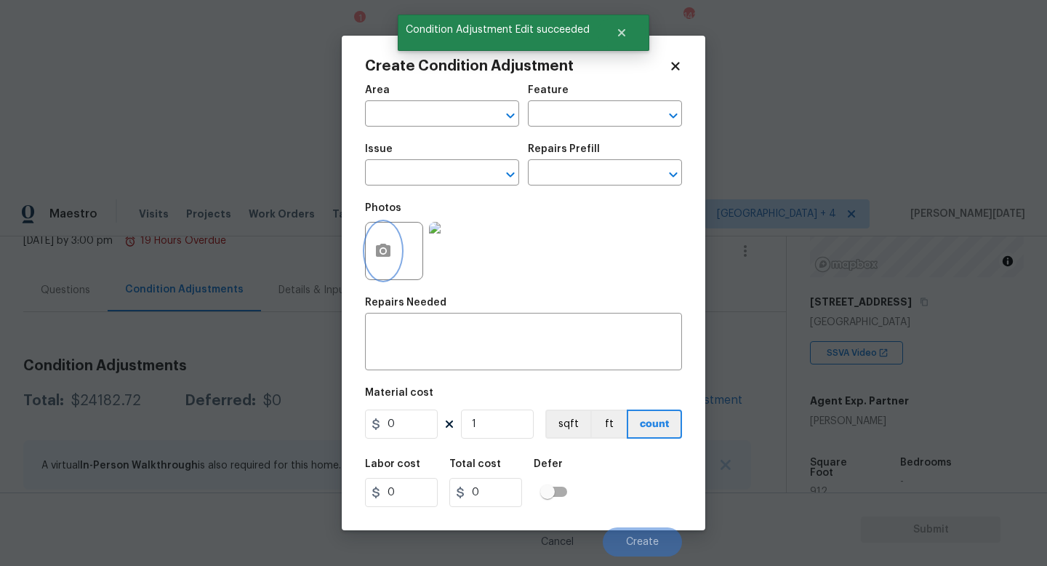
click at [374, 241] on button "button" at bounding box center [383, 250] width 35 height 57
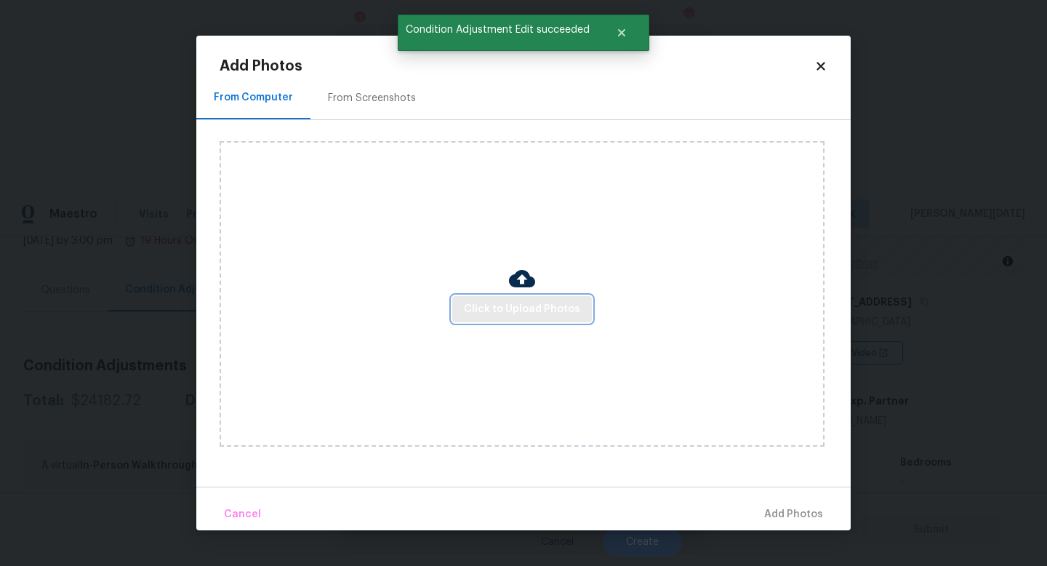
click at [483, 313] on span "Click to Upload Photos" at bounding box center [522, 309] width 116 height 18
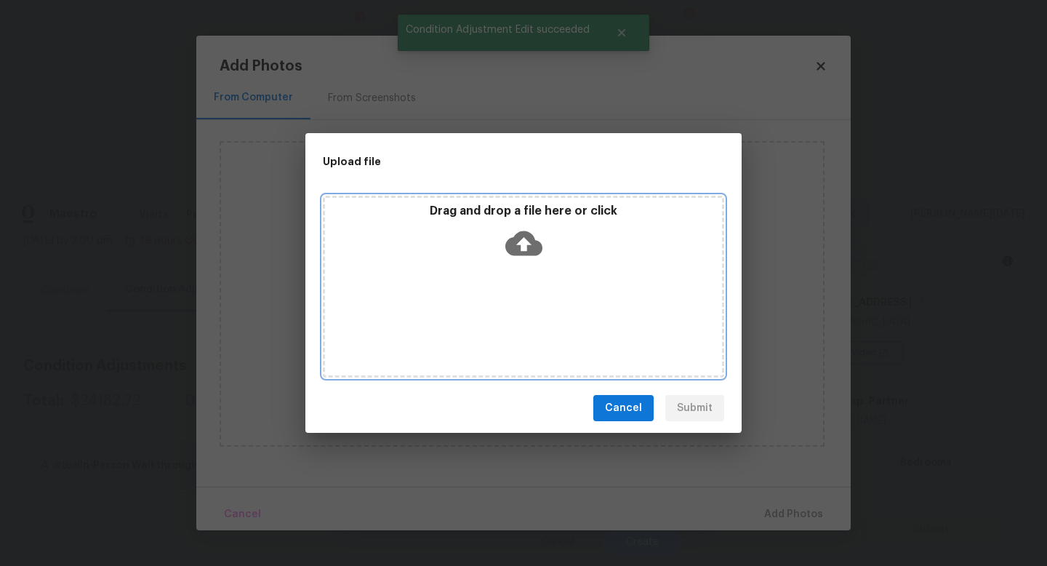
click at [483, 313] on div "Drag and drop a file here or click" at bounding box center [523, 287] width 401 height 182
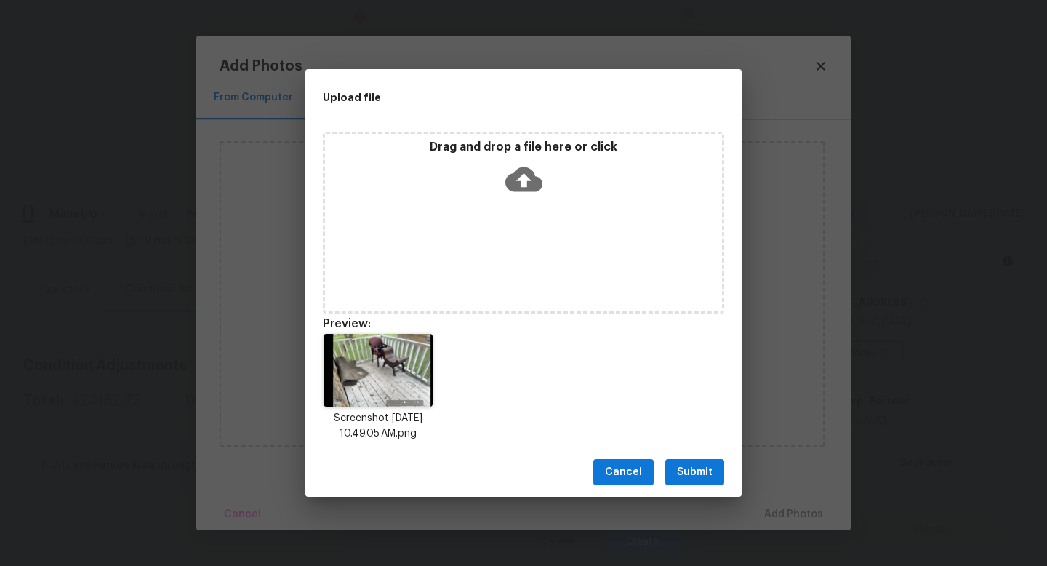
click at [704, 478] on span "Submit" at bounding box center [695, 472] width 36 height 18
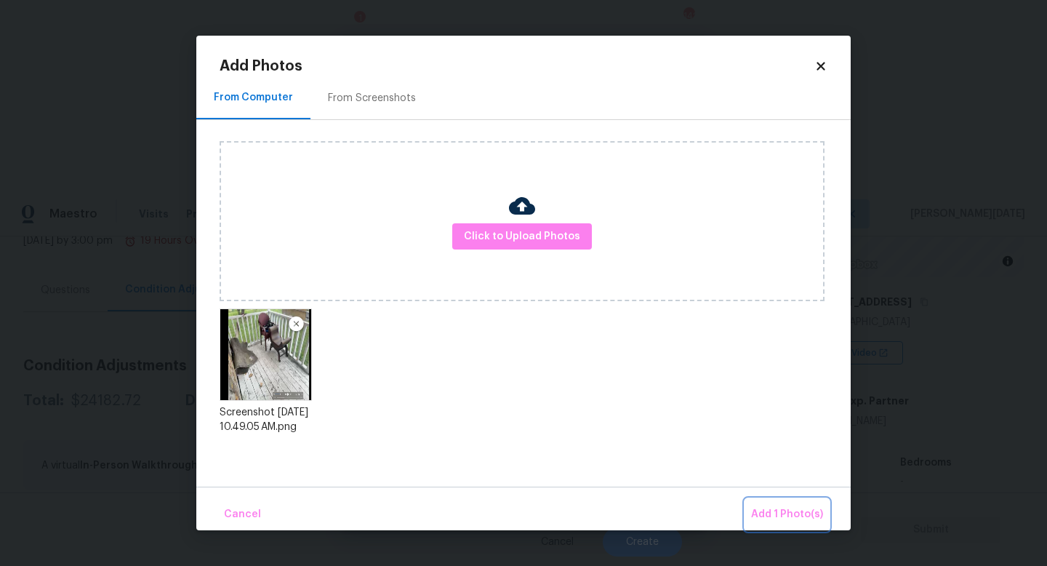
click at [777, 517] on span "Add 1 Photo(s)" at bounding box center [787, 514] width 72 height 18
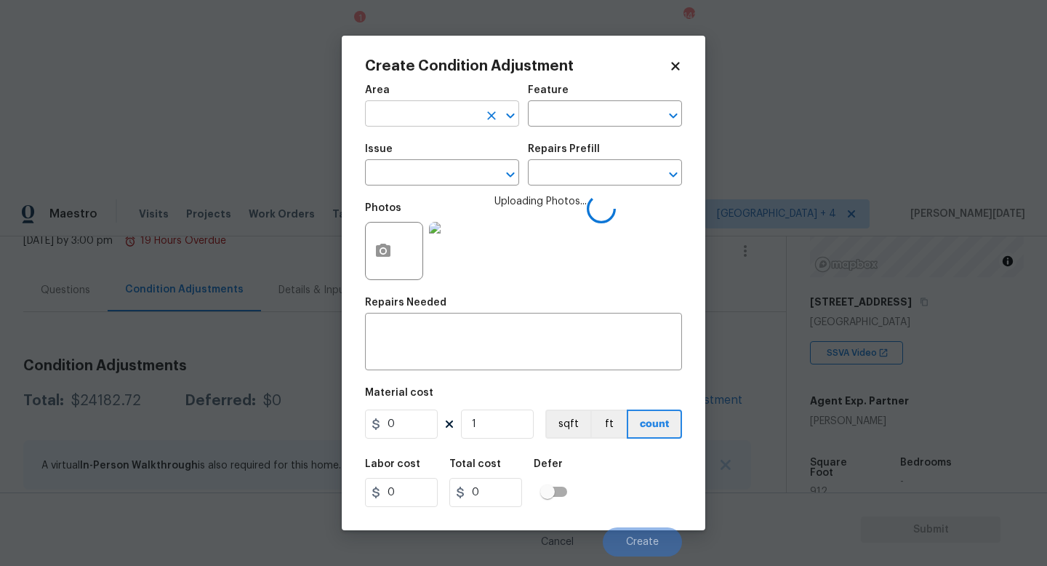
click at [412, 117] on input "text" at bounding box center [421, 115] width 113 height 23
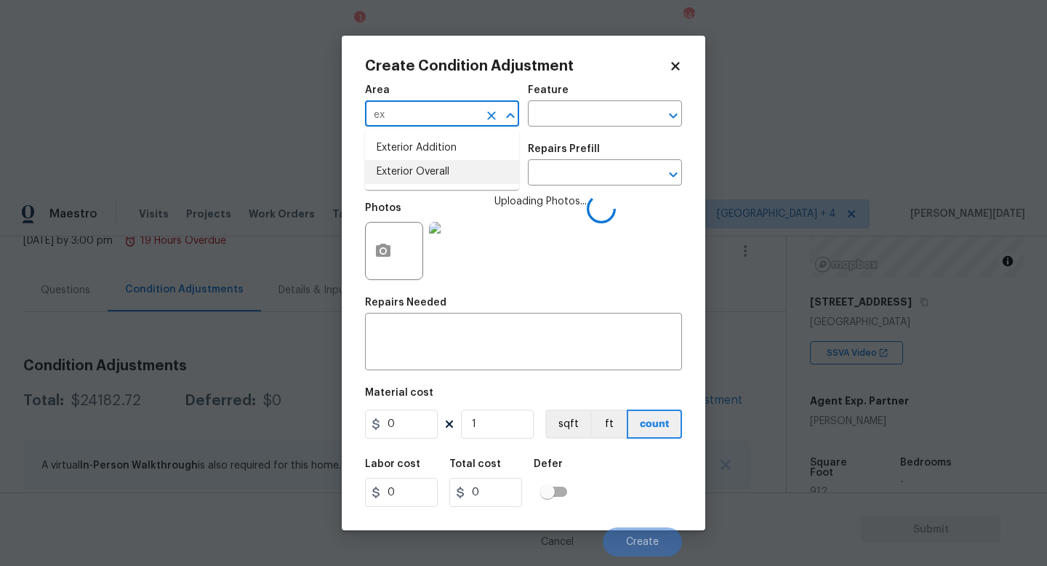
click at [418, 165] on li "Exterior Overall" at bounding box center [442, 172] width 154 height 24
type input "Exterior Overall"
click at [418, 165] on input "text" at bounding box center [421, 174] width 113 height 23
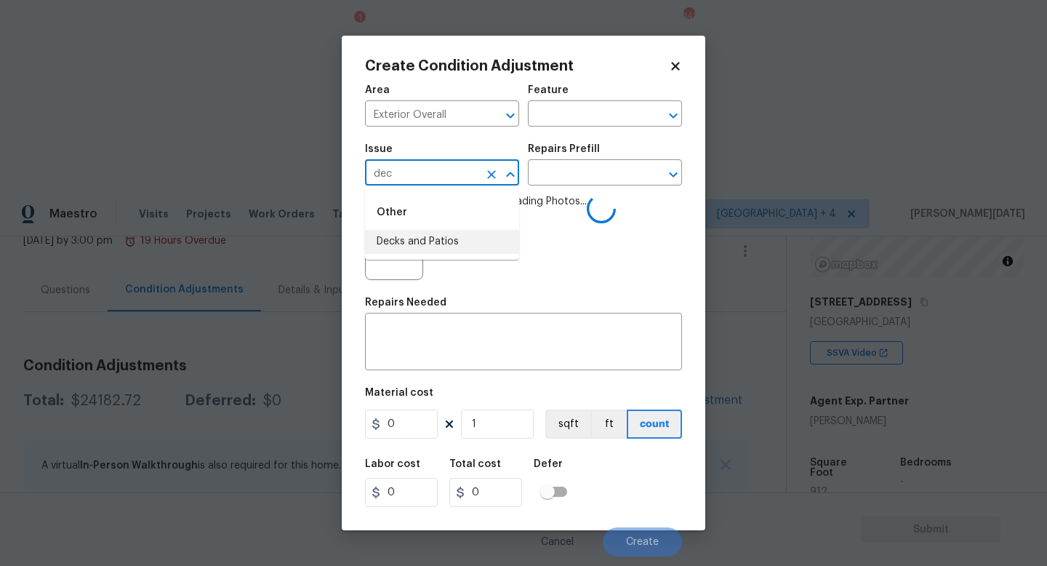
click at [428, 241] on li "Decks and Patios" at bounding box center [442, 242] width 154 height 24
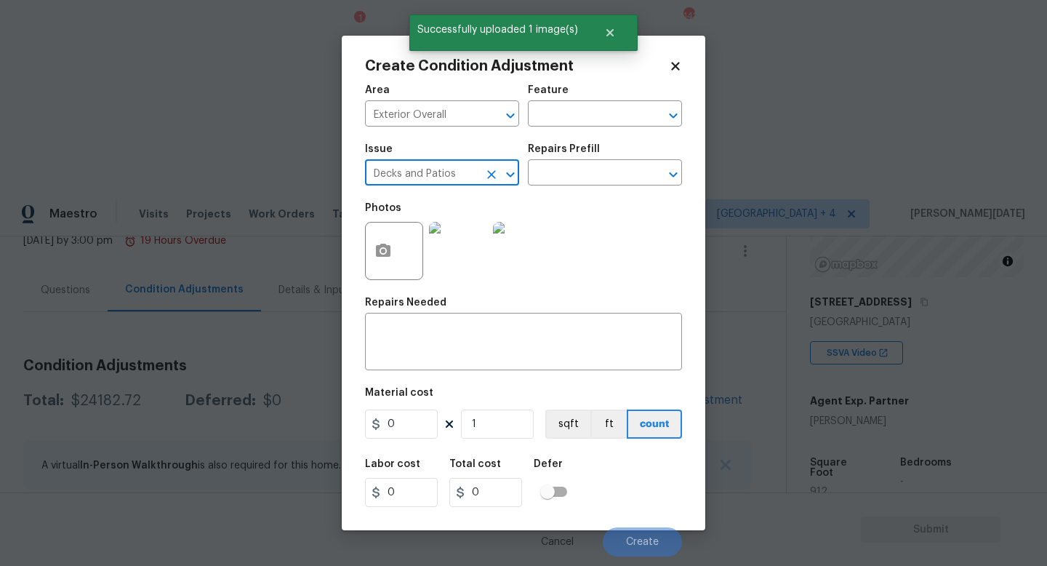
type input "Decks and Patios"
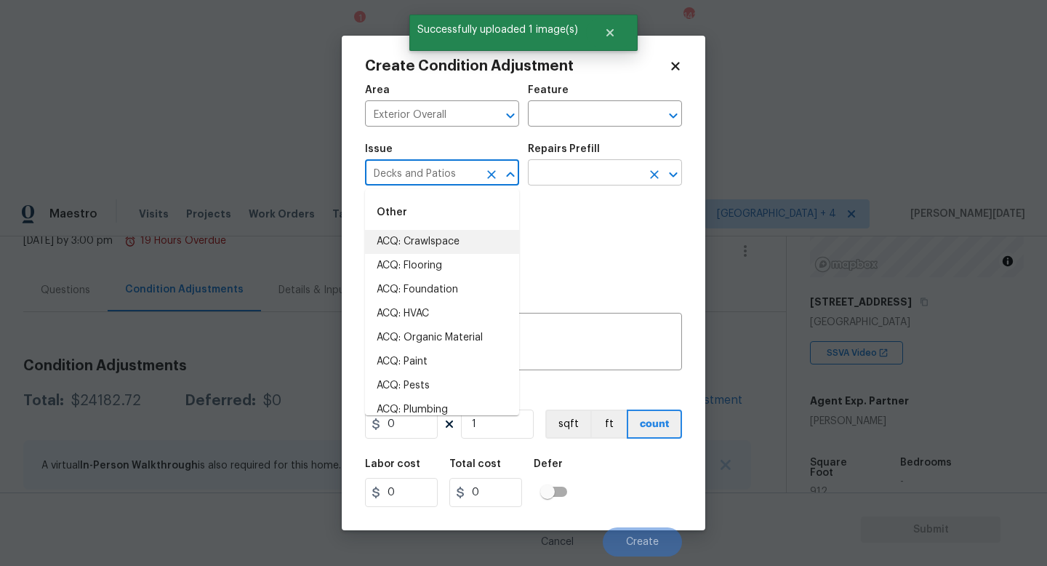
click at [601, 169] on input "text" at bounding box center [584, 174] width 113 height 23
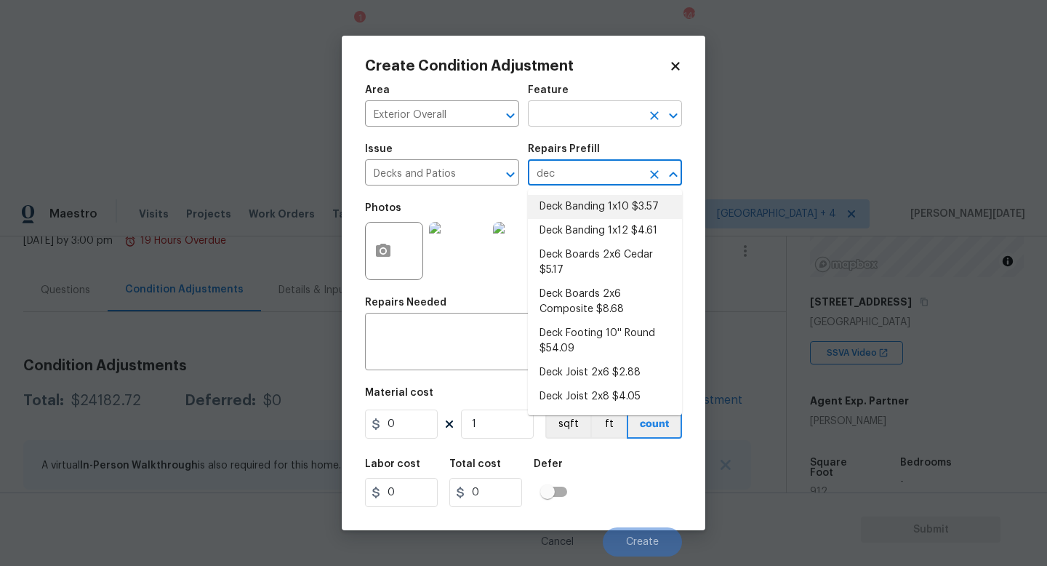
type input "dec"
click at [598, 105] on input "text" at bounding box center [584, 115] width 113 height 23
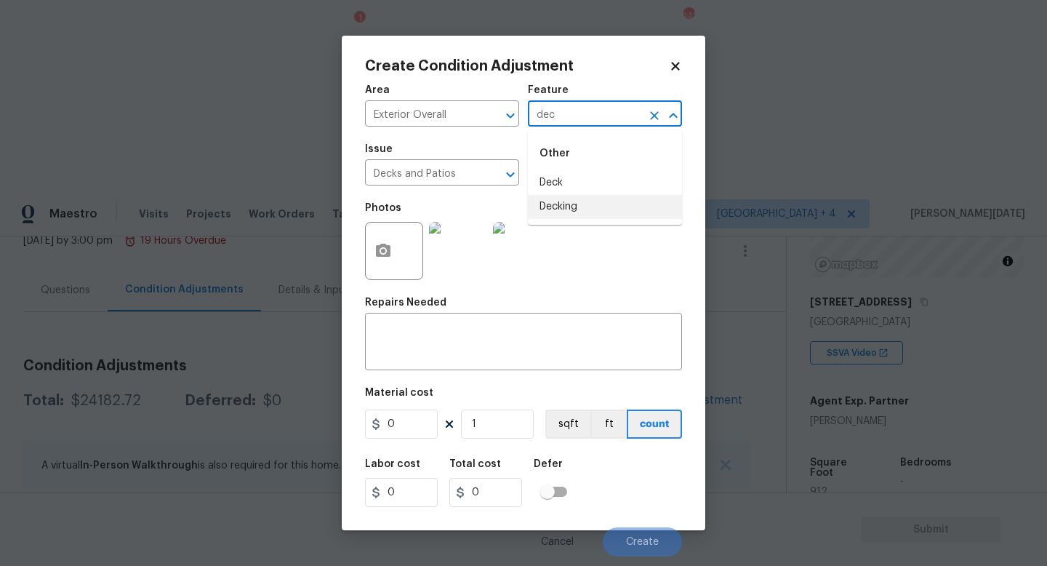
click at [590, 219] on ul "Other Deck Decking" at bounding box center [605, 177] width 154 height 95
click at [590, 209] on li "Decking" at bounding box center [605, 207] width 154 height 24
type input "Decking"
click at [420, 422] on input "0" at bounding box center [401, 423] width 73 height 29
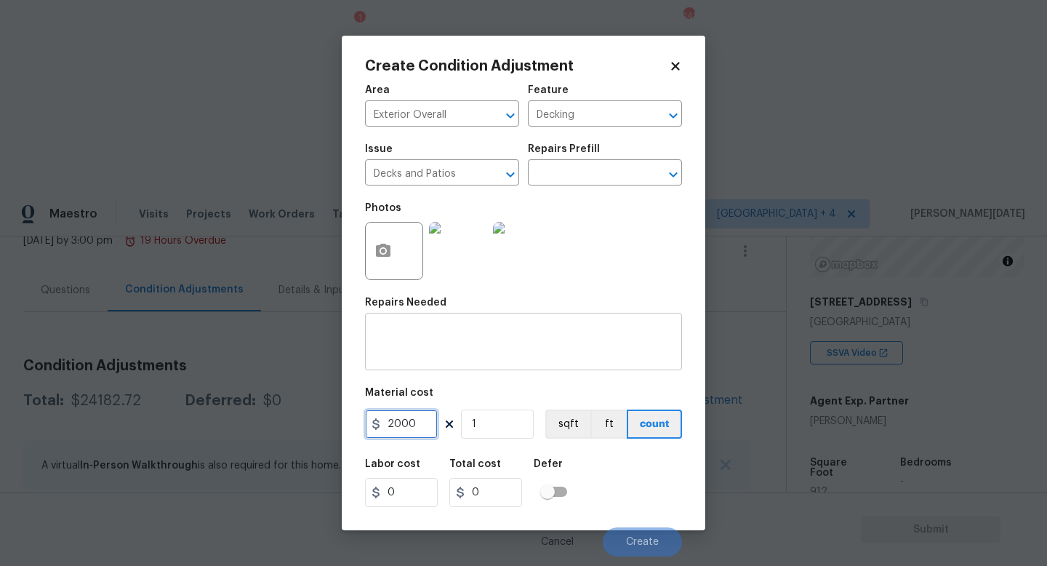
type input "2000"
click at [450, 363] on div "x ​" at bounding box center [523, 343] width 317 height 54
type input "2000"
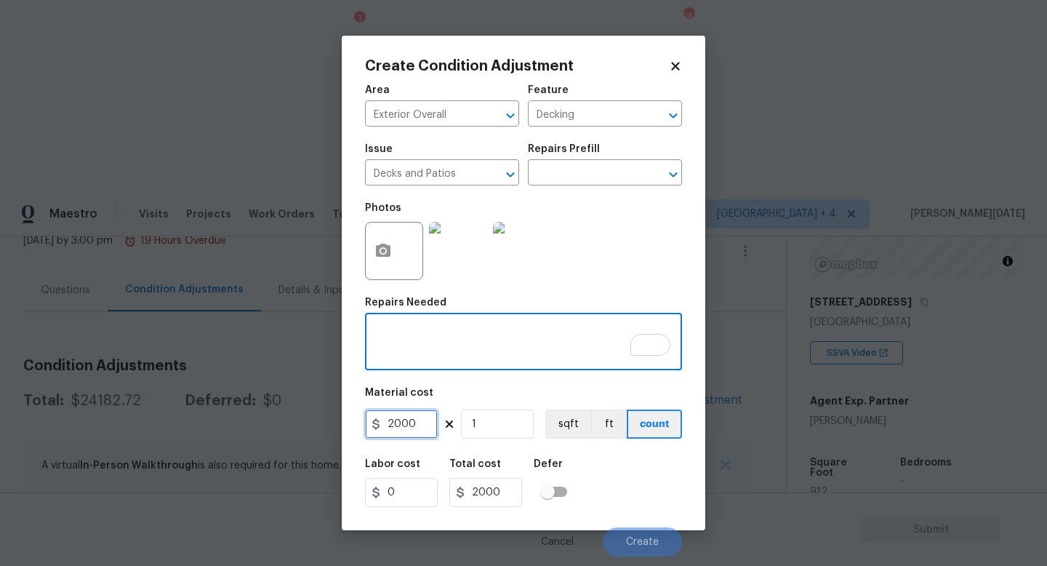
drag, startPoint x: 388, startPoint y: 426, endPoint x: 335, endPoint y: 420, distance: 52.7
click at [335, 420] on div "Create Condition Adjustment Area Exterior Overall ​ Feature Decking ​ Issue Dec…" at bounding box center [523, 283] width 1047 height 566
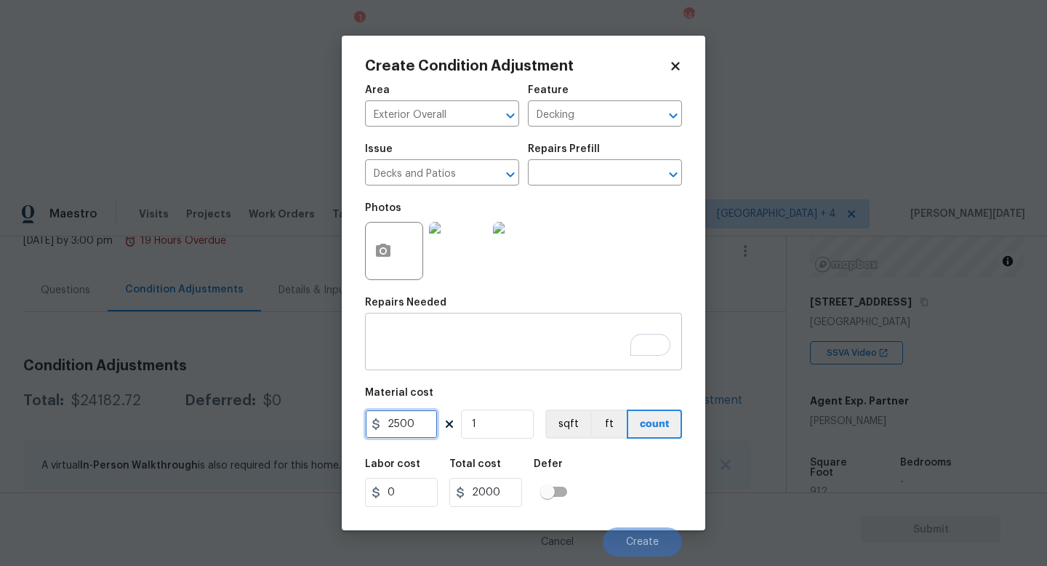
type input "2500"
click at [365, 359] on div "x ​" at bounding box center [523, 343] width 317 height 54
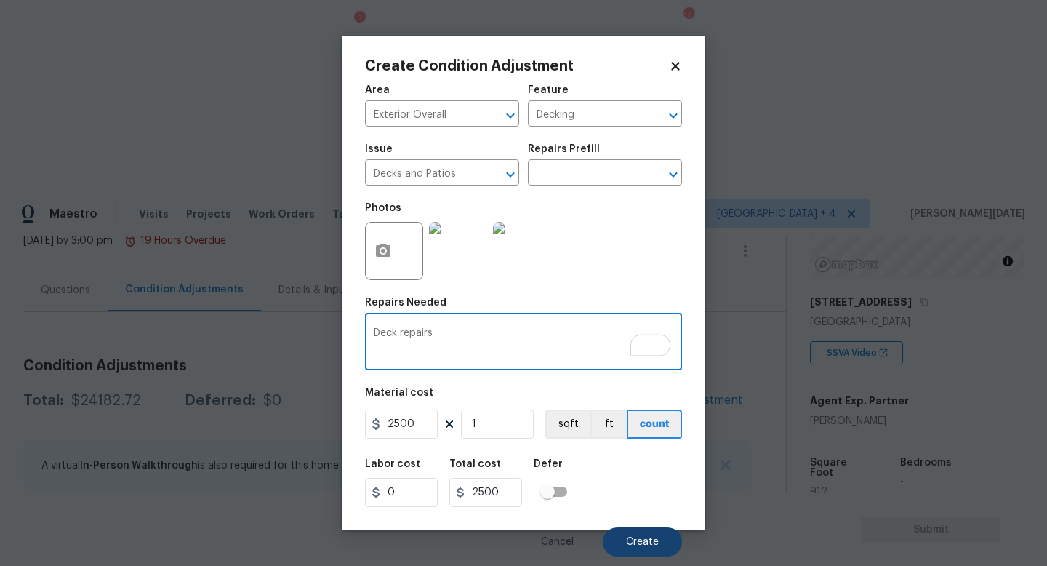
type textarea "Deck repairs"
click at [641, 546] on span "Create" at bounding box center [642, 542] width 33 height 11
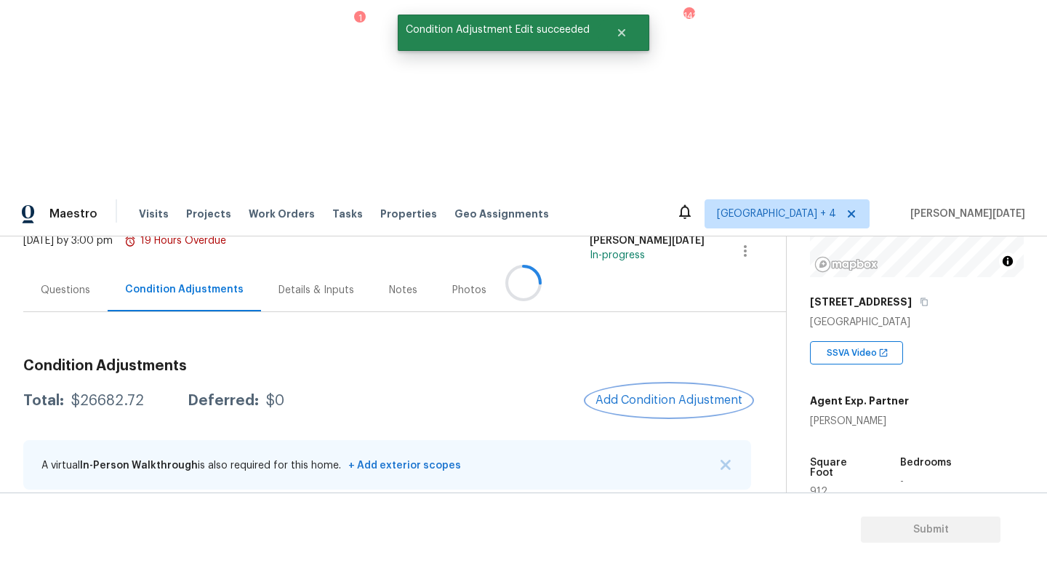
click at [641, 393] on span "Add Condition Adjustment" at bounding box center [668, 399] width 147 height 13
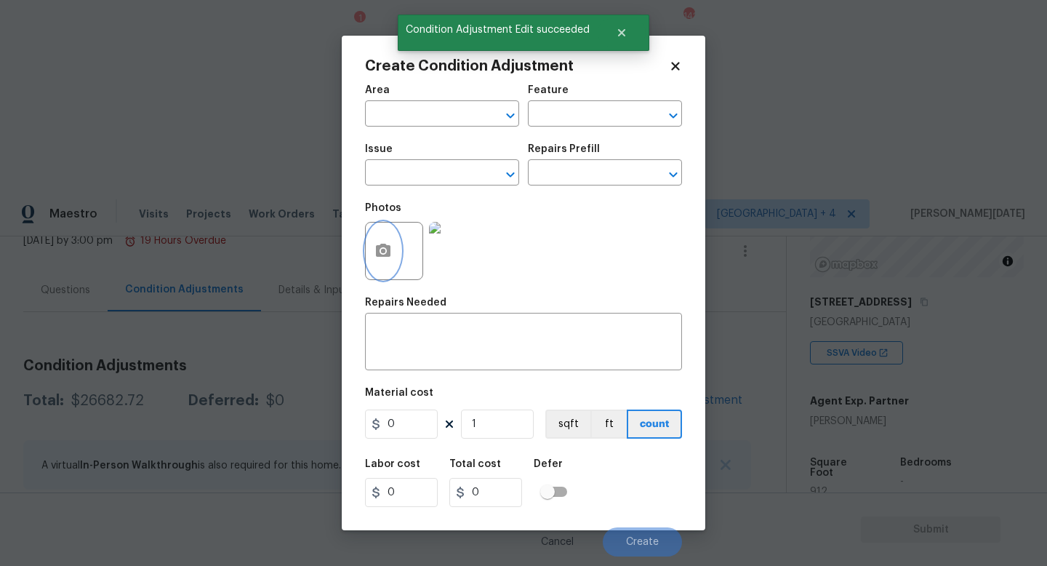
click at [396, 254] on button "button" at bounding box center [383, 250] width 35 height 57
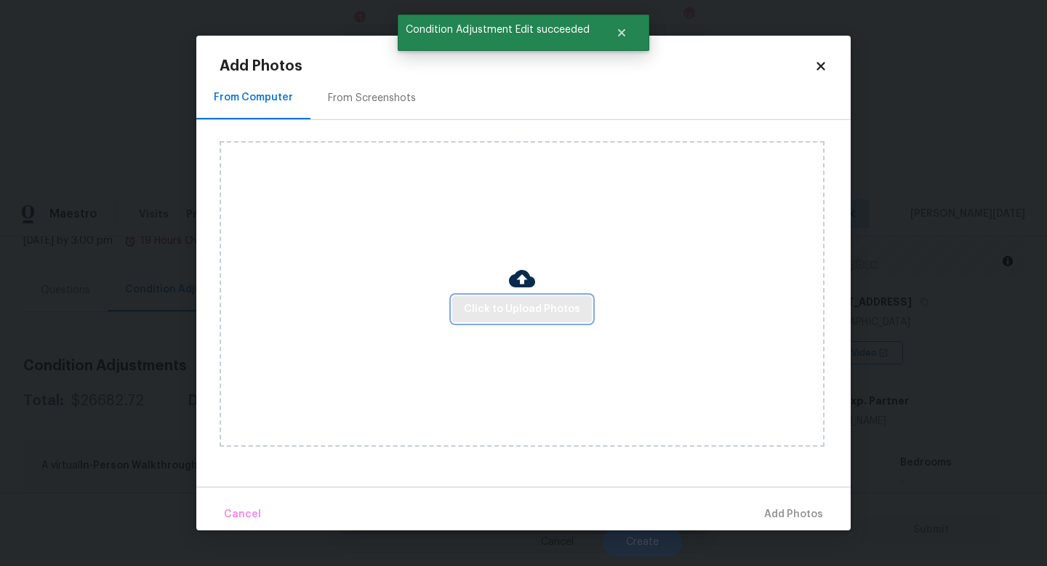
click at [524, 310] on span "Click to Upload Photos" at bounding box center [522, 309] width 116 height 18
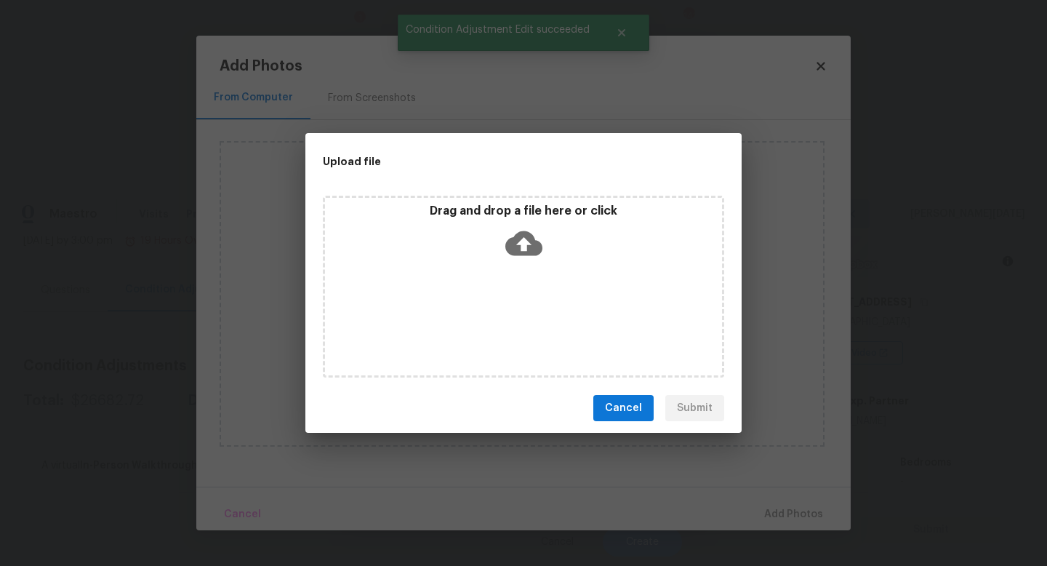
click at [524, 310] on div "Drag and drop a file here or click" at bounding box center [523, 287] width 401 height 182
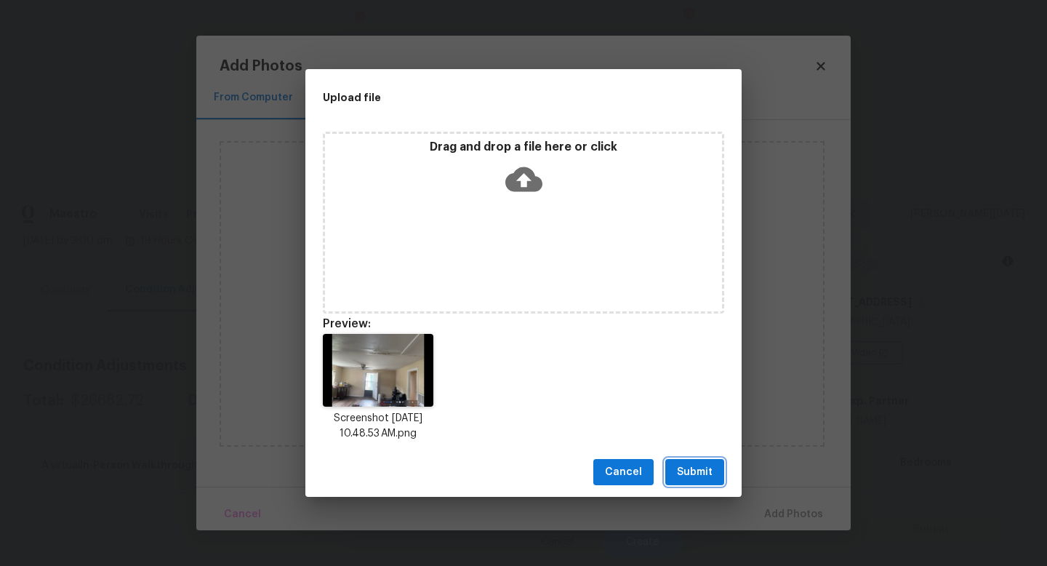
click at [691, 479] on span "Submit" at bounding box center [695, 472] width 36 height 18
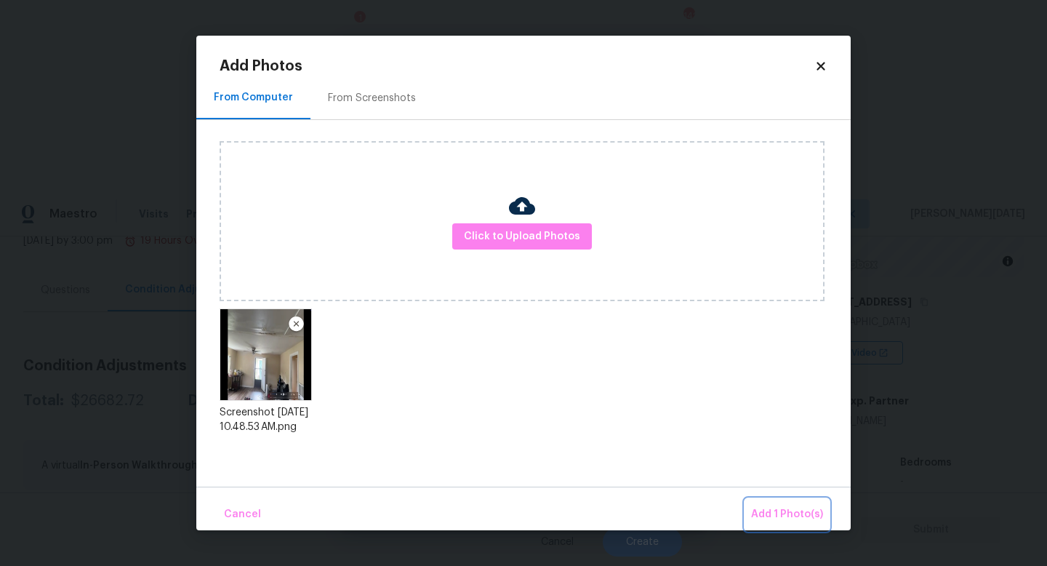
click at [776, 511] on span "Add 1 Photo(s)" at bounding box center [787, 514] width 72 height 18
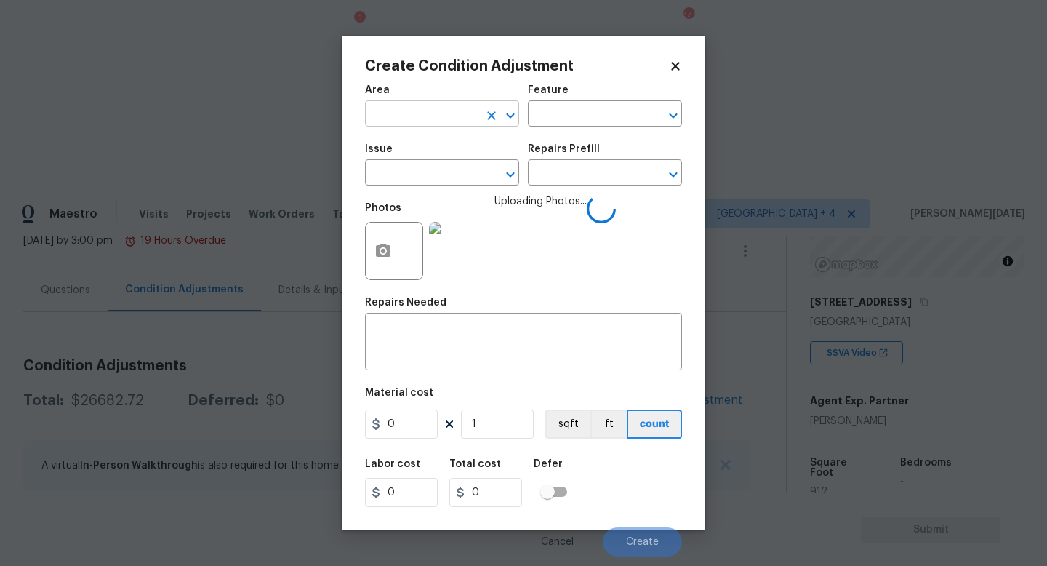
click at [410, 107] on input "text" at bounding box center [421, 115] width 113 height 23
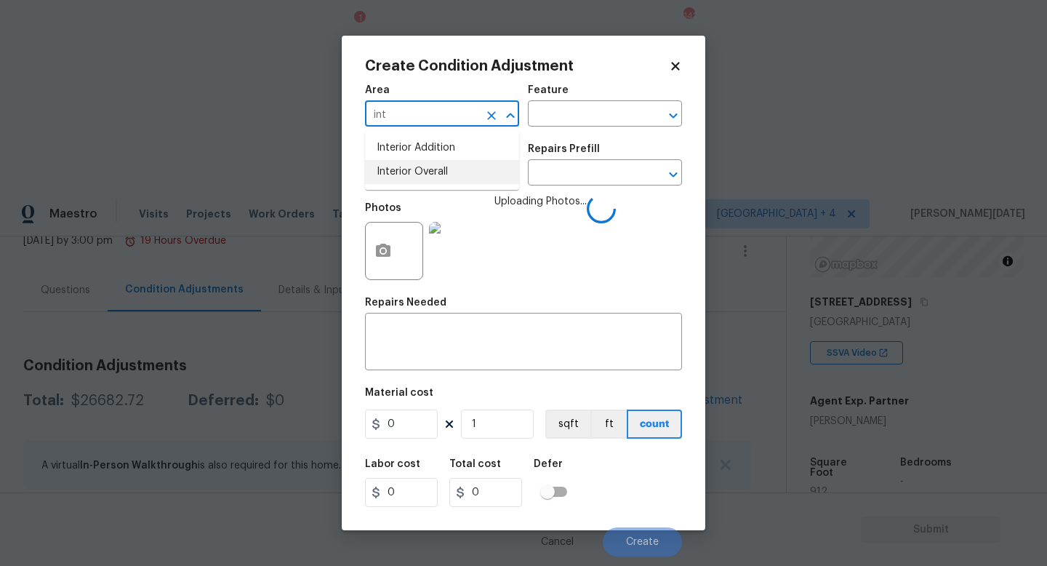
click at [417, 169] on li "Interior Overall" at bounding box center [442, 172] width 154 height 24
type input "Interior Overall"
click at [417, 169] on input "text" at bounding box center [421, 174] width 113 height 23
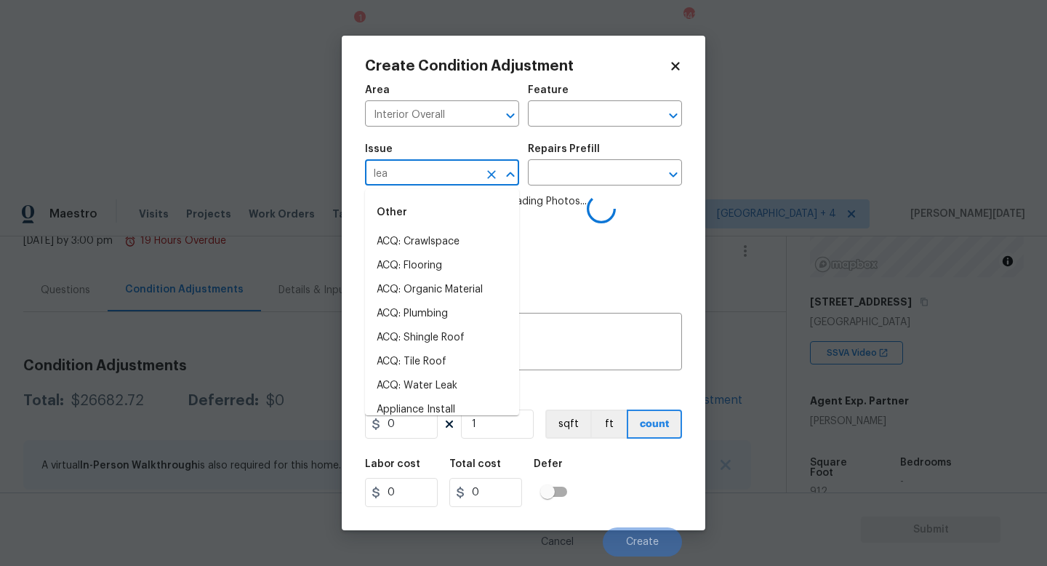
type input "leak"
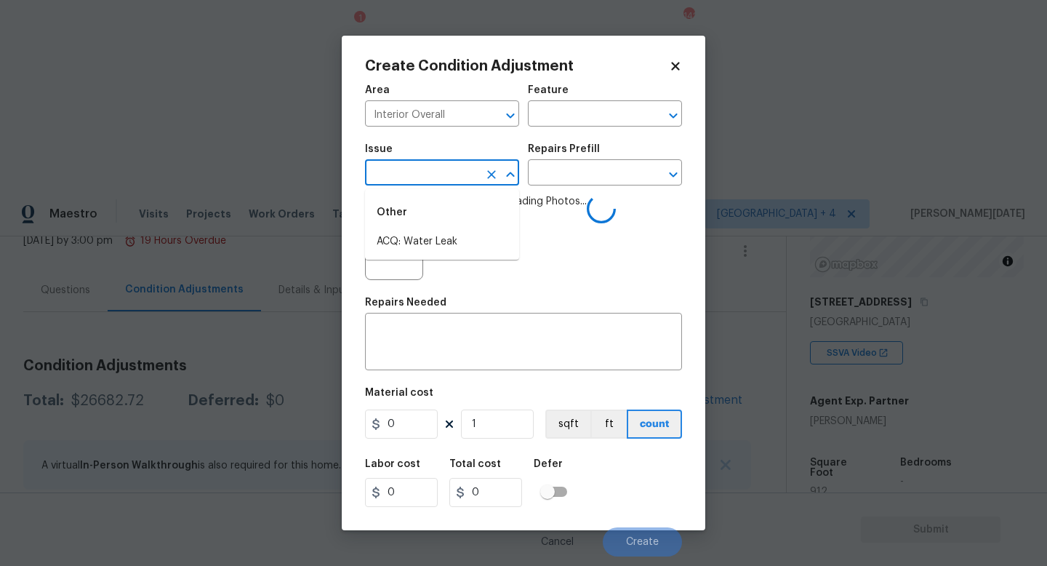
click at [428, 245] on li "ACQ: Water Leak" at bounding box center [442, 242] width 154 height 24
type input "ACQ: Crawlspace"
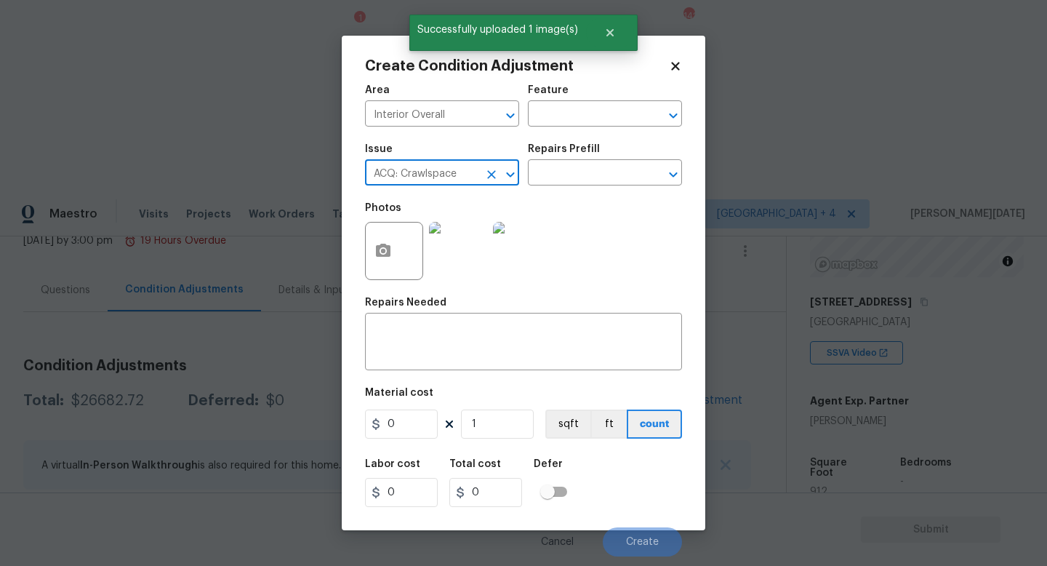
click at [482, 174] on button "Clear" at bounding box center [491, 174] width 20 height 20
type input "leak"
click at [455, 253] on li "ACQ: Water Leak" at bounding box center [442, 242] width 154 height 24
type input "ACQ: Water Leak"
click at [574, 168] on input "text" at bounding box center [584, 174] width 113 height 23
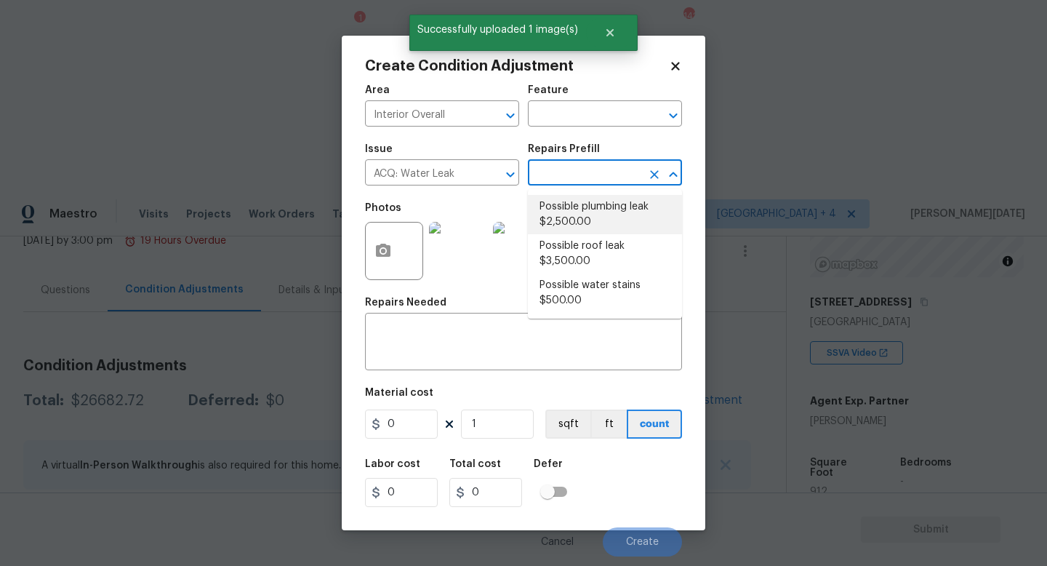
click at [594, 250] on li "Possible roof leak $3,500.00" at bounding box center [605, 253] width 154 height 39
type input "Acquisition"
type textarea "Acquisition Scope: Possible roof leak"
type input "3500"
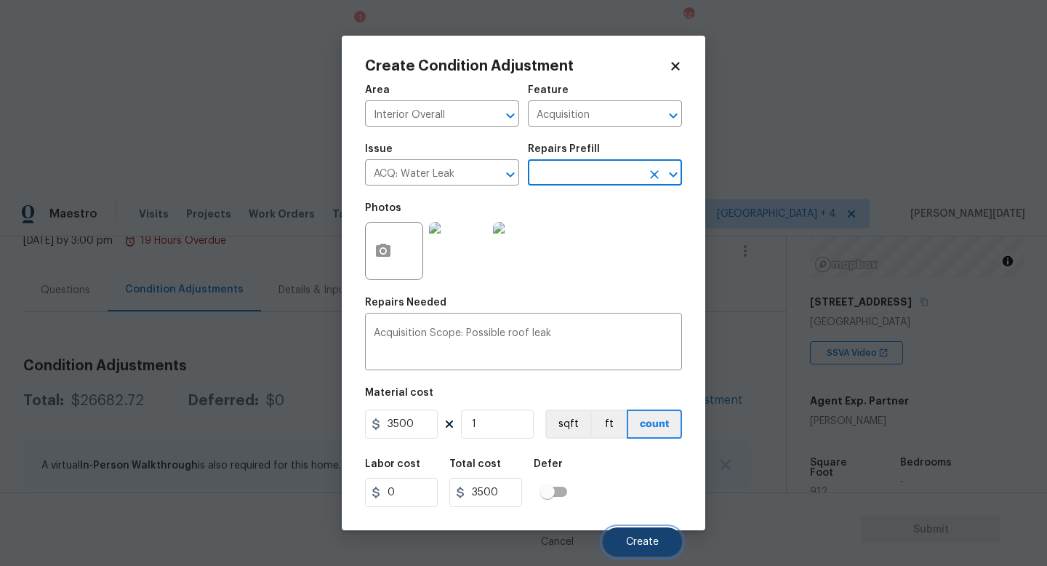
click at [646, 544] on span "Create" at bounding box center [642, 542] width 33 height 11
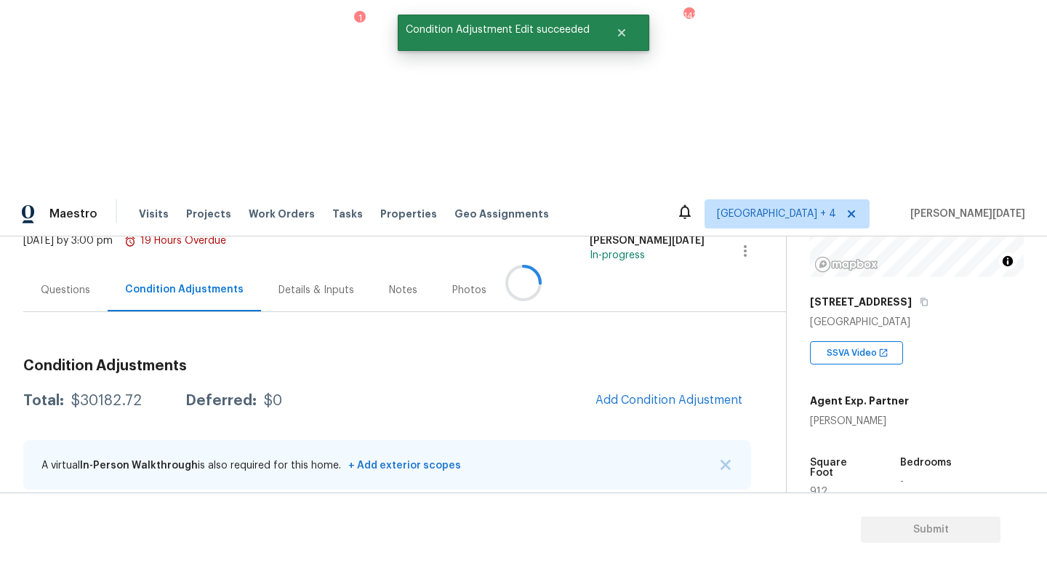
click at [665, 203] on div at bounding box center [523, 283] width 1047 height 566
click at [665, 393] on span "Add Condition Adjustment" at bounding box center [668, 399] width 147 height 13
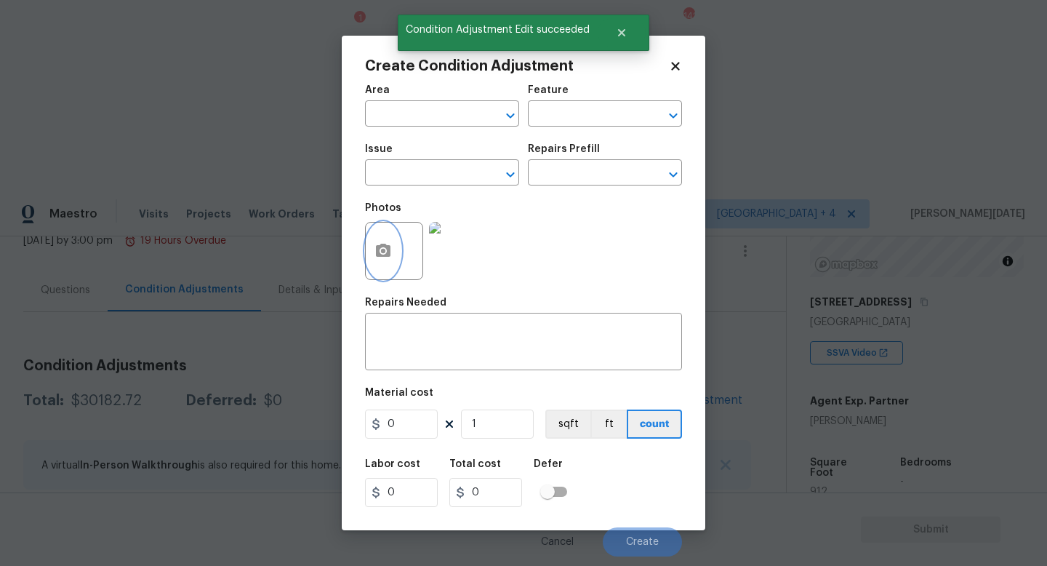
click at [389, 241] on button "button" at bounding box center [383, 250] width 35 height 57
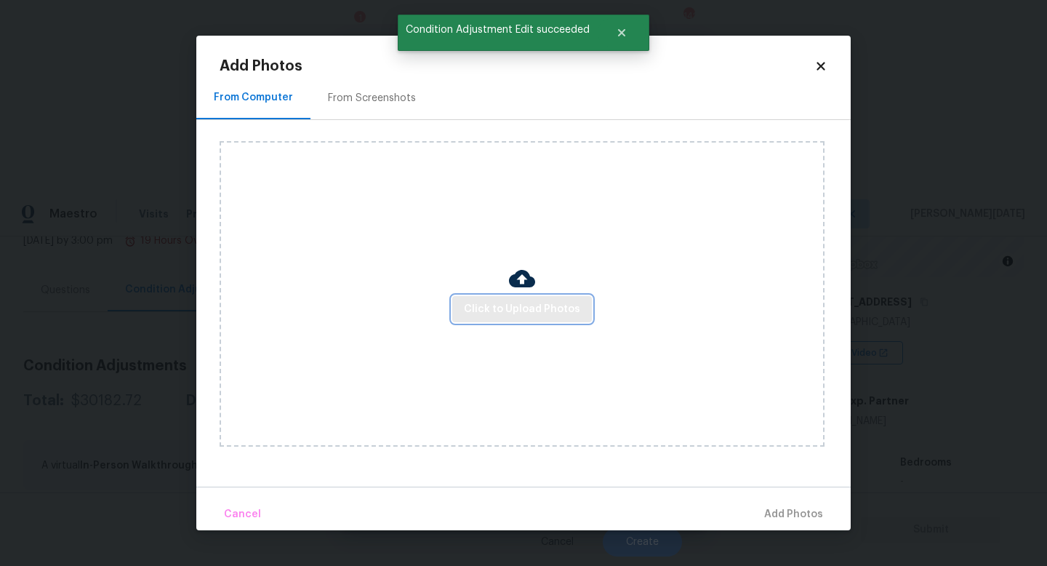
click at [502, 309] on span "Click to Upload Photos" at bounding box center [522, 309] width 116 height 18
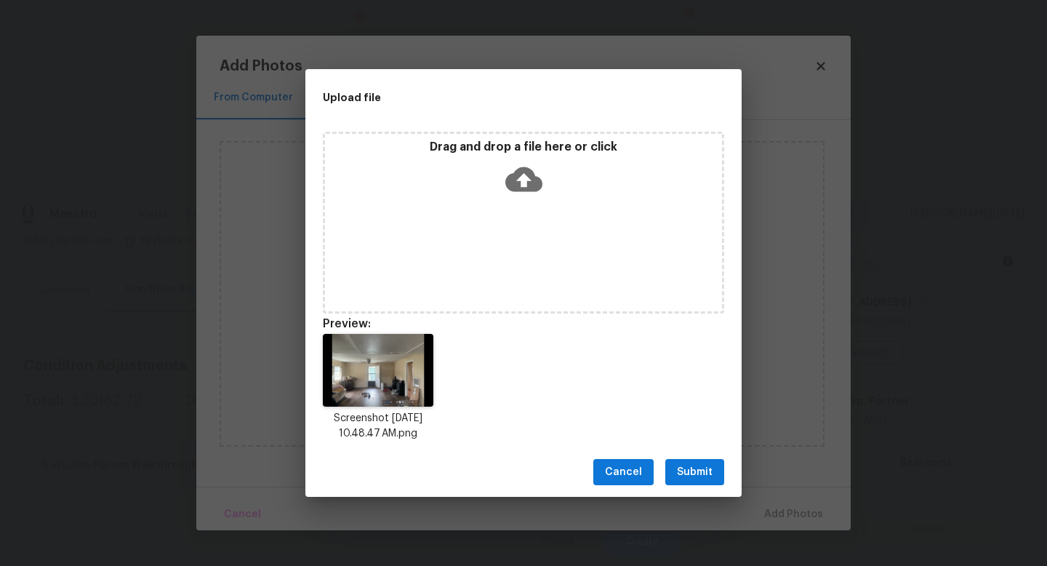
click at [686, 465] on span "Submit" at bounding box center [695, 472] width 36 height 18
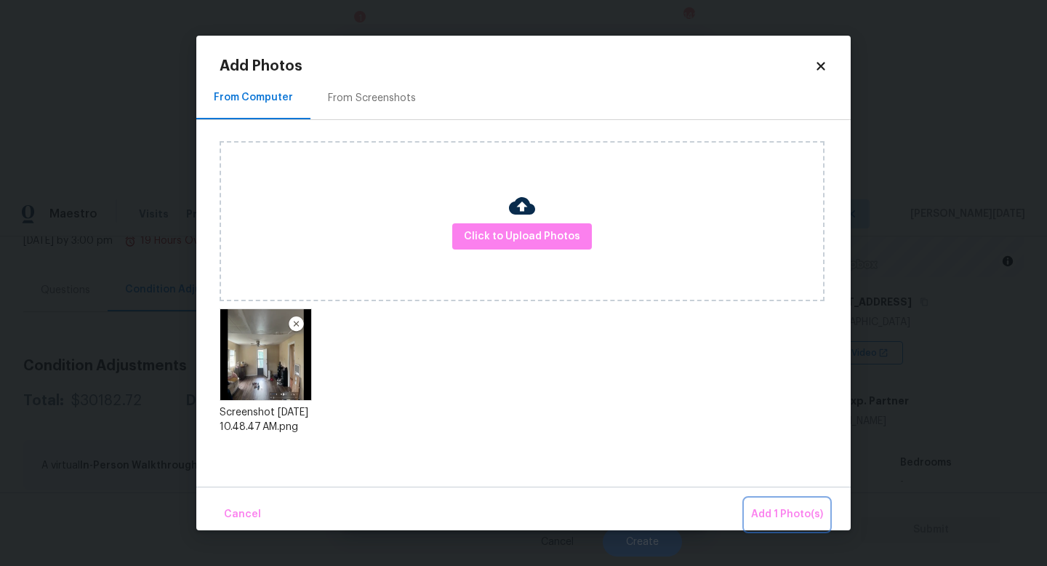
click at [764, 509] on span "Add 1 Photo(s)" at bounding box center [787, 514] width 72 height 18
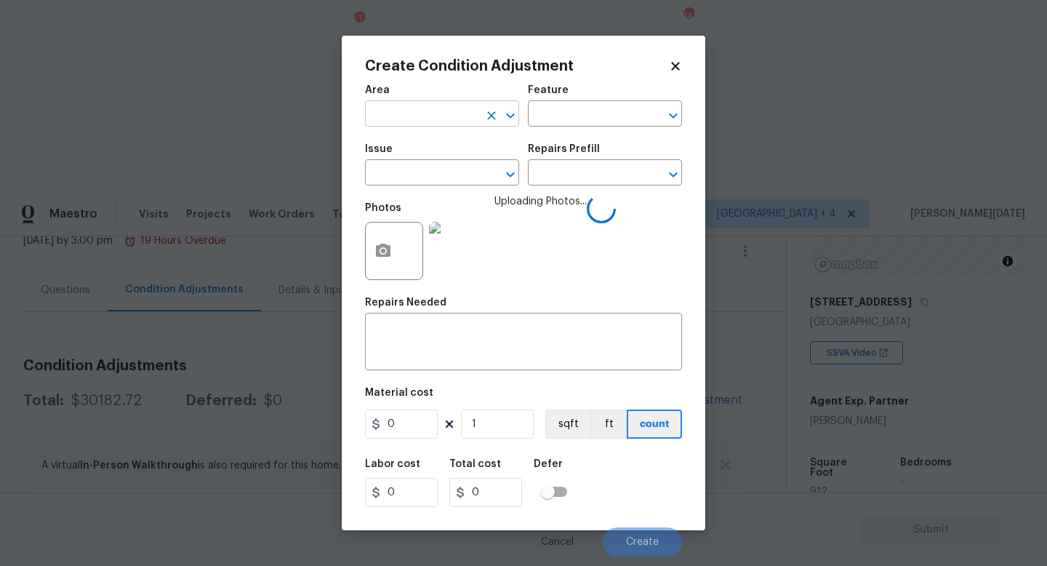
click at [394, 105] on input "text" at bounding box center [421, 115] width 113 height 23
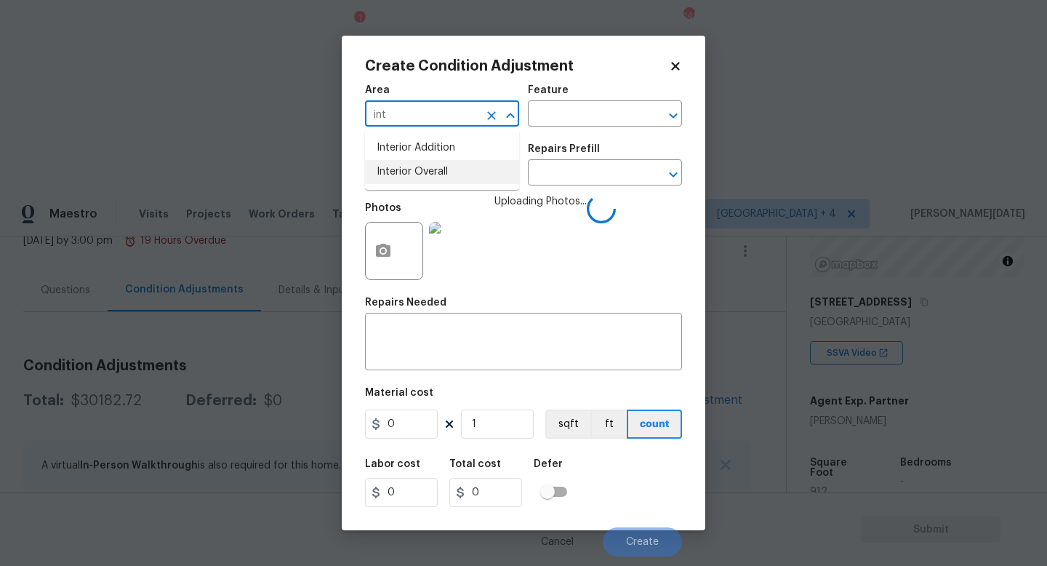
click at [414, 176] on li "Interior Overall" at bounding box center [442, 172] width 154 height 24
type input "Interior Overall"
click at [414, 176] on input "text" at bounding box center [421, 174] width 113 height 23
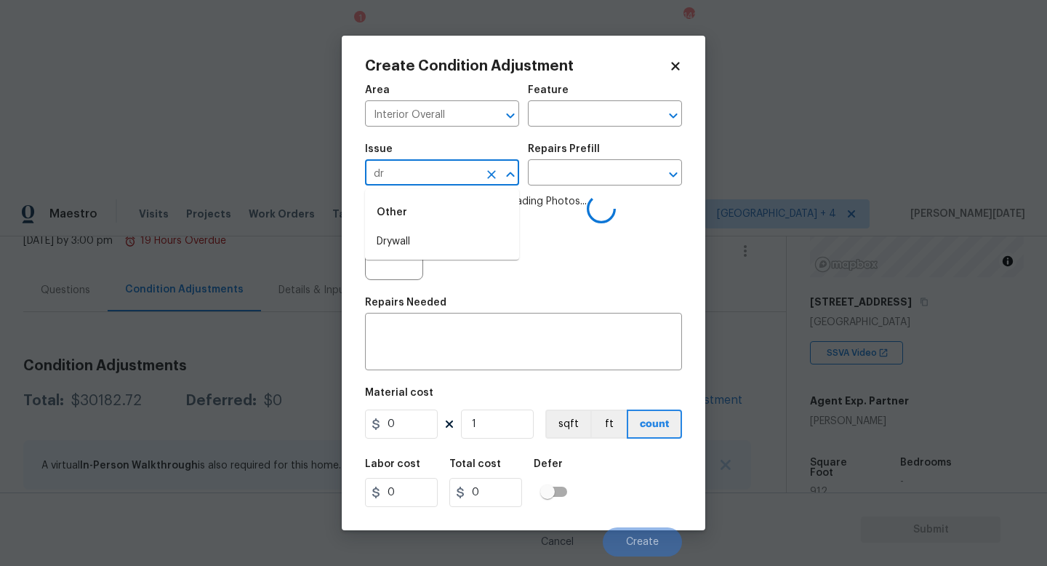
type input "dry"
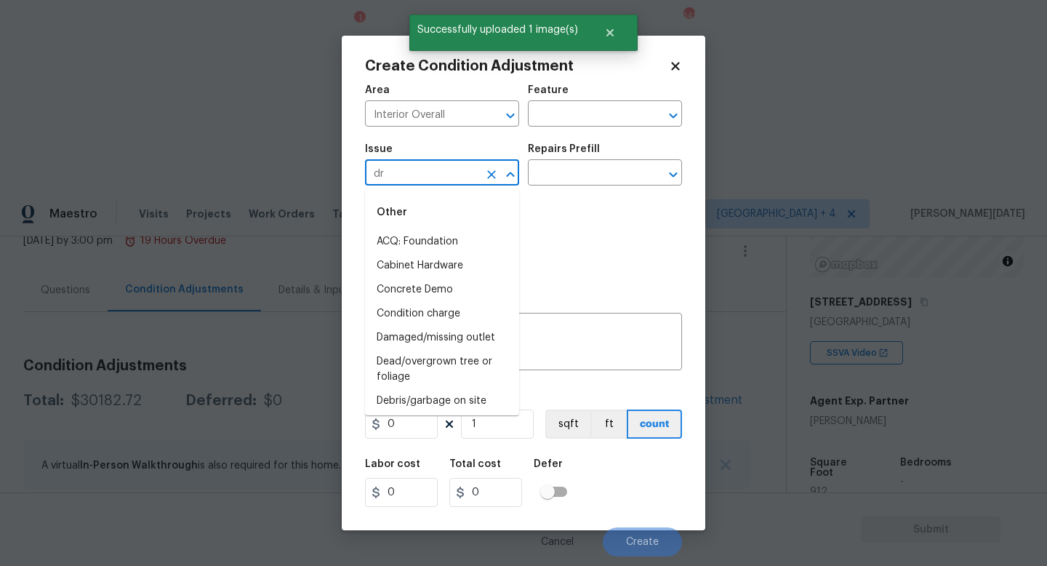
type input "dry"
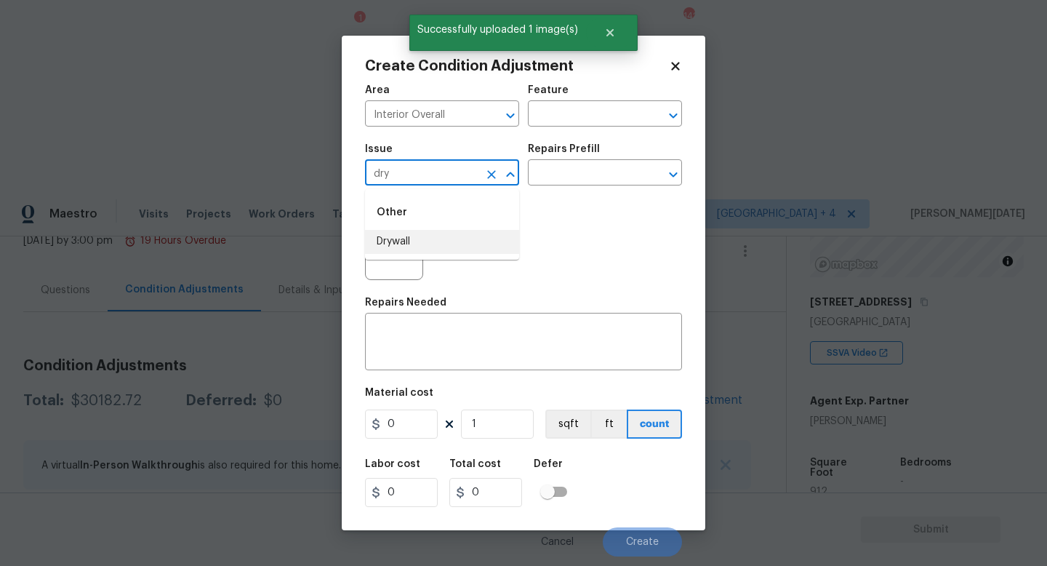
click at [409, 233] on li "Drywall" at bounding box center [442, 242] width 154 height 24
type input "Drywall"
click at [545, 121] on input "text" at bounding box center [584, 115] width 113 height 23
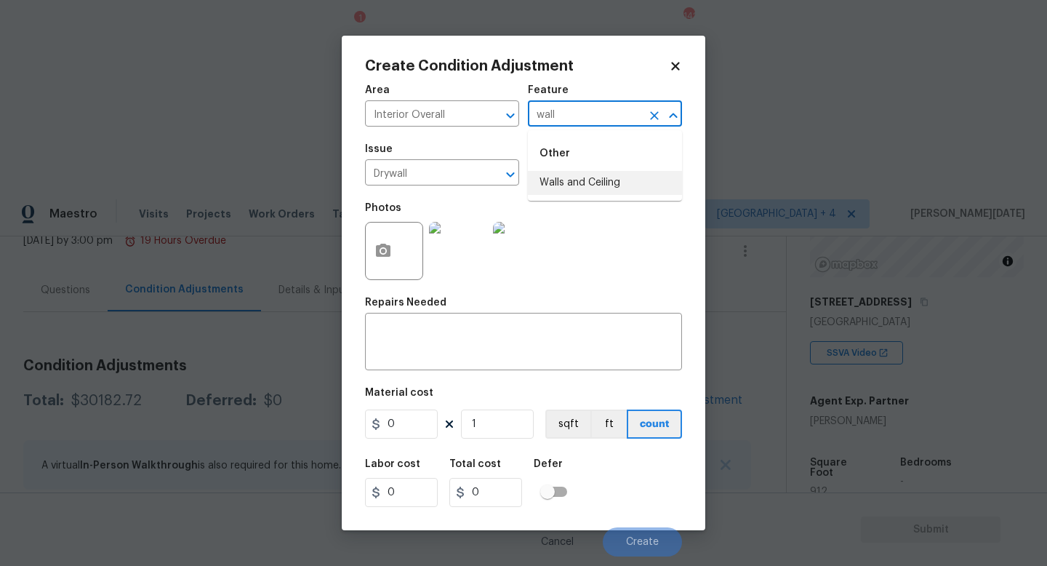
click at [574, 194] on li "Walls and Ceiling" at bounding box center [605, 183] width 154 height 24
type input "Walls and Ceiling"
click at [591, 166] on input "text" at bounding box center [584, 174] width 113 height 23
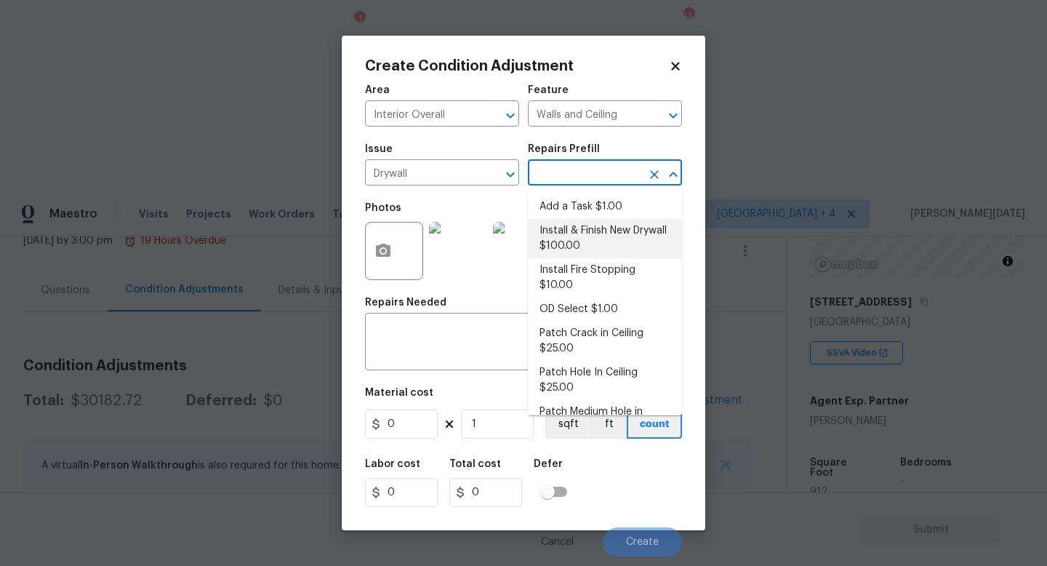
click at [587, 230] on li "Install & Finish New Drywall $100.00" at bounding box center [605, 238] width 154 height 39
type textarea "Remove the existing damaged drywall and replace with new. Ensure that the new d…"
type input "100"
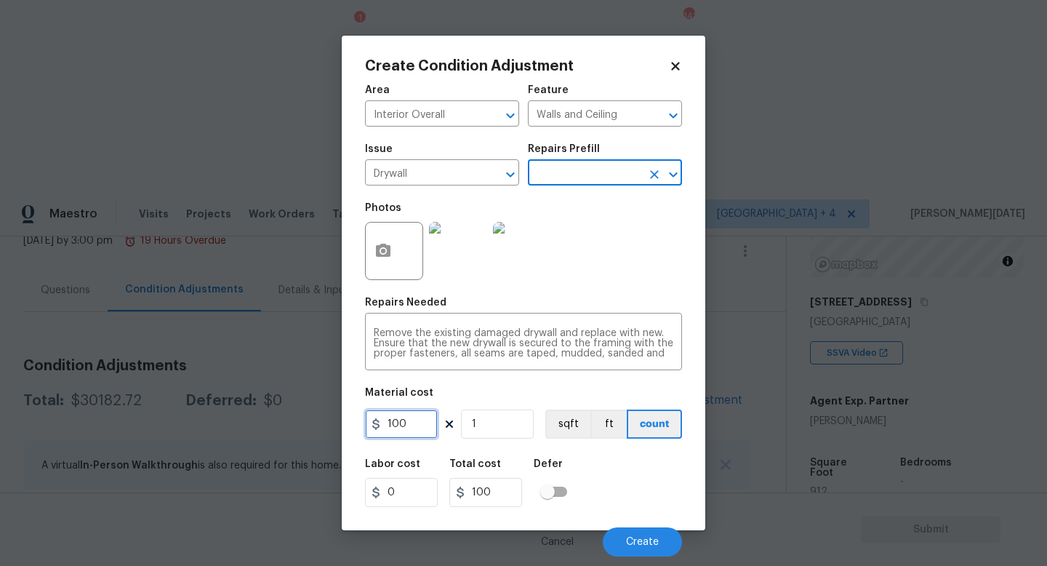
click at [418, 433] on input "100" at bounding box center [401, 423] width 73 height 29
type input "1000"
click at [588, 257] on div "Photos" at bounding box center [523, 241] width 317 height 95
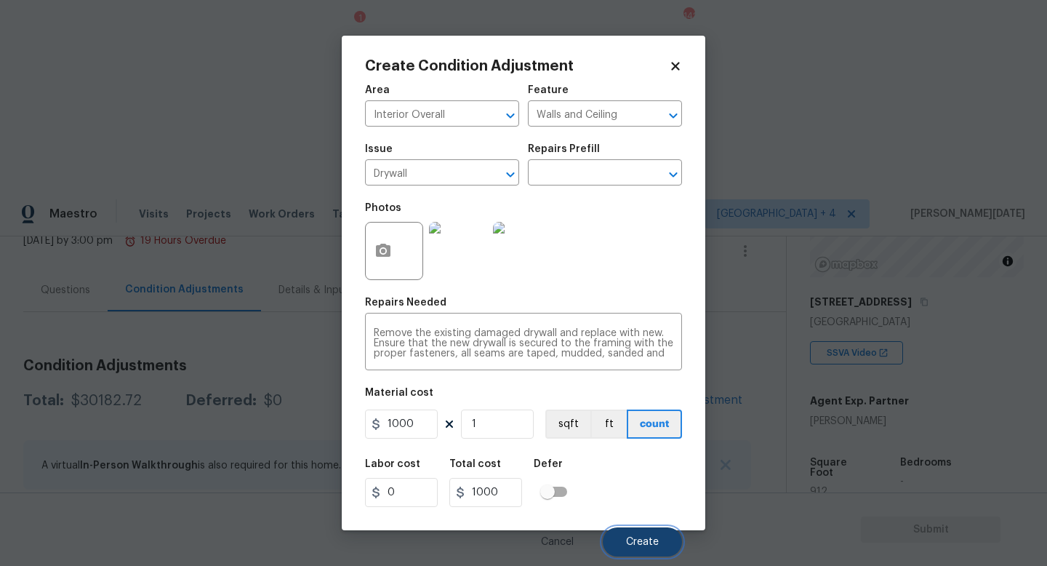
click at [647, 538] on span "Create" at bounding box center [642, 542] width 33 height 11
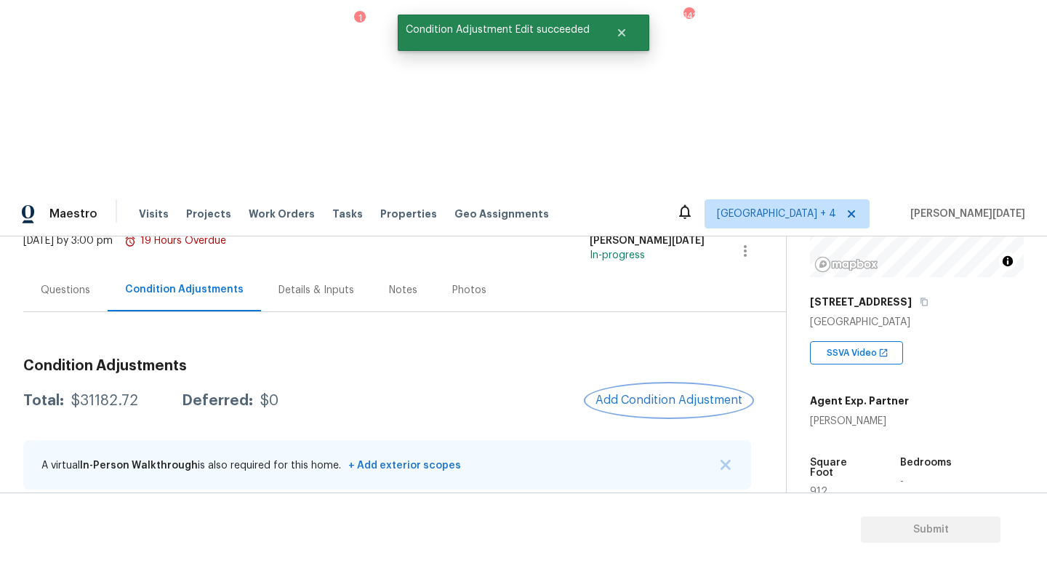
click at [645, 393] on span "Add Condition Adjustment" at bounding box center [668, 399] width 147 height 13
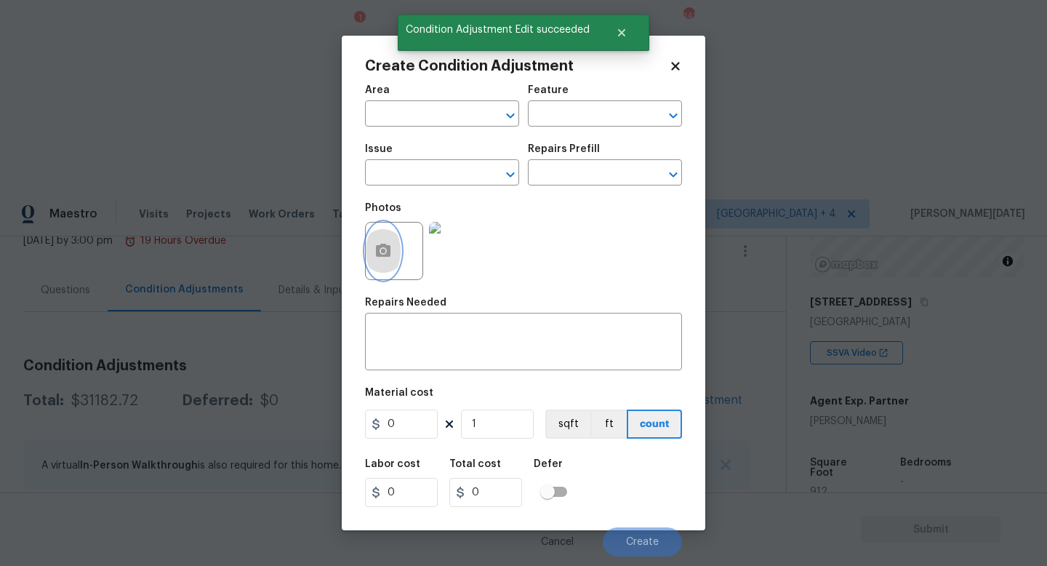
click at [377, 257] on icon "button" at bounding box center [382, 250] width 17 height 17
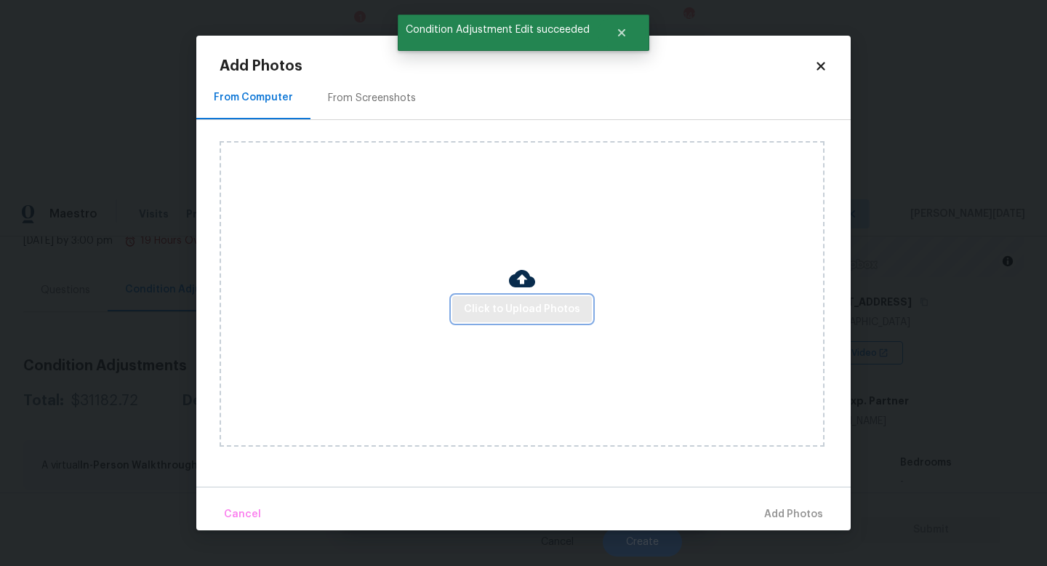
click at [488, 299] on button "Click to Upload Photos" at bounding box center [522, 309] width 140 height 27
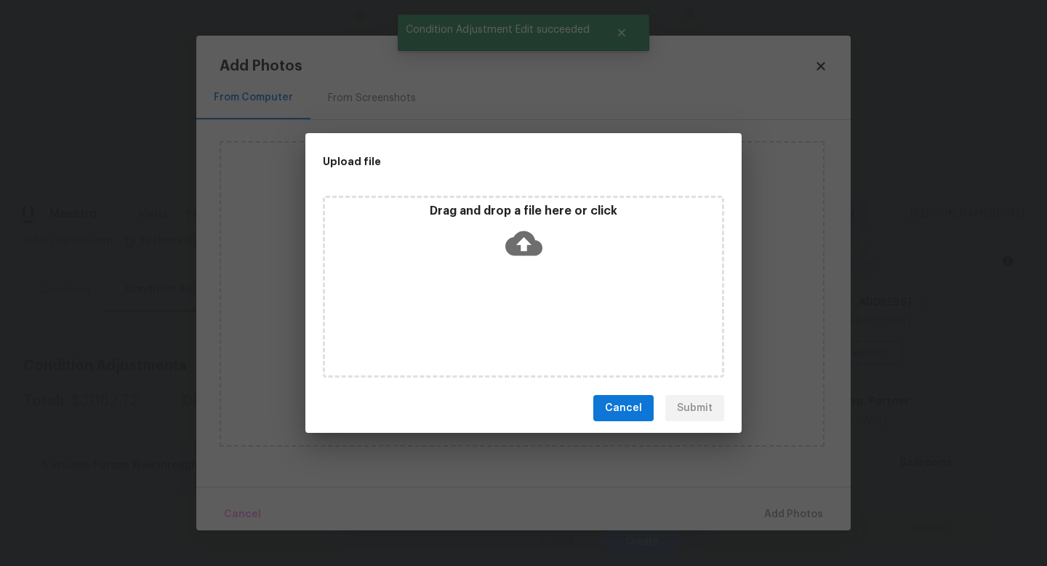
click at [488, 299] on div "Drag and drop a file here or click" at bounding box center [523, 287] width 401 height 182
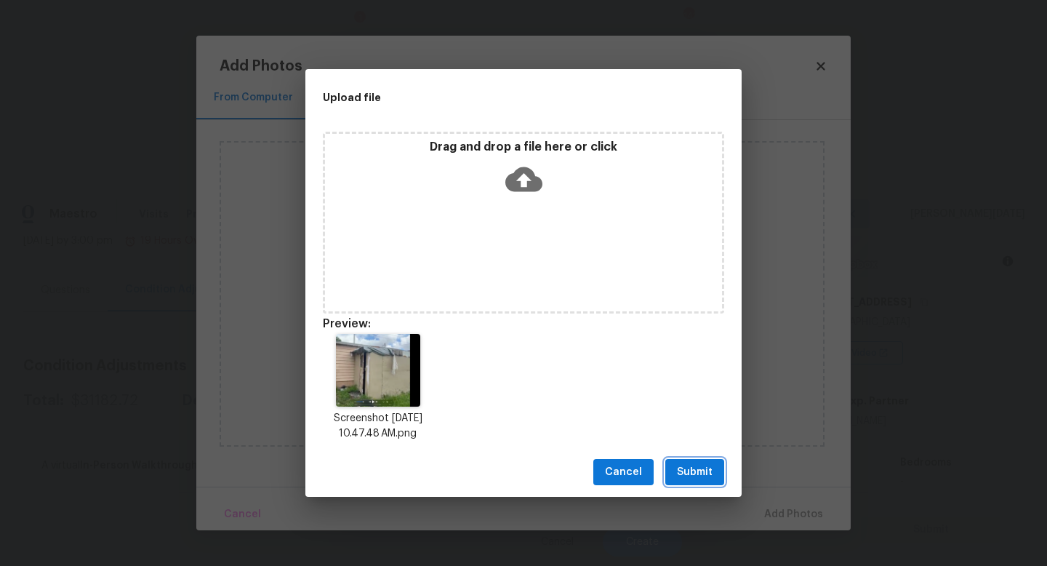
click at [687, 463] on span "Submit" at bounding box center [695, 472] width 36 height 18
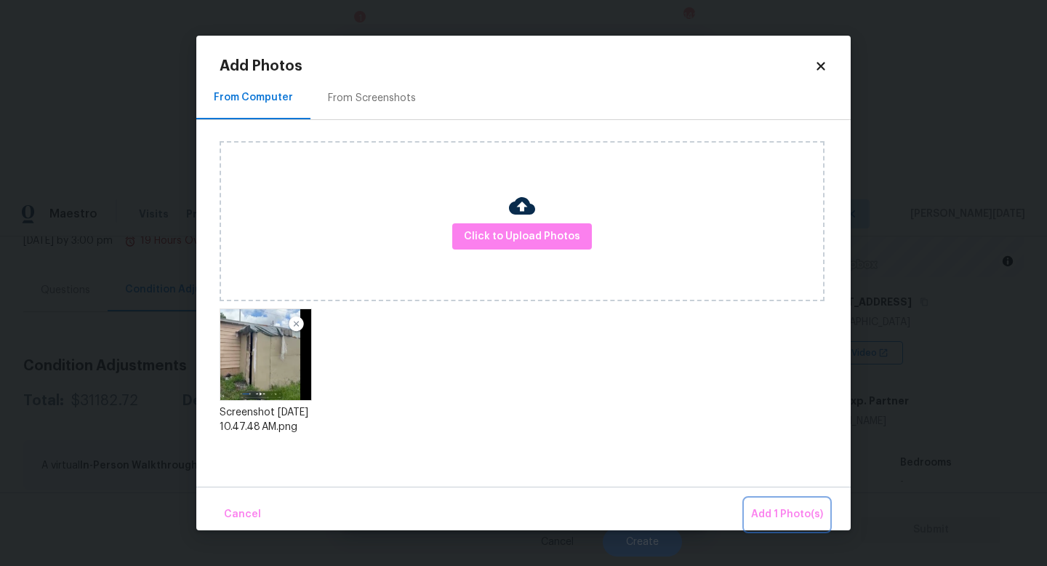
click at [770, 513] on span "Add 1 Photo(s)" at bounding box center [787, 514] width 72 height 18
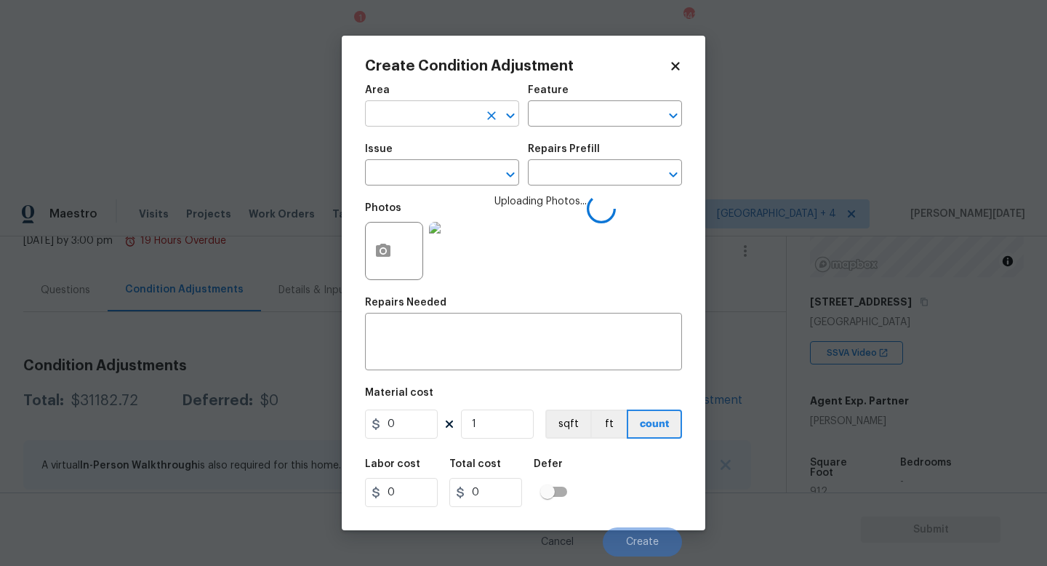
click at [392, 104] on input "text" at bounding box center [421, 115] width 113 height 23
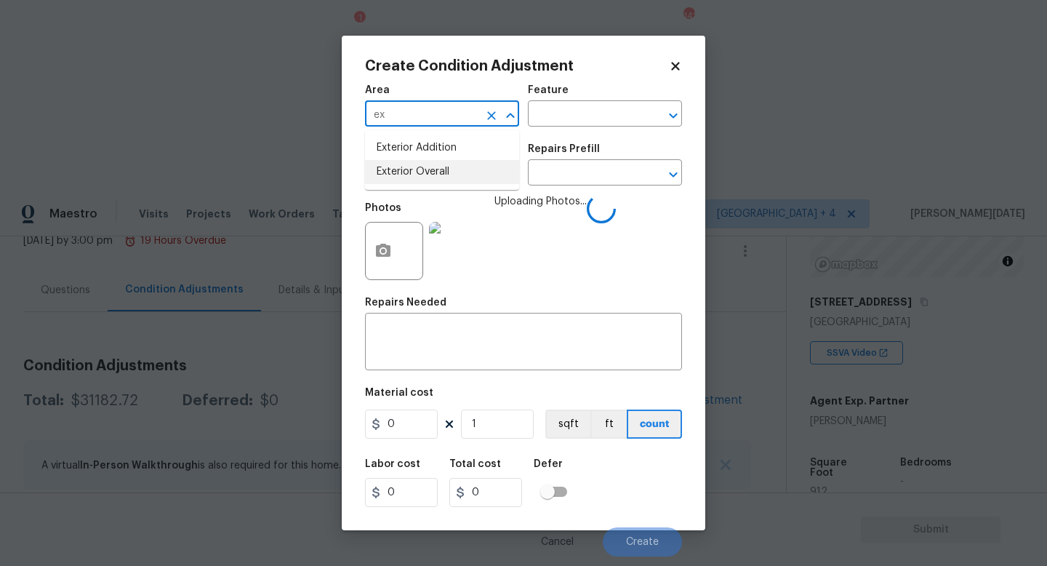
click at [413, 178] on li "Exterior Overall" at bounding box center [442, 172] width 154 height 24
click at [413, 178] on input "text" at bounding box center [421, 174] width 113 height 23
type input "Exterior Overall"
type input "e"
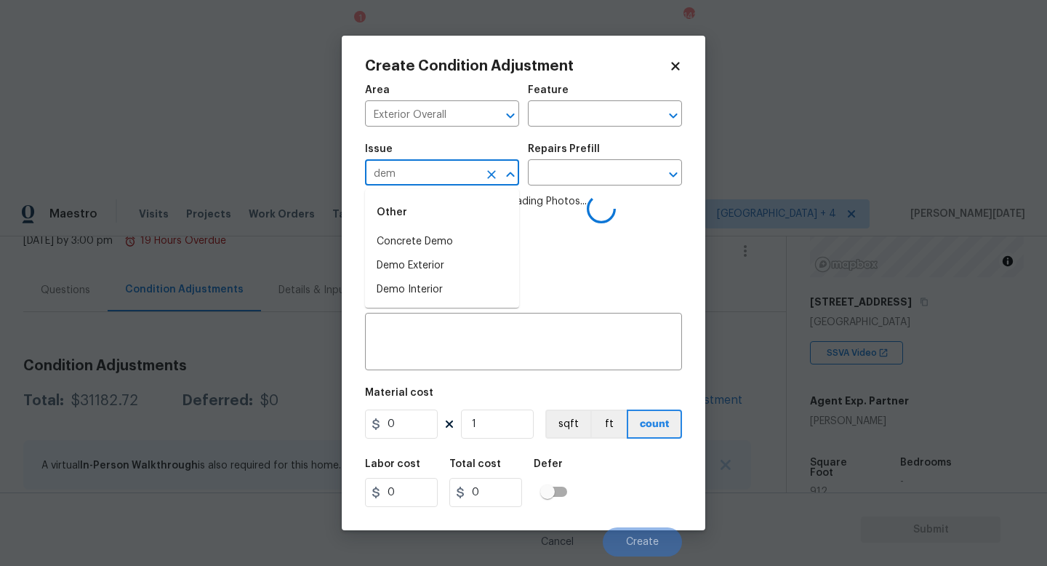
type input "demo"
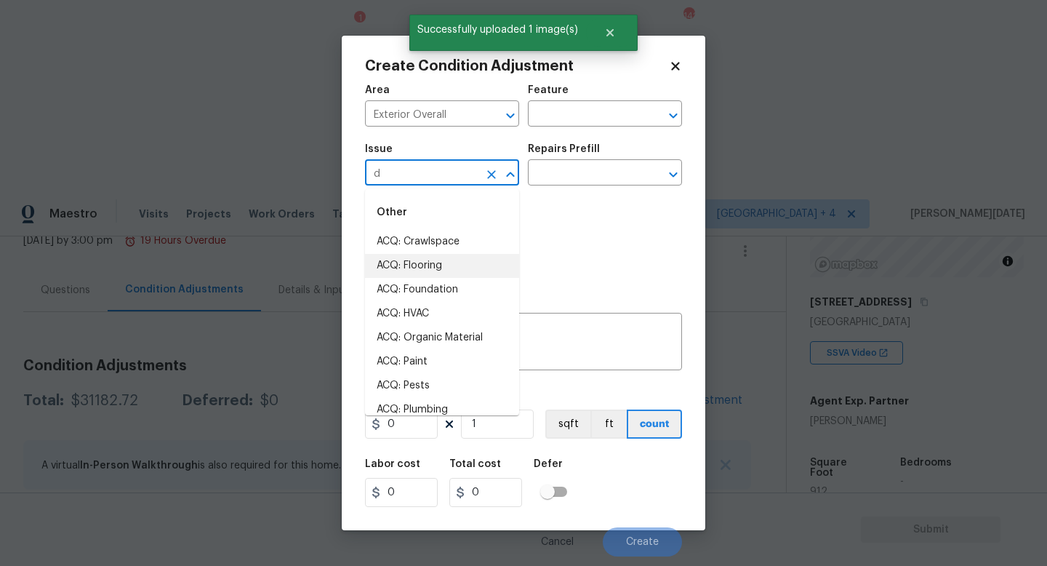
type input "de"
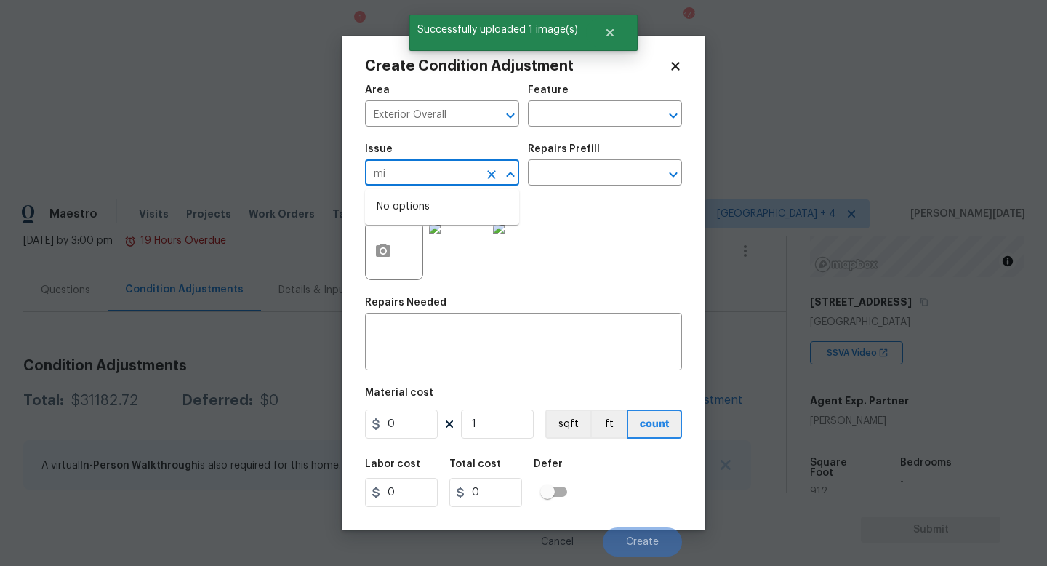
type input "m"
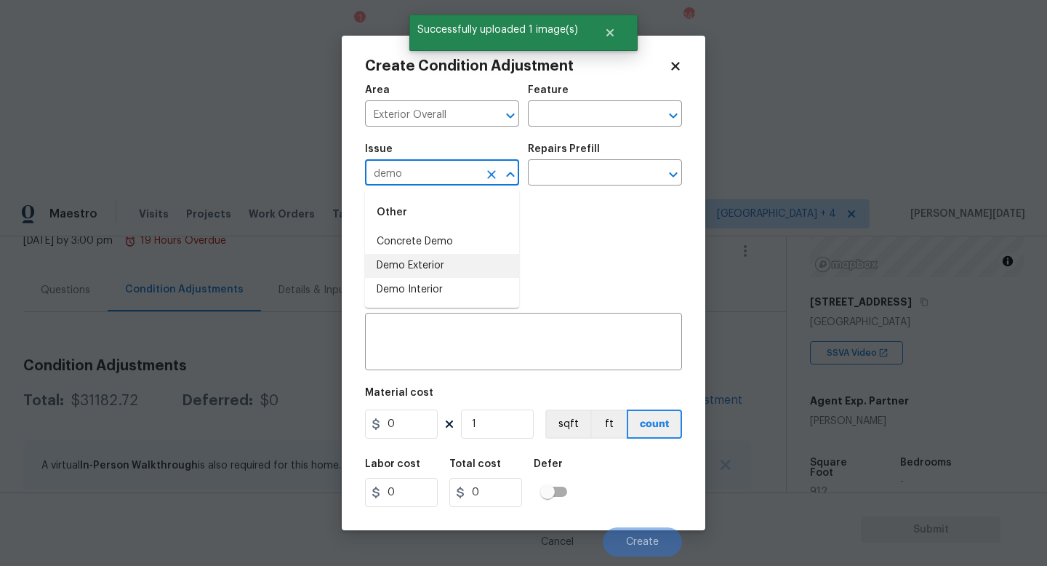
click at [428, 269] on li "Demo Exterior" at bounding box center [442, 266] width 154 height 24
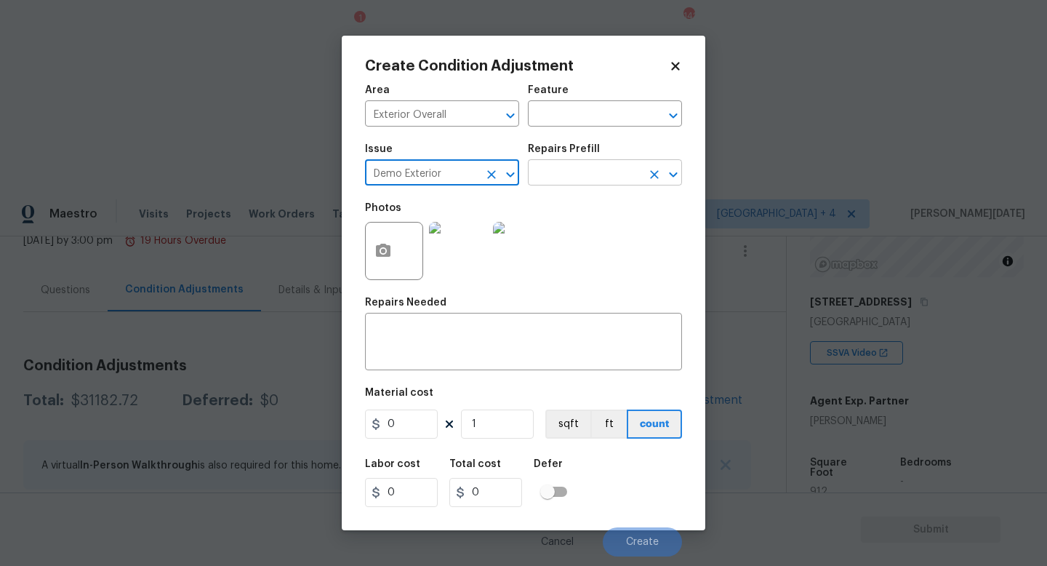
type input "Demo Exterior"
click at [603, 175] on input "text" at bounding box center [584, 174] width 113 height 23
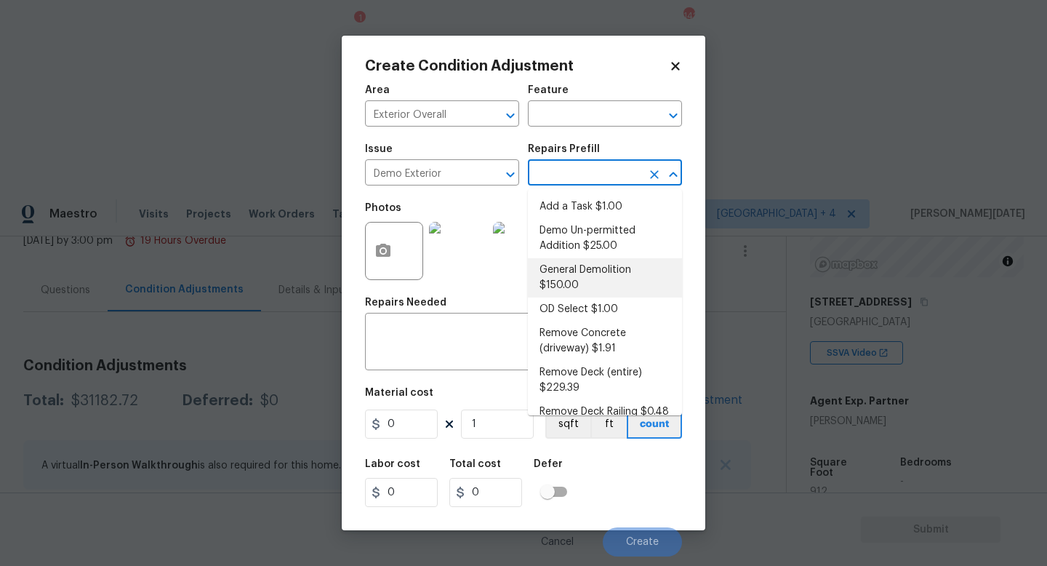
click at [595, 275] on li "General Demolition $150.00" at bounding box center [605, 277] width 154 height 39
type input "Demolition"
type textarea "Decks, sheds, above ground pools,"
type input "150"
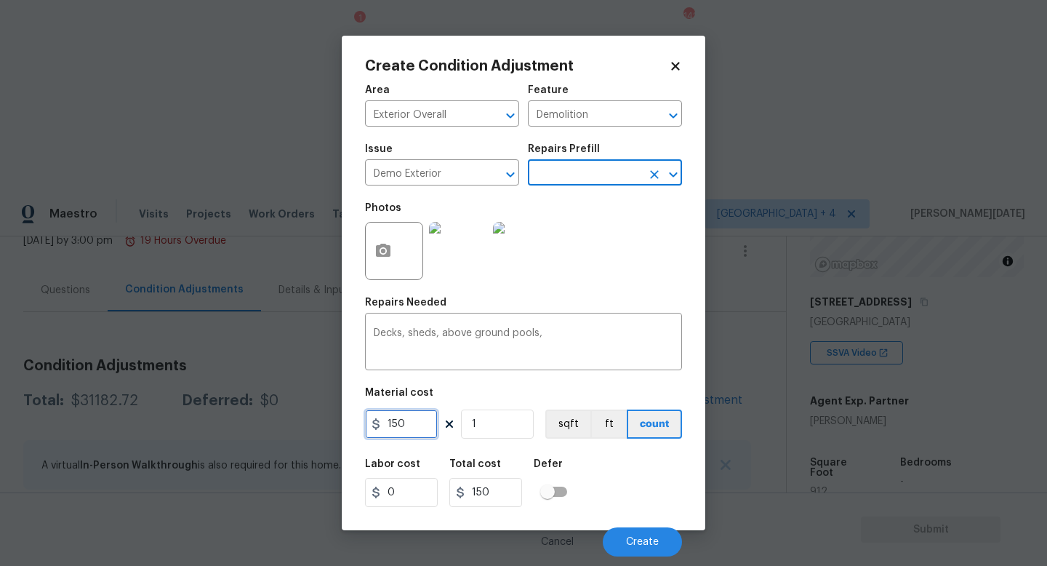
click at [417, 438] on input "150" at bounding box center [401, 423] width 73 height 29
type input "1500"
click at [621, 286] on div "Photos" at bounding box center [523, 241] width 317 height 95
type input "1500"
click at [614, 526] on div "Cancel Create" at bounding box center [523, 535] width 317 height 41
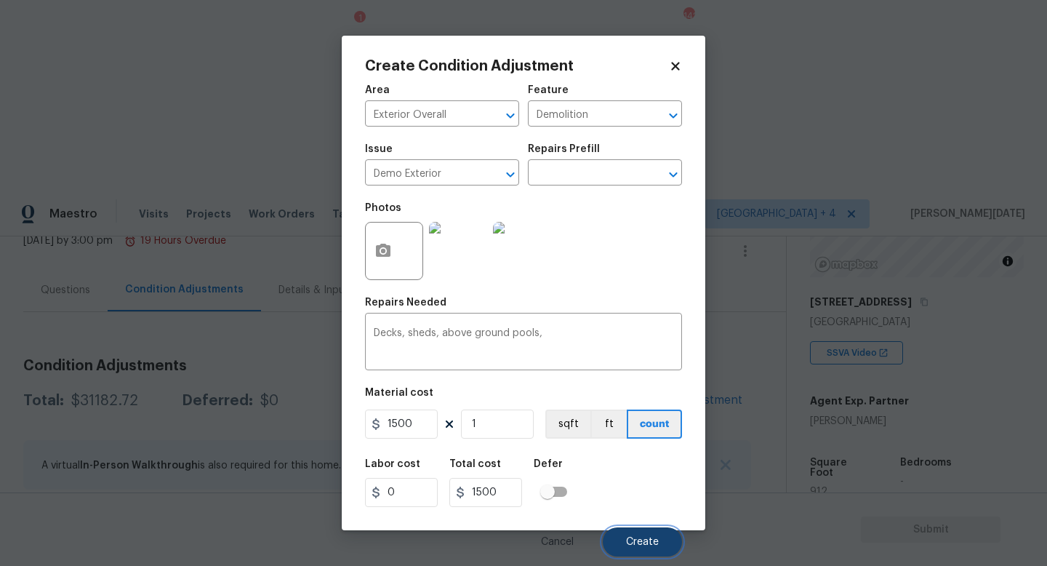
click at [630, 545] on span "Create" at bounding box center [642, 542] width 33 height 11
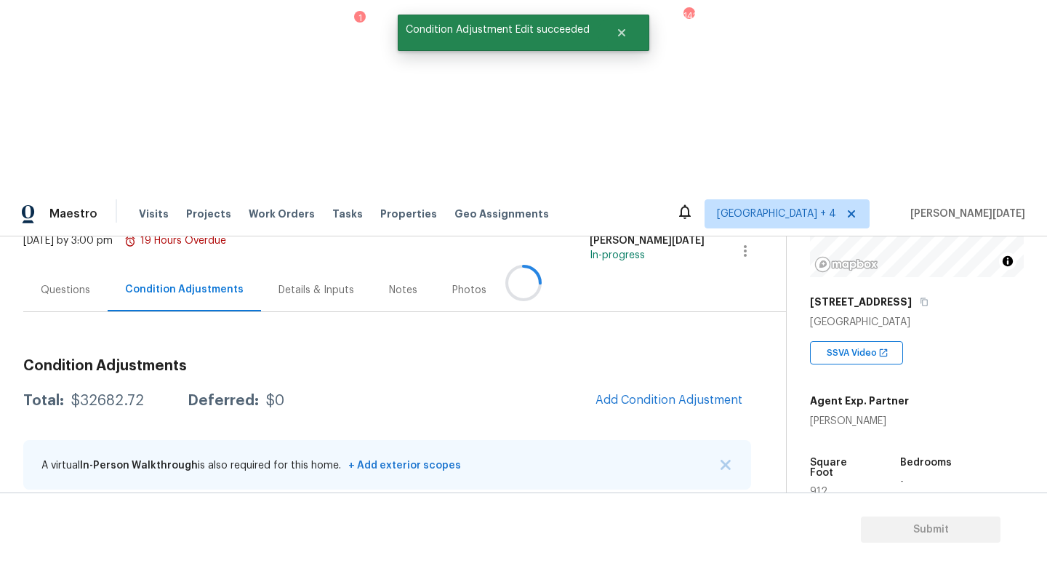
click at [638, 211] on div at bounding box center [523, 283] width 1047 height 566
click at [638, 393] on span "Add Condition Adjustment" at bounding box center [668, 399] width 147 height 13
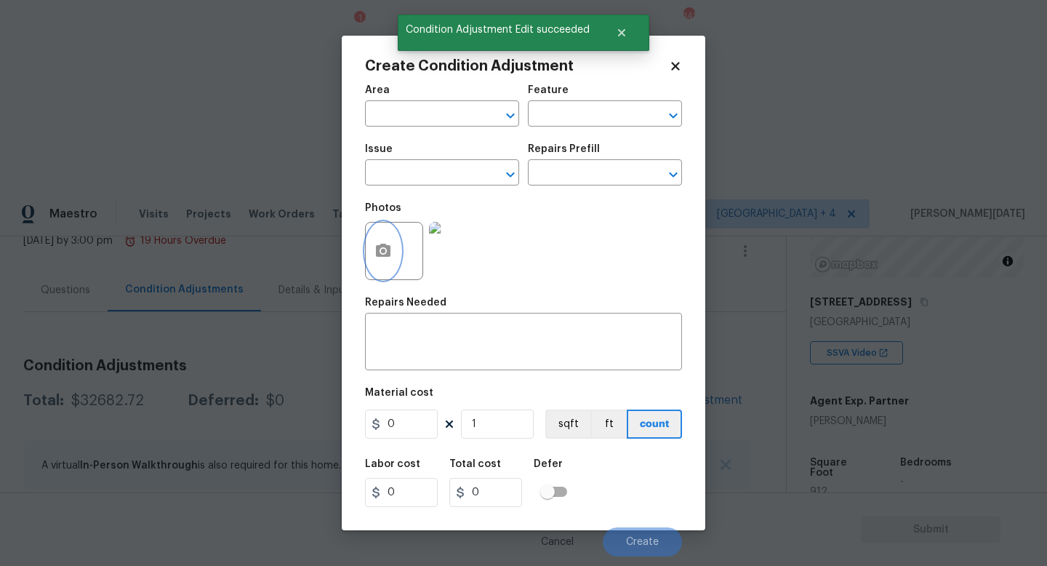
click at [396, 243] on button "button" at bounding box center [383, 250] width 35 height 57
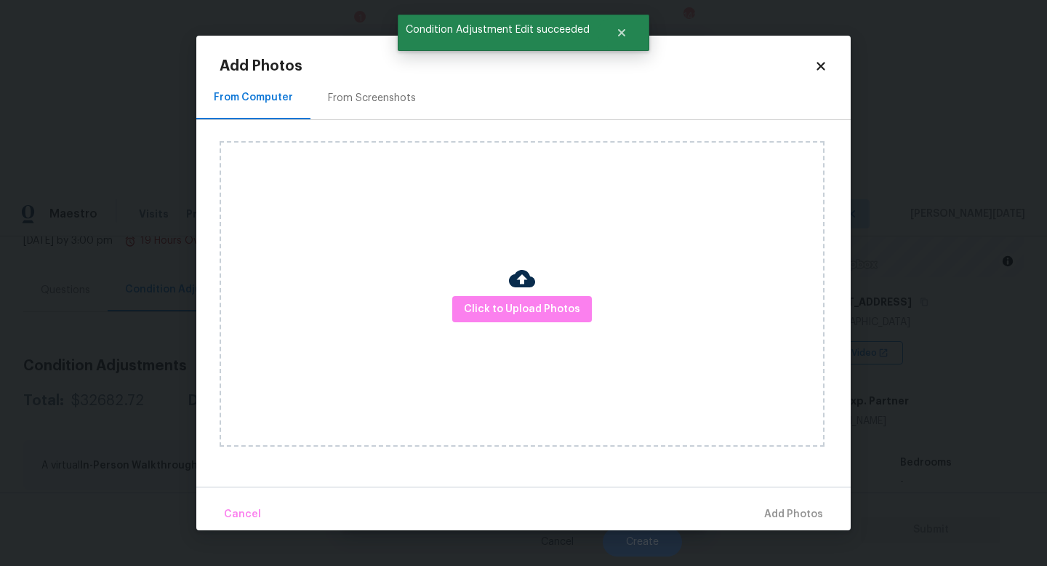
click at [457, 272] on div "Click to Upload Photos" at bounding box center [522, 293] width 605 height 305
click at [492, 306] on span "Click to Upload Photos" at bounding box center [522, 309] width 116 height 18
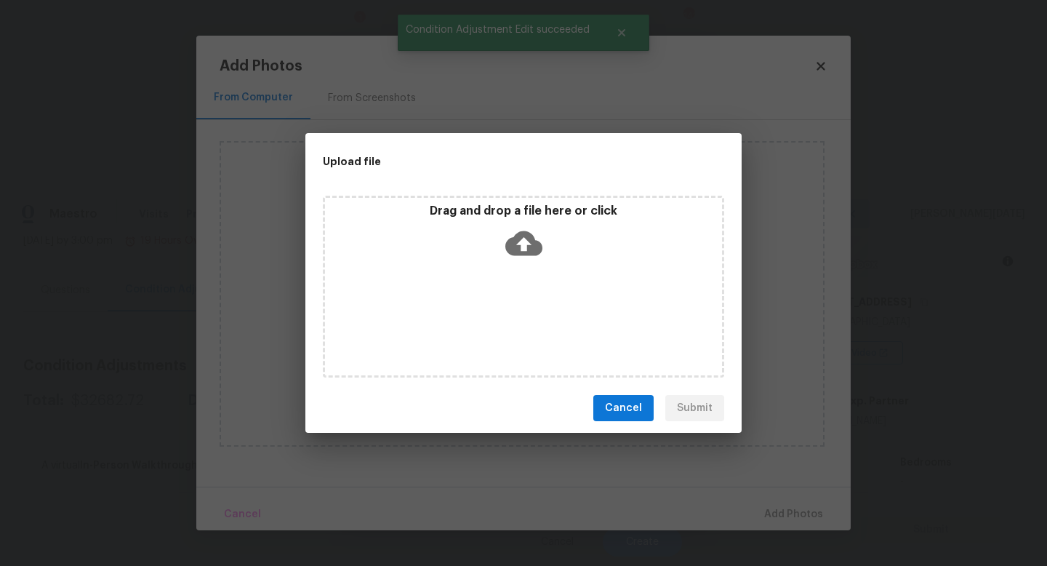
click at [492, 306] on div "Drag and drop a file here or click" at bounding box center [523, 287] width 401 height 182
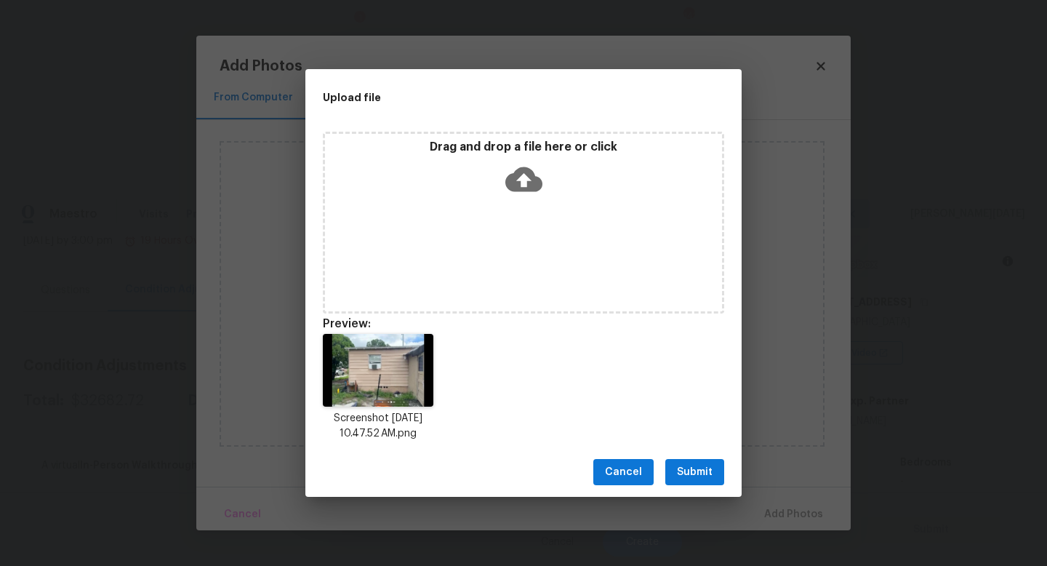
click at [698, 468] on span "Submit" at bounding box center [695, 472] width 36 height 18
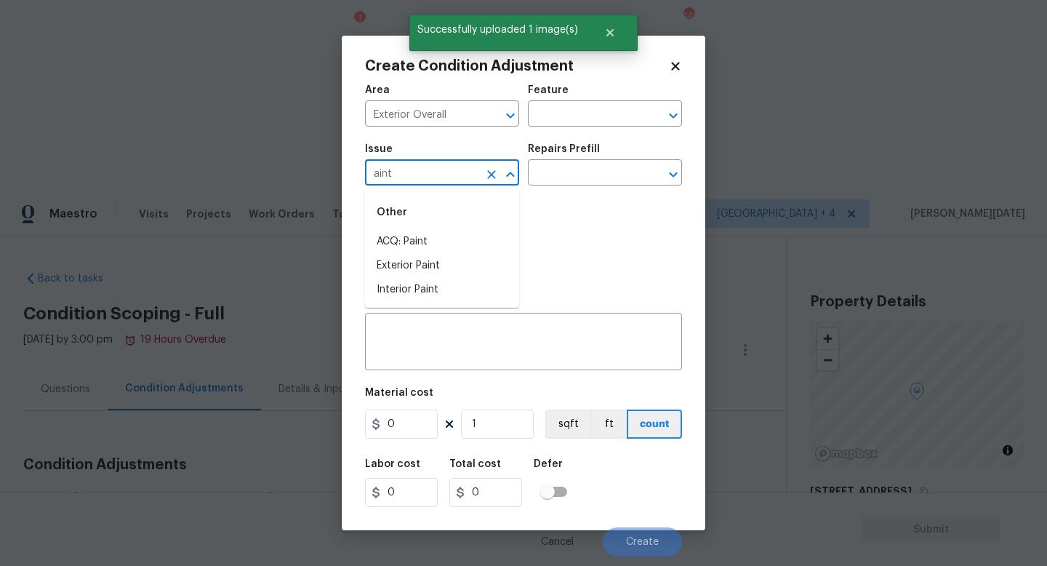
scroll to position [189, 0]
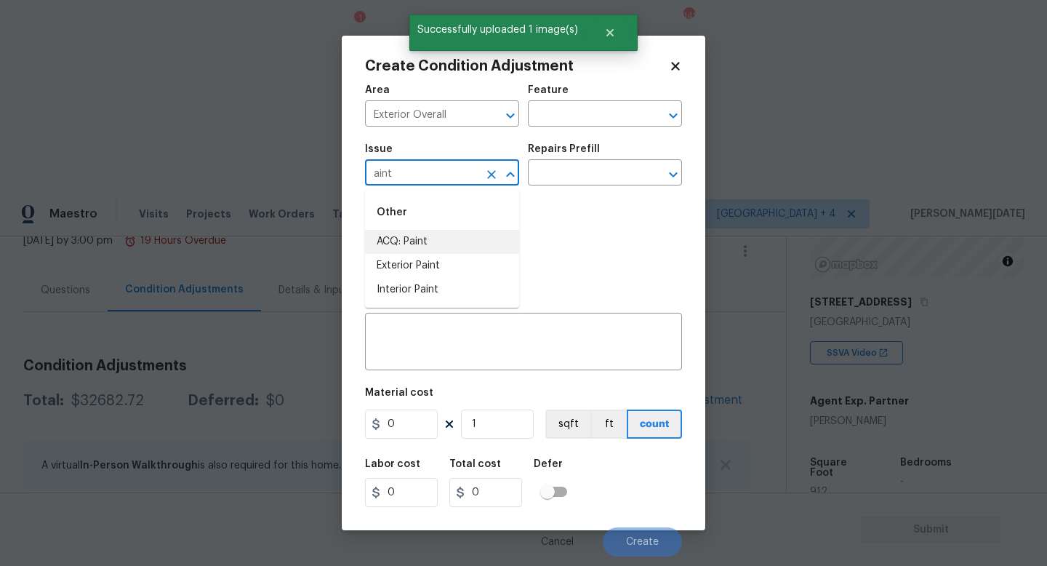
click at [433, 241] on li "ACQ: Paint" at bounding box center [442, 242] width 154 height 24
type input "ACQ: Paint"
click at [529, 211] on div "Photos" at bounding box center [459, 241] width 189 height 95
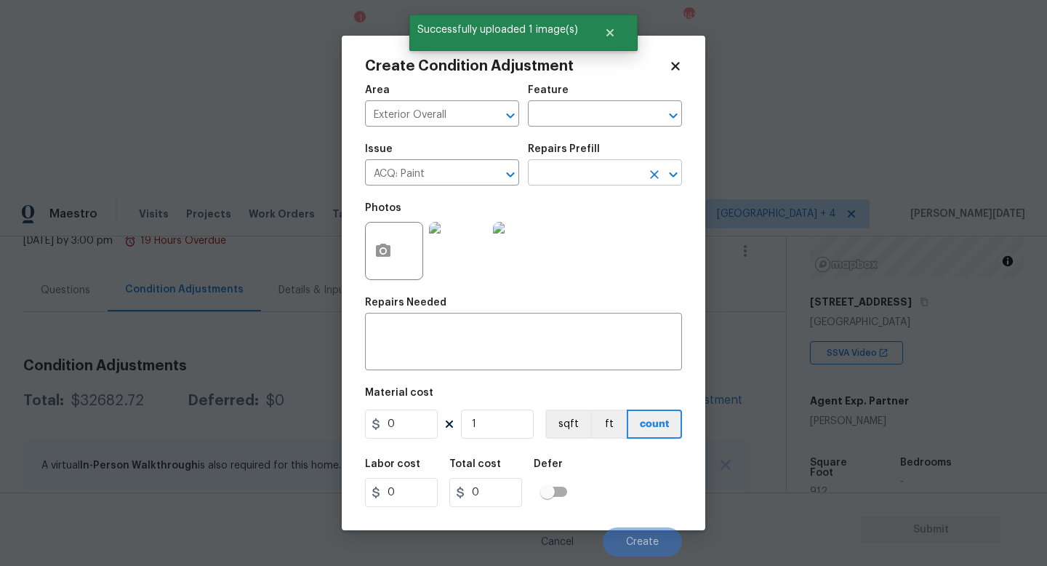
click at [581, 190] on body "Maestro Visits Projects Work Orders Tasks 1 Properties Geo Assignments 142 [GEO…" at bounding box center [523, 473] width 1047 height 566
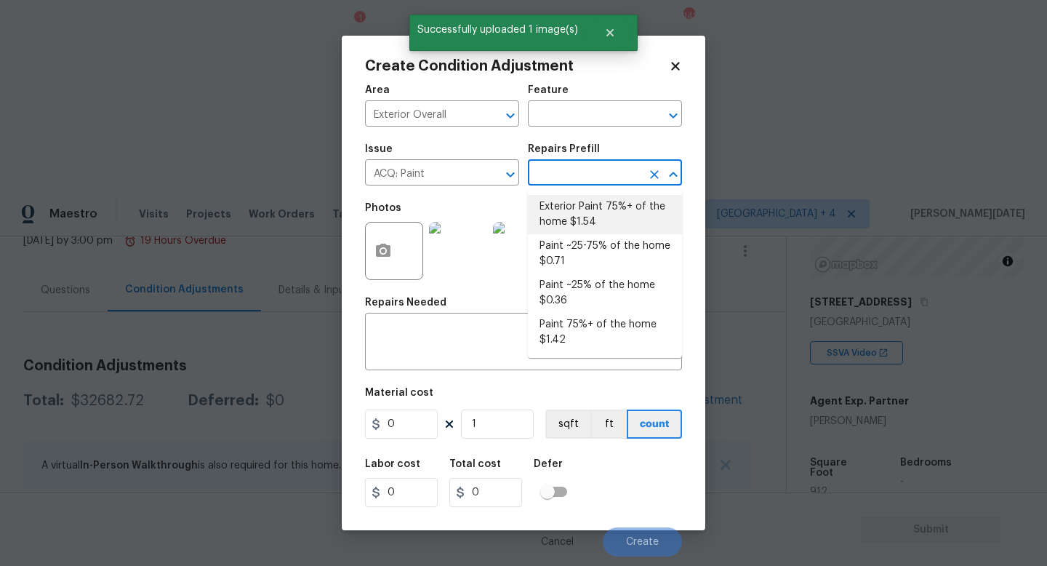
click at [580, 208] on li "Exterior Paint 75%+ of the home $1.54" at bounding box center [605, 214] width 154 height 39
type input "Acquisition"
type input "1.54"
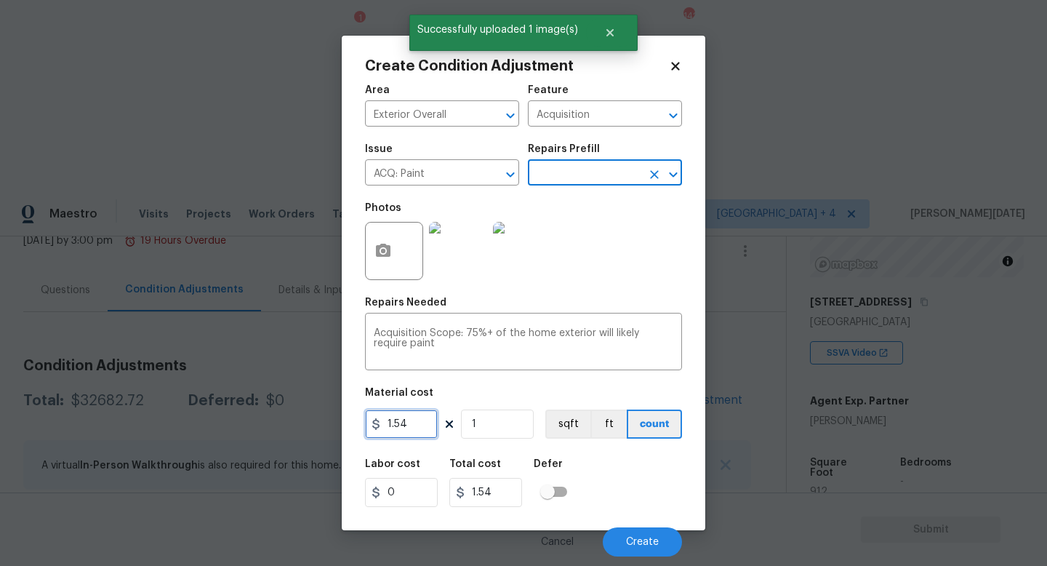
click at [433, 436] on input "1.54" at bounding box center [401, 423] width 73 height 29
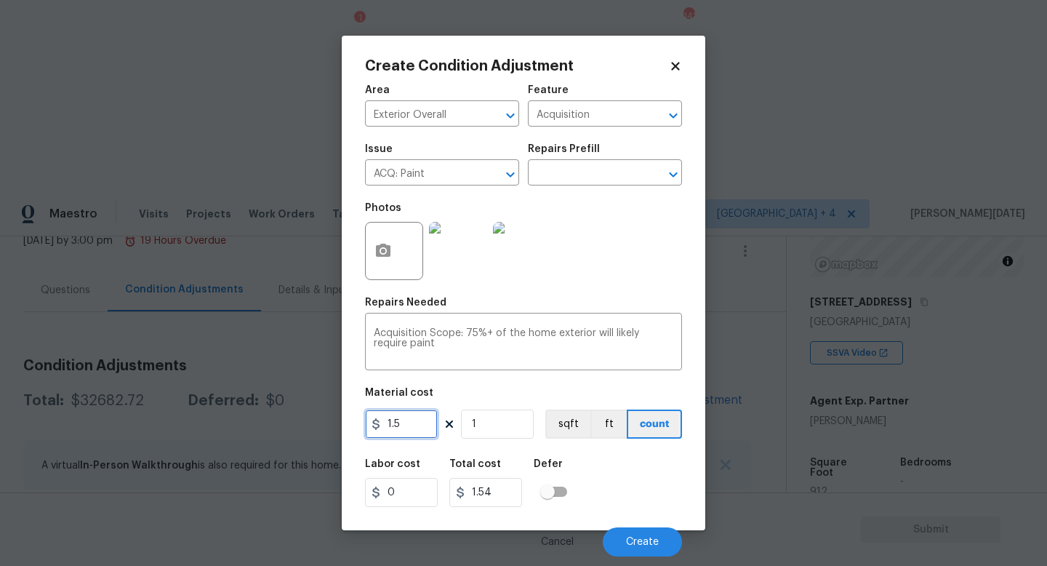
type input "1.5"
click at [499, 430] on input "1" at bounding box center [497, 423] width 73 height 29
type input "0"
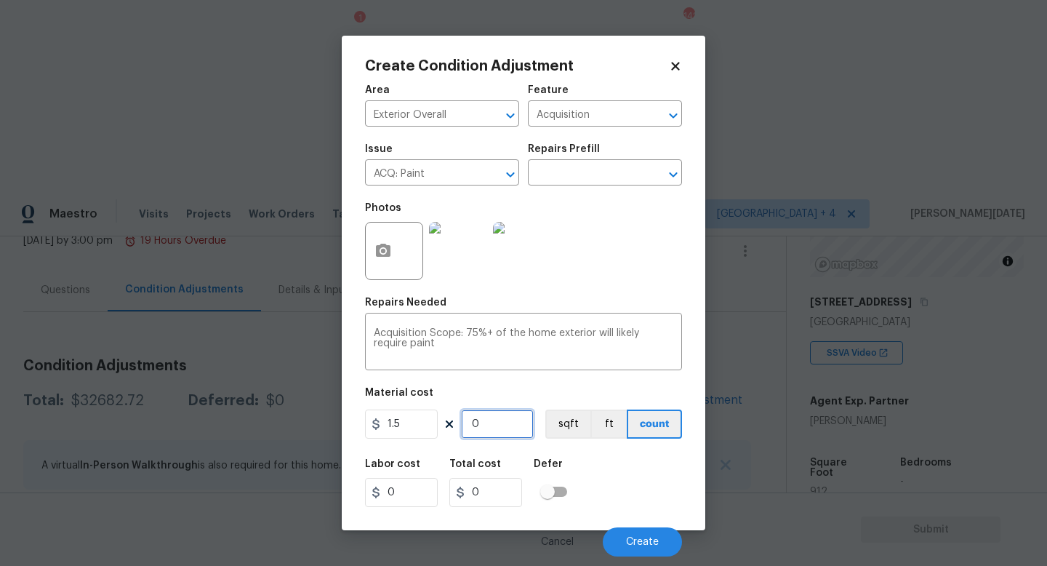
paste input "912"
type input "912"
type input "1368"
type input "912"
click at [591, 169] on input "text" at bounding box center [584, 174] width 113 height 23
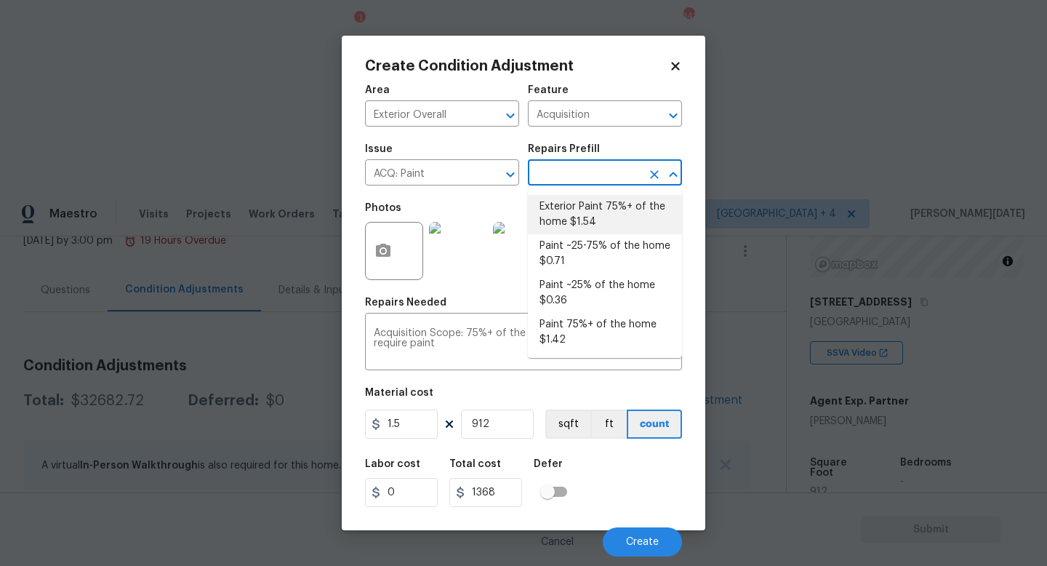
click at [591, 202] on li "Exterior Paint 75%+ of the home $1.54" at bounding box center [605, 214] width 154 height 39
type input "1.54"
type input "1404.48"
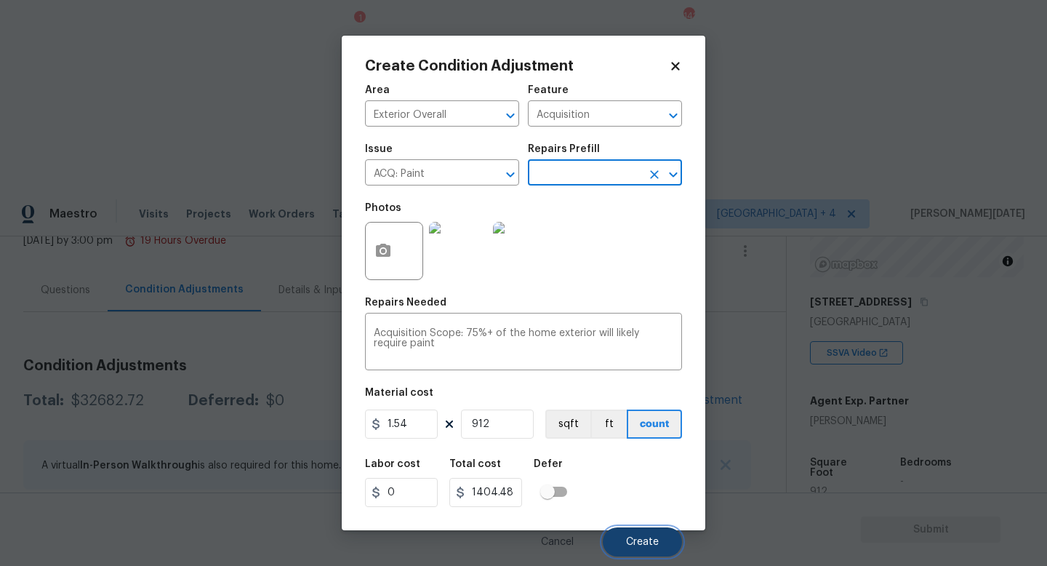
click at [629, 539] on span "Create" at bounding box center [642, 542] width 33 height 11
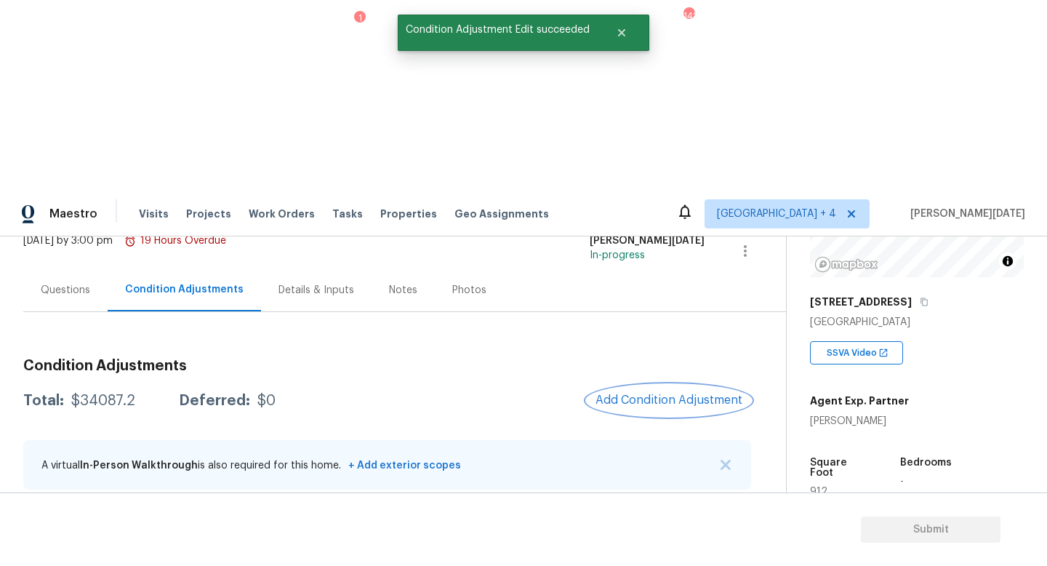
click at [643, 385] on button "Add Condition Adjustment" at bounding box center [669, 400] width 164 height 31
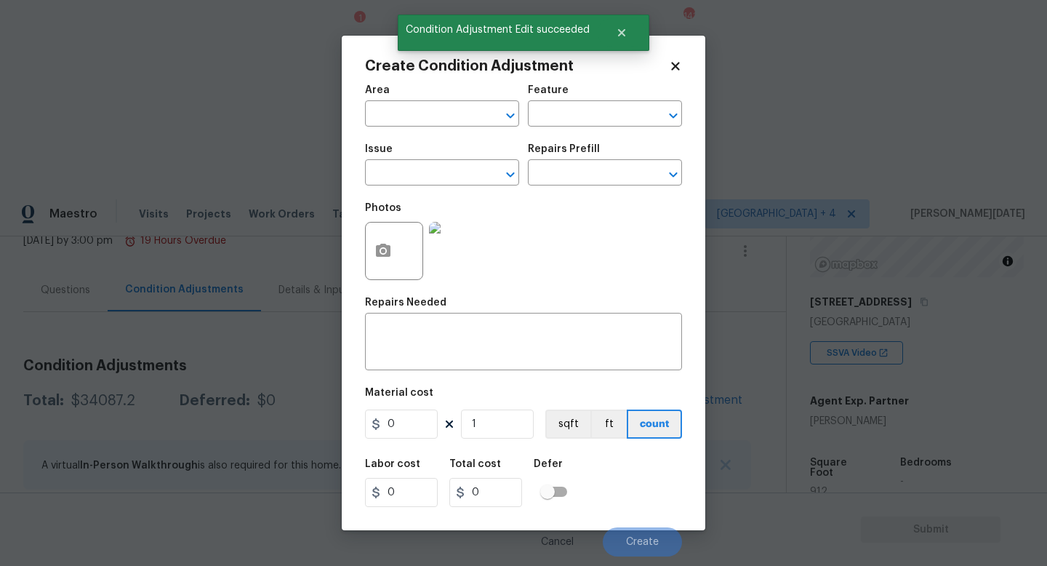
click at [364, 262] on div "Create Condition Adjustment Area ​ Feature ​ Issue ​ Repairs Prefill ​ Photos R…" at bounding box center [524, 283] width 364 height 494
click at [398, 260] on button "button" at bounding box center [383, 250] width 35 height 57
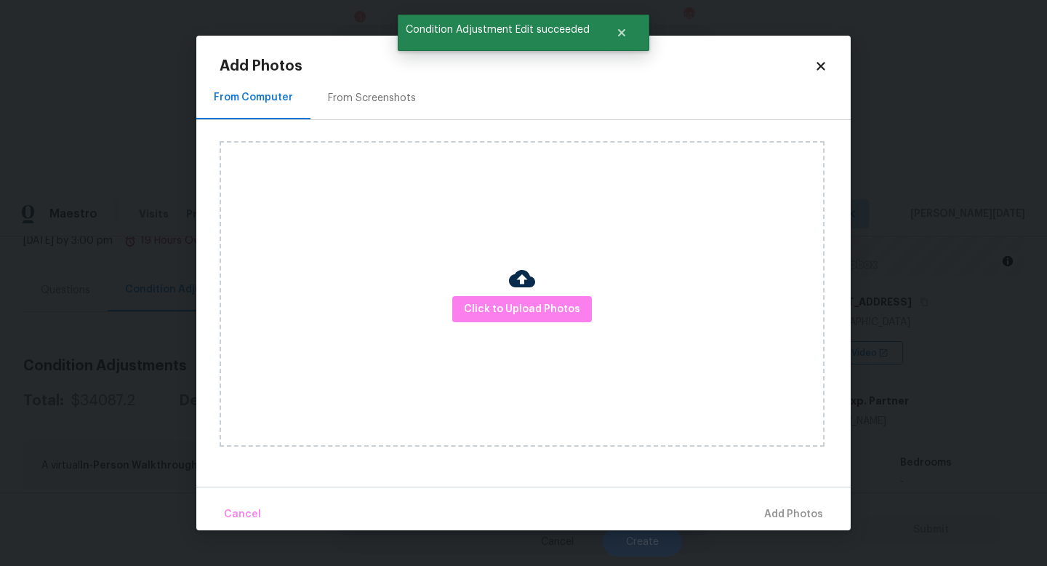
click at [521, 322] on div "Click to Upload Photos" at bounding box center [522, 293] width 605 height 305
click at [481, 305] on span "Click to Upload Photos" at bounding box center [522, 309] width 116 height 18
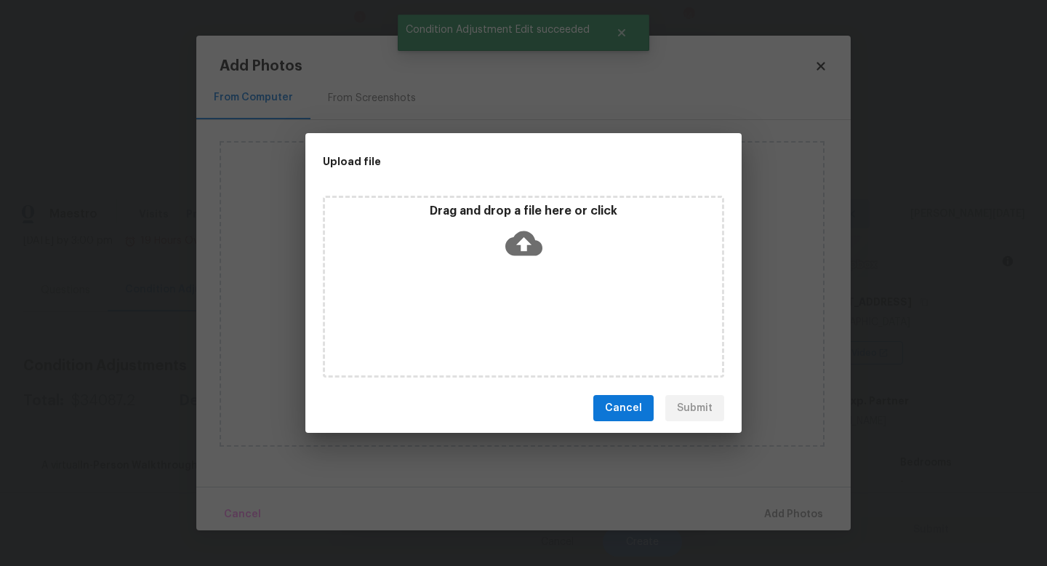
click at [438, 227] on div "Drag and drop a file here or click" at bounding box center [523, 235] width 397 height 63
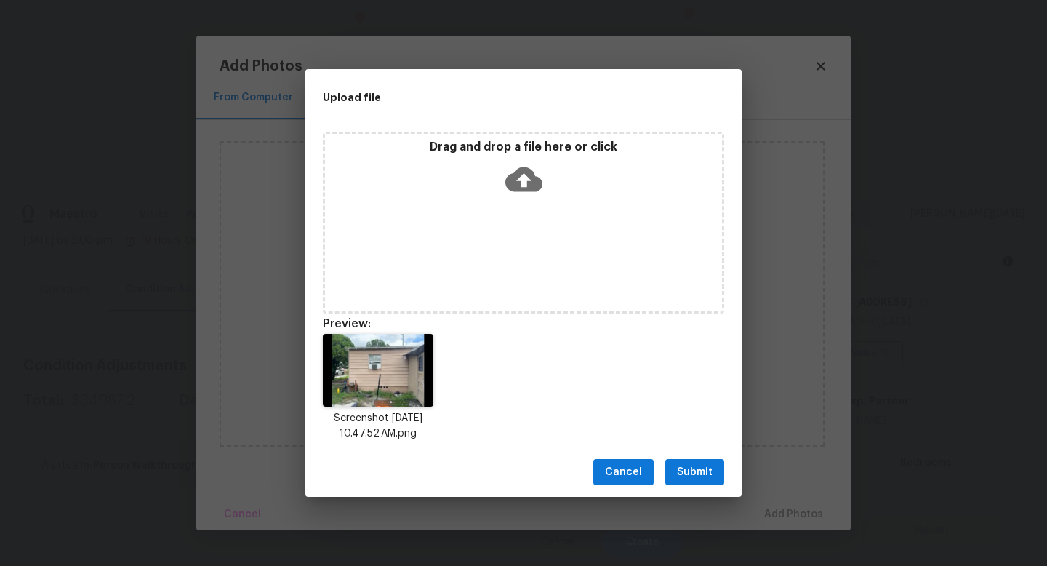
click at [697, 459] on button "Submit" at bounding box center [694, 472] width 59 height 27
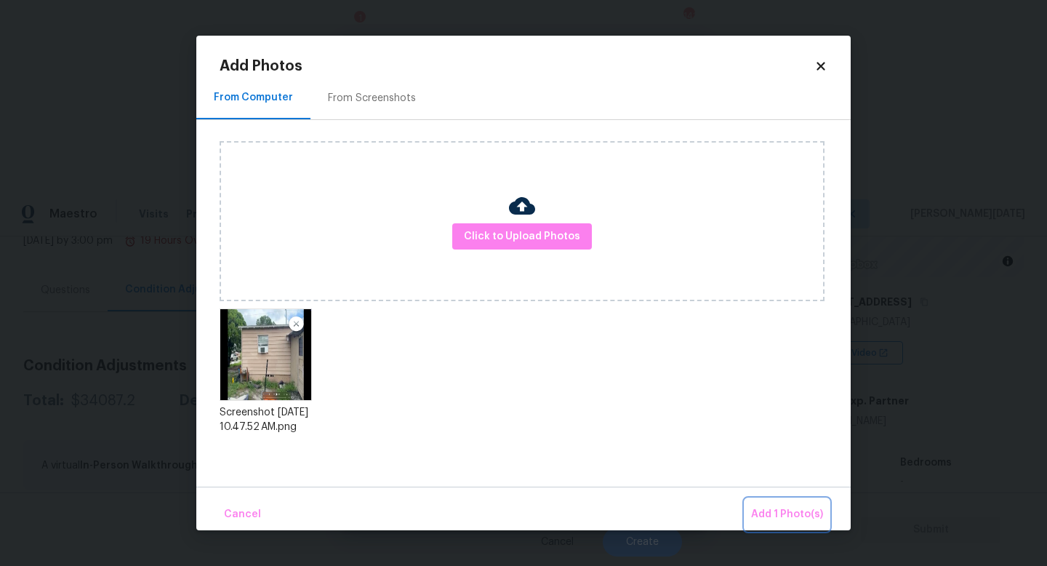
click at [766, 510] on span "Add 1 Photo(s)" at bounding box center [787, 514] width 72 height 18
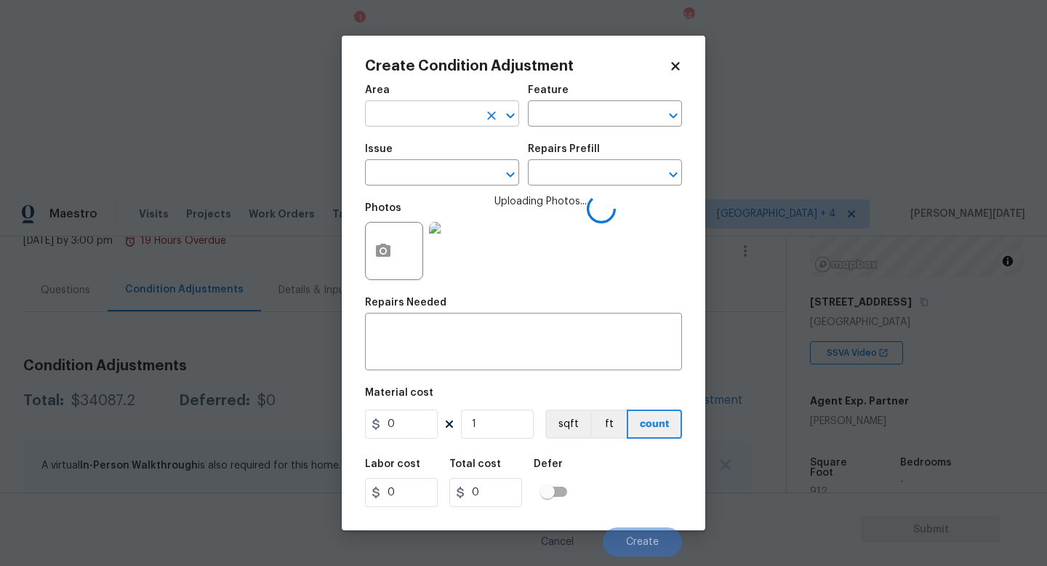
click at [375, 118] on input "text" at bounding box center [421, 115] width 113 height 23
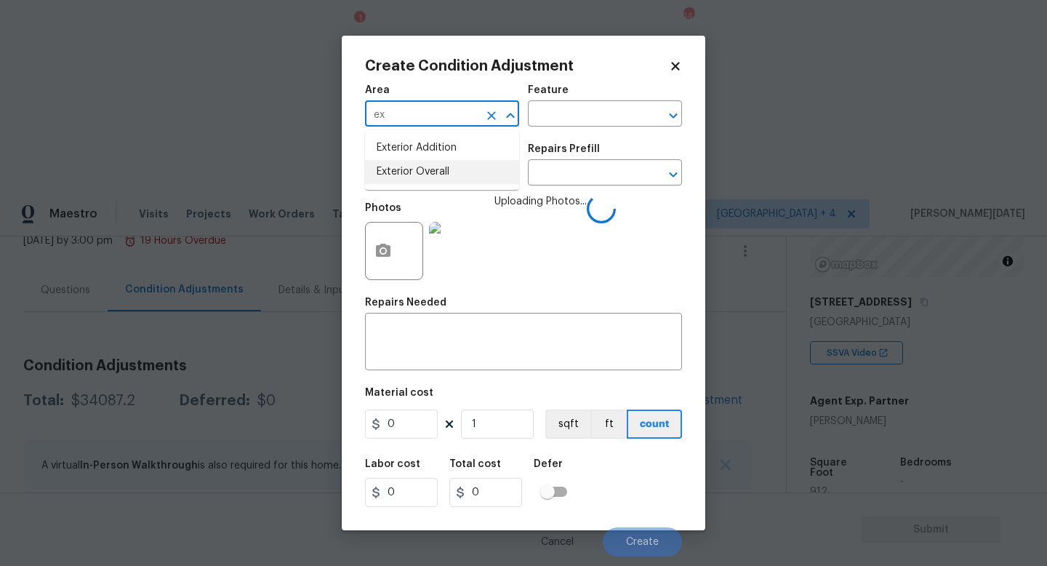
click at [391, 169] on li "Exterior Overall" at bounding box center [442, 172] width 154 height 24
type input "Exterior Overall"
click at [391, 169] on input "text" at bounding box center [421, 174] width 113 height 23
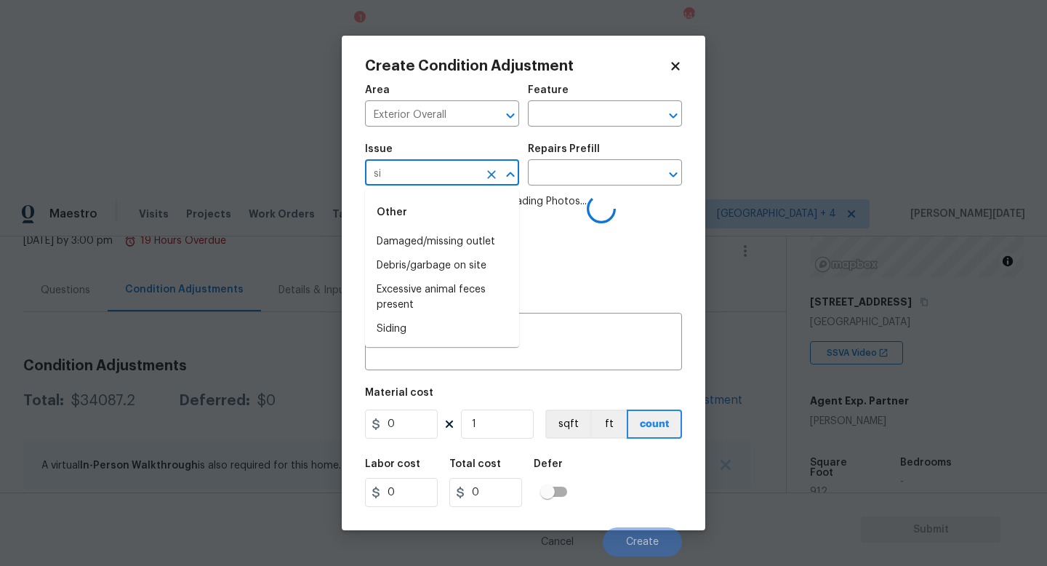
type input "sid"
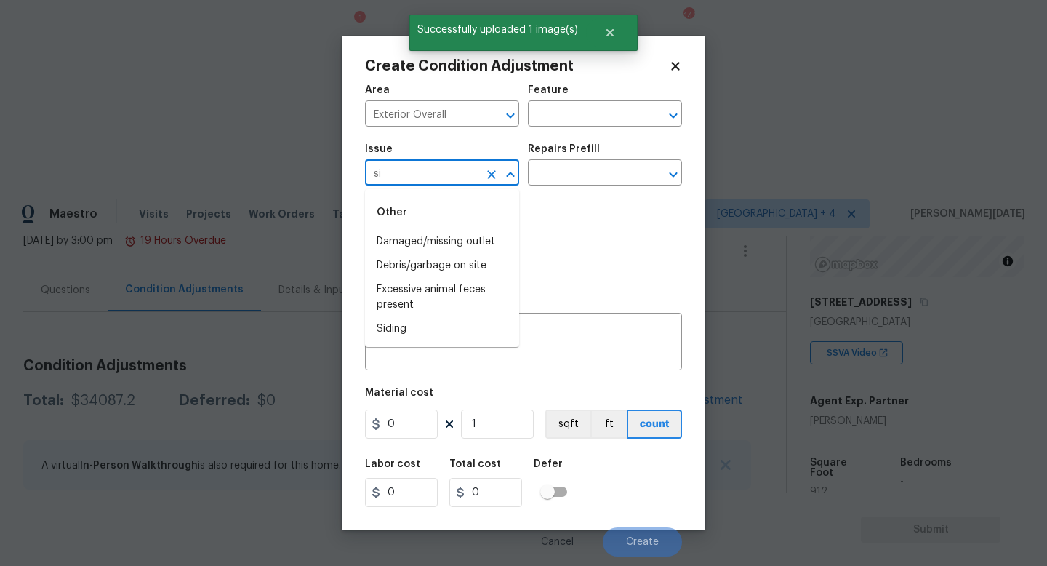
type input "sid"
click at [401, 242] on li "Siding" at bounding box center [442, 242] width 154 height 24
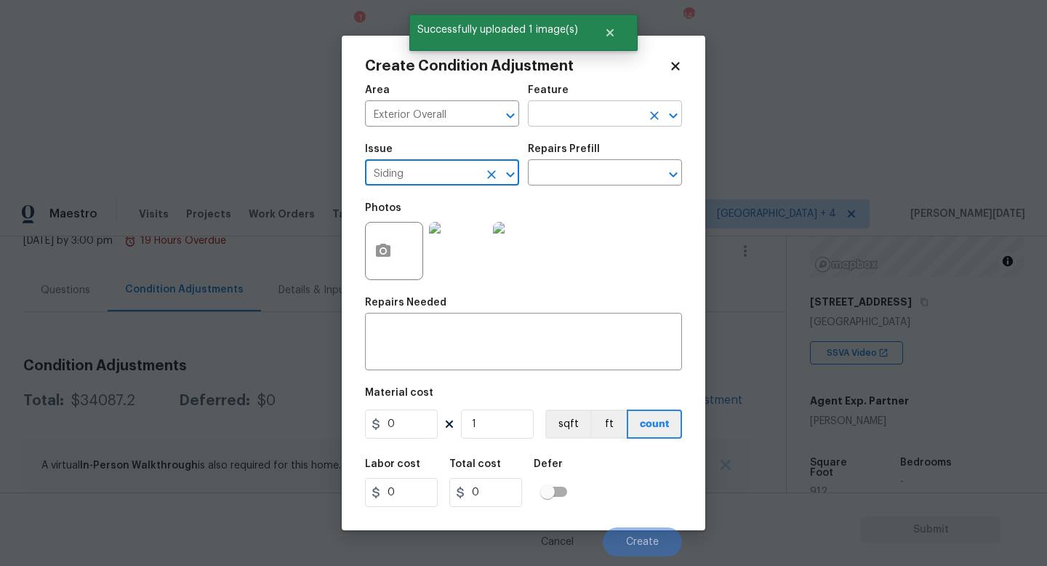
type input "Siding"
click at [554, 116] on input "text" at bounding box center [584, 115] width 113 height 23
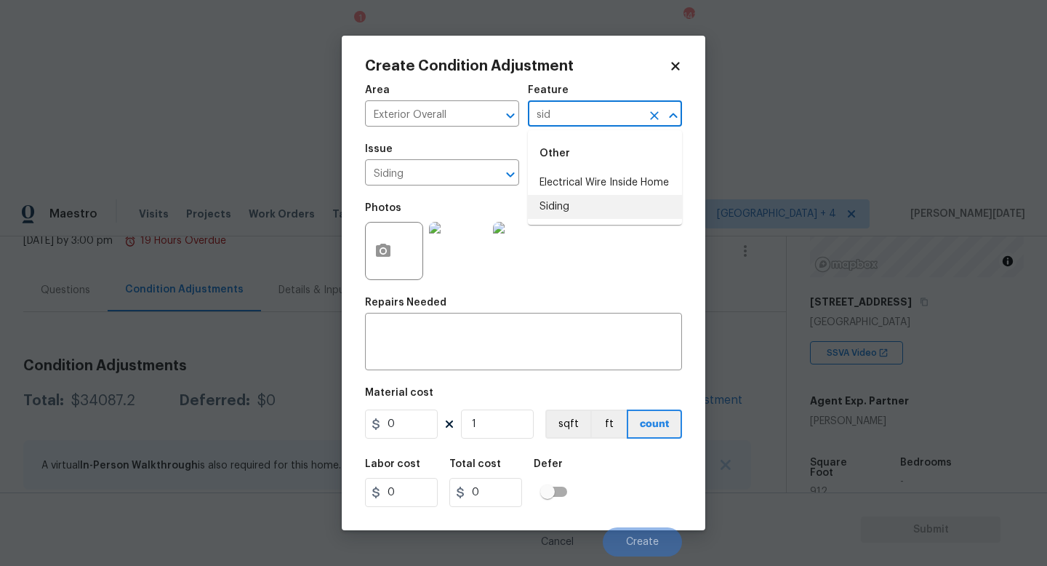
click at [568, 201] on li "Siding" at bounding box center [605, 207] width 154 height 24
type input "Siding"
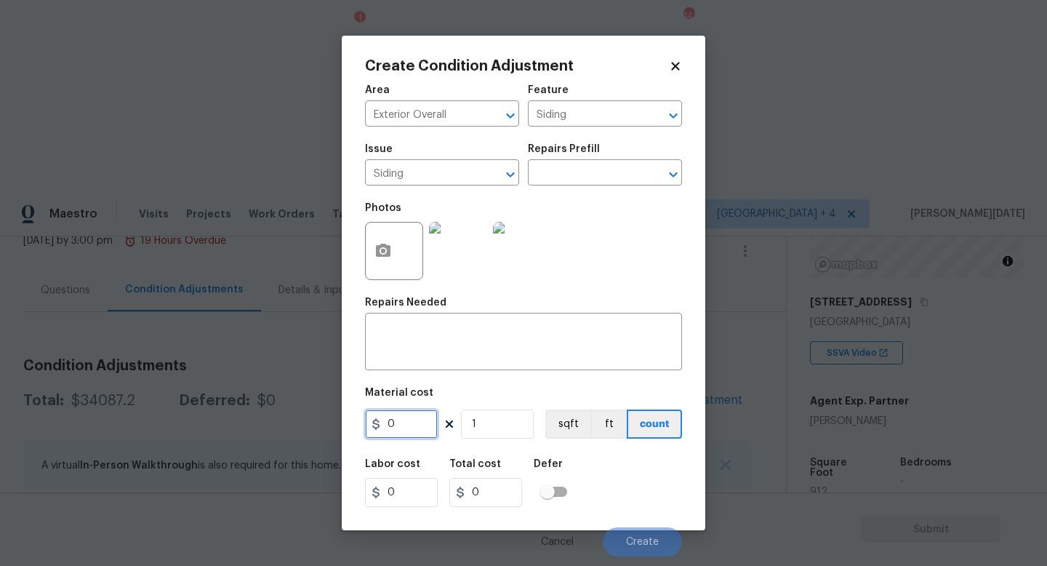
click at [412, 438] on input "0" at bounding box center [401, 423] width 73 height 29
type input "1500"
click at [446, 360] on div "x ​" at bounding box center [523, 343] width 317 height 54
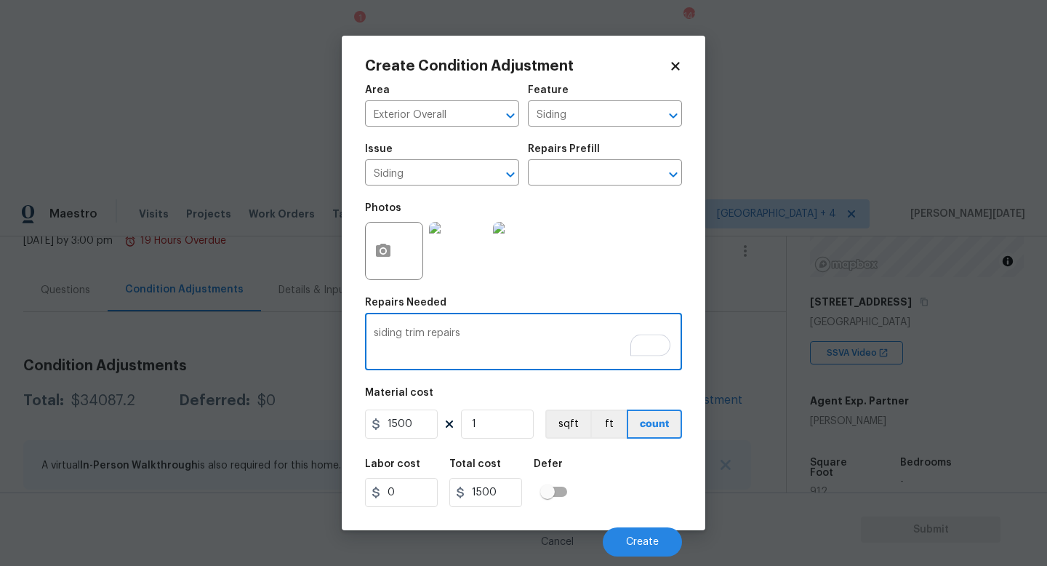
click at [401, 335] on textarea "siding trim repairs" at bounding box center [524, 343] width 300 height 31
type textarea "siding/ trim repairs"
click at [633, 540] on span "Create" at bounding box center [642, 542] width 33 height 11
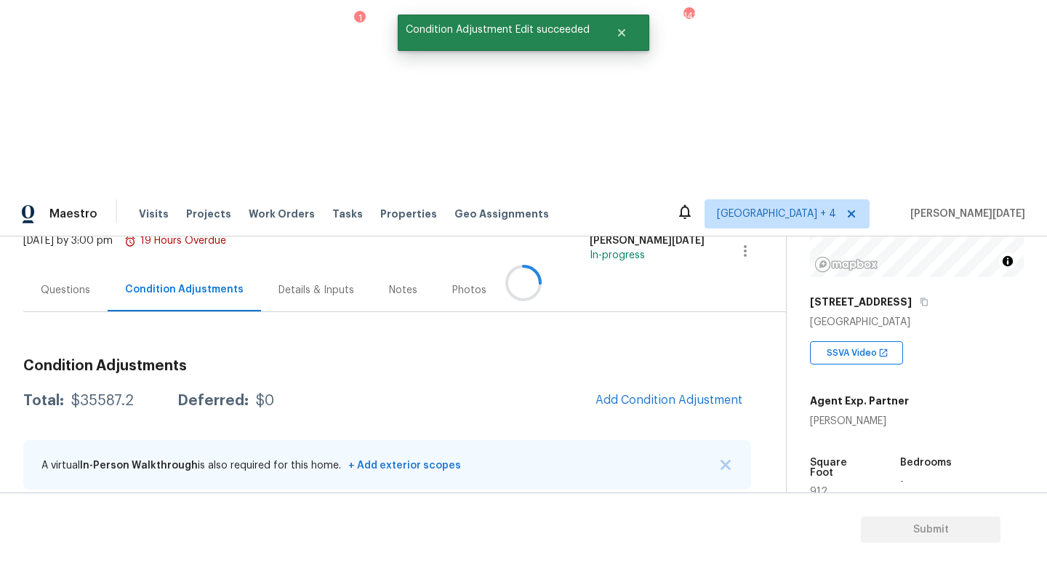
click at [670, 214] on div at bounding box center [523, 283] width 1047 height 566
click at [670, 393] on span "Add Condition Adjustment" at bounding box center [668, 399] width 147 height 13
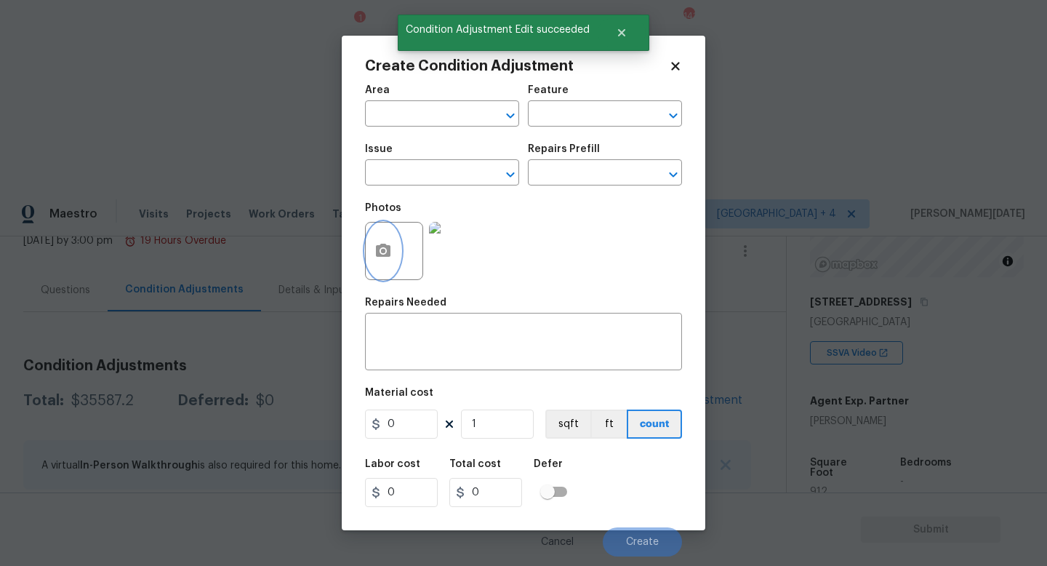
click at [370, 258] on button "button" at bounding box center [383, 250] width 35 height 57
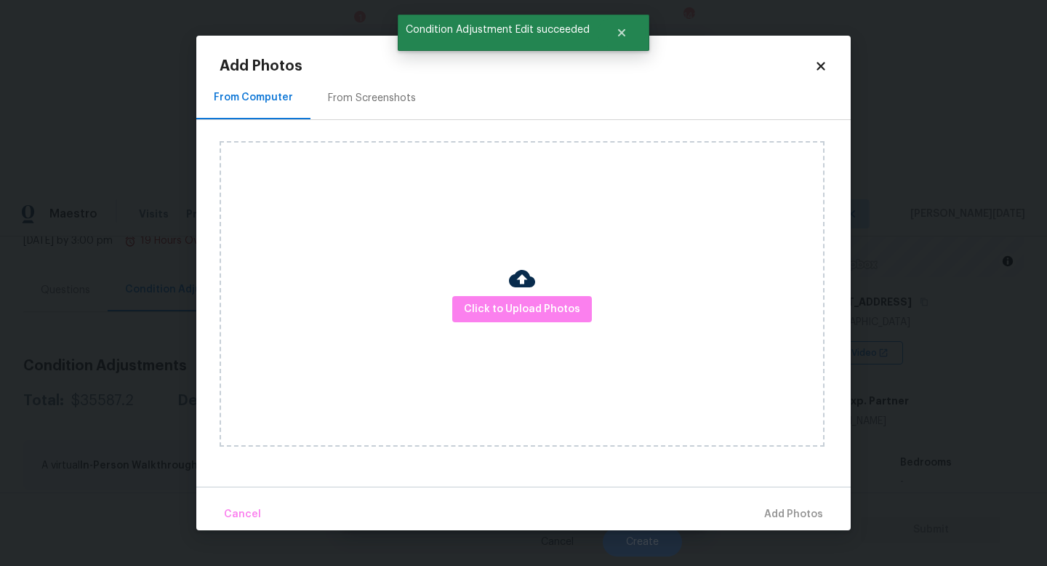
click at [488, 294] on div "Click to Upload Photos" at bounding box center [522, 293] width 605 height 305
click at [495, 308] on span "Click to Upload Photos" at bounding box center [522, 309] width 116 height 18
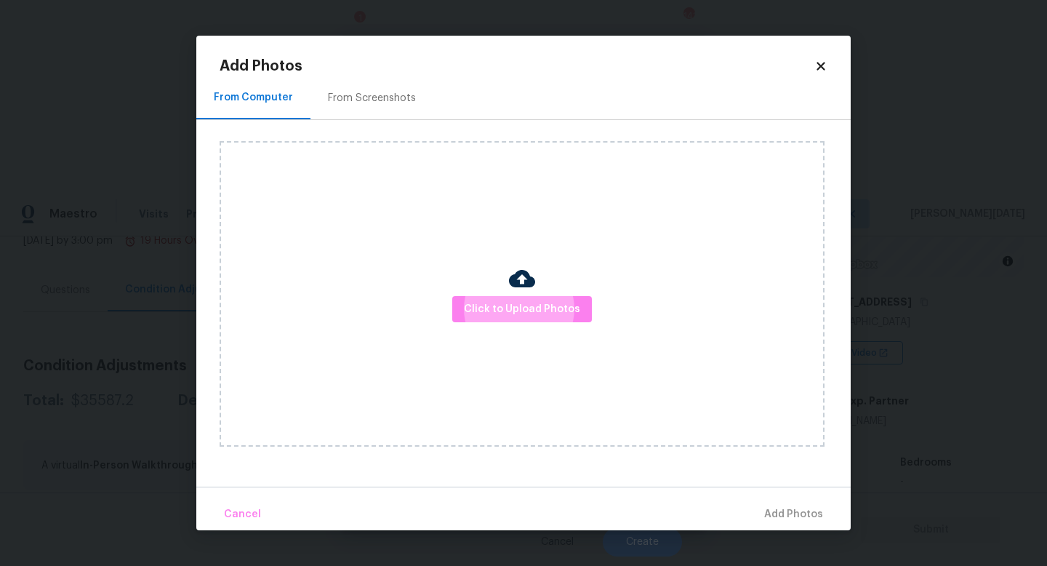
click at [818, 67] on icon at bounding box center [820, 66] width 8 height 8
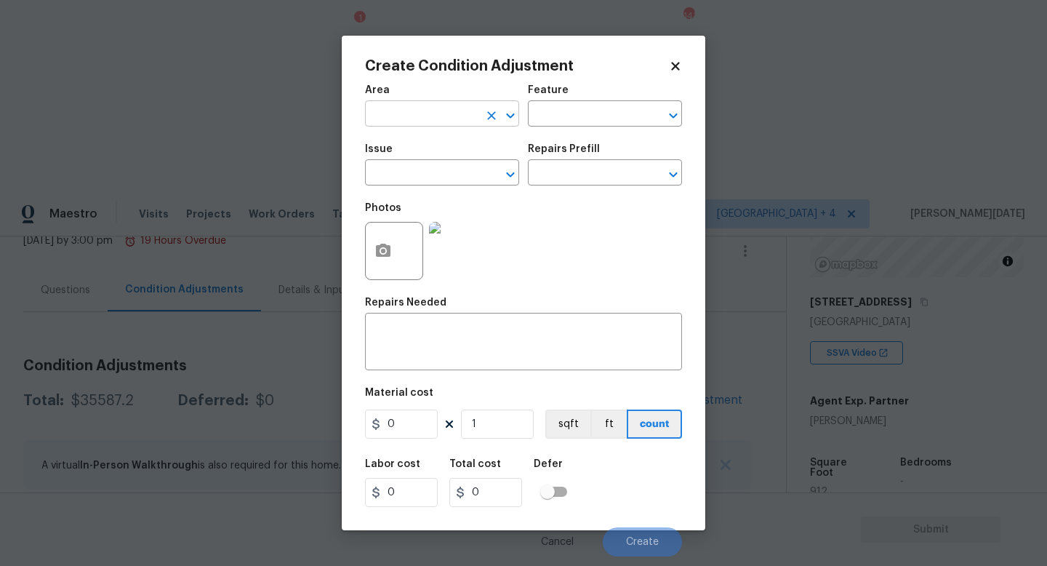
click at [395, 116] on input "text" at bounding box center [421, 115] width 113 height 23
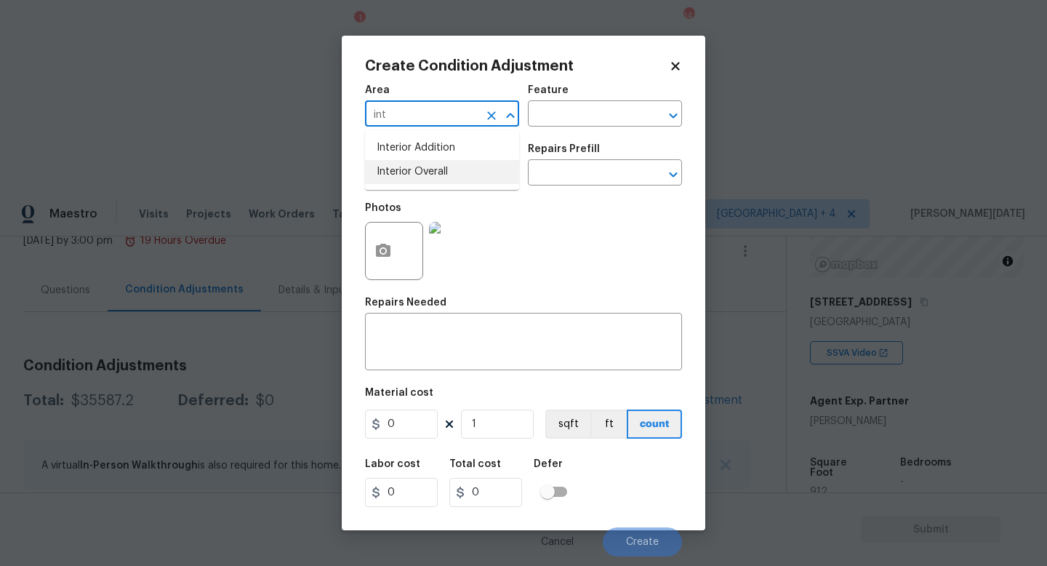
click at [418, 177] on li "Interior Overall" at bounding box center [442, 172] width 154 height 24
type input "Interior Overall"
click at [418, 177] on input "text" at bounding box center [421, 174] width 113 height 23
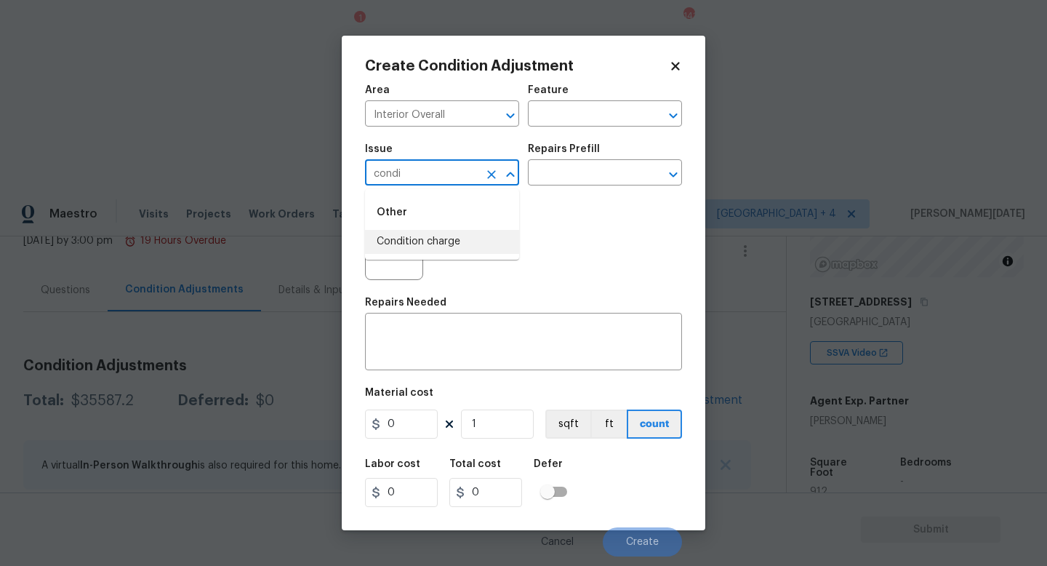
click at [446, 232] on li "Condition charge" at bounding box center [442, 242] width 154 height 24
type input "Condition charge"
click at [552, 173] on input "text" at bounding box center [584, 174] width 113 height 23
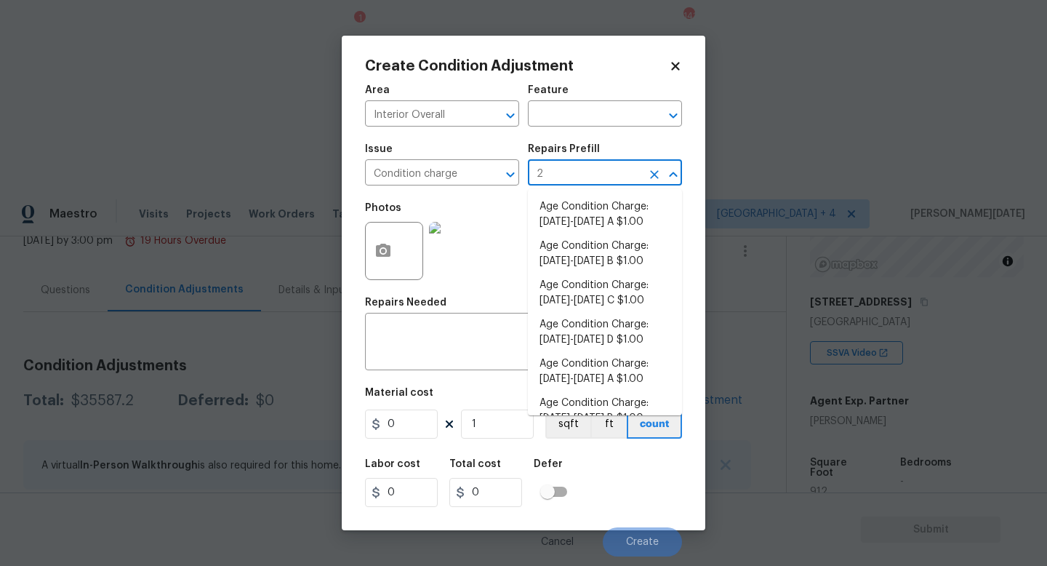
type input "22"
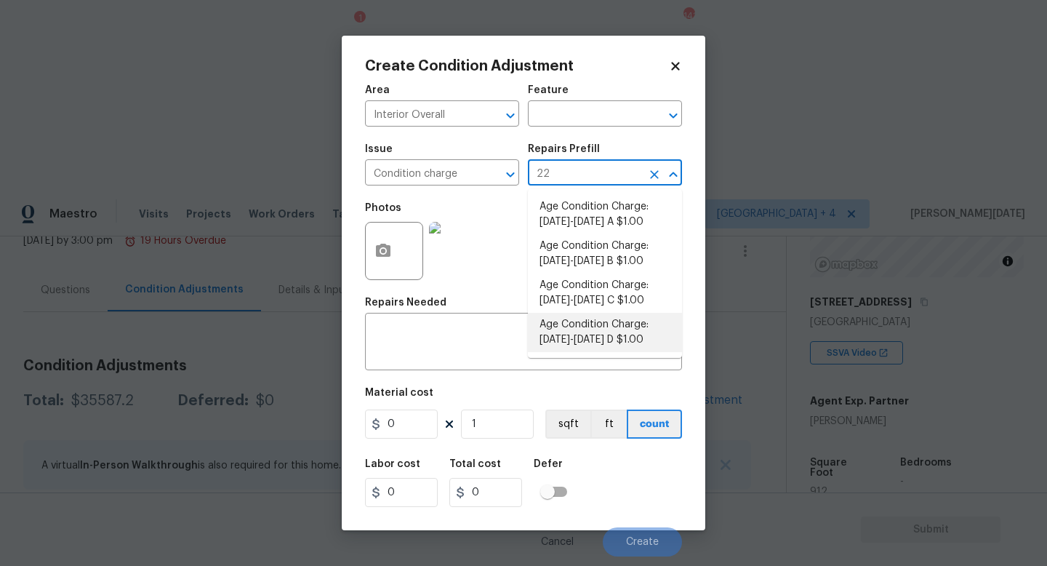
click at [593, 347] on li "Age Condition Charge: [DATE]-[DATE] D $1.00" at bounding box center [605, 332] width 154 height 39
type input "Home Readiness Packages"
type textarea "Age Condition Charge: [DATE]-[DATE] D"
type input "1"
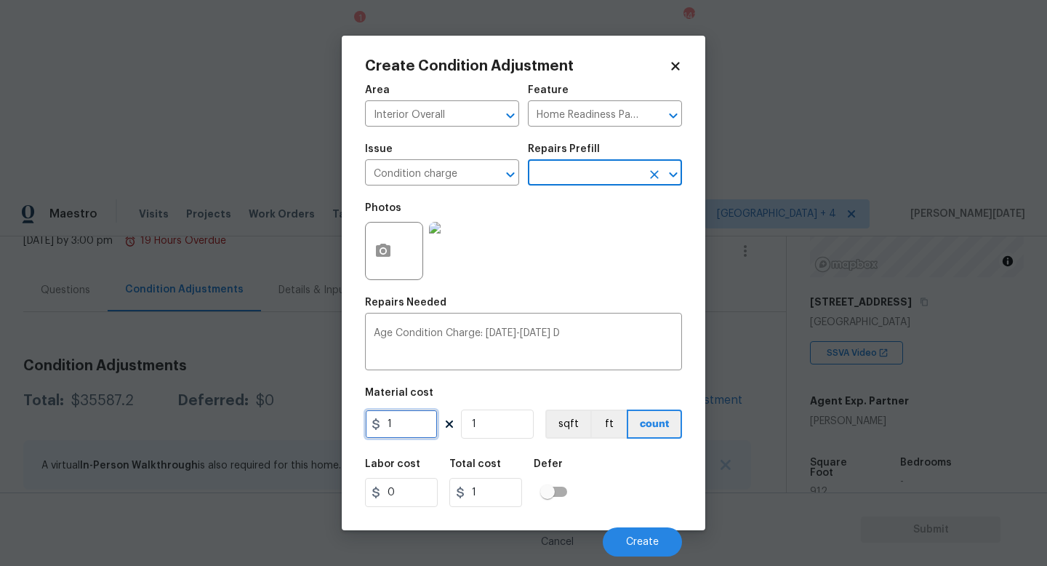
click at [417, 425] on input "1" at bounding box center [401, 423] width 73 height 29
type input "2000"
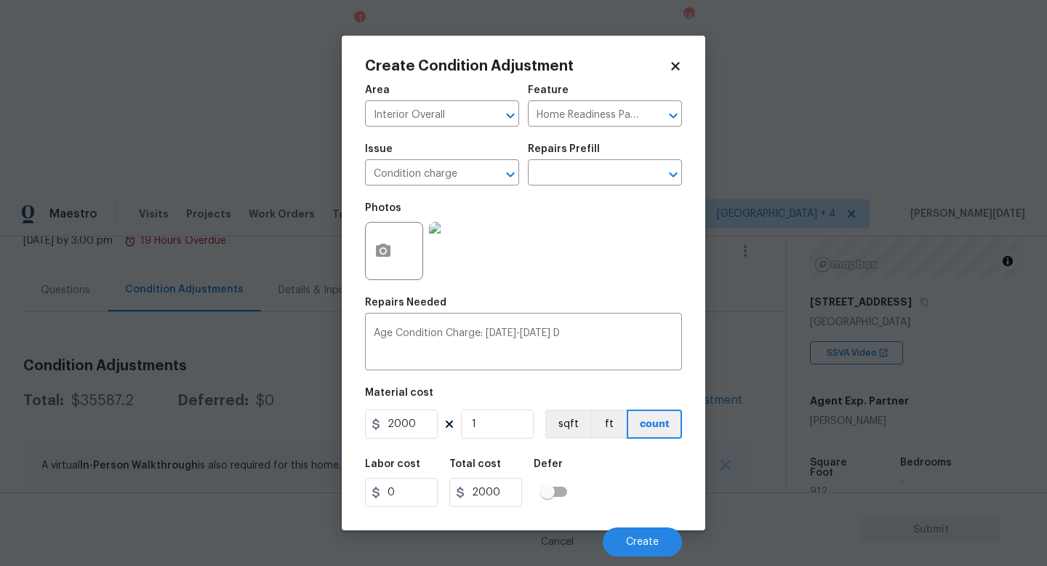
click at [571, 274] on div "Photos" at bounding box center [523, 241] width 317 height 95
click at [636, 521] on div "Cancel Create" at bounding box center [523, 535] width 317 height 41
click at [635, 565] on body "Maestro Visits Projects Work Orders Tasks 1 Properties Geo Assignments 141 Jack…" at bounding box center [523, 473] width 1047 height 566
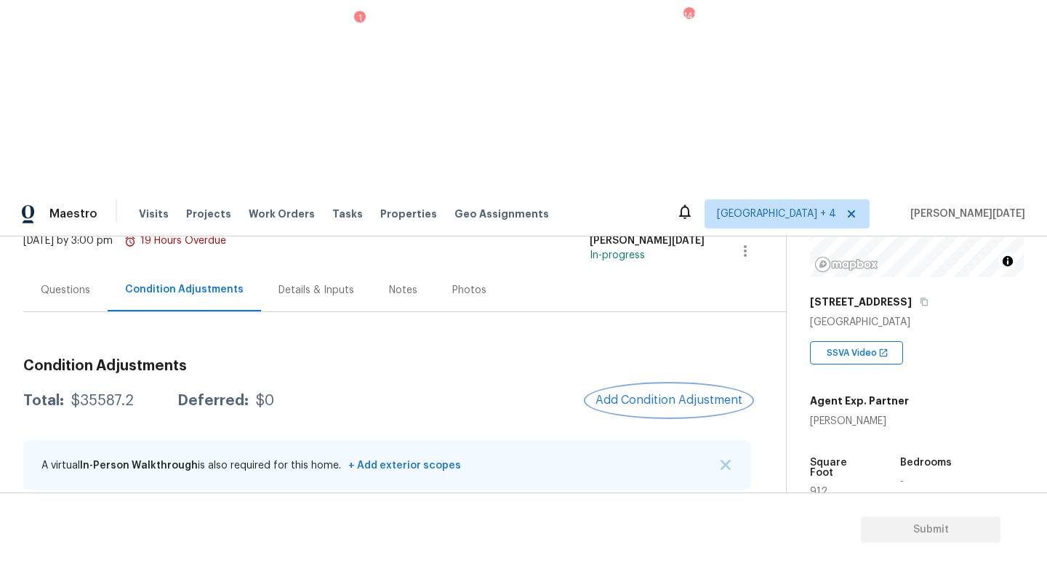
click at [656, 385] on button "Add Condition Adjustment" at bounding box center [669, 400] width 164 height 31
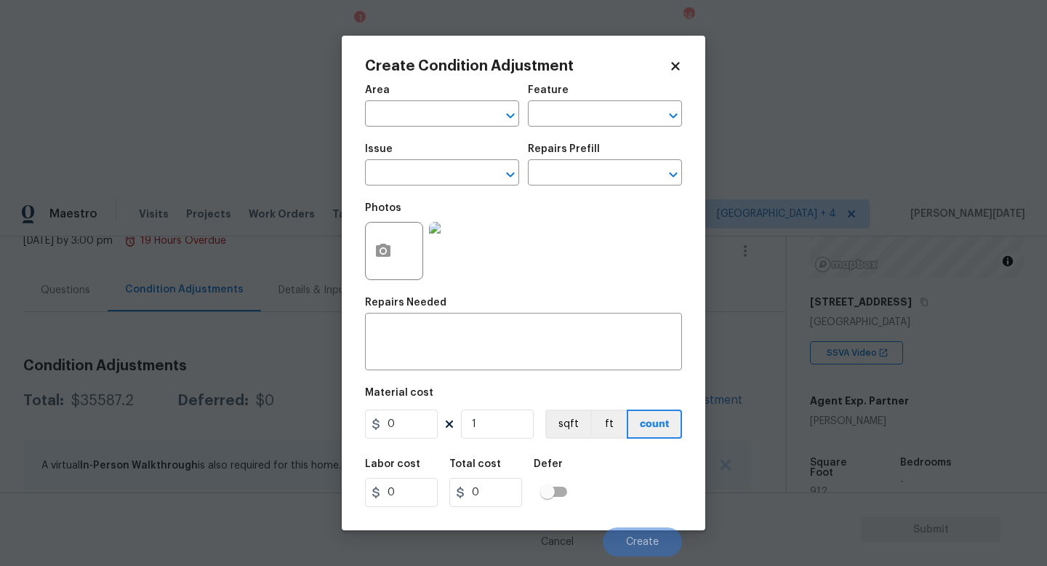
click at [393, 127] on span "Area ​" at bounding box center [442, 105] width 154 height 59
click at [389, 115] on input "text" at bounding box center [421, 115] width 113 height 23
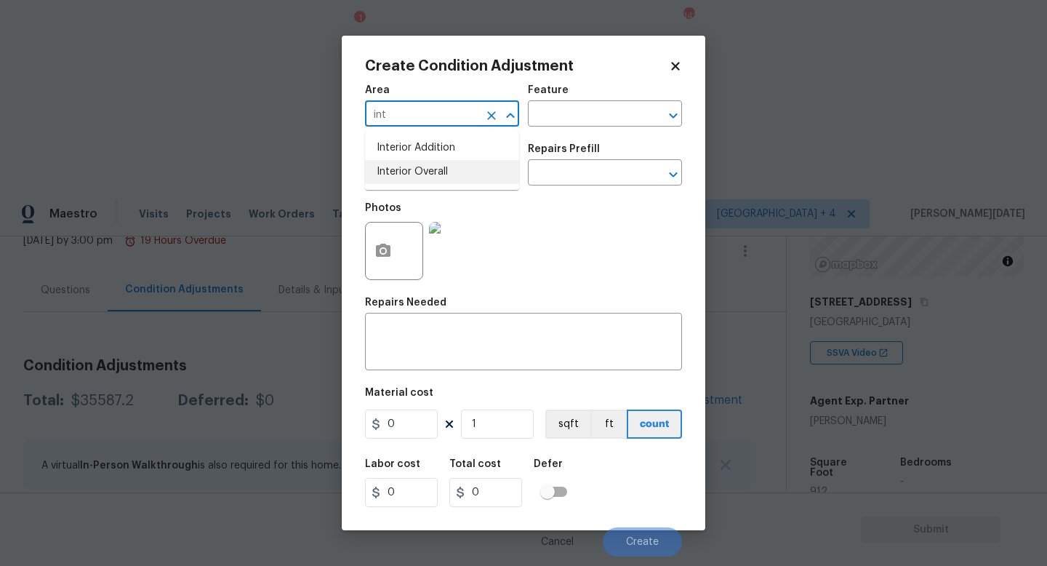
click at [396, 169] on li "Interior Overall" at bounding box center [442, 172] width 154 height 24
type input "Interior Overall"
click at [396, 169] on input "text" at bounding box center [421, 174] width 113 height 23
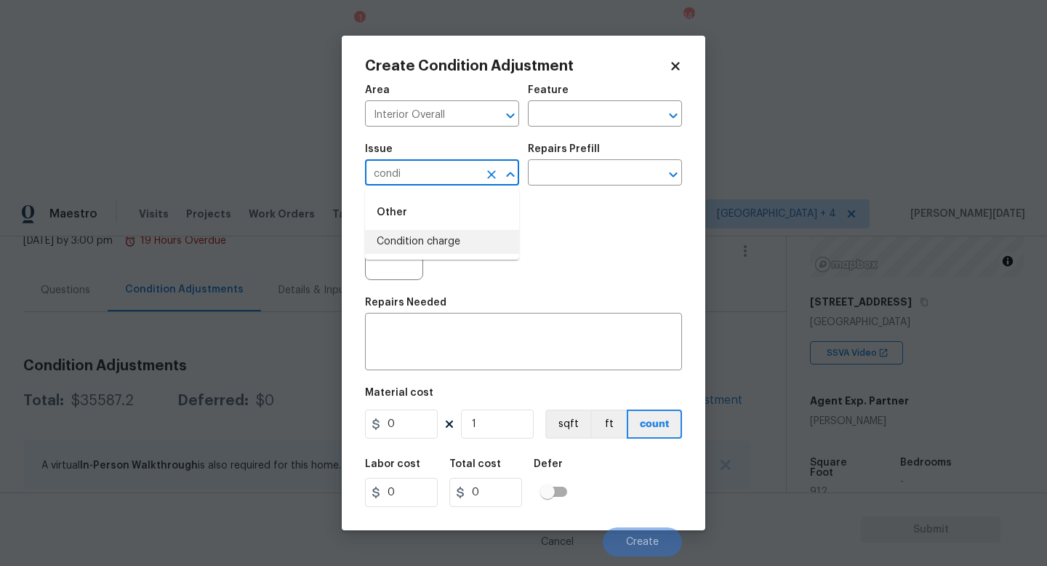
click at [431, 244] on li "Condition charge" at bounding box center [442, 242] width 154 height 24
type input "Condition charge"
click at [561, 177] on input "text" at bounding box center [584, 174] width 113 height 23
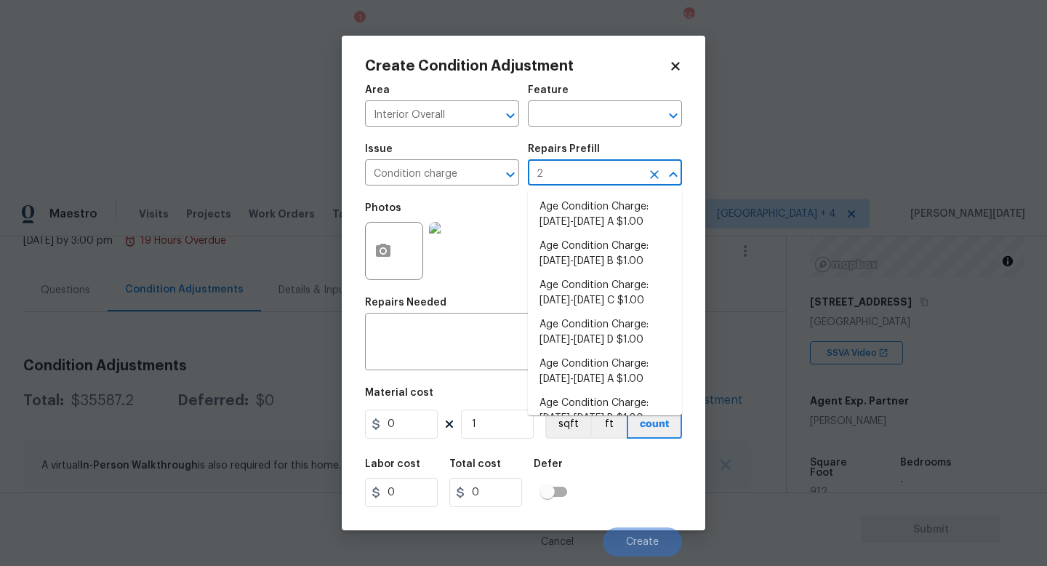
type input "22"
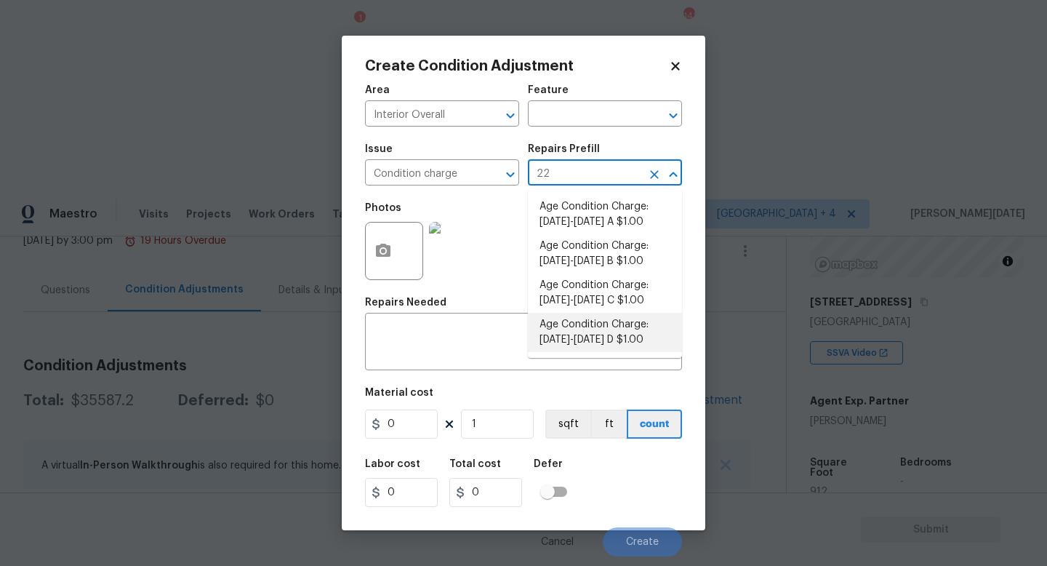
click at [586, 324] on li "Age Condition Charge: [DATE]-[DATE] D $1.00" at bounding box center [605, 332] width 154 height 39
type input "Home Readiness Packages"
type textarea "Age Condition Charge: 1922-1978 D"
type input "1"
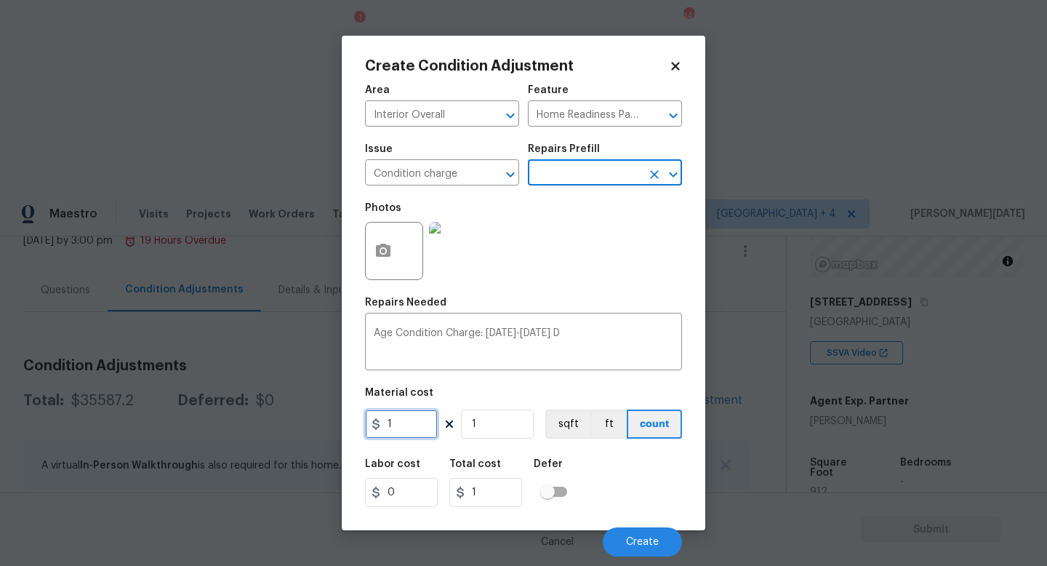
click at [415, 429] on input "1" at bounding box center [401, 423] width 73 height 29
type input "2000"
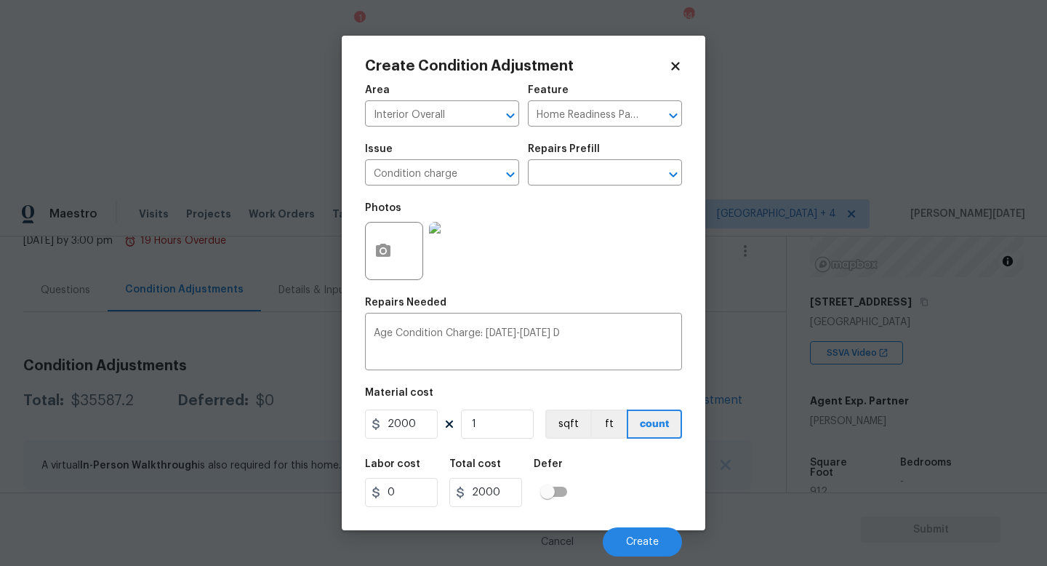
click at [586, 252] on div "Photos" at bounding box center [523, 241] width 317 height 95
click at [640, 532] on button "Create" at bounding box center [642, 541] width 79 height 29
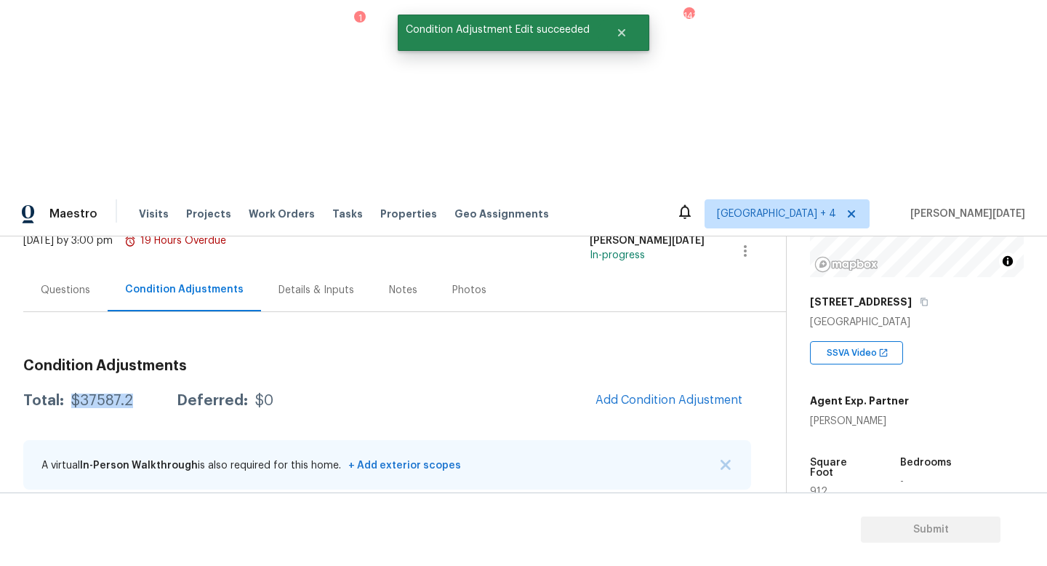
drag, startPoint x: 69, startPoint y: 208, endPoint x: 133, endPoint y: 208, distance: 64.0
click at [133, 393] on div "Total: $37587.2 Deferred: $0" at bounding box center [148, 400] width 250 height 15
copy div "$37587.2"
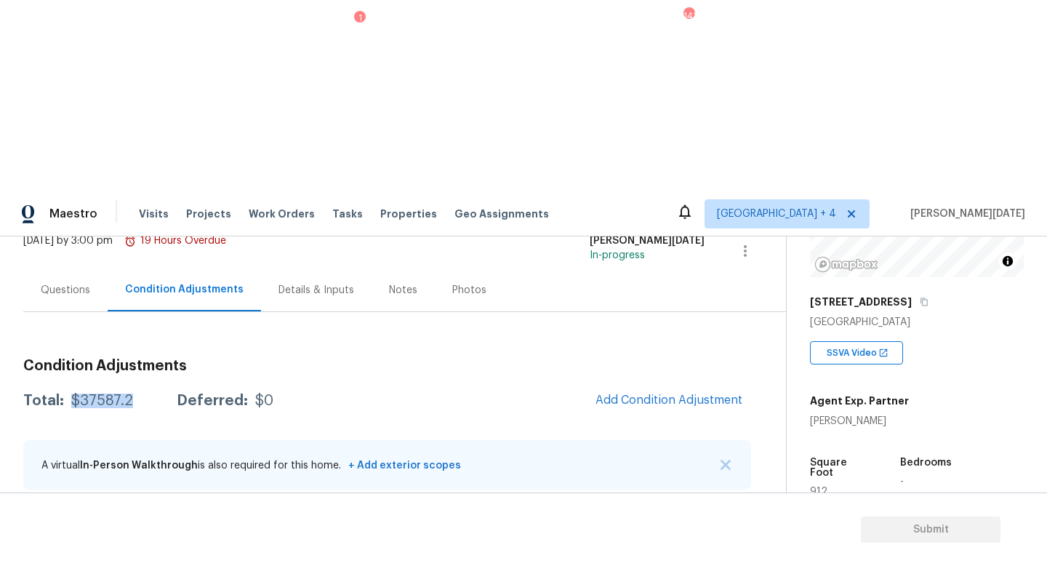
scroll to position [79, 0]
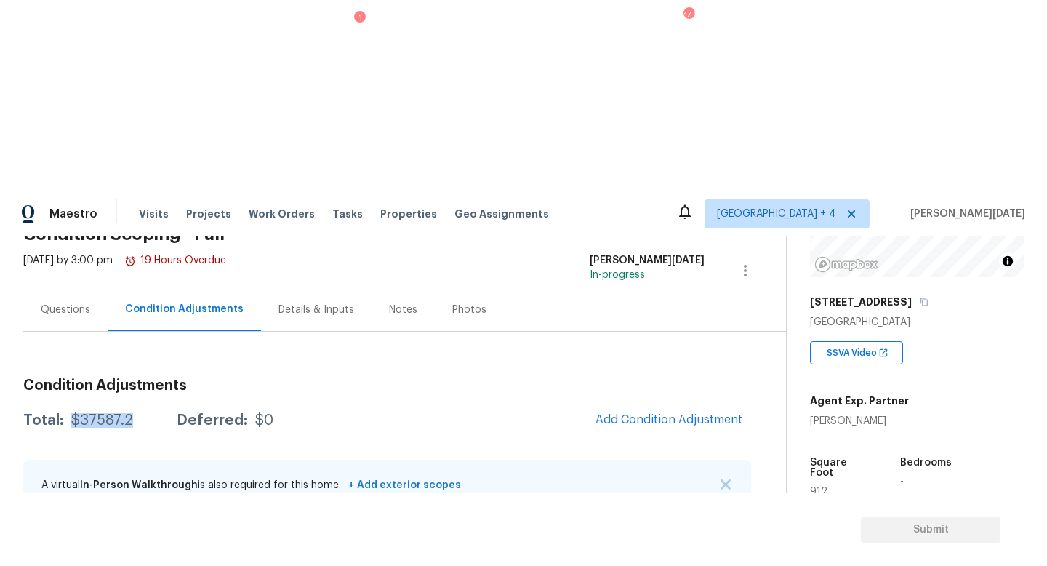
click at [60, 302] on div "Questions" at bounding box center [65, 309] width 49 height 15
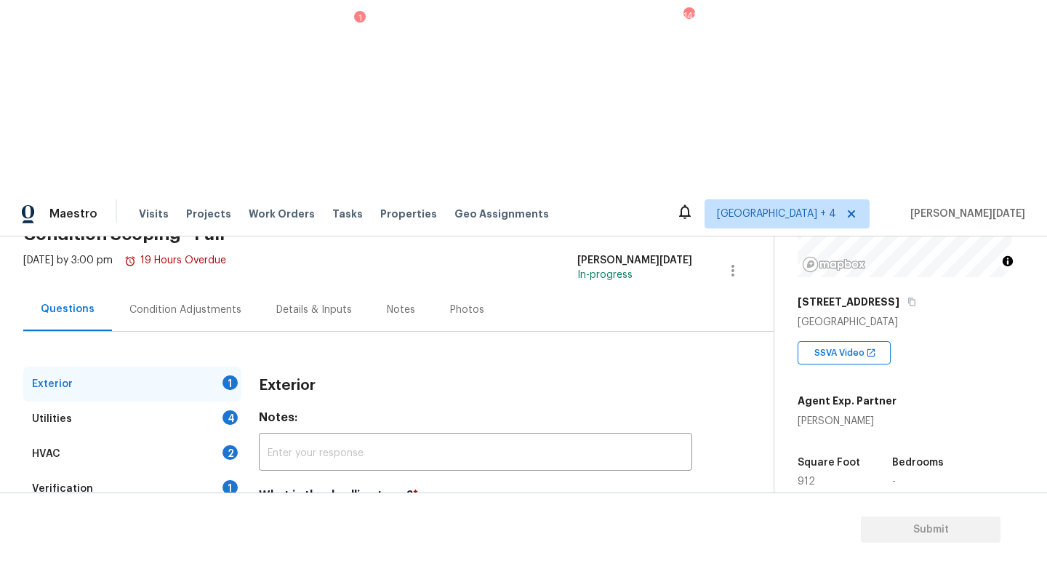
scroll to position [135, 0]
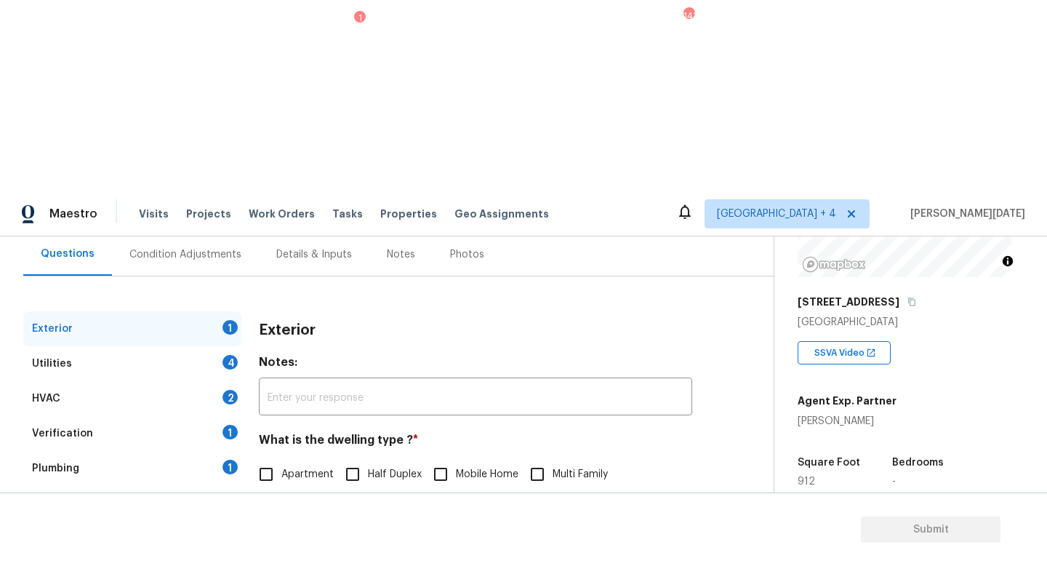
click at [305, 497] on span "Single Family" at bounding box center [312, 504] width 62 height 15
click at [281, 489] on input "Single Family" at bounding box center [266, 504] width 31 height 31
checkbox input "true"
click at [221, 346] on div "Utilities 4" at bounding box center [132, 363] width 218 height 35
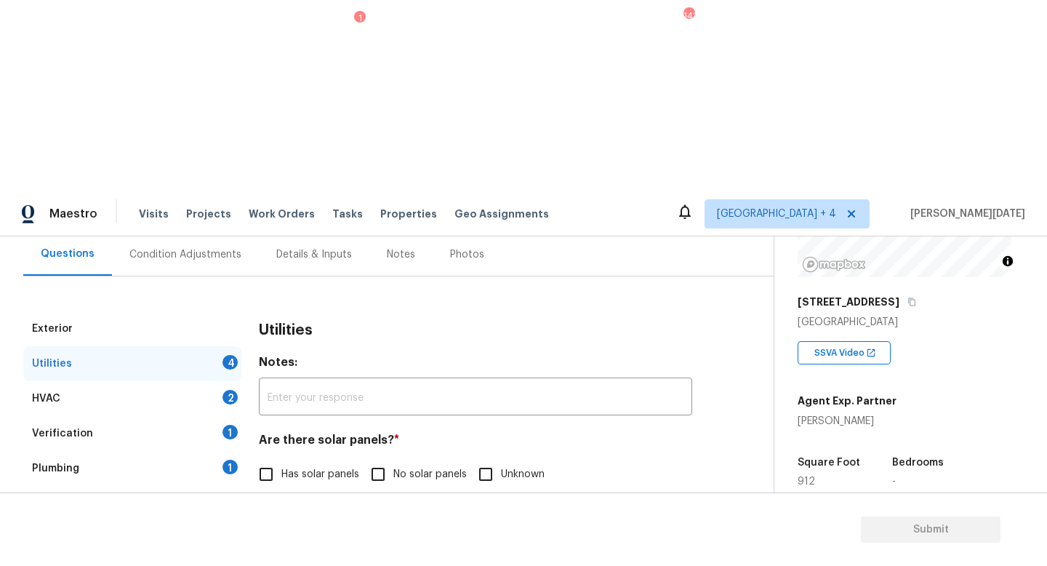
click at [419, 459] on label "No solar panels" at bounding box center [415, 474] width 104 height 31
click at [393, 459] on input "No solar panels" at bounding box center [378, 474] width 31 height 31
checkbox input "true"
click at [540, 542] on span "None" at bounding box center [547, 549] width 25 height 15
click at [535, 534] on input "None" at bounding box center [520, 549] width 31 height 31
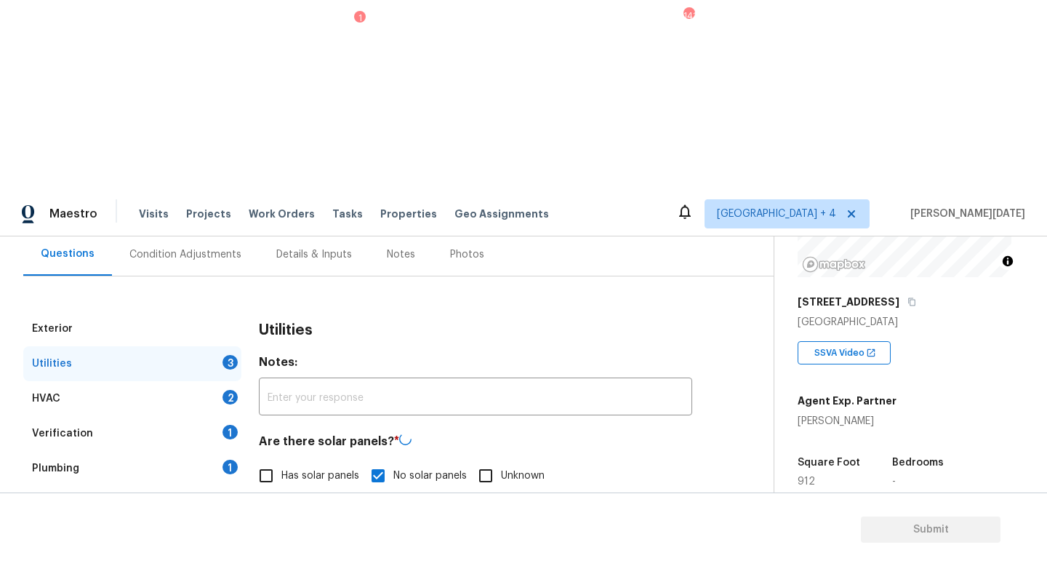
checkbox input "true"
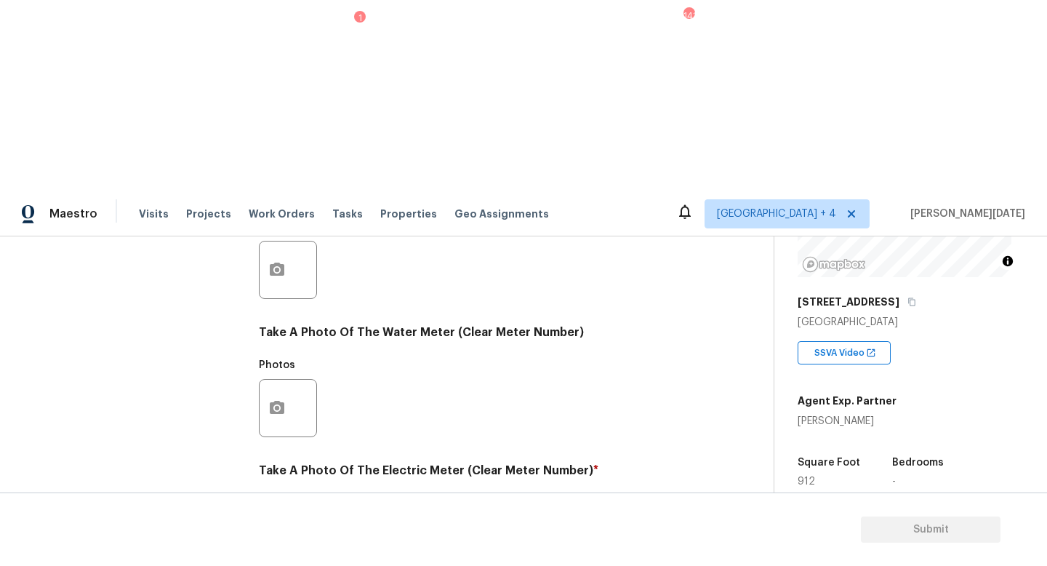
click at [289, 518] on button "button" at bounding box center [277, 546] width 35 height 57
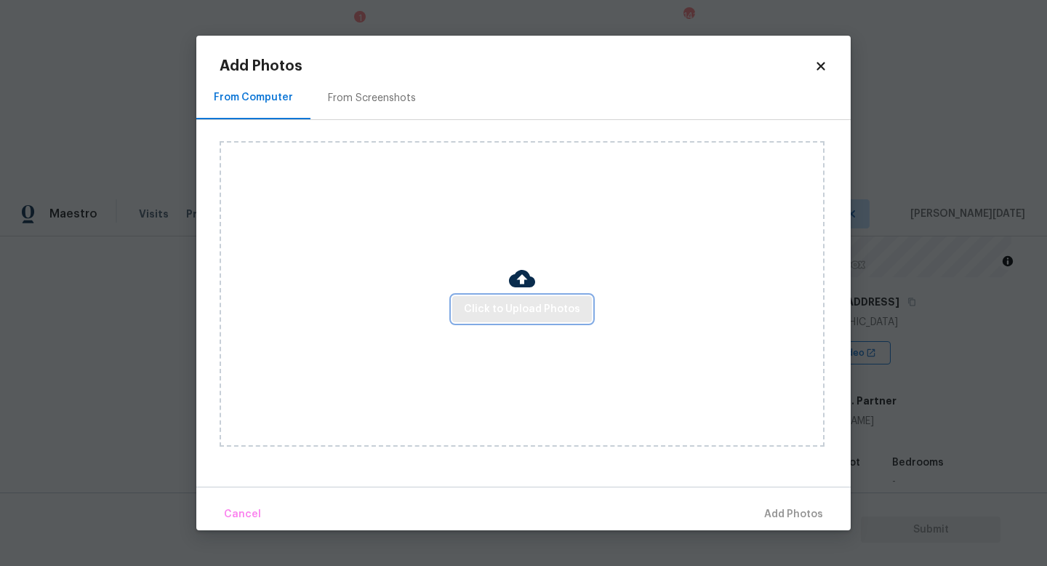
click at [548, 320] on button "Click to Upload Photos" at bounding box center [522, 309] width 140 height 27
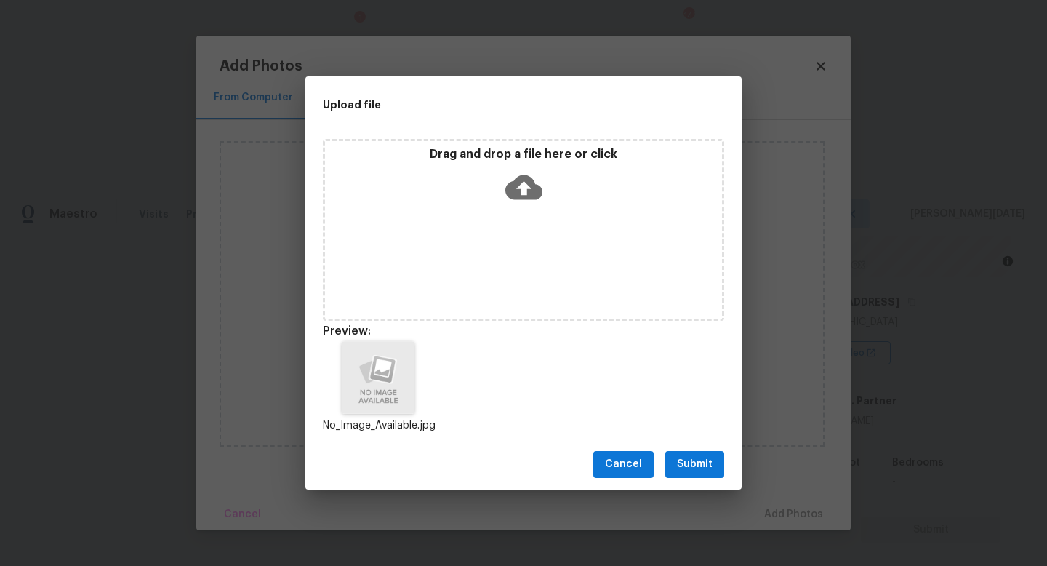
click at [699, 473] on span "Submit" at bounding box center [695, 464] width 36 height 18
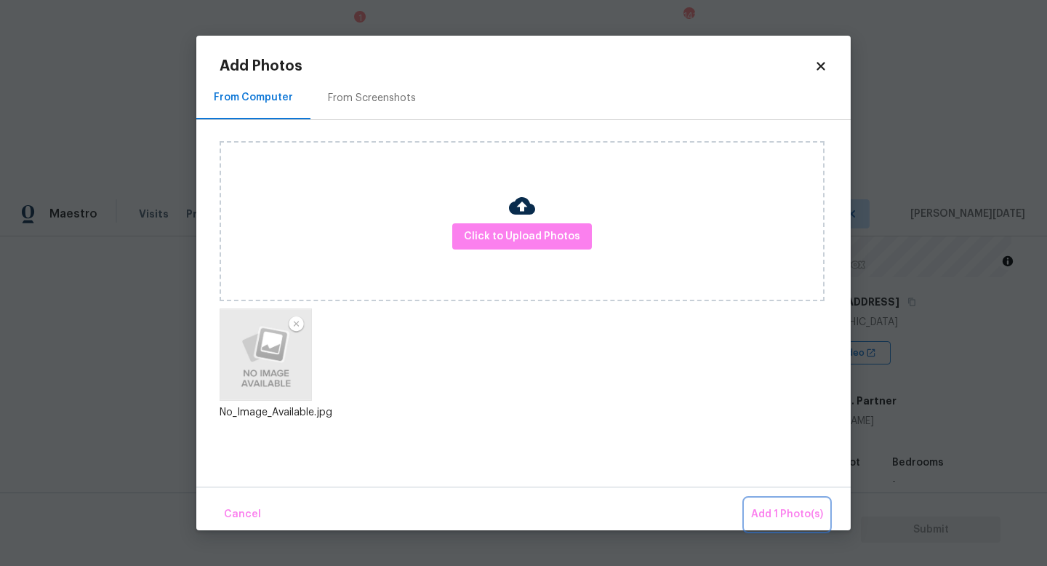
click at [772, 507] on span "Add 1 Photo(s)" at bounding box center [787, 514] width 72 height 18
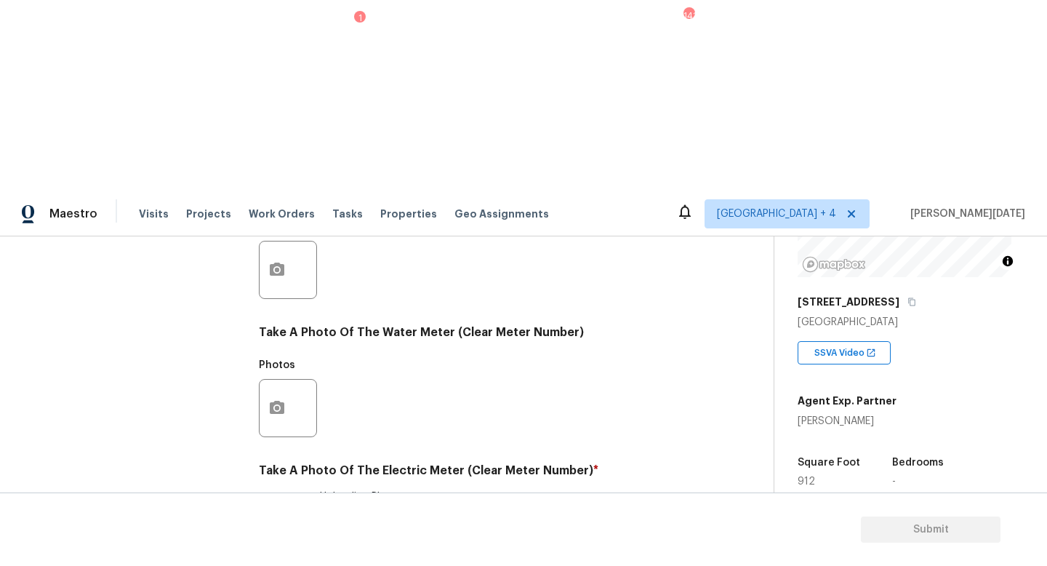
checkbox input "true"
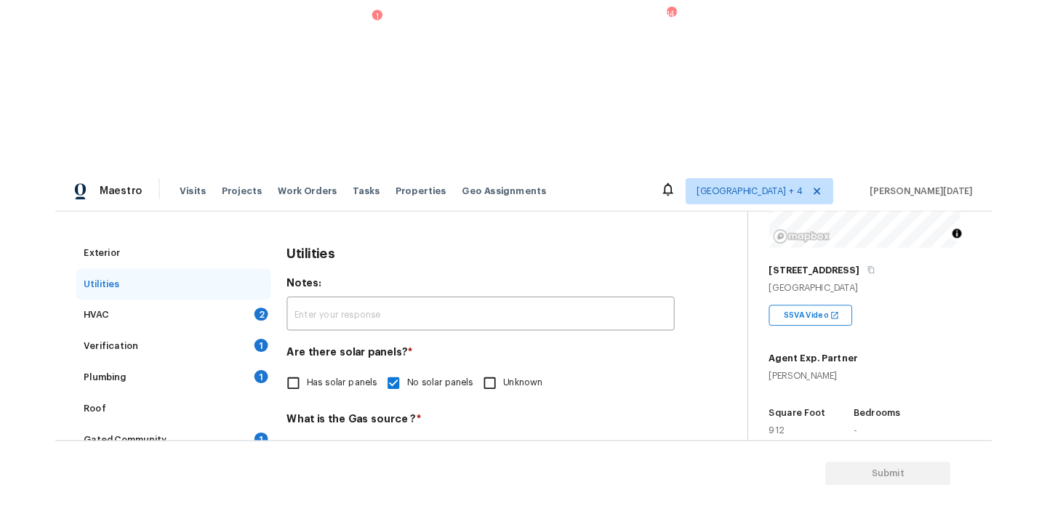
scroll to position [166, 0]
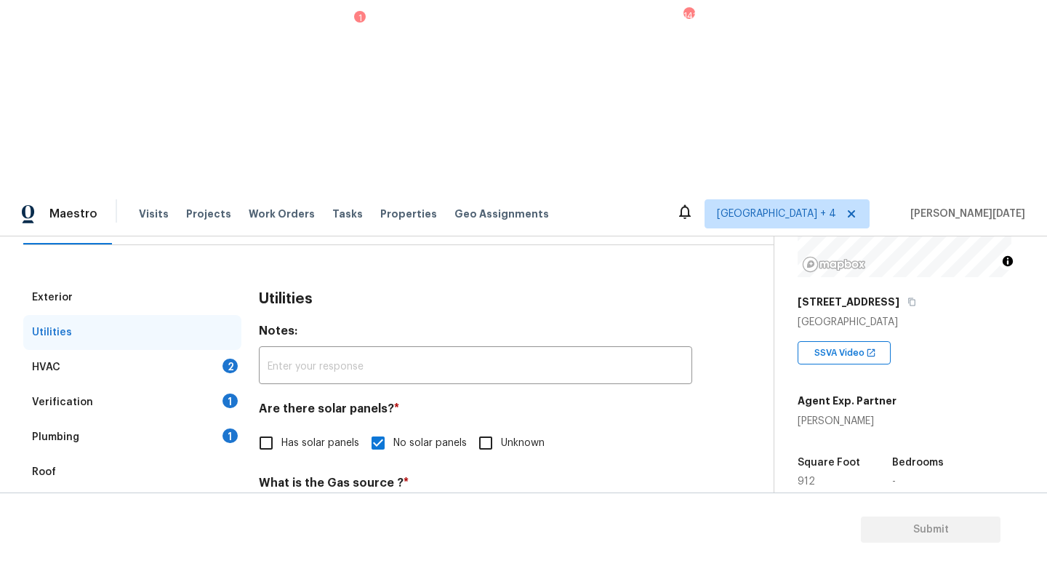
click at [189, 350] on div "HVAC 2" at bounding box center [132, 367] width 218 height 35
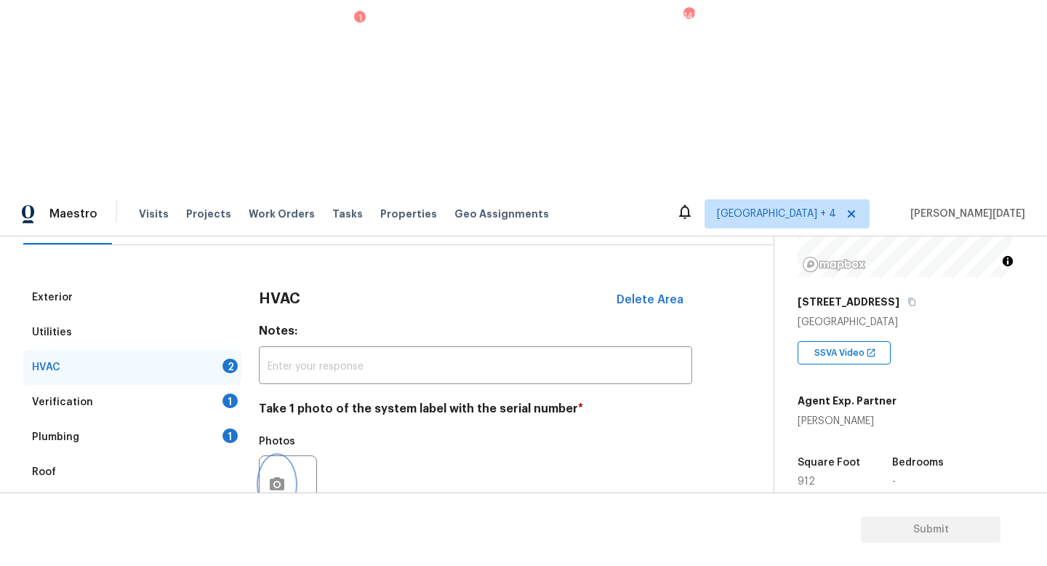
click at [287, 456] on button "button" at bounding box center [277, 484] width 35 height 57
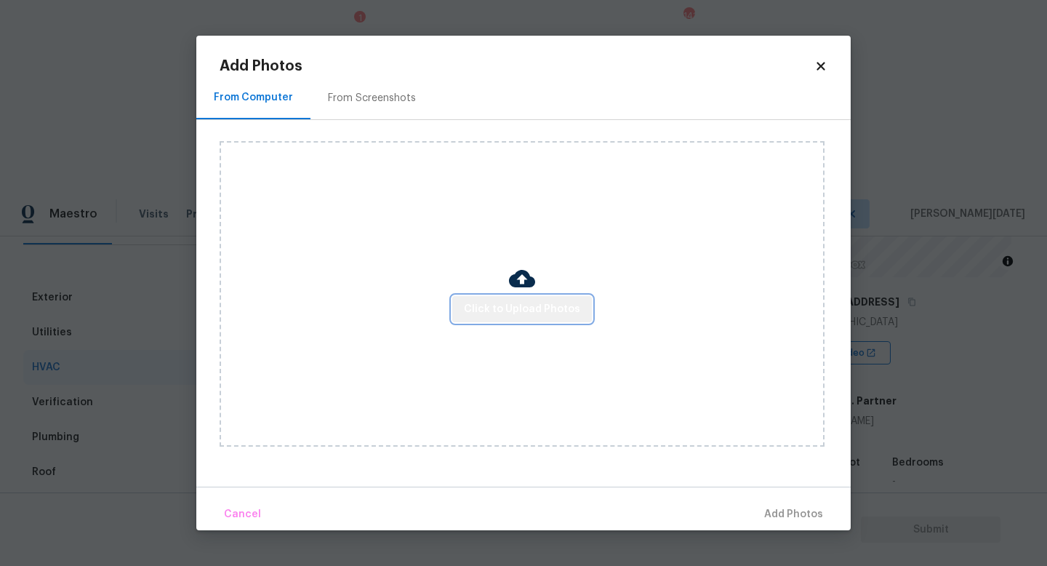
click at [525, 319] on button "Click to Upload Photos" at bounding box center [522, 309] width 140 height 27
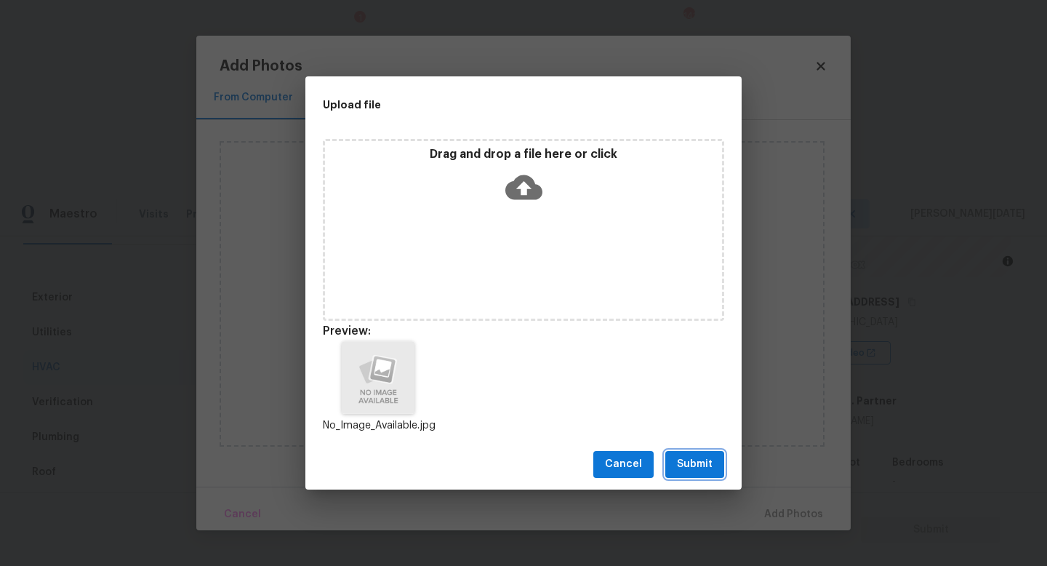
click at [697, 462] on span "Submit" at bounding box center [695, 464] width 36 height 18
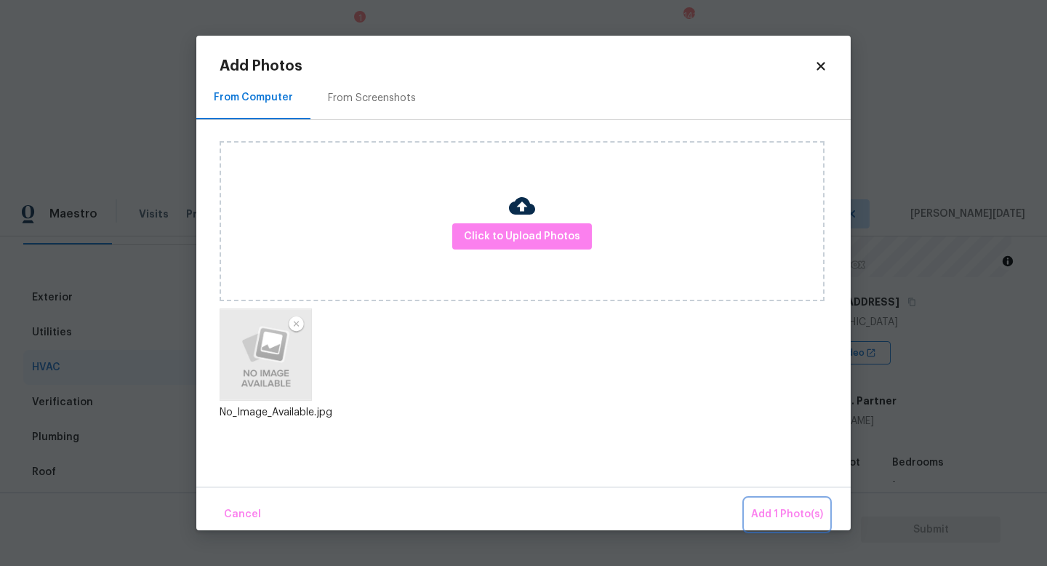
click at [785, 519] on span "Add 1 Photo(s)" at bounding box center [787, 514] width 72 height 18
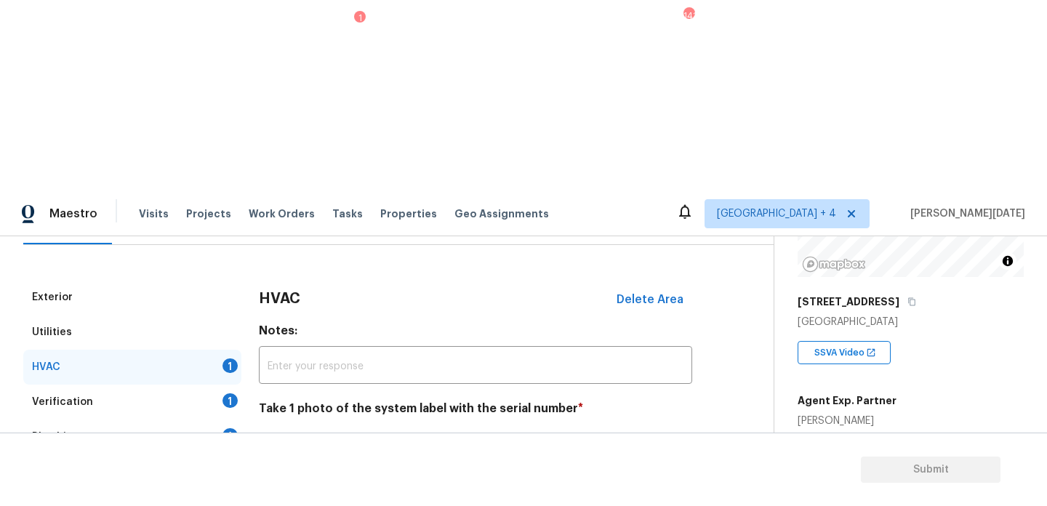
scroll to position [242, 0]
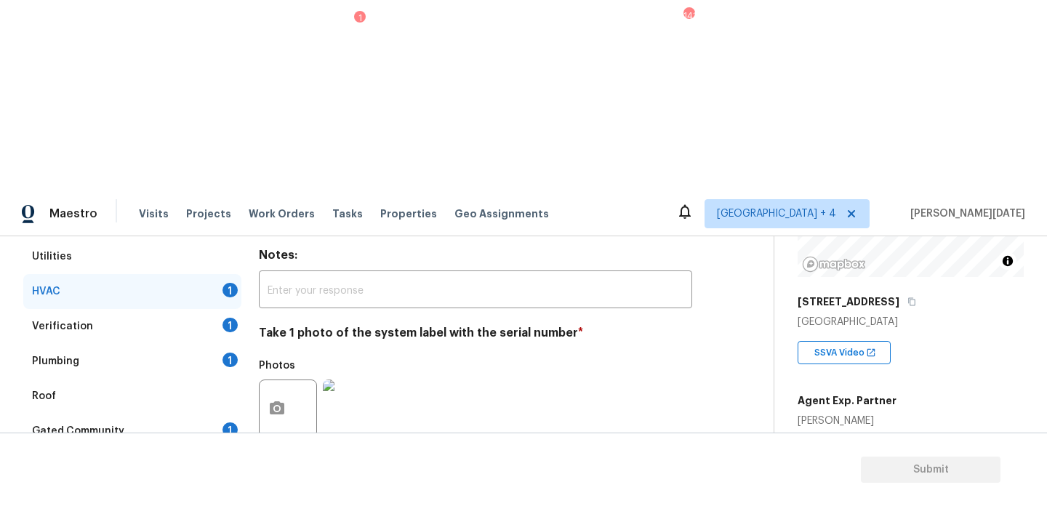
checkbox input "true"
click at [220, 309] on div "Verification 1" at bounding box center [132, 326] width 218 height 35
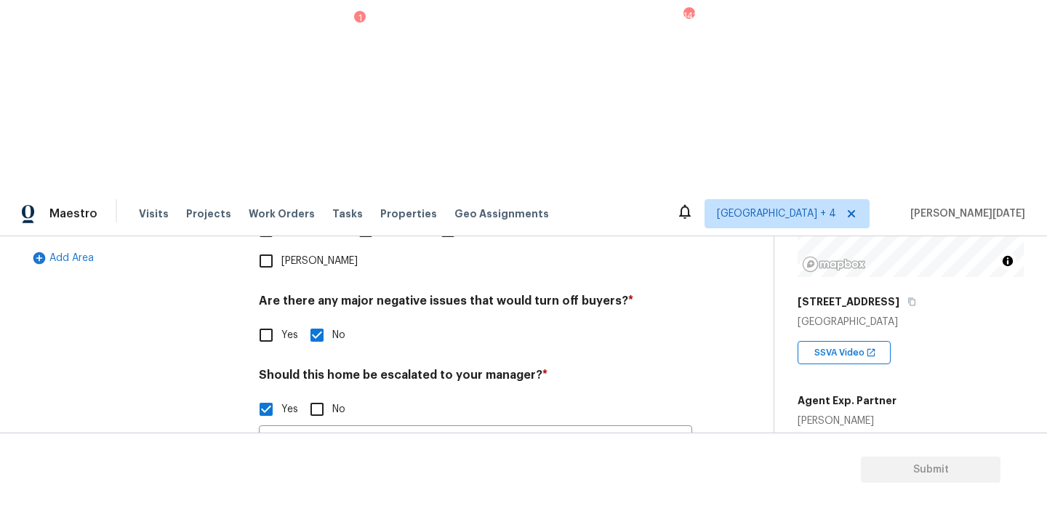
scroll to position [507, 0]
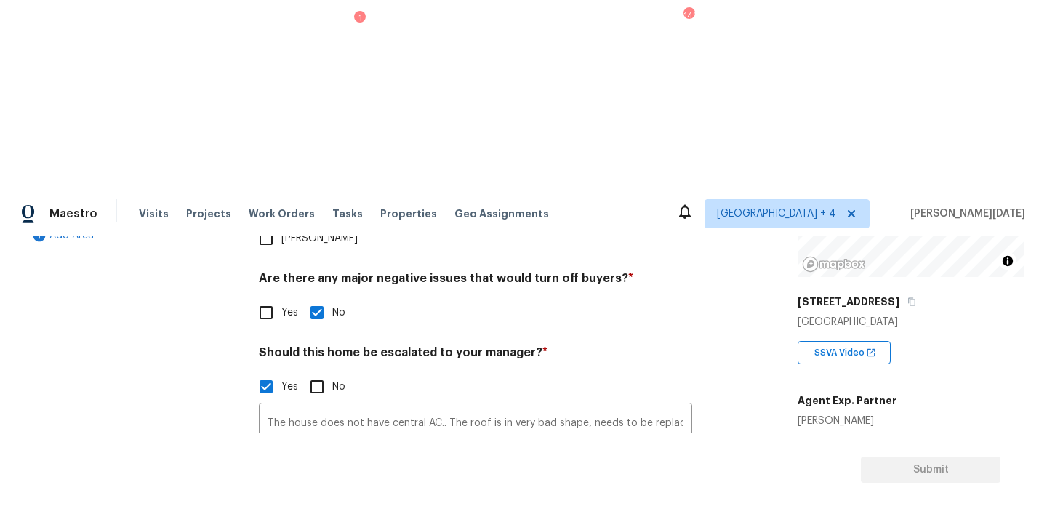
click at [288, 473] on button "button" at bounding box center [277, 501] width 35 height 57
click at [277, 473] on button "button" at bounding box center [277, 501] width 35 height 57
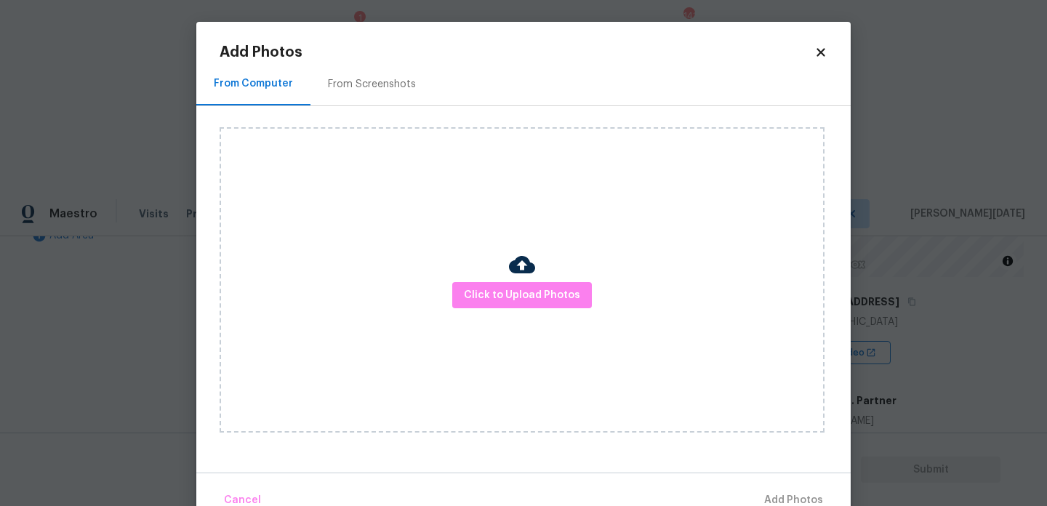
click at [502, 278] on div "Click to Upload Photos" at bounding box center [522, 279] width 605 height 305
click at [508, 297] on span "Click to Upload Photos" at bounding box center [522, 295] width 116 height 18
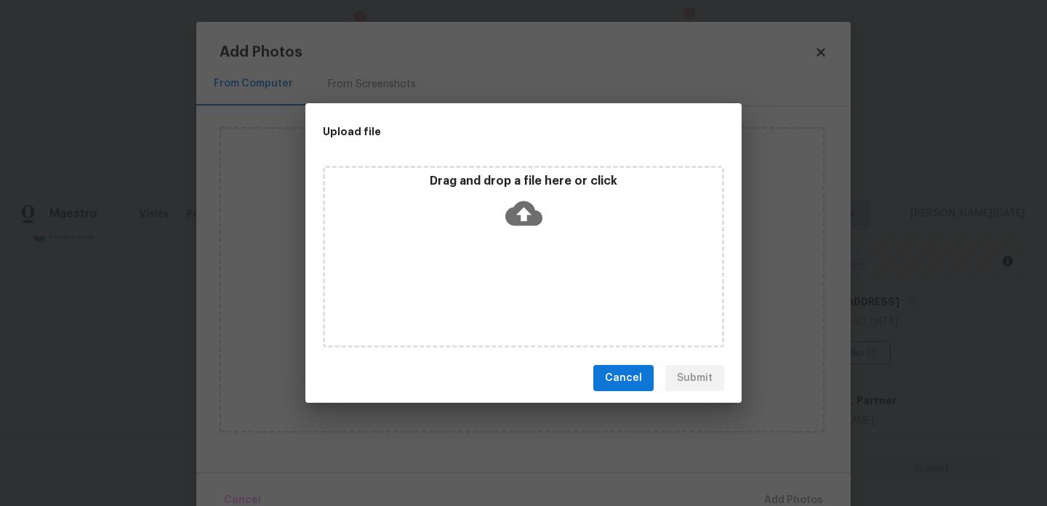
click at [508, 297] on div "Drag and drop a file here or click" at bounding box center [523, 257] width 401 height 182
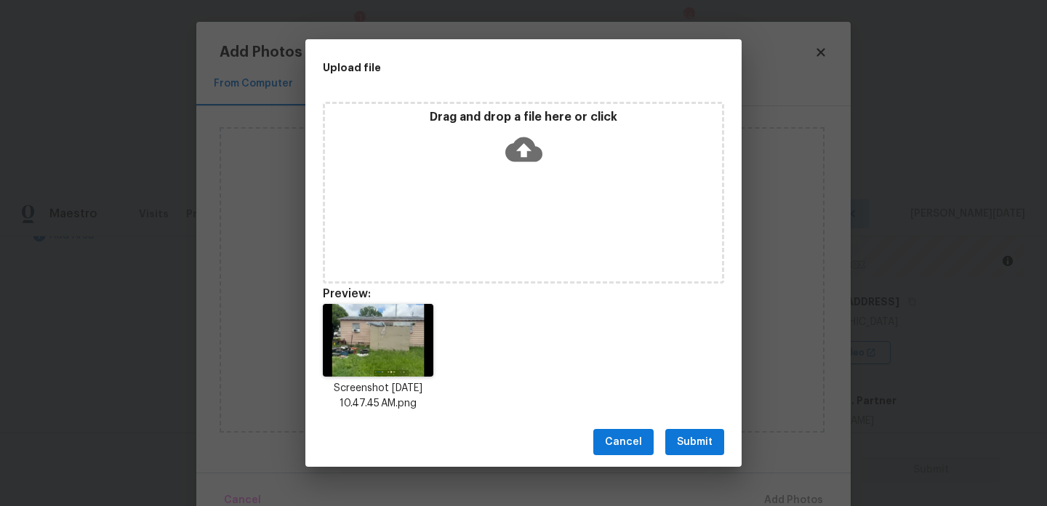
click at [687, 439] on span "Submit" at bounding box center [695, 442] width 36 height 18
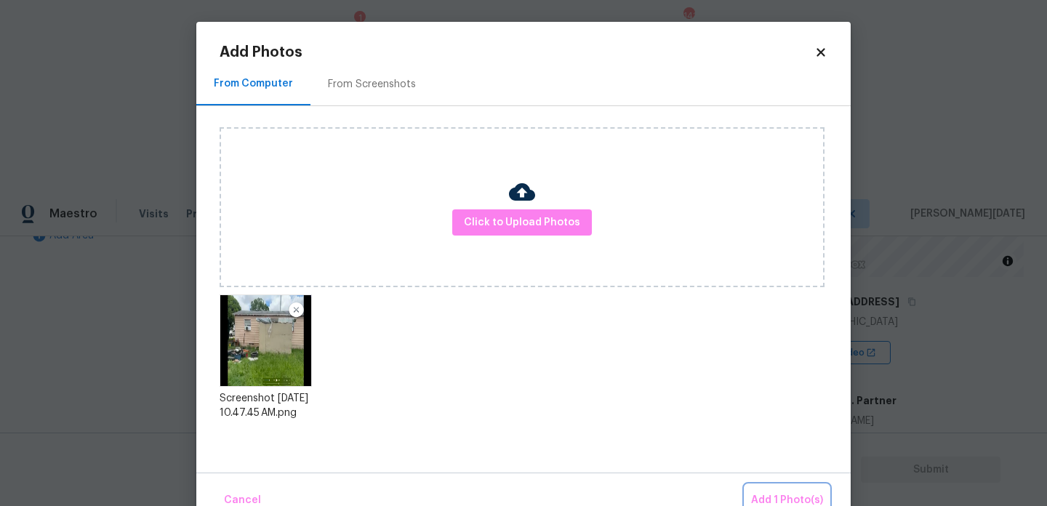
click at [779, 494] on span "Add 1 Photo(s)" at bounding box center [787, 500] width 72 height 18
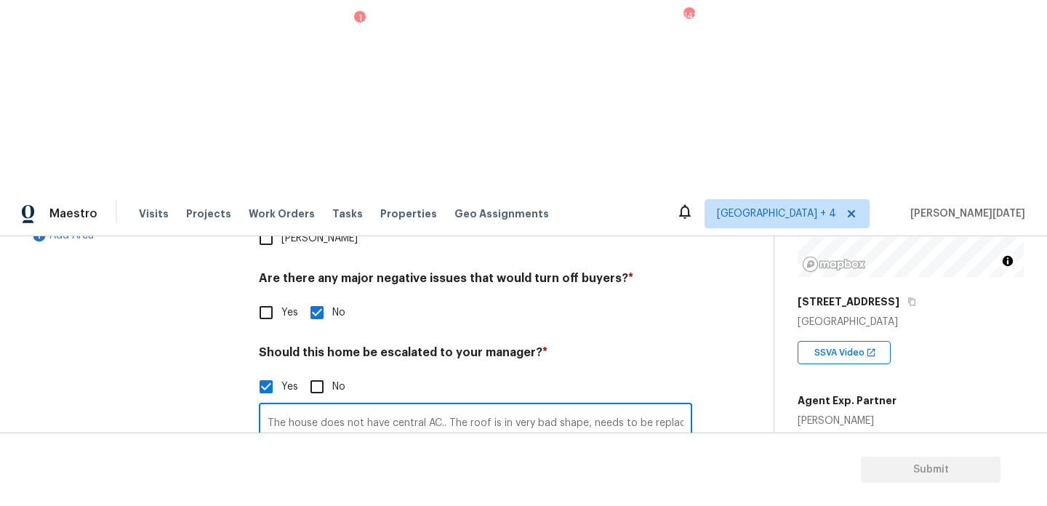
click at [261, 406] on input "The house does not have central AC.. The roof is in very bad shape, needs to be…" at bounding box center [475, 423] width 433 height 34
click at [774, 284] on div "Property Details © Mapbox © OpenStreetMap Improve this map 3820 11th Ave S Sain…" at bounding box center [898, 423] width 249 height 753
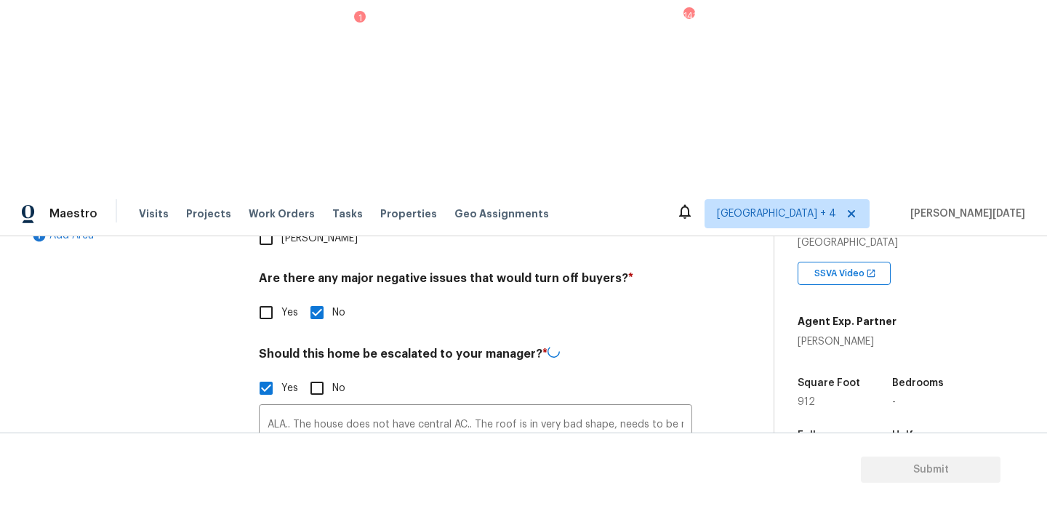
scroll to position [329, 0]
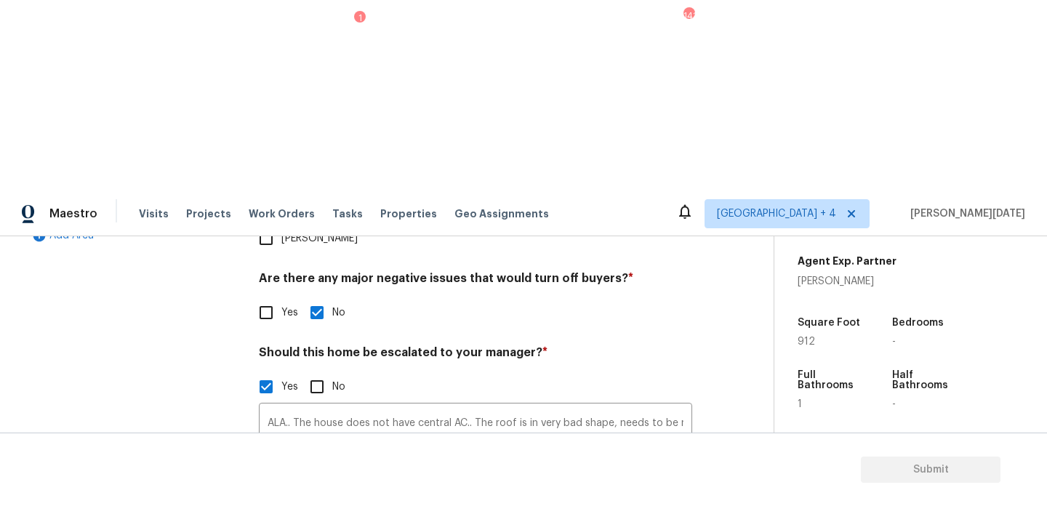
drag, startPoint x: 798, startPoint y: 244, endPoint x: 827, endPoint y: 262, distance: 34.5
click at [827, 421] on div "Year Built 1940" at bounding box center [843, 452] width 90 height 63
copy div "Year Built 1940"
click at [644, 406] on input "ALA.. The house does not have central AC.. The roof is in very bad shape, needs…" at bounding box center [475, 423] width 433 height 34
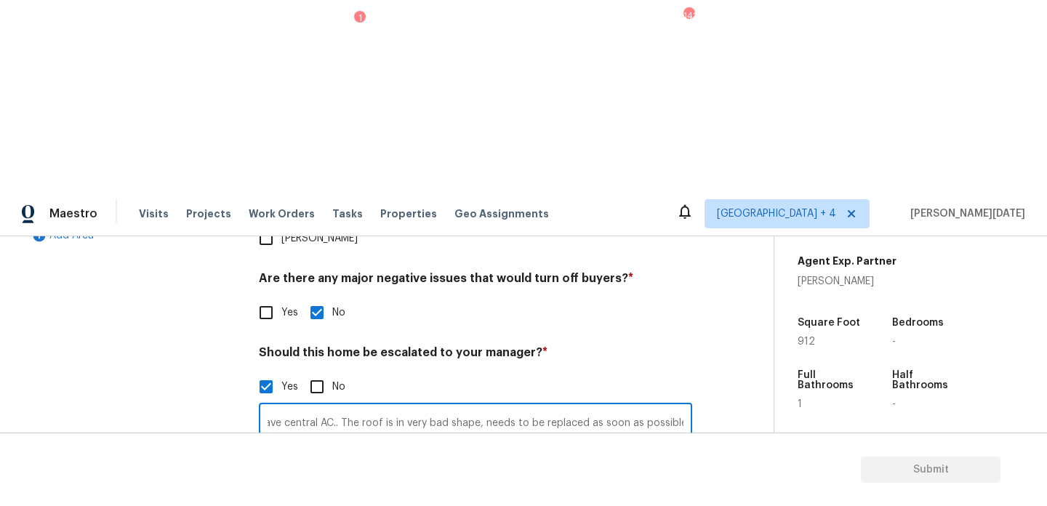
paste input "Year Built 1940"
type input "ALA.. The house does not have central AC.. The roof is in very bad shape, needs…"
click at [698, 260] on div "Exterior Utilities HVAC Verification Plumbing 1 Roof Gated Community 1 Pricing …" at bounding box center [380, 292] width 715 height 707
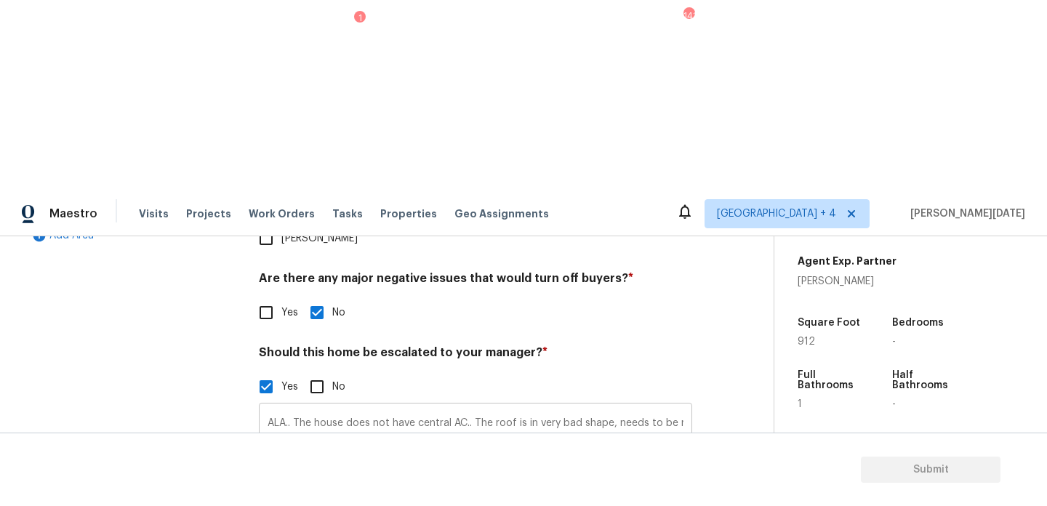
click at [481, 406] on input "ALA.. The house does not have central AC.. The roof is in very bad shape, needs…" at bounding box center [475, 423] width 433 height 34
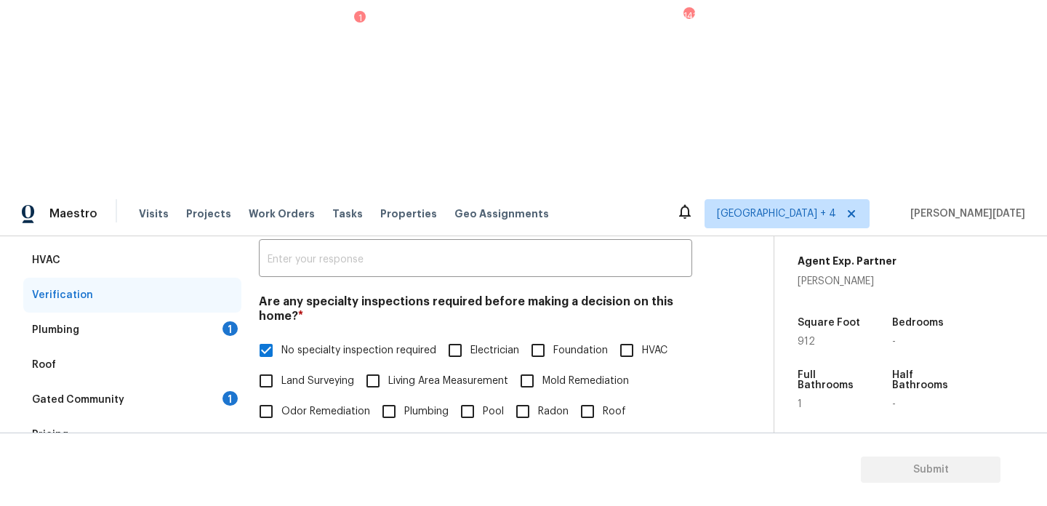
click at [217, 313] on div "Plumbing 1" at bounding box center [132, 330] width 218 height 35
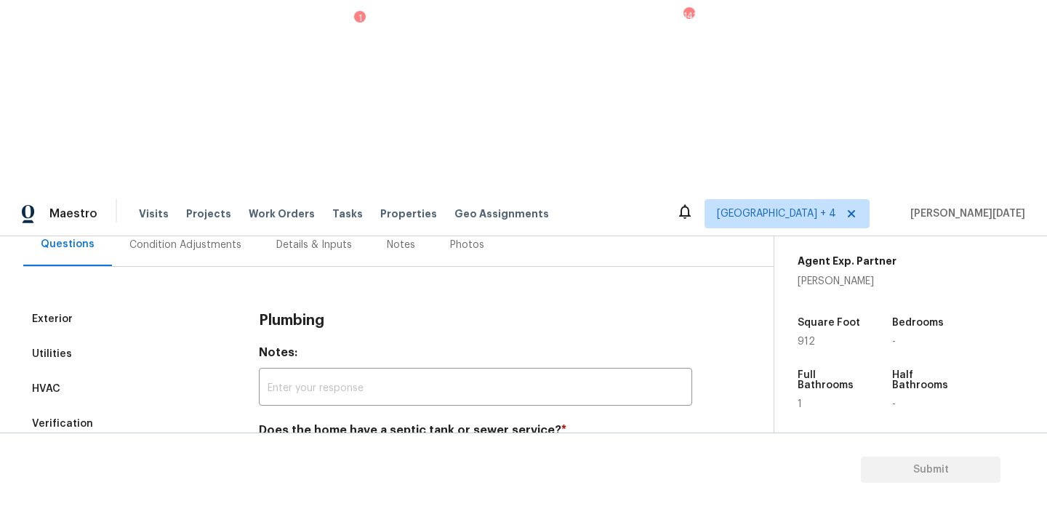
click at [267, 449] on input "Sewer" at bounding box center [266, 464] width 31 height 31
checkbox input "true"
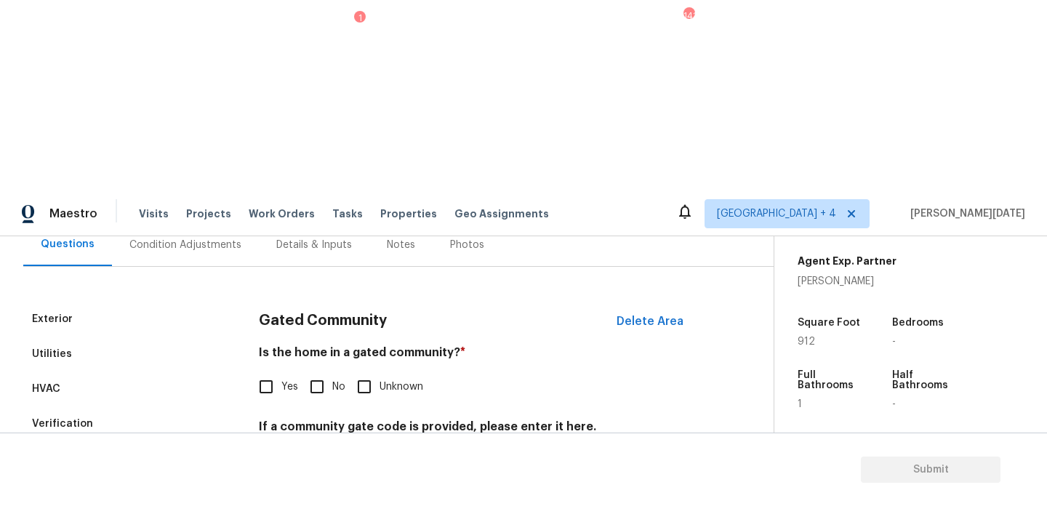
click at [318, 372] on input "No" at bounding box center [317, 387] width 31 height 31
checkbox input "true"
click at [129, 406] on div "Verification" at bounding box center [132, 423] width 218 height 35
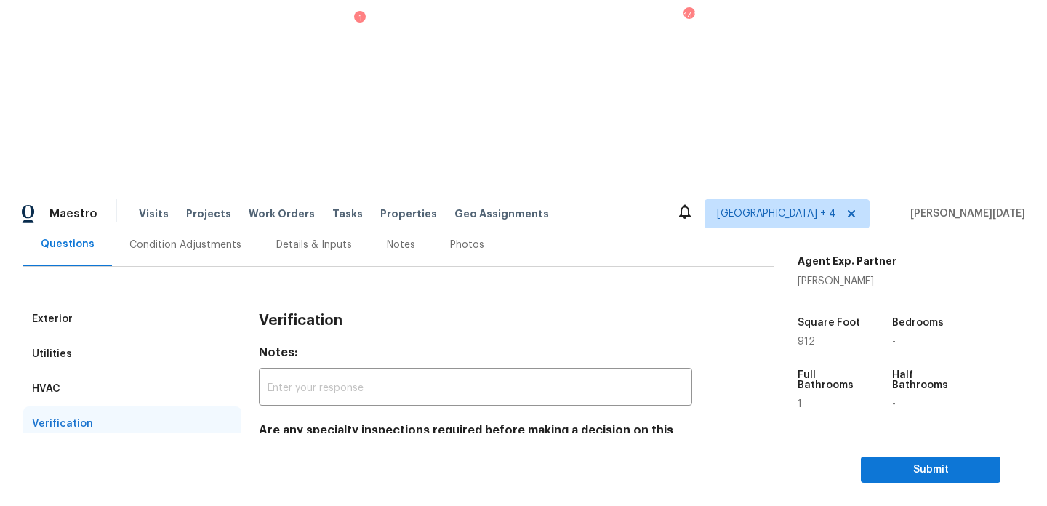
scroll to position [507, 0]
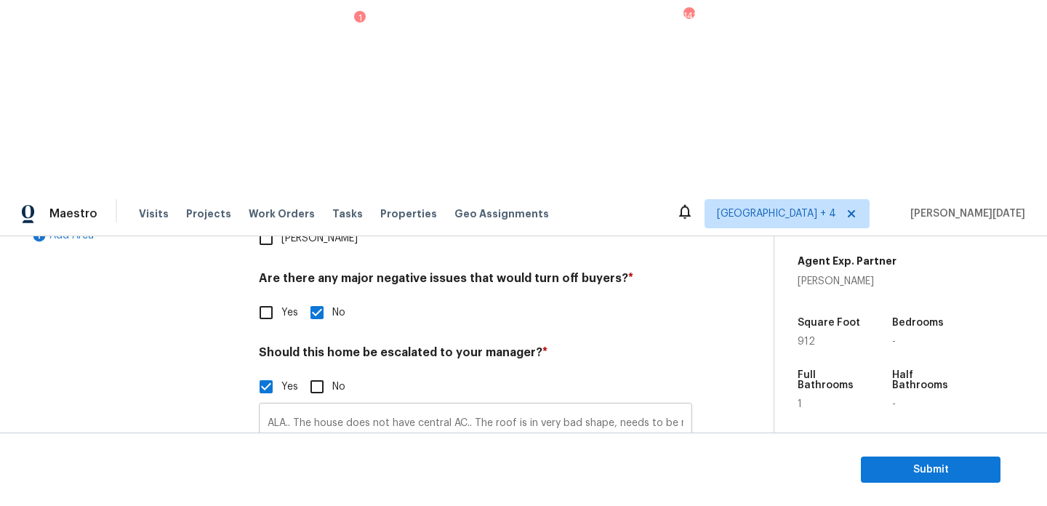
click at [510, 406] on input "ALA.. The house does not have central AC.. The roof is in very bad shape, needs…" at bounding box center [475, 423] width 433 height 34
click at [572, 406] on input "ALA.. The house does not have central AC.. The roof is in very bad shape, needs…" at bounding box center [475, 423] width 433 height 34
click at [544, 406] on input "ALA.. The house does not have central AC.. The roof is in very bad shape, needs…" at bounding box center [475, 423] width 433 height 34
type input "ALA.. The house does not have central AC.. The roof is in very bad shape, needs…"
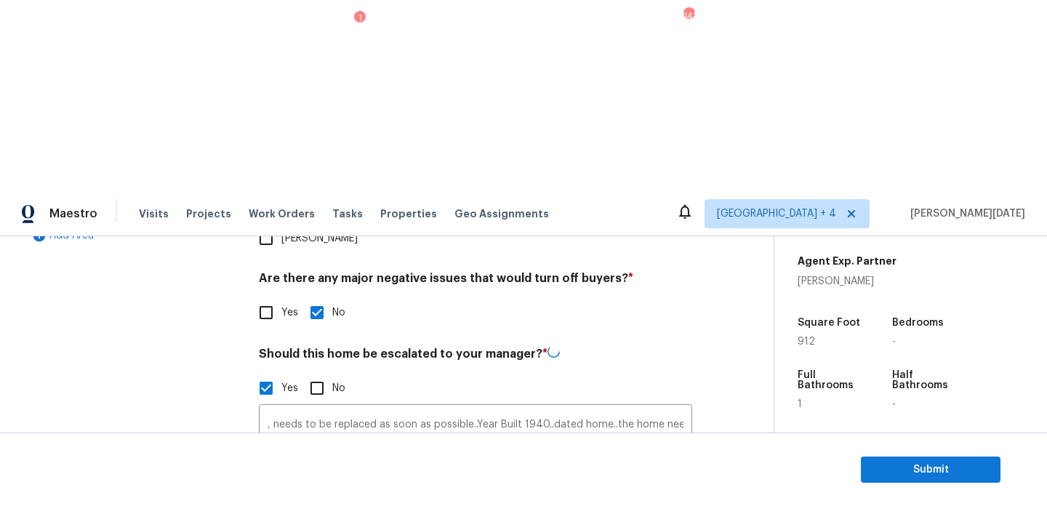
click at [623, 446] on div "Photos" at bounding box center [475, 493] width 433 height 95
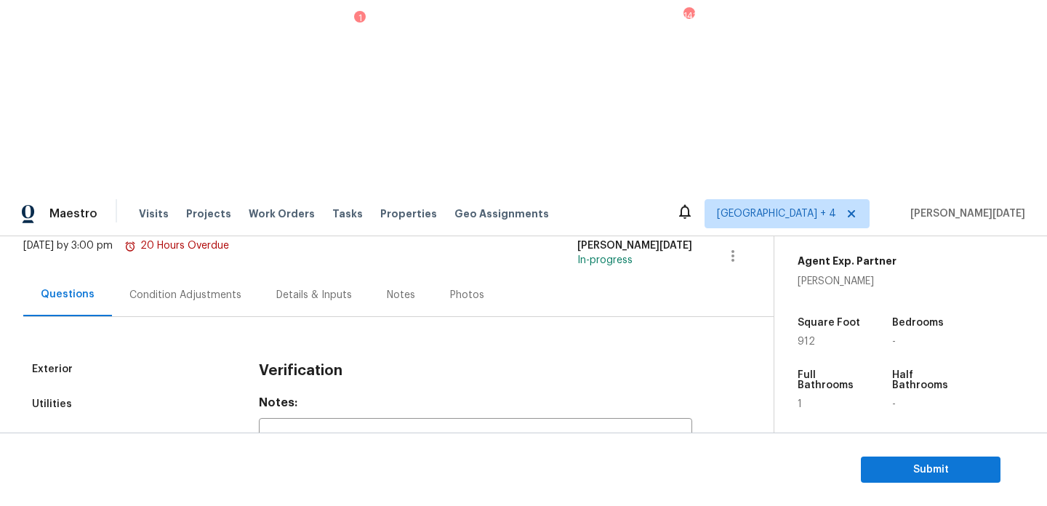
click at [185, 273] on div "Condition Adjustments" at bounding box center [185, 294] width 147 height 43
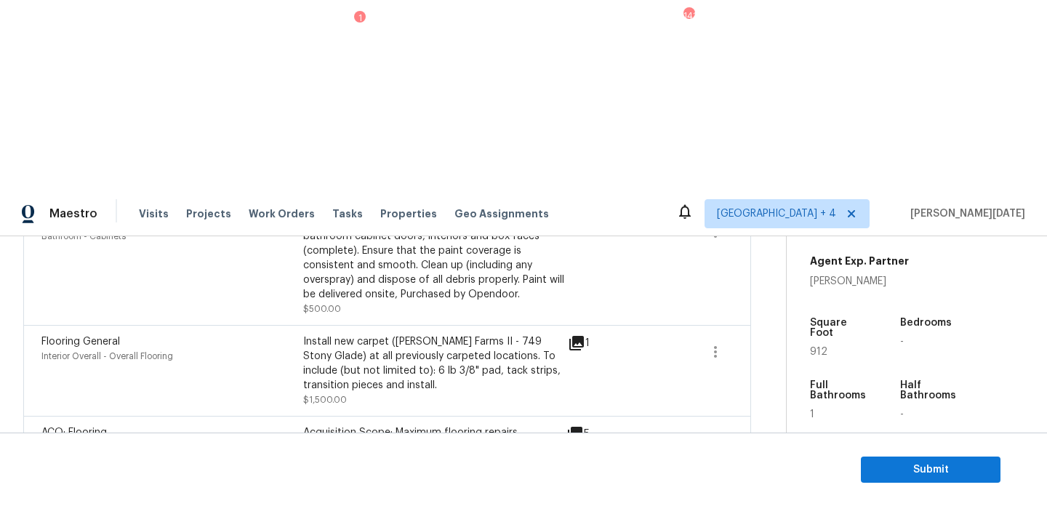
scroll to position [1041, 0]
click at [580, 477] on div "9" at bounding box center [601, 499] width 71 height 44
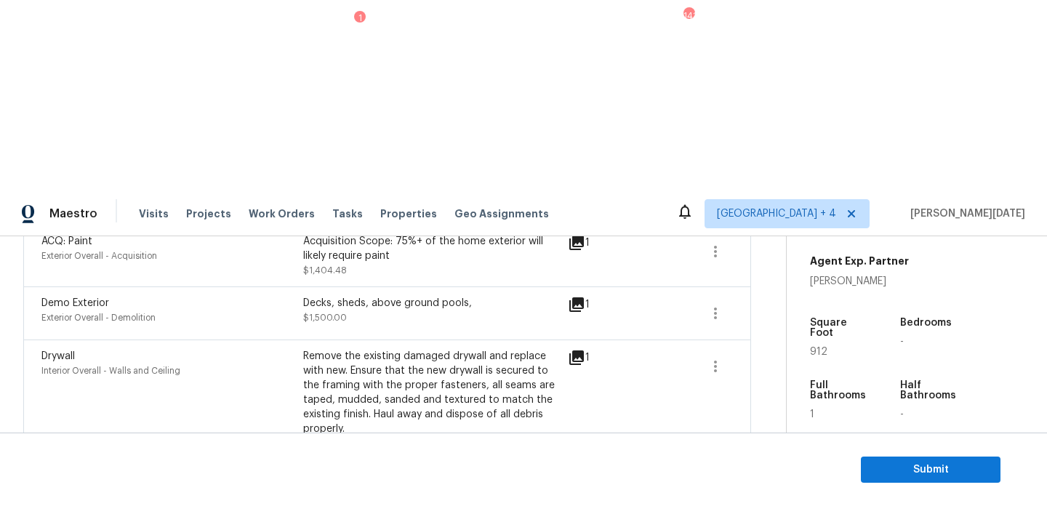
scroll to position [480, 0]
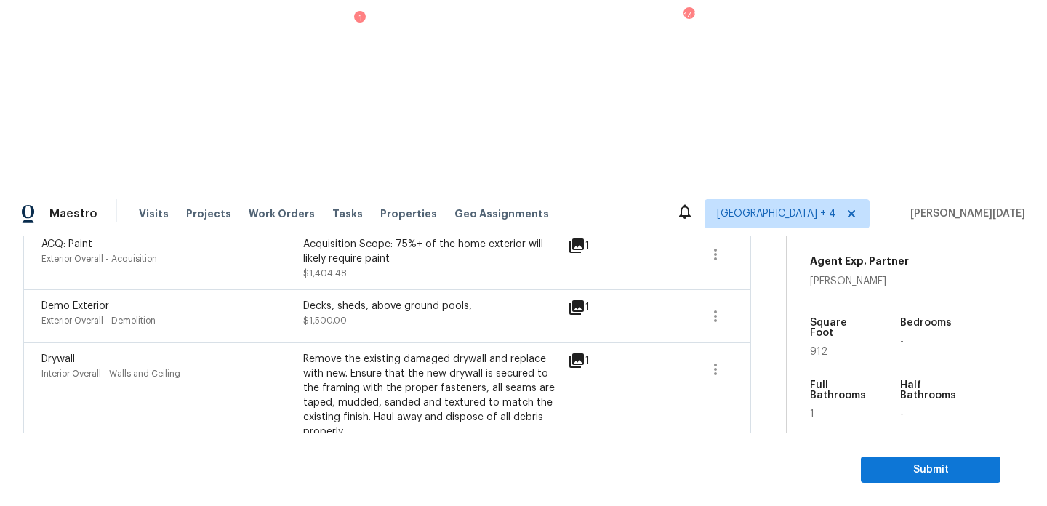
copy div "Deck repairs"
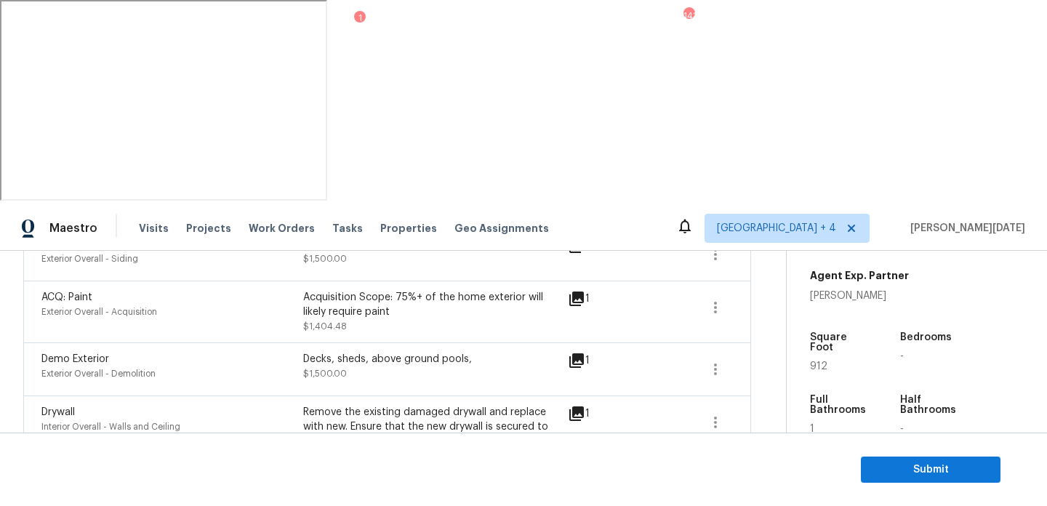
click at [546, 396] on div "Drywall Interior Overall - Walls and Ceiling Remove the existing damaged drywal…" at bounding box center [387, 456] width 728 height 120
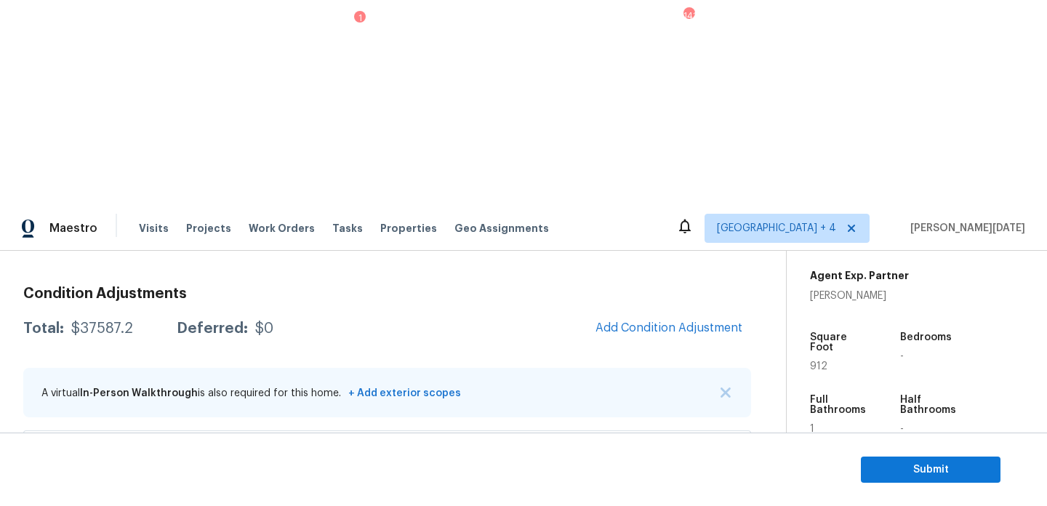
scroll to position [185, 0]
click at [899, 462] on span "Submit" at bounding box center [930, 470] width 116 height 18
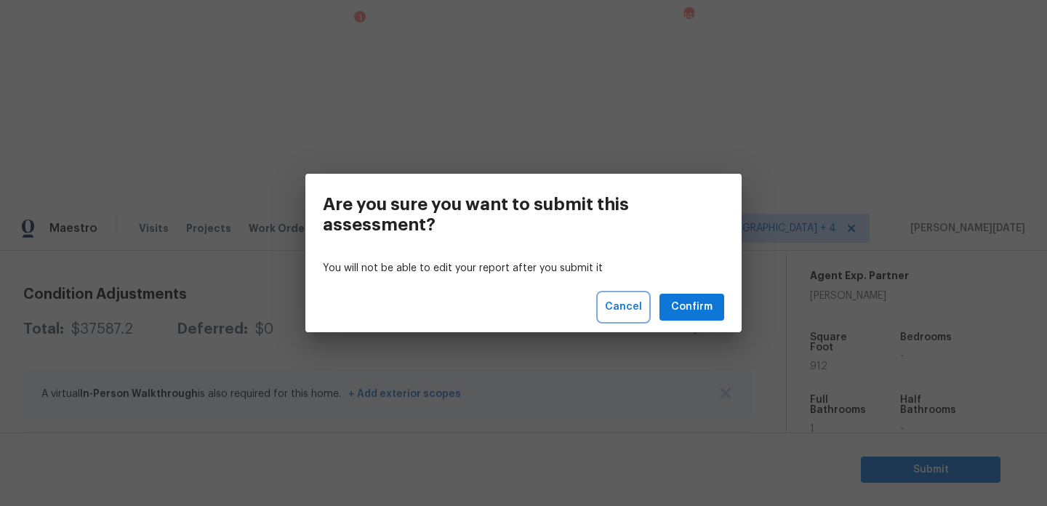
click at [632, 300] on span "Cancel" at bounding box center [623, 307] width 37 height 18
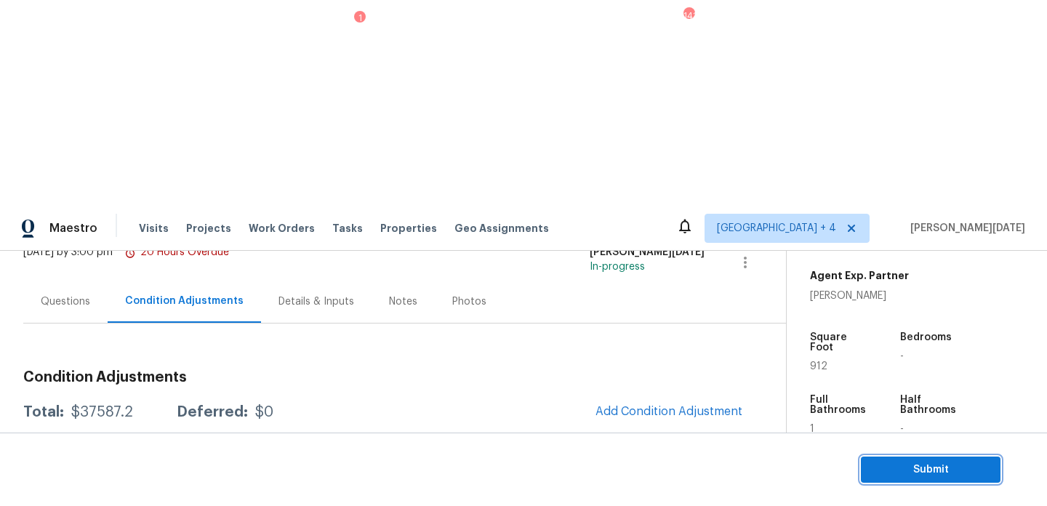
scroll to position [0, 0]
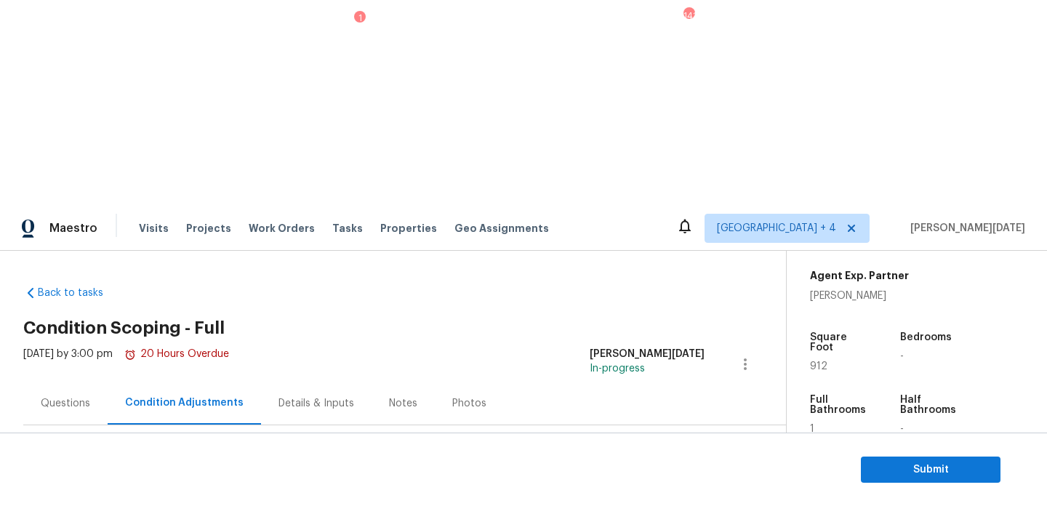
click at [56, 382] on div "Questions" at bounding box center [65, 403] width 84 height 43
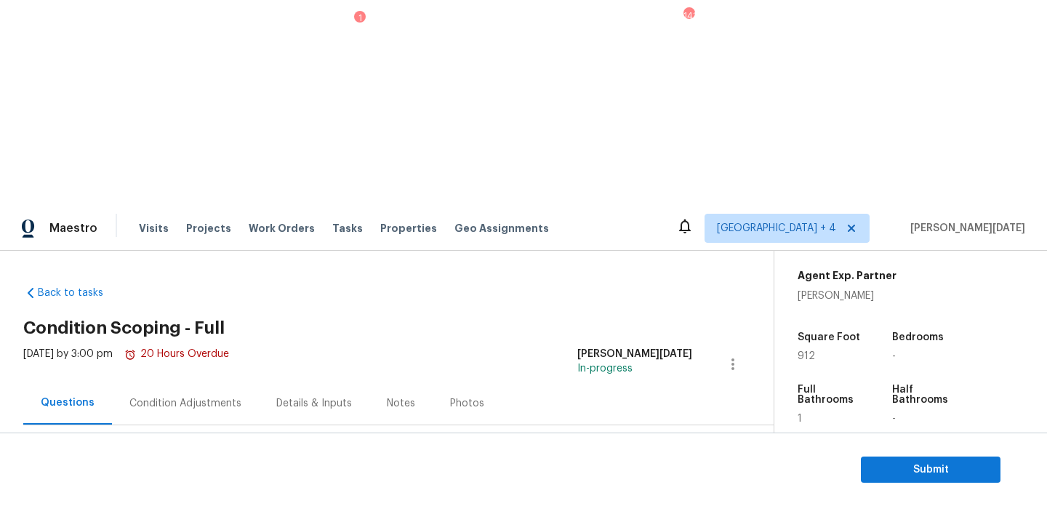
scroll to position [194, 0]
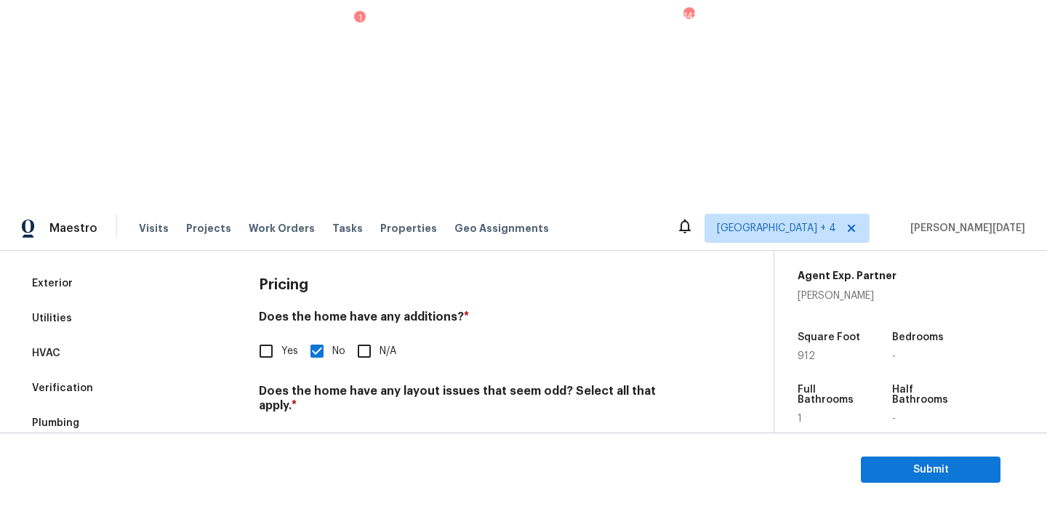
click at [276, 425] on input "Awkward Flow" at bounding box center [266, 440] width 31 height 31
checkbox input "true"
click at [506, 433] on span "Cramped Kitchen" at bounding box center [520, 440] width 84 height 15
click at [478, 425] on input "Cramped Kitchen" at bounding box center [462, 440] width 31 height 31
checkbox input "true"
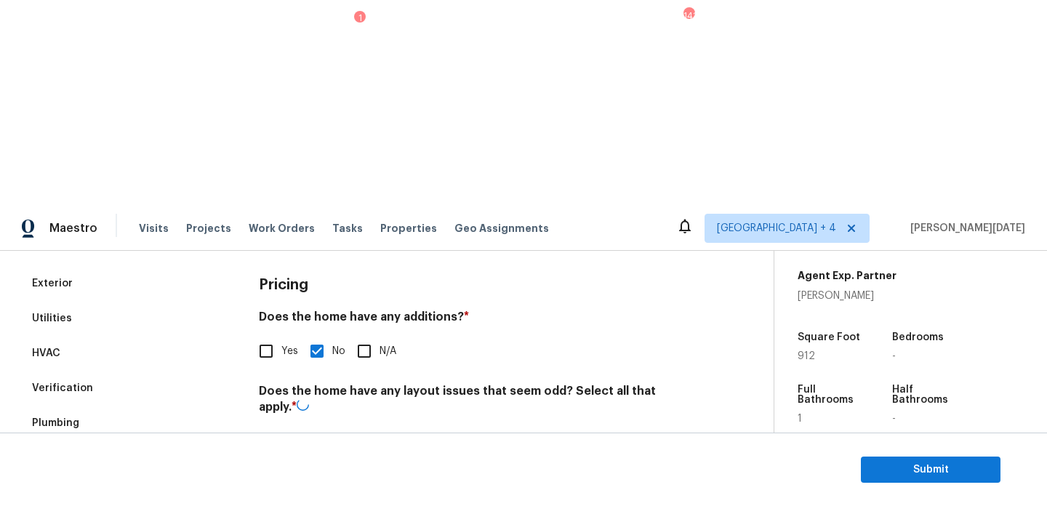
scroll to position [0, 0]
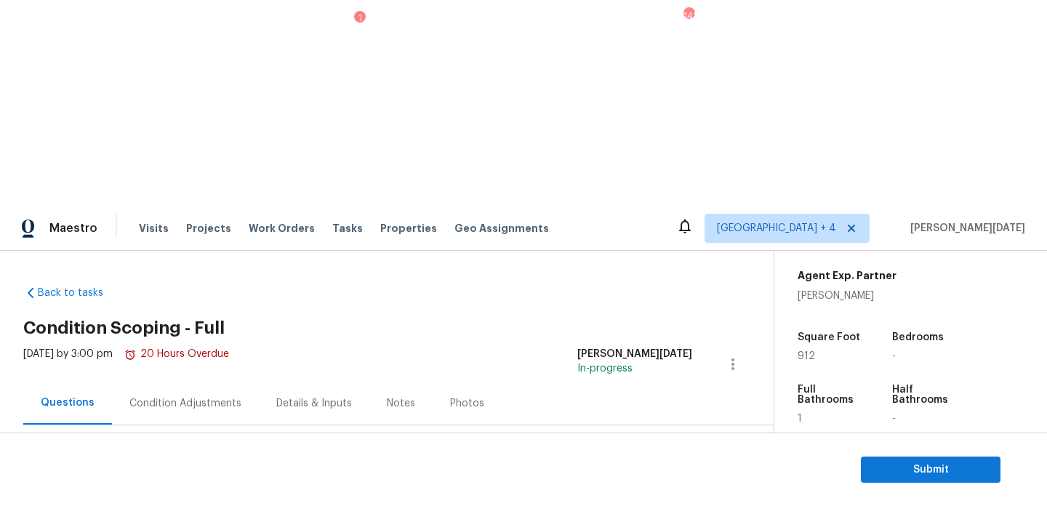
click at [215, 382] on div "Condition Adjustments" at bounding box center [185, 403] width 147 height 43
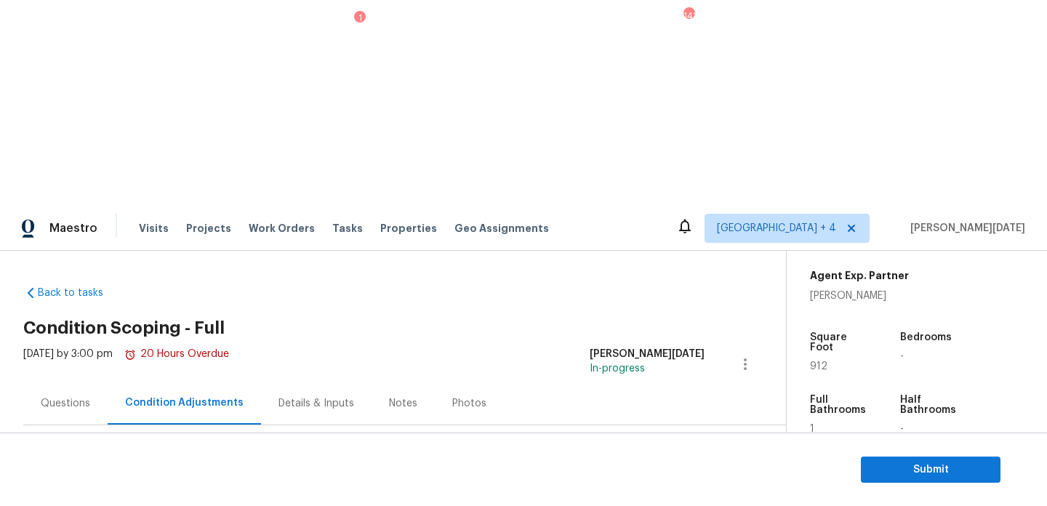
click at [60, 382] on div "Questions" at bounding box center [65, 403] width 84 height 43
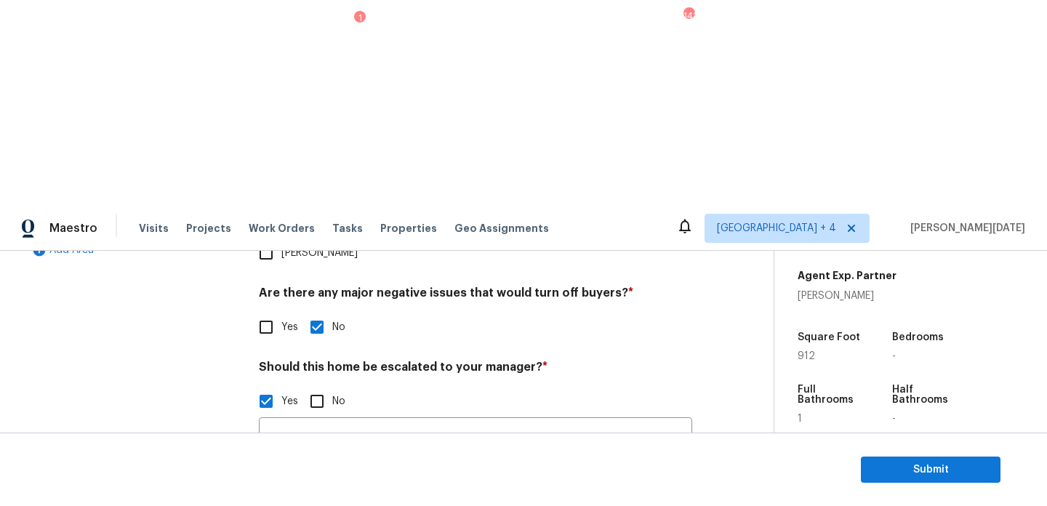
click at [277, 488] on button "button" at bounding box center [277, 516] width 35 height 57
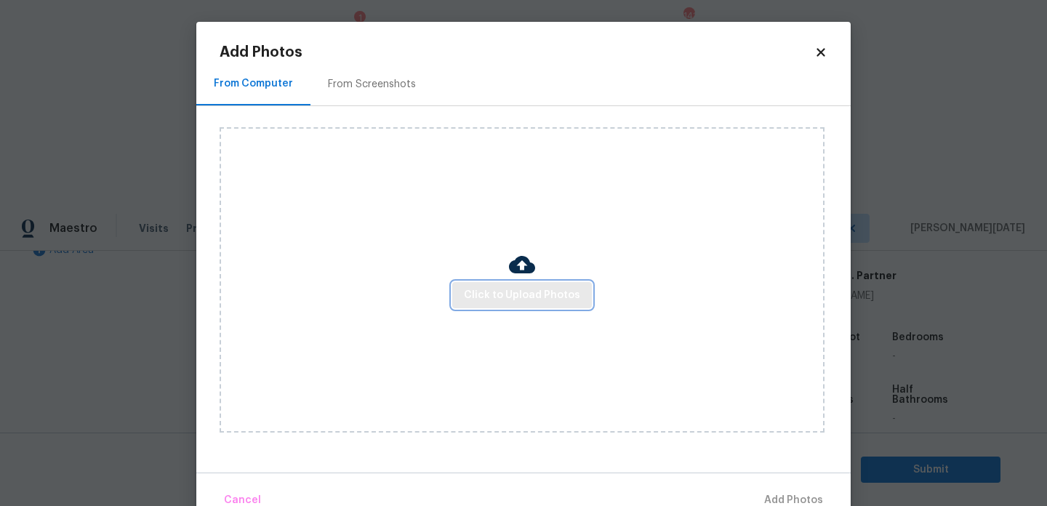
click at [520, 294] on span "Click to Upload Photos" at bounding box center [522, 295] width 116 height 18
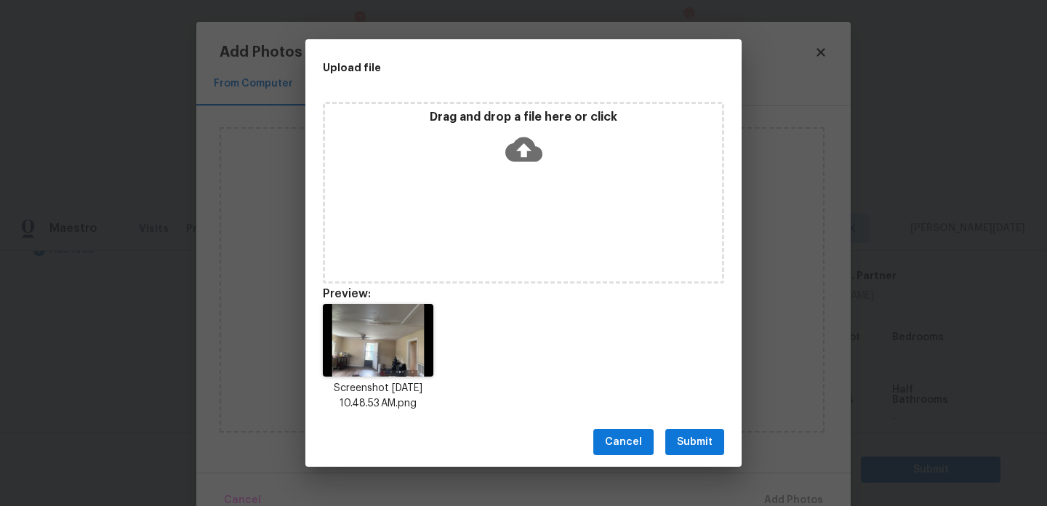
click at [717, 450] on button "Submit" at bounding box center [694, 442] width 59 height 27
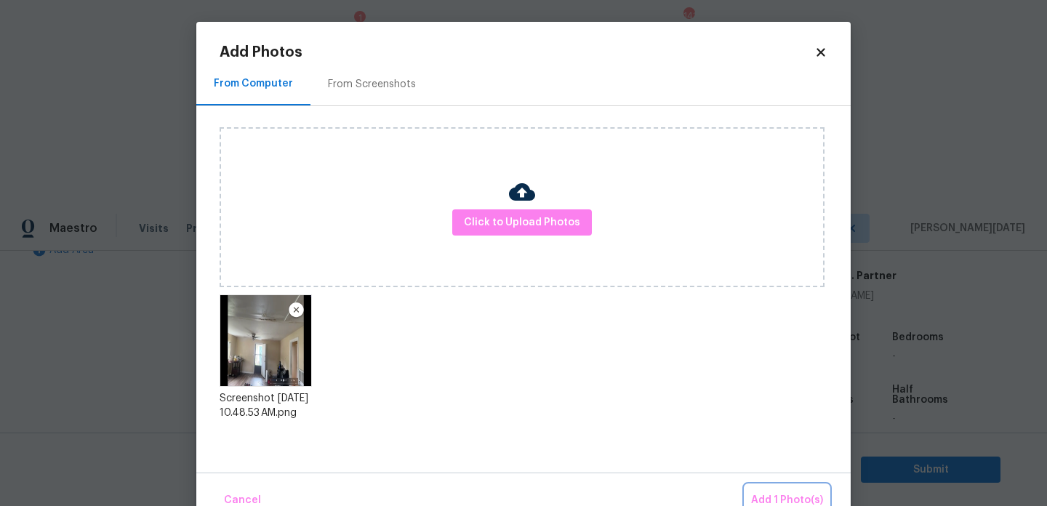
click at [771, 488] on button "Add 1 Photo(s)" at bounding box center [787, 500] width 84 height 31
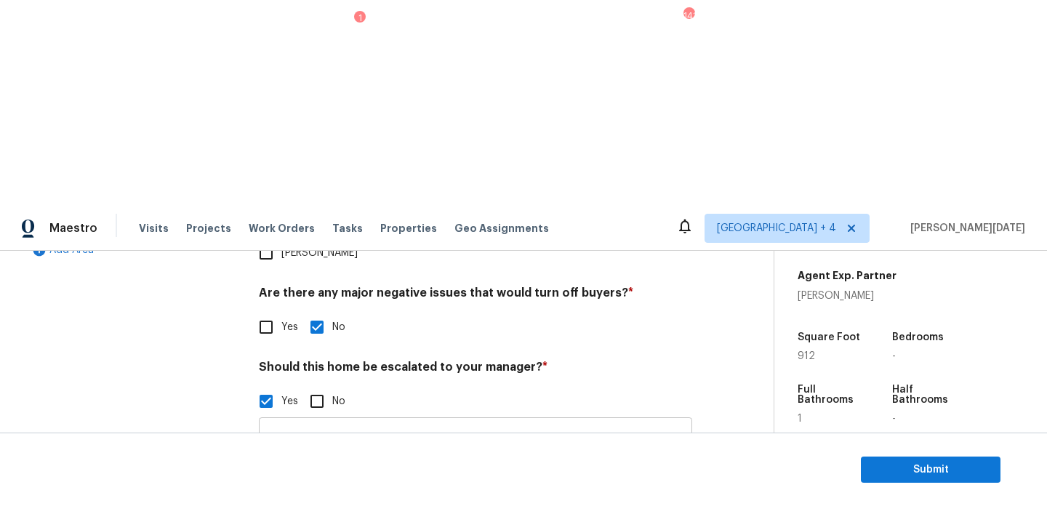
click at [615, 421] on input "ALA.. The house does not have central AC.. The roof is in very bad shape, needs…" at bounding box center [475, 438] width 433 height 34
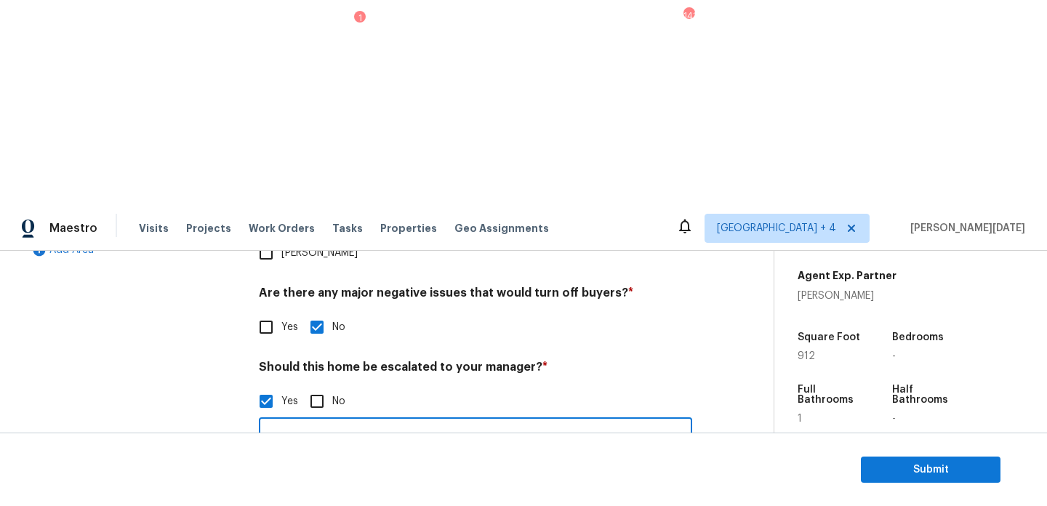
scroll to position [0, 453]
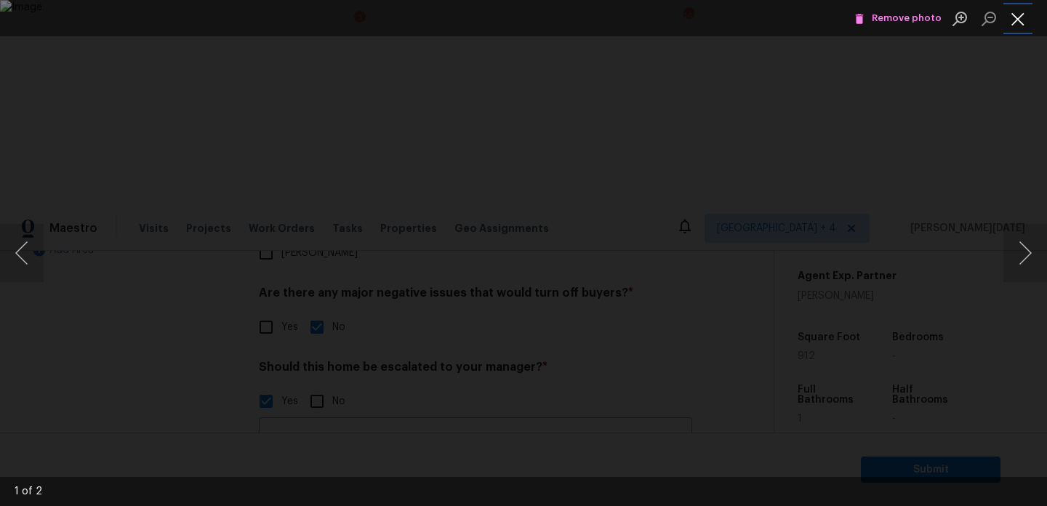
click at [1017, 18] on button "Close lightbox" at bounding box center [1017, 18] width 29 height 25
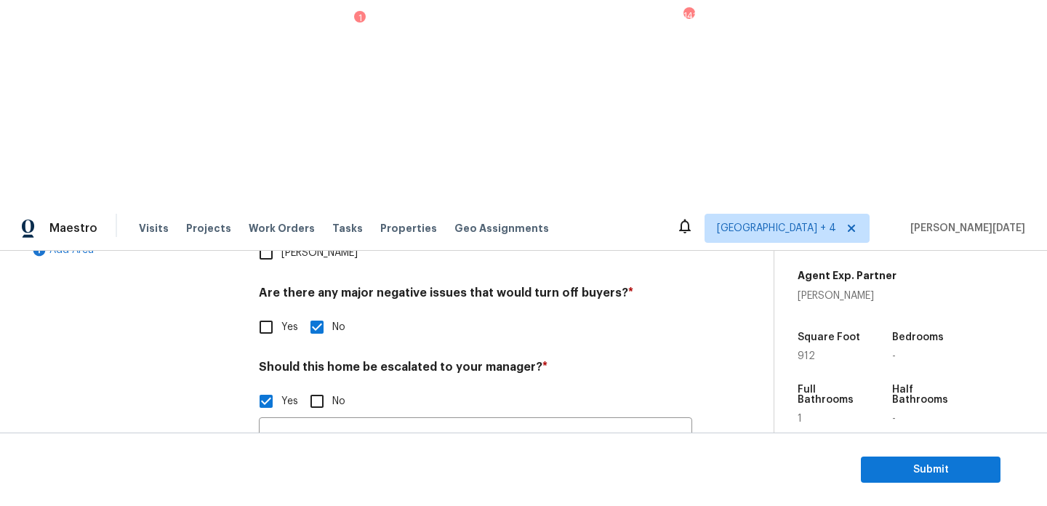
click at [337, 487] on img at bounding box center [352, 516] width 58 height 58
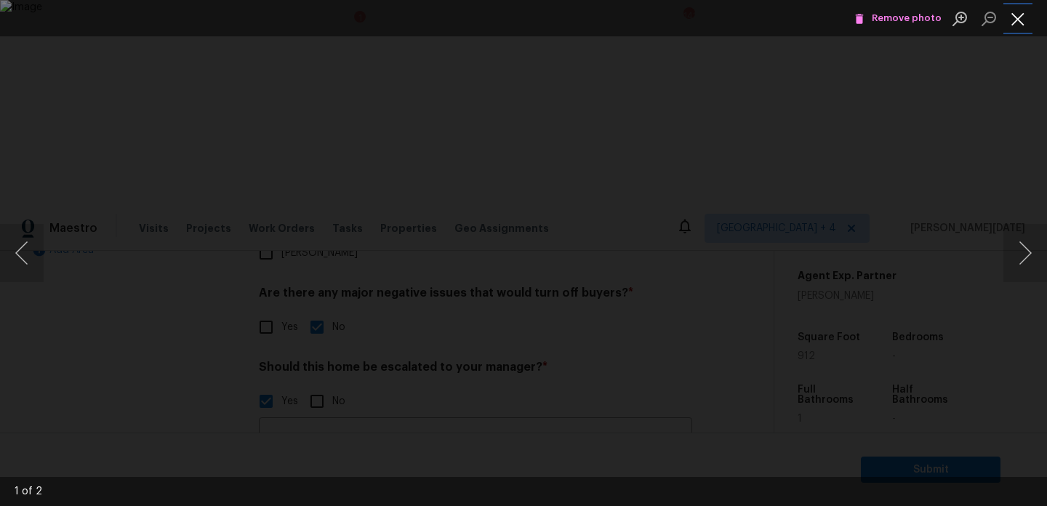
click at [1017, 25] on button "Close lightbox" at bounding box center [1017, 18] width 29 height 25
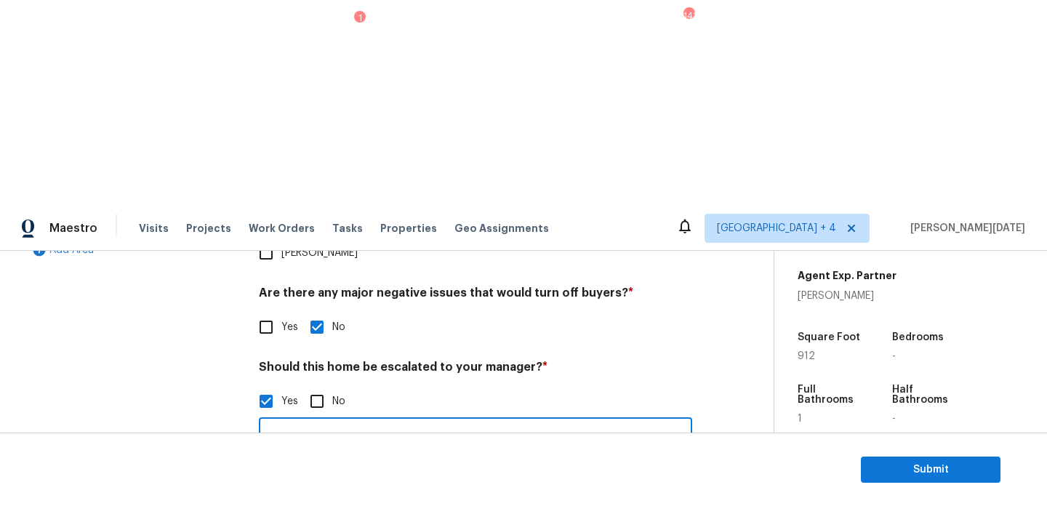
click at [660, 421] on input "ALA.. The house does not have central AC.. The roof is in very bad shape, needs…" at bounding box center [475, 438] width 433 height 34
type input "ALA.. The house does not have central AC.. The roof is in very bad shape, needs…"
click at [732, 250] on div "Exterior Utilities HVAC Verification Plumbing Roof Gated Community Pricing Add …" at bounding box center [380, 306] width 715 height 707
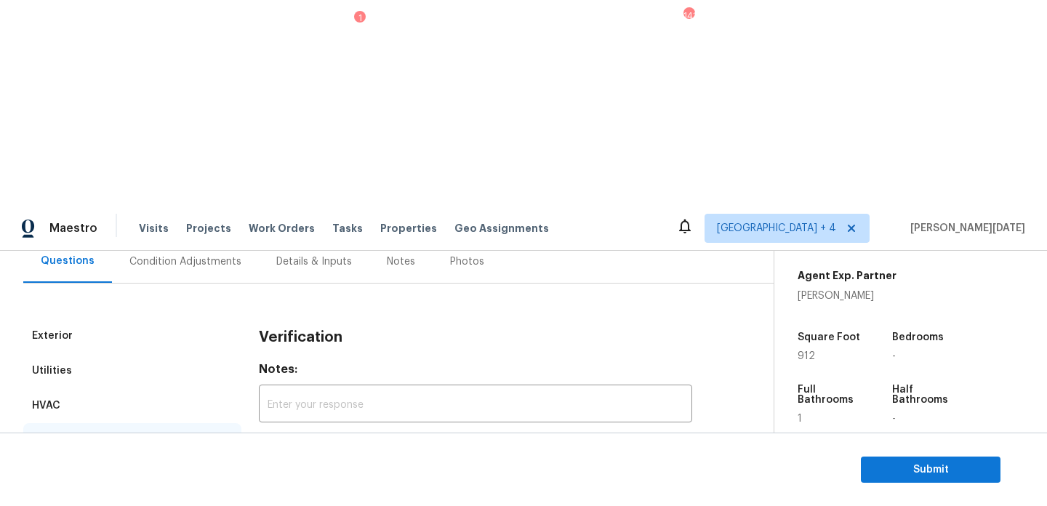
scroll to position [247, 0]
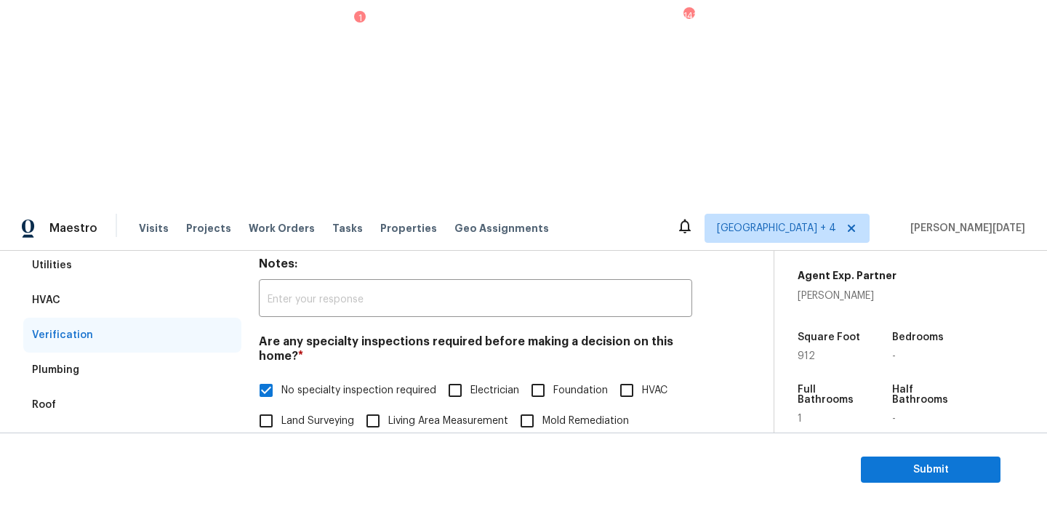
click at [594, 436] on input "Roof" at bounding box center [587, 451] width 31 height 31
checkbox input "true"
click at [304, 375] on label "No specialty inspection required" at bounding box center [343, 390] width 185 height 31
click at [281, 375] on input "No specialty inspection required" at bounding box center [266, 390] width 31 height 31
click at [278, 375] on input "No specialty inspection required" at bounding box center [266, 390] width 31 height 31
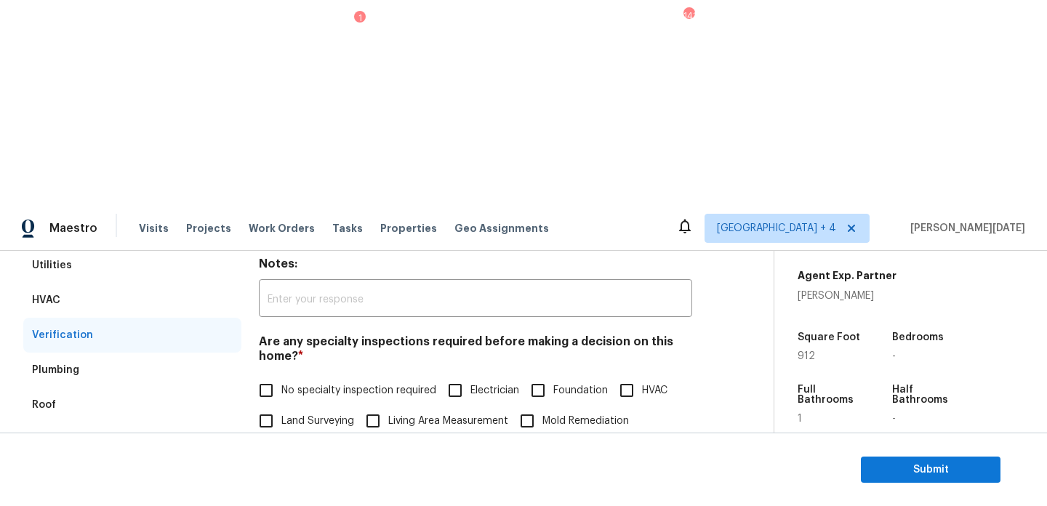
checkbox input "true"
click at [586, 436] on input "Roof" at bounding box center [587, 451] width 31 height 31
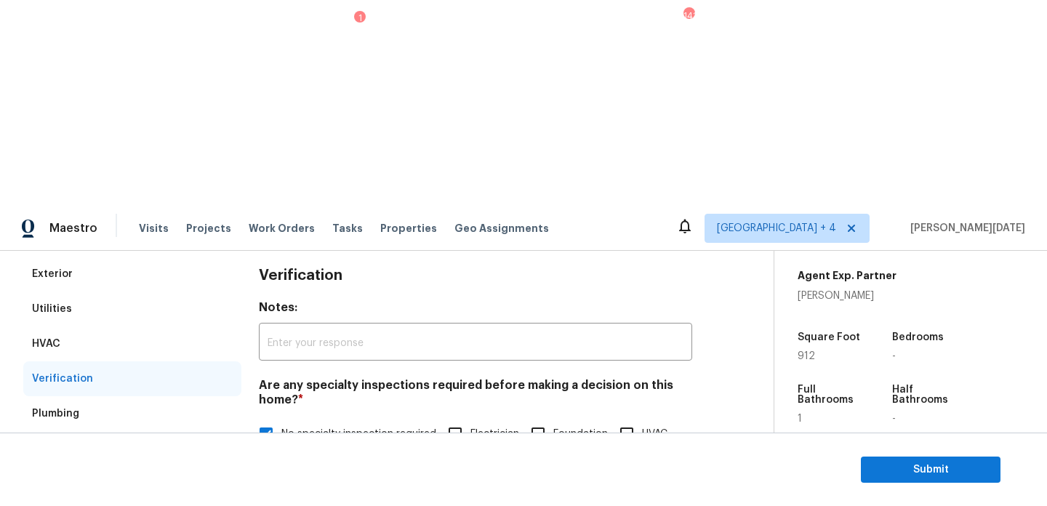
scroll to position [198, 0]
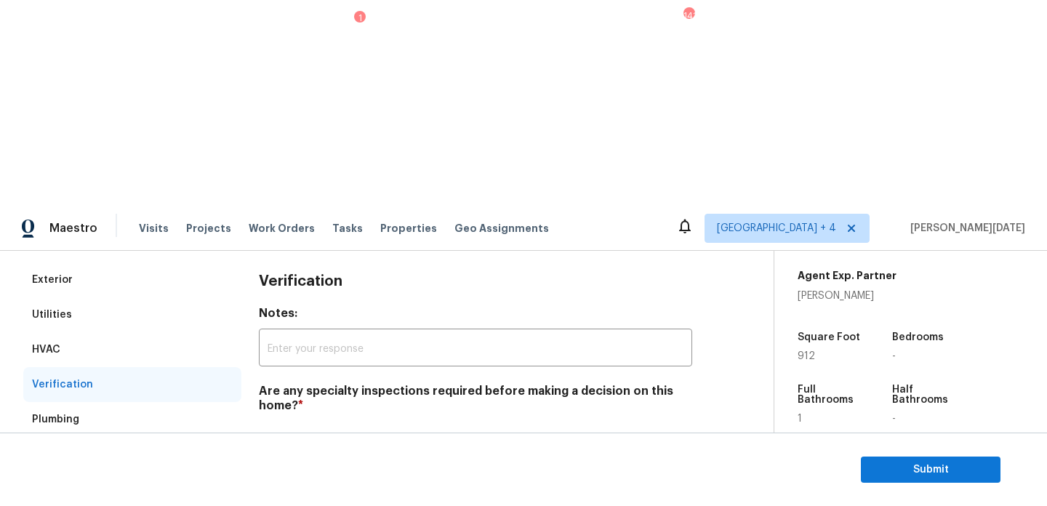
click at [609, 494] on span "Roof" at bounding box center [614, 501] width 23 height 15
click at [603, 486] on input "Roof" at bounding box center [587, 501] width 31 height 31
checkbox input "true"
click at [290, 433] on span "No specialty inspection required" at bounding box center [358, 440] width 155 height 15
click at [281, 425] on input "No specialty inspection required" at bounding box center [266, 440] width 31 height 31
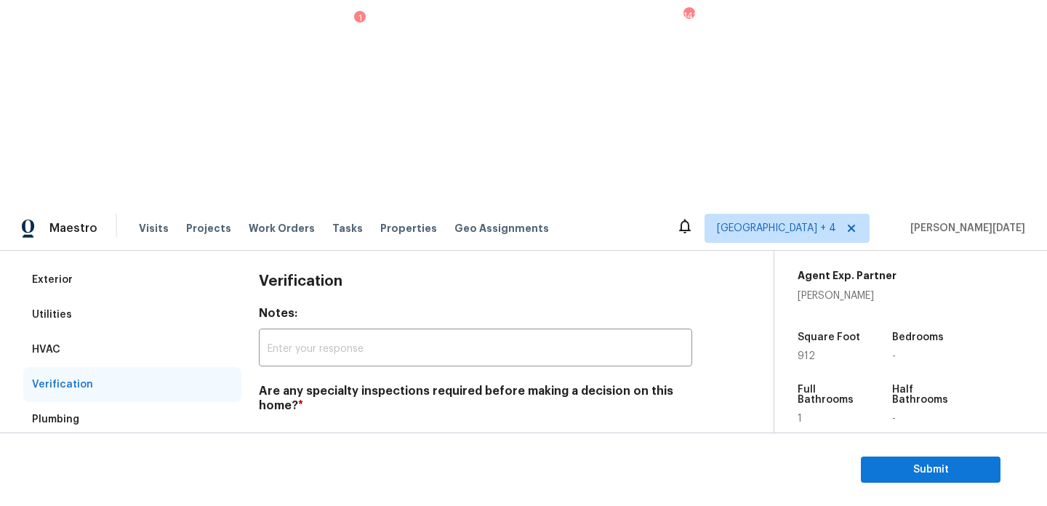
checkbox input "false"
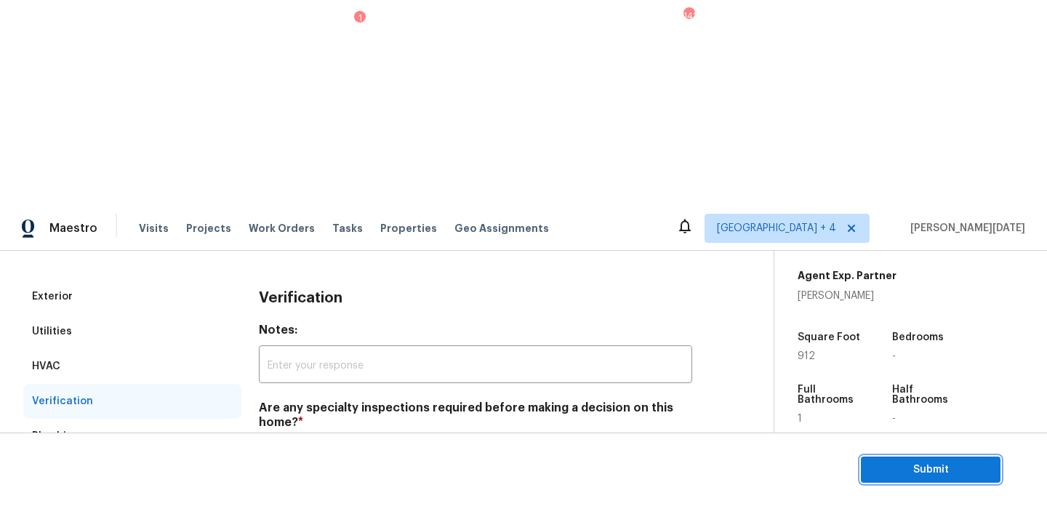
click at [878, 468] on span "Submit" at bounding box center [930, 470] width 116 height 18
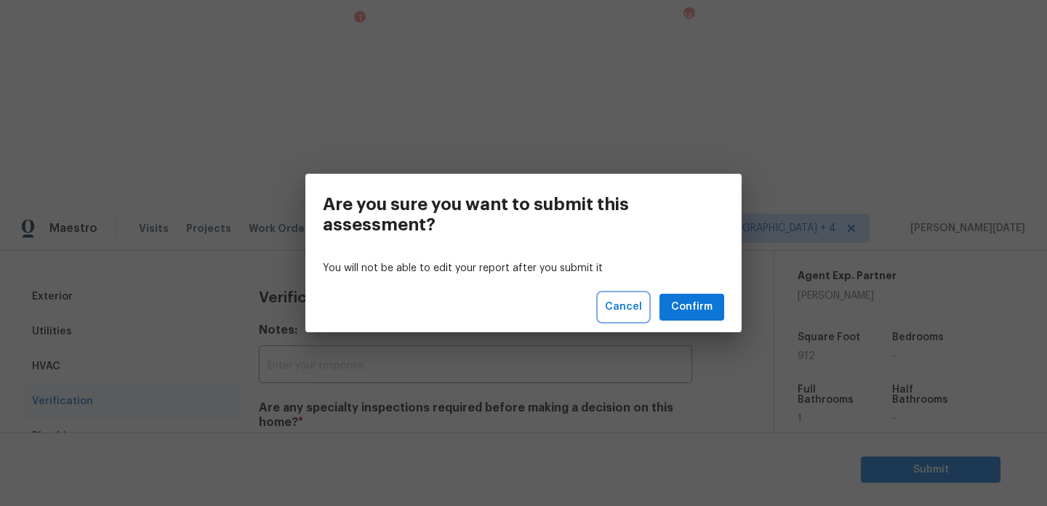
click at [633, 305] on span "Cancel" at bounding box center [623, 307] width 37 height 18
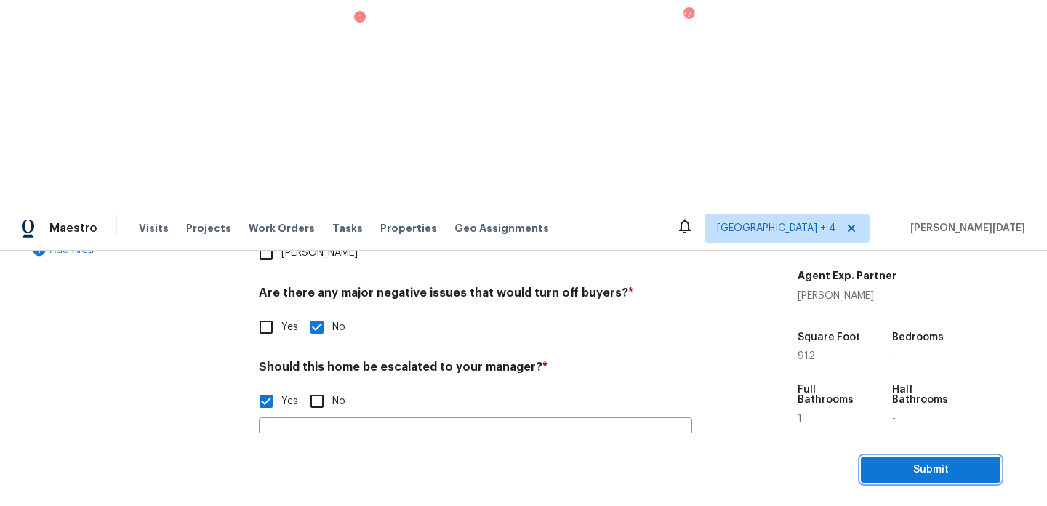
scroll to position [362, 0]
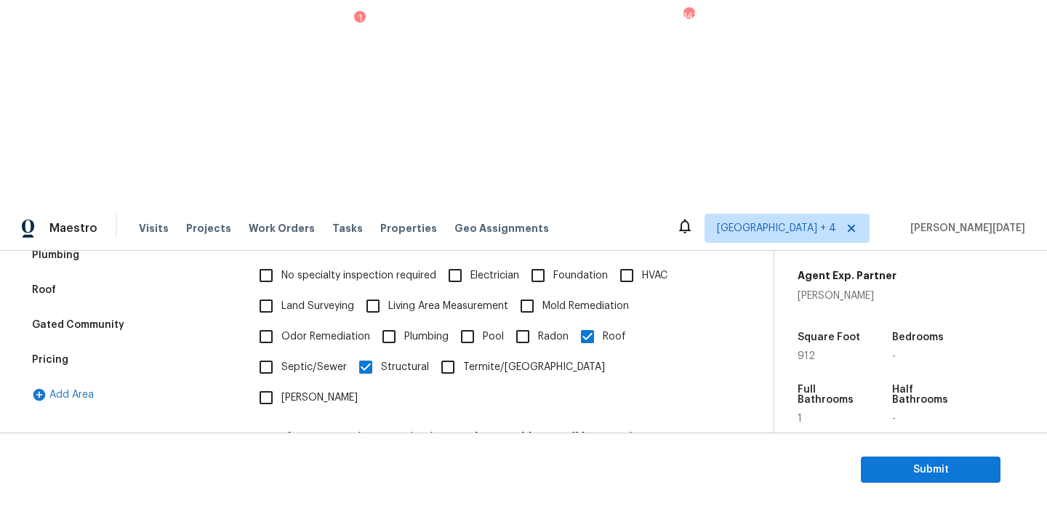
click at [384, 360] on span "Structural" at bounding box center [405, 367] width 48 height 15
click at [381, 352] on input "Structural" at bounding box center [365, 367] width 31 height 31
checkbox input "false"
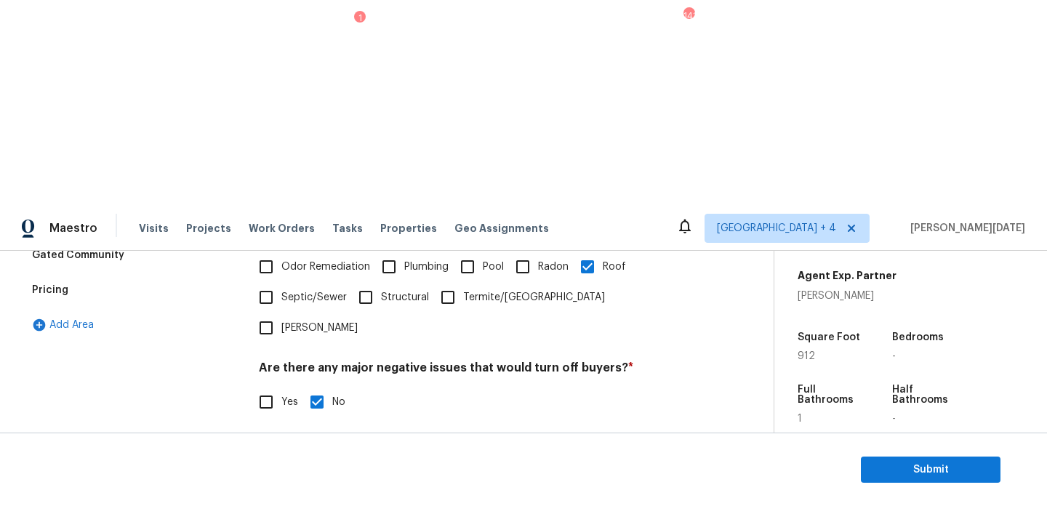
scroll to position [428, 0]
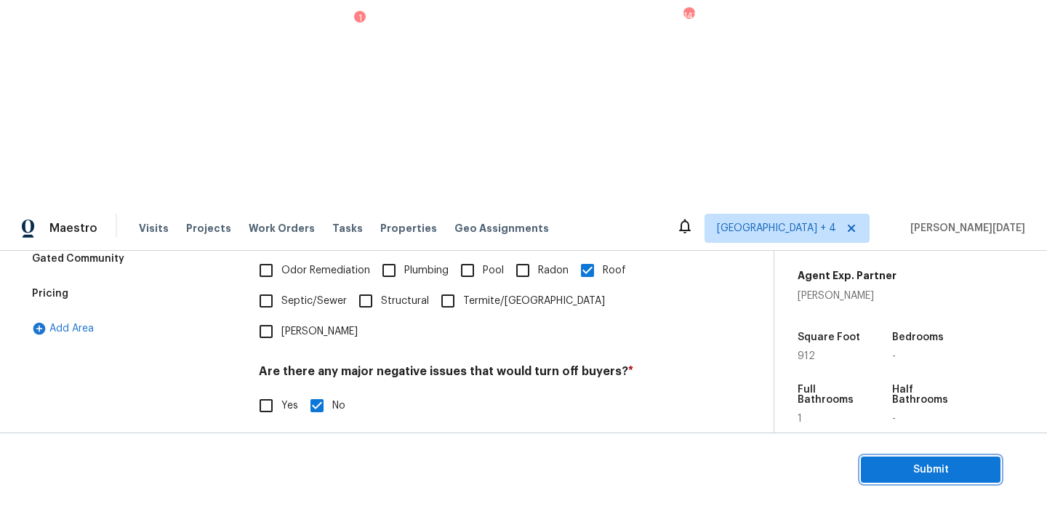
click at [880, 470] on span "Submit" at bounding box center [930, 470] width 116 height 18
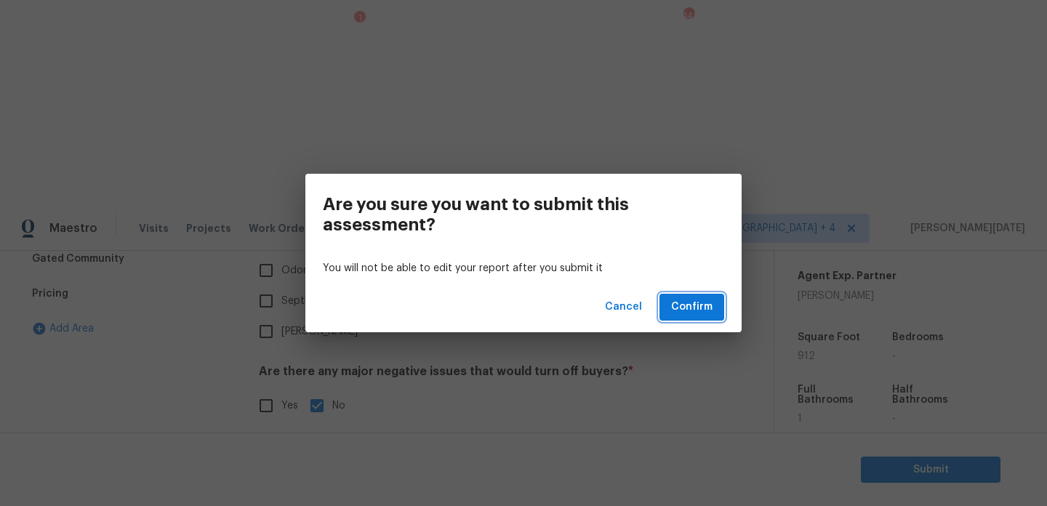
click at [694, 309] on span "Confirm" at bounding box center [691, 307] width 41 height 18
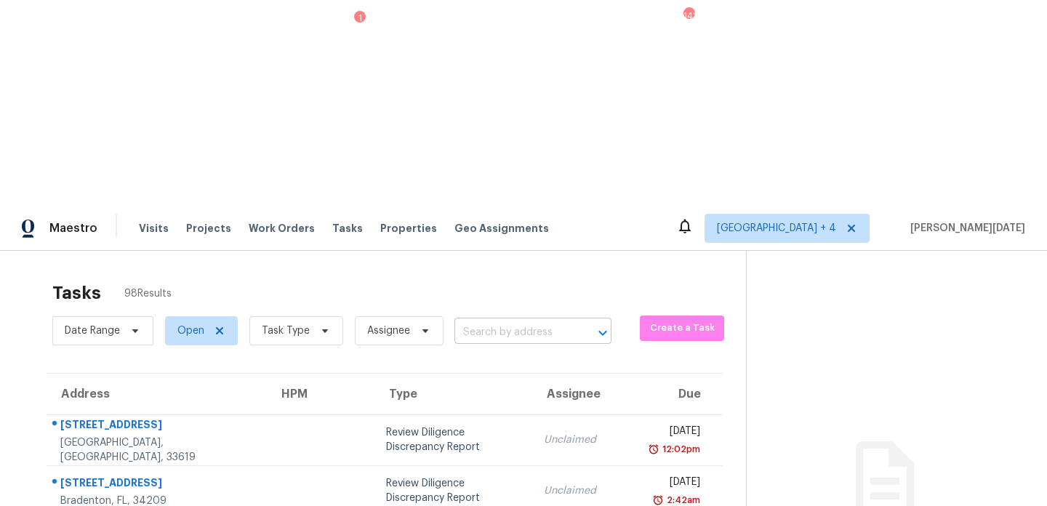
click at [483, 321] on input "text" at bounding box center [512, 332] width 116 height 23
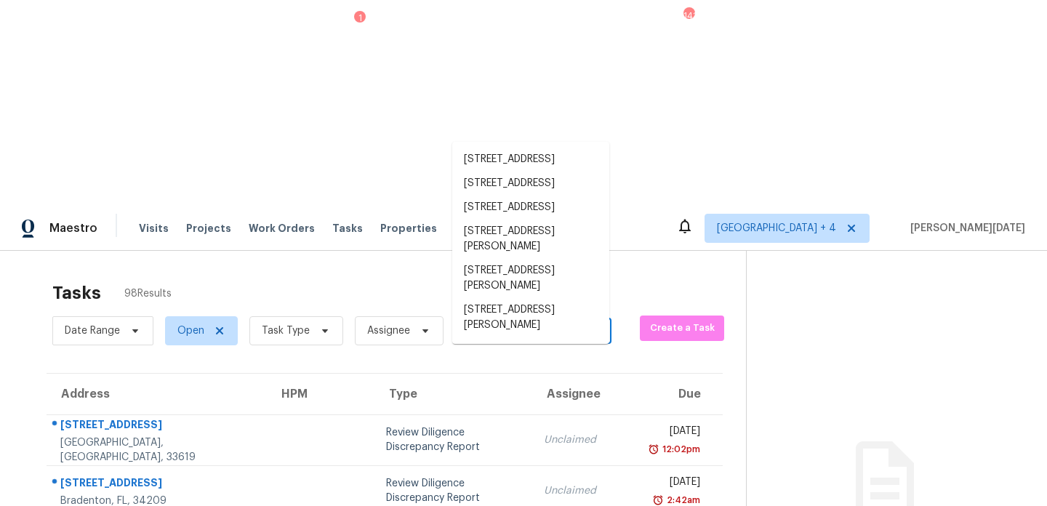
paste input "982 Waverly Dr Lawrenceville, GA, 30046"
type input "982 Waverly Dr Lawrenceville, GA, 30046"
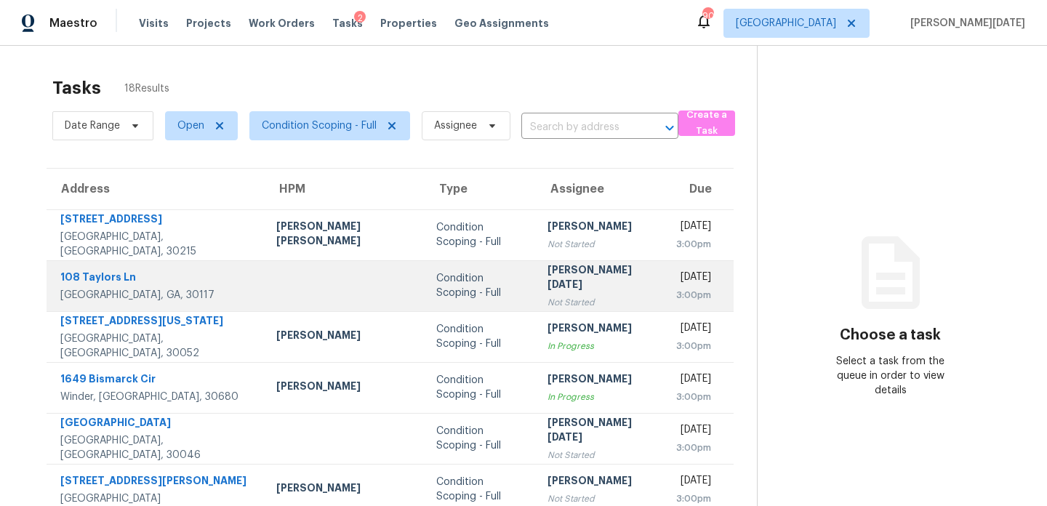
click at [547, 281] on div "[PERSON_NAME][DATE]" at bounding box center [599, 278] width 105 height 33
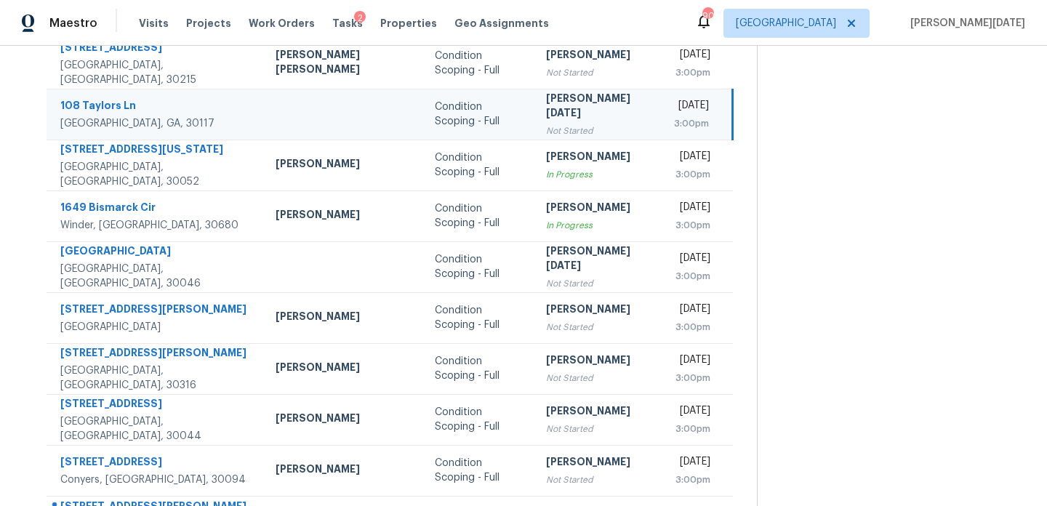
scroll to position [198, 0]
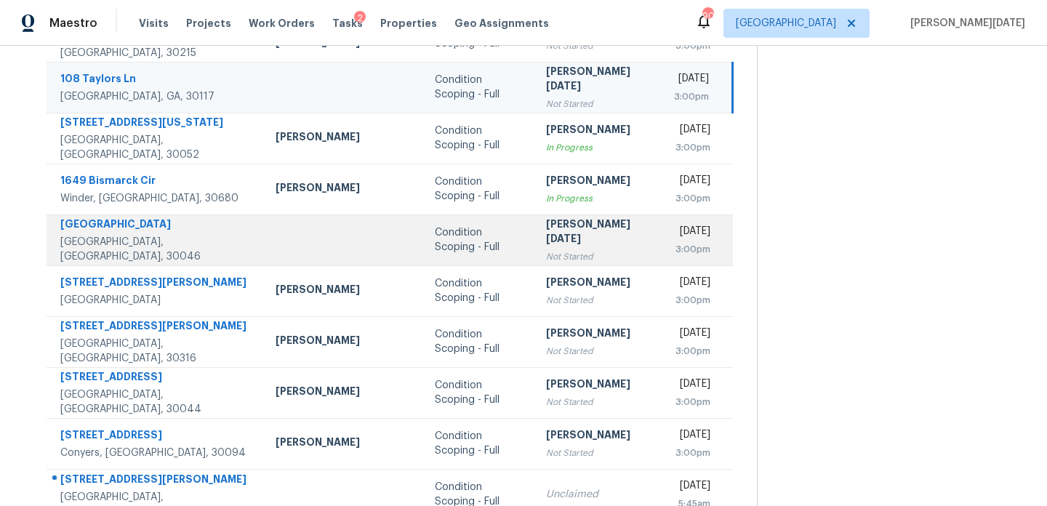
click at [546, 249] on div "Not Started" at bounding box center [598, 256] width 105 height 15
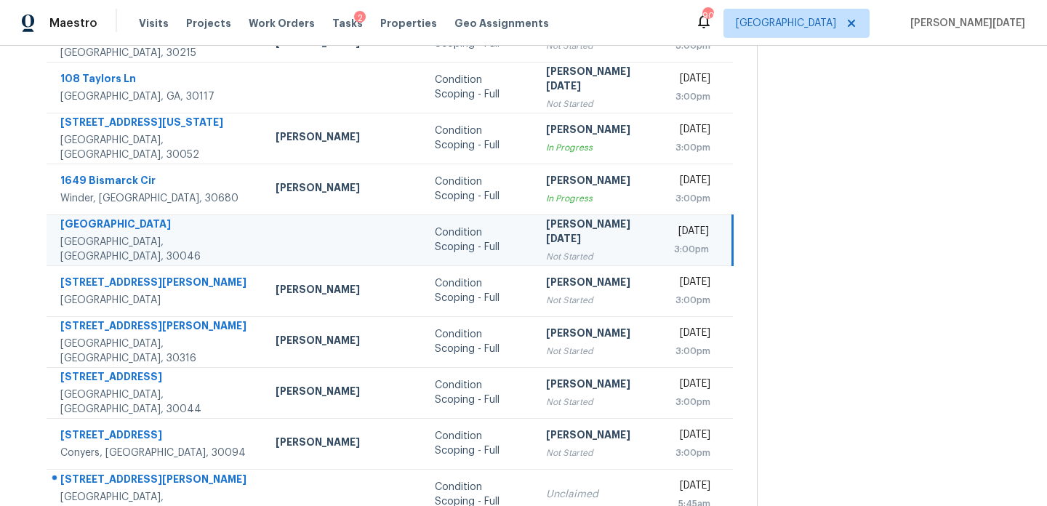
click at [567, 241] on div "[PERSON_NAME][DATE]" at bounding box center [598, 233] width 105 height 33
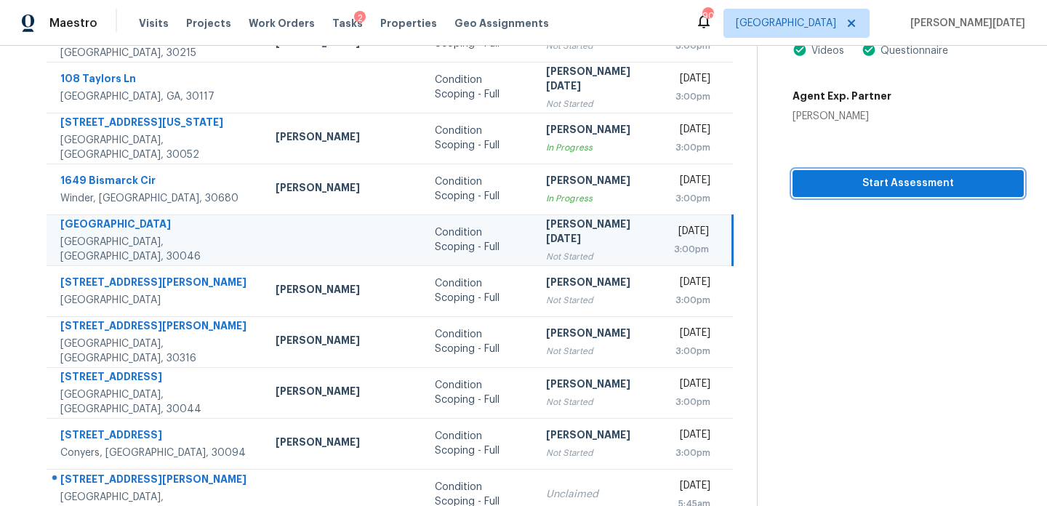
click at [845, 174] on span "Start Assessment" at bounding box center [908, 183] width 208 height 18
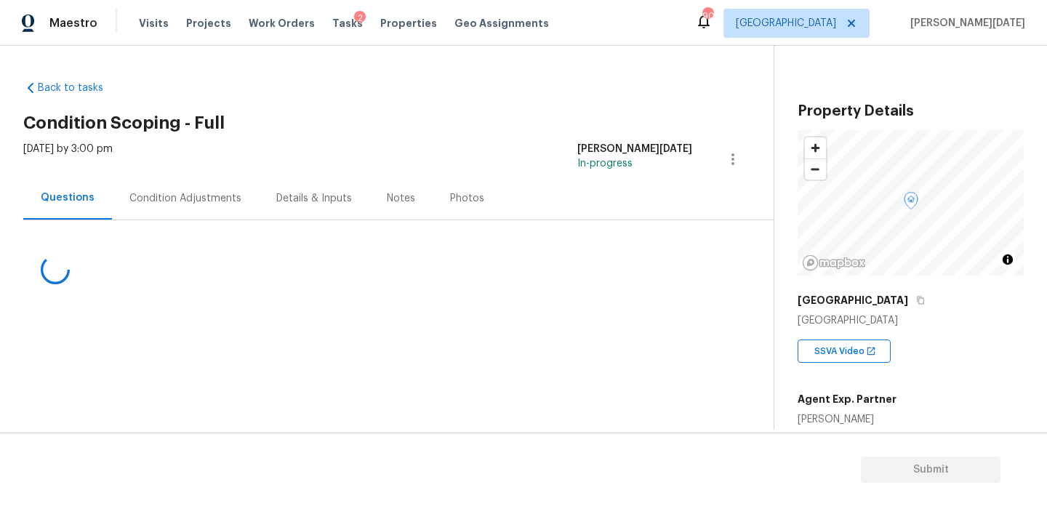
click at [204, 187] on div "Condition Adjustments" at bounding box center [185, 198] width 147 height 43
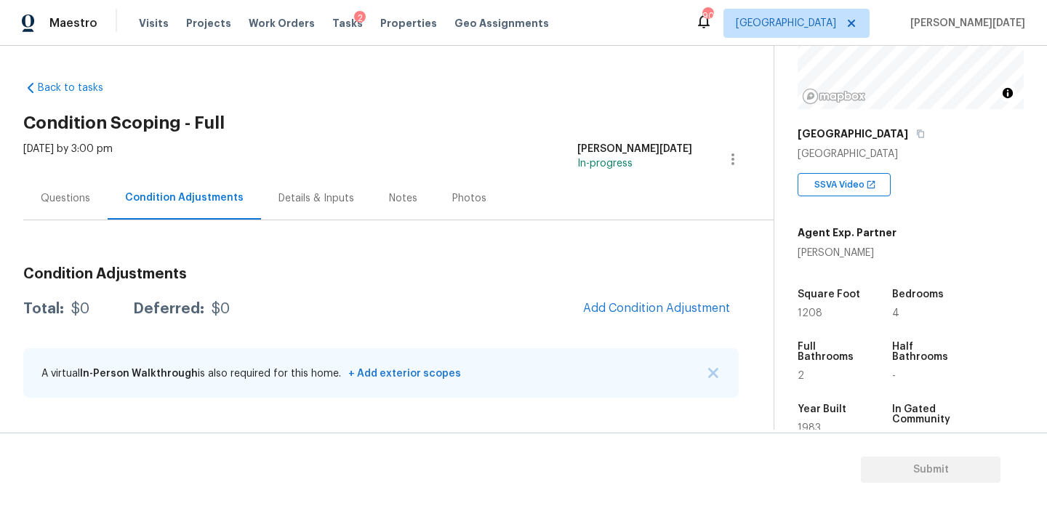
scroll to position [209, 0]
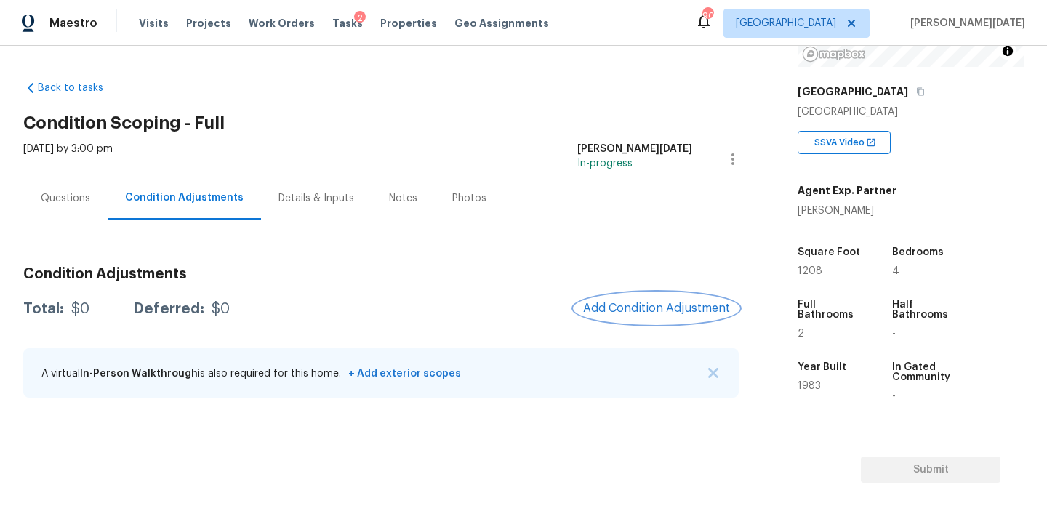
click at [648, 313] on span "Add Condition Adjustment" at bounding box center [656, 308] width 147 height 13
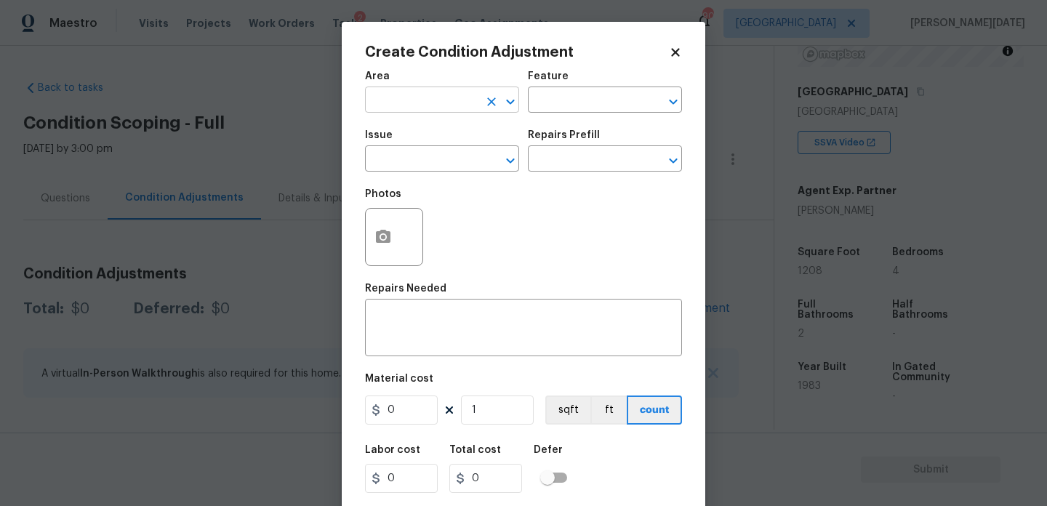
click at [390, 111] on input "text" at bounding box center [421, 101] width 113 height 23
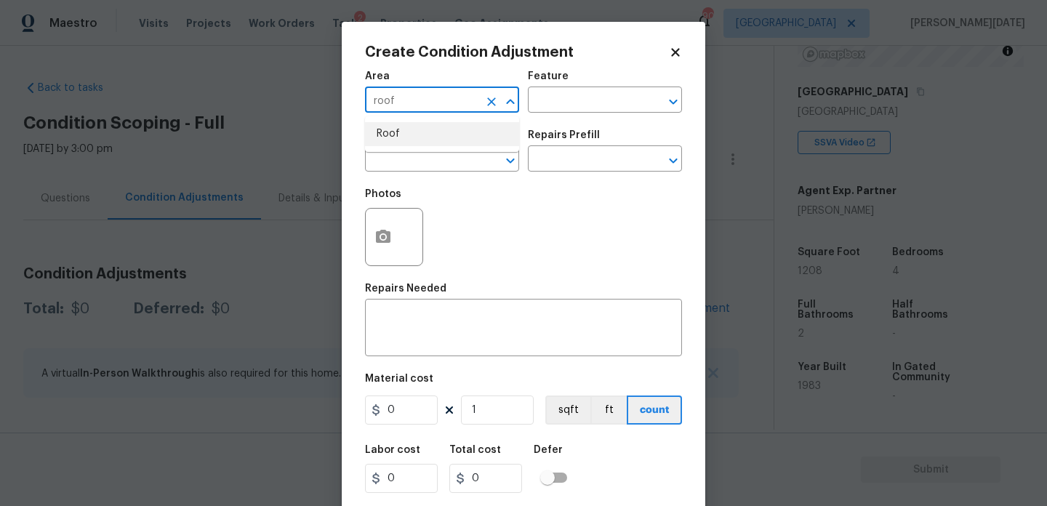
click at [391, 130] on li "Roof" at bounding box center [442, 134] width 154 height 24
type input "Roof"
click at [390, 159] on input "text" at bounding box center [421, 160] width 113 height 23
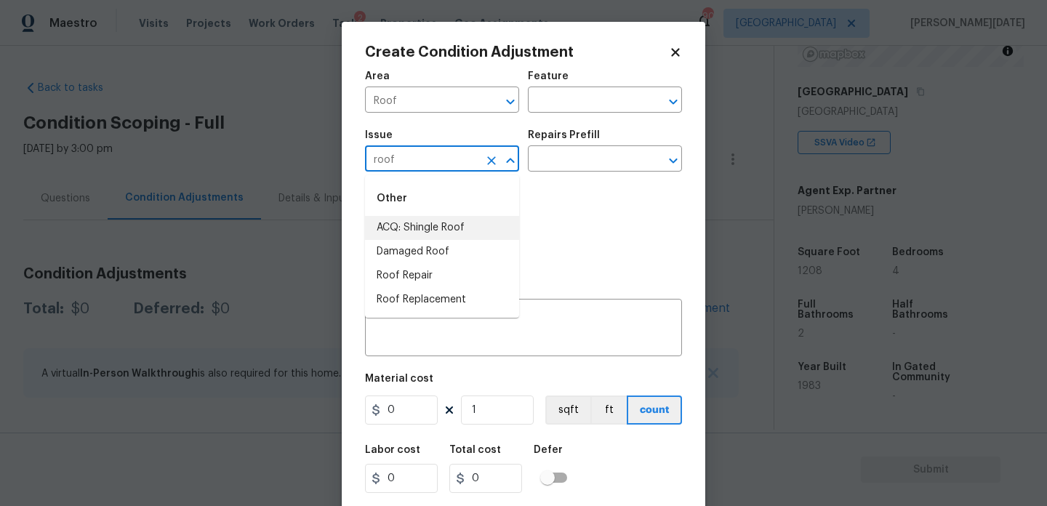
click at [427, 229] on li "ACQ: Shingle Roof" at bounding box center [442, 228] width 154 height 24
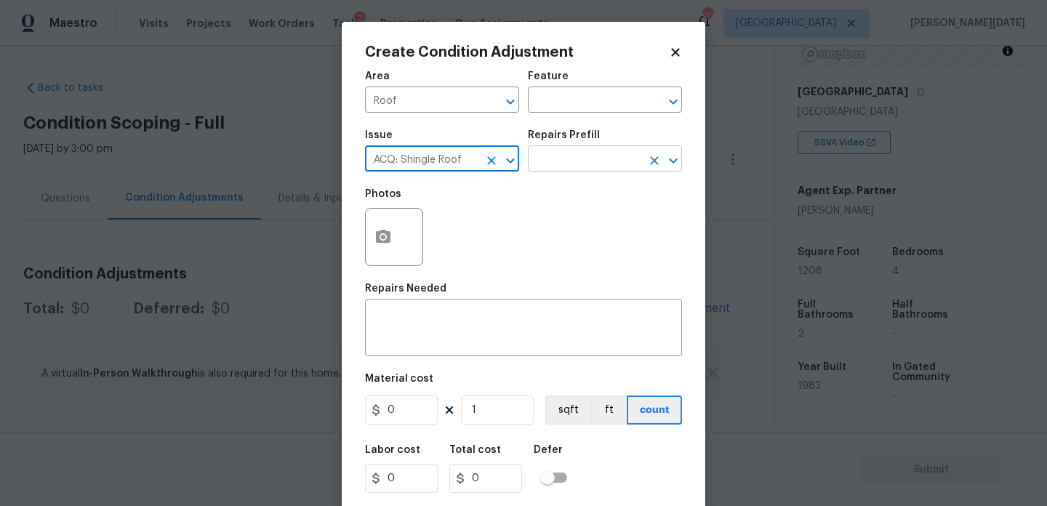
type input "ACQ: Shingle Roof"
click at [570, 172] on body "Maestro Visits Projects Work Orders Tasks 2 Properties Geo Assignments 90 Atlan…" at bounding box center [523, 253] width 1047 height 506
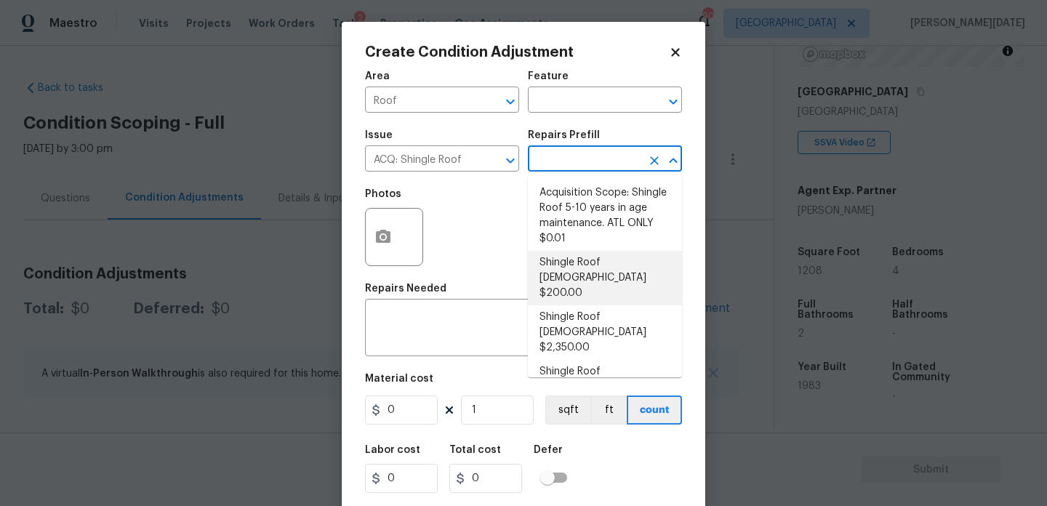
click at [588, 274] on li "Shingle Roof [DEMOGRAPHIC_DATA] $200.00" at bounding box center [605, 278] width 154 height 55
type input "Acquisition"
type textarea "Acquisition Scope: Shingle Roof 0-10 years in age maintenance."
type input "200"
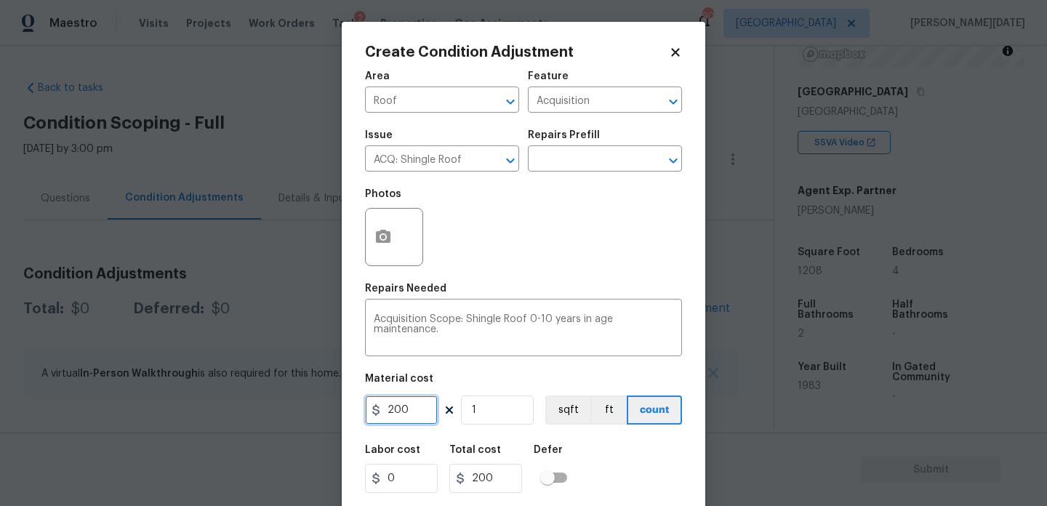
drag, startPoint x: 422, startPoint y: 417, endPoint x: 300, endPoint y: 414, distance: 122.2
click at [300, 414] on div "Create Condition Adjustment Area Roof ​ Feature Acquisition ​ Issue ACQ: Shingl…" at bounding box center [523, 253] width 1047 height 506
type input "500"
click at [579, 235] on div "Photos" at bounding box center [523, 227] width 317 height 95
type input "500"
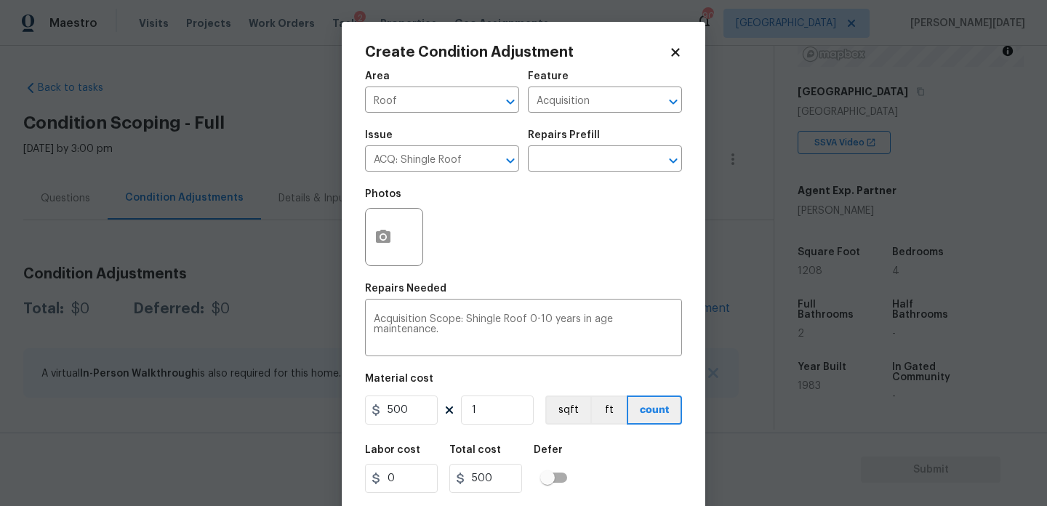
scroll to position [37, 0]
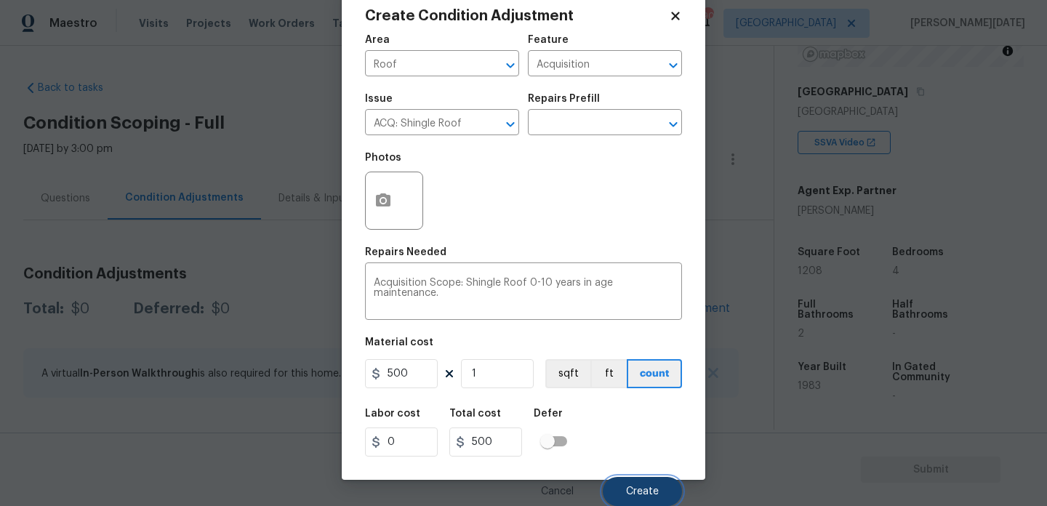
click at [641, 491] on span "Create" at bounding box center [642, 491] width 33 height 11
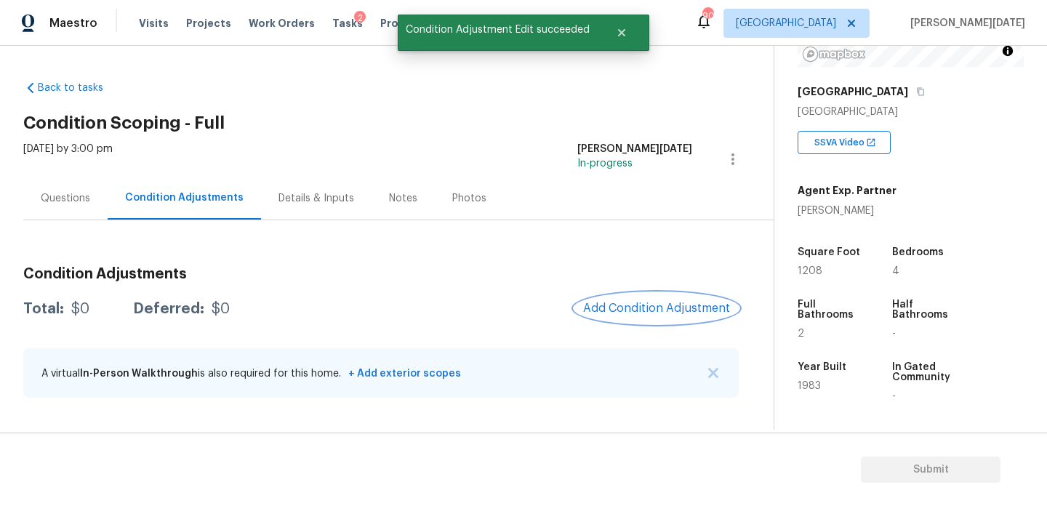
scroll to position [0, 0]
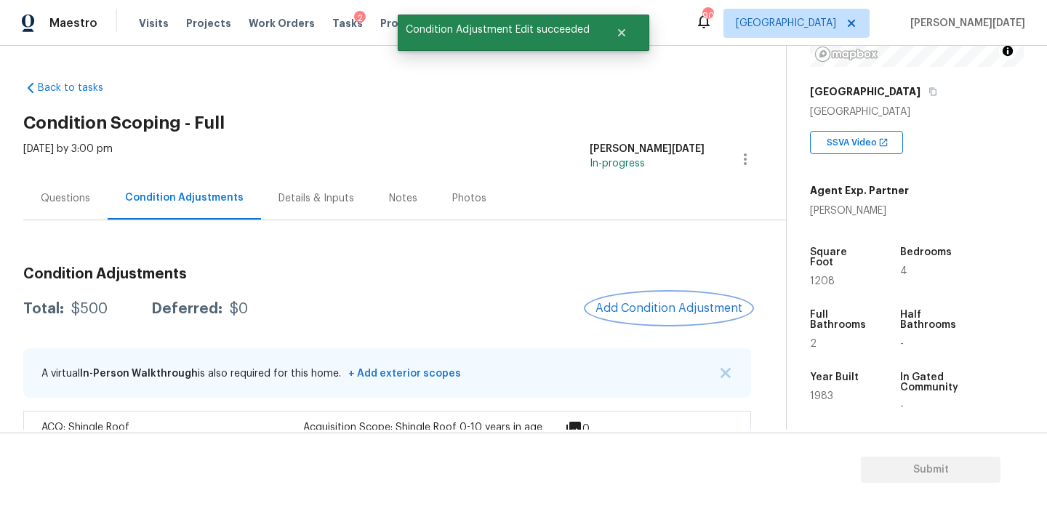
click at [652, 298] on button "Add Condition Adjustment" at bounding box center [669, 308] width 164 height 31
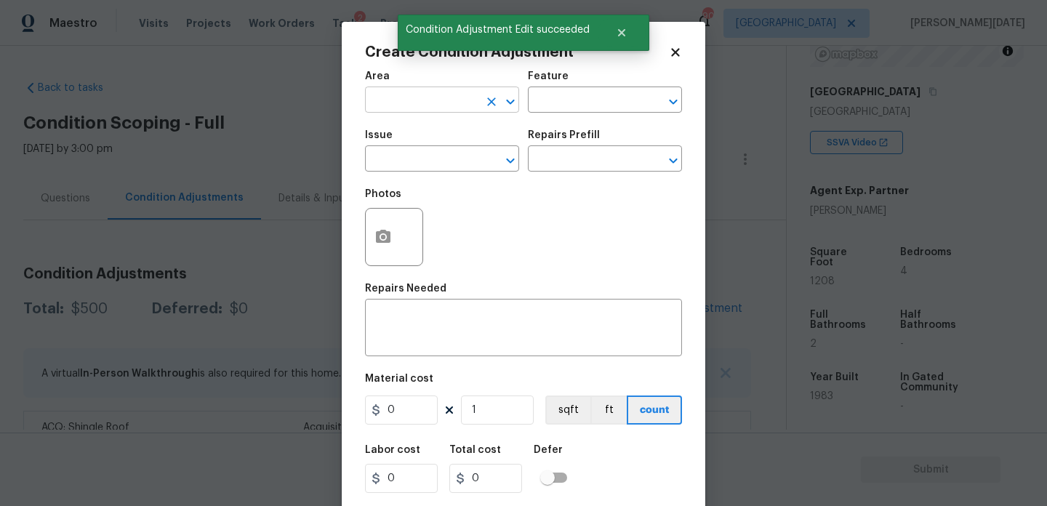
click at [420, 111] on input "text" at bounding box center [421, 101] width 113 height 23
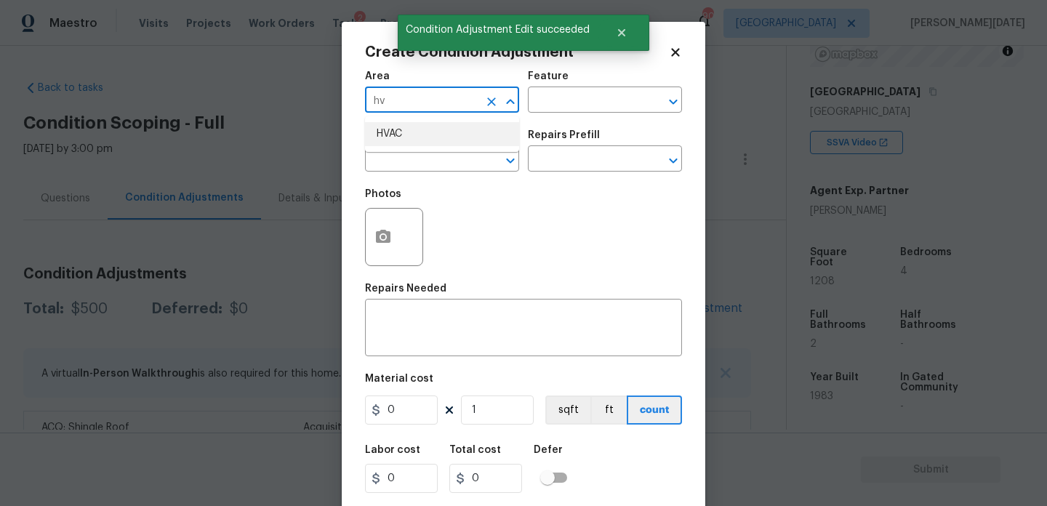
click at [414, 137] on li "HVAC" at bounding box center [442, 134] width 154 height 24
type input "HVAC"
click at [412, 149] on input "text" at bounding box center [421, 160] width 113 height 23
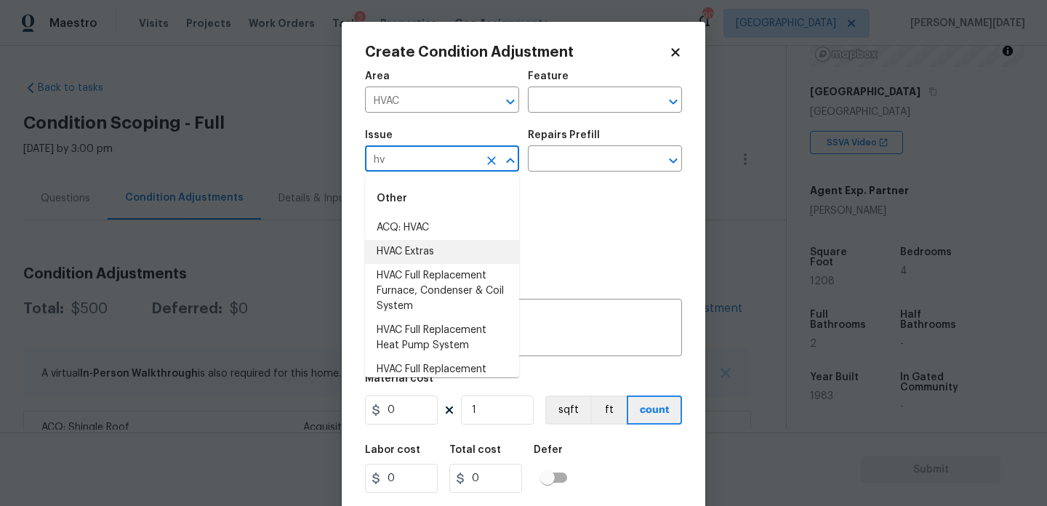
click at [420, 241] on li "HVAC Extras" at bounding box center [442, 252] width 154 height 24
type input "HVAC Extras"
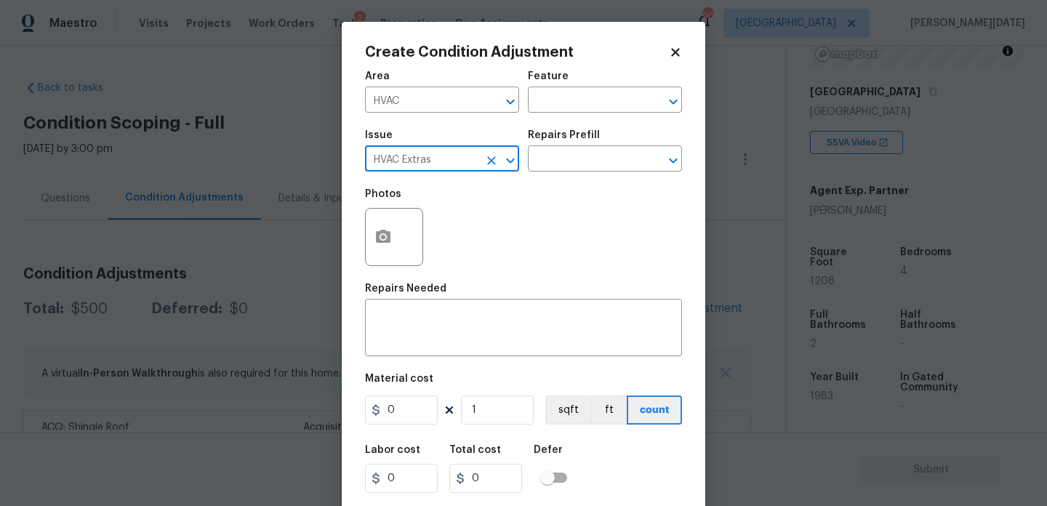
click at [485, 169] on button "Clear" at bounding box center [491, 161] width 20 height 20
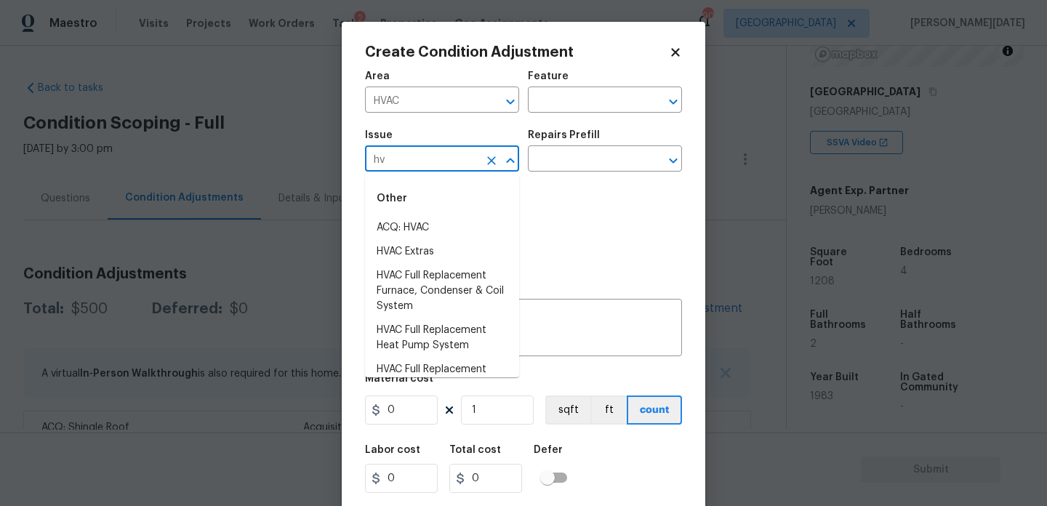
click at [451, 215] on div "Other" at bounding box center [442, 198] width 154 height 35
click at [451, 235] on li "ACQ: HVAC" at bounding box center [442, 228] width 154 height 24
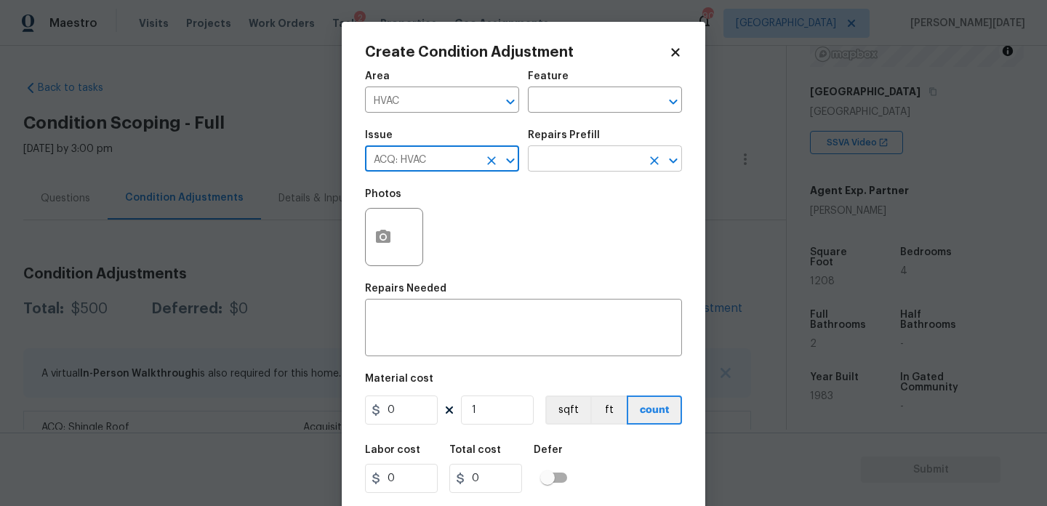
type input "ACQ: HVAC"
click at [587, 166] on input "text" at bounding box center [584, 160] width 113 height 23
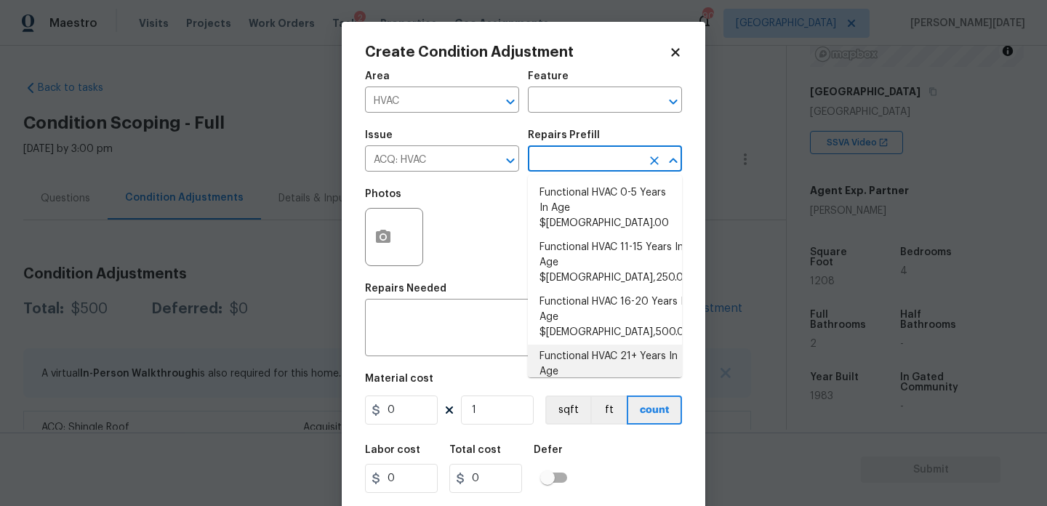
scroll to position [60, 0]
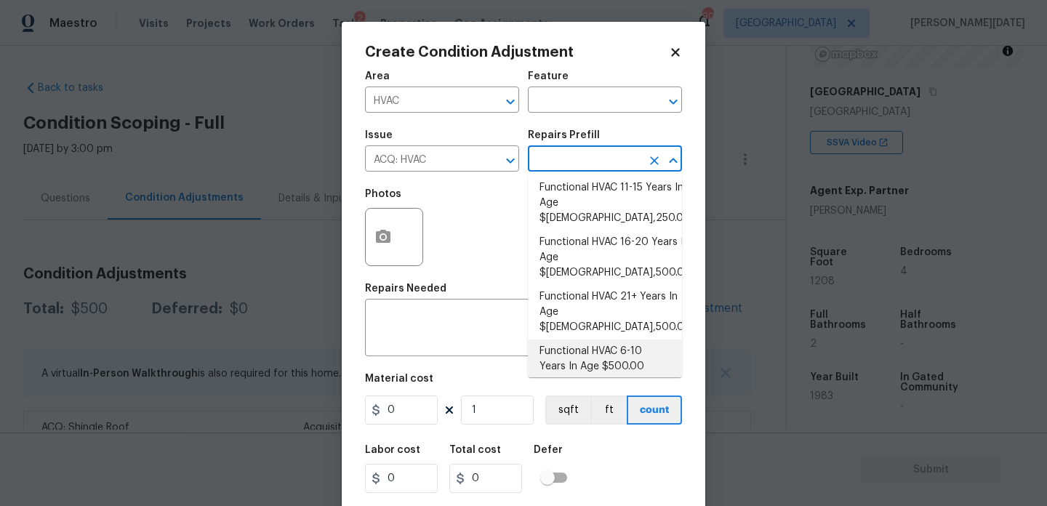
click at [622, 340] on li "Functional HVAC 6-10 Years In Age $500.00" at bounding box center [605, 359] width 154 height 39
type input "Acquisition"
type textarea "Acquisition Scope: Functional HVAC 6-10 years"
type input "500"
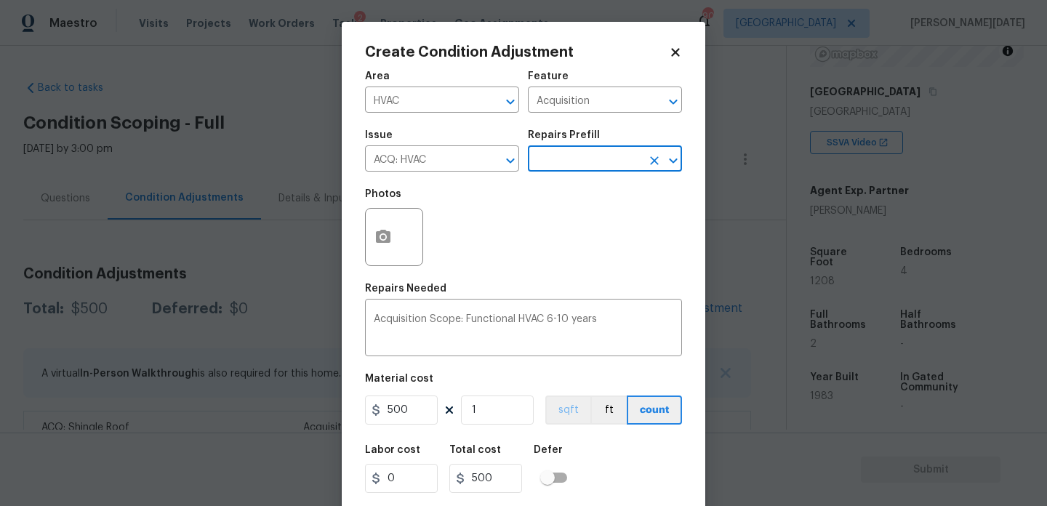
scroll to position [37, 0]
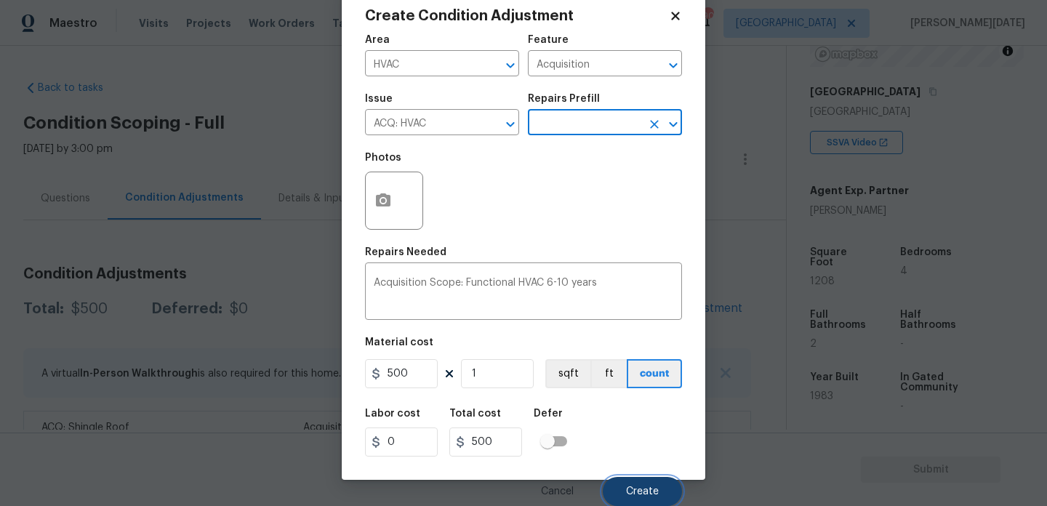
click at [635, 495] on span "Create" at bounding box center [642, 491] width 33 height 11
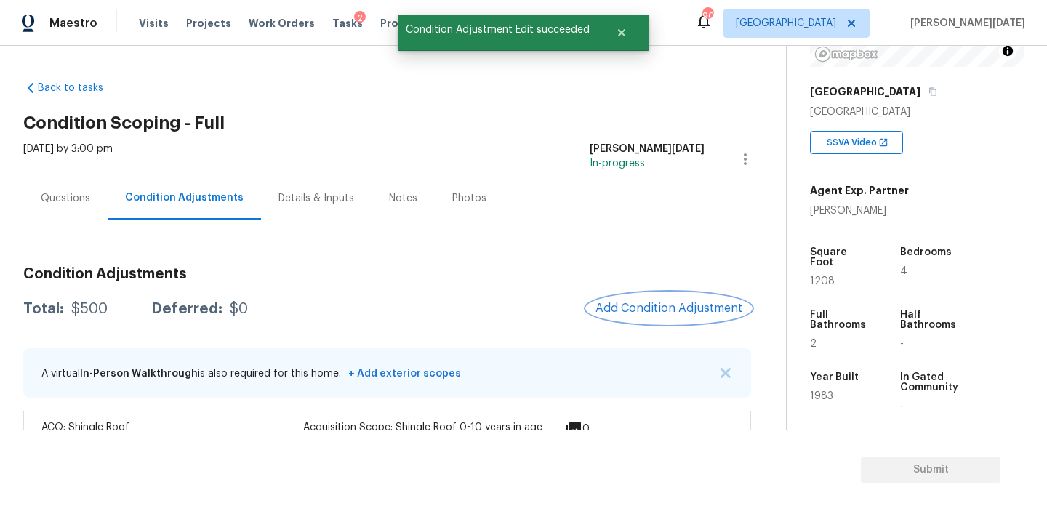
scroll to position [0, 0]
click at [665, 297] on button "Add Condition Adjustment" at bounding box center [669, 308] width 164 height 31
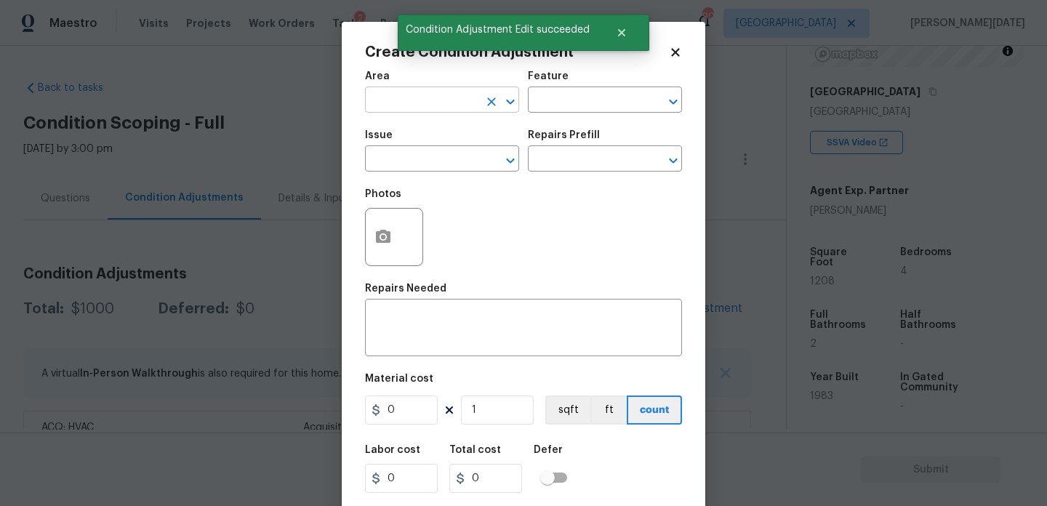
click at [402, 94] on input "text" at bounding box center [421, 101] width 113 height 23
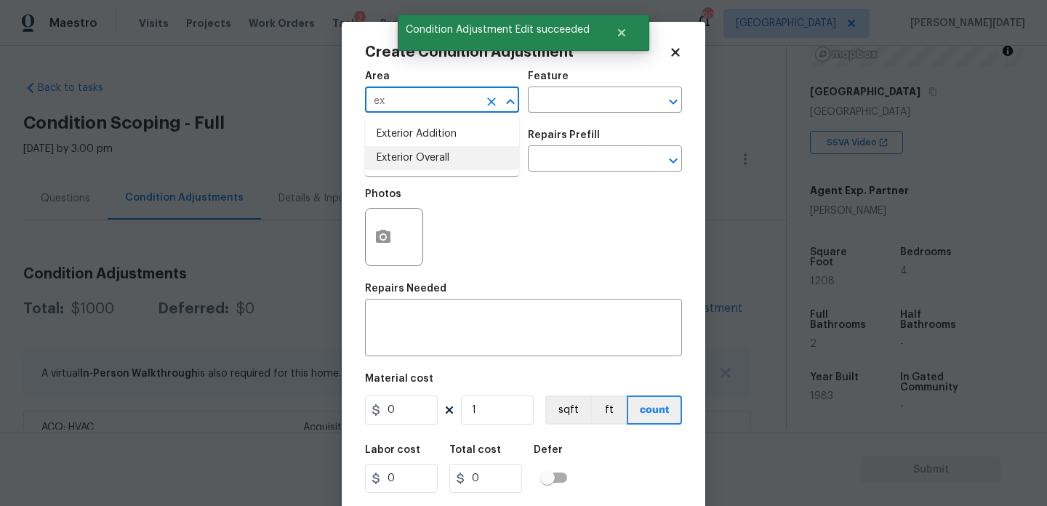
click at [406, 158] on li "Exterior Overall" at bounding box center [442, 158] width 154 height 24
type input "Exterior Overall"
click at [406, 158] on input "text" at bounding box center [421, 160] width 113 height 23
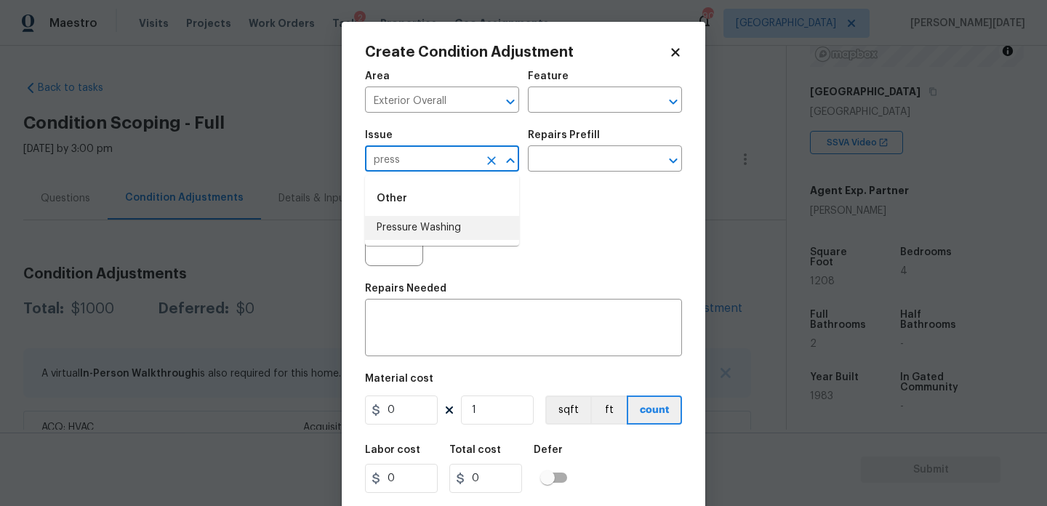
click at [420, 225] on li "Pressure Washing" at bounding box center [442, 228] width 154 height 24
type input "Pressure Washing"
click at [554, 154] on input "text" at bounding box center [584, 160] width 113 height 23
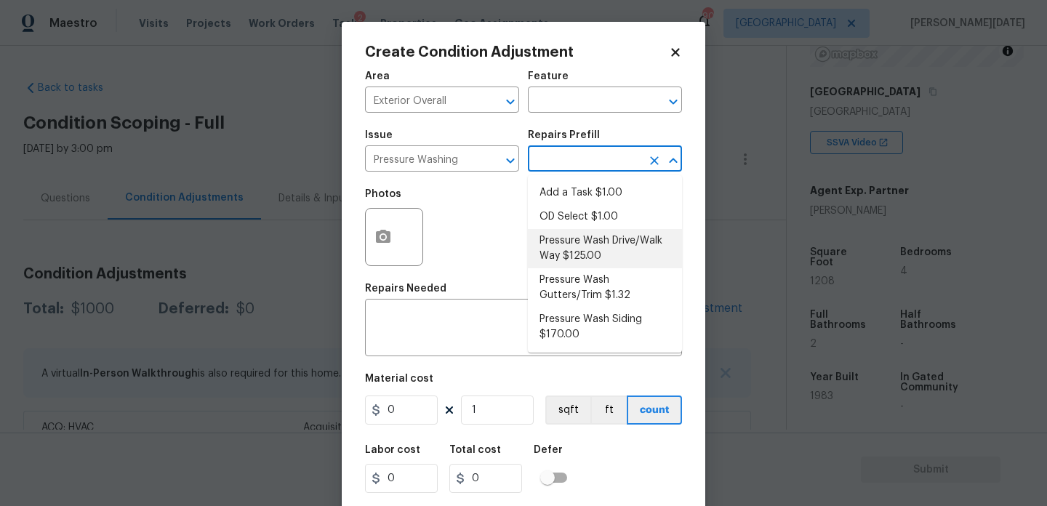
click at [585, 241] on li "Pressure Wash Drive/Walk Way $125.00" at bounding box center [605, 248] width 154 height 39
type input "Siding"
type textarea "Pressure wash the driveways/walkways as directed by the PM. Ensure that all deb…"
type input "125"
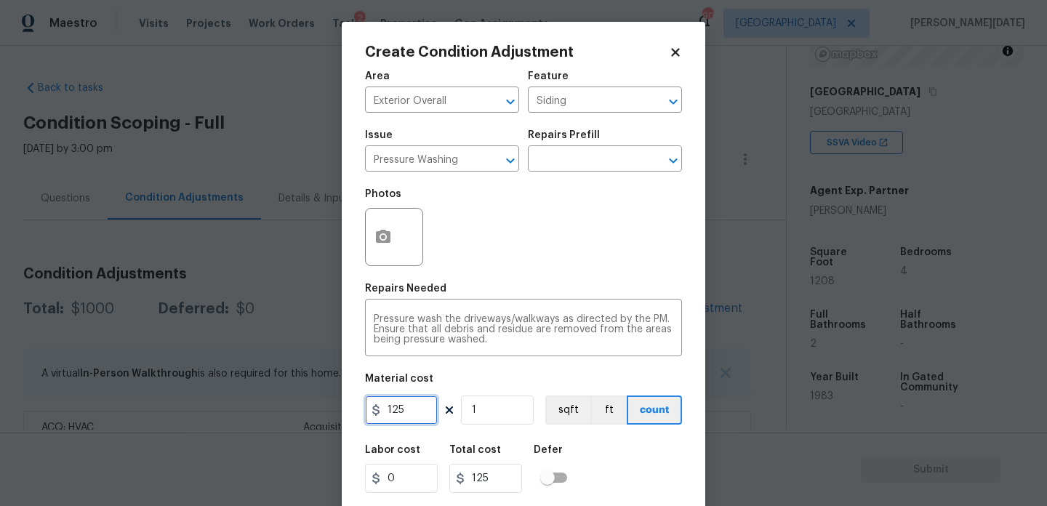
drag, startPoint x: 413, startPoint y: 406, endPoint x: 317, endPoint y: 392, distance: 97.1
click at [317, 392] on div "Create Condition Adjustment Area Exterior Overall ​ Feature Siding ​ Issue Pres…" at bounding box center [523, 253] width 1047 height 506
type input "200"
click at [498, 284] on div "Area Exterior Overall ​ Feature Siding ​ Issue Pressure Washing ​ Repairs Prefi…" at bounding box center [523, 303] width 317 height 480
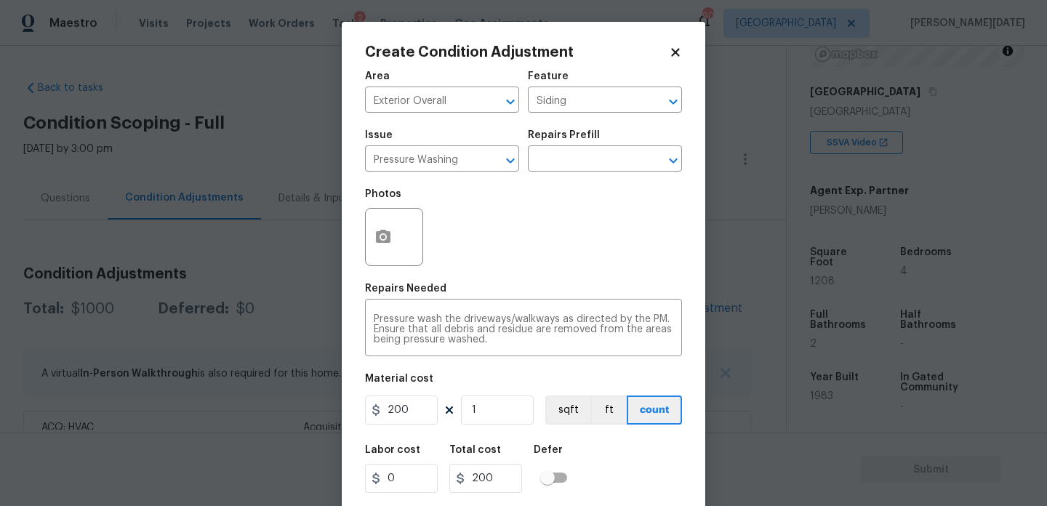
click at [555, 265] on div "Photos" at bounding box center [523, 227] width 317 height 95
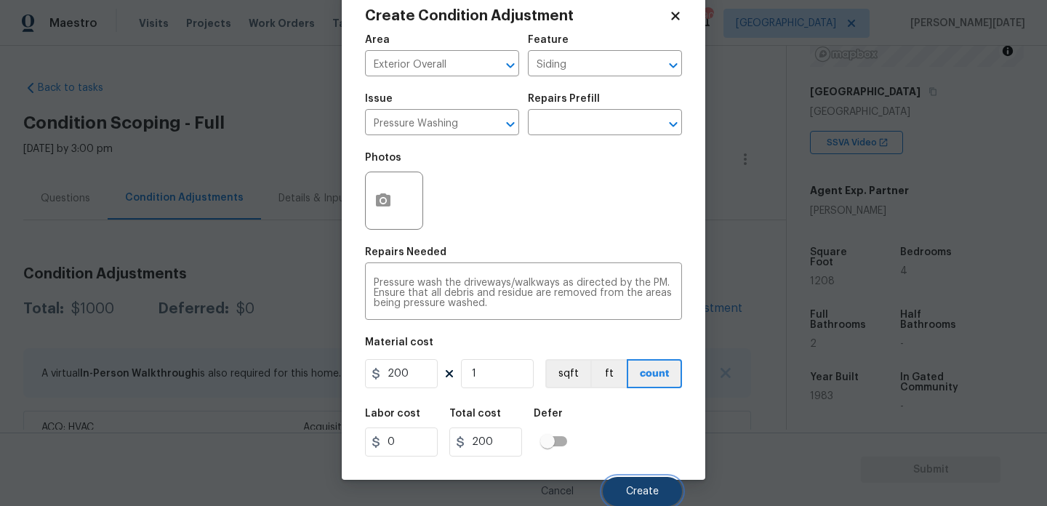
click at [629, 483] on button "Create" at bounding box center [642, 491] width 79 height 29
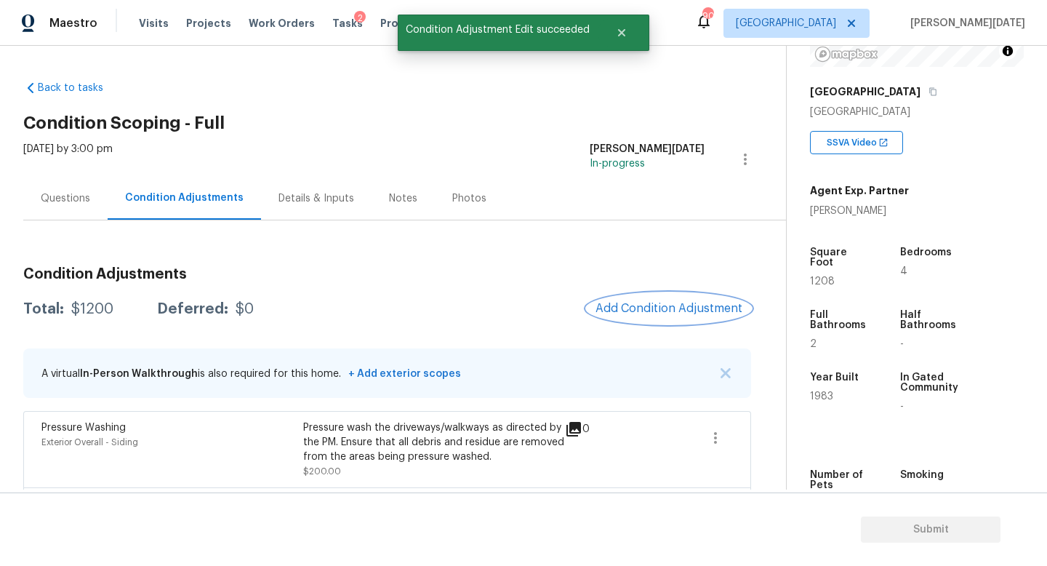
scroll to position [119, 0]
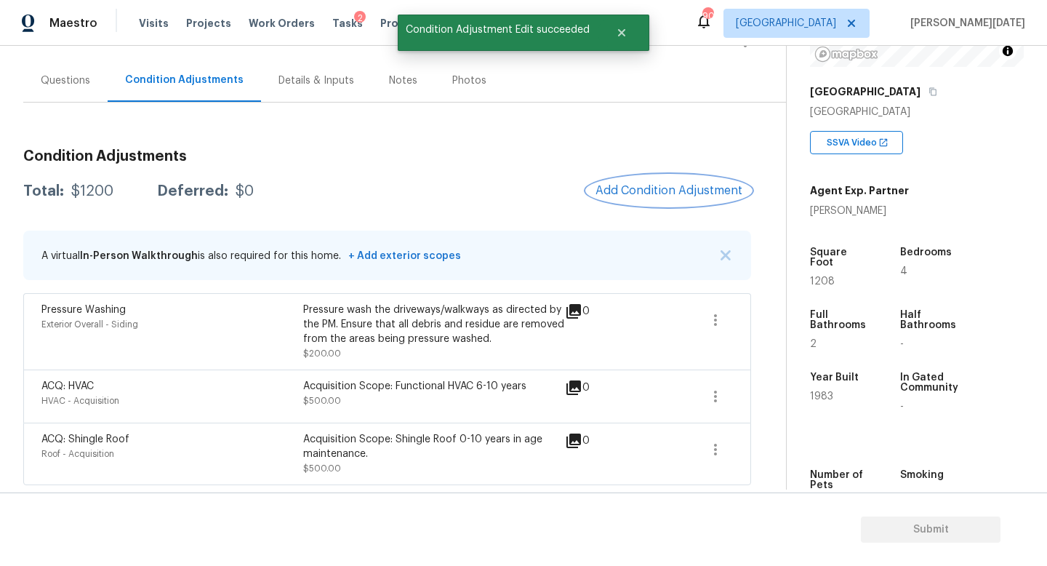
click at [659, 188] on span "Add Condition Adjustment" at bounding box center [668, 190] width 147 height 13
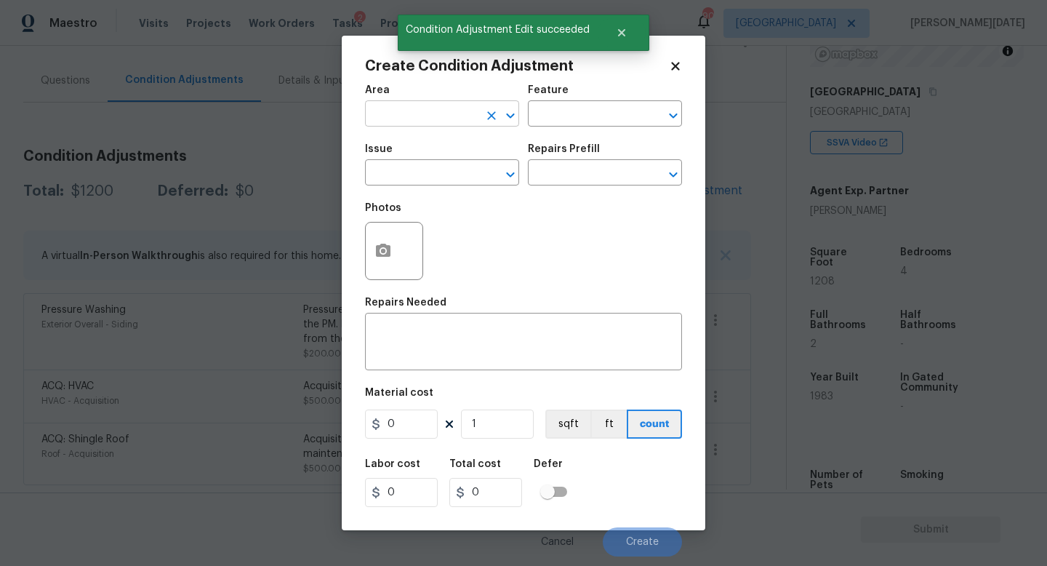
click at [395, 109] on input "text" at bounding box center [421, 115] width 113 height 23
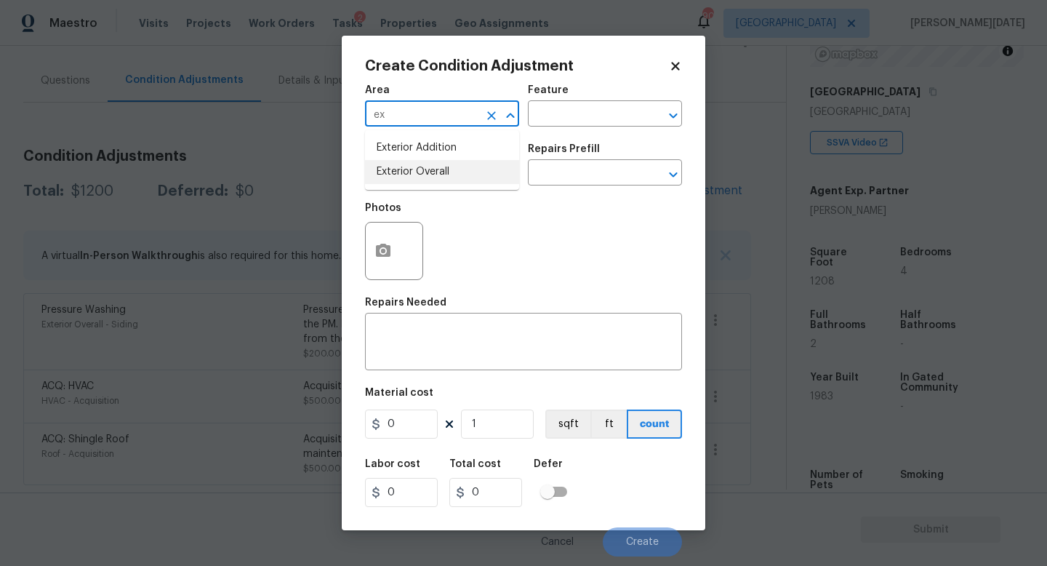
click at [420, 174] on li "Exterior Overall" at bounding box center [442, 172] width 154 height 24
type input "Exterior Overall"
click at [420, 174] on input "text" at bounding box center [421, 174] width 113 height 23
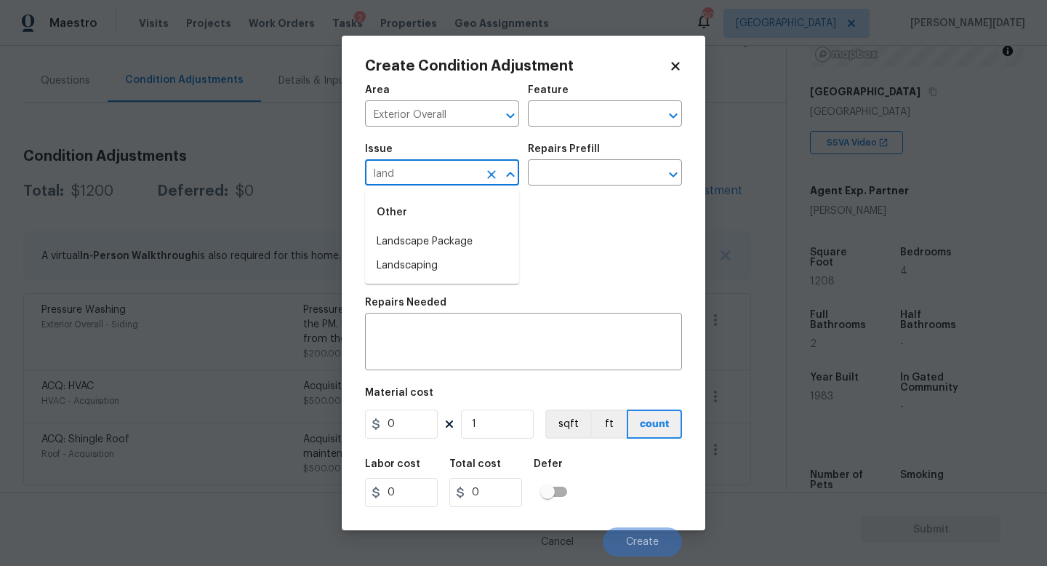
click at [434, 233] on li "Landscape Package" at bounding box center [442, 242] width 154 height 24
type input "Landscape Package"
click at [582, 173] on input "text" at bounding box center [584, 174] width 113 height 23
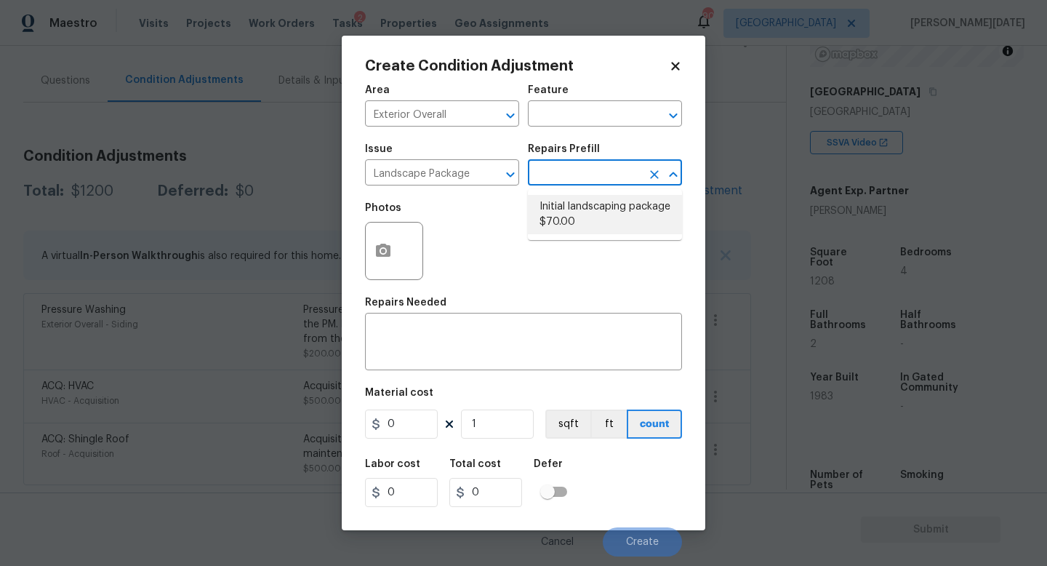
click at [582, 207] on li "Initial landscaping package $70.00" at bounding box center [605, 214] width 154 height 39
type input "Home Readiness Packages"
type textarea "Mowing of grass up to 6" in height. Mow, edge along driveways & sidewalks, trim…"
type input "70"
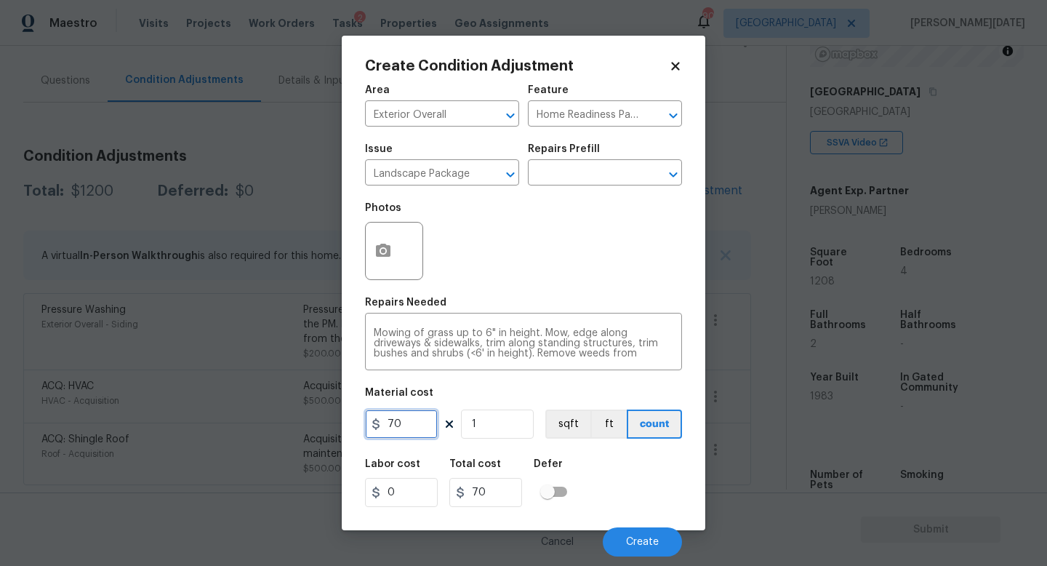
drag, startPoint x: 412, startPoint y: 430, endPoint x: 332, endPoint y: 425, distance: 80.1
click at [332, 425] on div "Create Condition Adjustment Area Exterior Overall ​ Feature Home Readiness Pack…" at bounding box center [523, 283] width 1047 height 566
type input "300"
click at [382, 276] on button "button" at bounding box center [383, 250] width 35 height 57
type input "300"
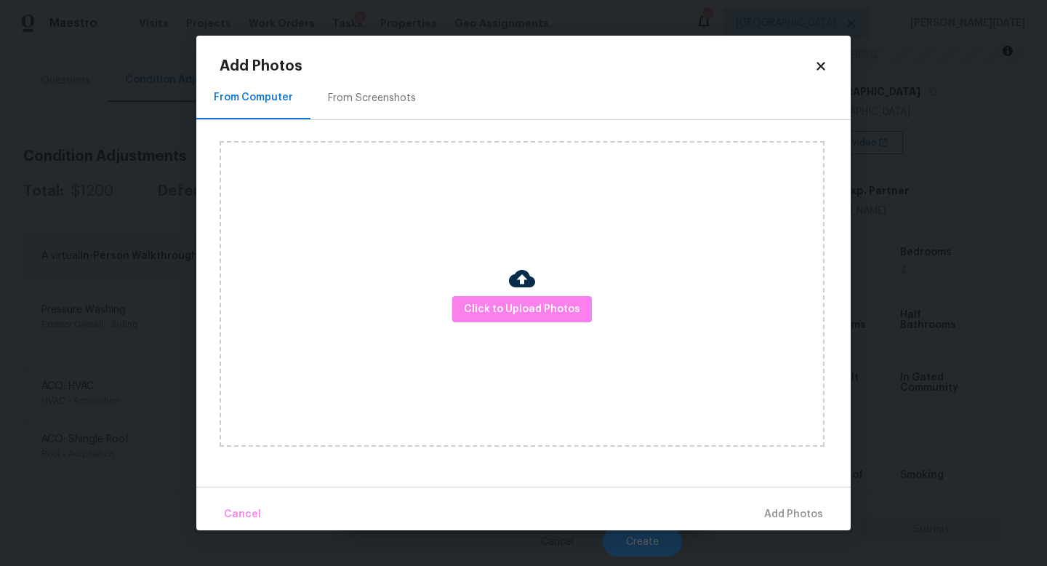
click at [367, 101] on div "From Screenshots" at bounding box center [372, 98] width 88 height 15
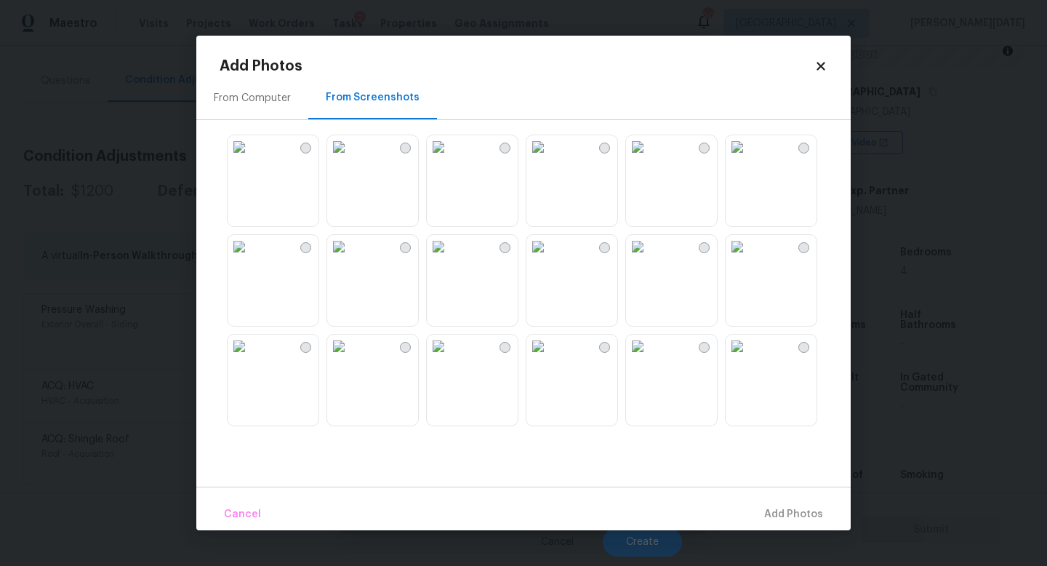
click at [450, 158] on img at bounding box center [438, 146] width 23 height 23
click at [350, 158] on img at bounding box center [338, 146] width 23 height 23
click at [749, 158] on img at bounding box center [737, 146] width 23 height 23
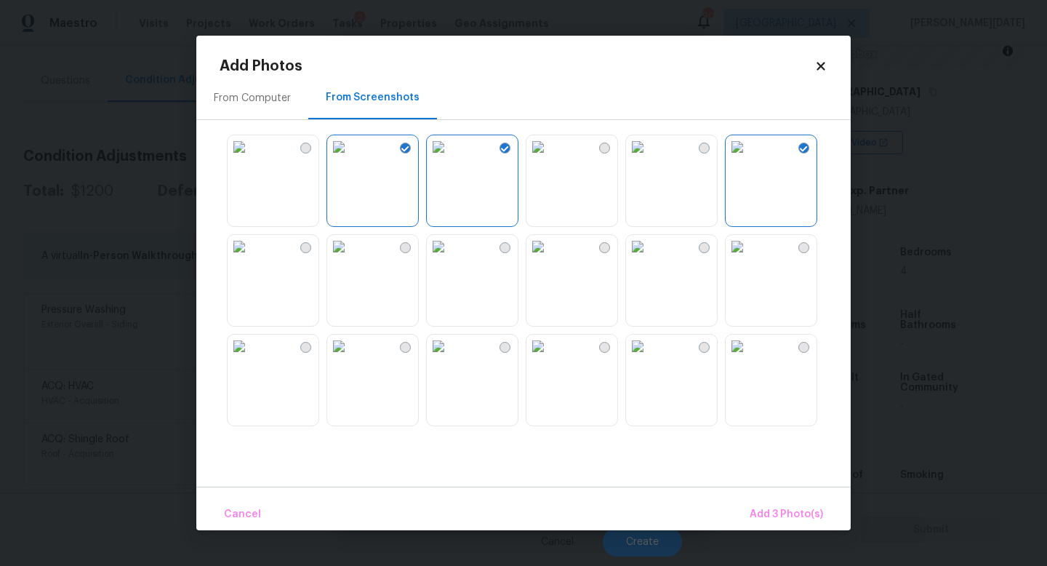
click at [649, 358] on img at bounding box center [637, 345] width 23 height 23
click at [771, 505] on span "Add 4 Photo(s)" at bounding box center [785, 514] width 75 height 18
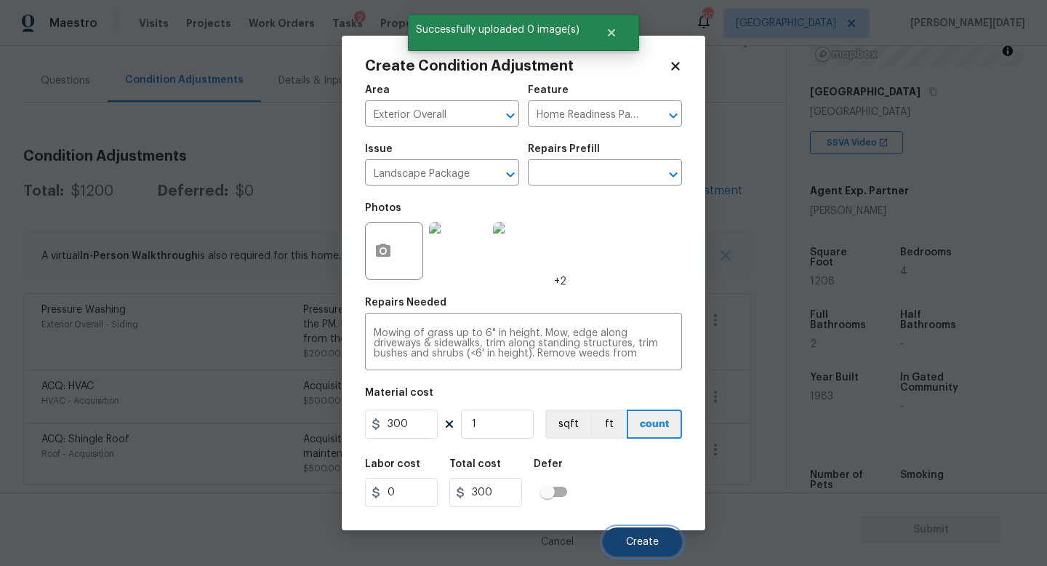
click at [639, 505] on span "Create" at bounding box center [642, 542] width 33 height 11
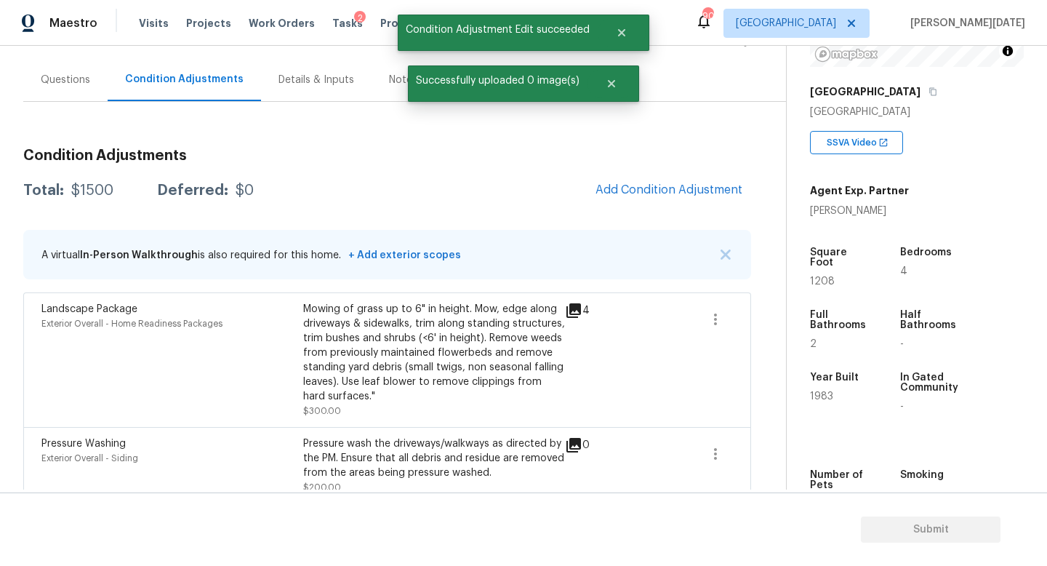
click at [819, 276] on span "1208" at bounding box center [822, 281] width 25 height 10
copy span "1208"
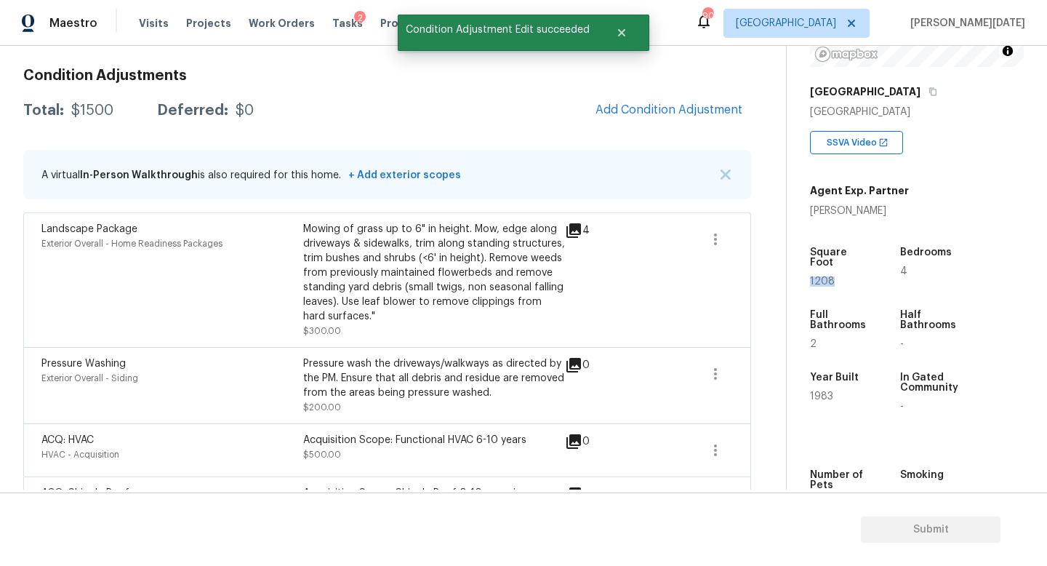
scroll to position [186, 0]
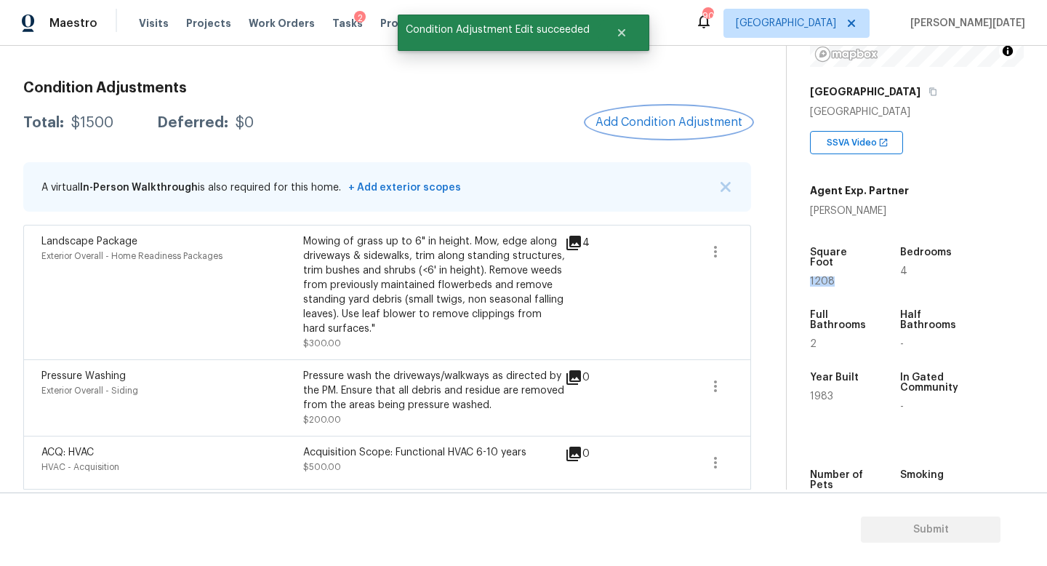
click at [670, 122] on span "Add Condition Adjustment" at bounding box center [668, 122] width 147 height 13
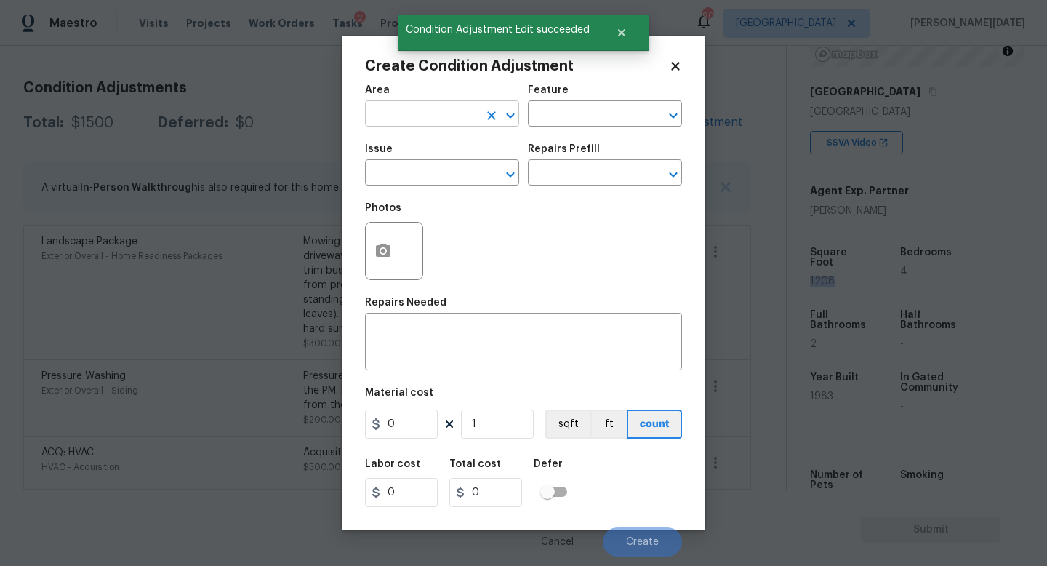
click at [409, 113] on input "text" at bounding box center [421, 115] width 113 height 23
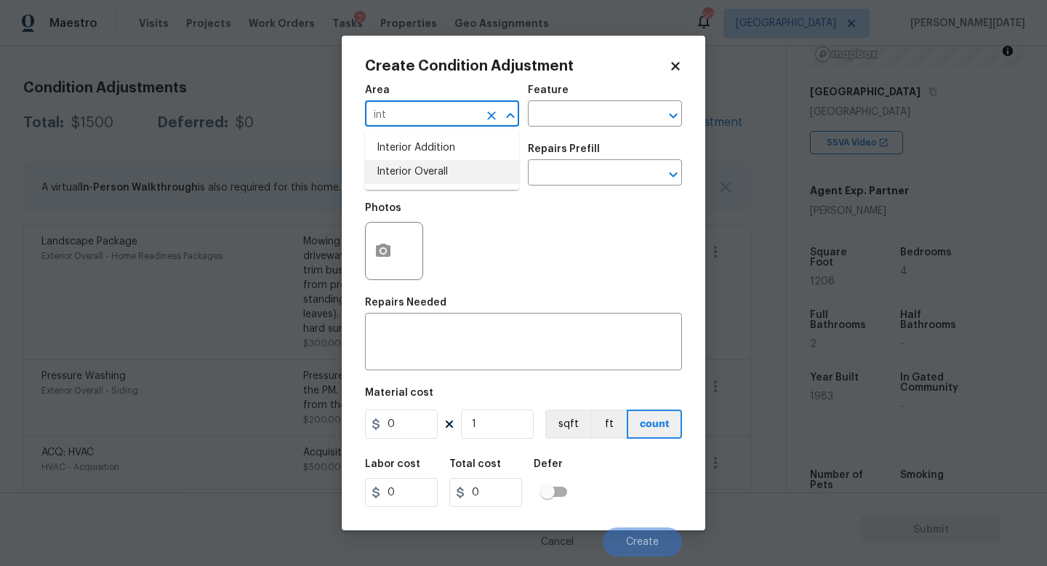
click at [418, 166] on li "Interior Overall" at bounding box center [442, 172] width 154 height 24
type input "Interior Overall"
click at [418, 166] on input "text" at bounding box center [421, 174] width 113 height 23
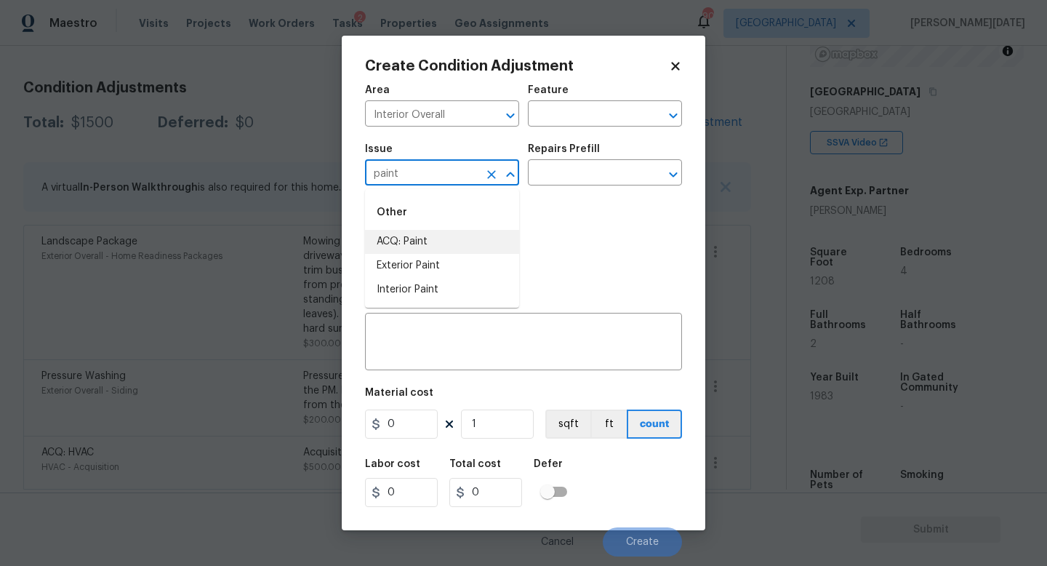
click at [412, 247] on li "ACQ: Paint" at bounding box center [442, 242] width 154 height 24
type input "ACQ: Paint"
click at [621, 158] on div "Repairs Prefill" at bounding box center [605, 153] width 154 height 19
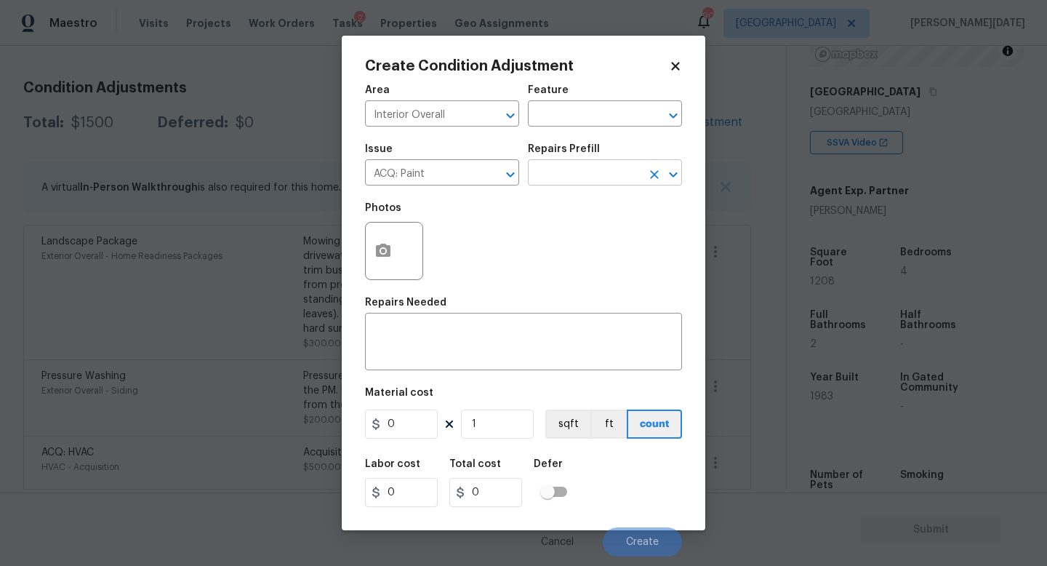
click at [598, 180] on input "text" at bounding box center [584, 174] width 113 height 23
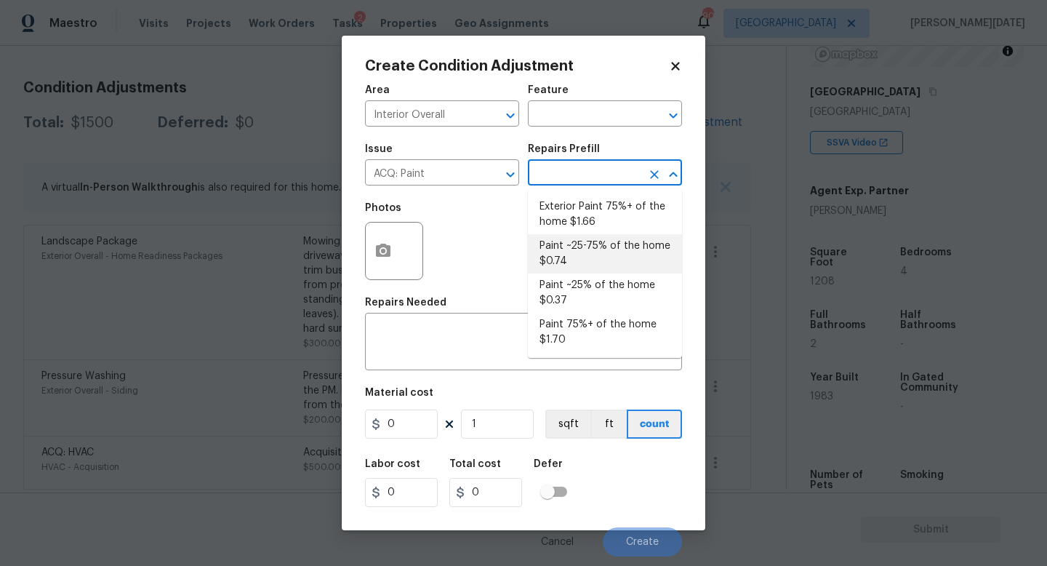
click at [597, 289] on li "Paint ~25% of the home $0.37" at bounding box center [605, 292] width 154 height 39
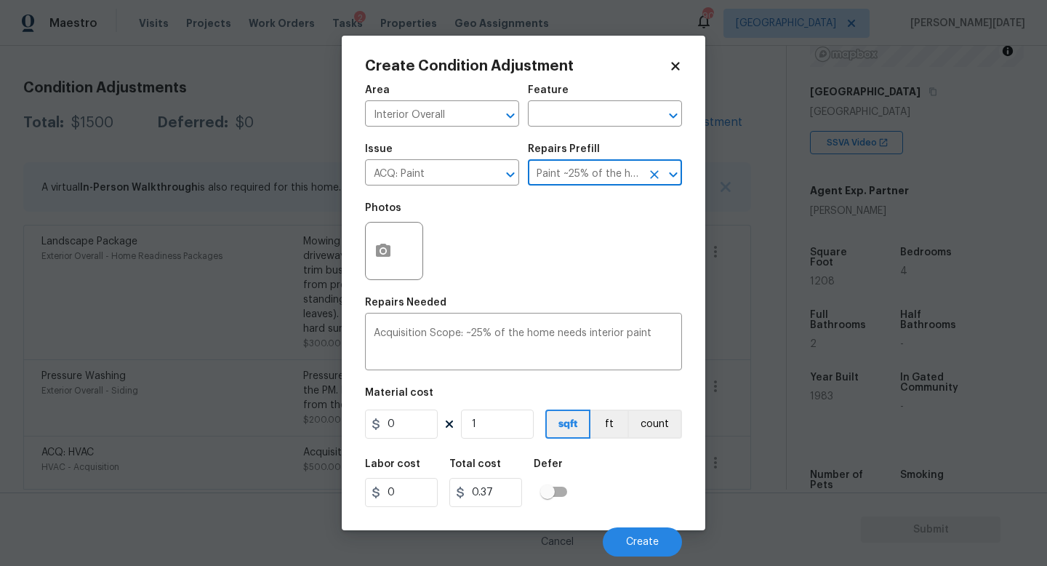
type input "Acquisition"
type textarea "Acquisition Scope: ~25% of the home needs interior paint"
type input "0.37"
click at [498, 418] on input "1" at bounding box center [497, 423] width 73 height 29
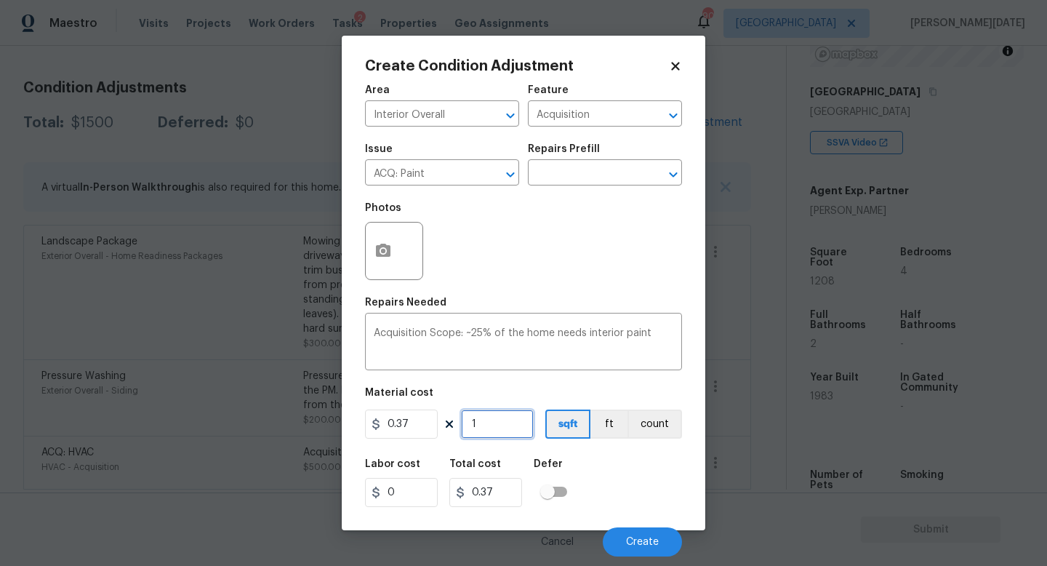
type input "0"
paste input "1208"
type input "1208"
type input "446.96"
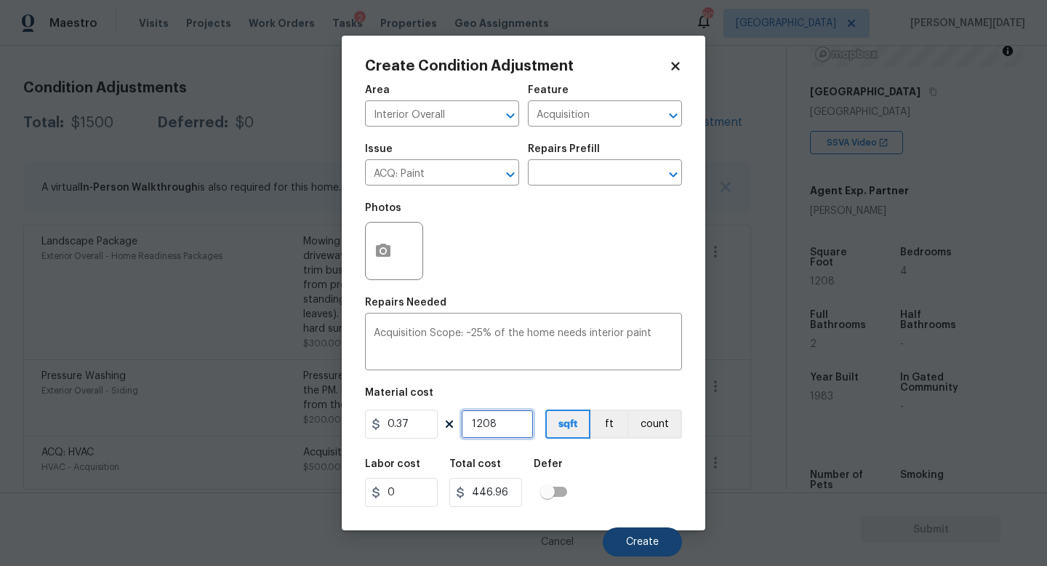
type input "1208"
click at [644, 505] on button "Create" at bounding box center [642, 541] width 79 height 29
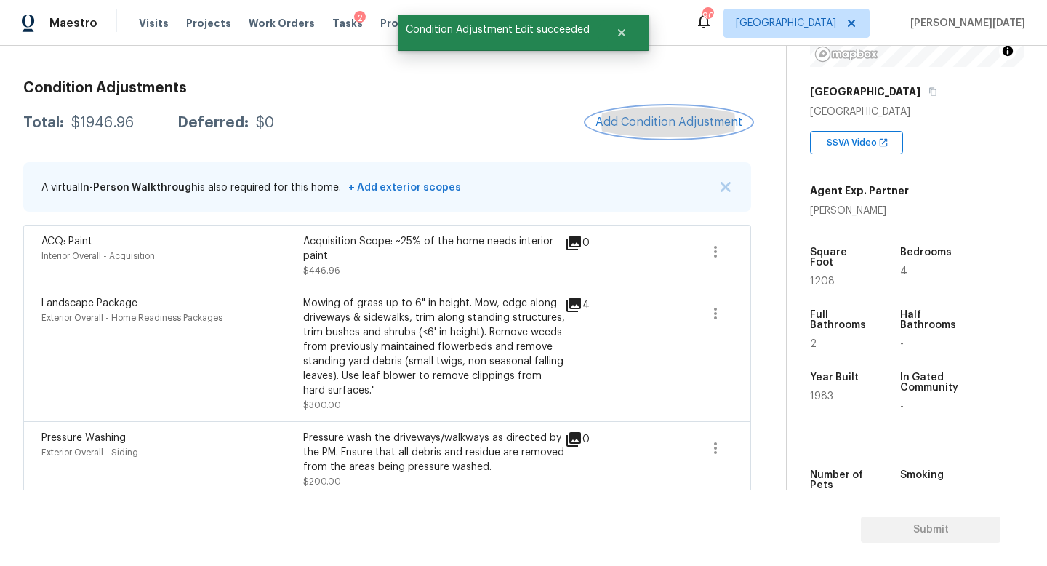
click at [682, 128] on span "Add Condition Adjustment" at bounding box center [668, 122] width 147 height 13
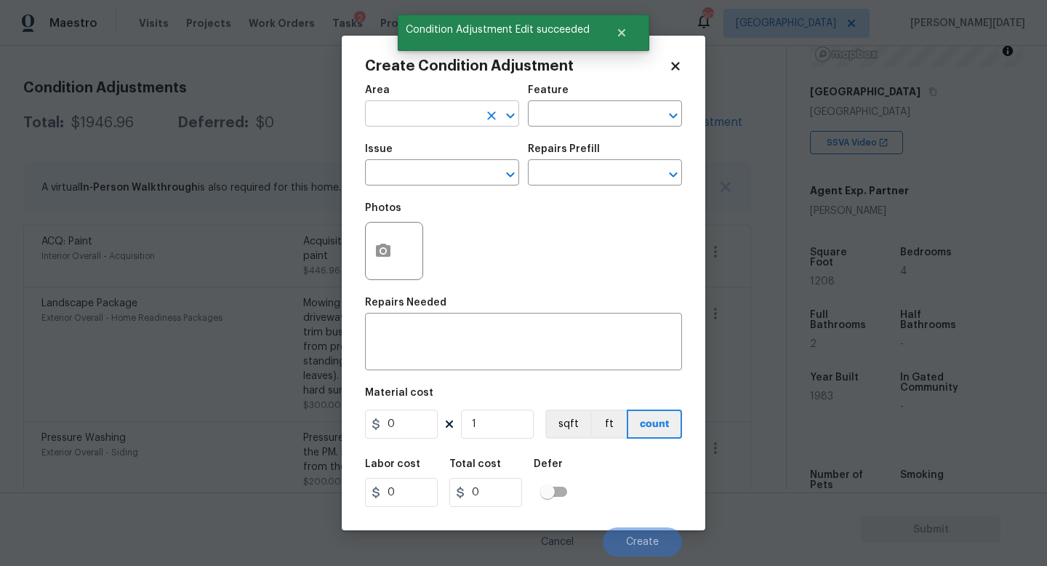
click at [387, 114] on input "text" at bounding box center [421, 115] width 113 height 23
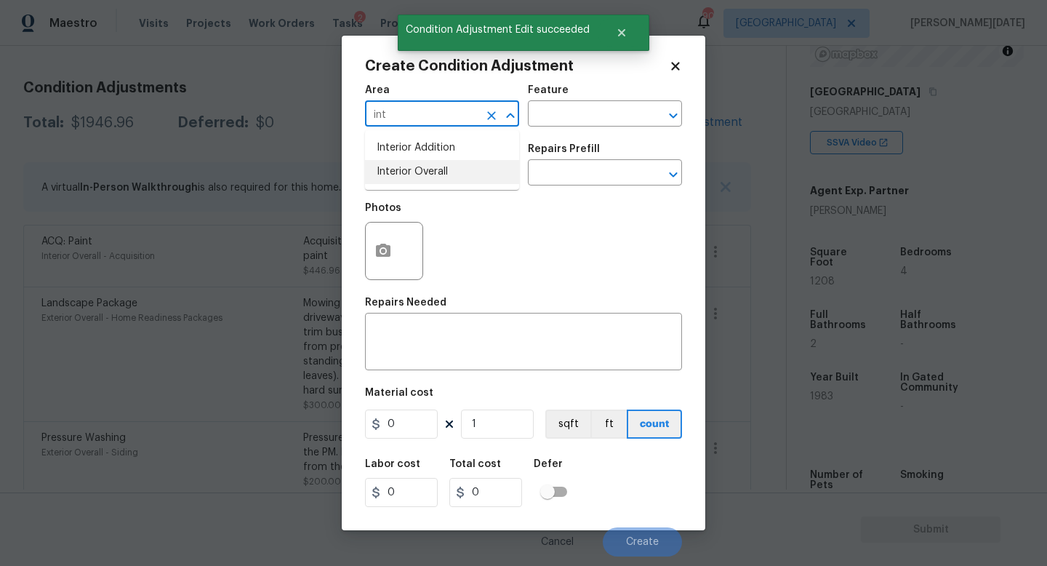
click at [440, 172] on li "Interior Overall" at bounding box center [442, 172] width 154 height 24
type input "Interior Overall"
click at [440, 172] on input "text" at bounding box center [421, 174] width 113 height 23
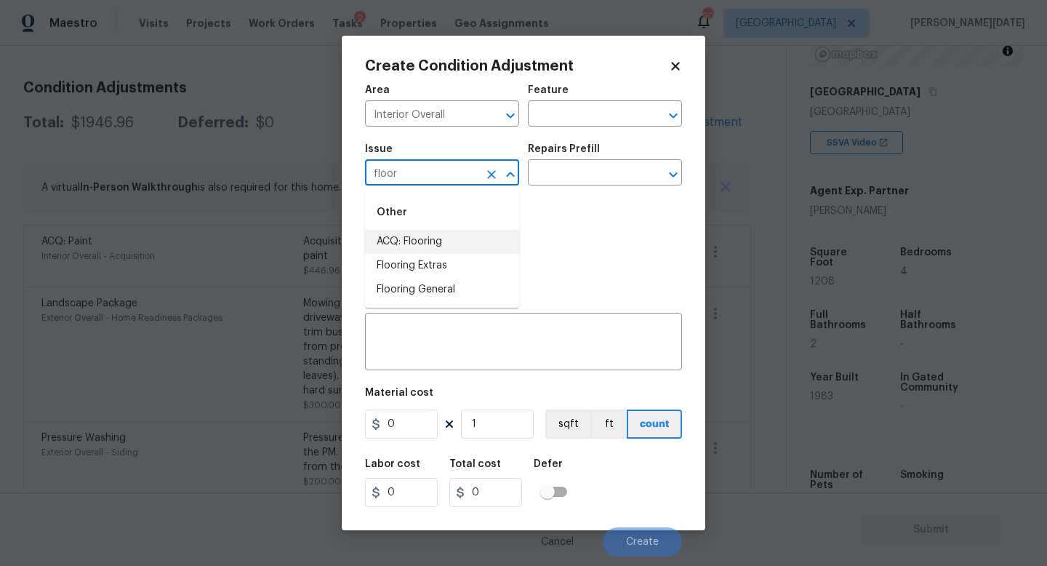
click at [454, 249] on li "ACQ: Flooring" at bounding box center [442, 242] width 154 height 24
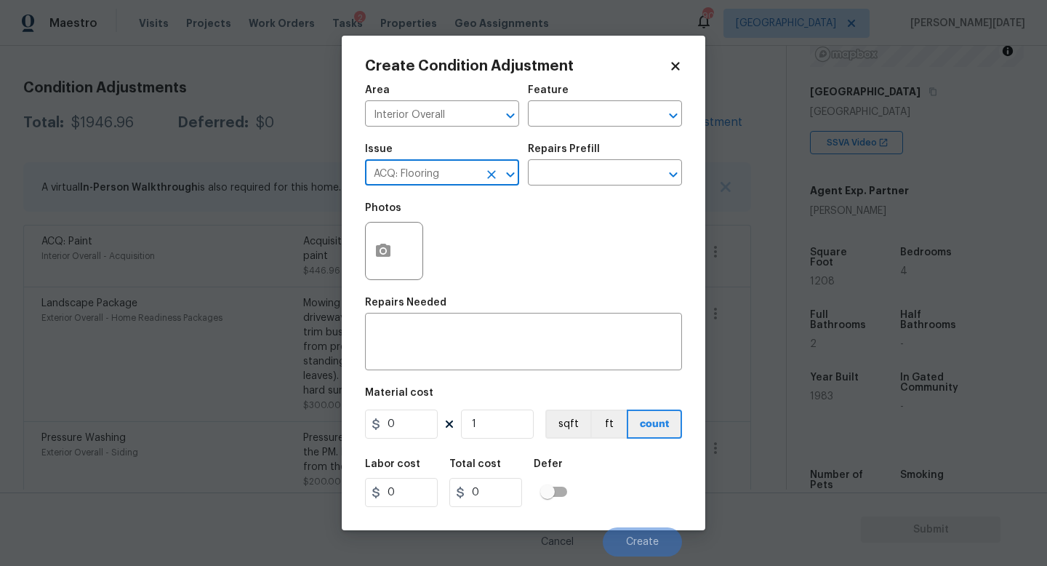
type input "ACQ: Flooring"
click at [578, 192] on div "Issue ACQ: Flooring ​ Repairs Prefill ​" at bounding box center [523, 164] width 317 height 59
click at [608, 169] on input "text" at bounding box center [584, 174] width 113 height 23
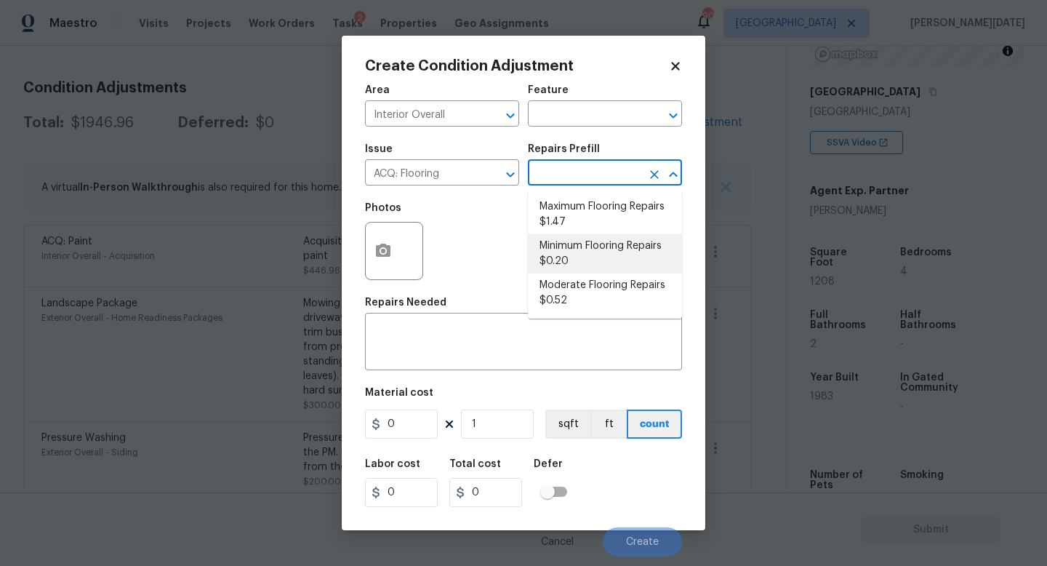
click at [596, 253] on li "Minimum Flooring Repairs $0.20" at bounding box center [605, 253] width 154 height 39
type input "Acquisition"
type textarea "Acquisition Scope: Minimum flooring repairs"
type input "0.2"
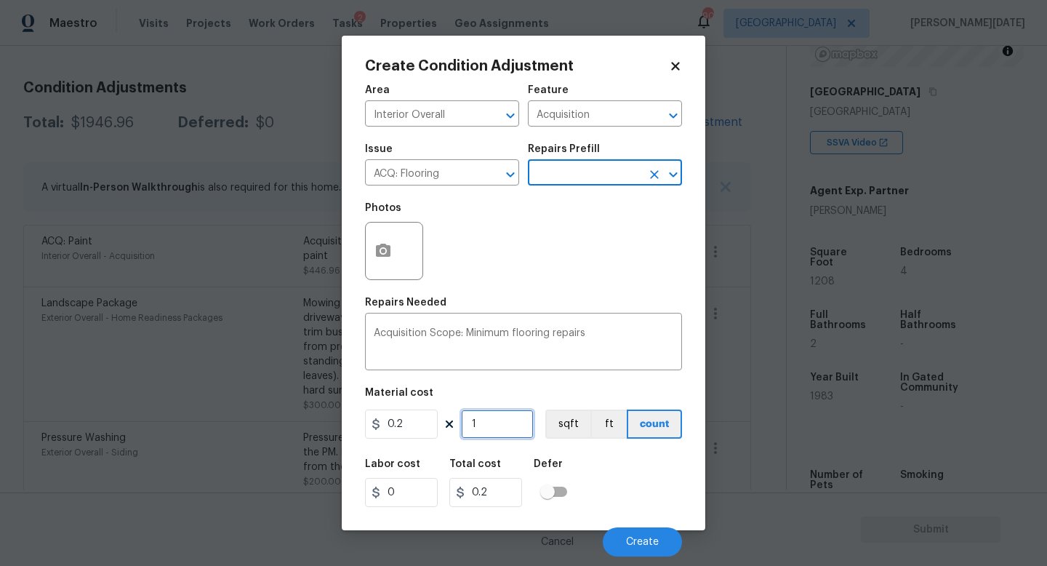
click at [505, 423] on input "1" at bounding box center [497, 423] width 73 height 29
type input "0"
paste input "1208"
type input "1208"
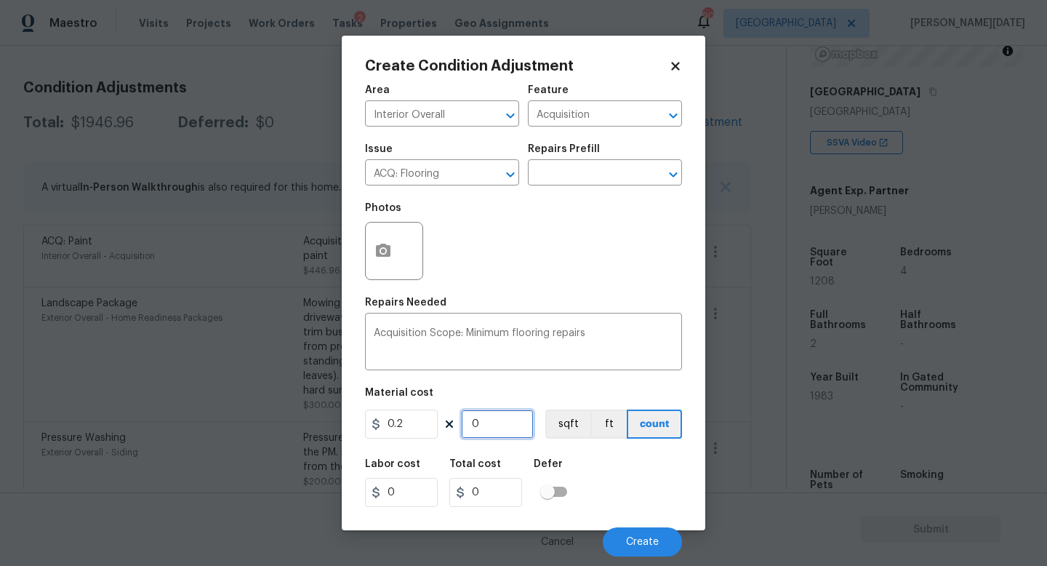
type input "241.6"
type input "1208"
click at [643, 505] on span "Create" at bounding box center [642, 542] width 33 height 11
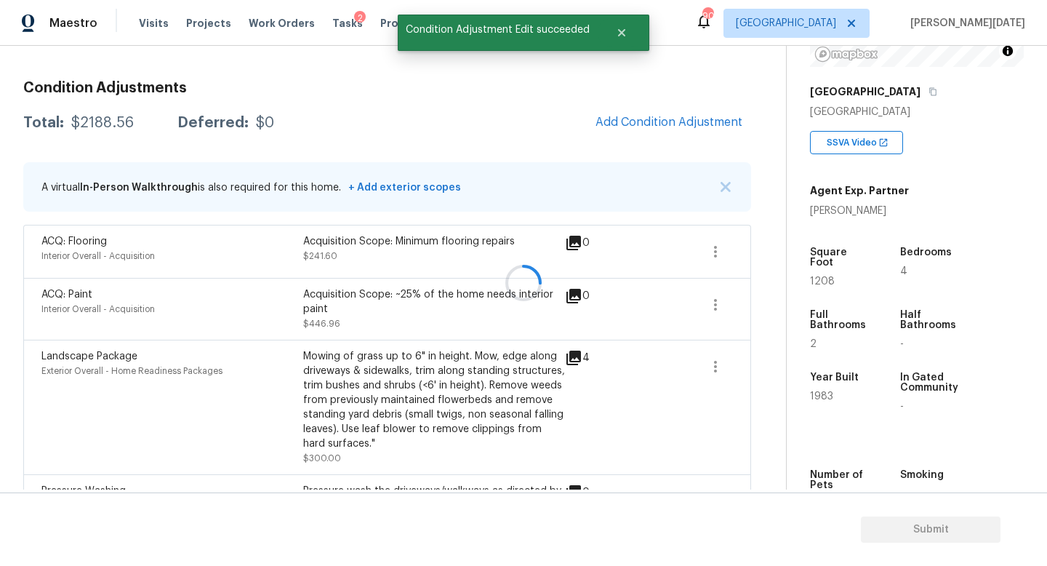
click at [676, 137] on div at bounding box center [523, 283] width 1047 height 566
click at [660, 127] on span "Add Condition Adjustment" at bounding box center [668, 122] width 147 height 13
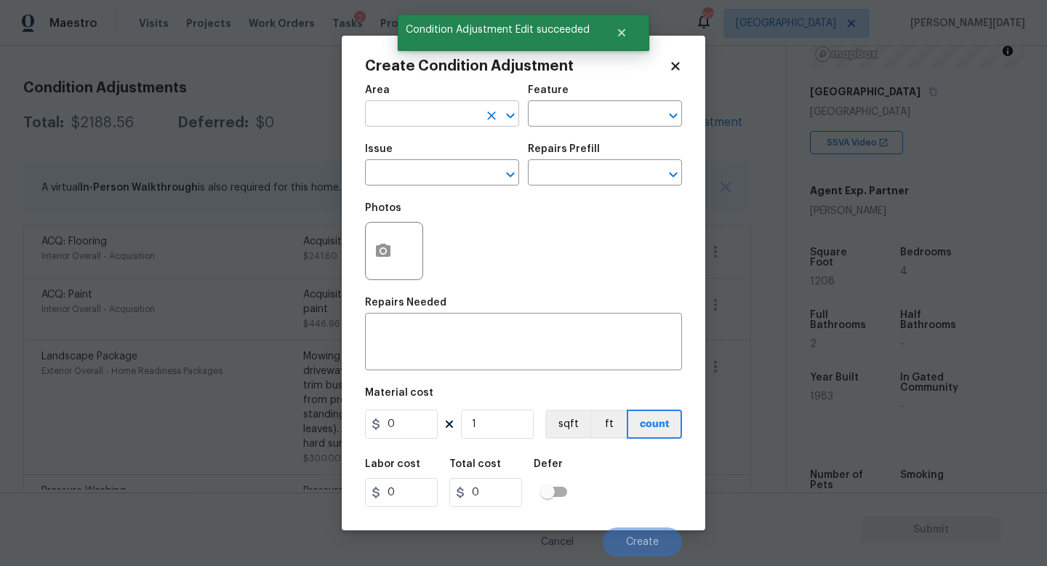
click at [409, 112] on input "text" at bounding box center [421, 115] width 113 height 23
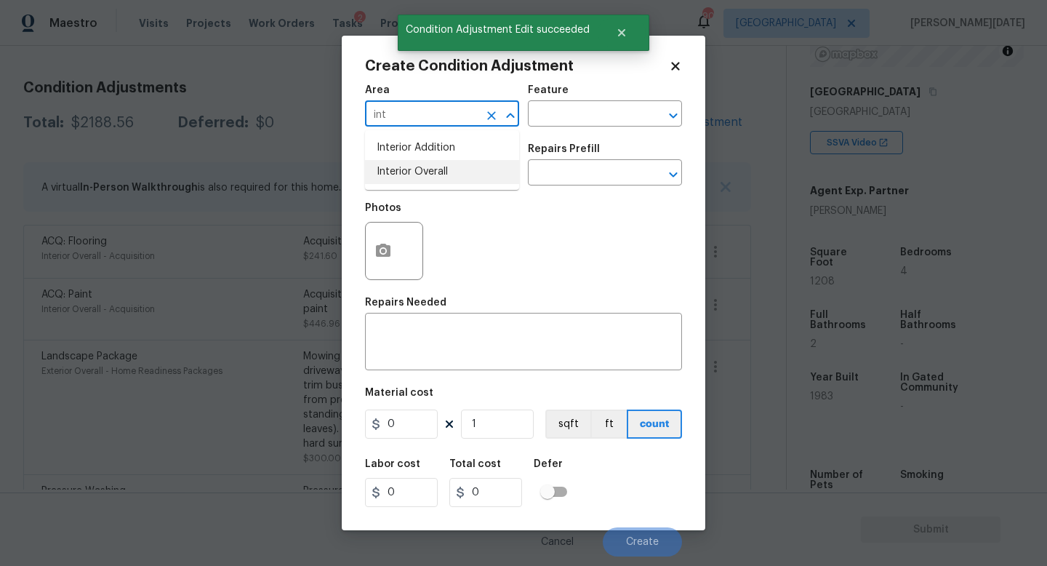
click at [417, 168] on li "Interior Overall" at bounding box center [442, 172] width 154 height 24
type input "Interior Overall"
click at [417, 168] on input "text" at bounding box center [421, 174] width 113 height 23
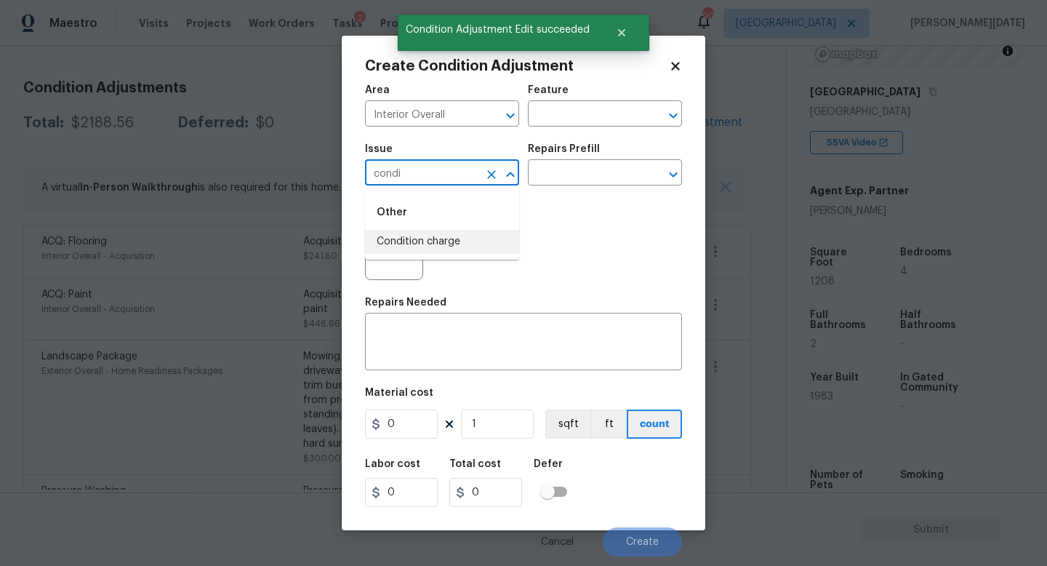
type input "condi"
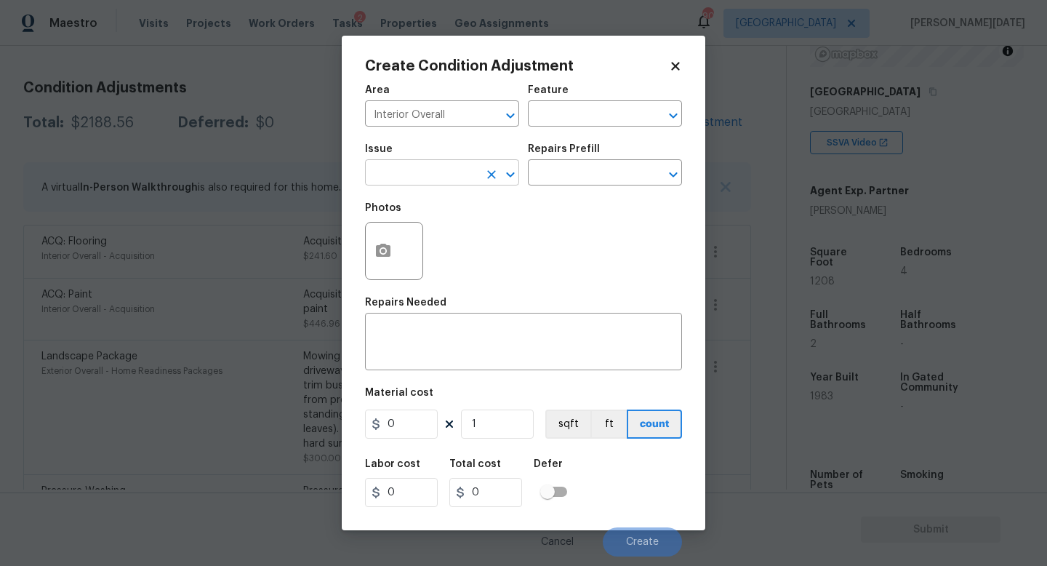
click at [401, 165] on input "text" at bounding box center [421, 174] width 113 height 23
type input "c"
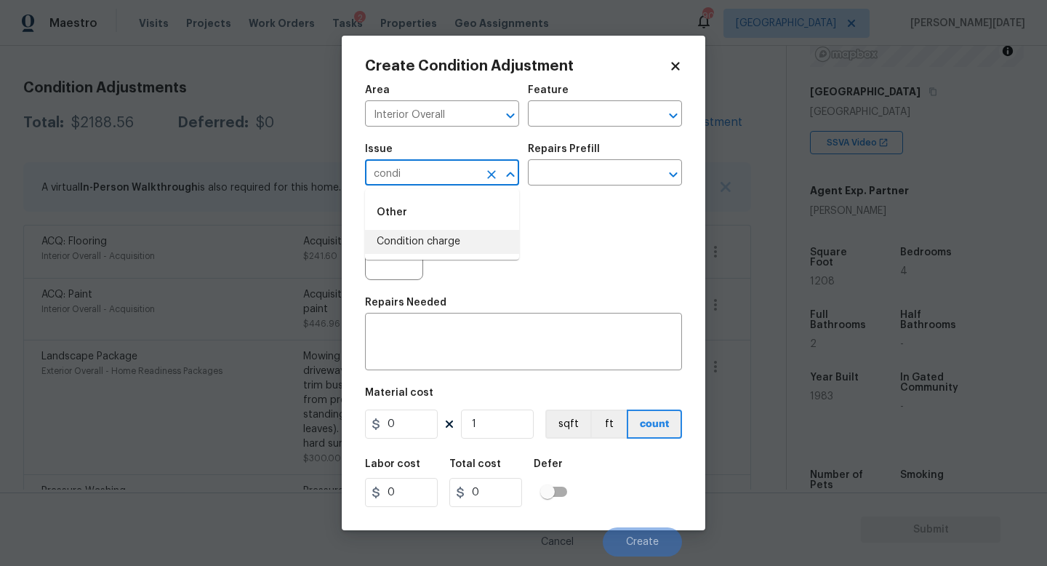
click at [428, 233] on li "Condition charge" at bounding box center [442, 242] width 154 height 24
type input "Condition charge"
click at [553, 185] on input "text" at bounding box center [584, 174] width 113 height 23
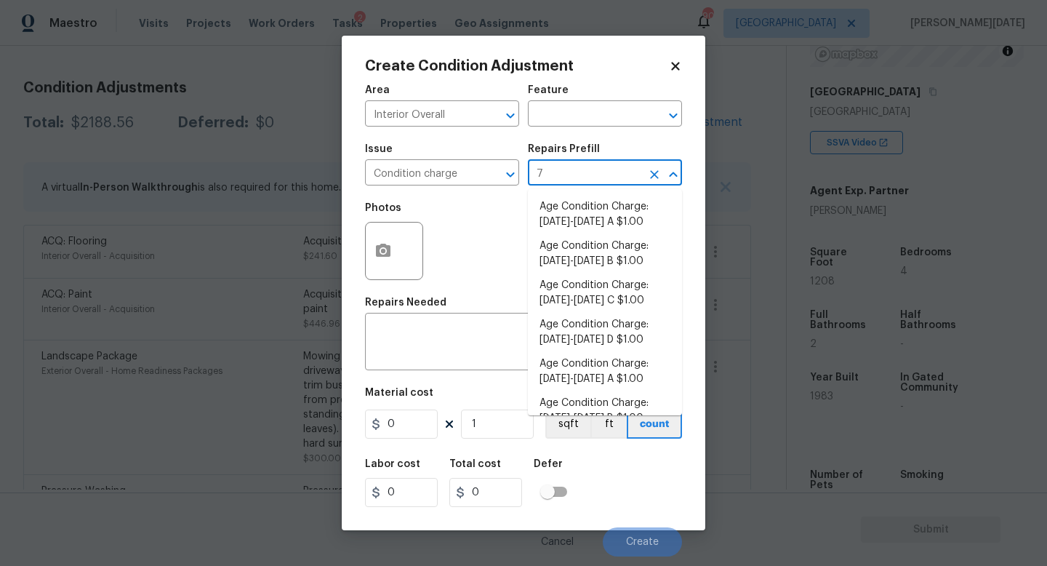
type input "79"
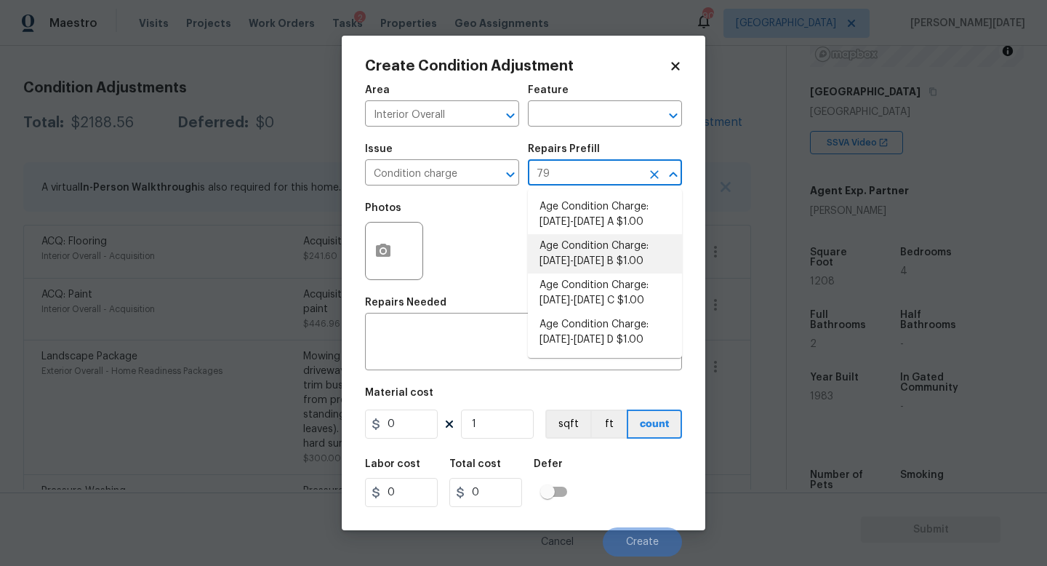
click at [571, 249] on li "Age Condition Charge: [DATE]-[DATE] B $1.00" at bounding box center [605, 253] width 154 height 39
type input "Home Readiness Packages"
type textarea "Age Condition Charge: [DATE]-[DATE] B"
type input "1"
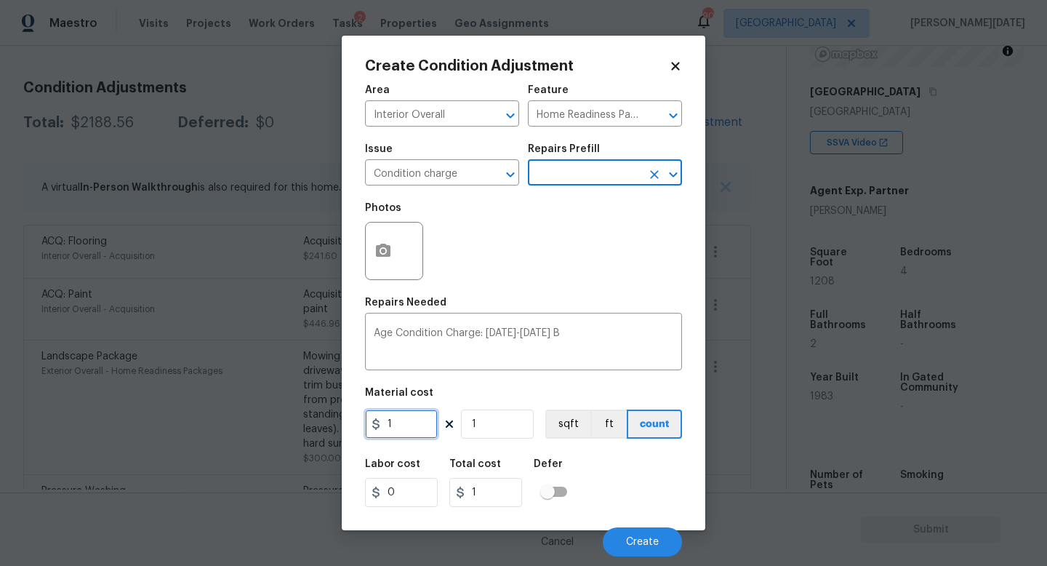
click at [422, 424] on input "1" at bounding box center [401, 423] width 73 height 29
type input "2000"
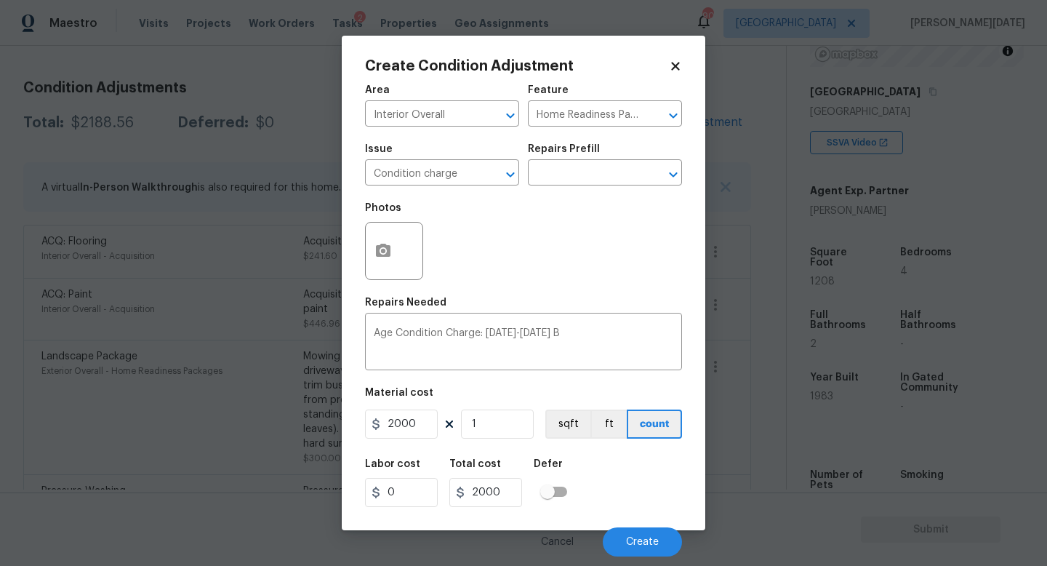
click at [547, 287] on div "Photos" at bounding box center [523, 241] width 317 height 95
click at [627, 505] on span "Create" at bounding box center [642, 542] width 33 height 11
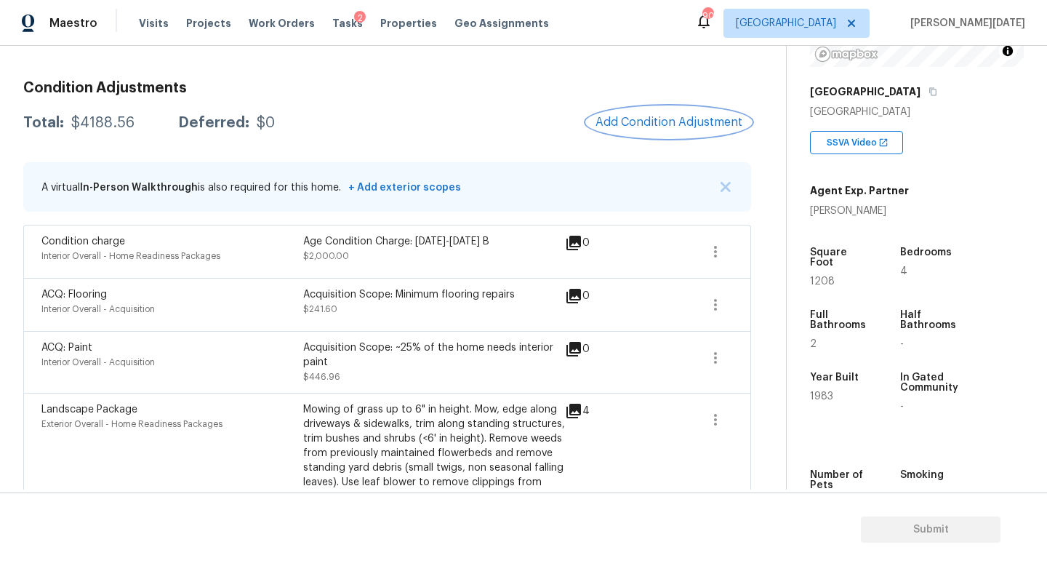
click at [643, 126] on span "Add Condition Adjustment" at bounding box center [668, 122] width 147 height 13
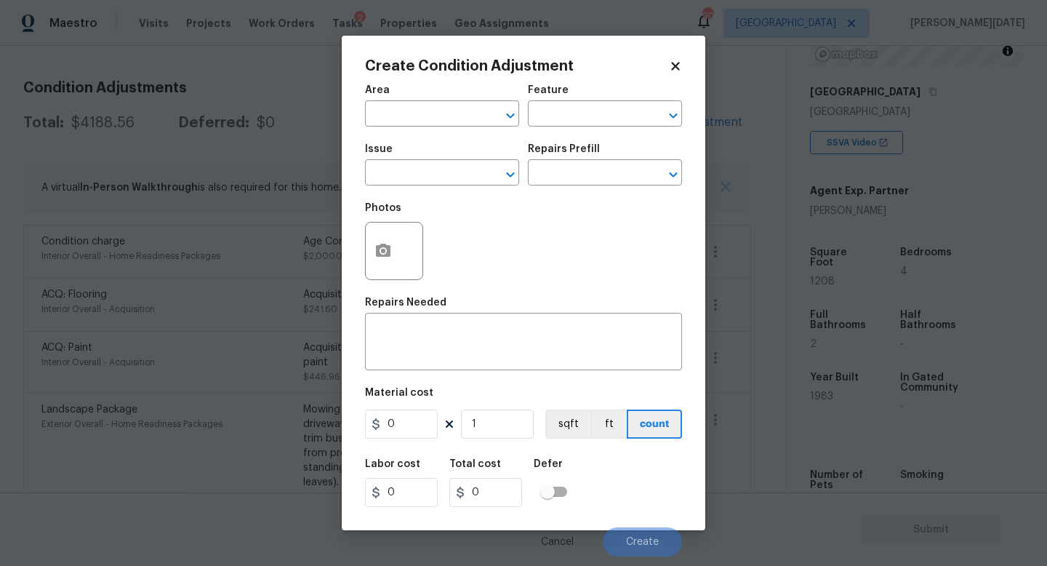
click at [365, 249] on div at bounding box center [394, 251] width 58 height 58
click at [387, 255] on icon "button" at bounding box center [383, 250] width 15 height 13
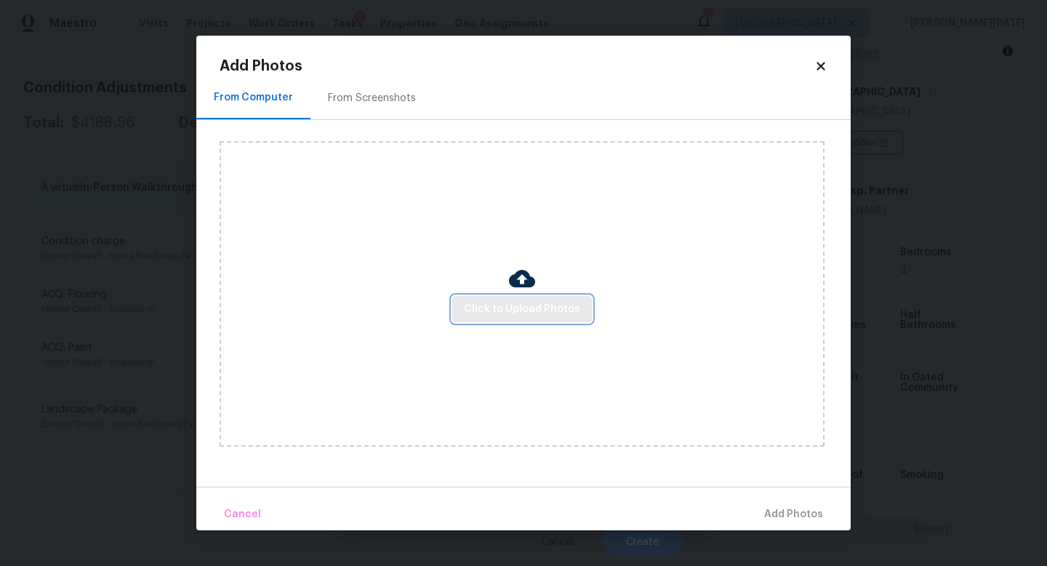
click at [560, 321] on button "Click to Upload Photos" at bounding box center [522, 309] width 140 height 27
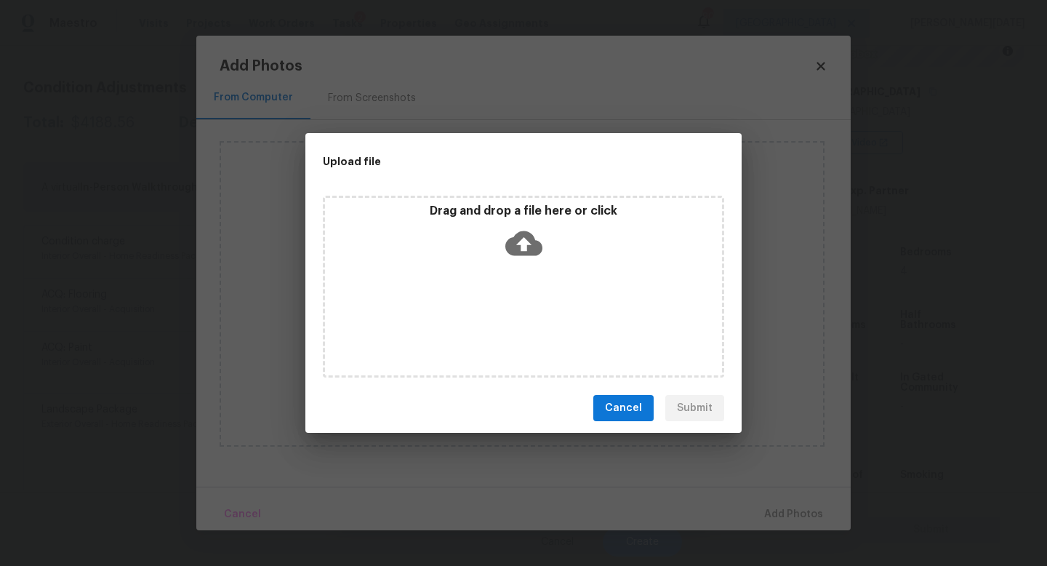
click at [560, 321] on div "Drag and drop a file here or click" at bounding box center [523, 287] width 401 height 182
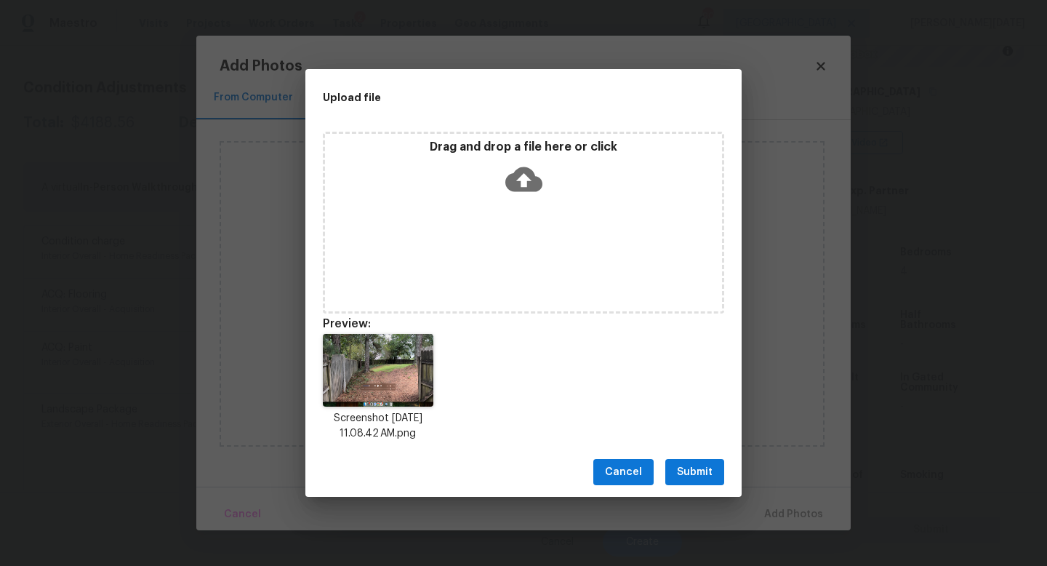
click at [692, 470] on span "Submit" at bounding box center [695, 472] width 36 height 18
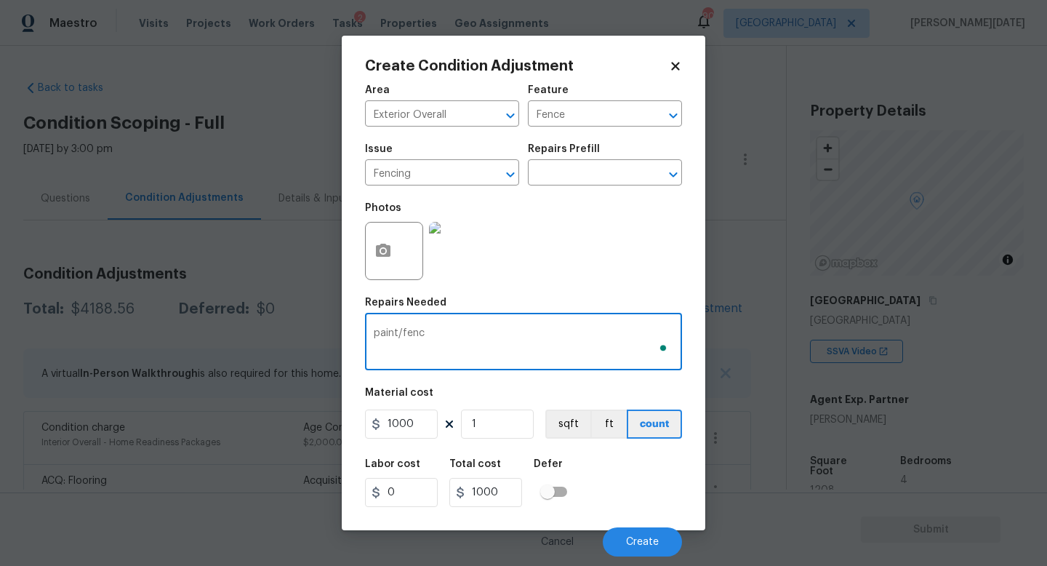
scroll to position [209, 0]
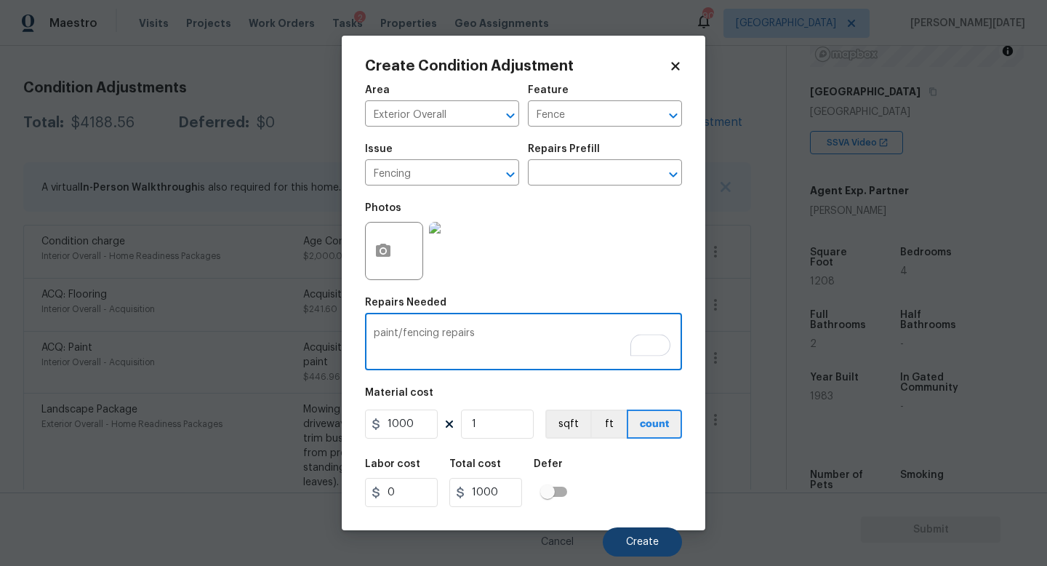
type textarea "paint/fencing repairs"
click at [632, 531] on button "Create" at bounding box center [642, 541] width 79 height 29
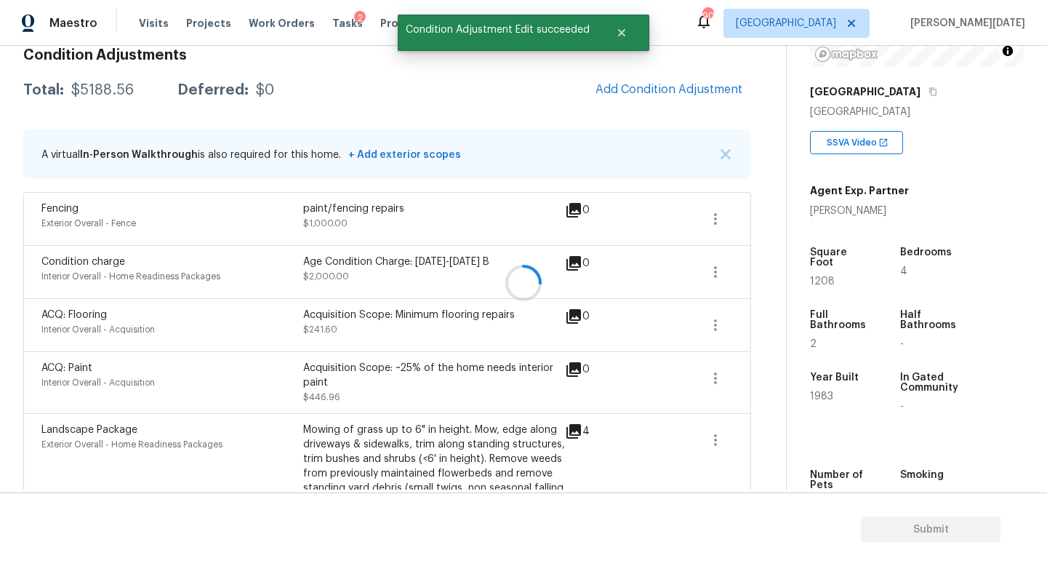
scroll to position [186, 0]
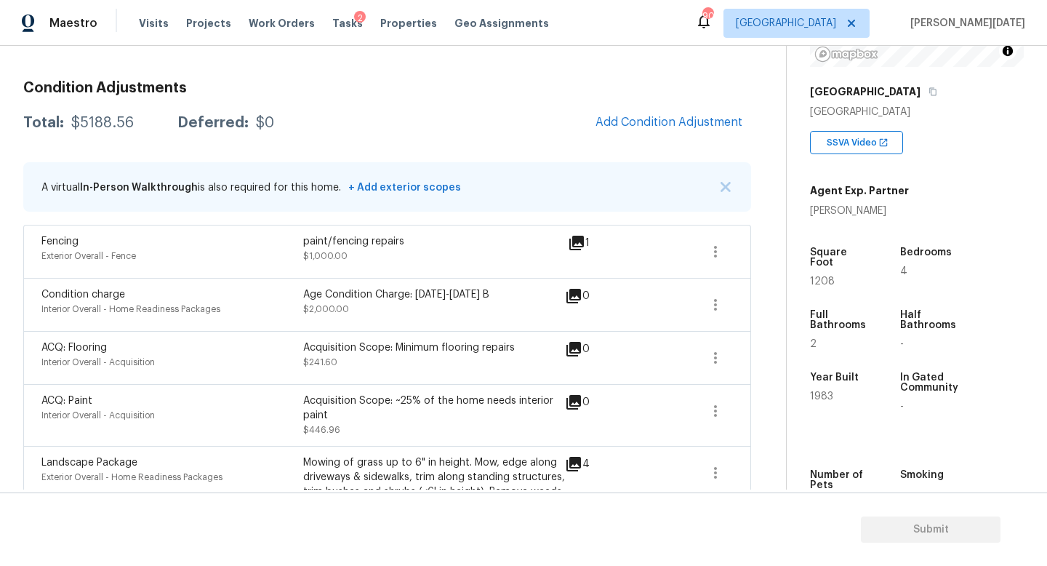
click at [674, 141] on div "Condition Adjustments Total: $5188.56 Deferred: $0 Add Condition Adjustment A v…" at bounding box center [387, 420] width 728 height 703
click at [651, 110] on button "Add Condition Adjustment" at bounding box center [669, 122] width 164 height 31
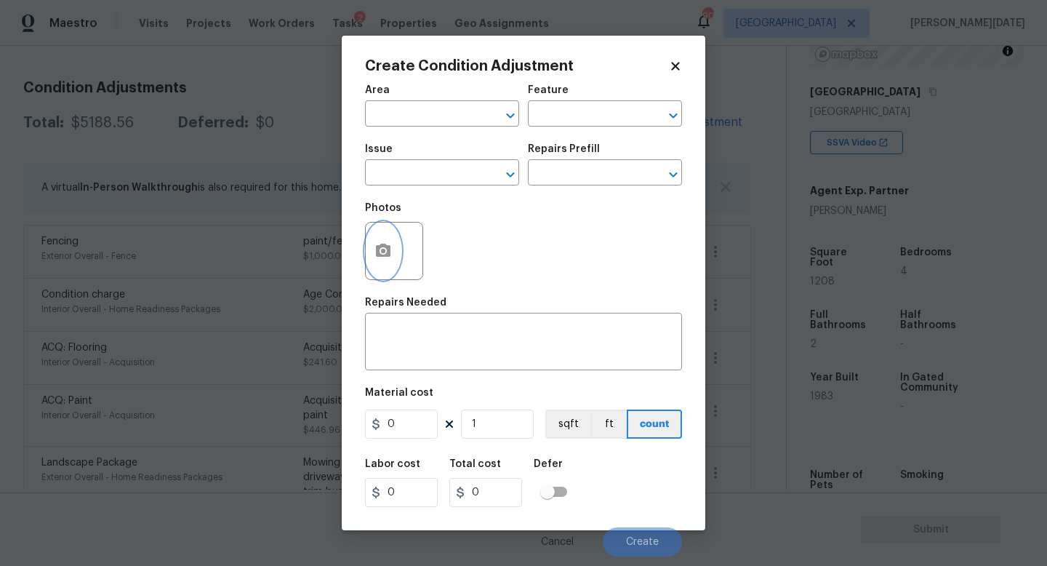
click at [379, 246] on icon "button" at bounding box center [383, 250] width 15 height 13
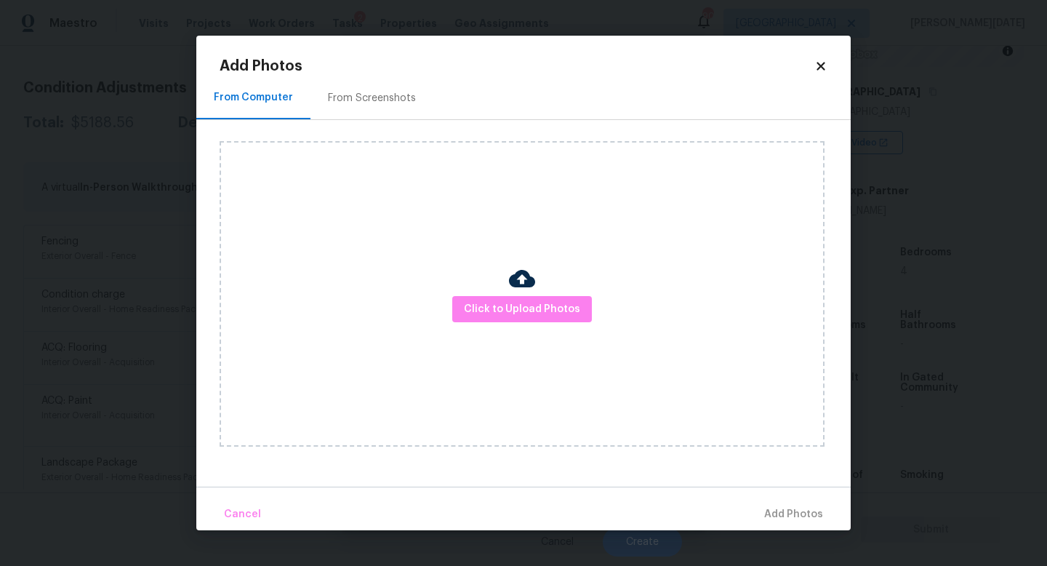
click at [458, 283] on div "Click to Upload Photos" at bounding box center [522, 293] width 605 height 305
click at [481, 303] on span "Click to Upload Photos" at bounding box center [522, 309] width 116 height 18
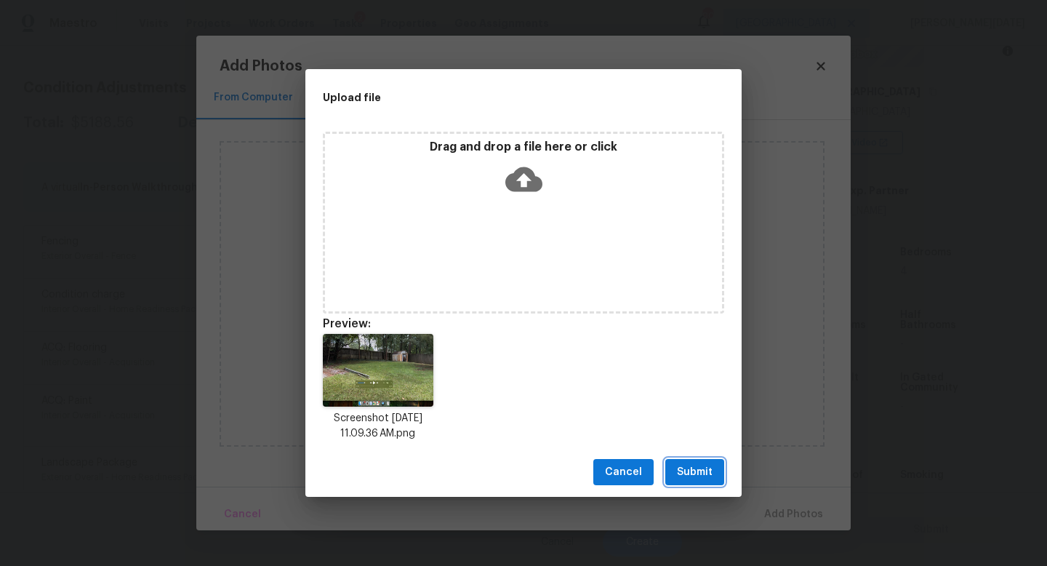
click at [686, 469] on span "Submit" at bounding box center [695, 472] width 36 height 18
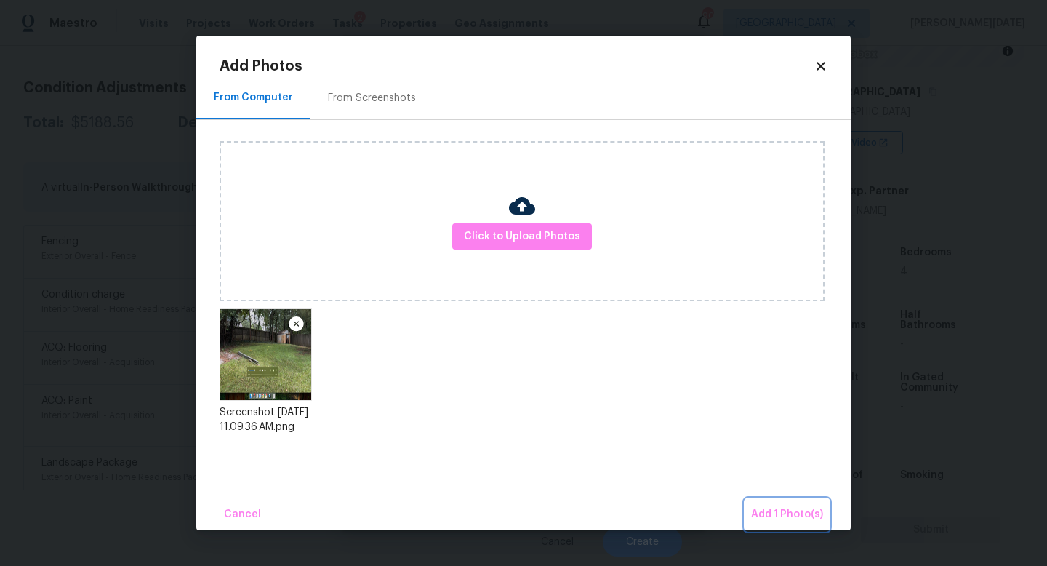
click at [774, 506] on span "Add 1 Photo(s)" at bounding box center [787, 514] width 72 height 18
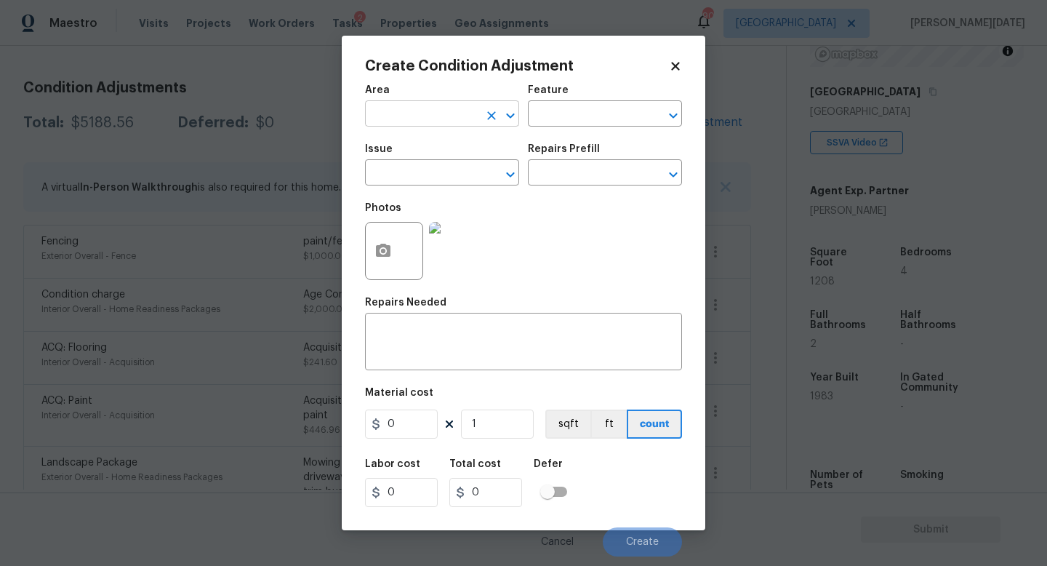
click at [420, 108] on input "text" at bounding box center [421, 115] width 113 height 23
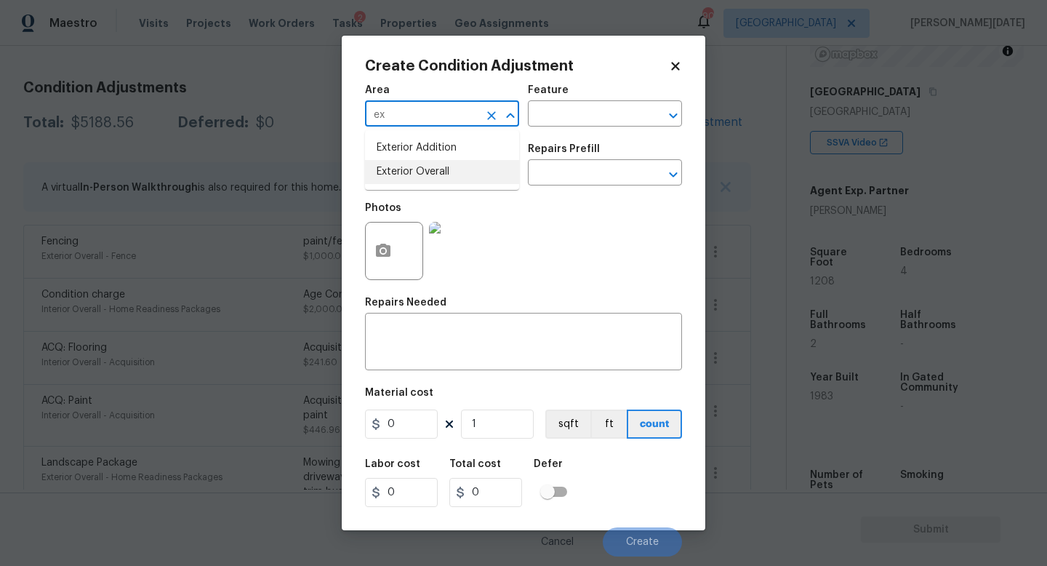
click at [430, 174] on li "Exterior Overall" at bounding box center [442, 172] width 154 height 24
type input "Exterior Overall"
click at [430, 174] on input "text" at bounding box center [421, 174] width 113 height 23
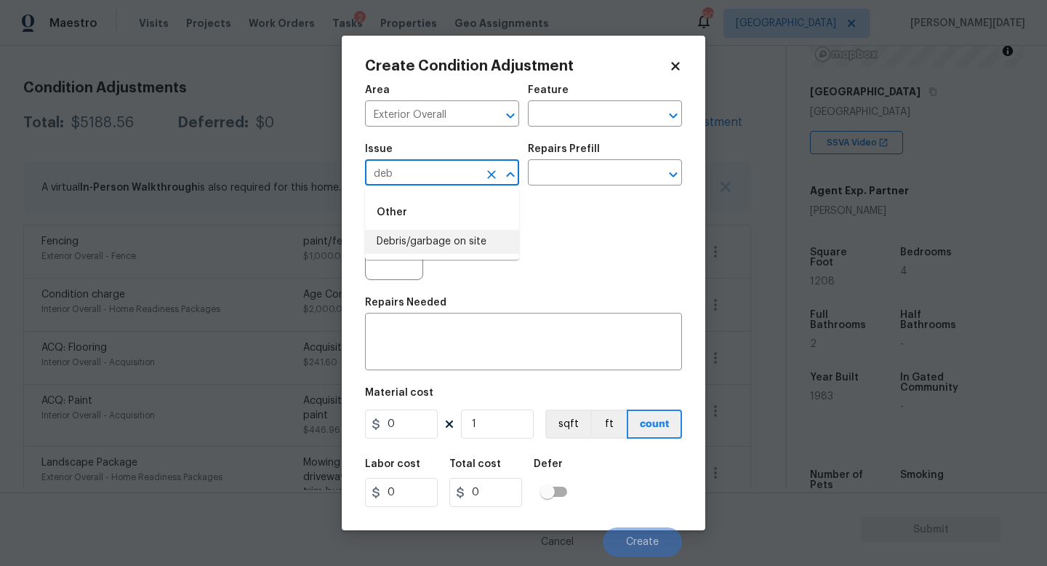
click at [441, 241] on li "Debris/garbage on site" at bounding box center [442, 242] width 154 height 24
type input "Debris/garbage on site"
click at [584, 161] on div "Repairs Prefill" at bounding box center [605, 153] width 154 height 19
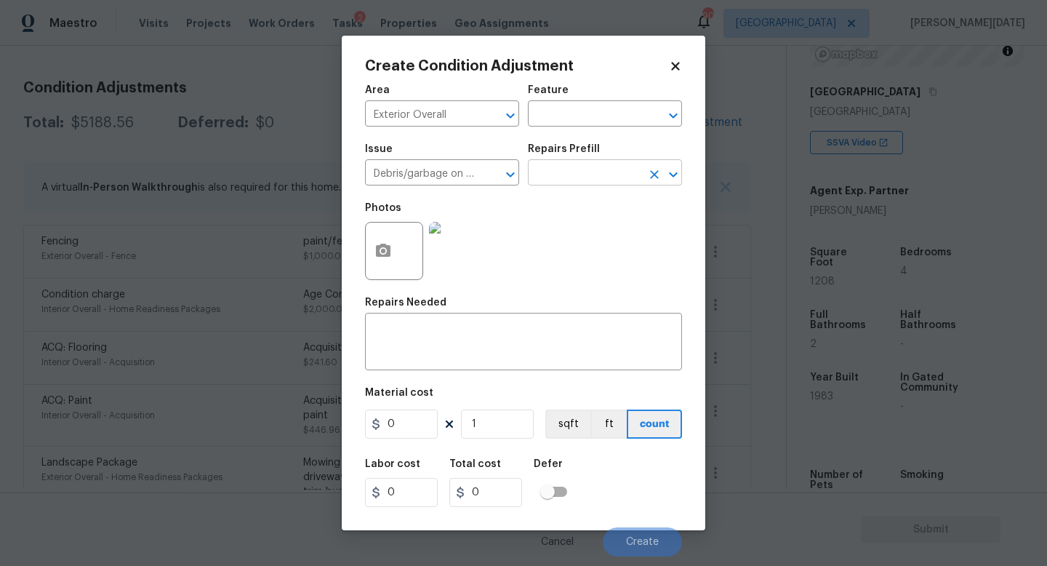
click at [588, 176] on input "text" at bounding box center [584, 174] width 113 height 23
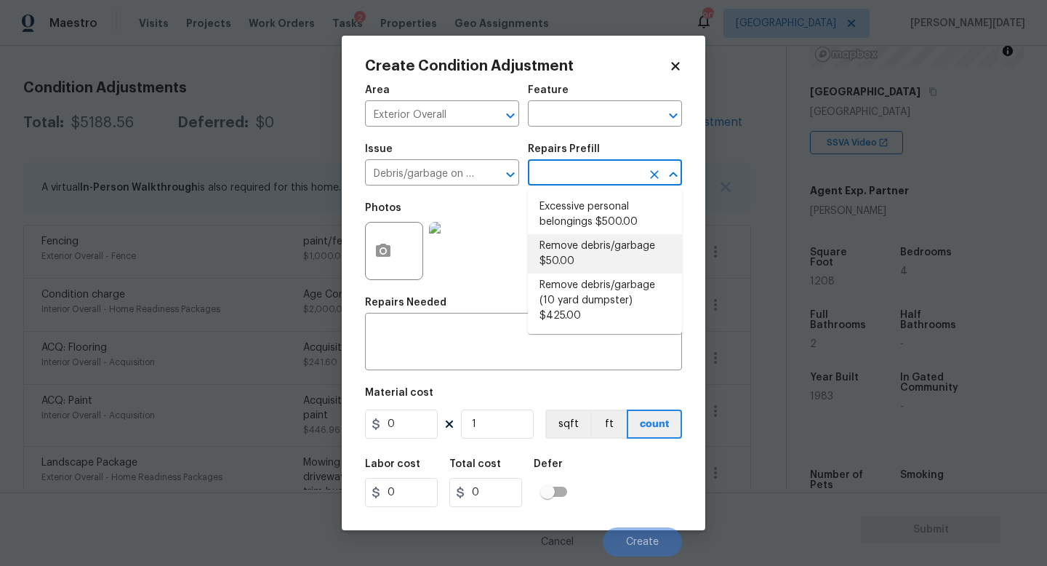
click at [590, 260] on li "Remove debris/garbage $50.00" at bounding box center [605, 253] width 154 height 39
type textarea "Remove, haul off, and properly dispose of any debris left by seller to offsite …"
type input "50"
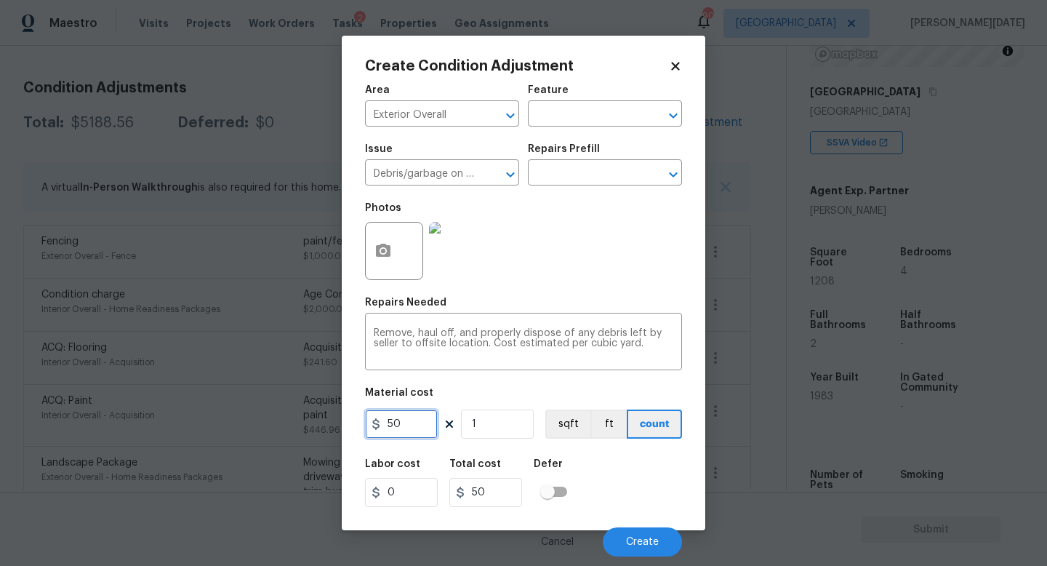
drag, startPoint x: 415, startPoint y: 424, endPoint x: 281, endPoint y: 423, distance: 134.5
click at [281, 423] on div "Create Condition Adjustment Area Exterior Overall ​ Feature ​ Issue Debris/garb…" at bounding box center [523, 283] width 1047 height 566
type input "1000"
click at [519, 291] on div "Area Exterior Overall ​ Feature ​ Issue Debris/garbage on site ​ Repairs Prefil…" at bounding box center [523, 316] width 317 height 480
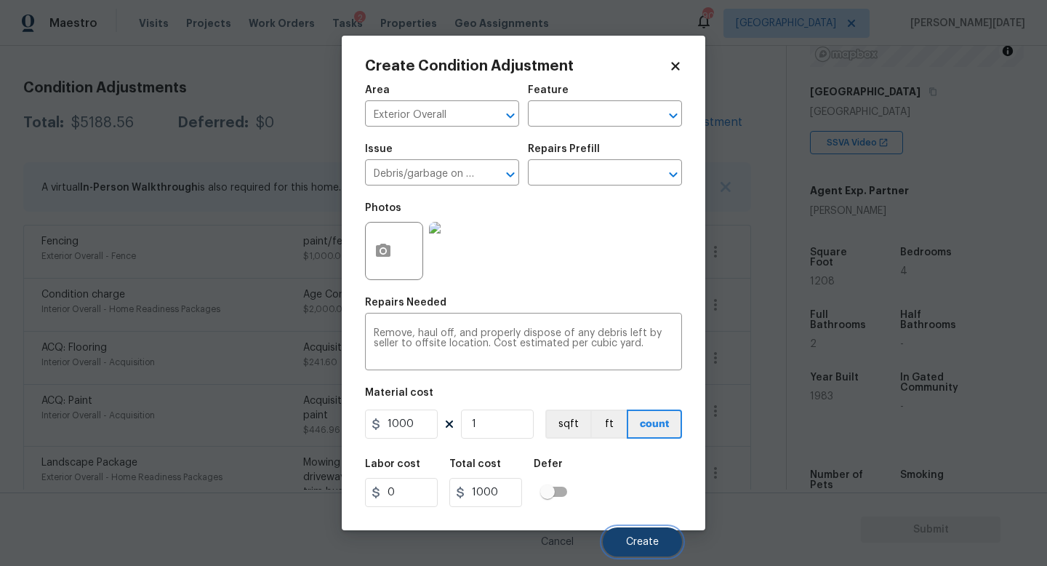
click at [624, 532] on button "Create" at bounding box center [642, 541] width 79 height 29
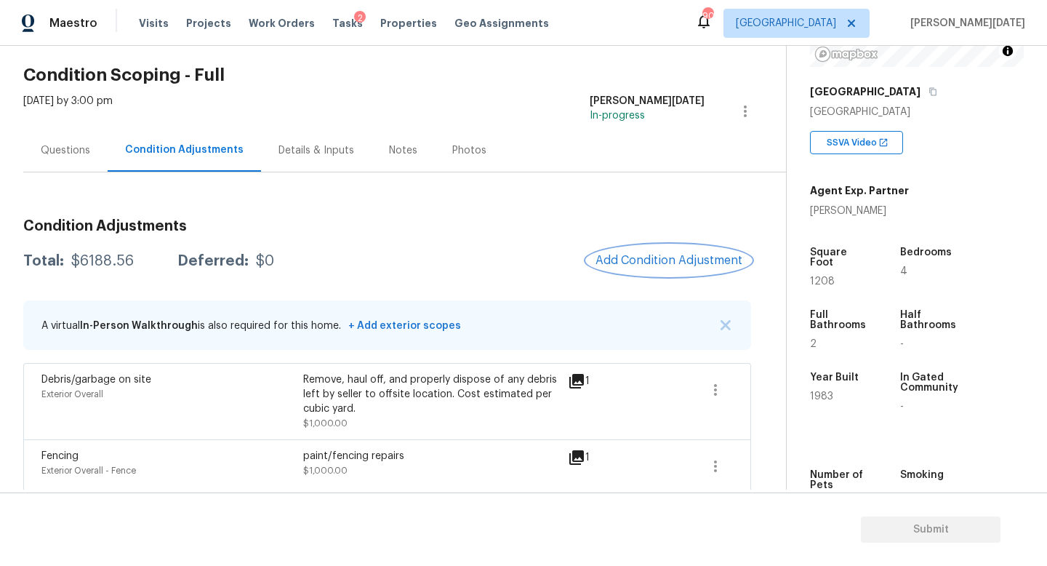
scroll to position [2, 0]
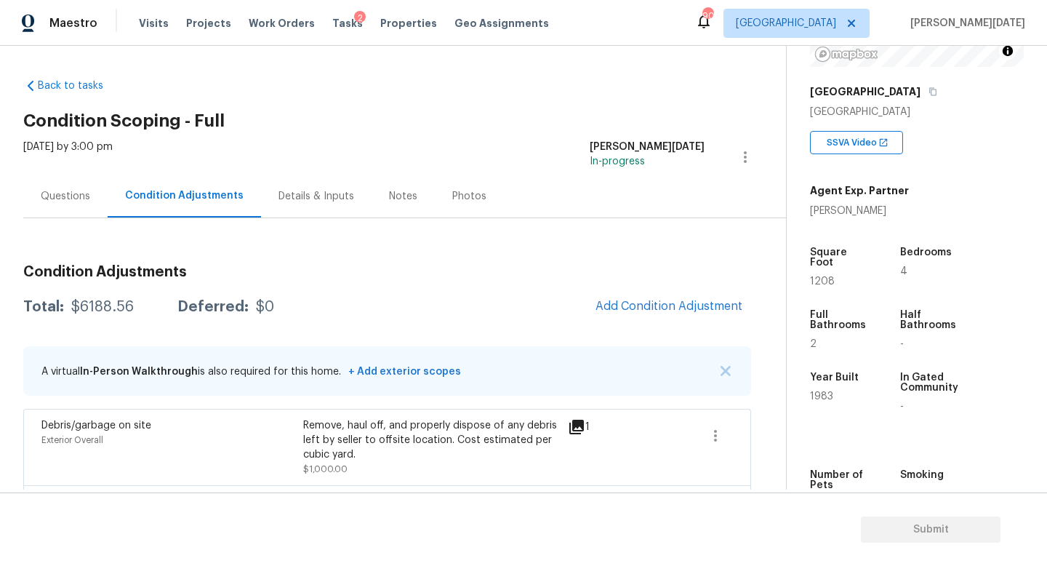
click at [85, 202] on div "Questions" at bounding box center [65, 196] width 49 height 15
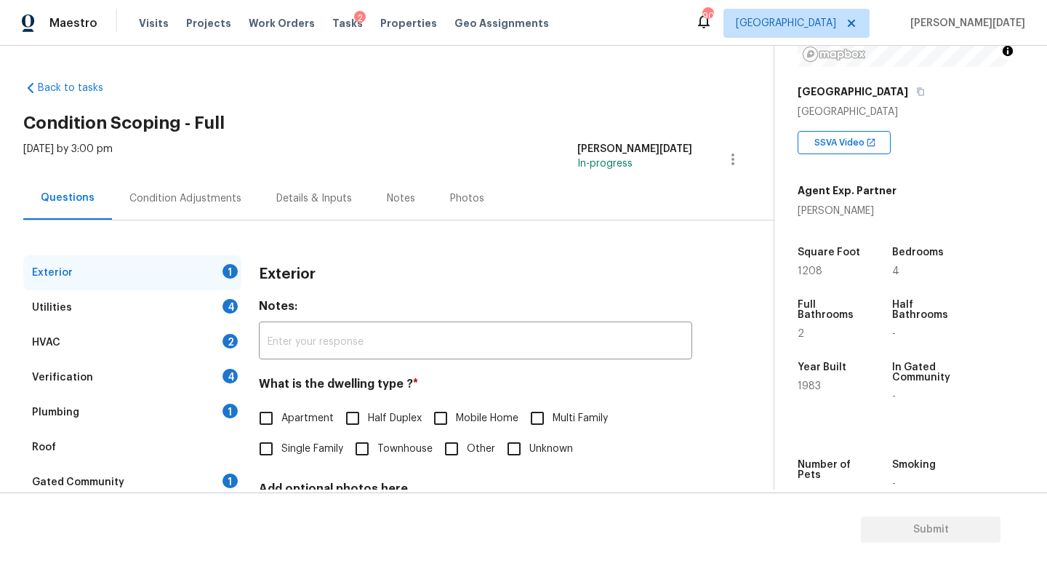
click at [218, 299] on div "Utilities 4" at bounding box center [132, 307] width 218 height 35
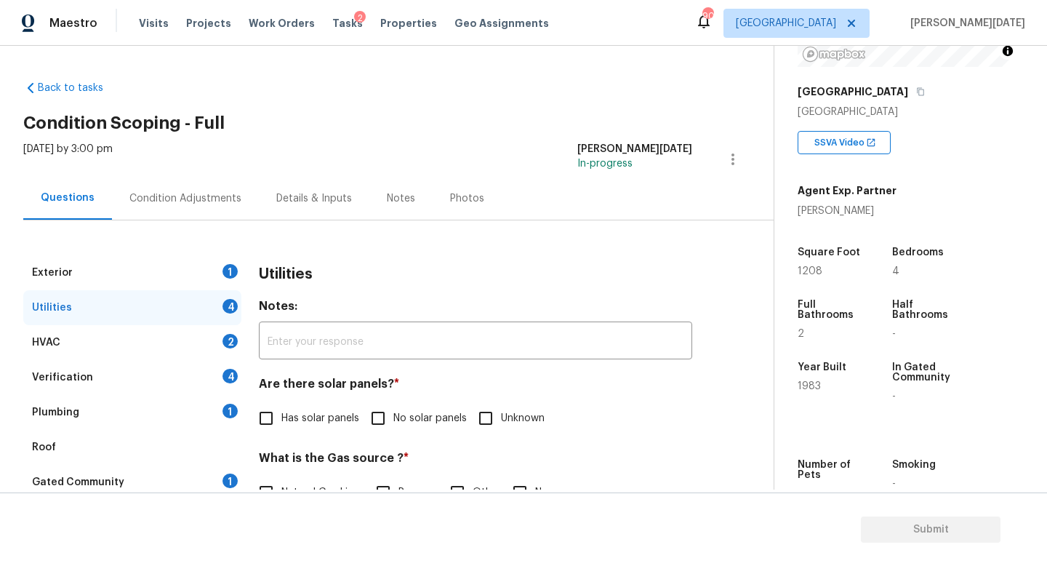
click at [366, 422] on input "No solar panels" at bounding box center [378, 418] width 31 height 31
checkbox input "true"
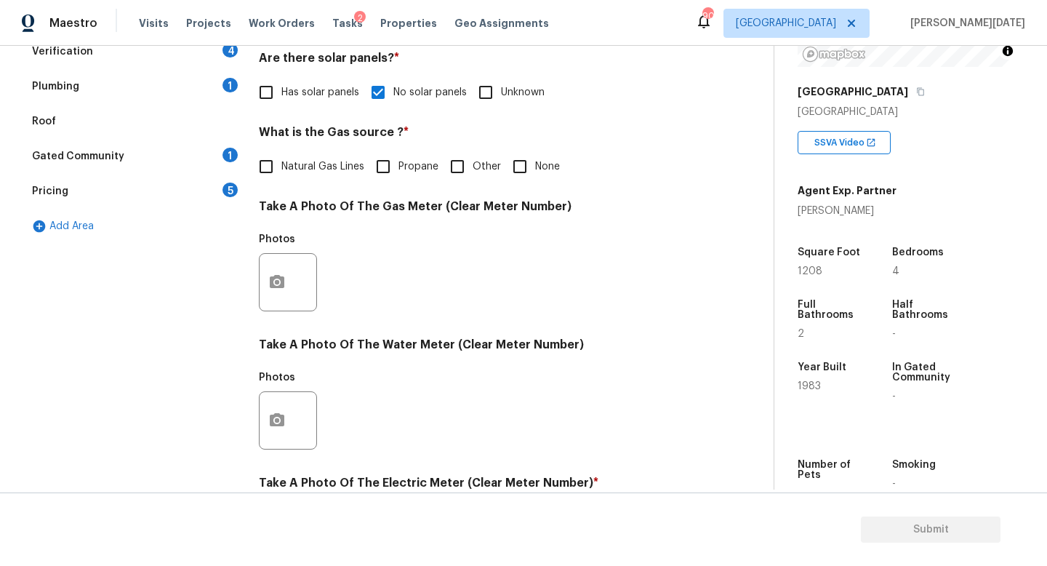
scroll to position [305, 0]
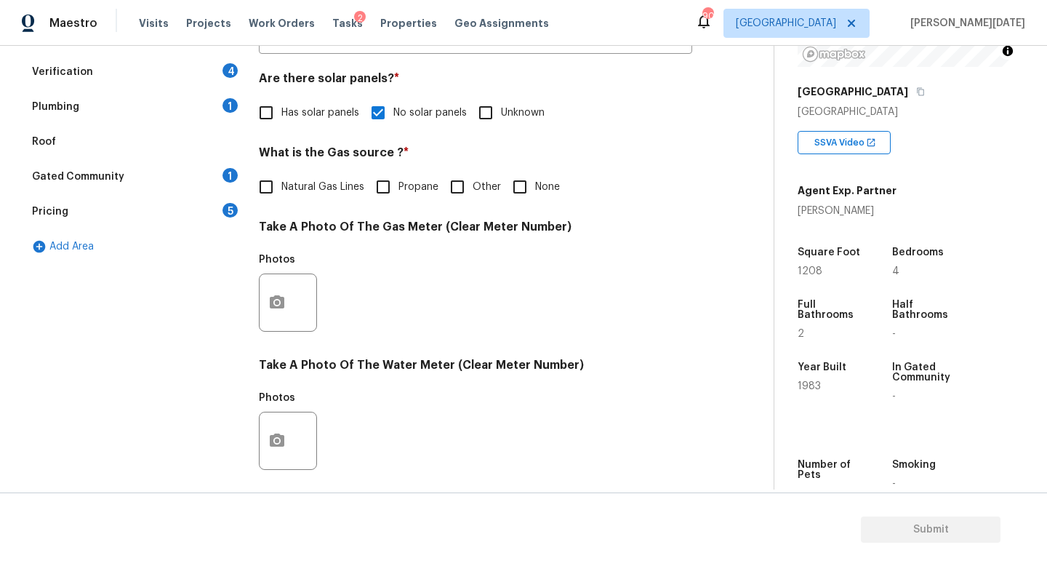
click at [274, 191] on input "Natural Gas Lines" at bounding box center [266, 187] width 31 height 31
checkbox input "true"
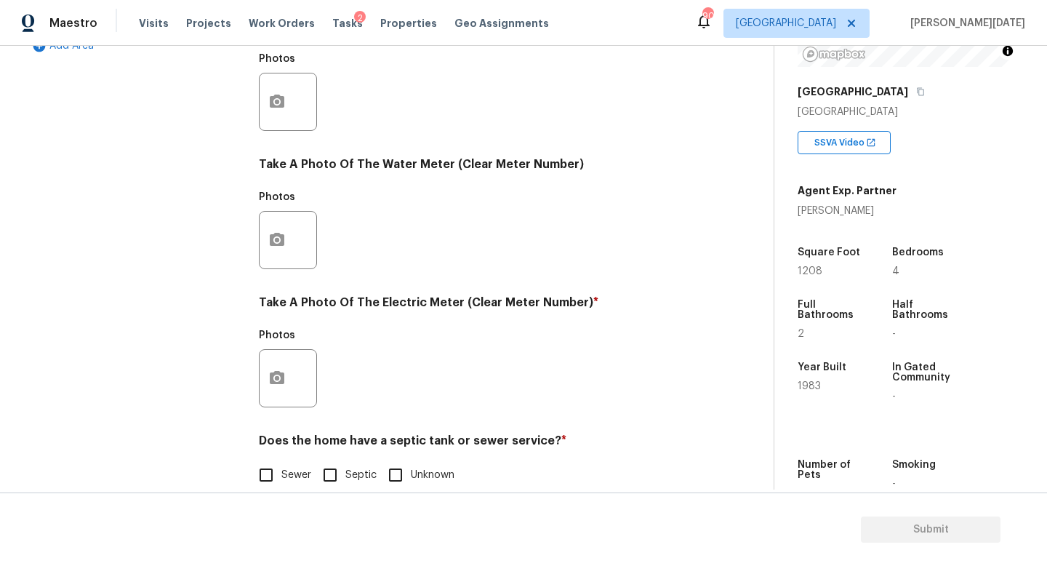
scroll to position [529, 0]
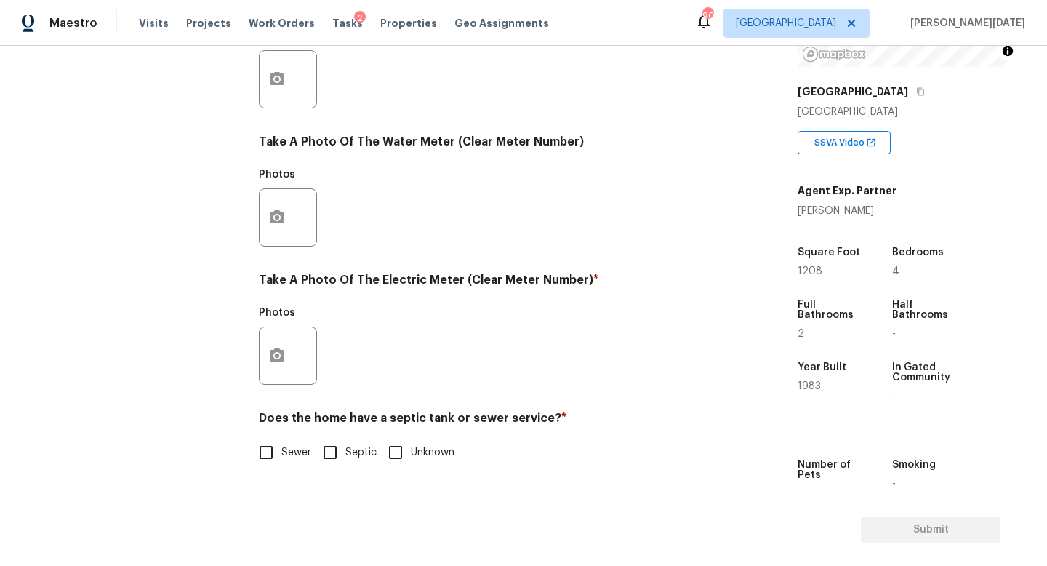
click at [271, 457] on input "Sewer" at bounding box center [266, 452] width 31 height 31
checkbox input "true"
click at [286, 343] on button "button" at bounding box center [277, 355] width 35 height 57
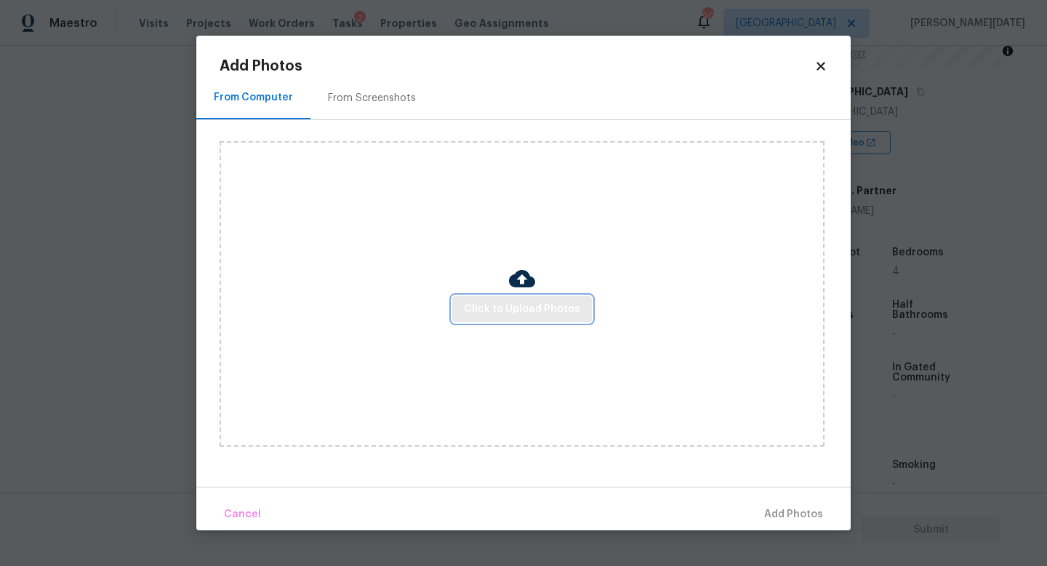
click at [534, 308] on span "Click to Upload Photos" at bounding box center [522, 309] width 116 height 18
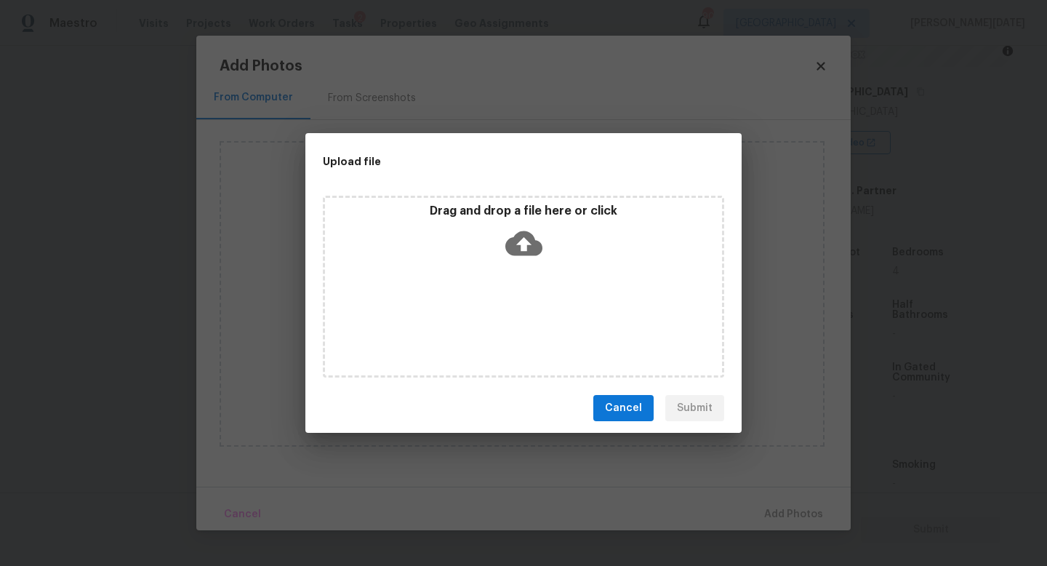
click at [534, 308] on div "Drag and drop a file here or click" at bounding box center [523, 287] width 401 height 182
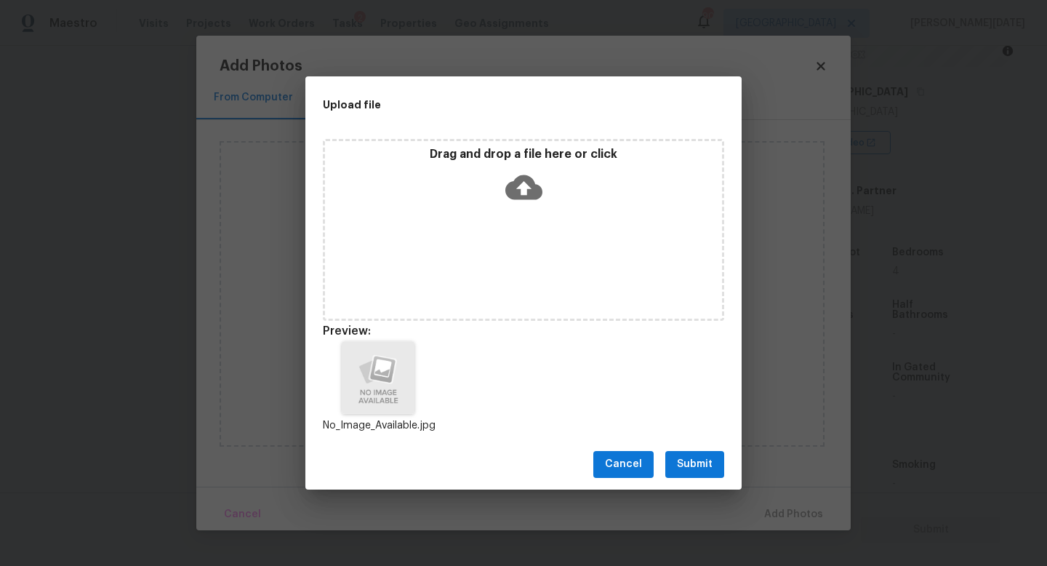
scroll to position [12, 0]
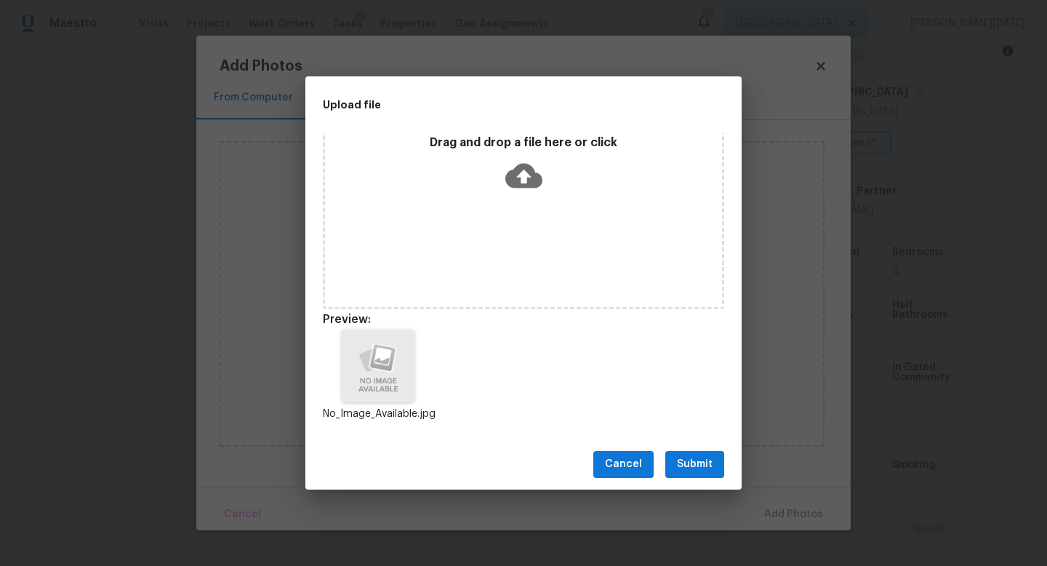
click at [689, 453] on button "Submit" at bounding box center [694, 464] width 59 height 27
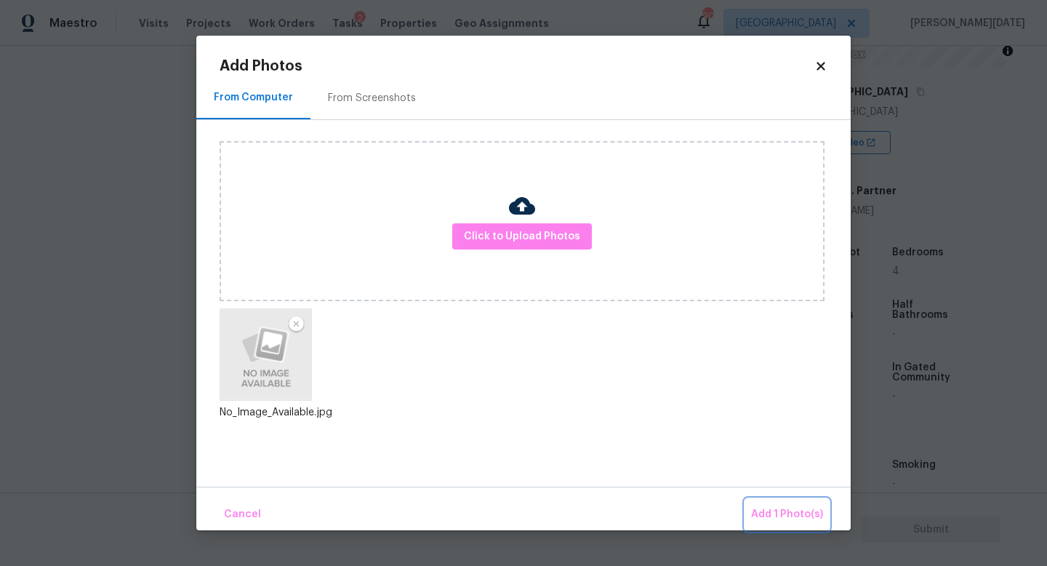
click at [774, 520] on span "Add 1 Photo(s)" at bounding box center [787, 514] width 72 height 18
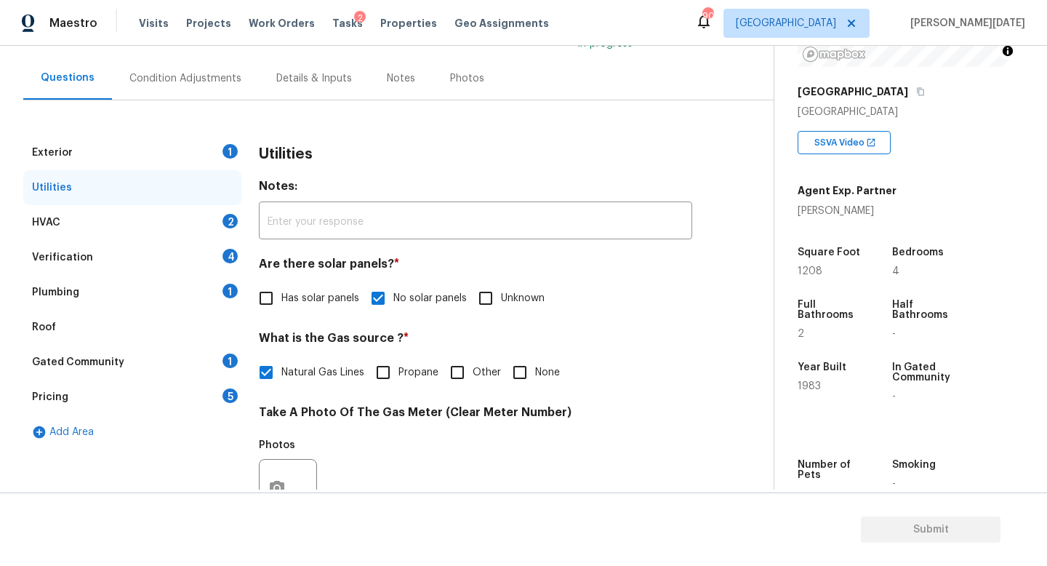
scroll to position [11, 0]
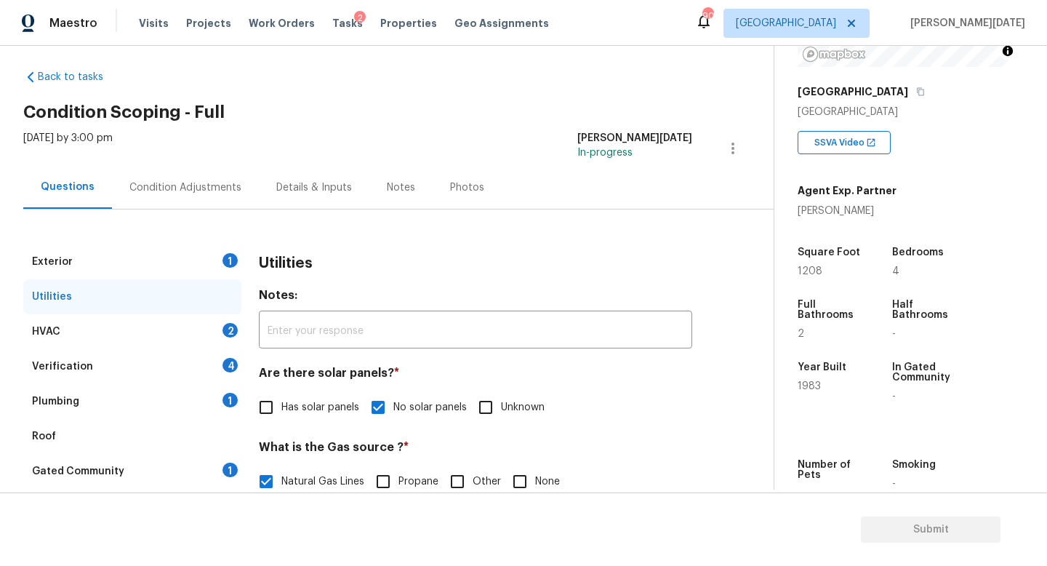
click at [214, 260] on div "Exterior 1" at bounding box center [132, 261] width 218 height 35
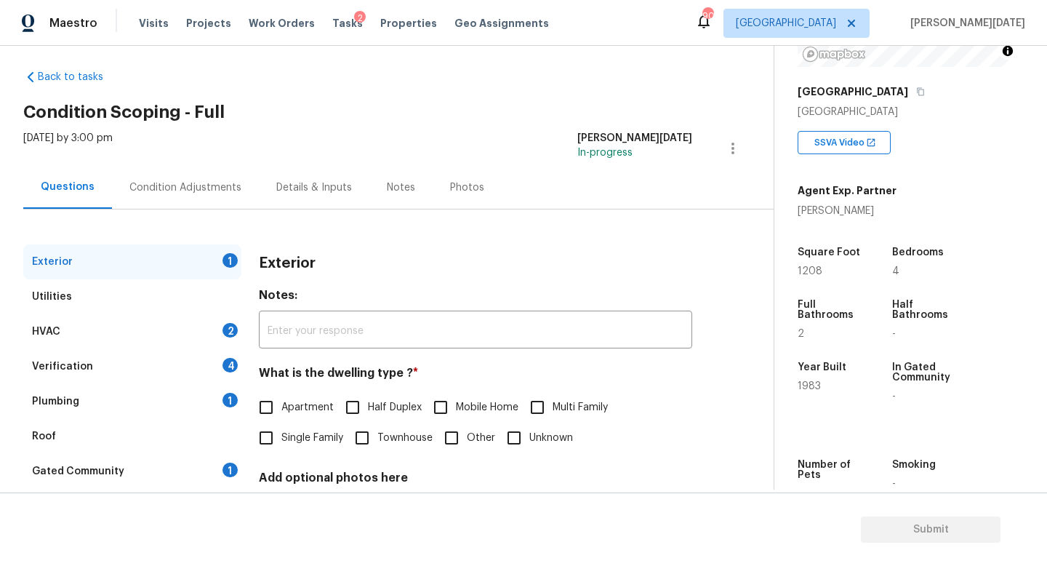
scroll to position [135, 0]
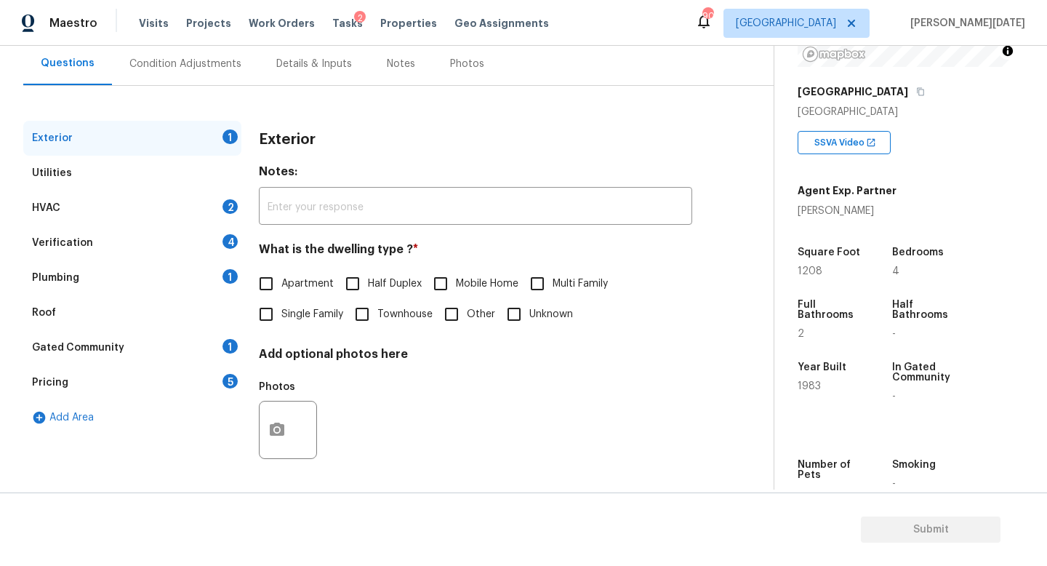
click at [270, 311] on input "Single Family" at bounding box center [266, 314] width 31 height 31
checkbox input "true"
click at [207, 214] on div "HVAC 2" at bounding box center [132, 207] width 218 height 35
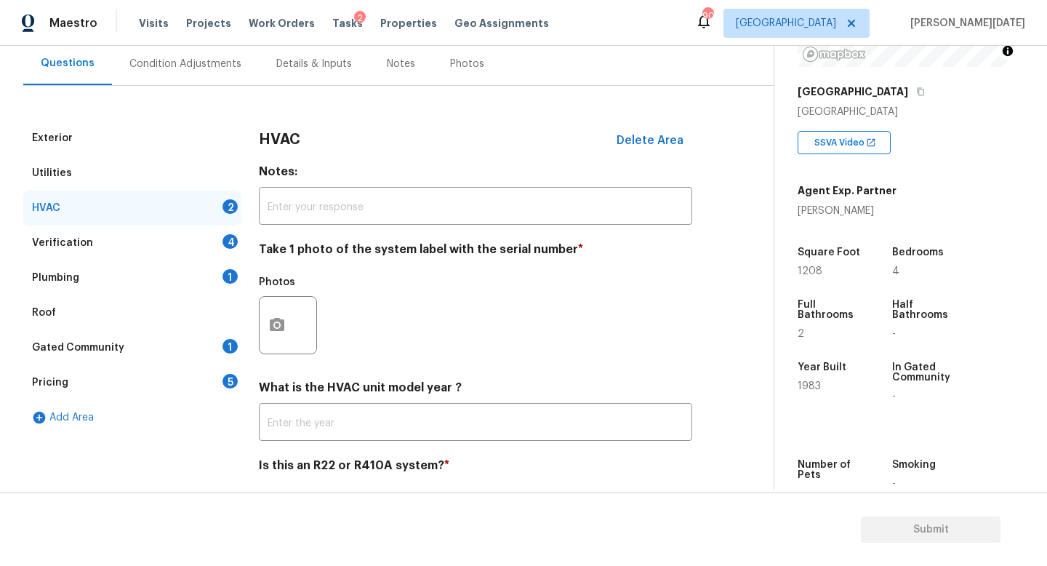
click at [244, 307] on div "Exterior Utilities HVAC 2 Verification 4 Plumbing 1 Roof Gated Community 1 Pric…" at bounding box center [380, 327] width 715 height 412
click at [271, 321] on icon "button" at bounding box center [277, 324] width 15 height 13
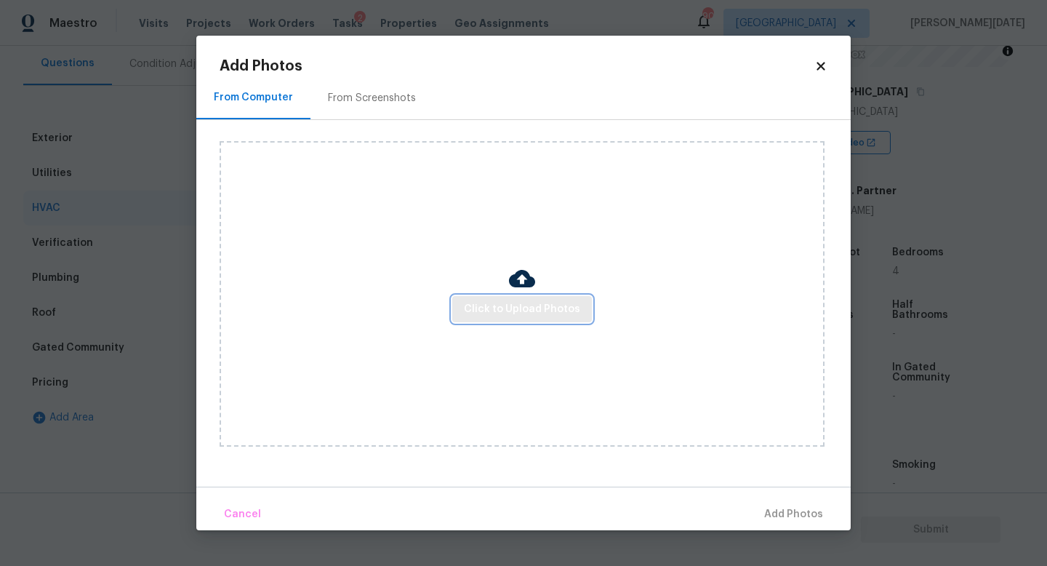
click at [485, 316] on span "Click to Upload Photos" at bounding box center [522, 309] width 116 height 18
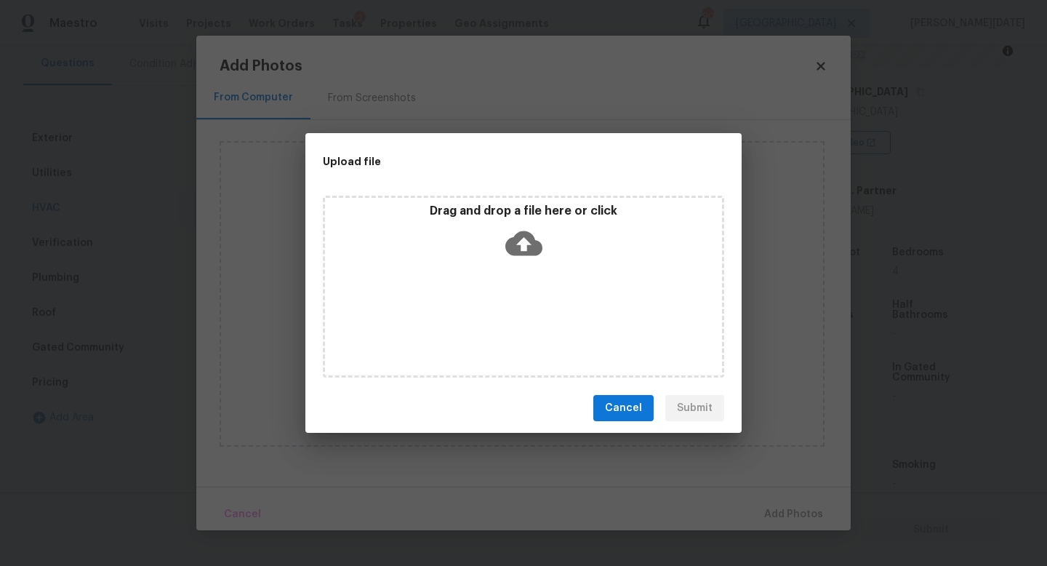
click at [485, 316] on div "Drag and drop a file here or click" at bounding box center [523, 287] width 401 height 182
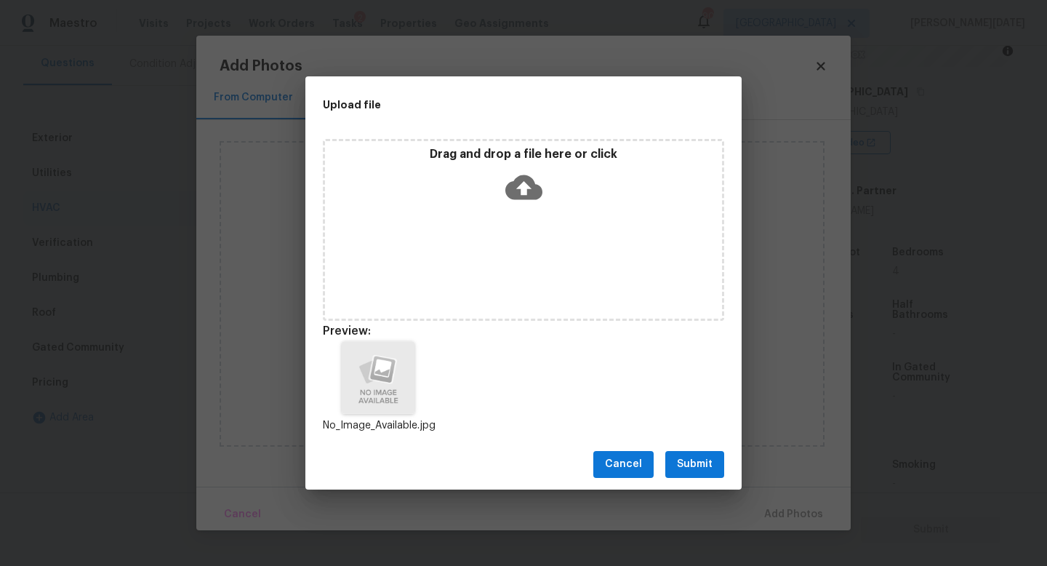
scroll to position [12, 0]
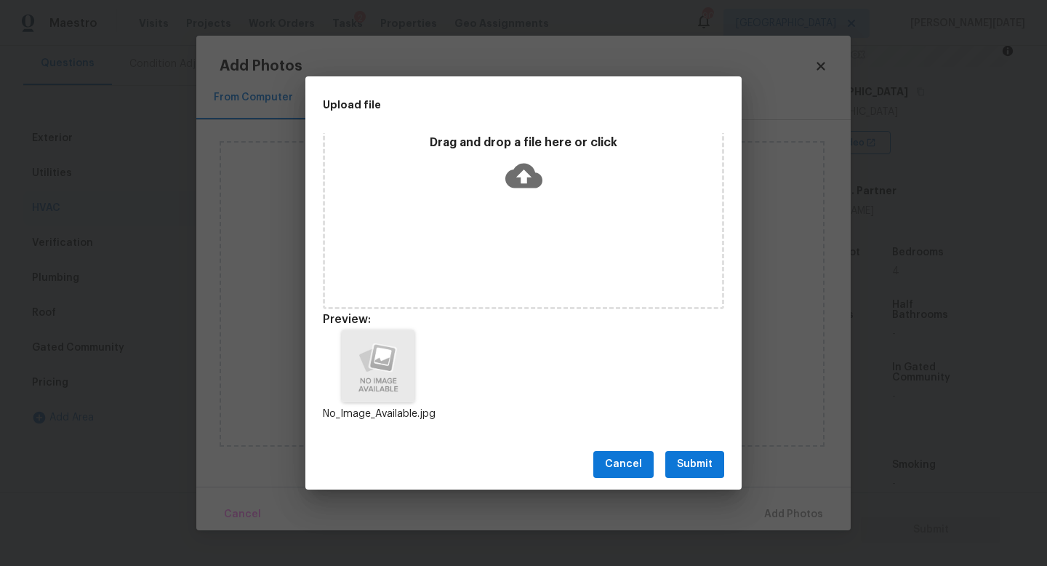
click at [680, 455] on span "Submit" at bounding box center [695, 464] width 36 height 18
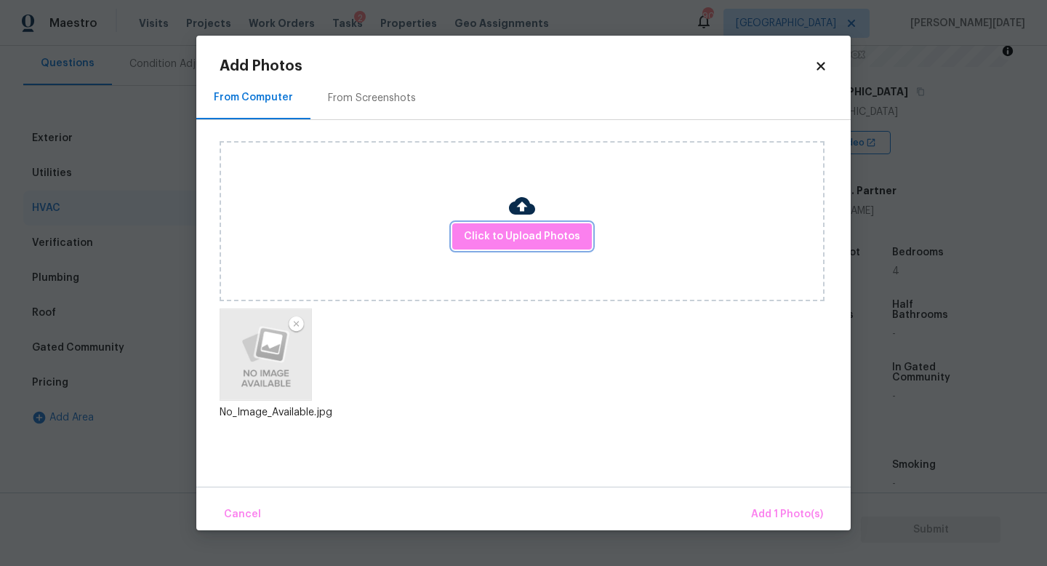
scroll to position [0, 0]
click at [758, 507] on span "Add 1 Photo(s)" at bounding box center [787, 514] width 72 height 18
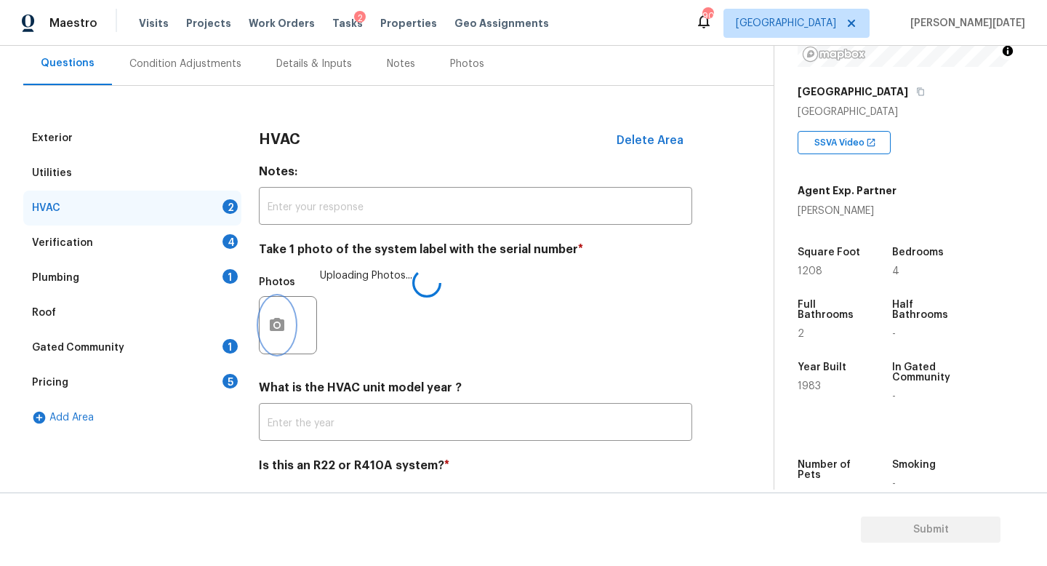
scroll to position [182, 0]
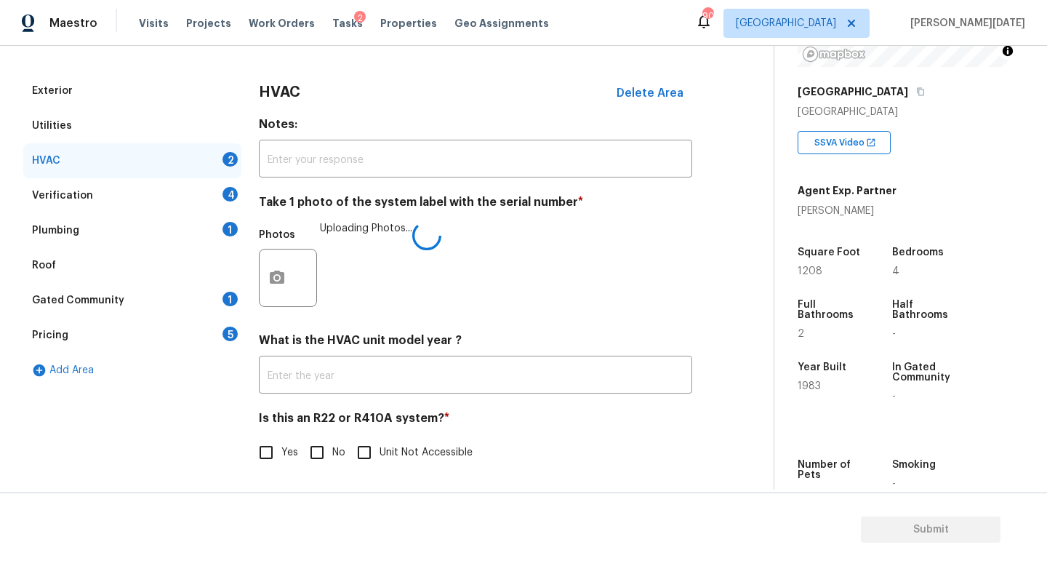
click at [271, 457] on input "Yes" at bounding box center [266, 452] width 31 height 31
checkbox input "true"
click at [229, 190] on div "4" at bounding box center [229, 194] width 15 height 15
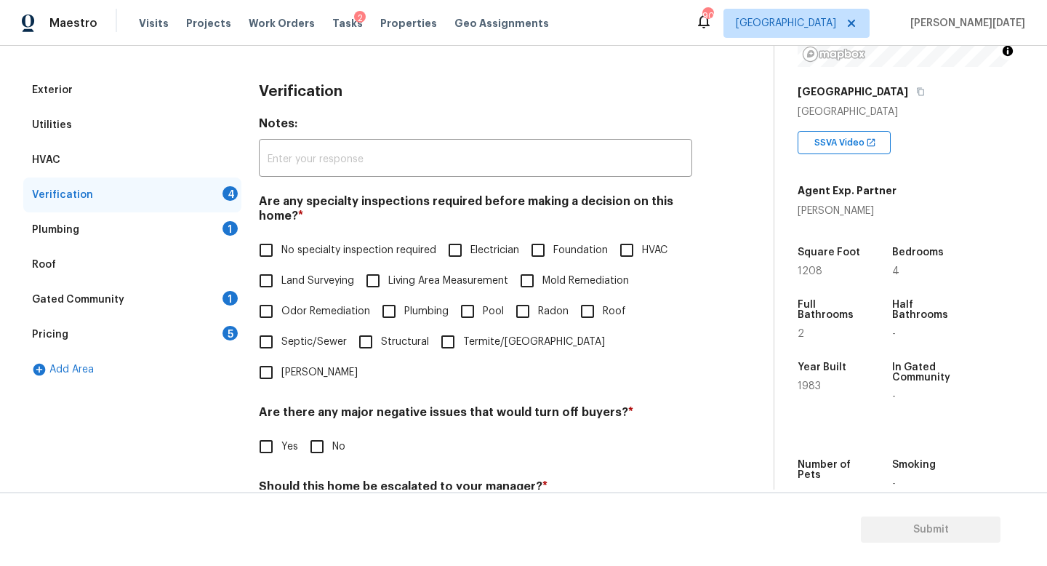
click at [286, 251] on span "No specialty inspection required" at bounding box center [358, 250] width 155 height 15
click at [281, 251] on input "No specialty inspection required" at bounding box center [266, 250] width 31 height 31
checkbox input "true"
click at [304, 433] on input "No" at bounding box center [317, 448] width 31 height 31
checkbox input "true"
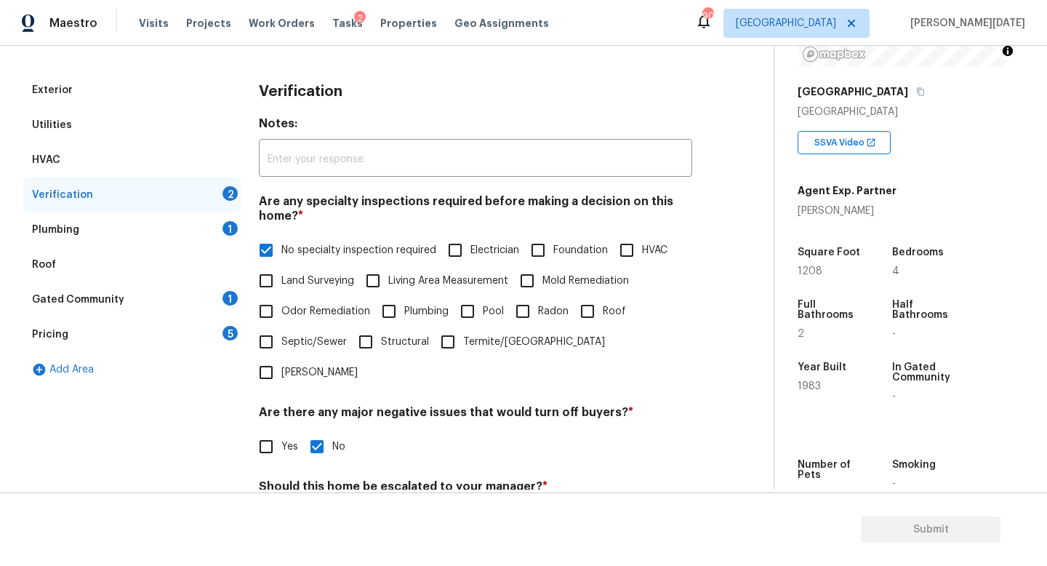
scroll to position [309, 0]
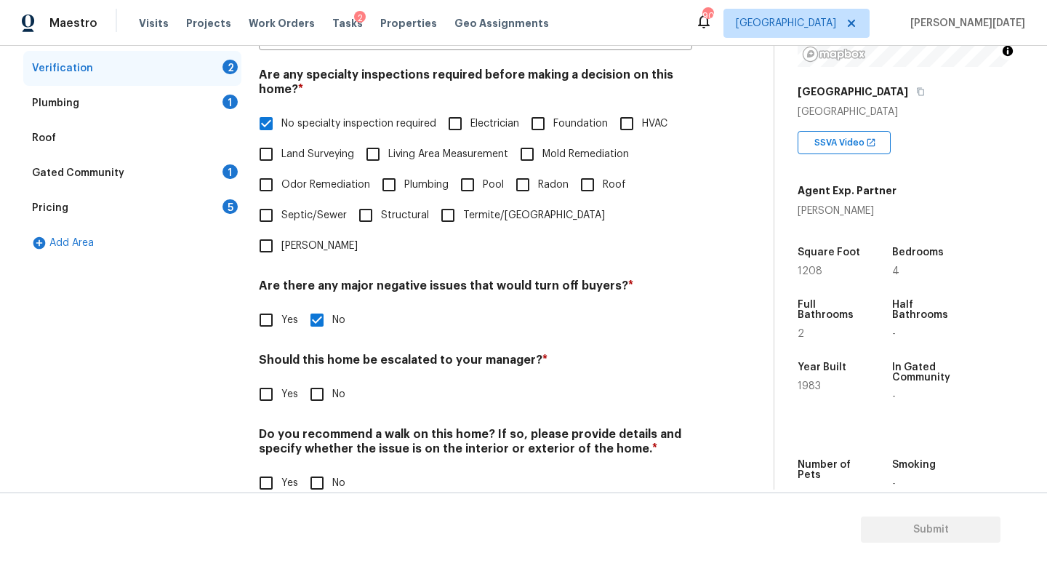
click at [278, 379] on input "Yes" at bounding box center [266, 394] width 31 height 31
checkbox input "true"
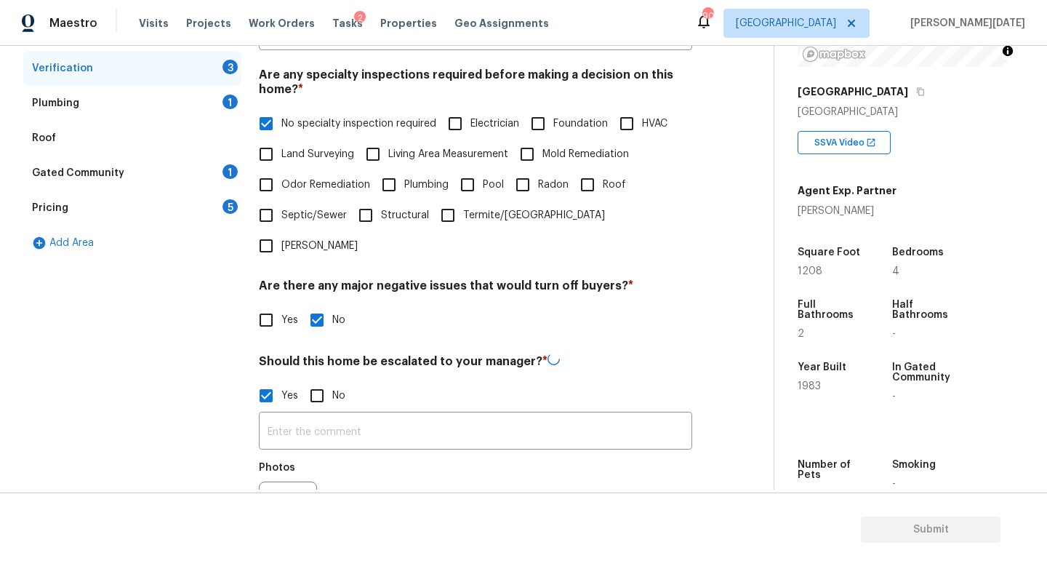
scroll to position [447, 0]
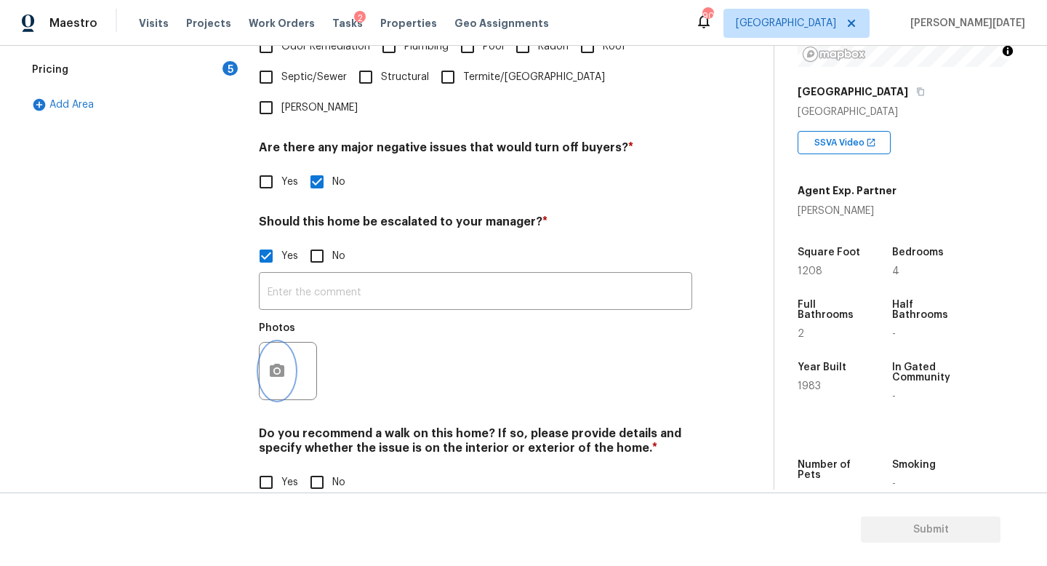
click at [279, 342] on button "button" at bounding box center [277, 370] width 35 height 57
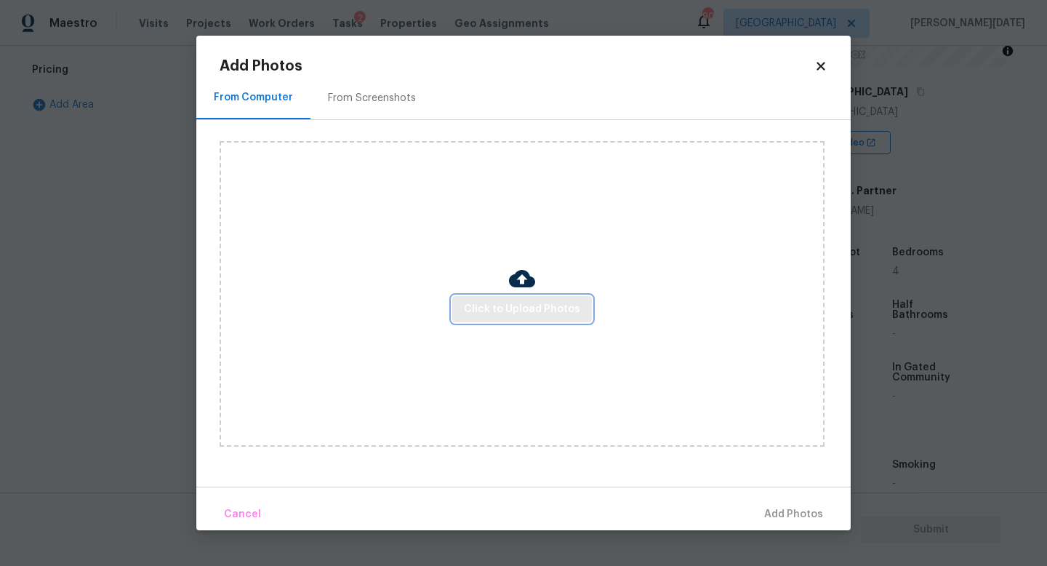
click at [522, 307] on span "Click to Upload Photos" at bounding box center [522, 309] width 116 height 18
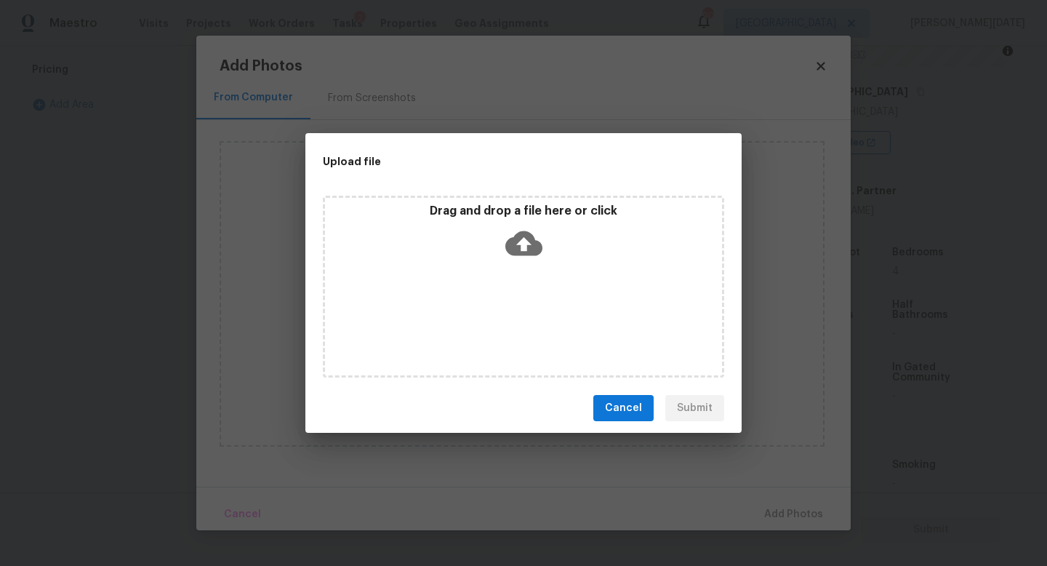
click at [522, 307] on div "Drag and drop a file here or click" at bounding box center [523, 287] width 401 height 182
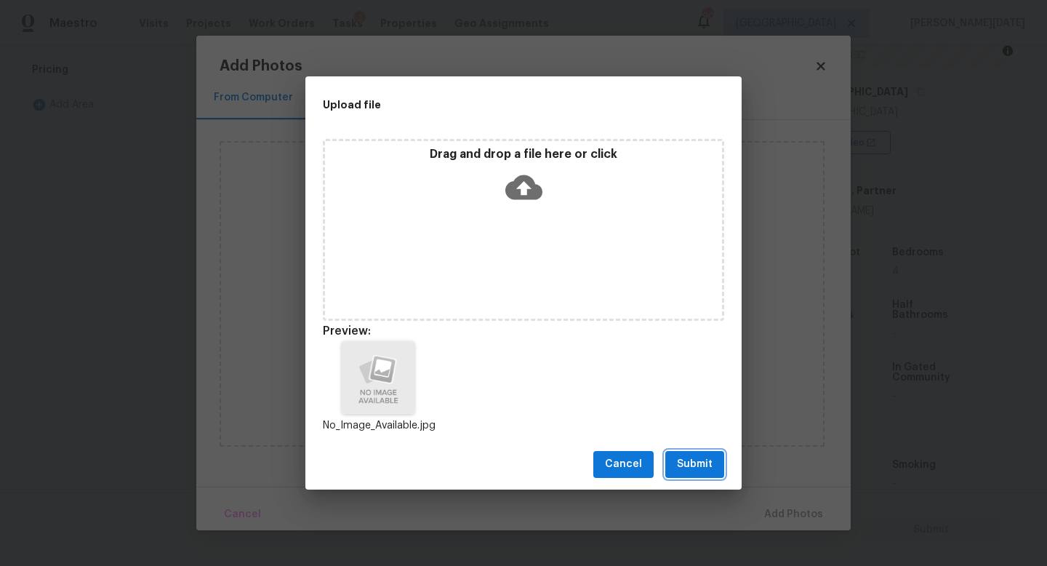
click at [680, 468] on span "Submit" at bounding box center [695, 464] width 36 height 18
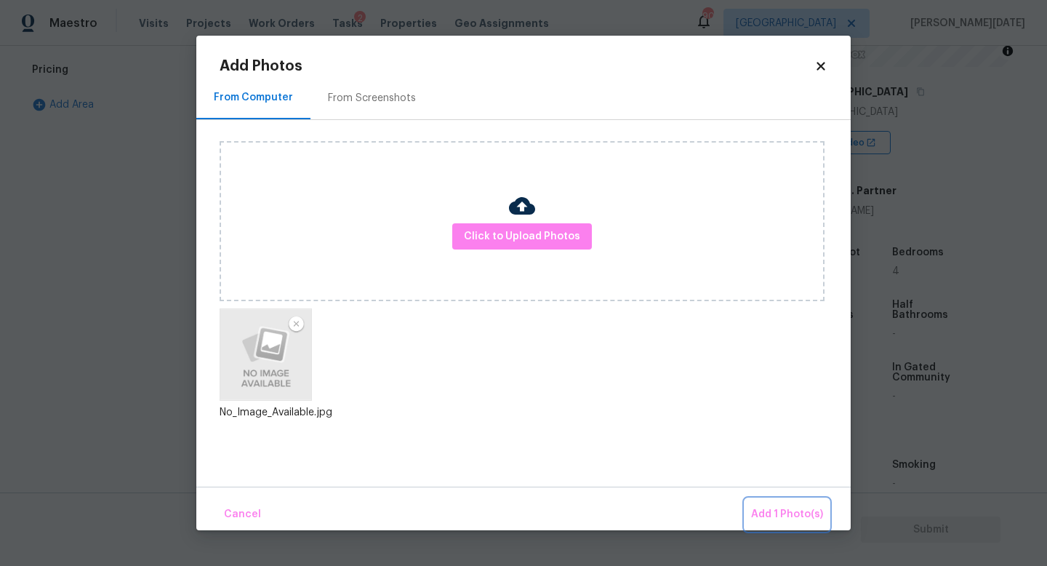
click at [774, 507] on span "Add 1 Photo(s)" at bounding box center [787, 514] width 72 height 18
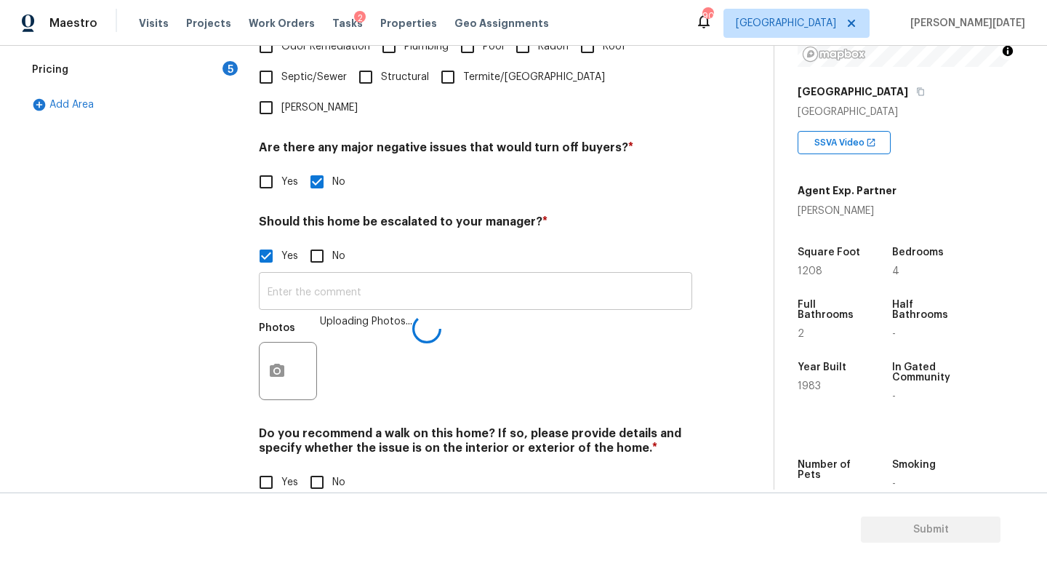
click at [365, 276] on input "text" at bounding box center [475, 293] width 433 height 34
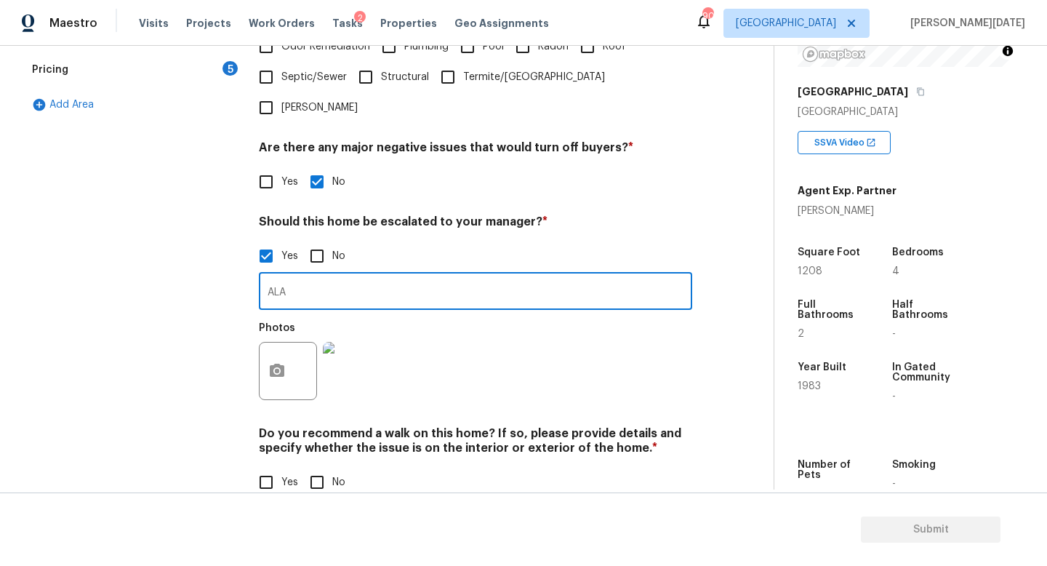
type input "ALA"
click at [327, 467] on input "No" at bounding box center [317, 482] width 31 height 31
checkbox input "true"
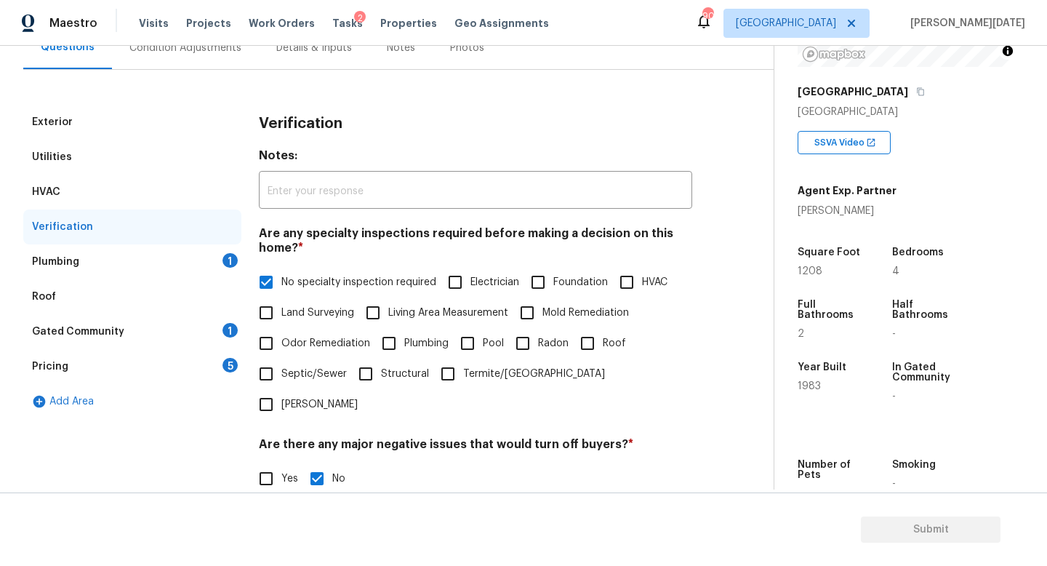
click at [230, 254] on div "1" at bounding box center [229, 260] width 15 height 15
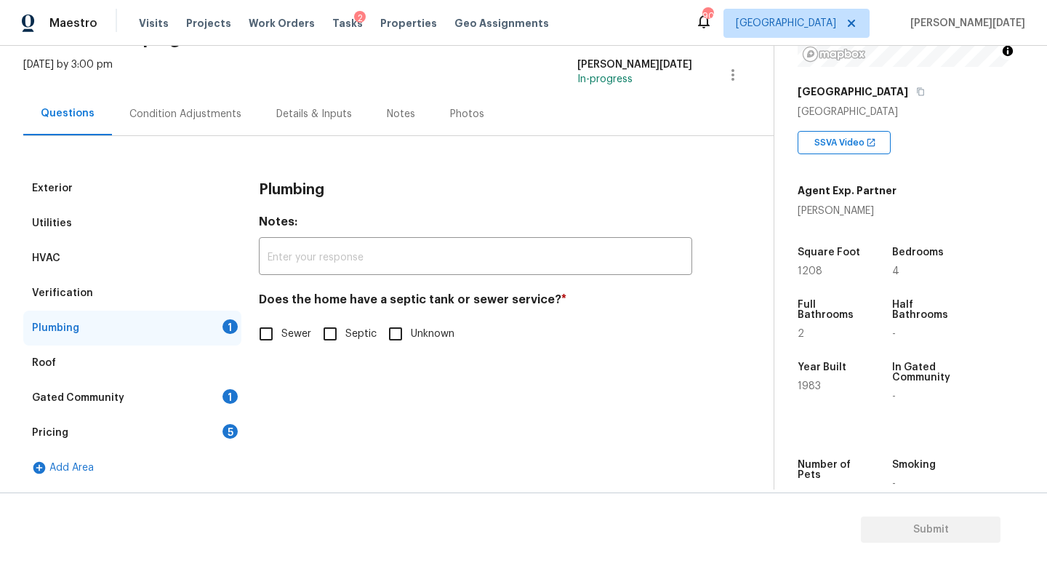
scroll to position [84, 0]
click at [275, 326] on input "Sewer" at bounding box center [266, 333] width 31 height 31
checkbox input "true"
click at [226, 379] on div "Roof" at bounding box center [132, 362] width 218 height 35
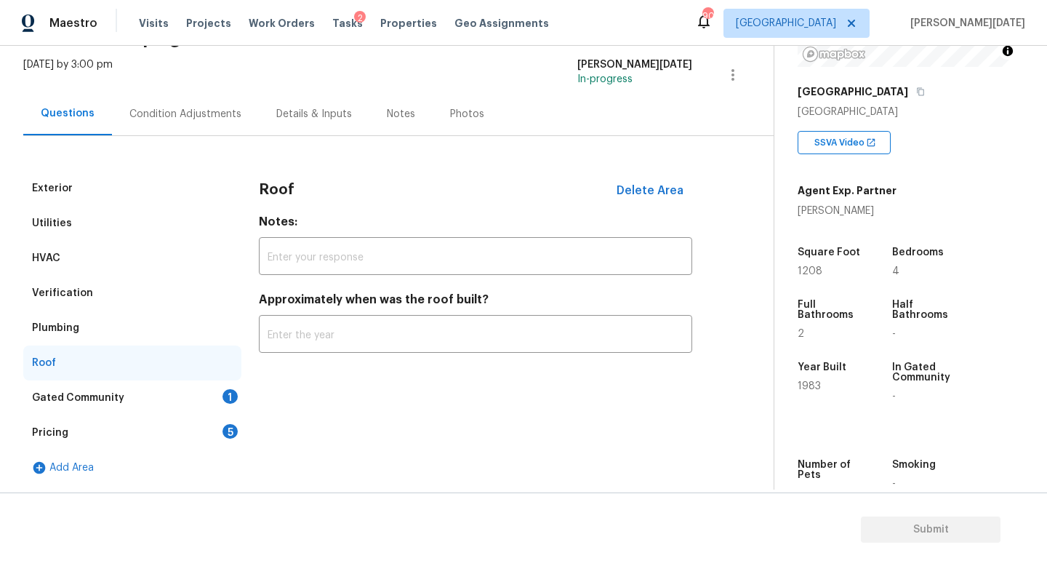
click at [225, 393] on div "1" at bounding box center [229, 396] width 15 height 15
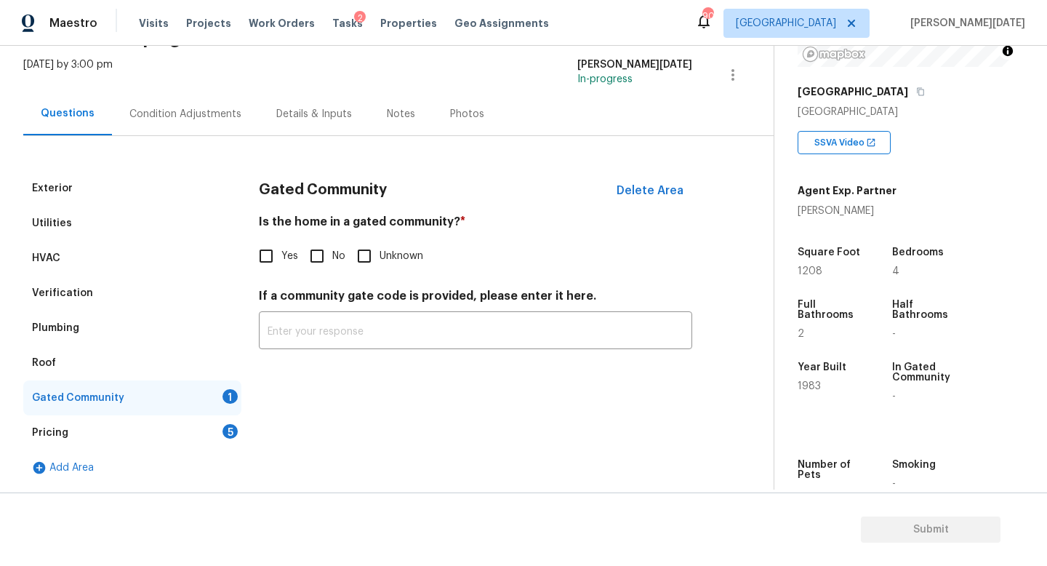
click at [318, 257] on input "No" at bounding box center [317, 256] width 31 height 31
checkbox input "true"
click at [211, 426] on div "Pricing 5" at bounding box center [132, 432] width 218 height 35
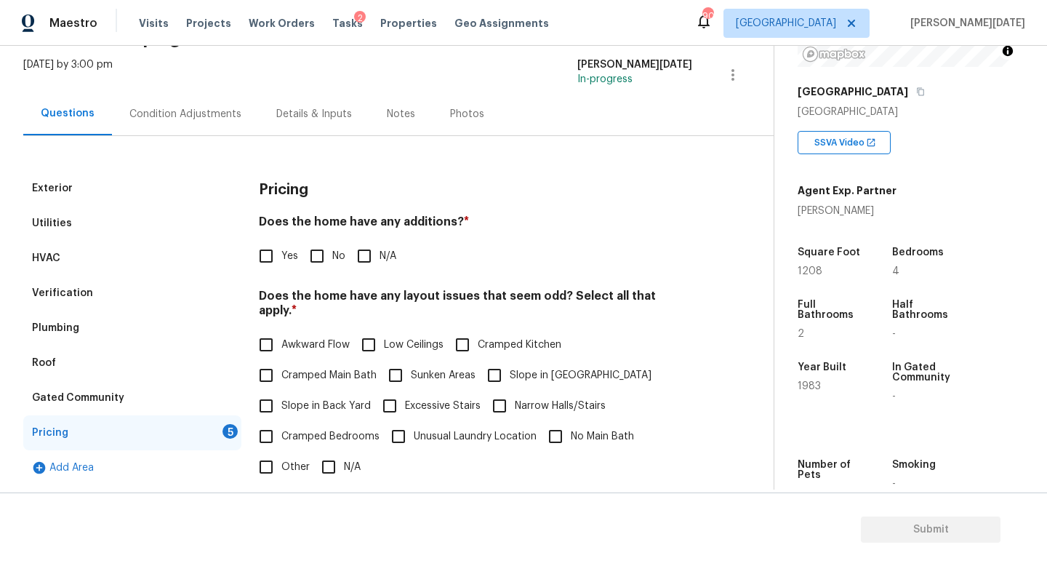
click at [318, 274] on div "Pricing Does the home have any additions? * Yes No N/A Does the home have any l…" at bounding box center [475, 446] width 433 height 551
click at [329, 256] on input "No" at bounding box center [317, 256] width 31 height 31
checkbox input "true"
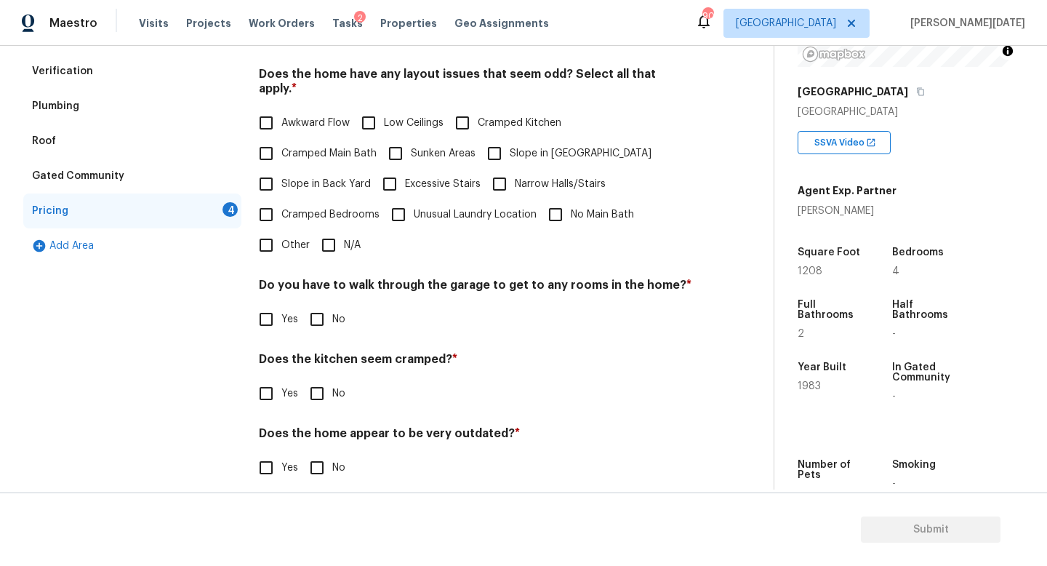
scroll to position [307, 0]
click at [290, 176] on span "Slope in Back Yard" at bounding box center [325, 183] width 89 height 15
click at [281, 170] on input "Slope in Back Yard" at bounding box center [266, 183] width 31 height 31
checkbox input "true"
click at [323, 303] on input "No" at bounding box center [317, 318] width 31 height 31
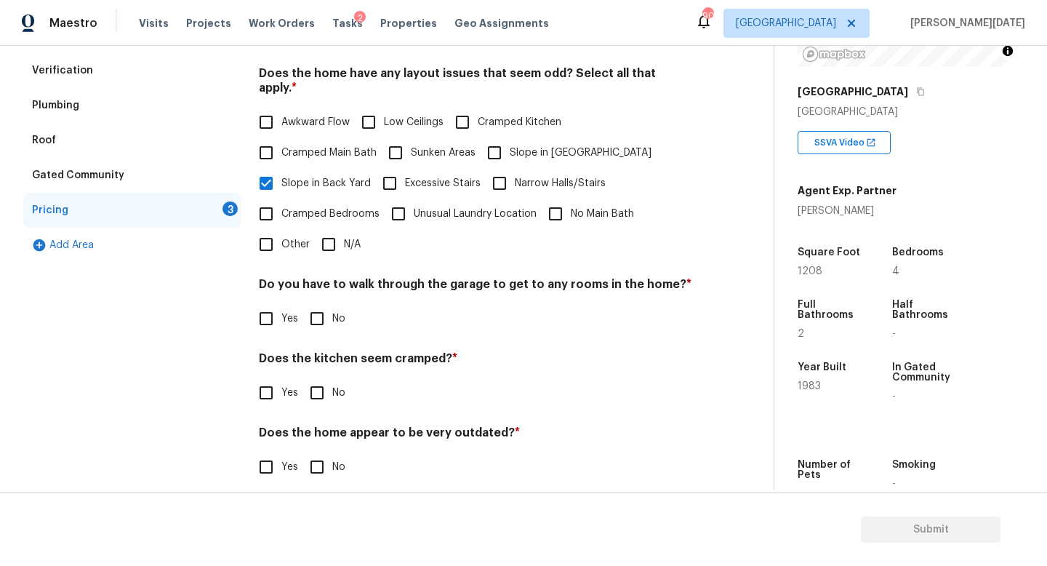
checkbox input "true"
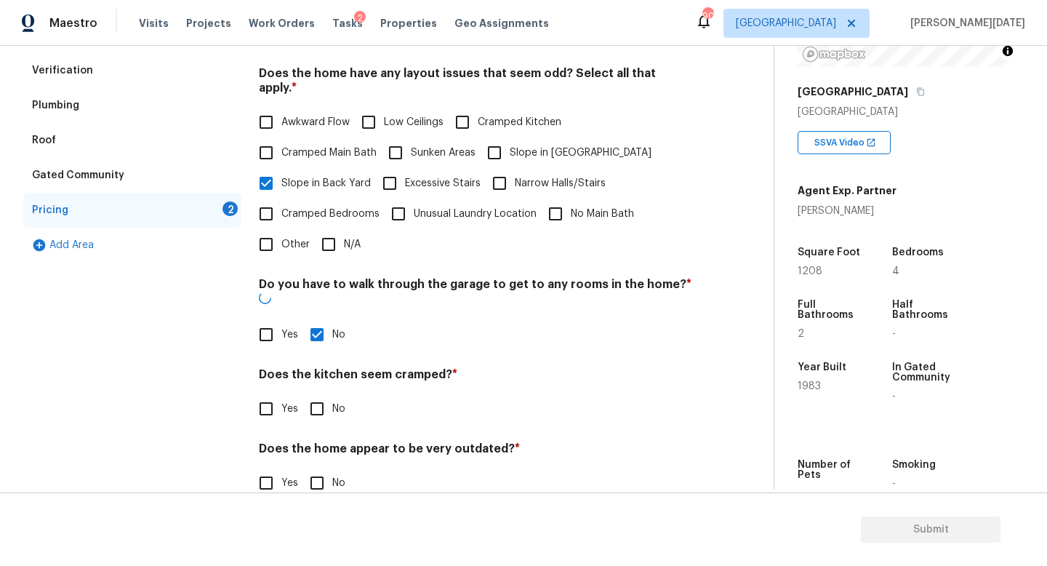
click at [318, 393] on input "No" at bounding box center [317, 408] width 31 height 31
checkbox input "true"
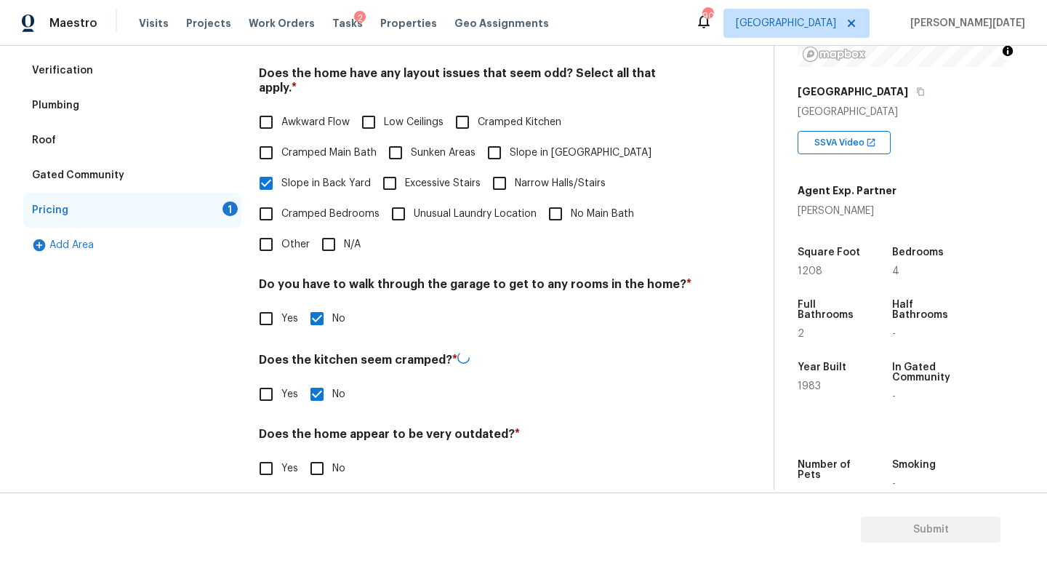
click at [318, 453] on input "No" at bounding box center [317, 468] width 31 height 31
checkbox input "true"
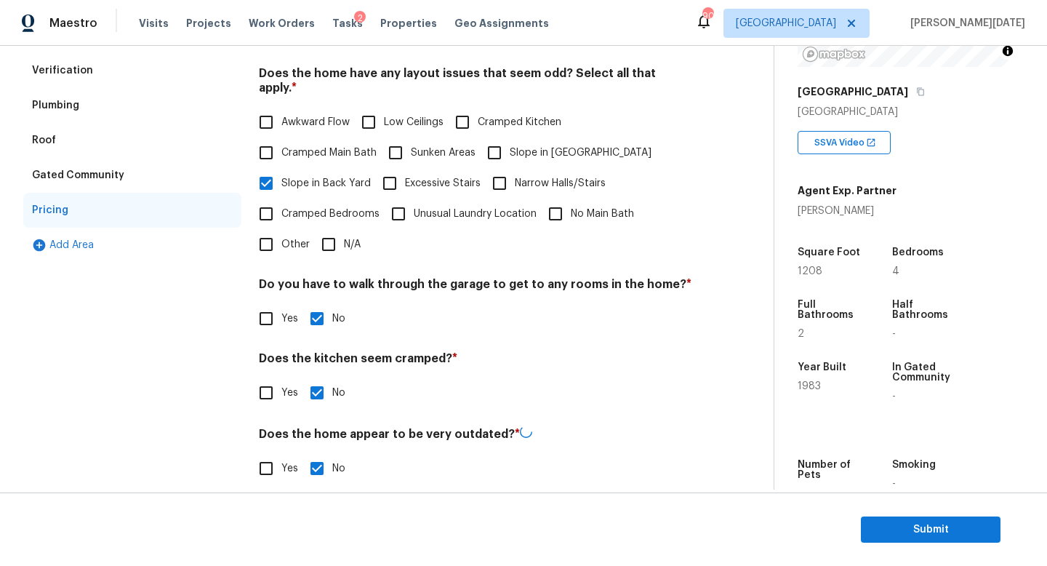
scroll to position [0, 0]
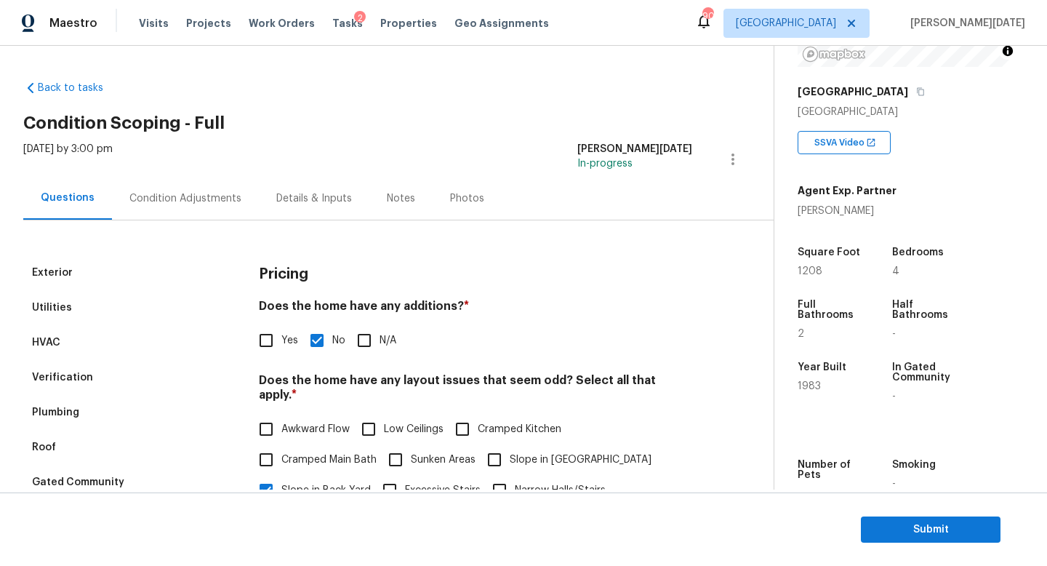
click at [161, 193] on div "Condition Adjustments" at bounding box center [185, 198] width 112 height 15
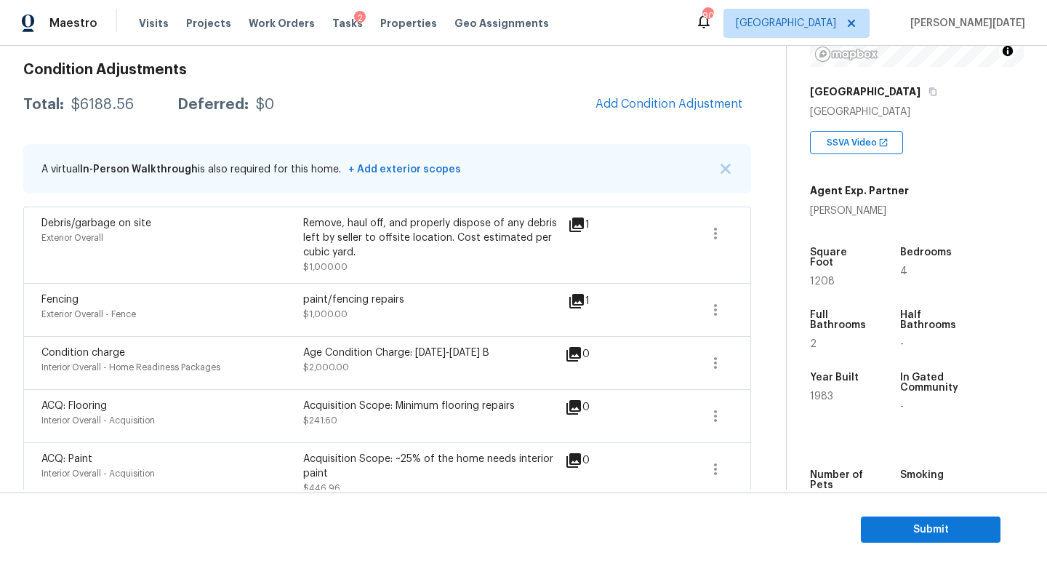
scroll to position [259, 0]
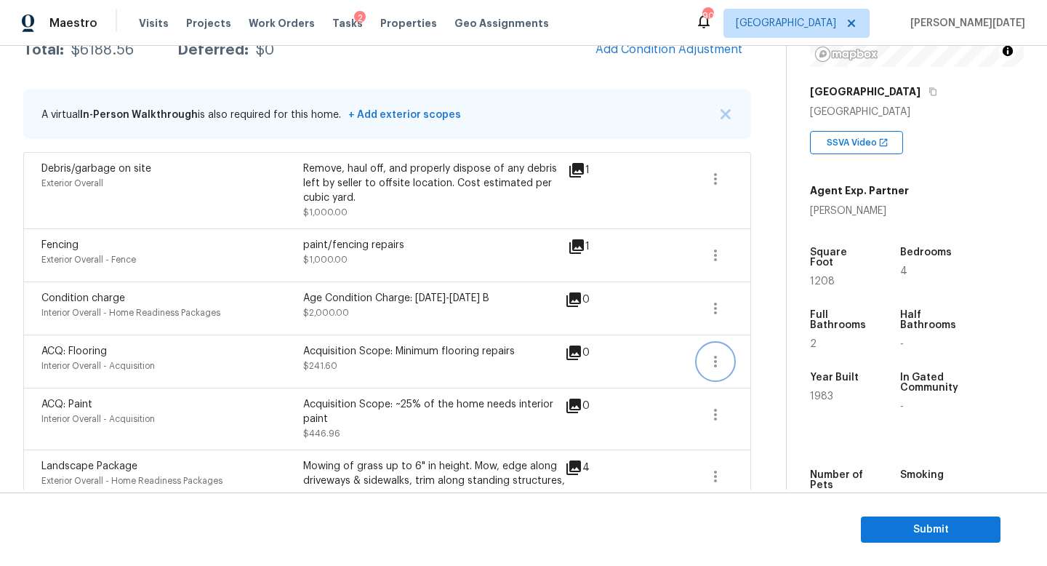
click at [713, 369] on icon "button" at bounding box center [715, 361] width 17 height 17
click at [786, 357] on div "Edit" at bounding box center [798, 359] width 113 height 15
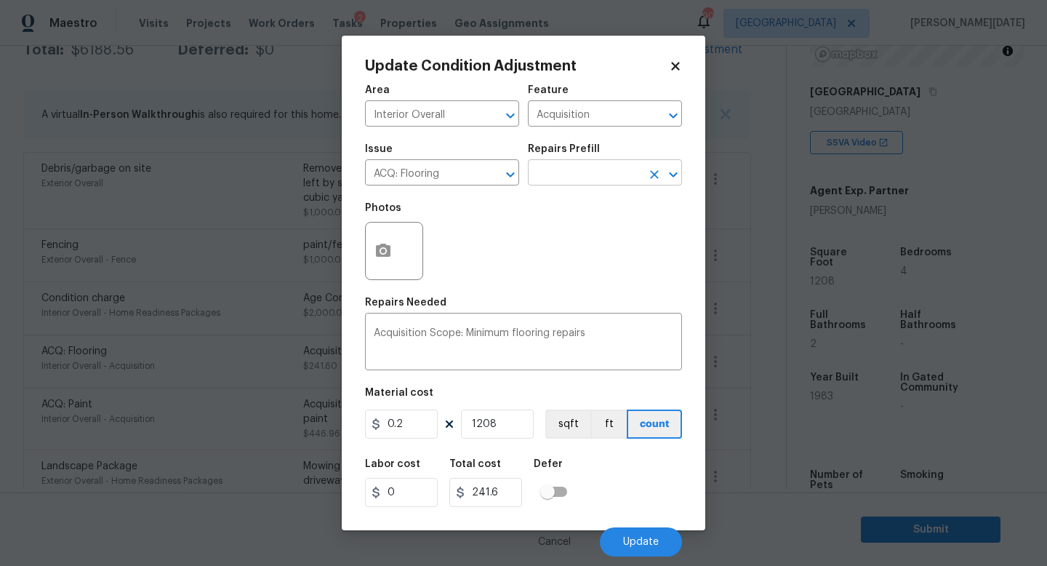
click at [567, 177] on input "text" at bounding box center [584, 174] width 113 height 23
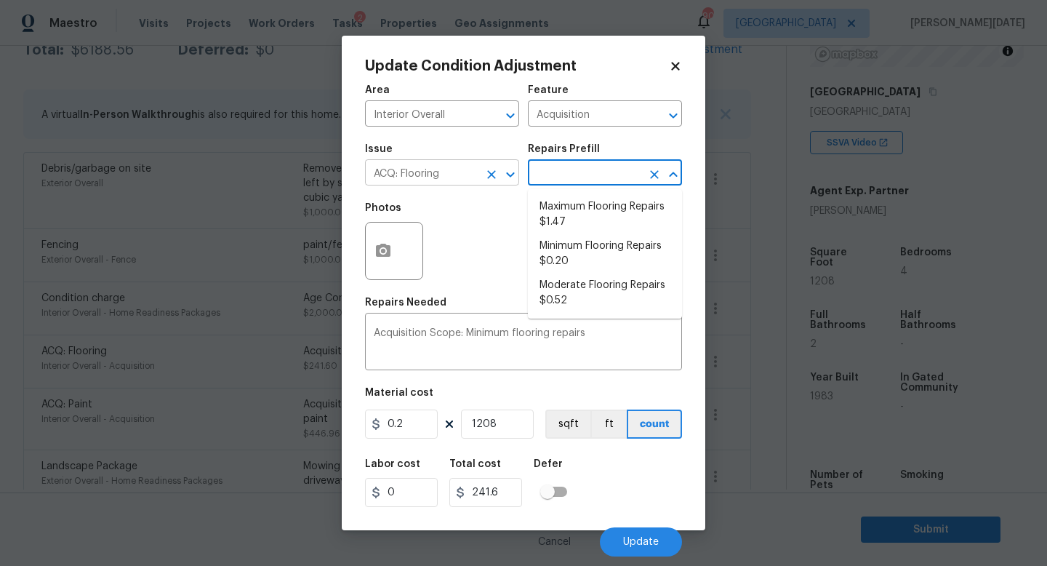
click at [502, 176] on icon "Open" at bounding box center [510, 174] width 17 height 17
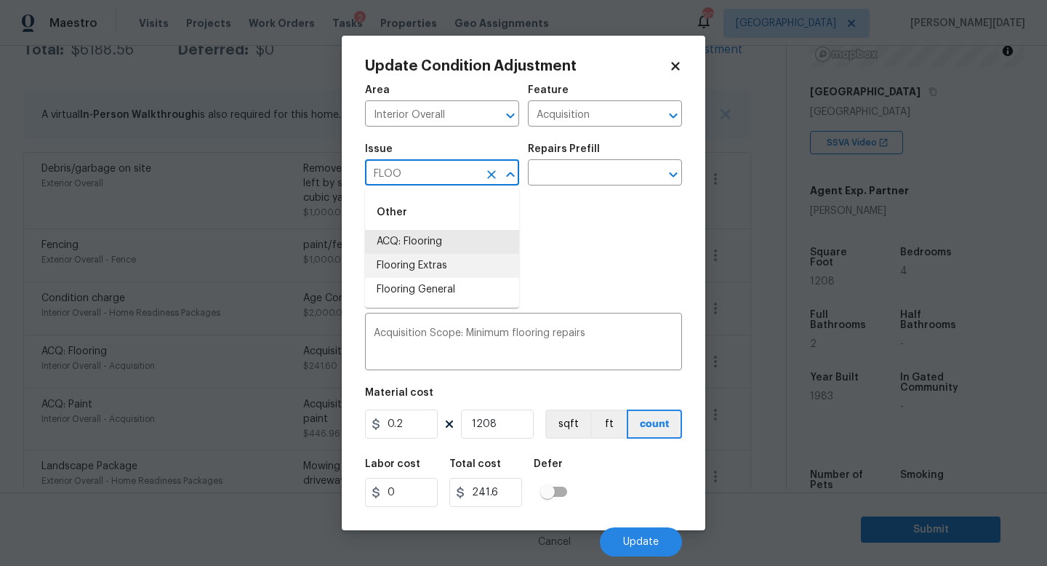
click at [484, 265] on li "Flooring Extras" at bounding box center [442, 266] width 154 height 24
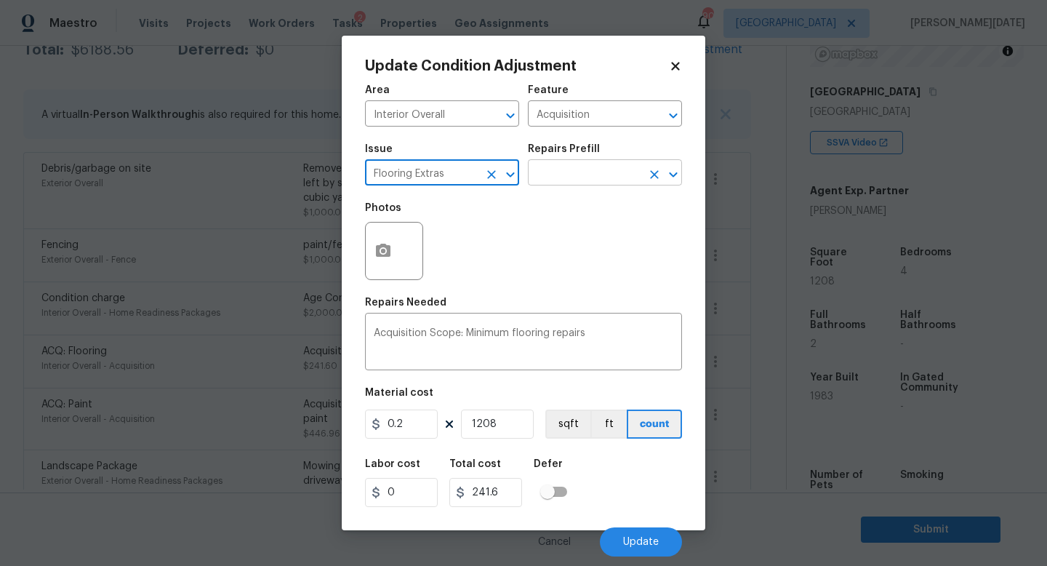
type input "Flooring Extras"
click at [605, 177] on input "text" at bounding box center [584, 174] width 113 height 23
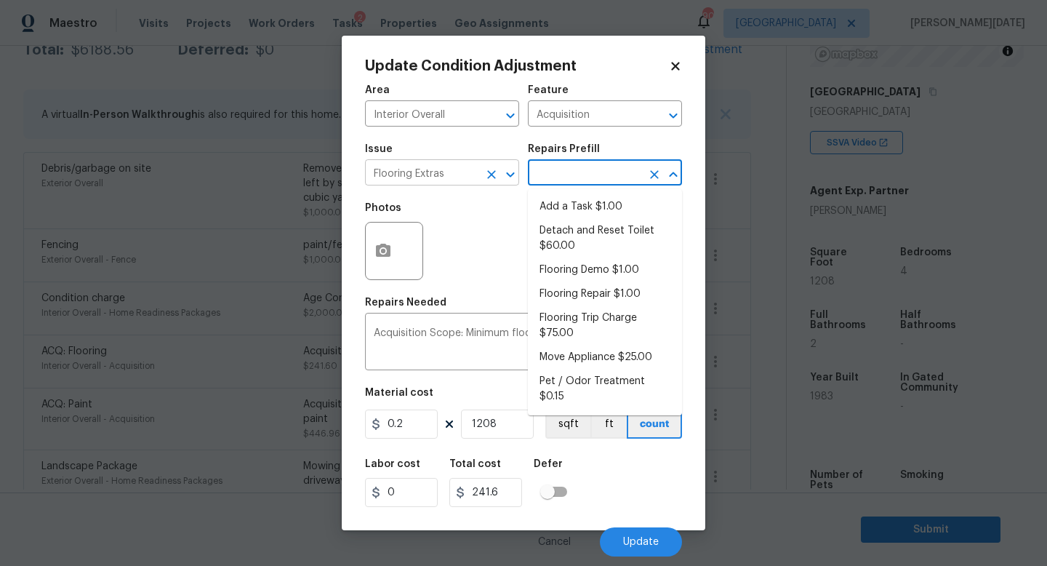
click at [494, 177] on icon "Clear" at bounding box center [491, 174] width 9 height 9
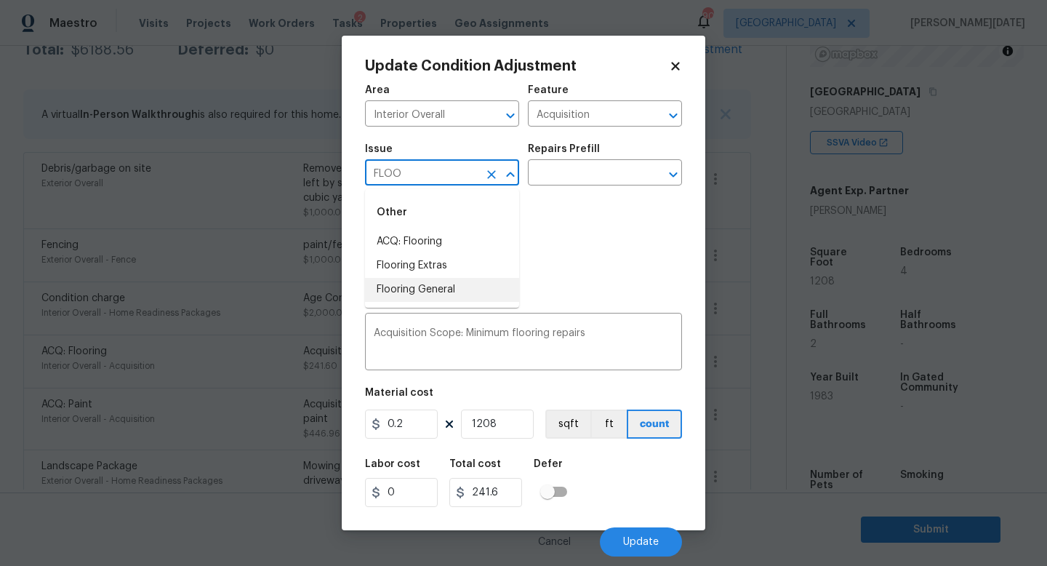
click at [462, 281] on li "Flooring General" at bounding box center [442, 290] width 154 height 24
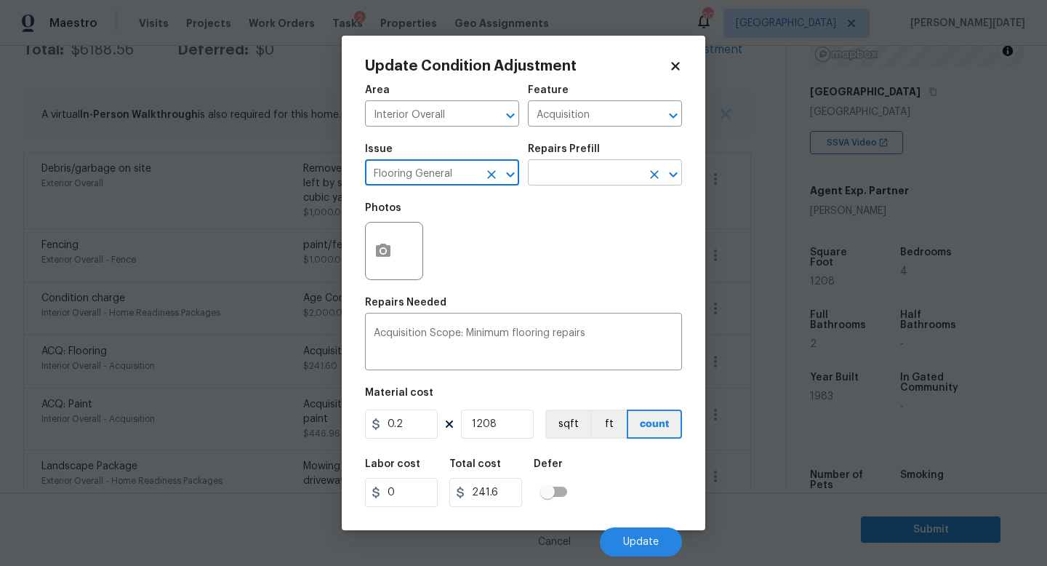
type input "Flooring General"
click at [566, 176] on input "text" at bounding box center [584, 174] width 113 height 23
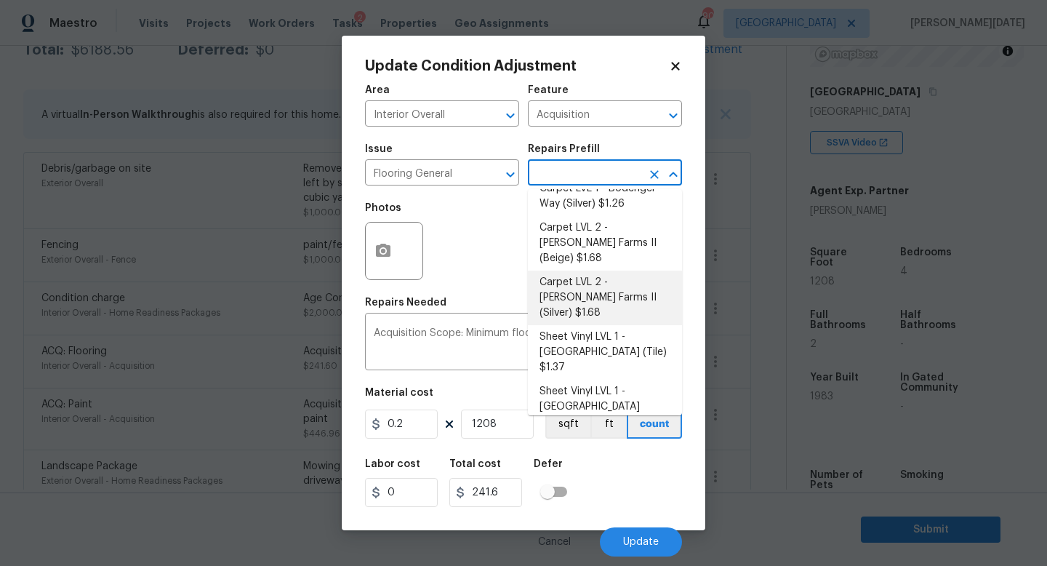
scroll to position [62, 0]
click at [633, 276] on li "Carpet LVL 2 - [PERSON_NAME] Farms II (Silver) $1.68" at bounding box center [605, 293] width 154 height 55
type input "Overall Flooring"
type textarea "Install new carpet ([PERSON_NAME] Farms II - 929 Thin Ice) at all previously ca…"
type input "1.68"
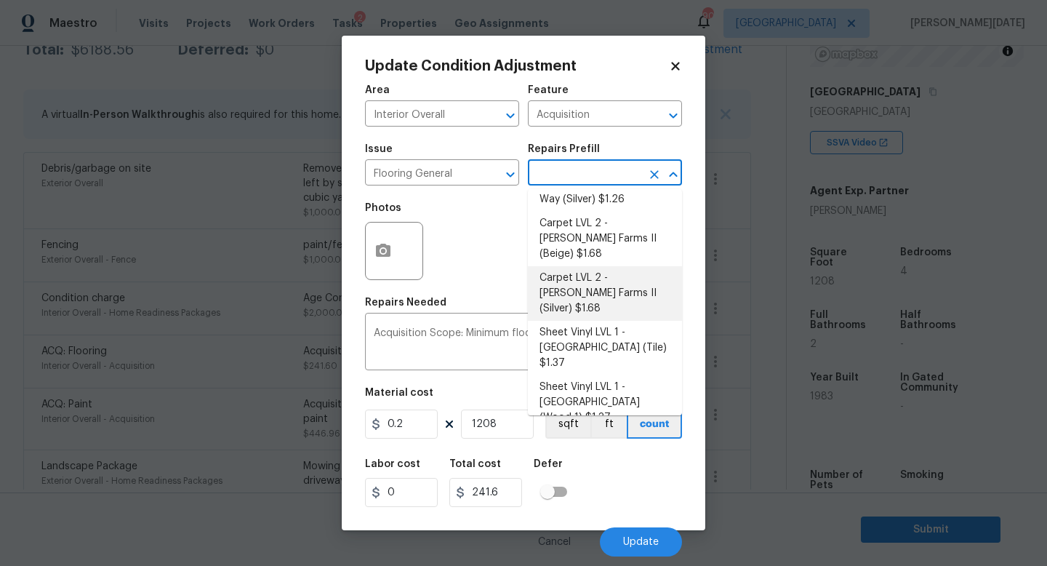
type input "2029.44"
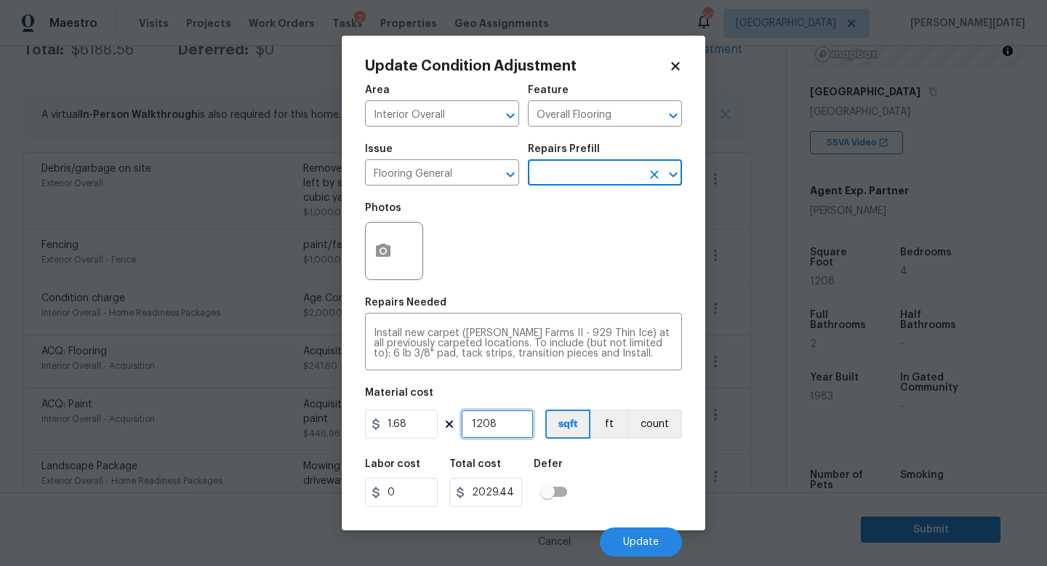
drag, startPoint x: 512, startPoint y: 428, endPoint x: 378, endPoint y: 428, distance: 133.8
click at [378, 428] on div "1.68 1208 sqft ft count" at bounding box center [523, 423] width 317 height 29
type input "0"
type input "6"
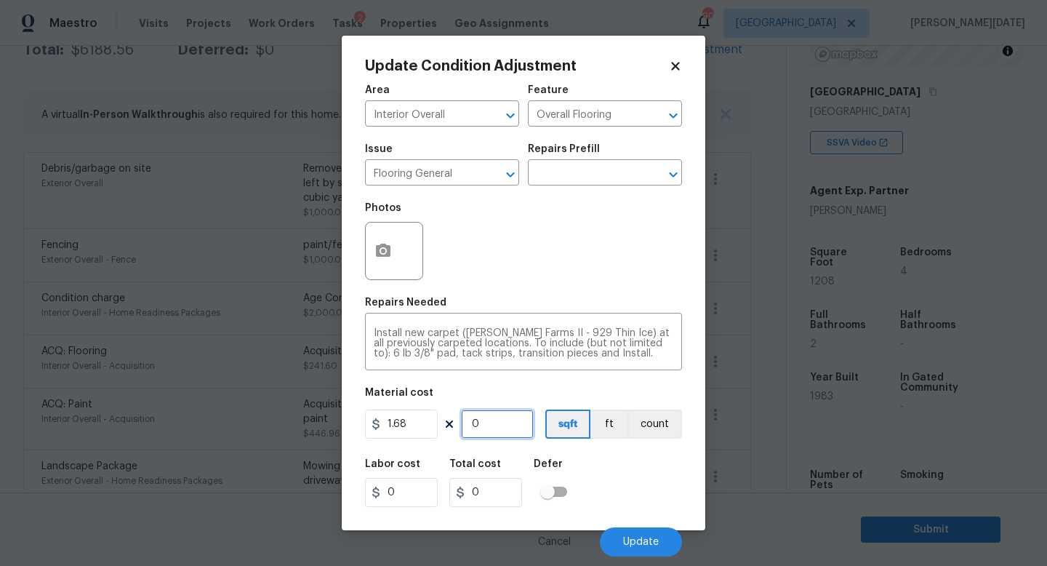
type input "10.08"
type input "60"
type input "100.8"
type input "600"
type input "1008"
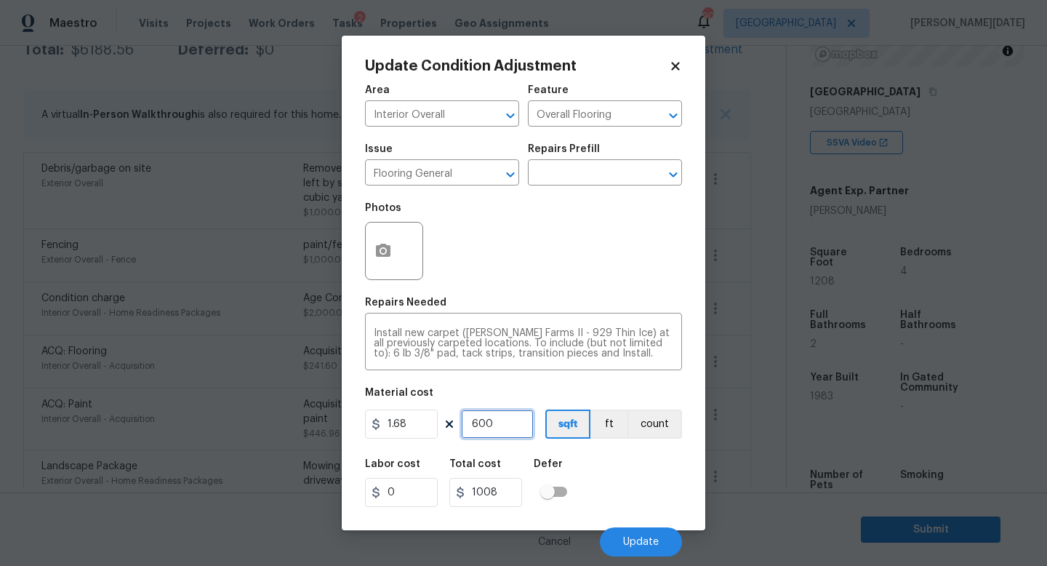
drag, startPoint x: 513, startPoint y: 425, endPoint x: 393, endPoint y: 425, distance: 120.0
click at [393, 425] on div "1.68 600 sqft ft count" at bounding box center [523, 423] width 317 height 29
type input "0"
type input "8"
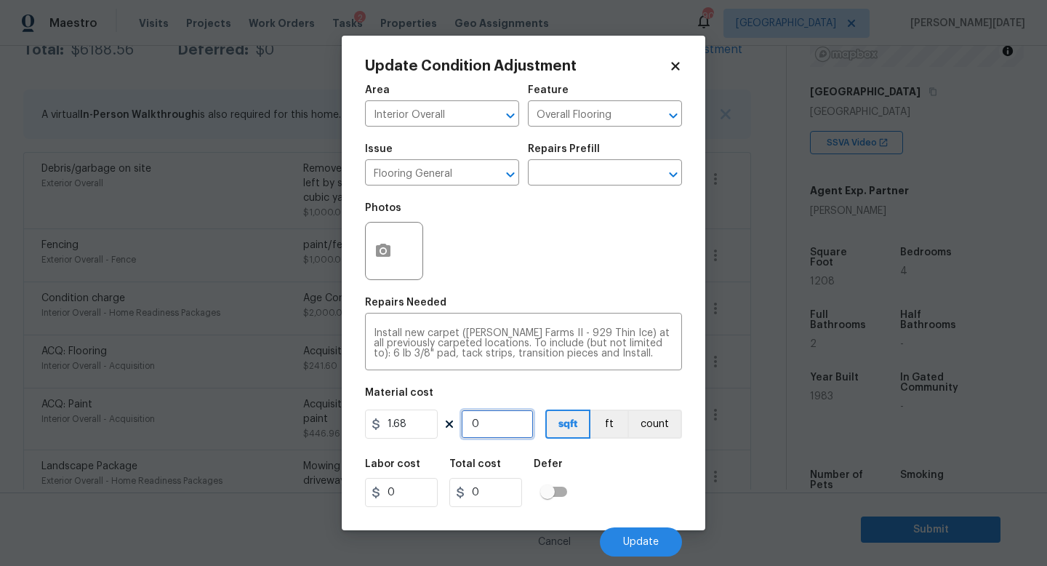
type input "13.44"
type input "80"
type input "134.4"
type input "800"
type input "1344"
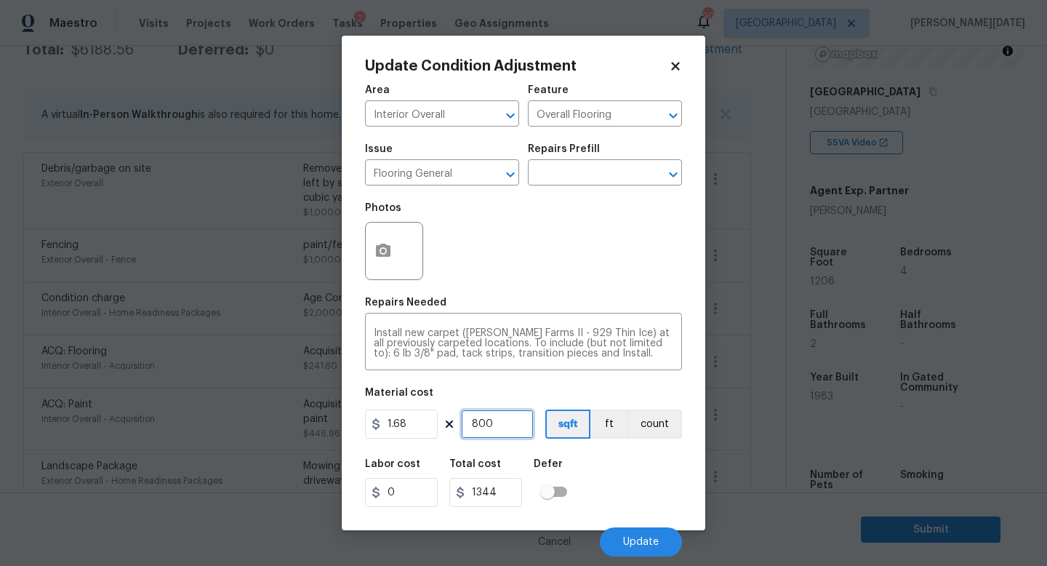
type input "800"
click at [558, 244] on div "Photos" at bounding box center [523, 241] width 317 height 95
click at [382, 257] on icon "button" at bounding box center [383, 250] width 15 height 13
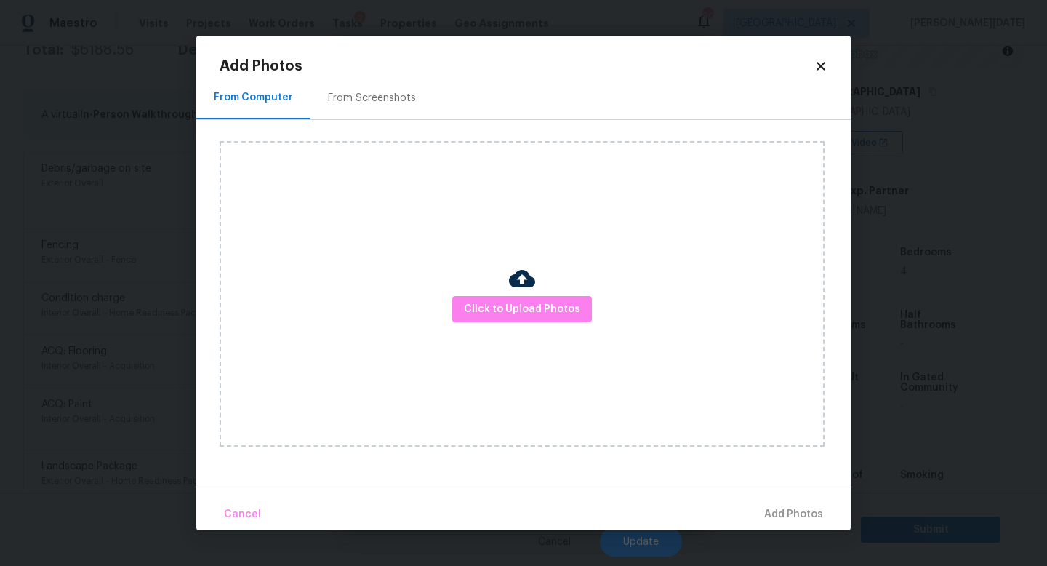
click at [515, 325] on div "Click to Upload Photos" at bounding box center [522, 293] width 605 height 305
click at [537, 310] on span "Click to Upload Photos" at bounding box center [522, 309] width 116 height 18
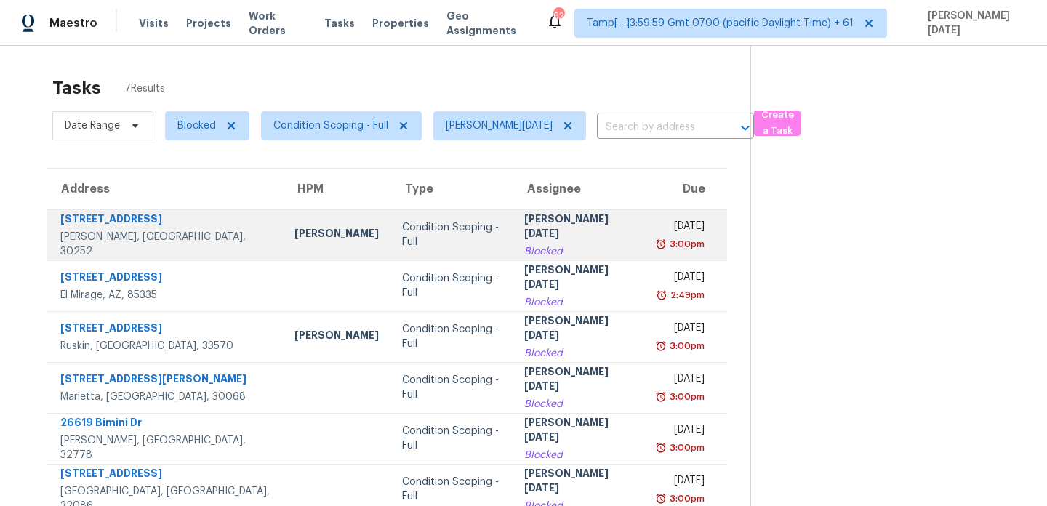
click at [646, 239] on td "[DATE] 3:00pm" at bounding box center [686, 234] width 81 height 51
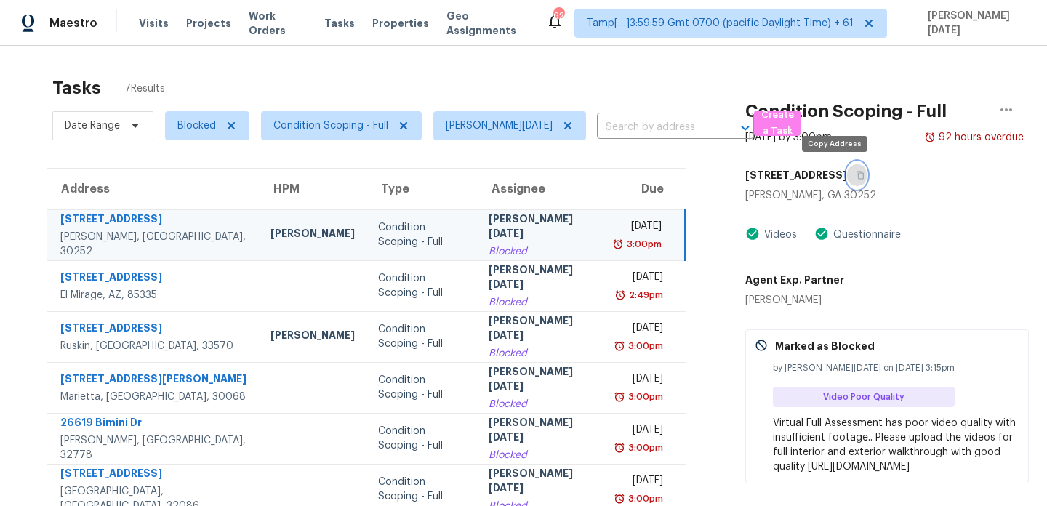
click at [847, 178] on button "button" at bounding box center [857, 175] width 20 height 26
